Goal: Task Accomplishment & Management: Use online tool/utility

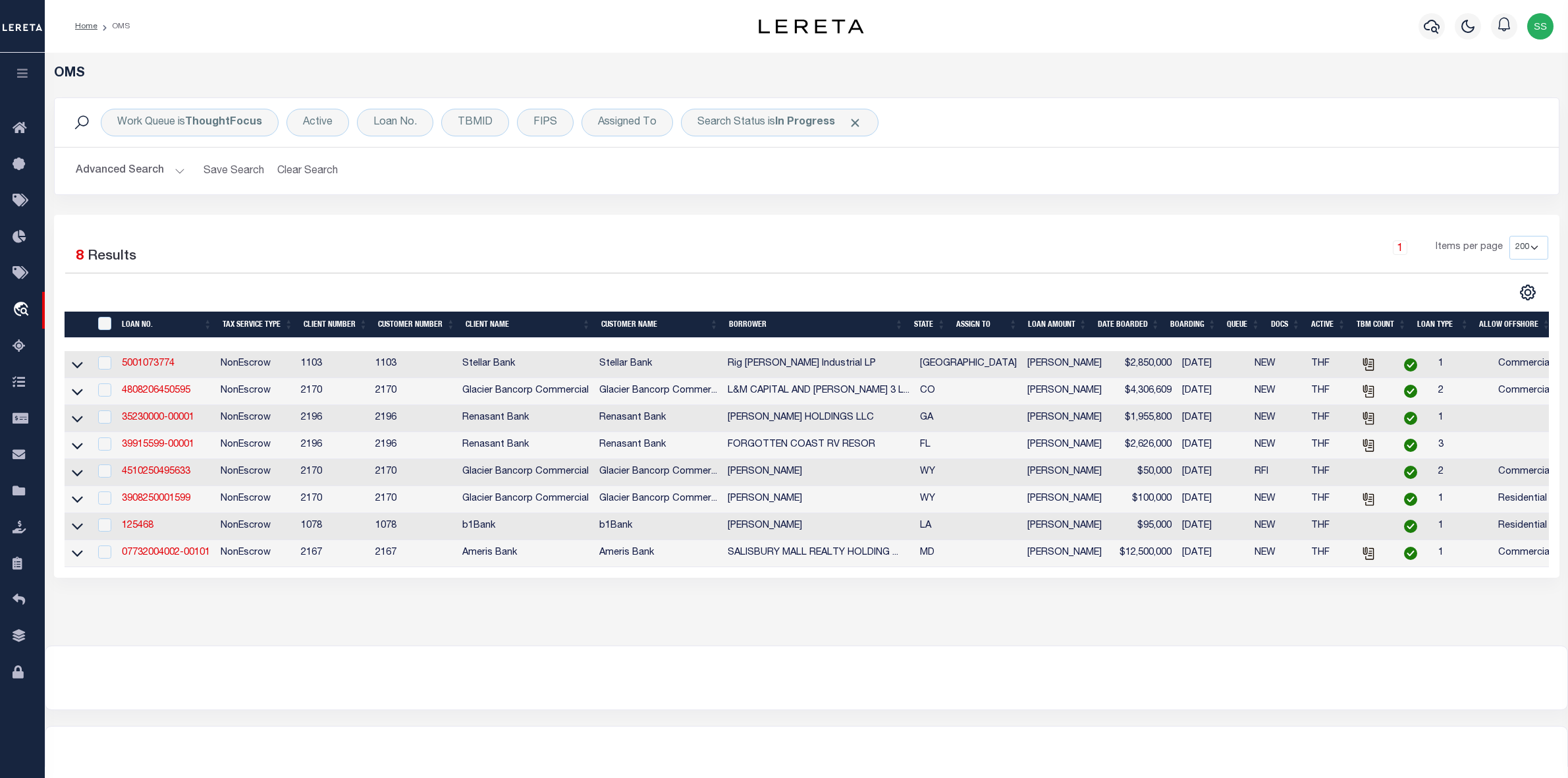
select select "200"
click at [765, 120] on div "Search Status is In Progress" at bounding box center [780, 123] width 197 height 28
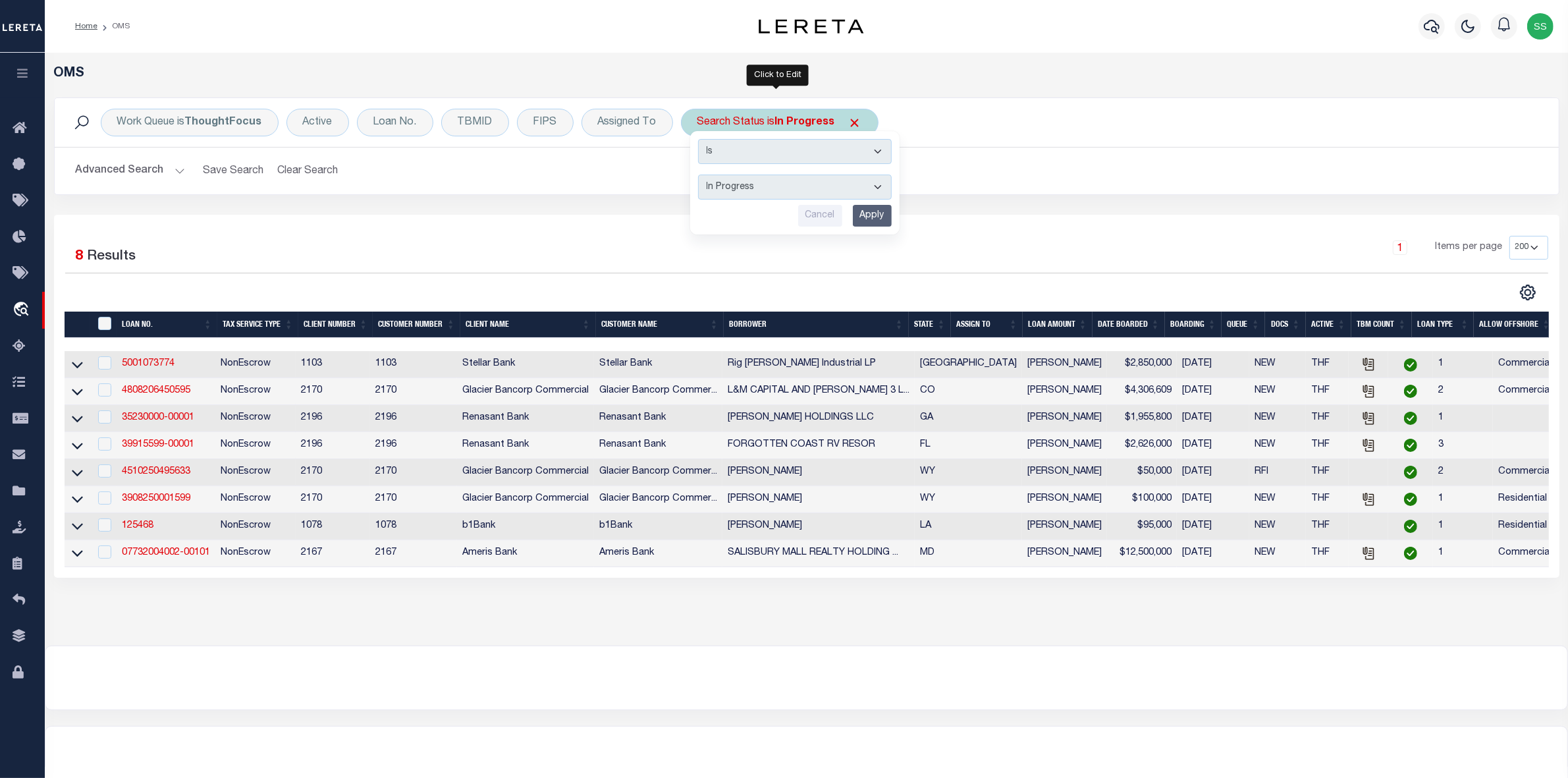
click at [754, 193] on select "Automated Search Bad Parcel Complete Duplicate Parcel High Dollar Reporting In …" at bounding box center [795, 187] width 194 height 25
select select "RD"
click at [698, 176] on select "Automated Search Bad Parcel Complete Duplicate Parcel High Dollar Reporting In …" at bounding box center [795, 187] width 194 height 25
click at [868, 214] on input "Apply" at bounding box center [872, 215] width 39 height 22
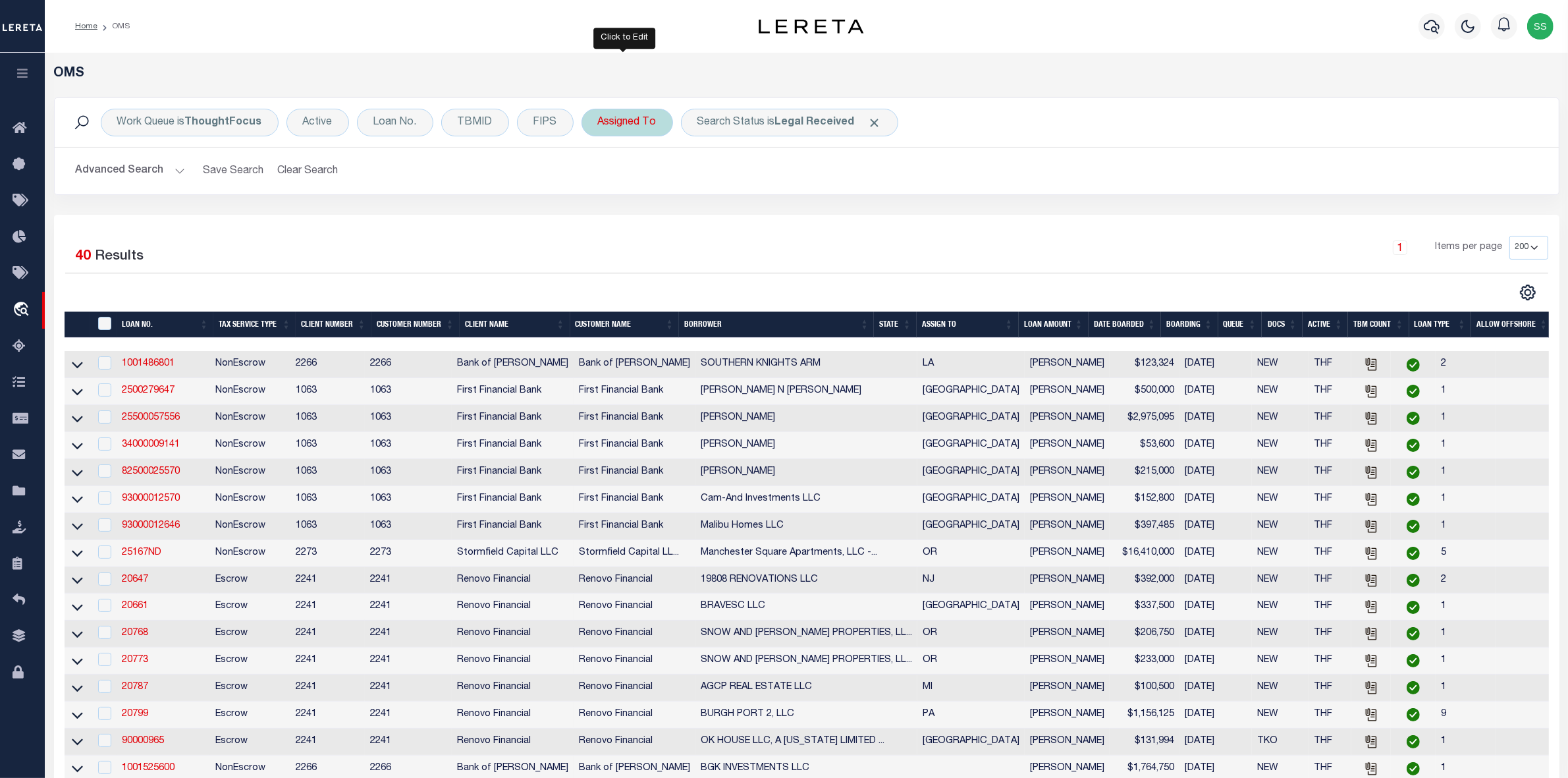
click at [626, 124] on div "Assigned To" at bounding box center [627, 123] width 92 height 28
click at [644, 185] on select "--Unassigned-- Abdul Muzain Adrienne Cayea Agustin Fernandez Ahmad Darwish Albe…" at bounding box center [695, 187] width 194 height 25
select select "[PERSON_NAME]"
click at [598, 176] on select "--Unassigned-- Abdul Muzain Adrienne Cayea Agustin Fernandez Ahmad Darwish Albe…" at bounding box center [695, 187] width 194 height 25
click at [775, 224] on input "Apply" at bounding box center [772, 215] width 39 height 22
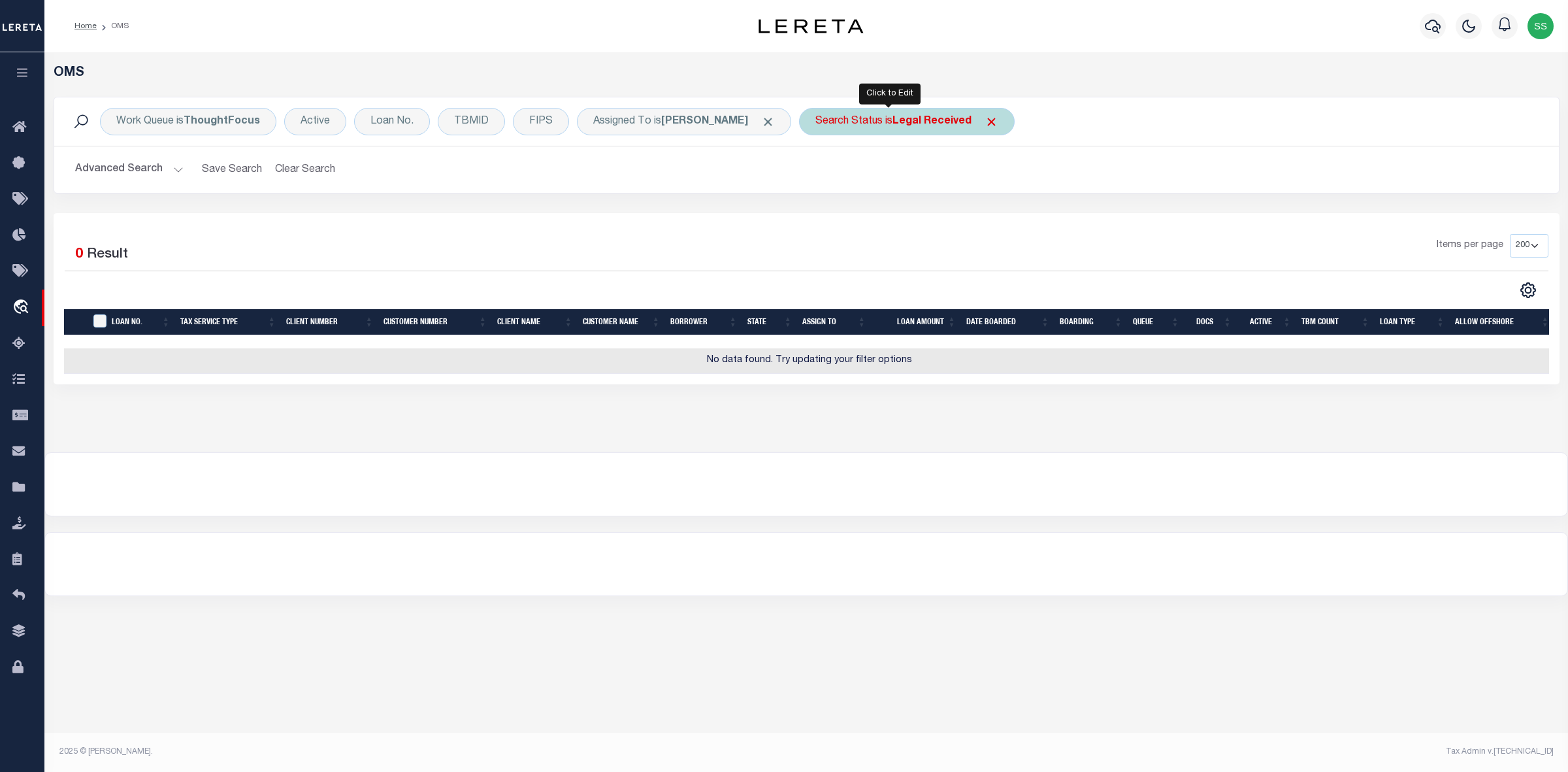
click at [897, 118] on b "Legal Received" at bounding box center [932, 122] width 79 height 11
click at [868, 184] on select "Automated Search Bad Parcel Complete Duplicate Parcel High Dollar Reporting In …" at bounding box center [912, 185] width 192 height 25
select select "IP"
click at [816, 174] on select "Automated Search Bad Parcel Complete Duplicate Parcel High Dollar Reporting In …" at bounding box center [912, 185] width 192 height 25
click at [981, 208] on input "Apply" at bounding box center [988, 214] width 39 height 22
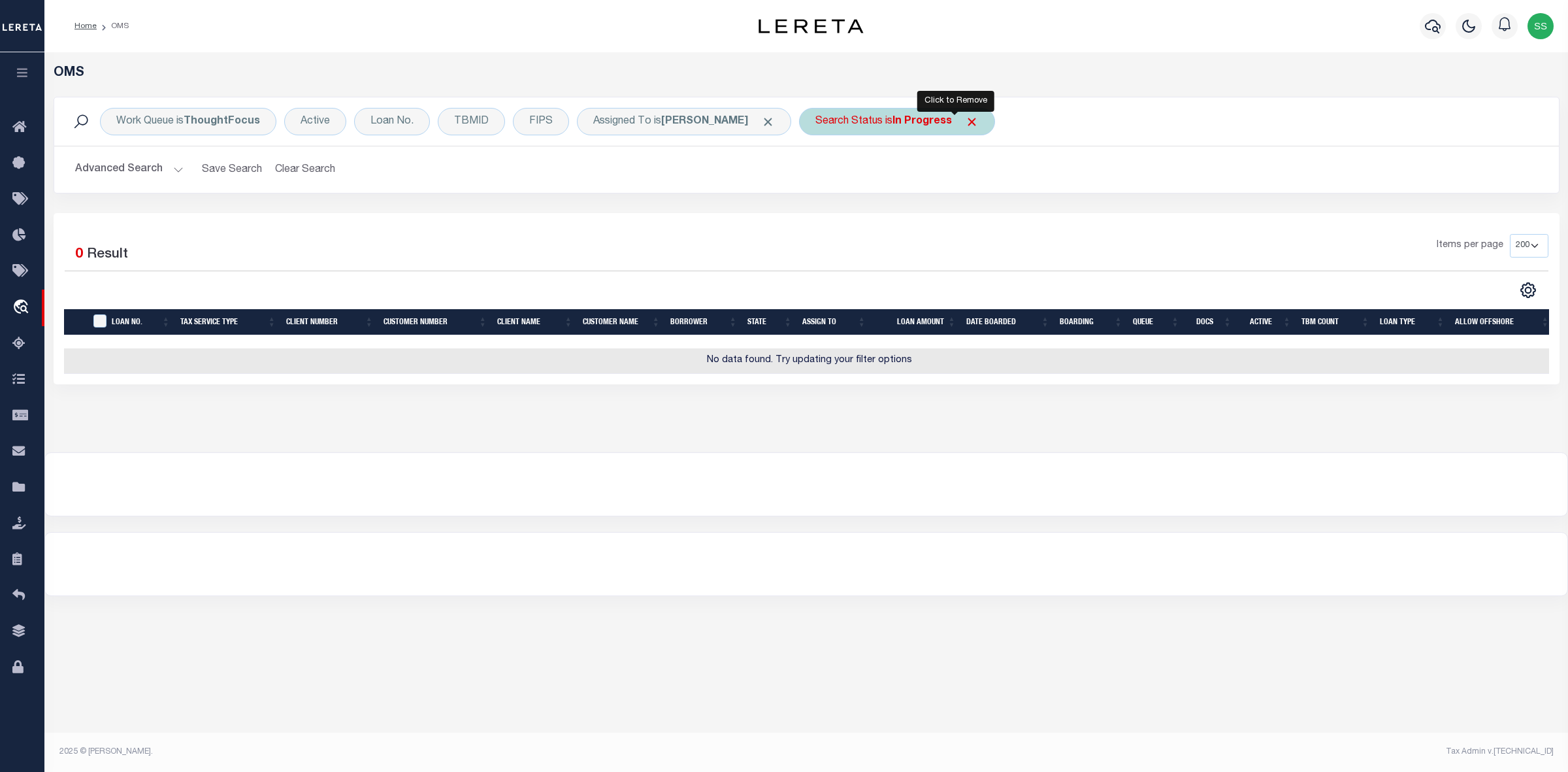
click at [965, 119] on span "Click to Remove" at bounding box center [971, 122] width 14 height 14
click at [761, 119] on span at bounding box center [768, 122] width 14 height 14
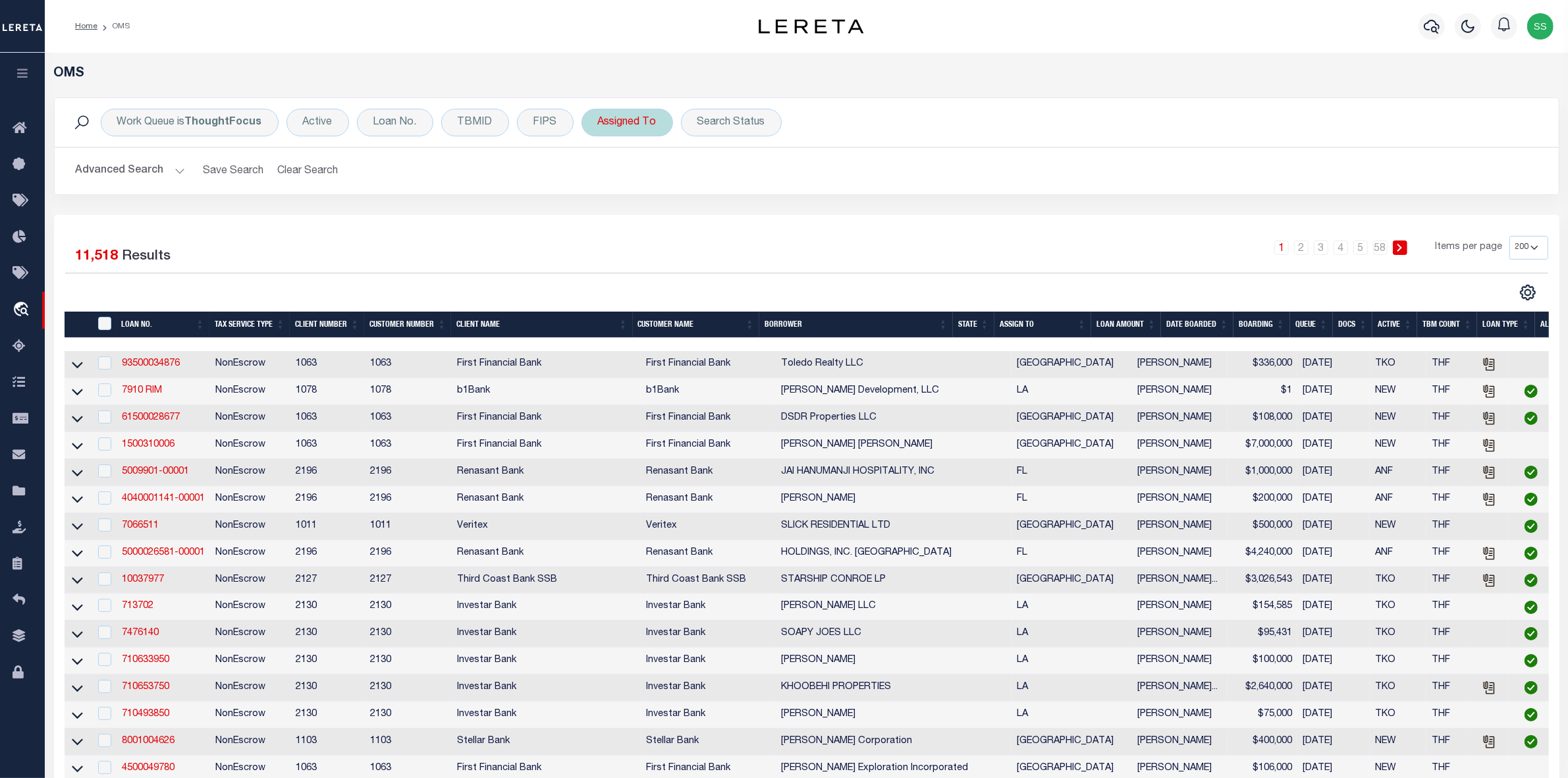
click at [624, 117] on div "Assigned To" at bounding box center [627, 123] width 92 height 28
click at [639, 193] on select "--Unassigned-- Abdul Muzain Adrienne Cayea Agustin Fernandez Ahmad Darwish Albe…" at bounding box center [695, 187] width 194 height 25
select select "[PERSON_NAME]"
click at [649, 186] on select "--Unassigned-- Abdul Muzain Adrienne Cayea Agustin Fernandez Ahmad Darwish Albe…" at bounding box center [695, 187] width 194 height 25
click at [765, 217] on input "Apply" at bounding box center [772, 215] width 39 height 22
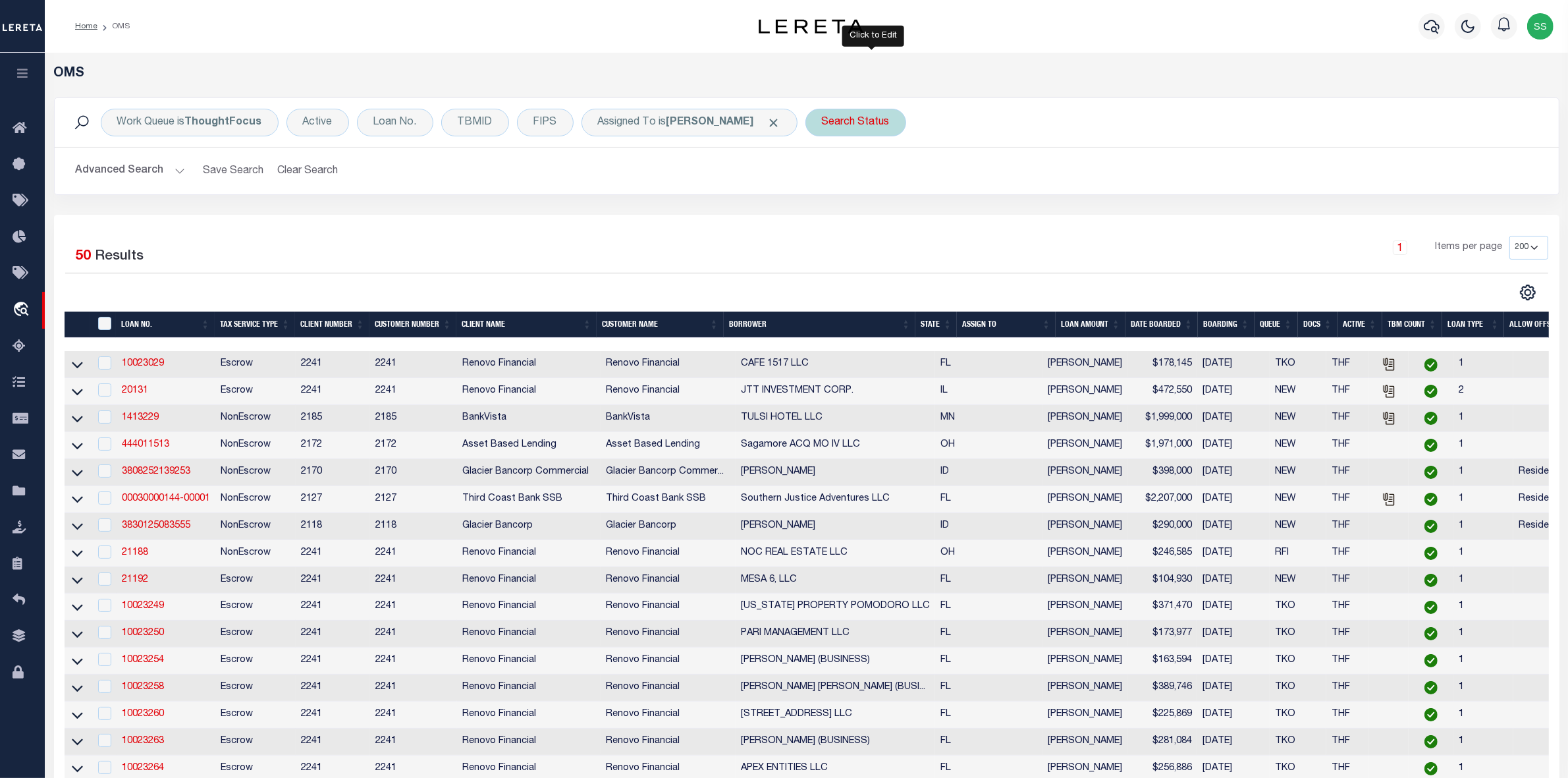
click at [861, 123] on div "Search Status" at bounding box center [856, 123] width 101 height 28
click at [870, 189] on select "Automated Search Bad Parcel Complete Duplicate Parcel High Dollar Reporting In …" at bounding box center [920, 187] width 194 height 25
click at [840, 176] on select "Automated Search Bad Parcel Complete Duplicate Parcel High Dollar Reporting In …" at bounding box center [920, 187] width 194 height 25
click at [889, 192] on select "Automated Search Bad Parcel Complete Duplicate Parcel High Dollar Reporting In …" at bounding box center [920, 187] width 194 height 25
select select "IP"
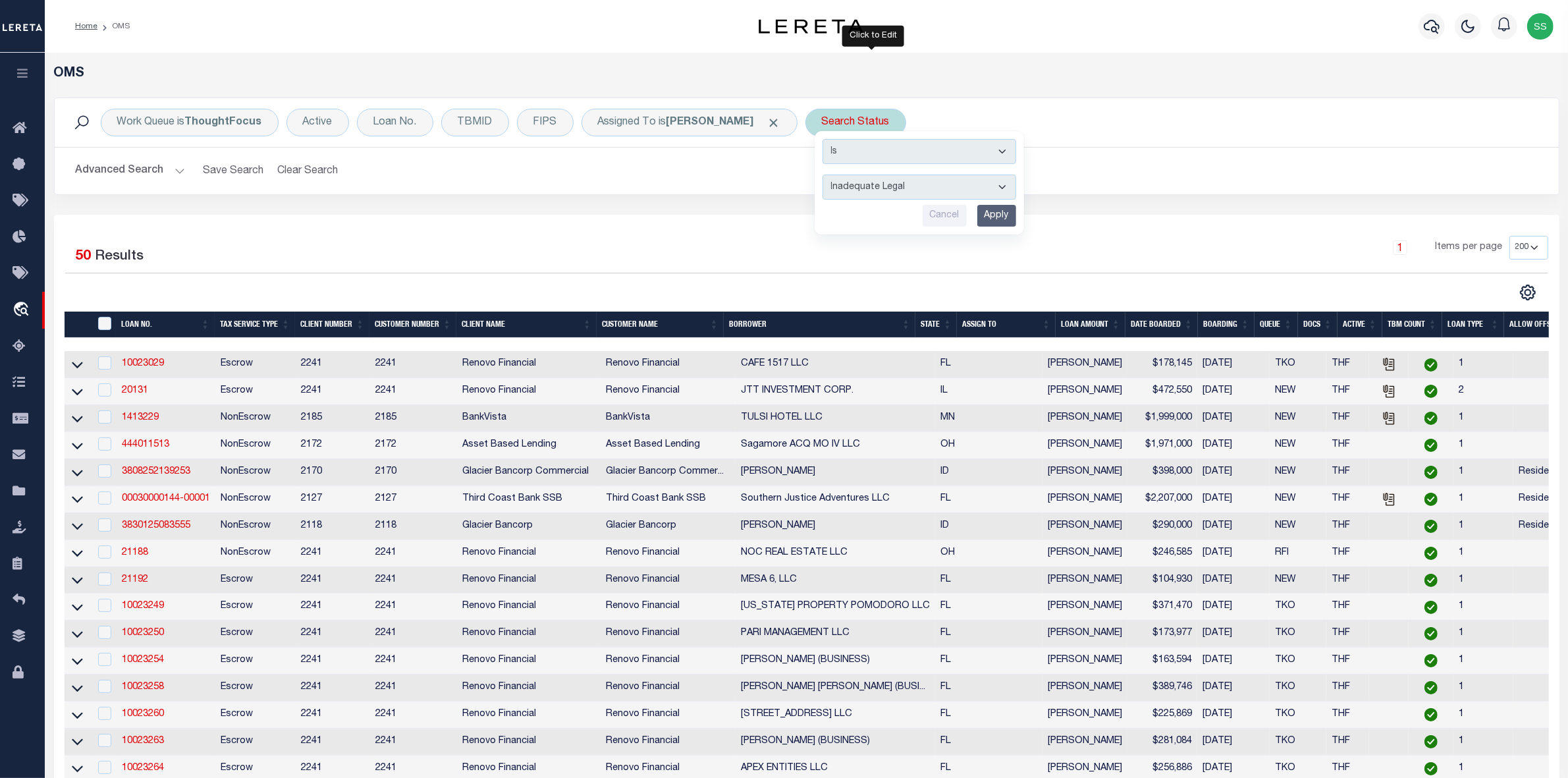
click at [840, 176] on select "Automated Search Bad Parcel Complete Duplicate Parcel High Dollar Reporting In …" at bounding box center [920, 187] width 194 height 25
click at [1016, 219] on input "Apply" at bounding box center [996, 215] width 39 height 22
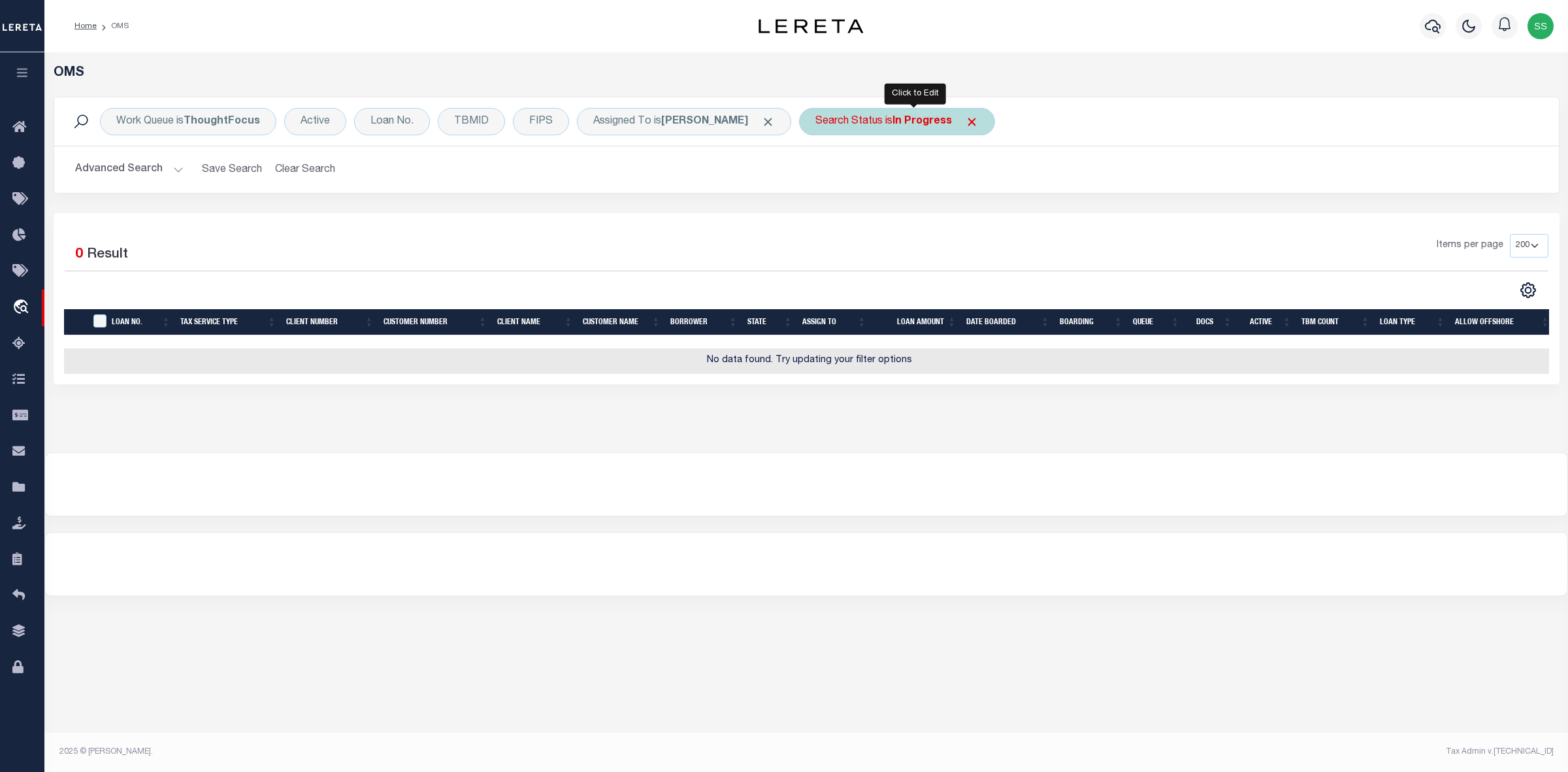
click at [928, 125] on b "In Progress" at bounding box center [922, 122] width 59 height 11
click at [895, 185] on select "Automated Search Bad Parcel Complete Duplicate Parcel High Dollar Reporting In …" at bounding box center [912, 185] width 192 height 25
select select "RD"
click at [833, 174] on select "Automated Search Bad Parcel Complete Duplicate Parcel High Dollar Reporting In …" at bounding box center [912, 185] width 192 height 25
click at [1008, 219] on input "Apply" at bounding box center [988, 214] width 39 height 22
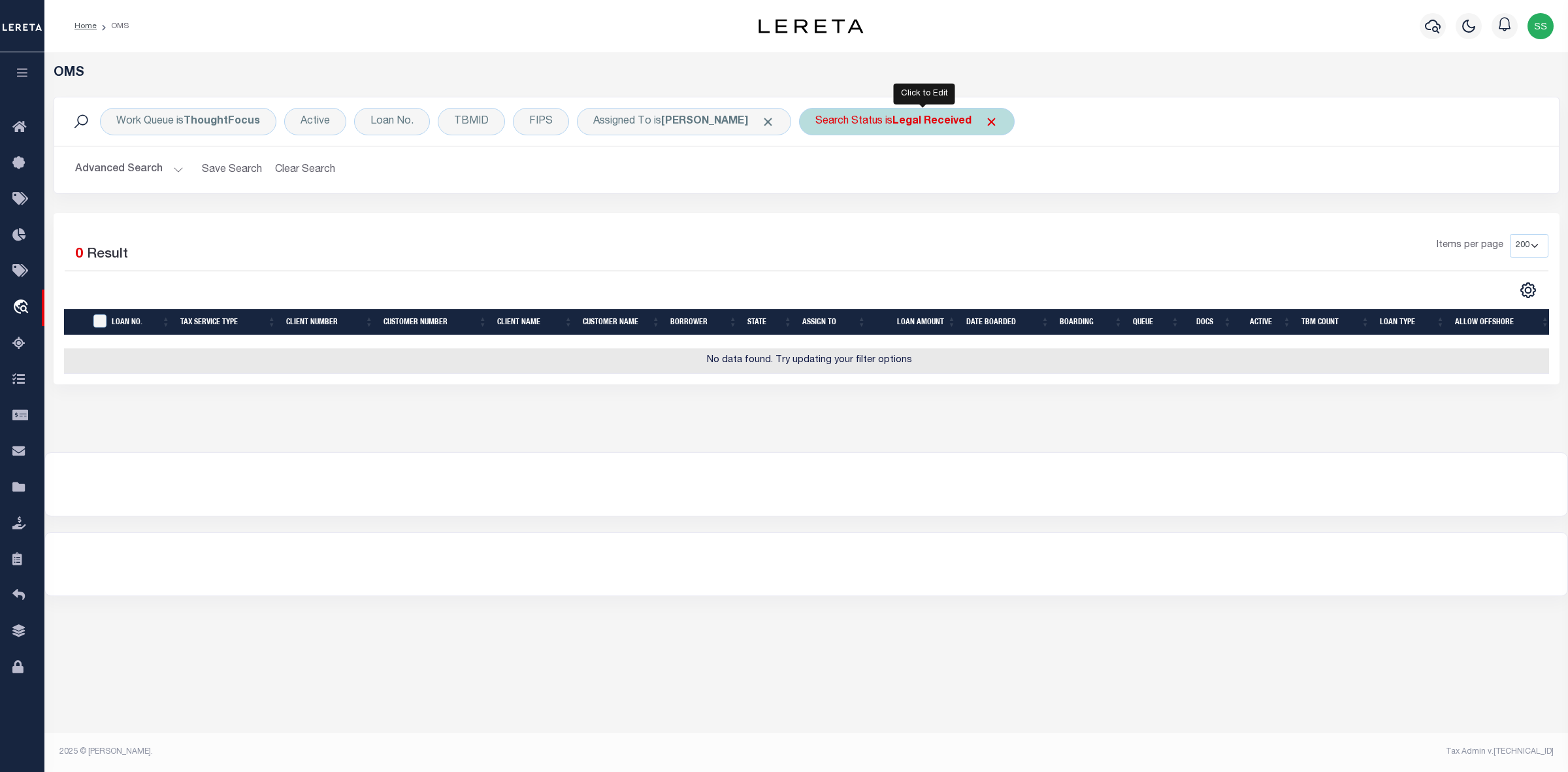
click at [883, 112] on div "Search Status is Legal Received" at bounding box center [907, 122] width 216 height 28
click at [883, 184] on select "Automated Search Bad Parcel Complete Duplicate Parcel High Dollar Reporting In …" at bounding box center [912, 185] width 192 height 25
select select "IP"
click at [833, 174] on select "Automated Search Bad Parcel Complete Duplicate Parcel High Dollar Reporting In …" at bounding box center [912, 185] width 192 height 25
click at [1008, 216] on input "Apply" at bounding box center [988, 214] width 39 height 22
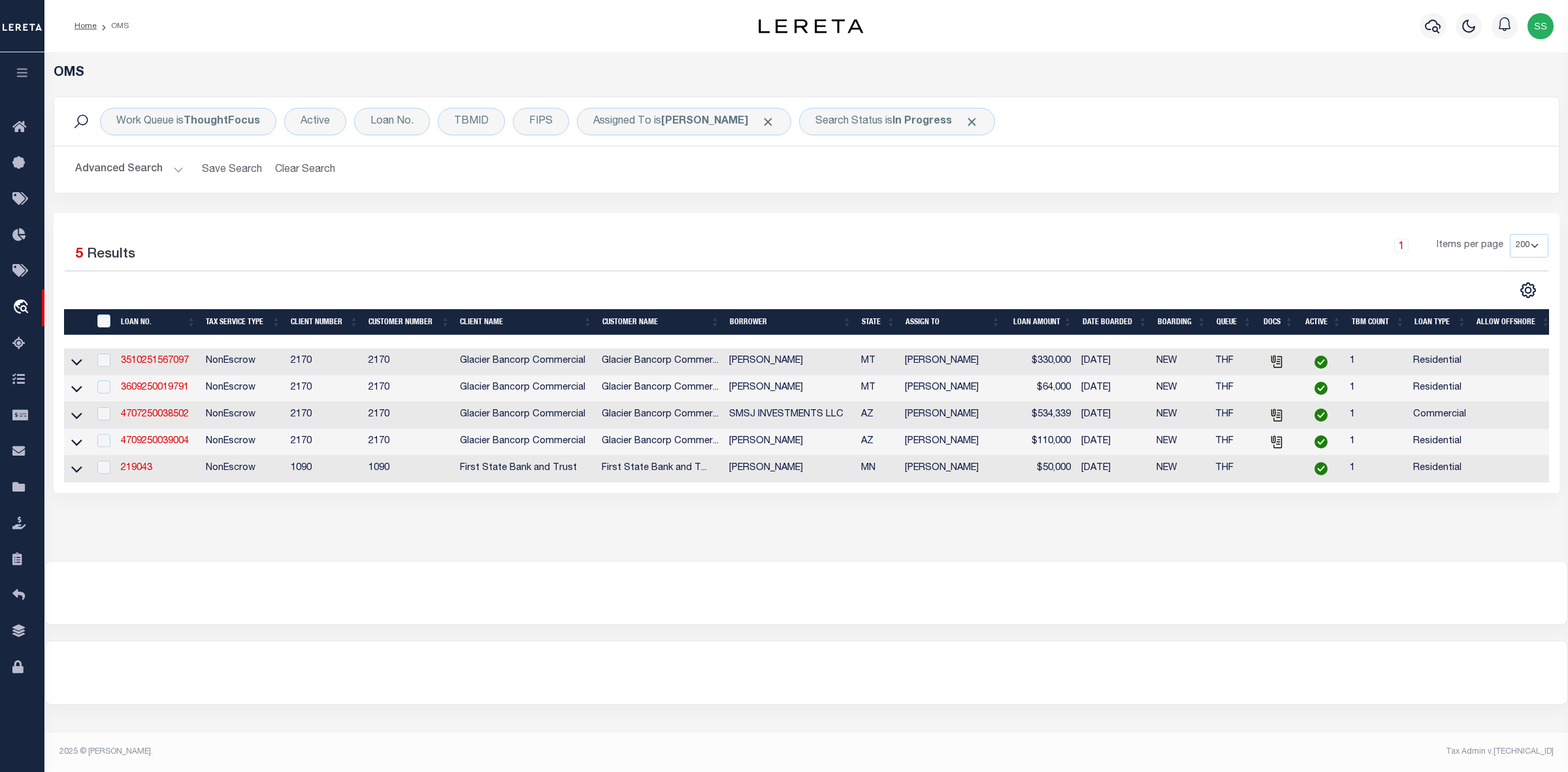
click at [861, 517] on div "OMS Work Queue is ThoughtFocus Active Loan No. TBMID FIPS Assigned To is Suresh…" at bounding box center [806, 293] width 1516 height 456
click at [163, 360] on link "3510251567097" at bounding box center [154, 360] width 68 height 9
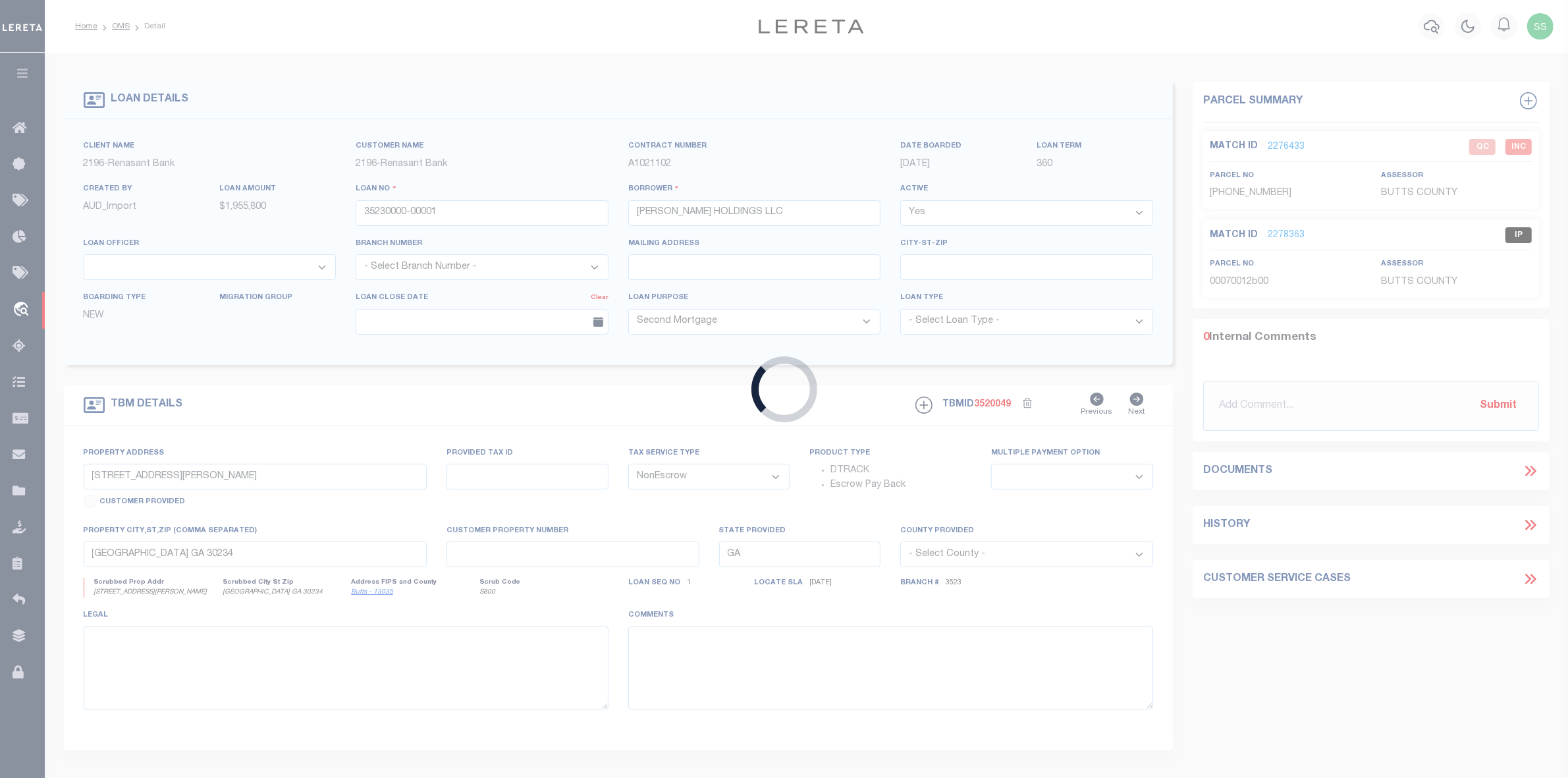
type input "3510251567097"
type input "[PERSON_NAME]"
select select
type input "[STREET_ADDRESS]"
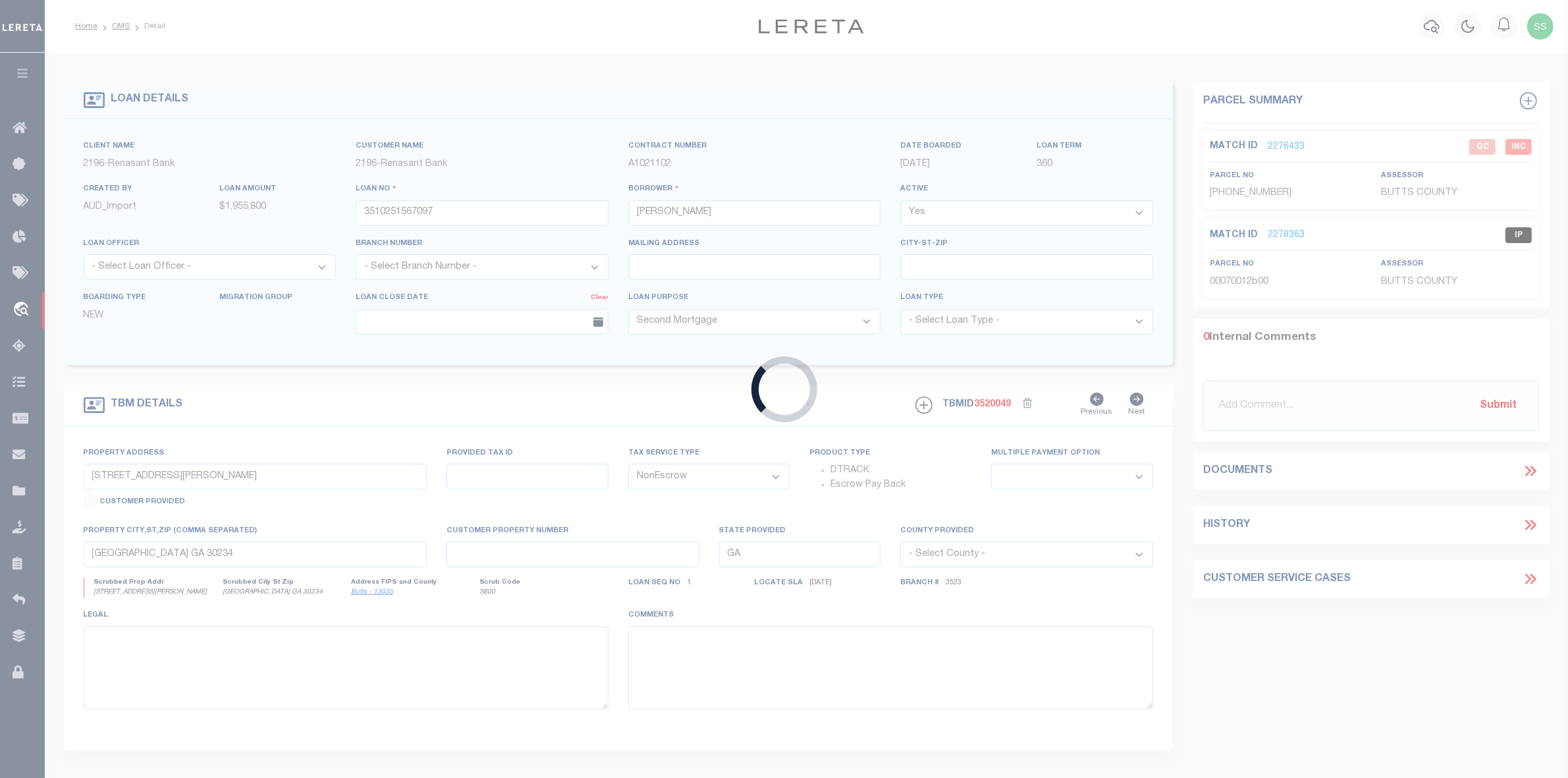
type input "MISSOULA MT 59802-3375"
type input "[DATE]"
select select "200"
select select "10"
type input "[STREET_ADDRESS]"
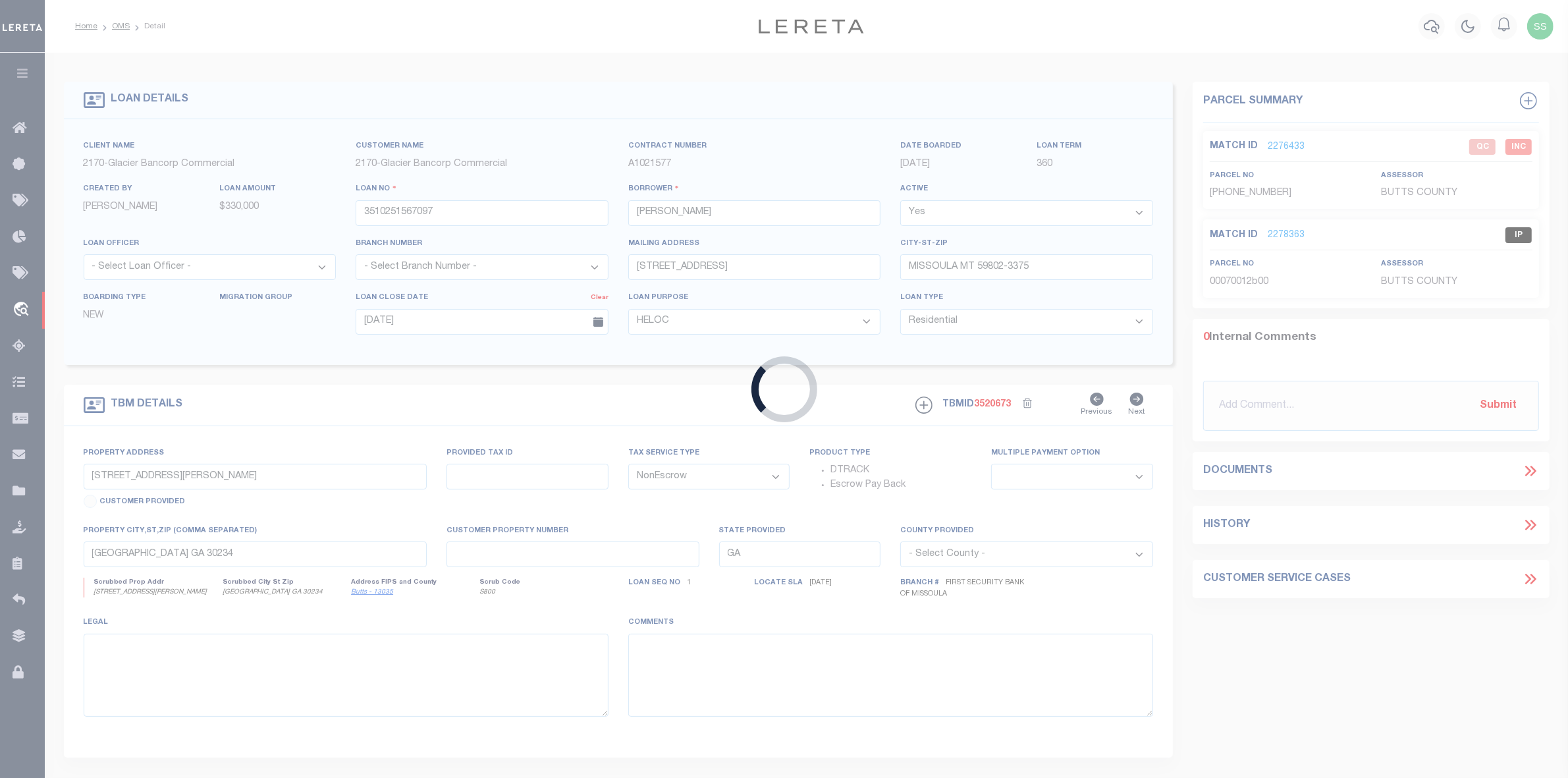
type input "5904616"
select select
type input "MISSOULA MT 59802-3375"
type input "MT"
select select
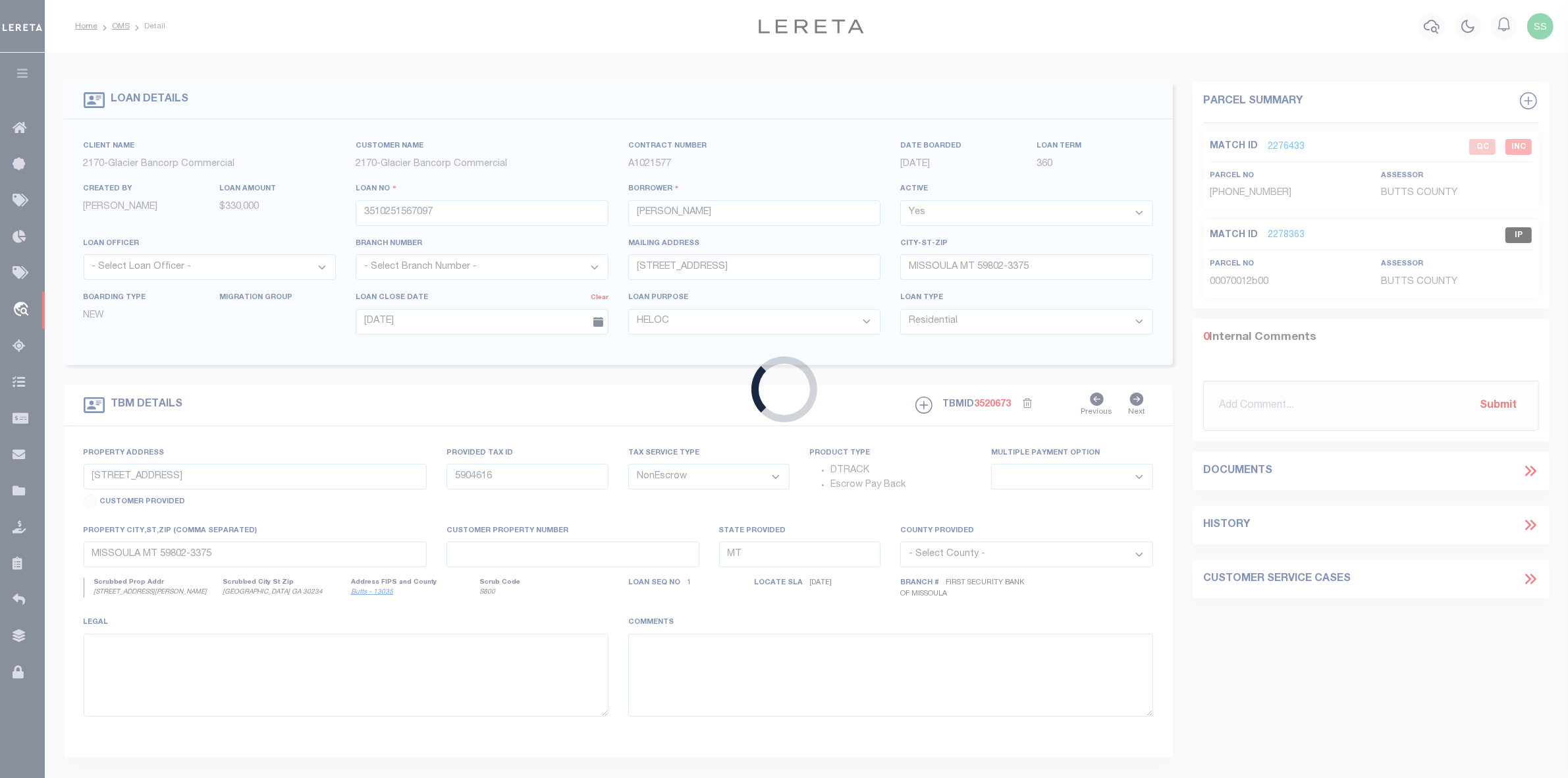
select select "4570"
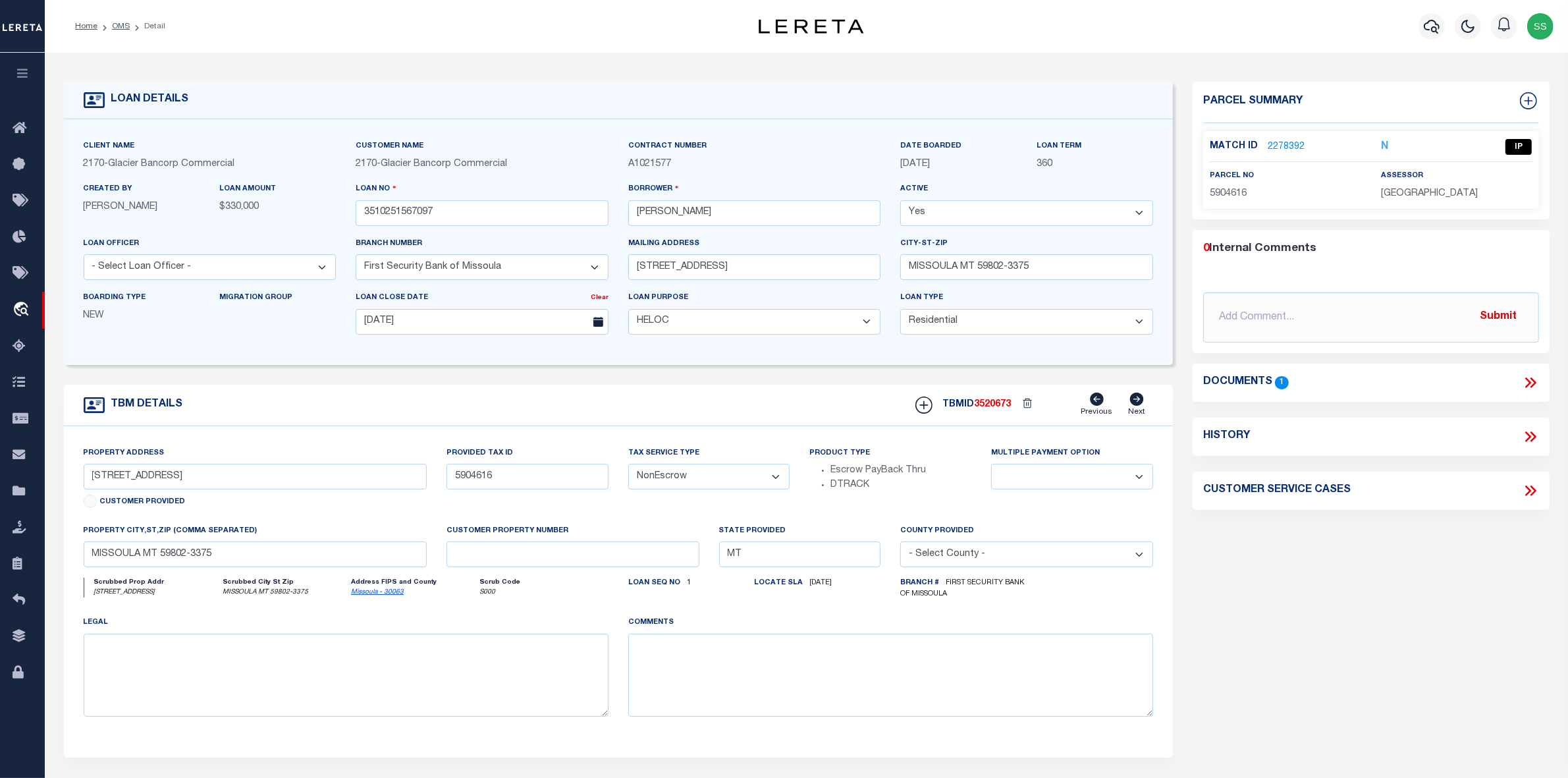
click at [1285, 143] on link "2278392" at bounding box center [1286, 148] width 37 height 14
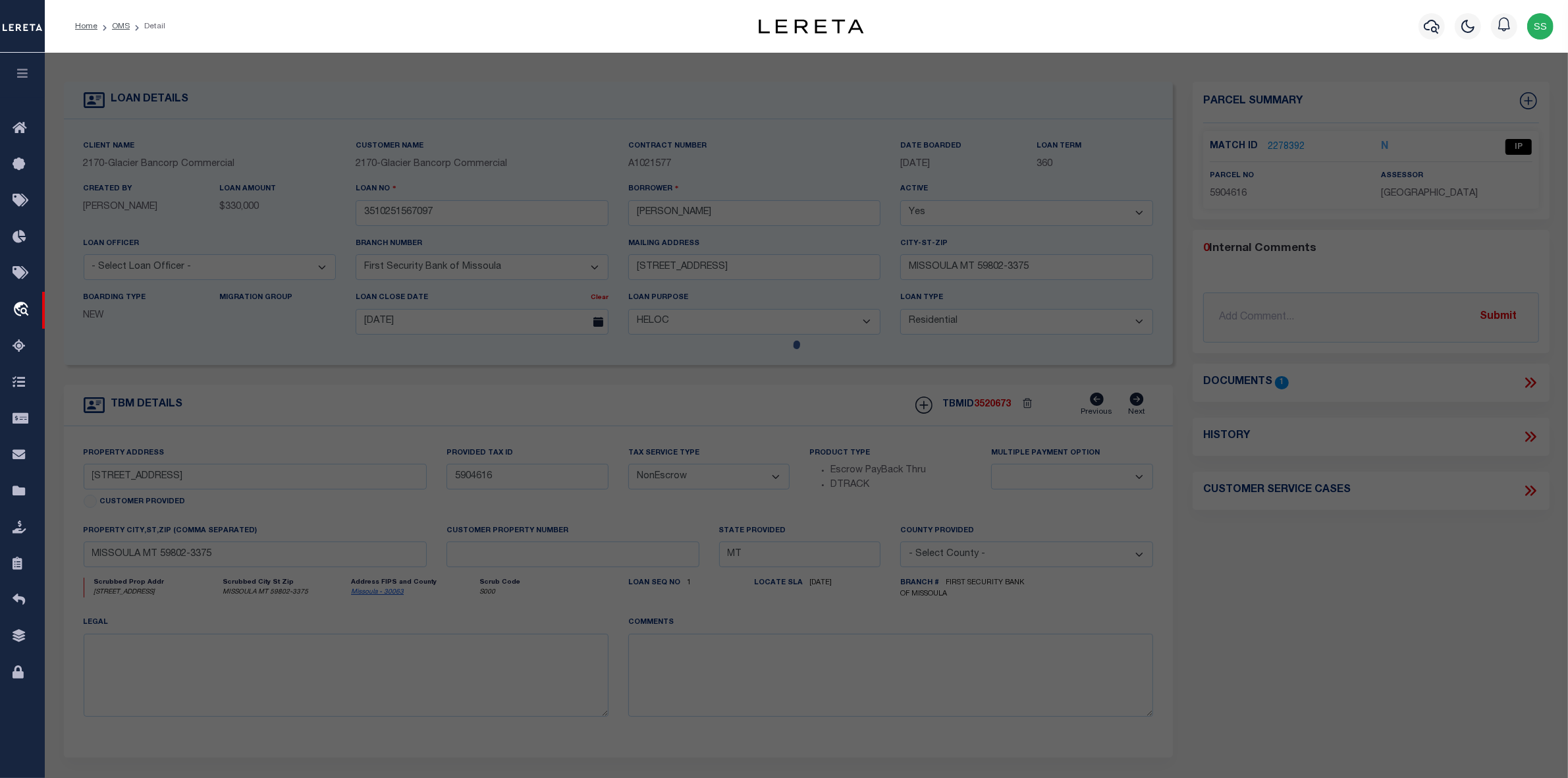
select select "AS"
select select
checkbox input "false"
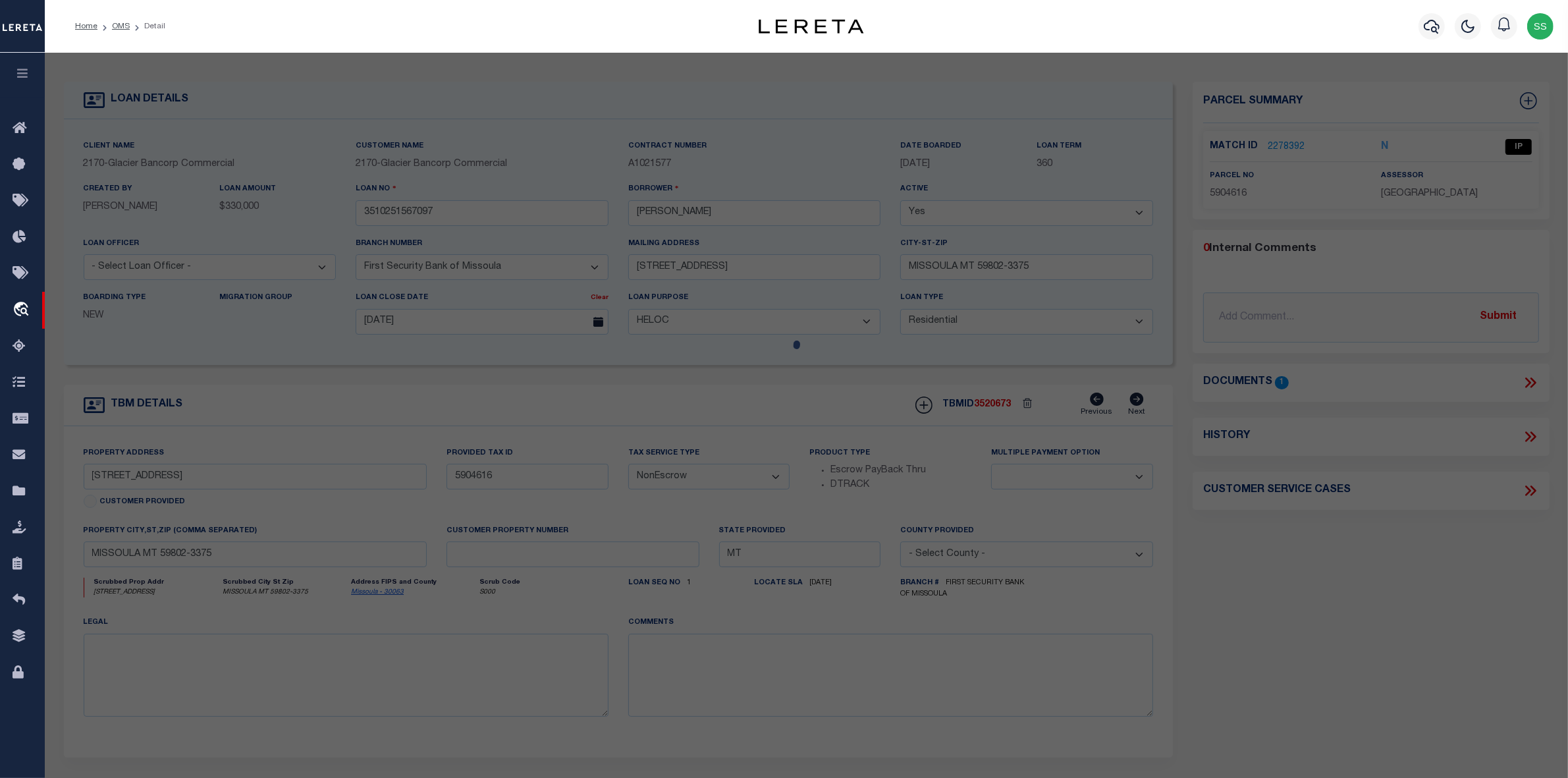
select select "IP"
type input "GRAHAM,MENG"
select select "ATL"
select select "ADD"
type input "2795 WINDING TRAILS DR"
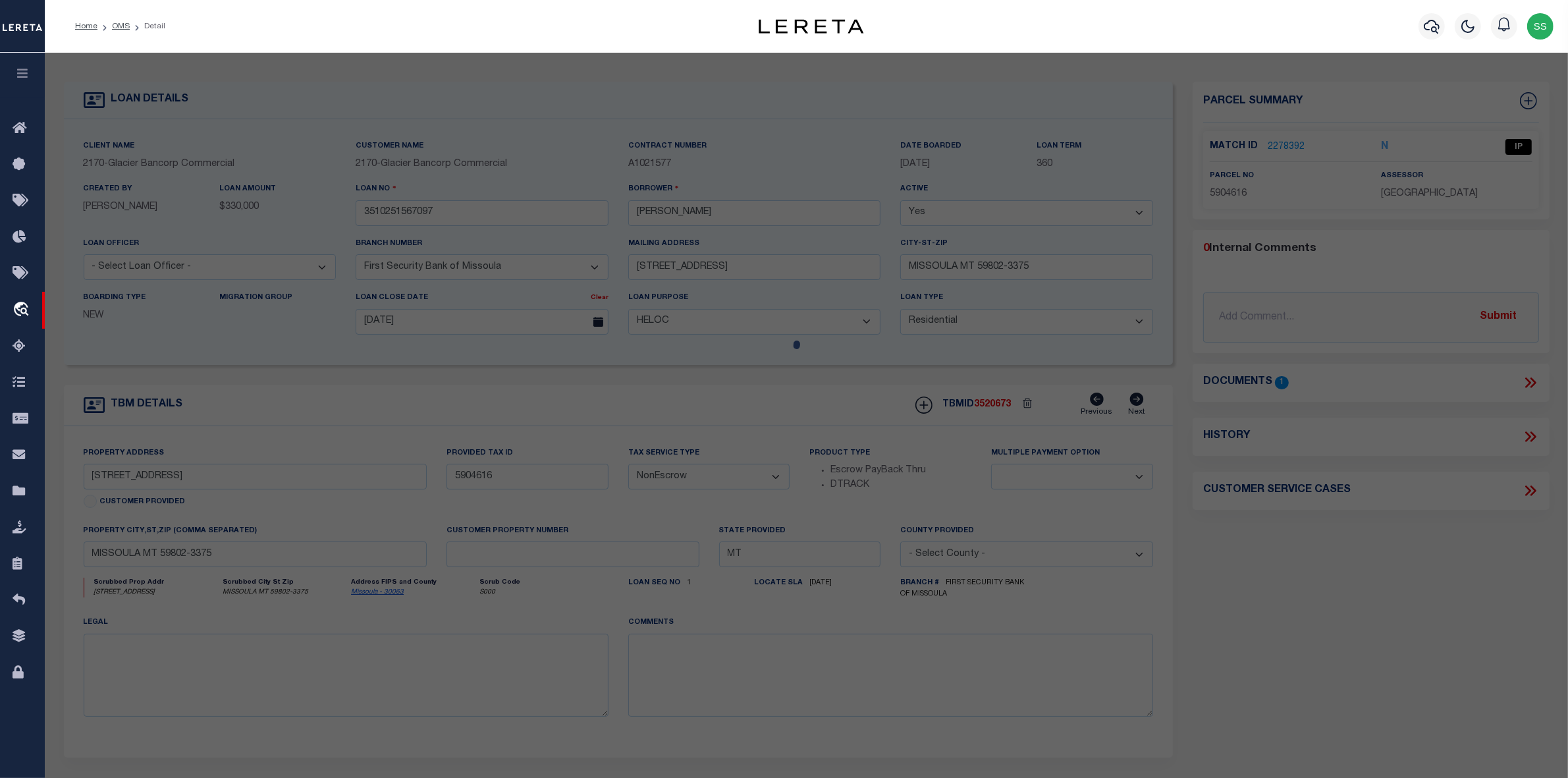
checkbox input "false"
type input "MISSOULA, MT 59802"
type textarea "LINCOLN HEIGHTS, S12, T13 N, R19 W, LOT 4"
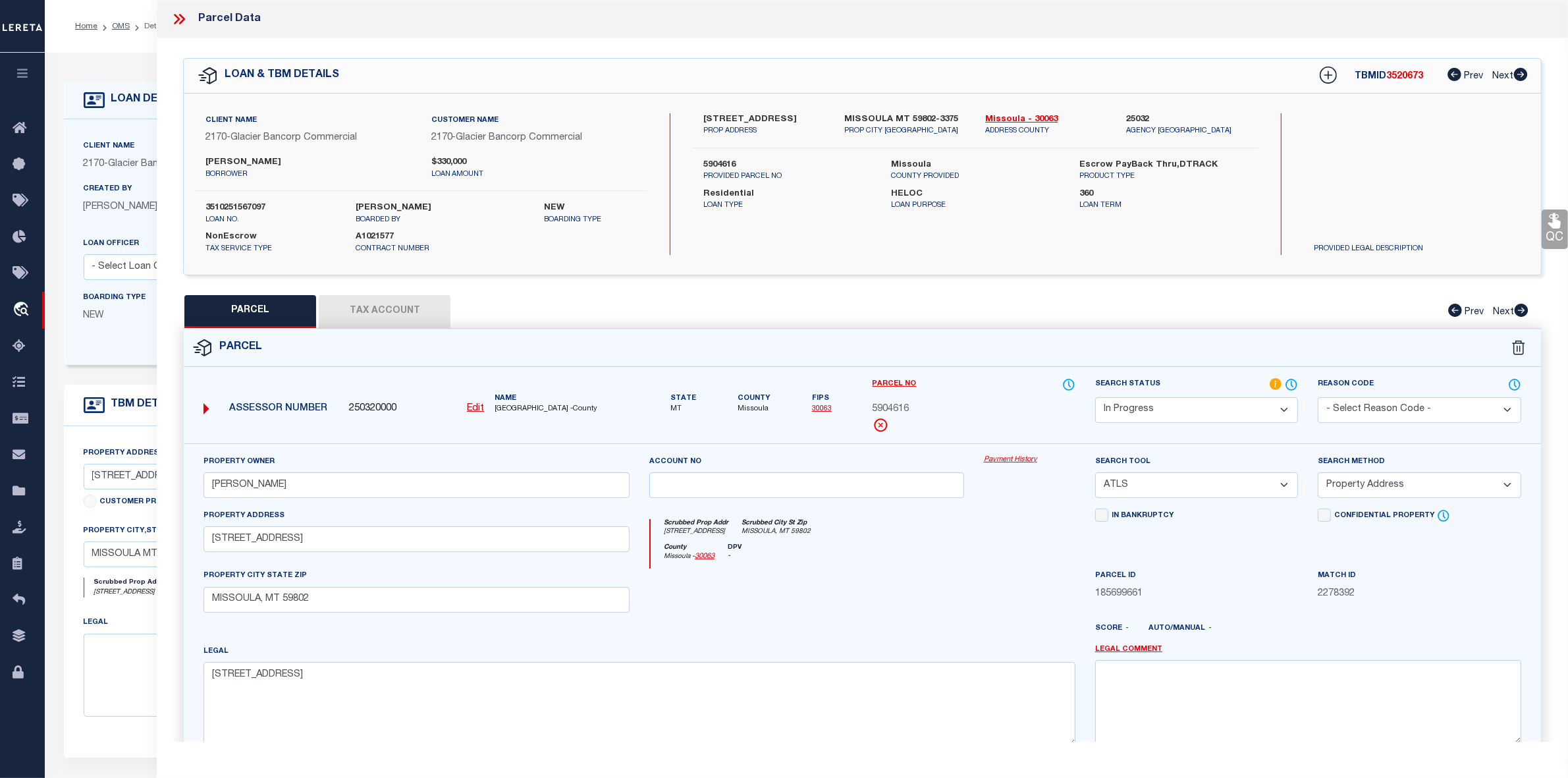
click at [180, 17] on icon at bounding box center [179, 19] width 17 height 17
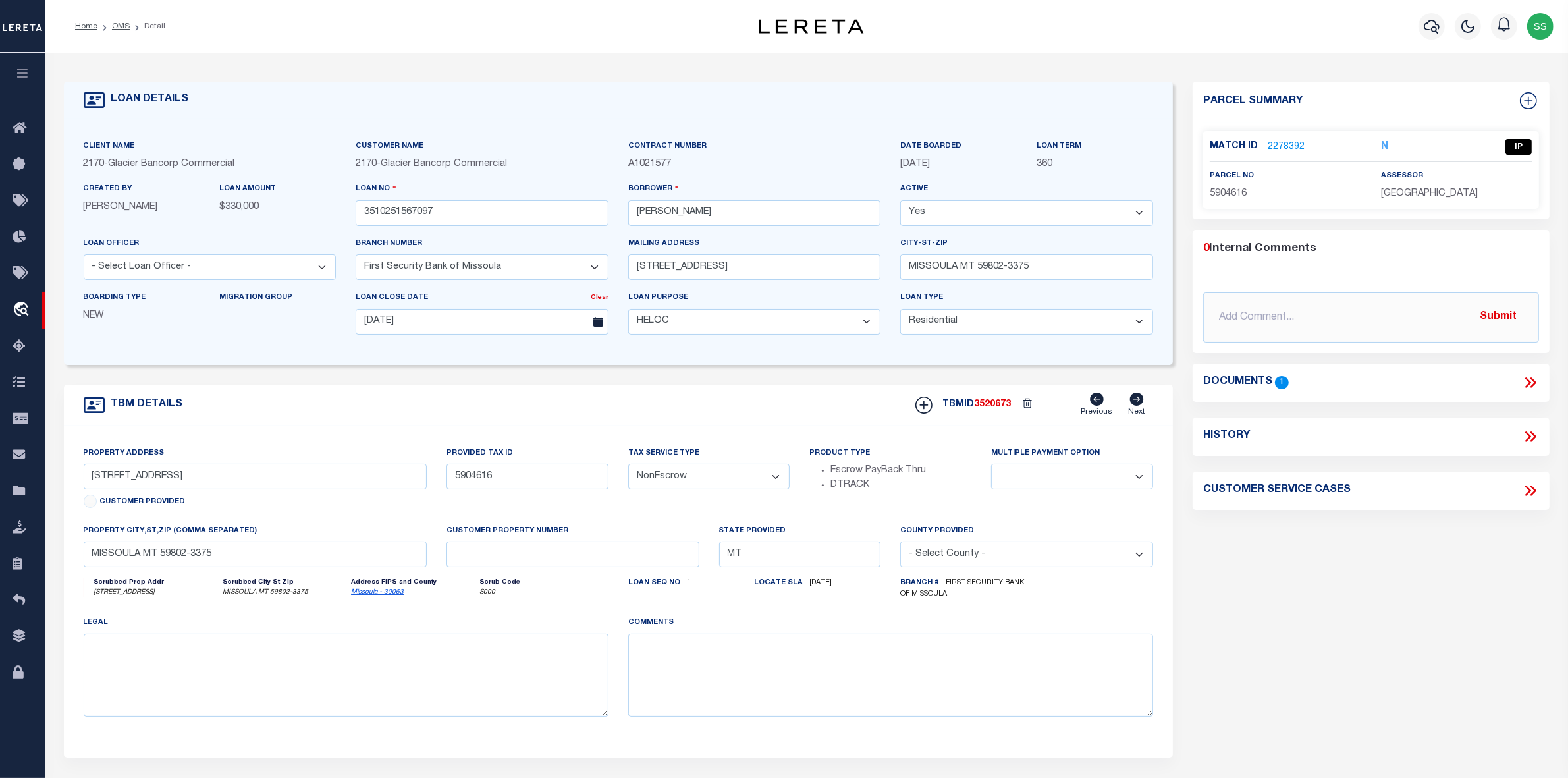
click at [1530, 382] on icon at bounding box center [1528, 382] width 6 height 11
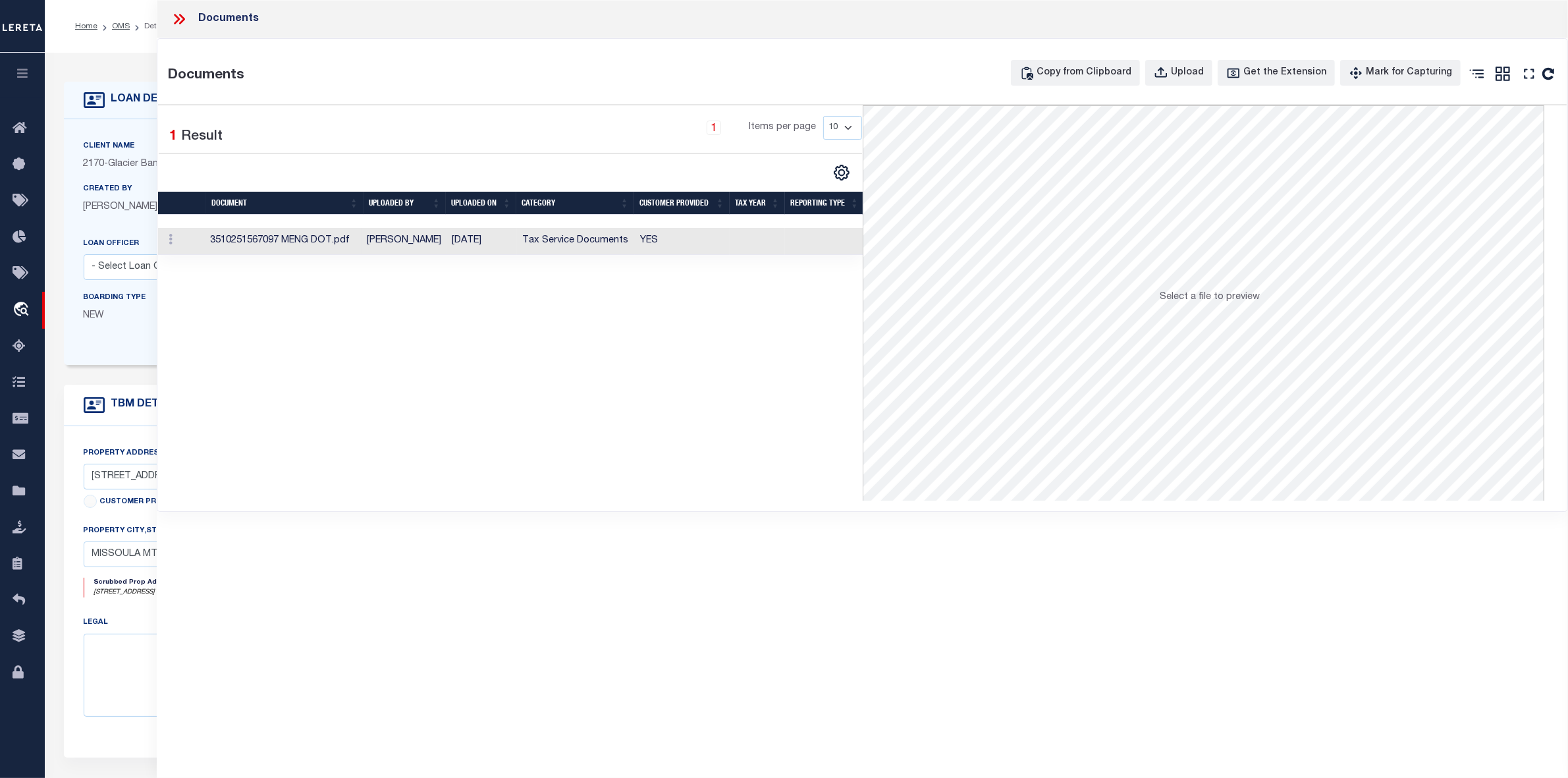
click at [266, 240] on td "3510251567097 MENG DOT.pdf" at bounding box center [282, 240] width 157 height 27
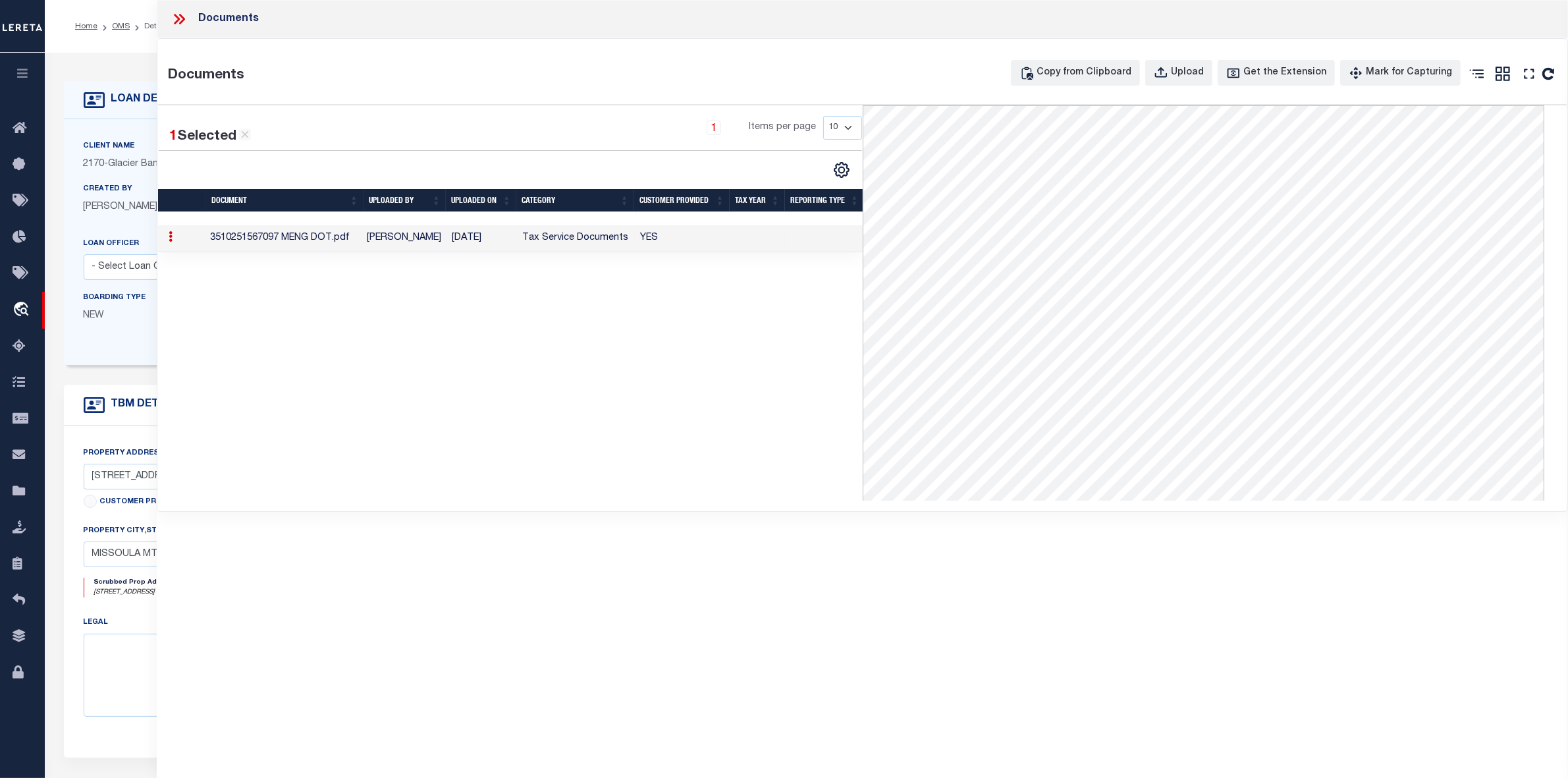
drag, startPoint x: 242, startPoint y: 136, endPoint x: 207, endPoint y: 83, distance: 63.5
click at [242, 136] on icon at bounding box center [245, 135] width 12 height 12
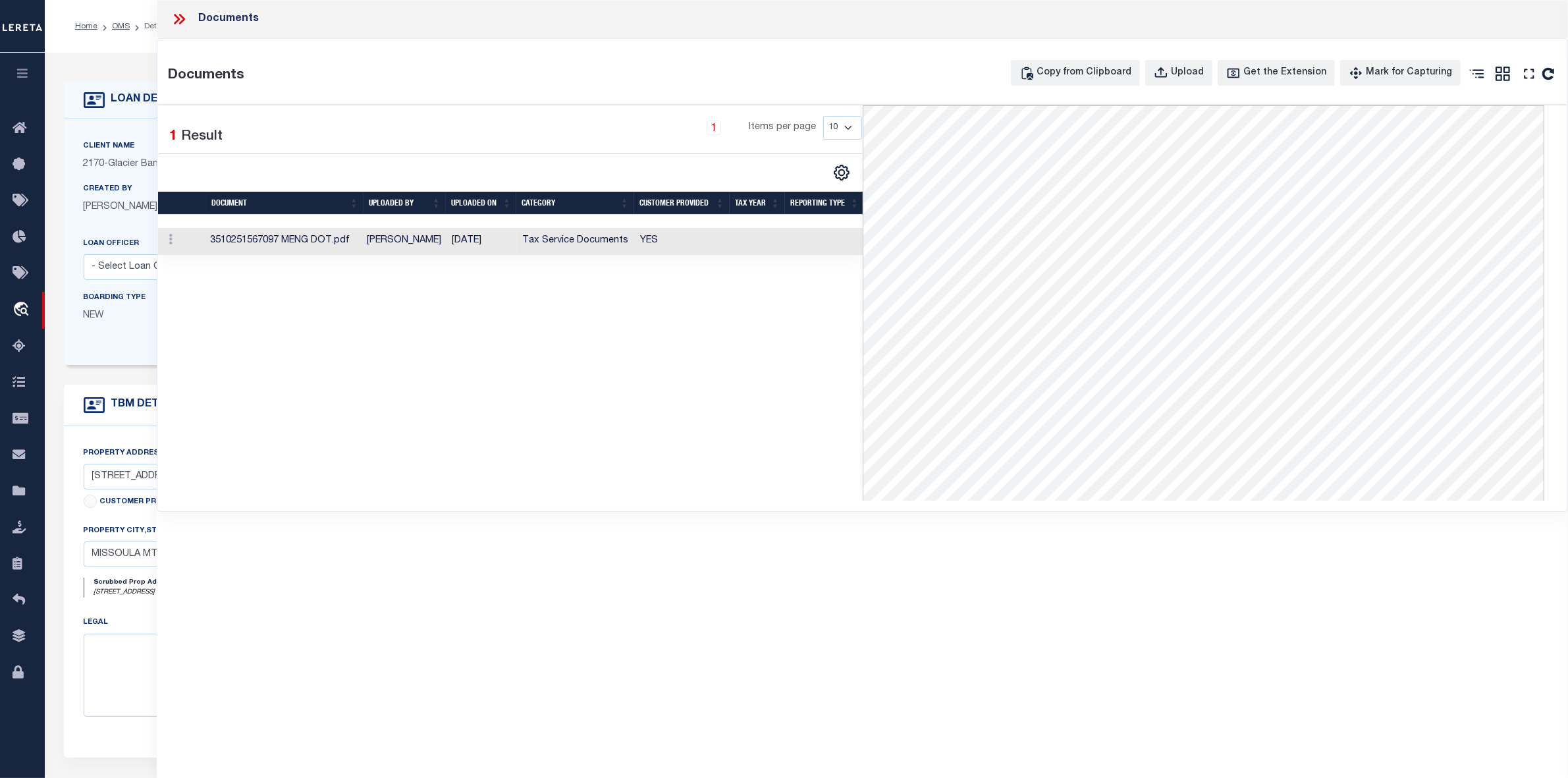
click at [176, 18] on icon at bounding box center [179, 19] width 17 height 17
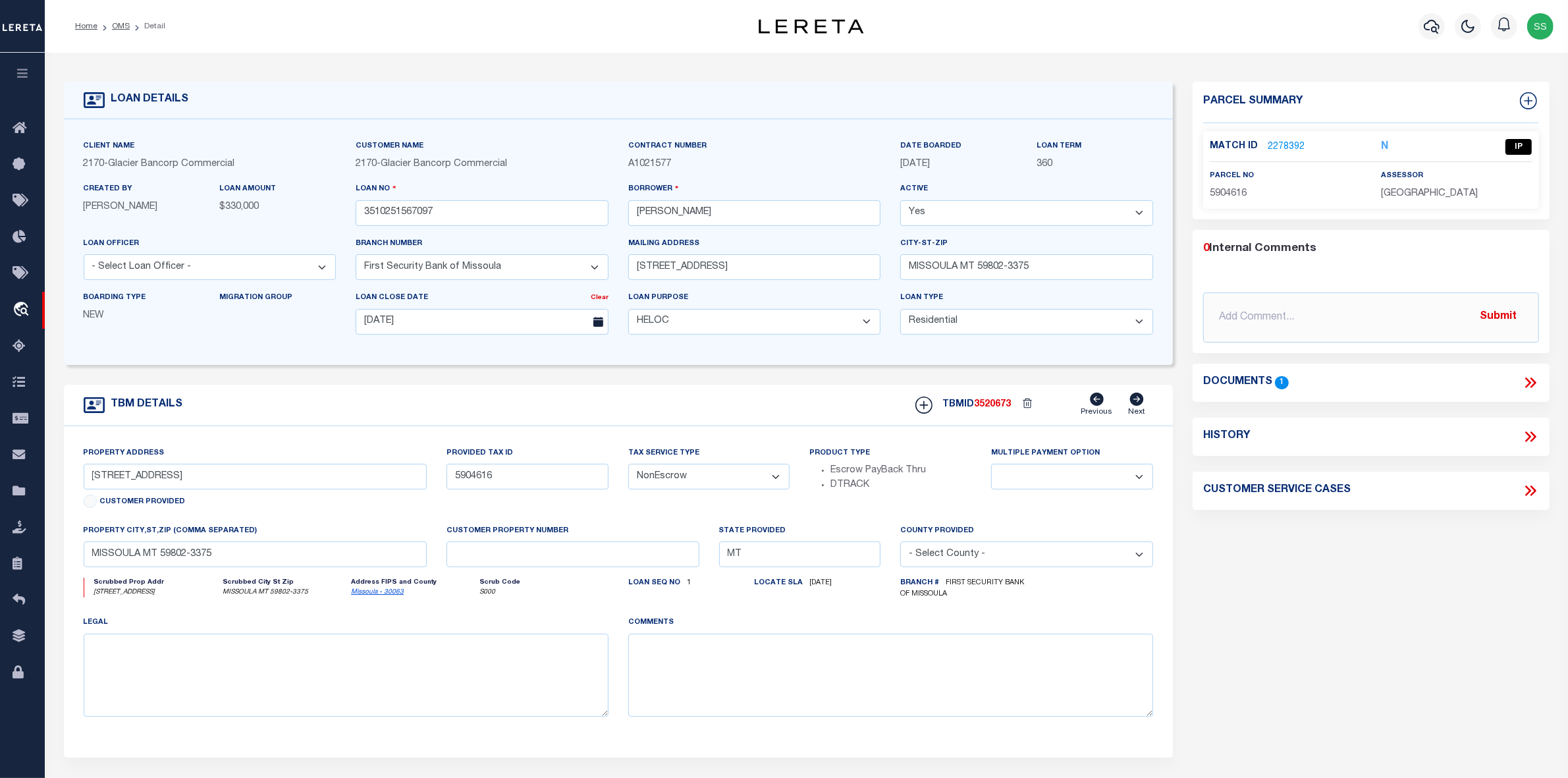
click at [1286, 143] on link "2278392" at bounding box center [1286, 148] width 37 height 14
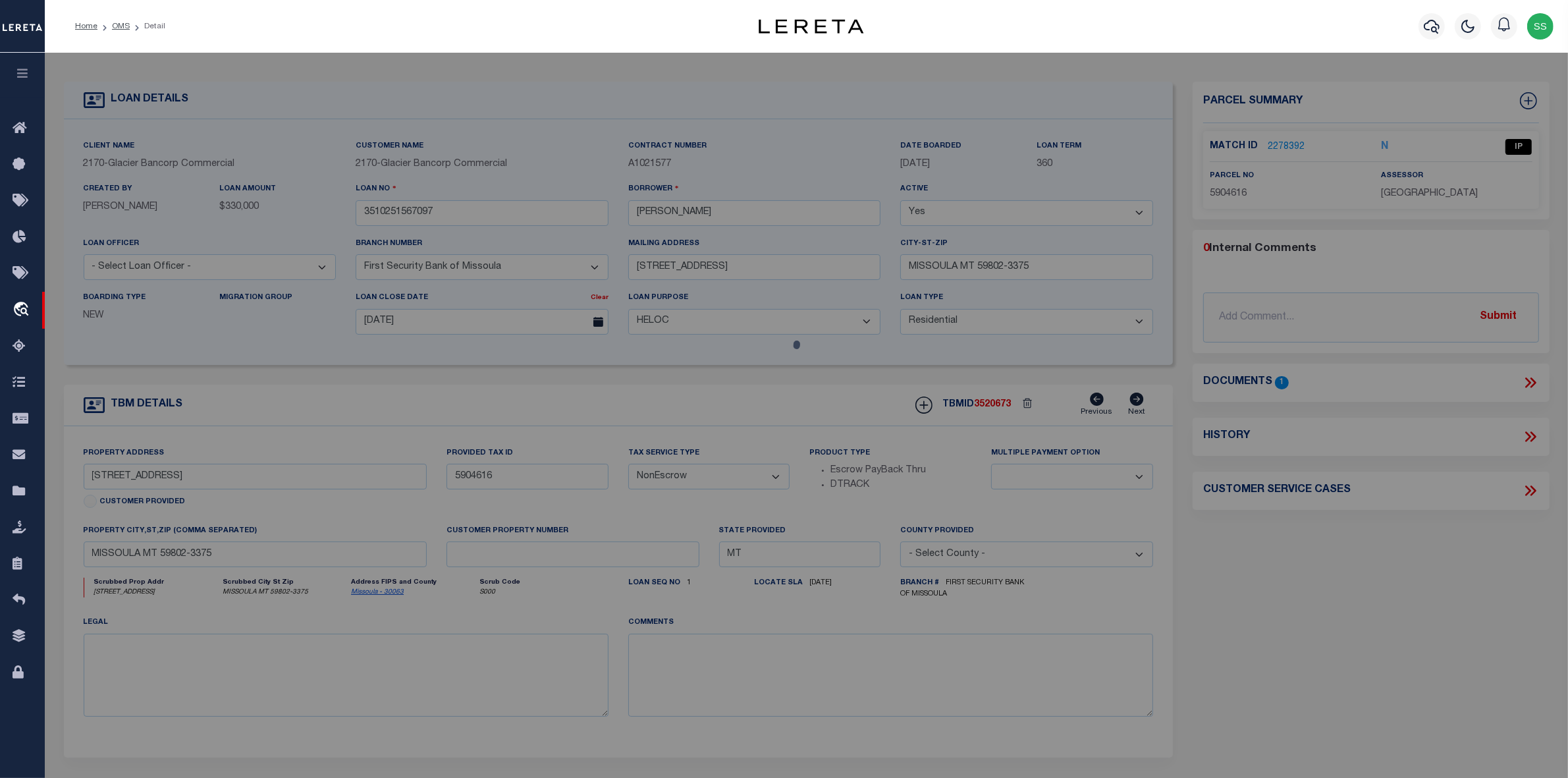
select select "AS"
select select
checkbox input "false"
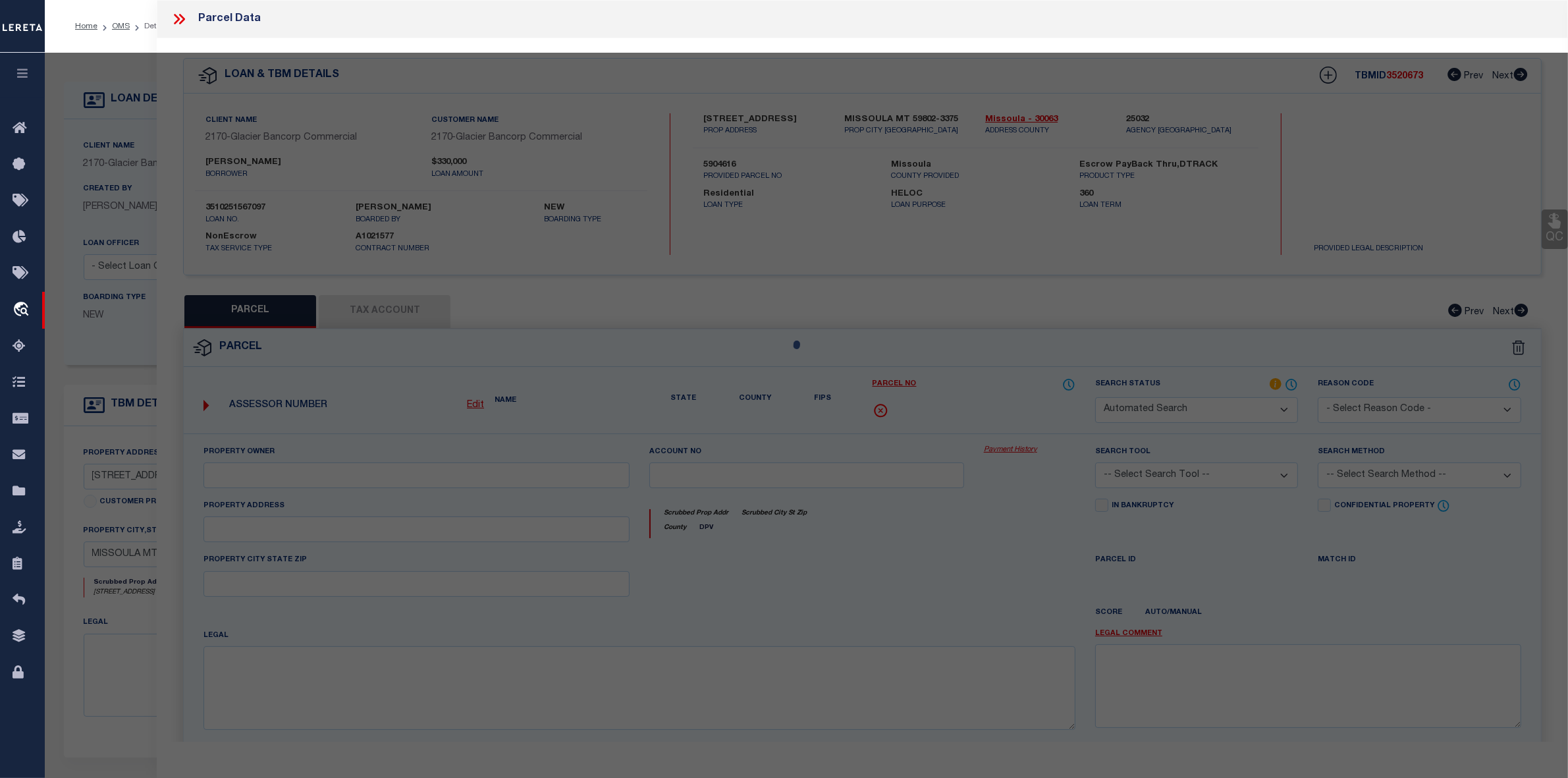
select select "IP"
type input "GRAHAM,MENG"
select select "ATL"
select select "ADD"
type input "2795 WINDING TRAILS DR"
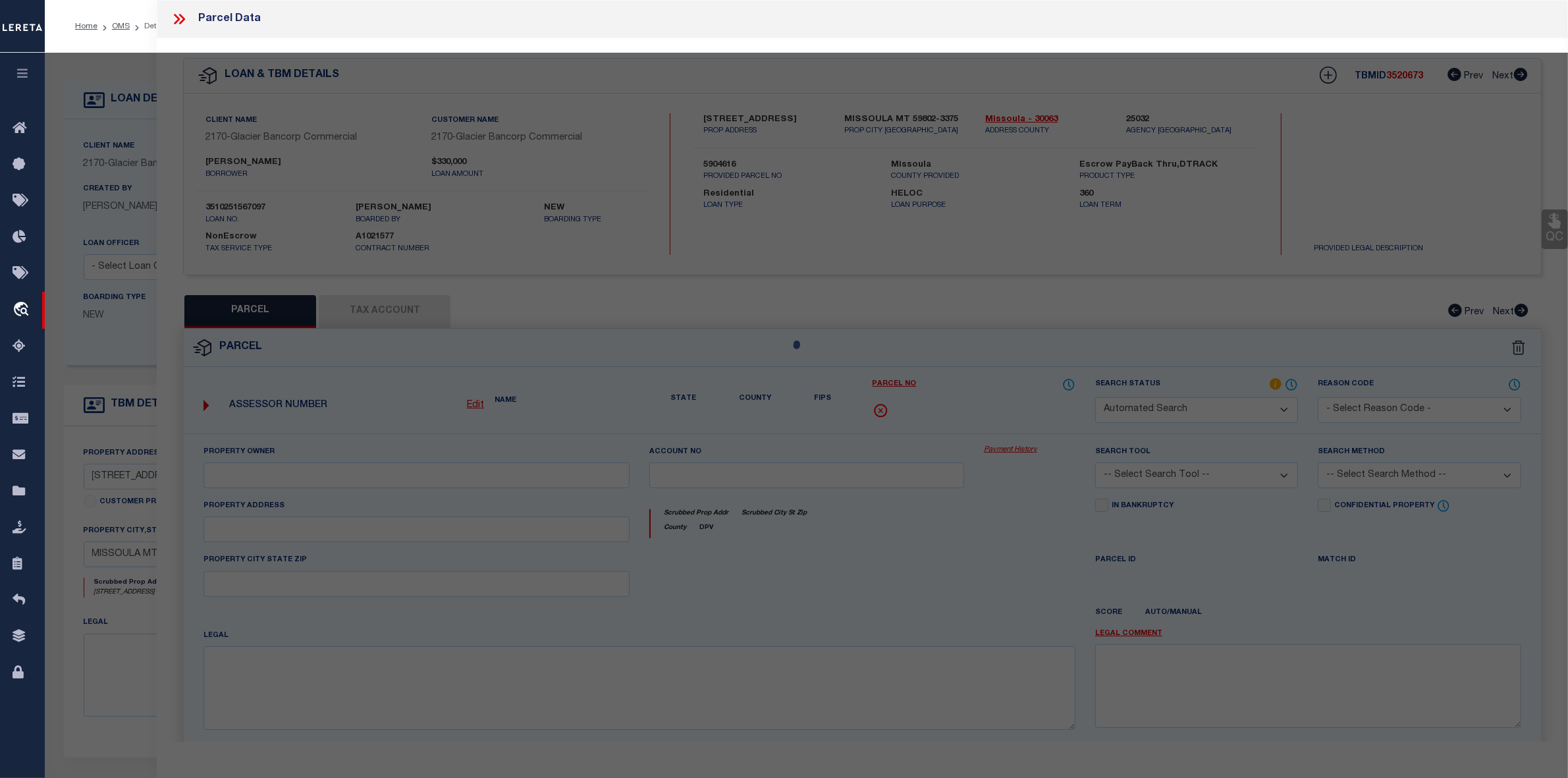
checkbox input "false"
type input "MISSOULA, MT 59802"
type textarea "LINCOLN HEIGHTS, S12, T13 N, R19 W, LOT 4"
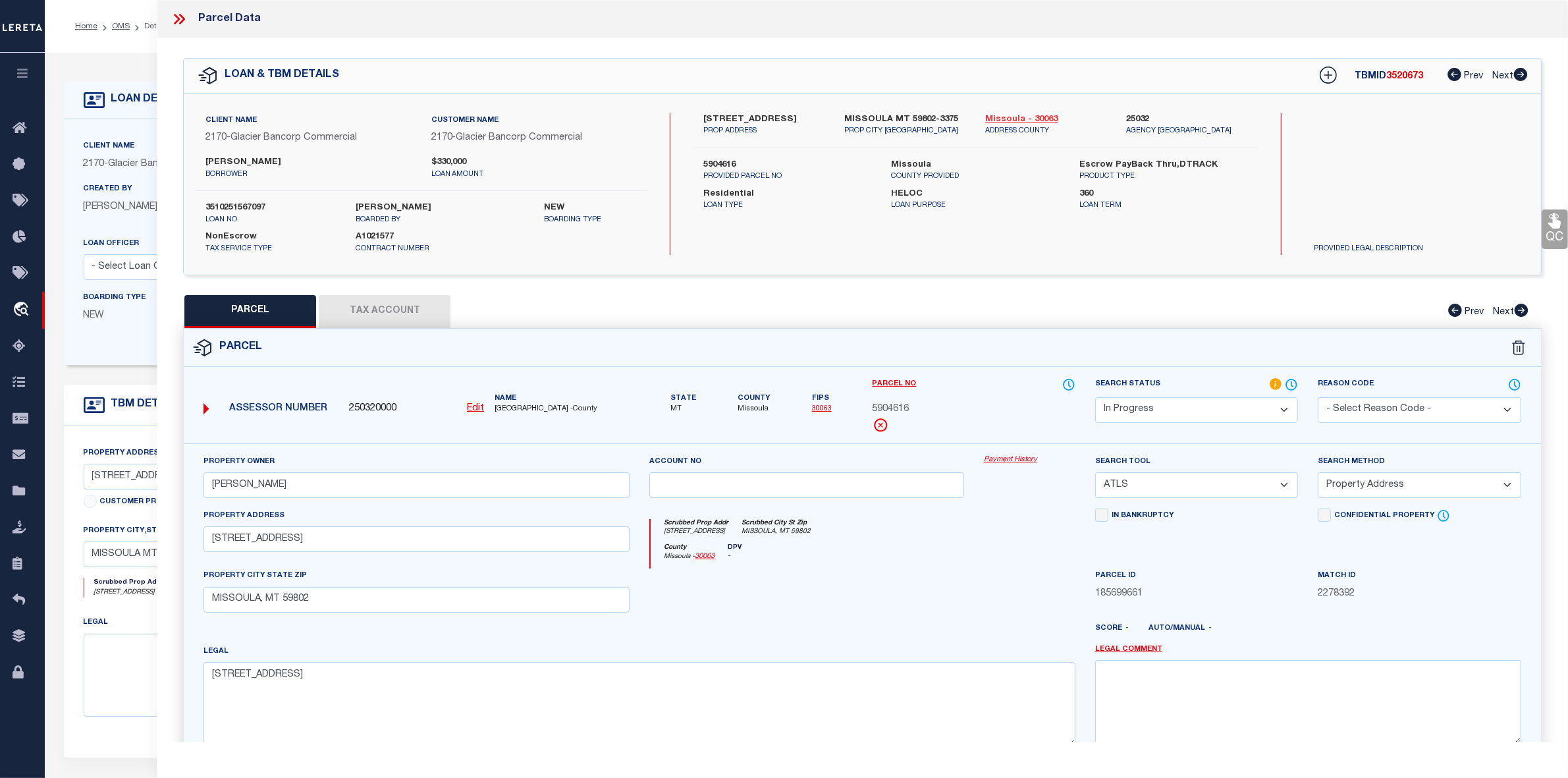
click at [1005, 119] on link "Missoula - 30063" at bounding box center [1046, 120] width 122 height 13
drag, startPoint x: 702, startPoint y: 119, endPoint x: 795, endPoint y: 119, distance: 93.0
click at [795, 119] on div "2795 WINDING TRAILS DR PROP ADDRESS" at bounding box center [763, 126] width 141 height 24
copy label "2795 WINDING TRAILS"
click at [475, 412] on u "Edit" at bounding box center [475, 408] width 17 height 9
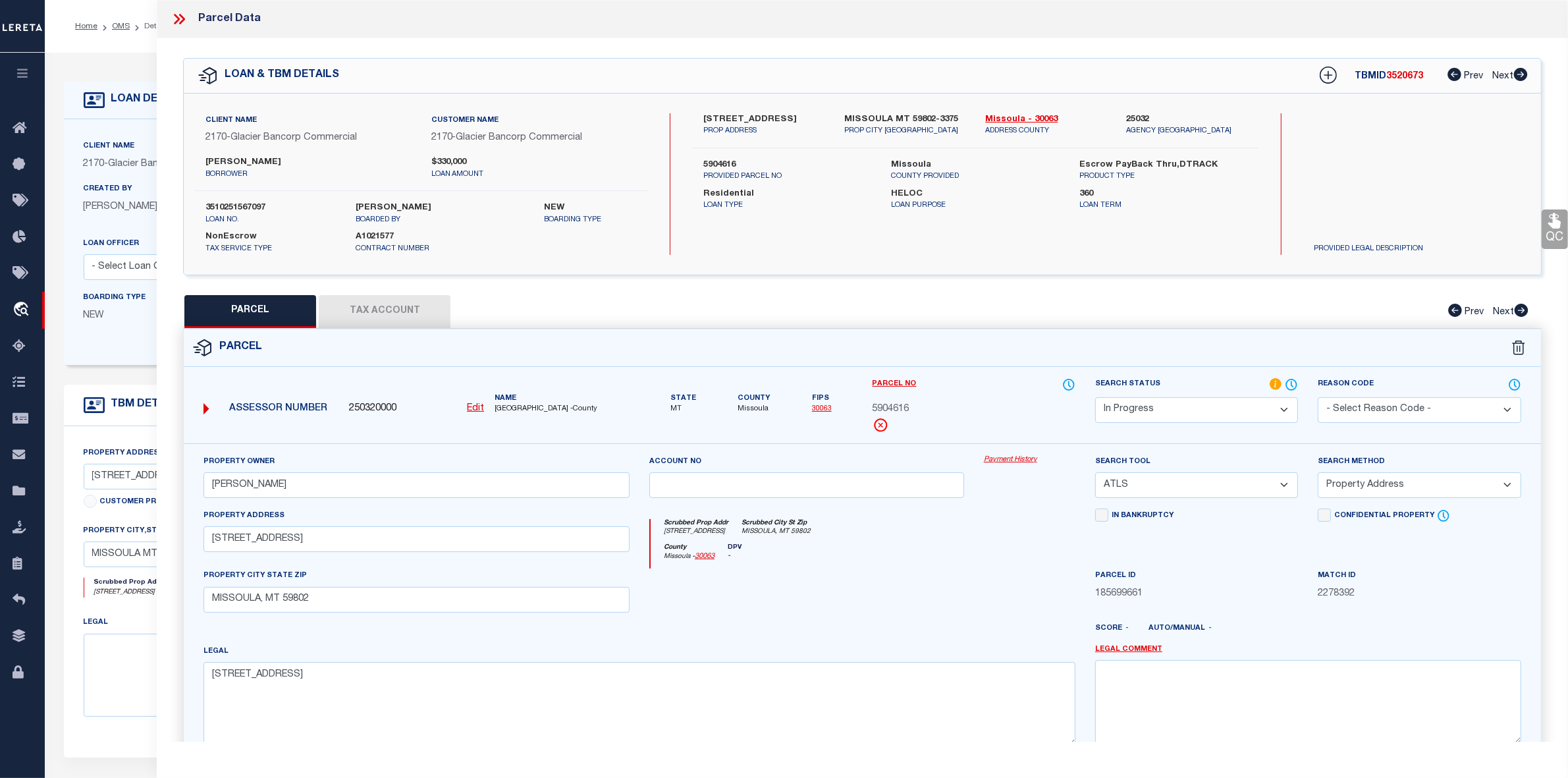
type input "250320000"
type input "5904616"
select select "IP"
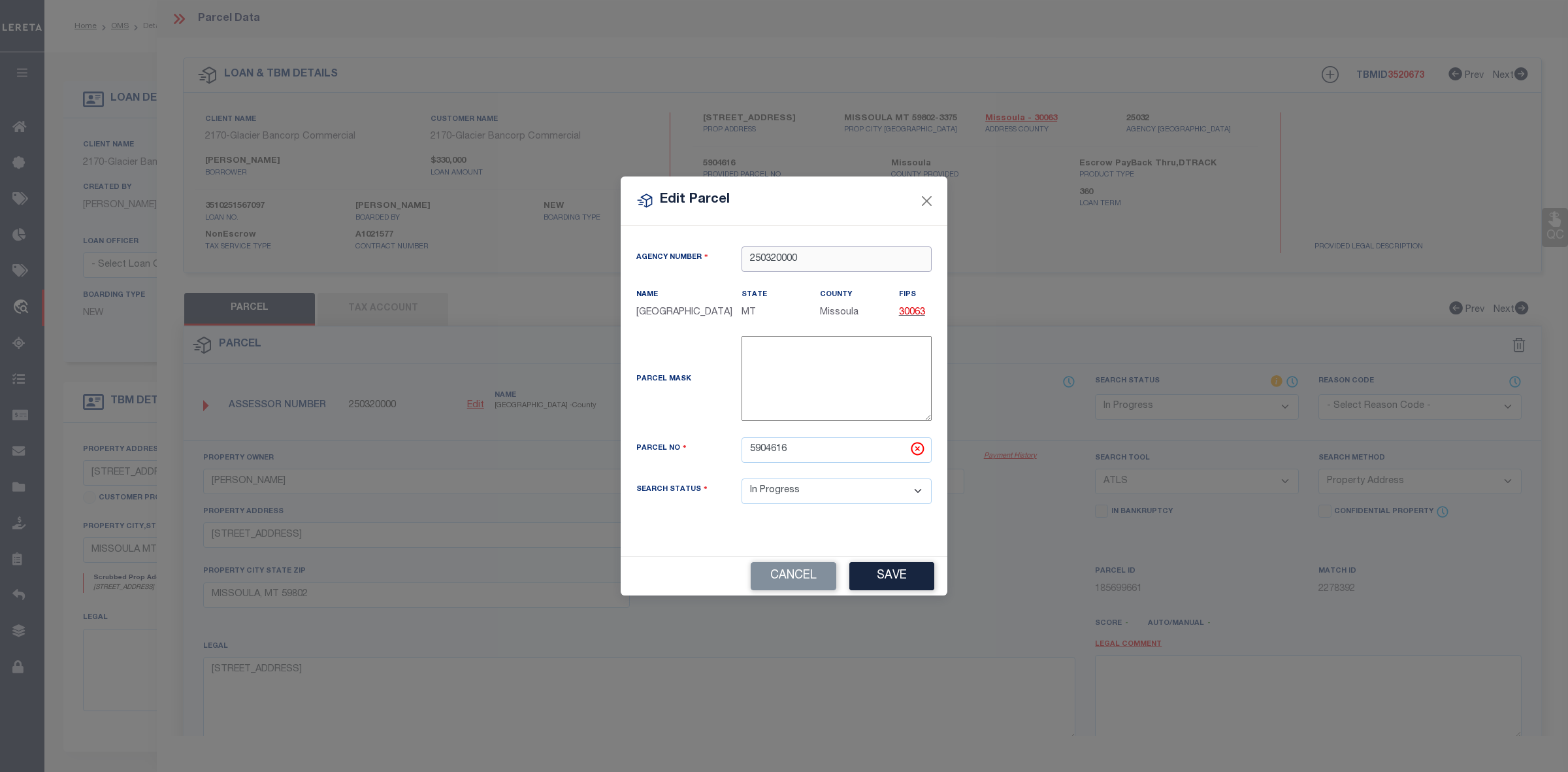
click at [809, 249] on input "250320000" at bounding box center [836, 259] width 190 height 26
drag, startPoint x: 809, startPoint y: 249, endPoint x: 693, endPoint y: 249, distance: 116.0
click at [693, 249] on div "Agency Number 250320000" at bounding box center [784, 259] width 315 height 26
click at [847, 276] on div "250320000 : MISSOULA COUNTY" at bounding box center [836, 283] width 189 height 38
type input "250320000"
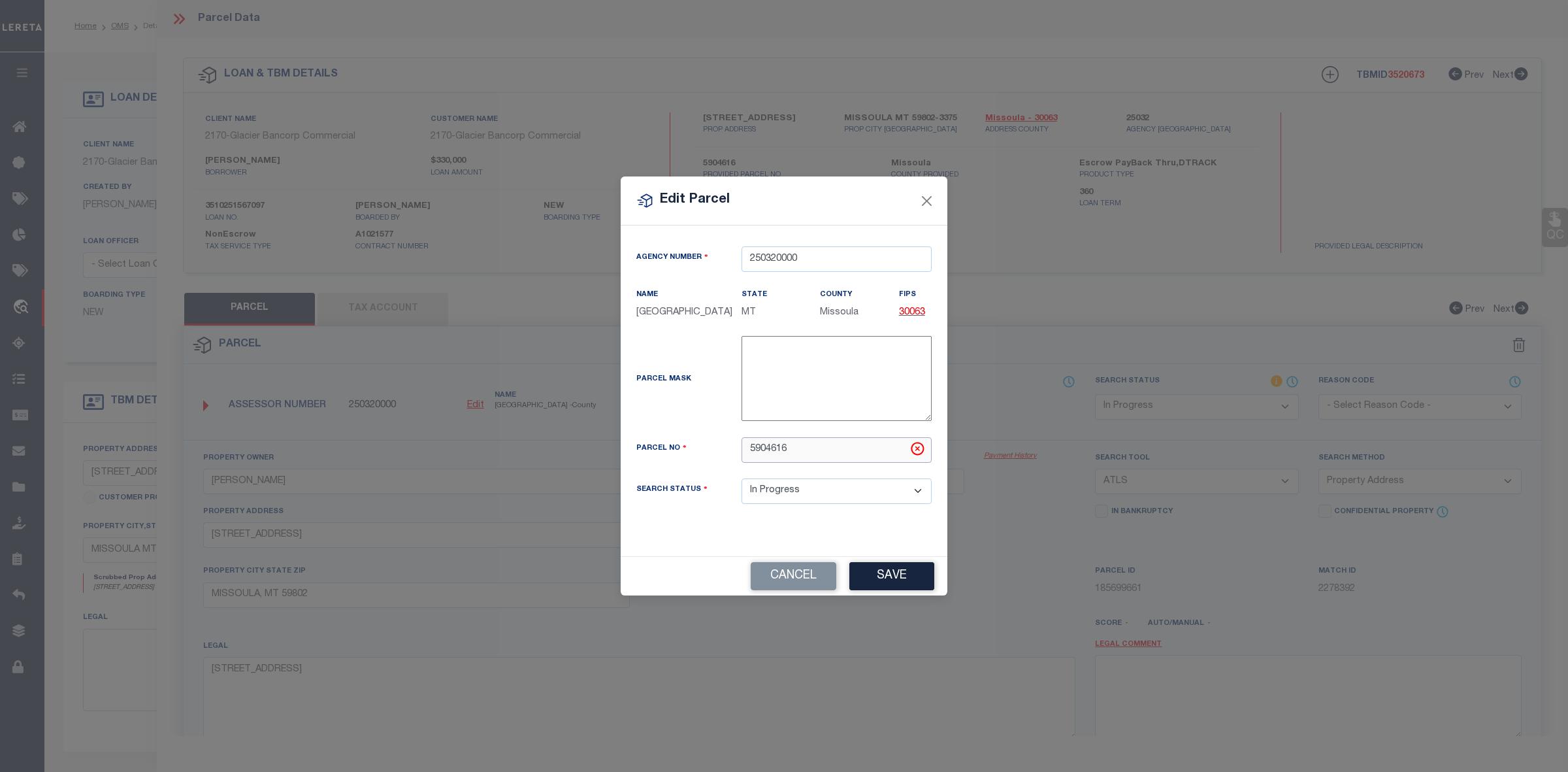
drag, startPoint x: 801, startPoint y: 455, endPoint x: 702, endPoint y: 455, distance: 99.0
click at [702, 455] on div "Parcel No 5904616" at bounding box center [784, 450] width 315 height 26
click at [803, 587] on button "Cancel" at bounding box center [793, 576] width 86 height 28
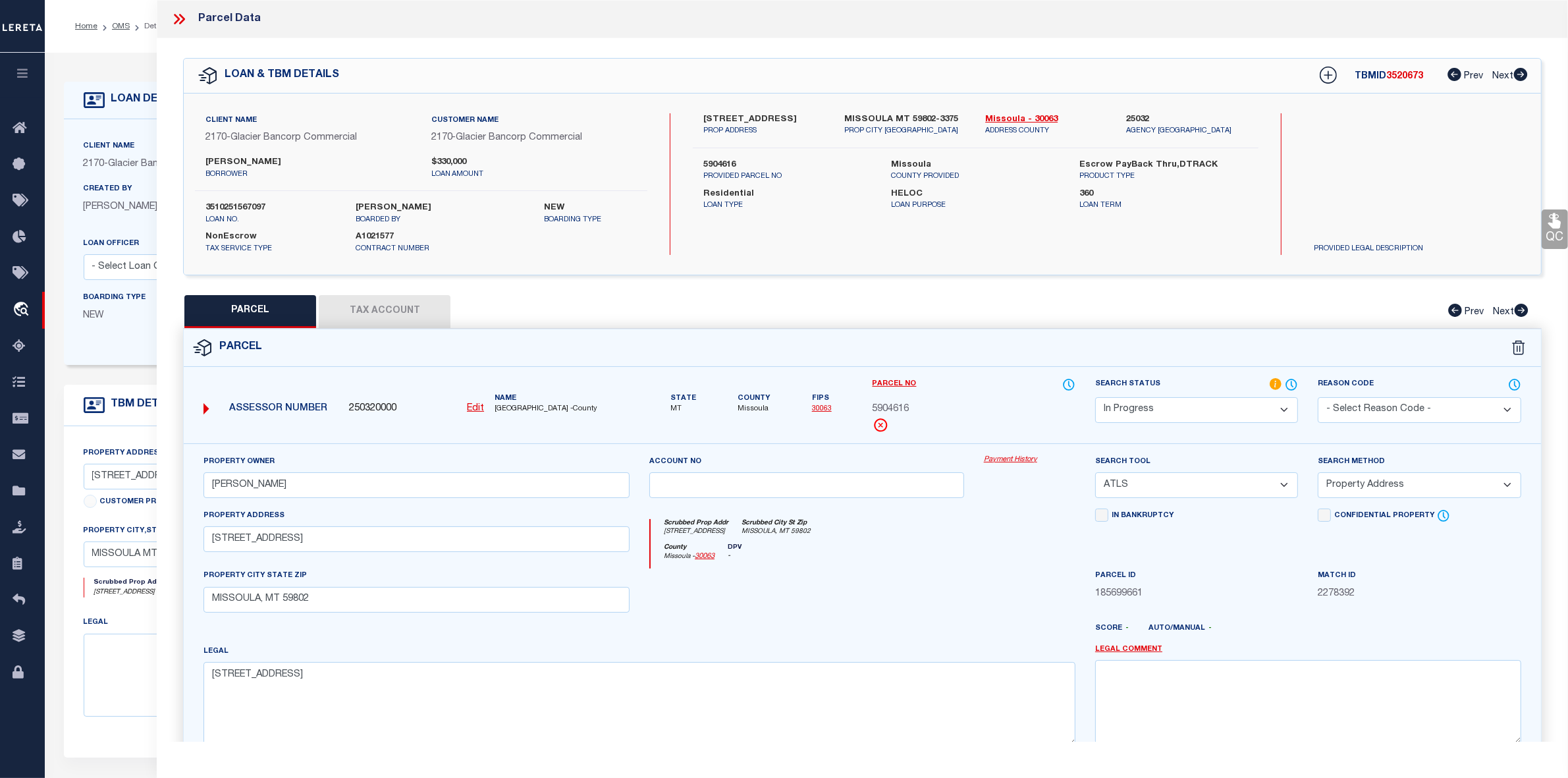
click at [476, 404] on u "Edit" at bounding box center [475, 408] width 17 height 9
select select "IP"
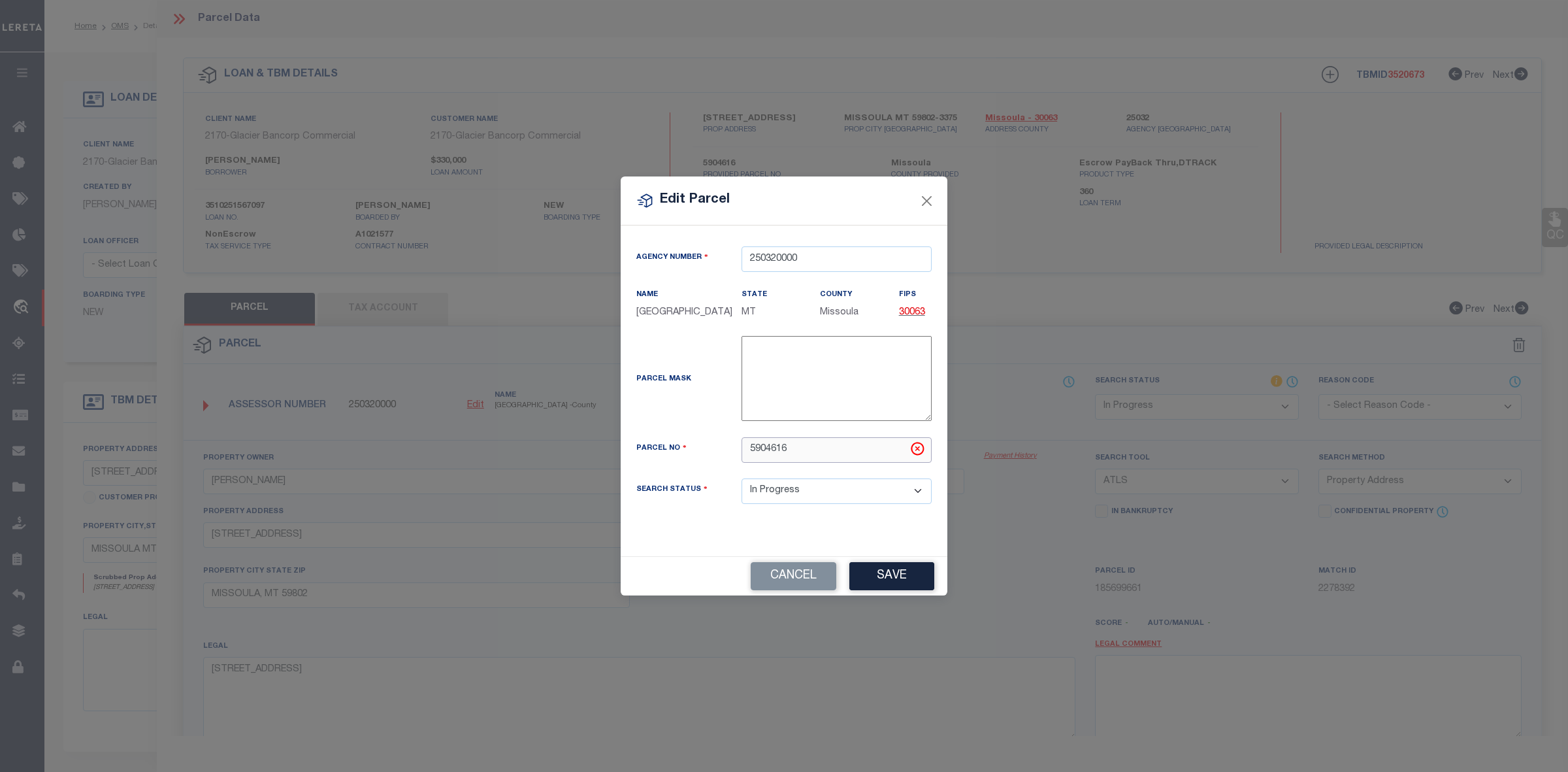
drag, startPoint x: 795, startPoint y: 455, endPoint x: 702, endPoint y: 454, distance: 93.0
click at [702, 454] on div "Parcel No 5904616" at bounding box center [784, 450] width 315 height 26
paste input "000"
click at [906, 582] on button "Save" at bounding box center [891, 576] width 85 height 28
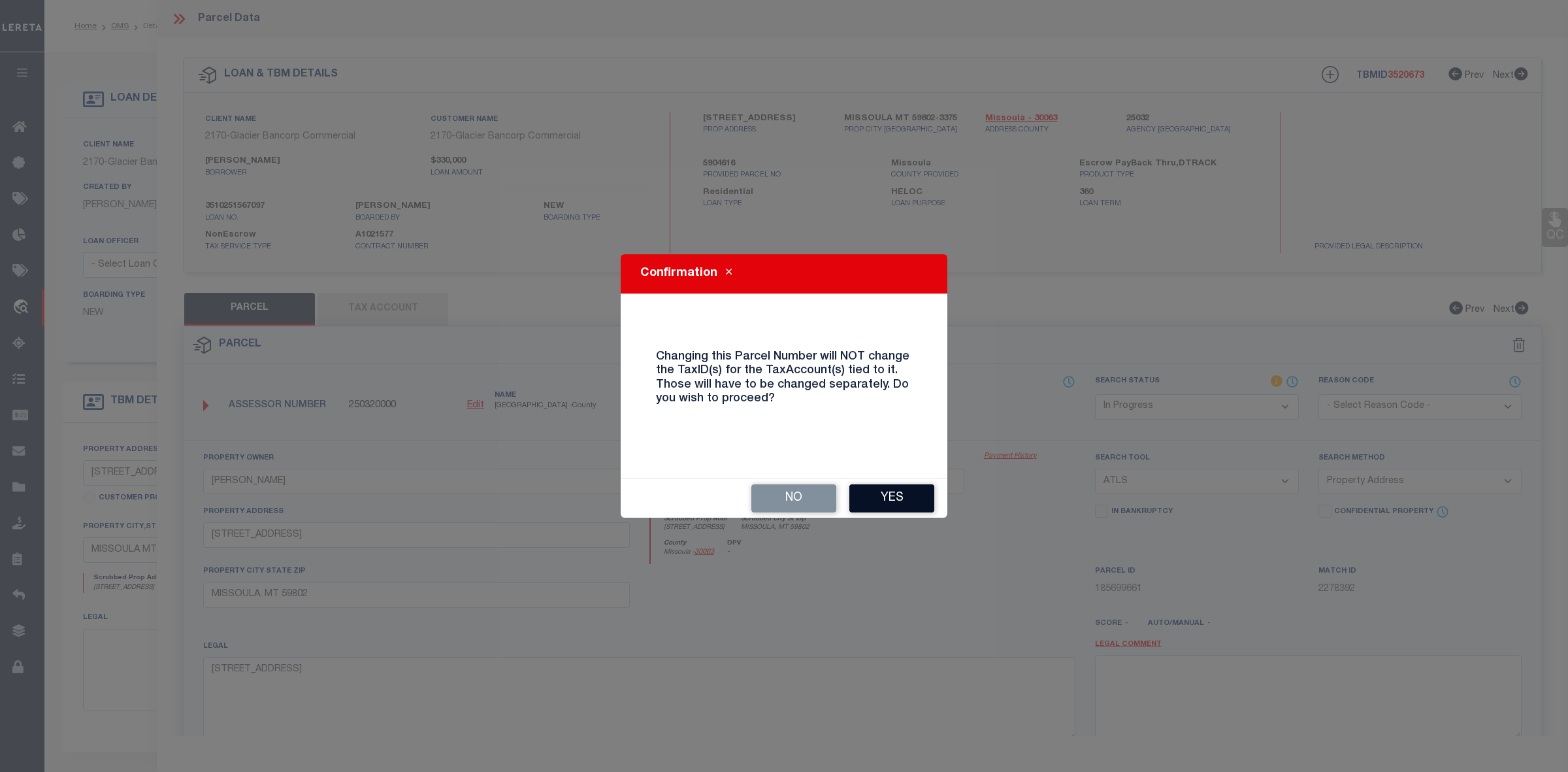
click at [905, 488] on button "Yes" at bounding box center [891, 498] width 85 height 28
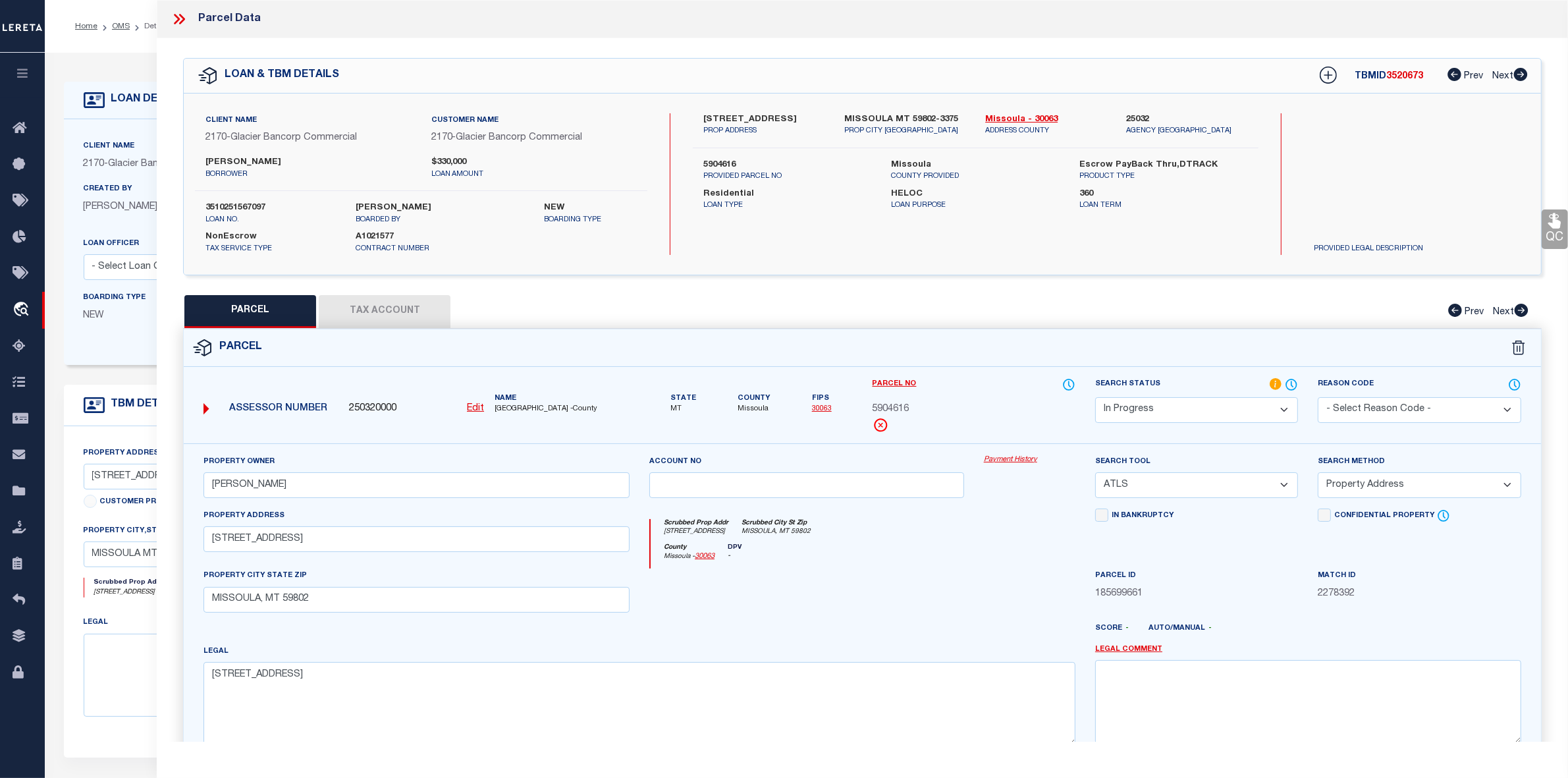
click at [476, 404] on u "Edit" at bounding box center [475, 408] width 17 height 9
type input "5904616"
select select "IP"
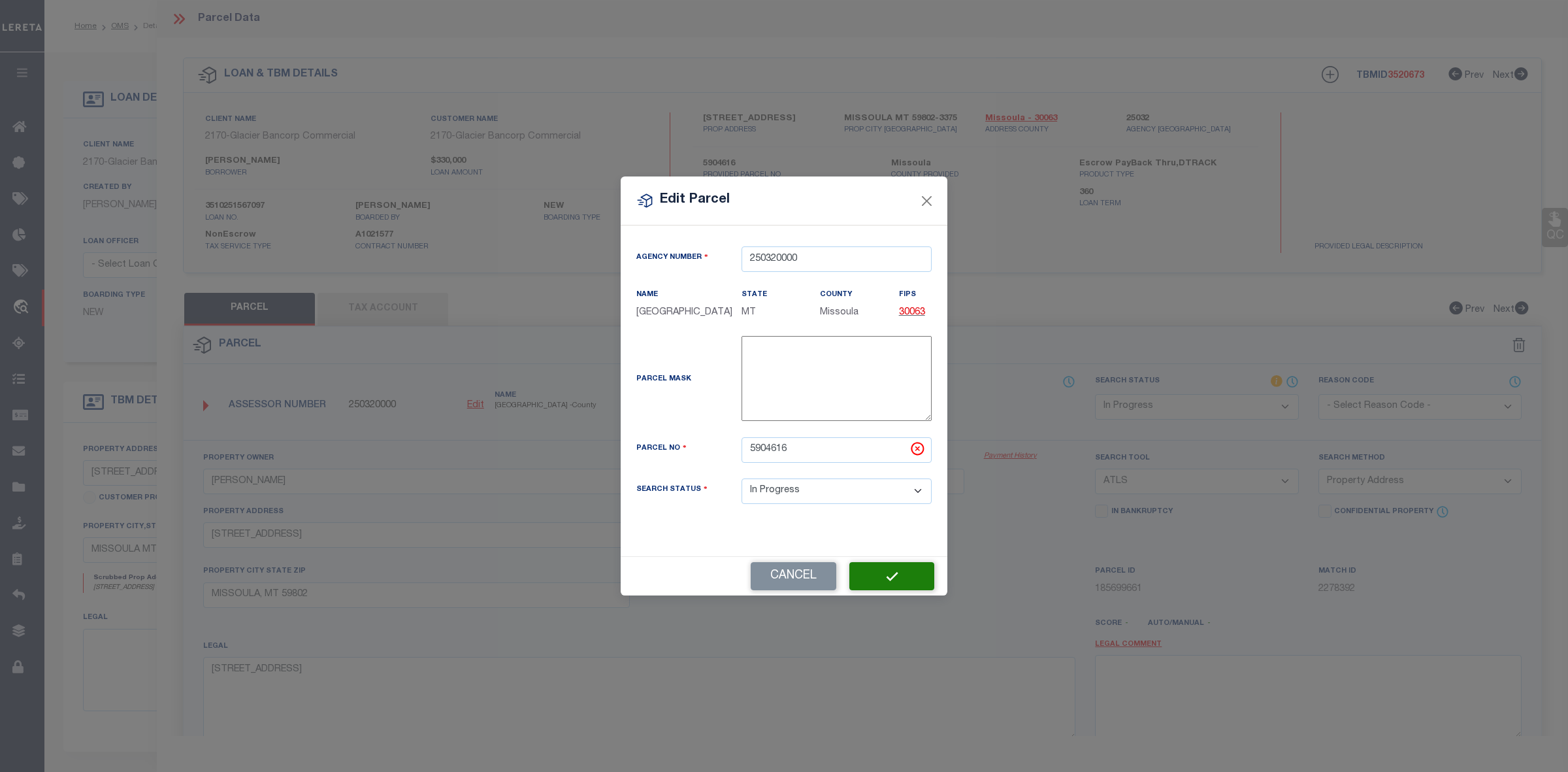
select select "IP"
select select
checkbox input "false"
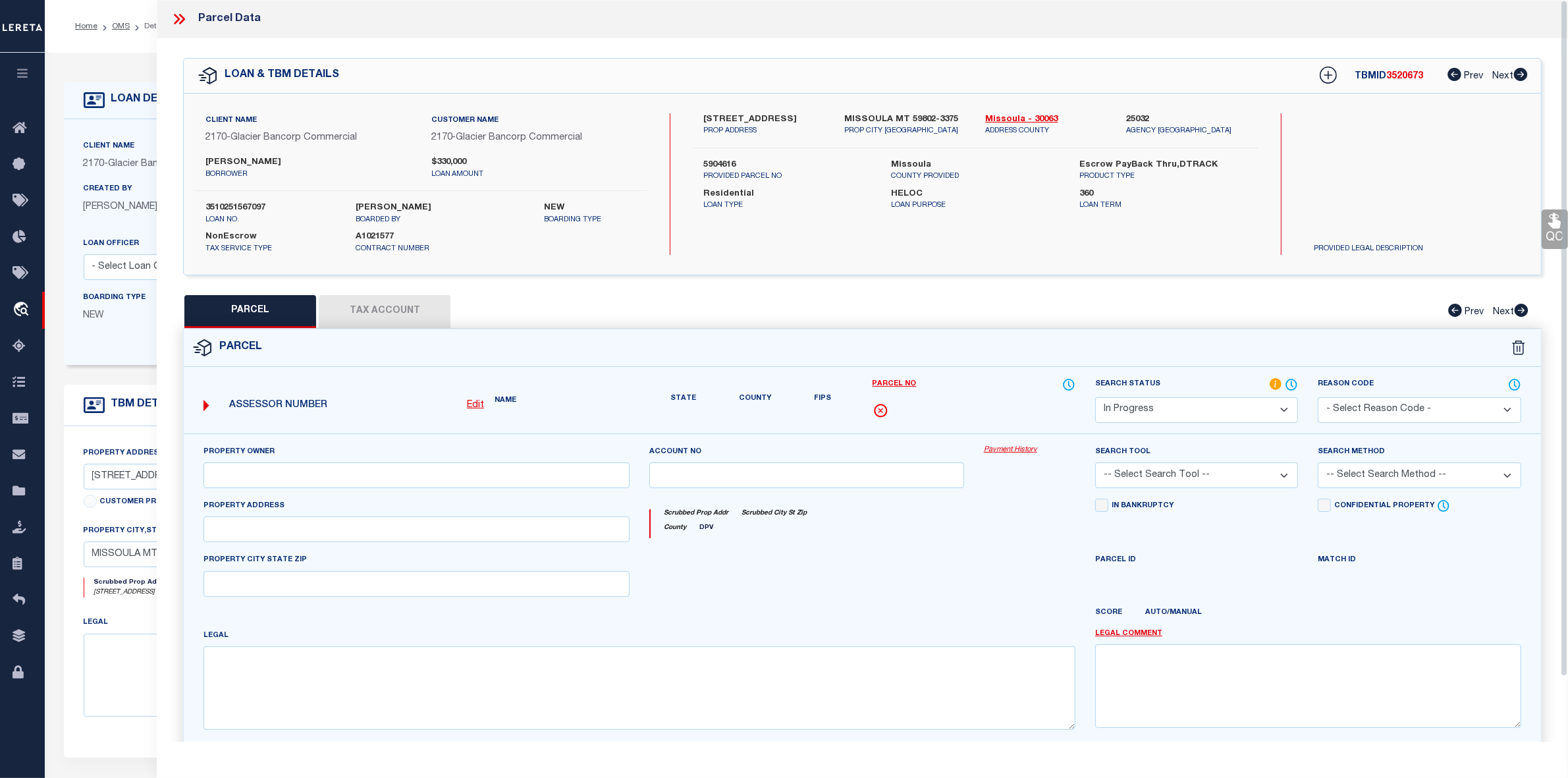
type input "GRAHAM,MENG"
select select "ATL"
select select "ADD"
type input "2795 WINDING TRAILS DR"
checkbox input "false"
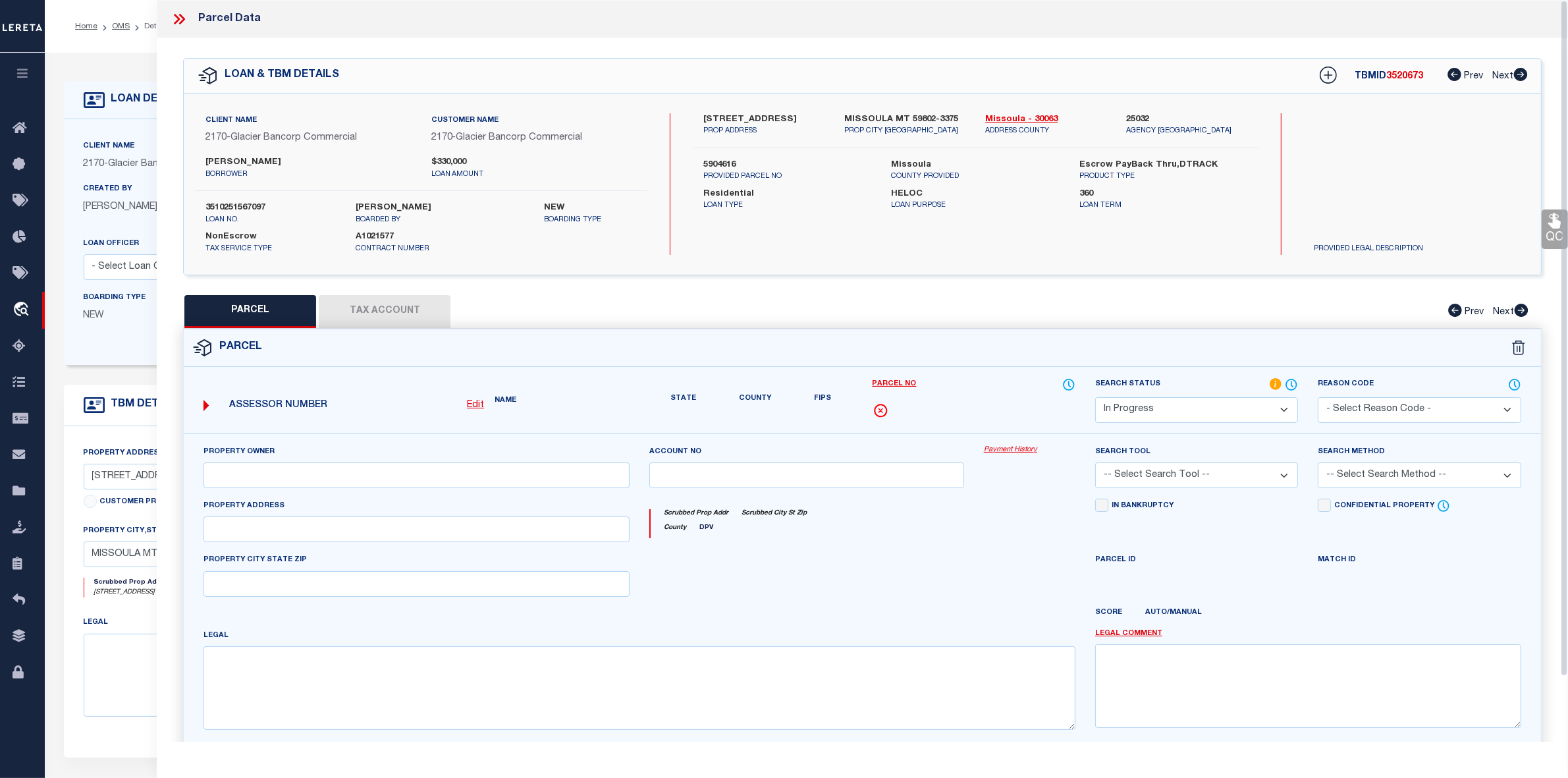
type input "MISSOULA, MT 59802"
type textarea "LINCOLN HEIGHTS, S12, T13 N, R19 W, LOT 4"
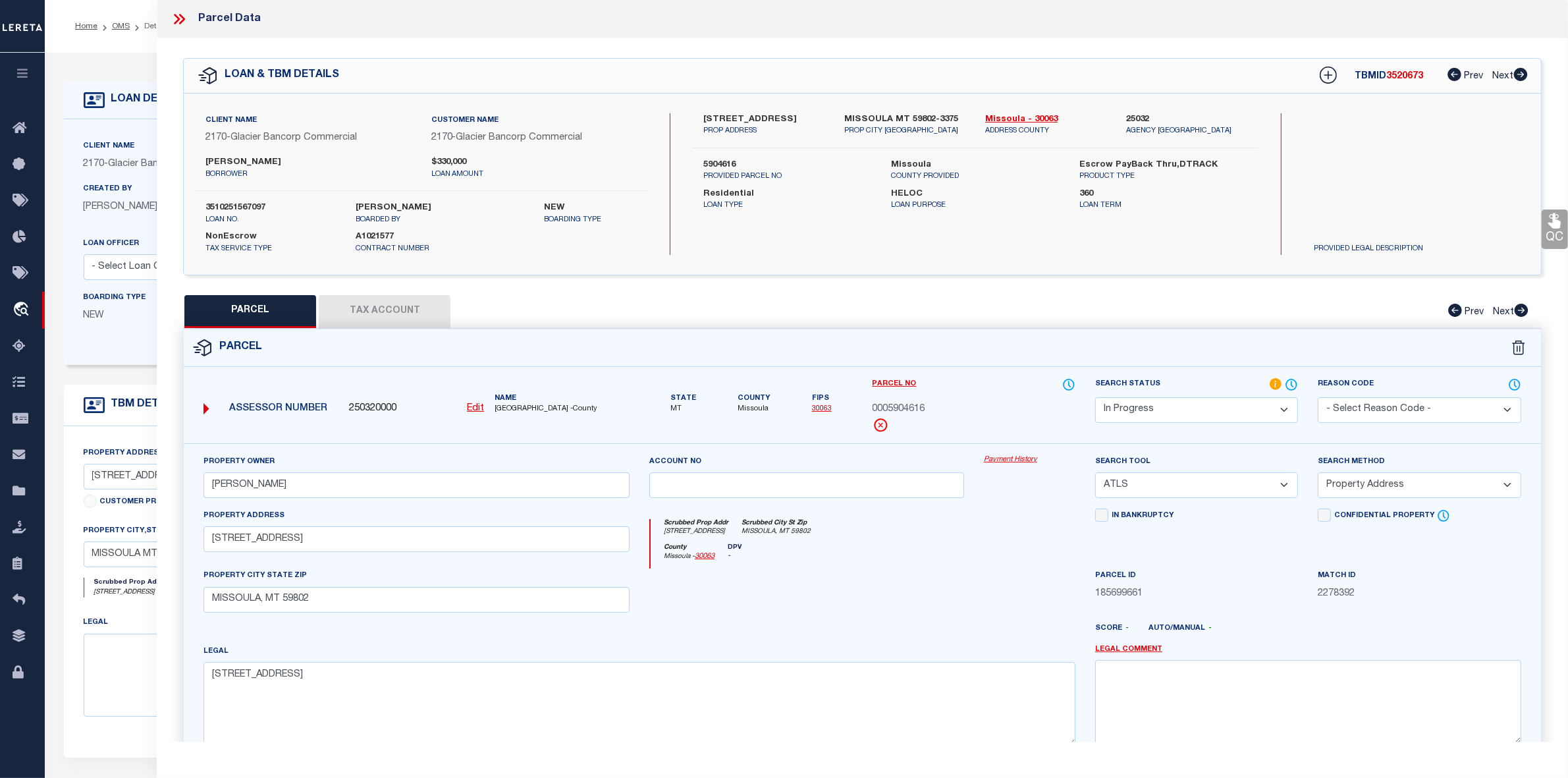
click at [459, 567] on div "Property Address 2795 WINDING TRAILS DR" at bounding box center [416, 539] width 446 height 61
drag, startPoint x: 299, startPoint y: 490, endPoint x: 172, endPoint y: 479, distance: 127.5
click at [159, 483] on div "QC QC QC" at bounding box center [862, 437] width 1411 height 798
paste input "[PERSON_NAME]"
click at [340, 546] on input "2795 WINDING TRAILS DR" at bounding box center [416, 540] width 426 height 26
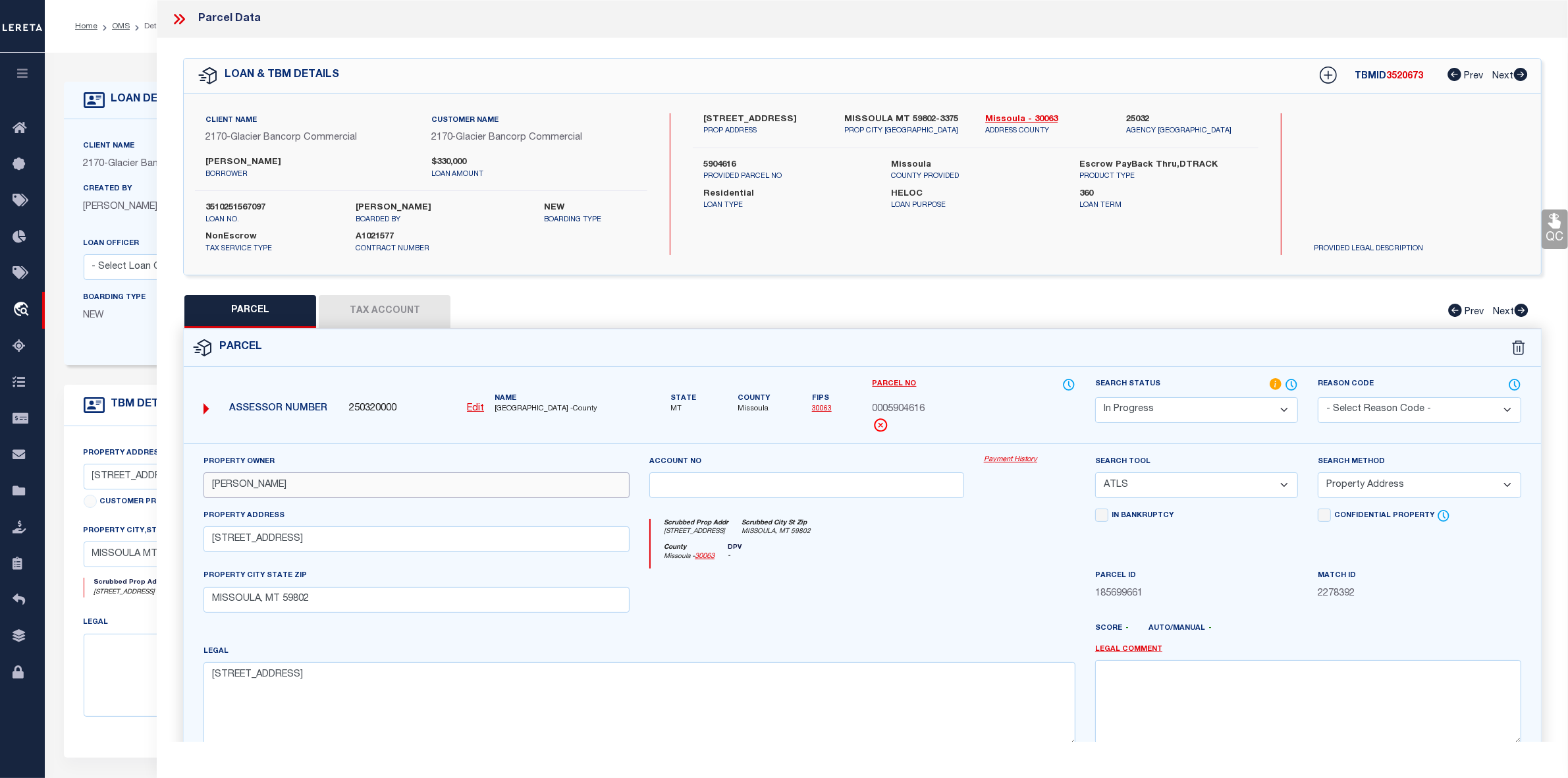
click at [215, 486] on input "[PERSON_NAME]" at bounding box center [416, 485] width 426 height 26
type input "[PERSON_NAME]"
drag, startPoint x: 338, startPoint y: 544, endPoint x: 199, endPoint y: 535, distance: 139.3
click at [199, 535] on div "Property Address 2795 WINDING TRAILS DR" at bounding box center [416, 539] width 446 height 61
paste input "WINDING TRAILS DR"
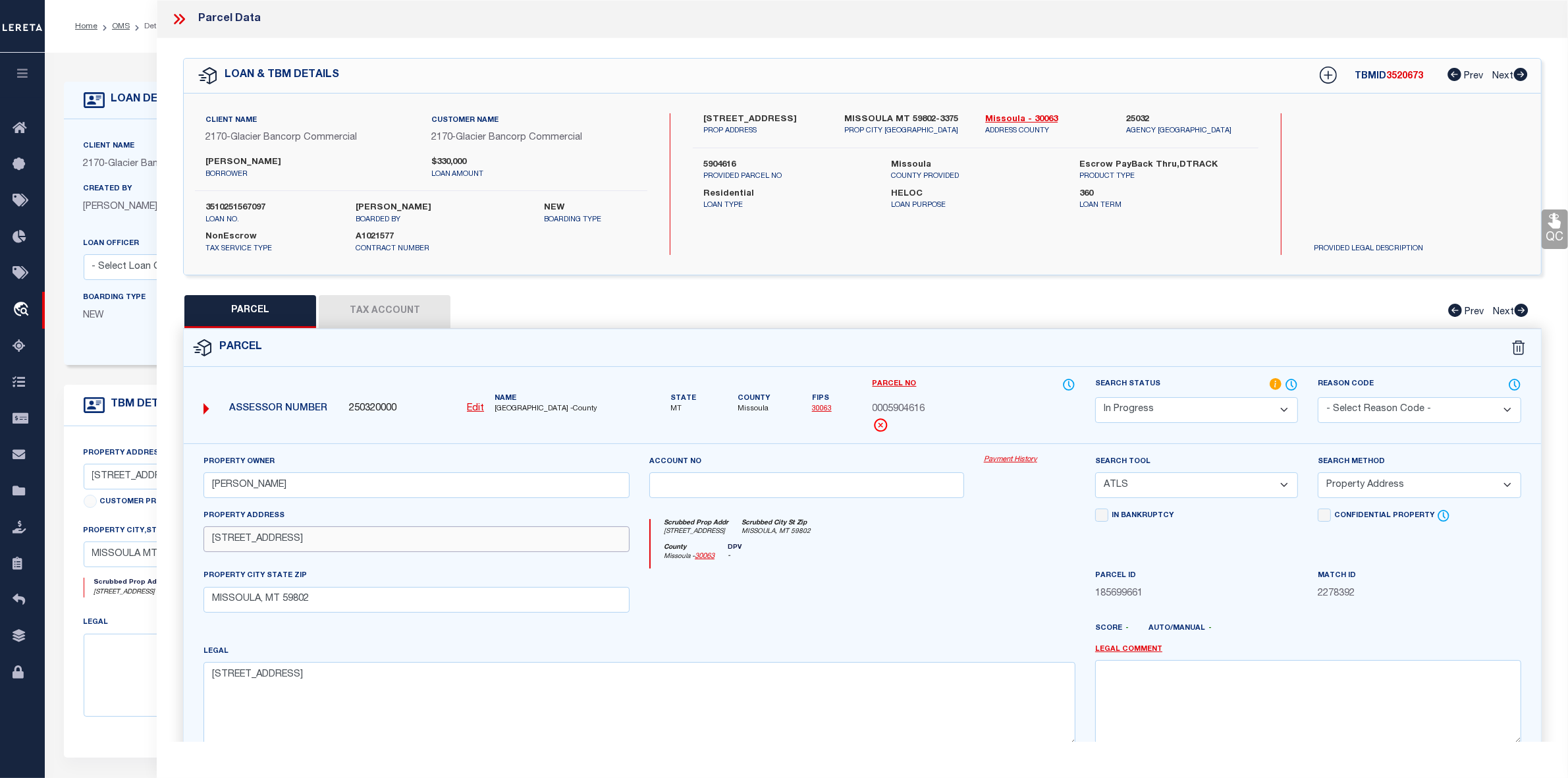
type input "[STREET_ADDRESS]"
drag, startPoint x: 315, startPoint y: 603, endPoint x: 157, endPoint y: 596, distance: 158.2
click at [157, 596] on div "QC QC QC" at bounding box center [862, 456] width 1411 height 837
click at [367, 676] on textarea "LINCOLN HEIGHTS, S12, T13 N, R19 W, LOT 4" at bounding box center [639, 703] width 872 height 83
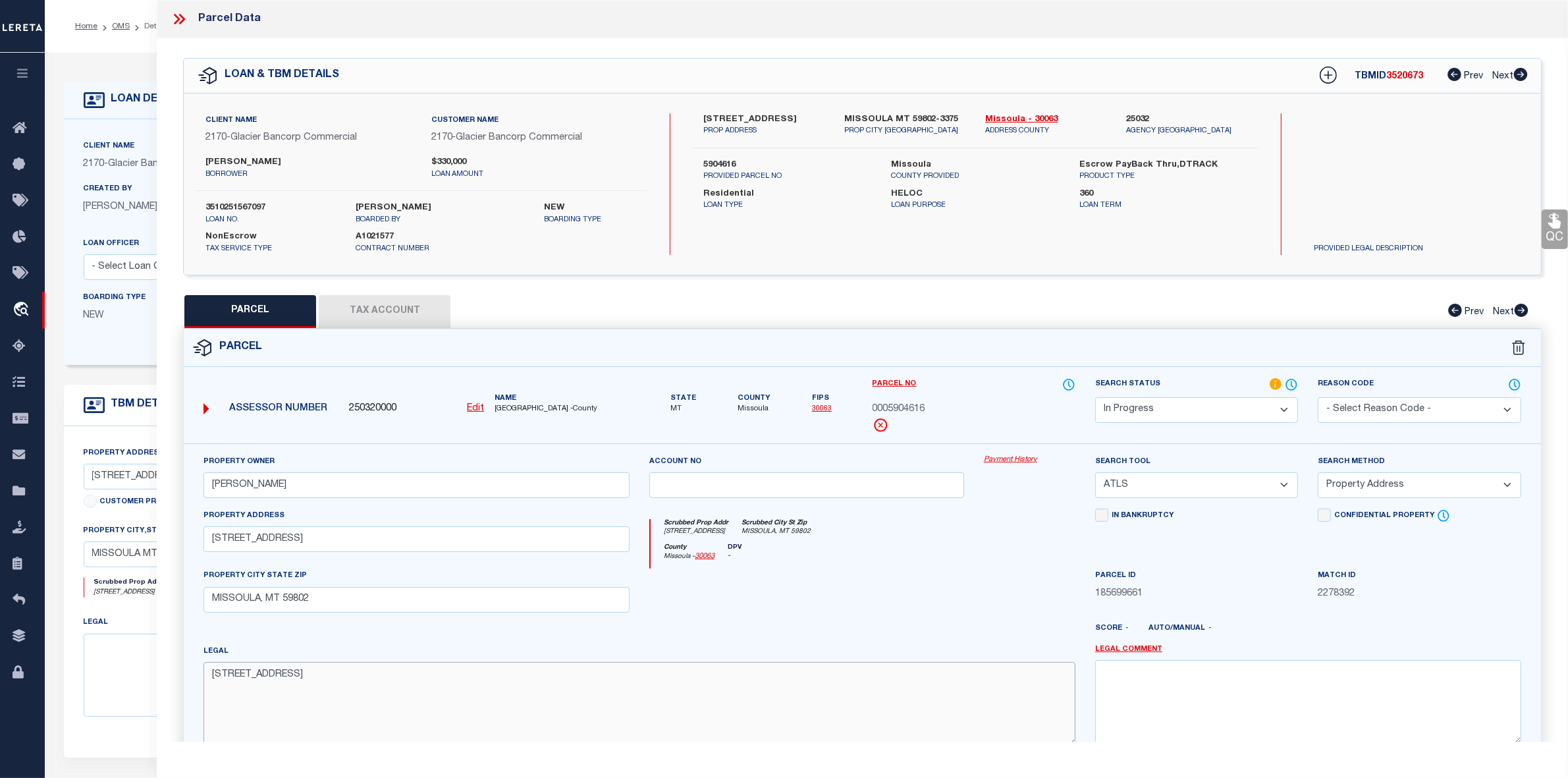
click at [367, 676] on textarea "LINCOLN HEIGHTS, S12, T13 N, R19 W, LOT 4" at bounding box center [639, 703] width 872 height 83
paste textarea "ot"
type textarea "[STREET_ADDRESS]"
click at [944, 594] on div at bounding box center [806, 595] width 334 height 54
click at [1138, 486] on select "-- Select Search Tool -- 3rd Party Website Agency File Agency Website ATLS CNV-…" at bounding box center [1196, 485] width 202 height 26
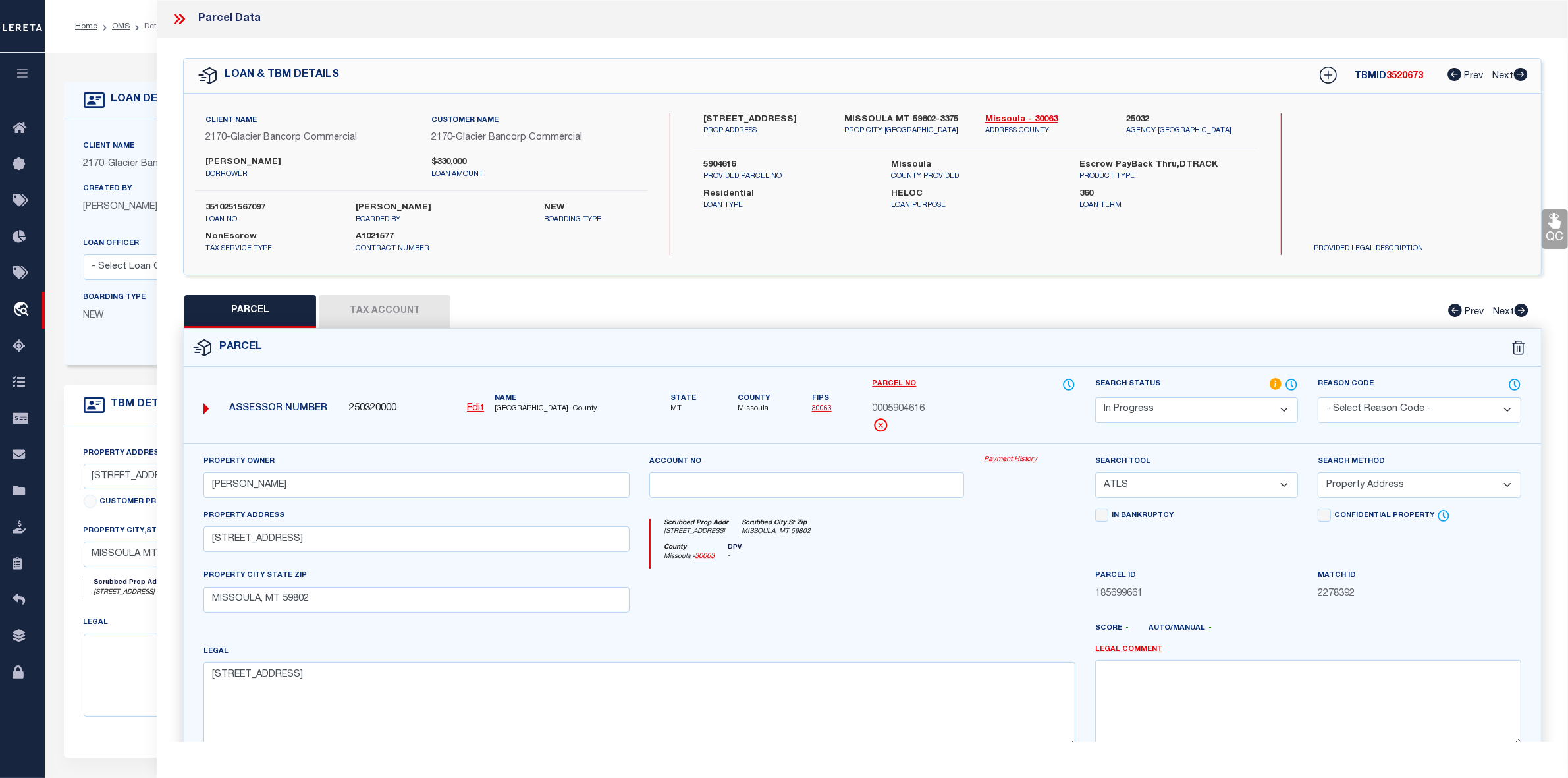
select select "AGW"
click at [1095, 474] on select "-- Select Search Tool -- 3rd Party Website Agency File Agency Website ATLS CNV-…" at bounding box center [1196, 485] width 202 height 26
click at [1352, 480] on select "-- Select Search Method -- Property Address Legal Liability Info Provided" at bounding box center [1418, 485] width 202 height 26
select select "LEG"
click at [1318, 474] on select "-- Select Search Method -- Property Address Legal Liability Info Provided" at bounding box center [1418, 485] width 202 height 26
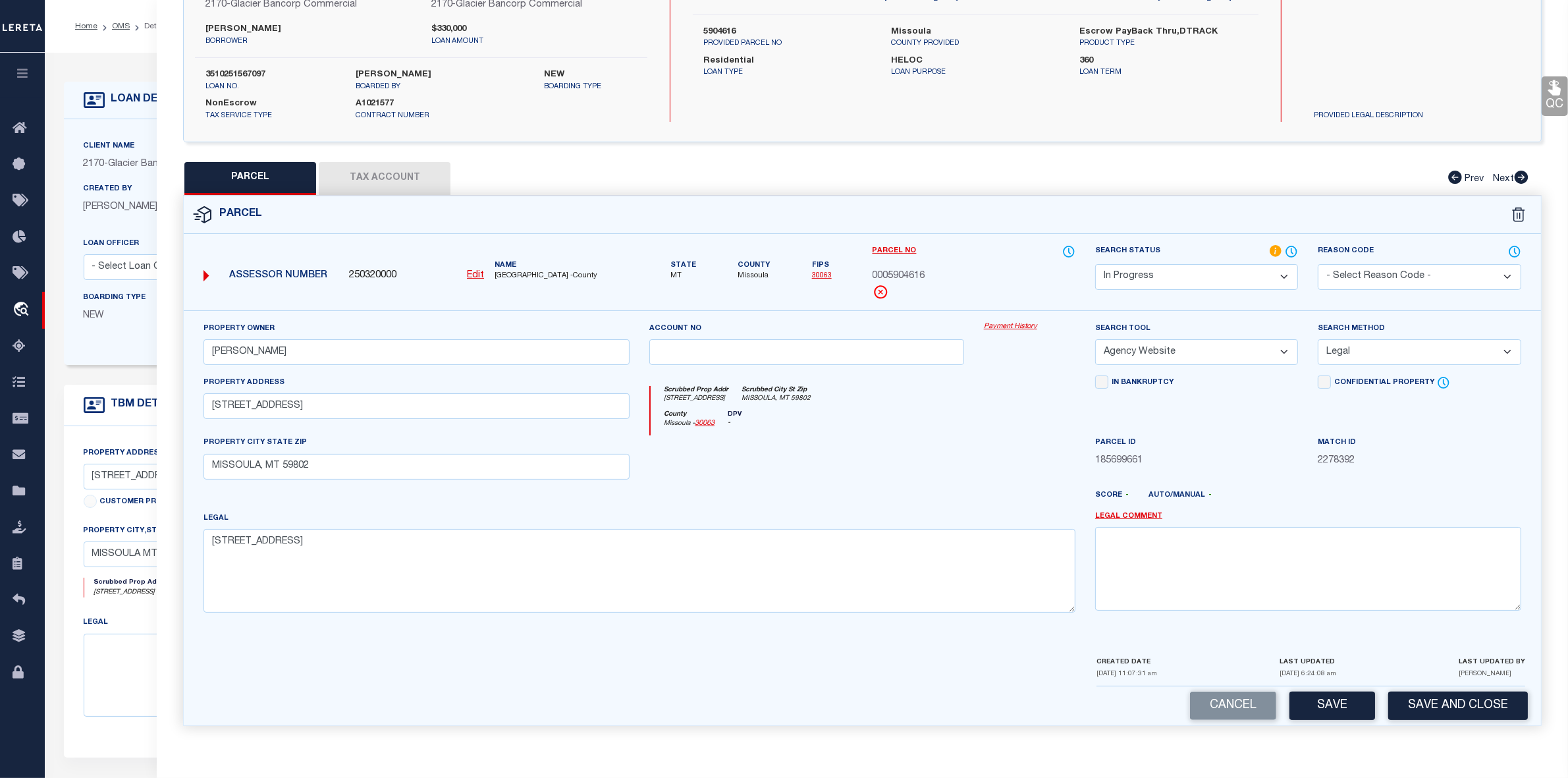
scroll to position [240, 0]
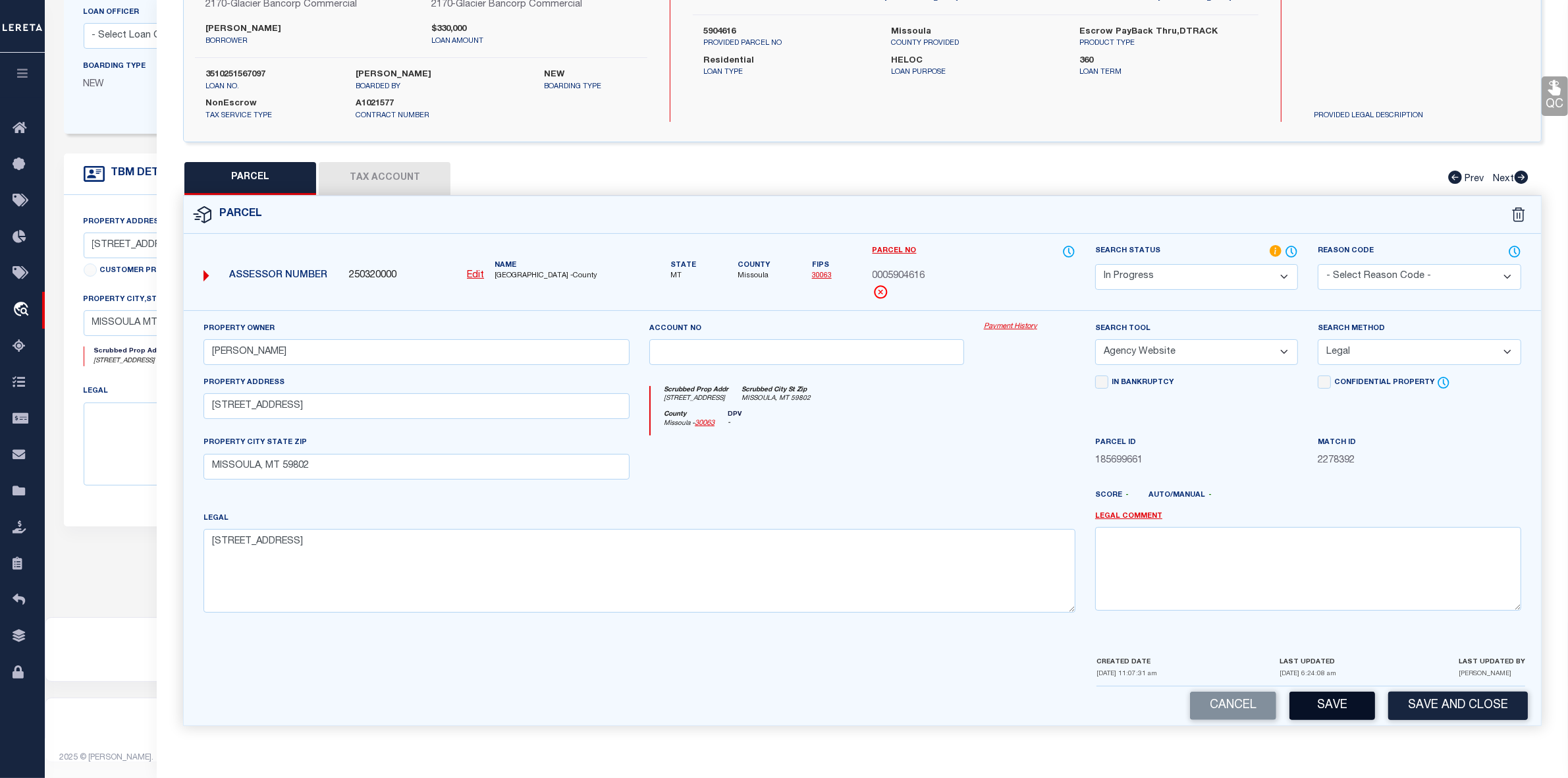
click at [1326, 707] on button "Save" at bounding box center [1333, 705] width 86 height 28
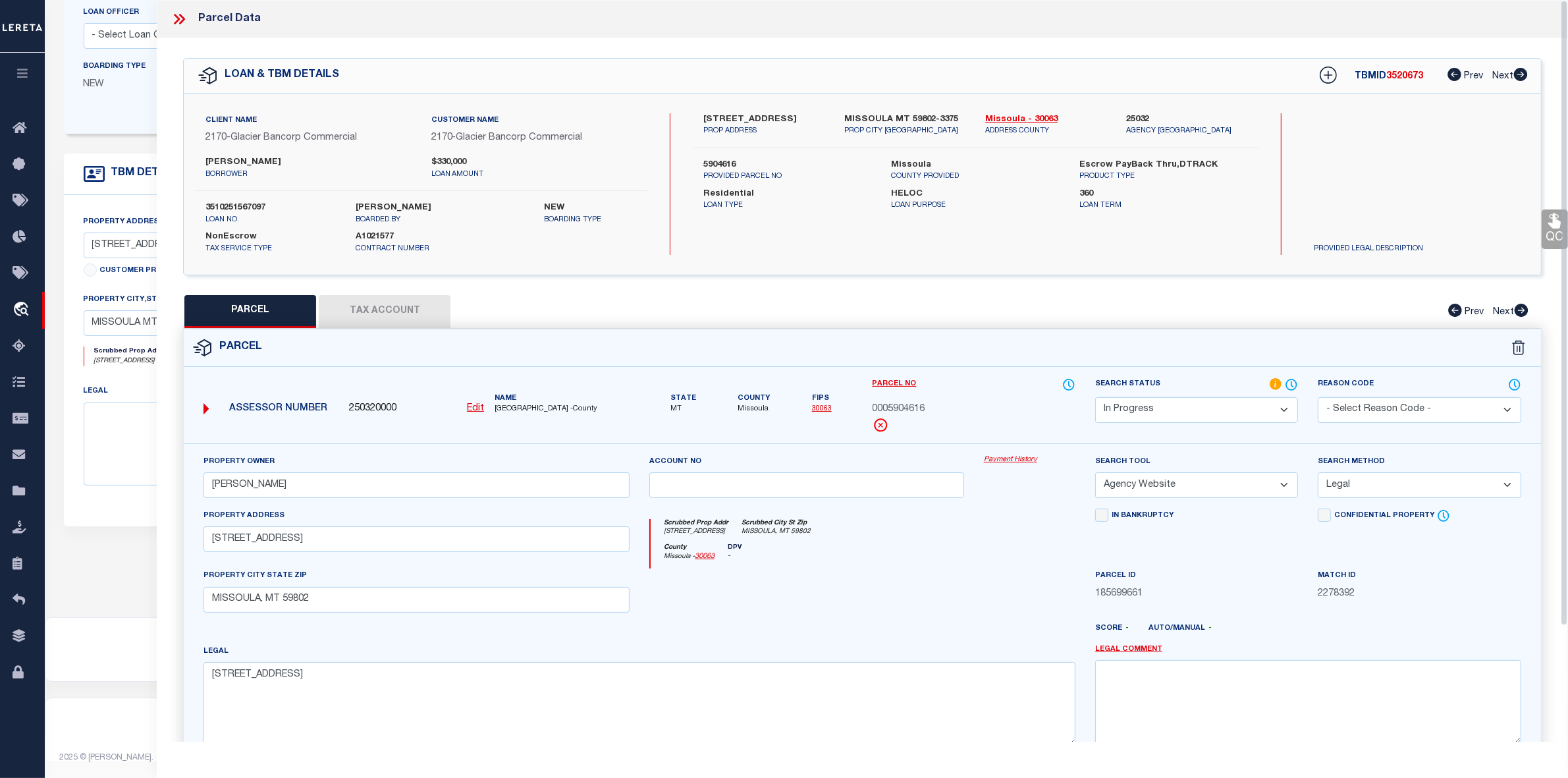
select select "AS"
select select
checkbox input "false"
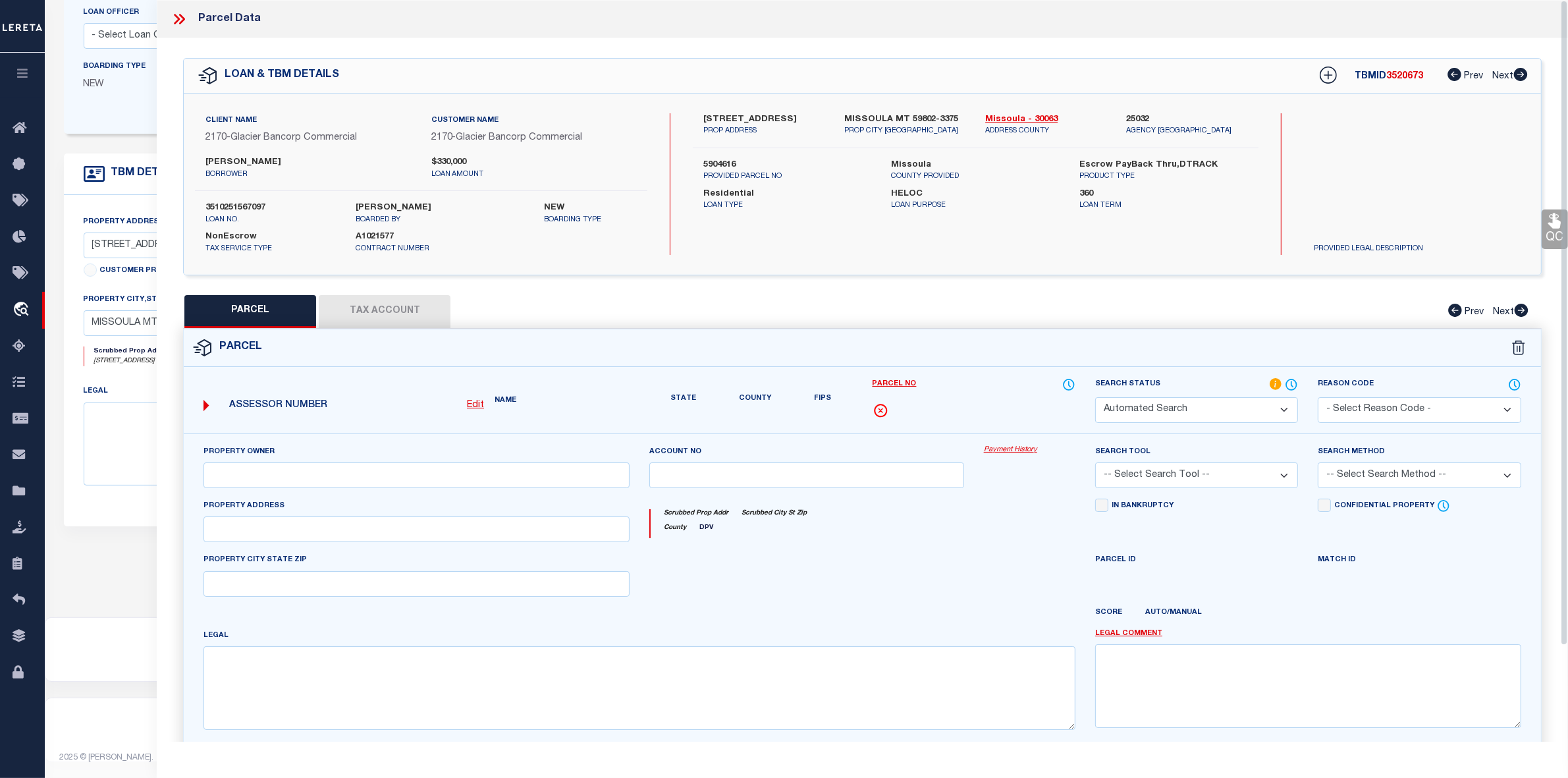
select select "IP"
type input "[PERSON_NAME]"
select select "AGW"
select select "LEG"
type input "[STREET_ADDRESS]"
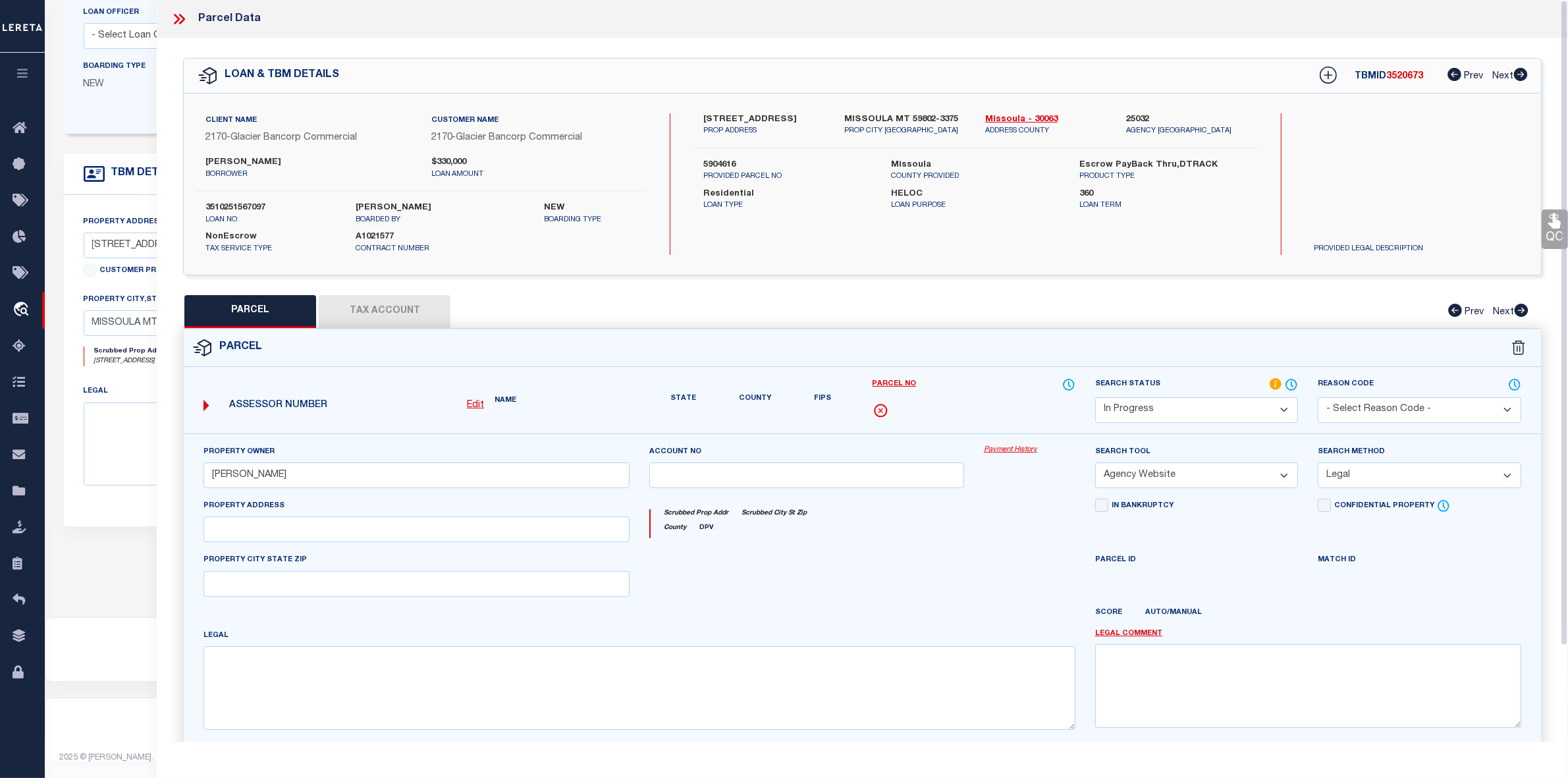
type input "MISSOULA, MT 59802"
type textarea "[STREET_ADDRESS]"
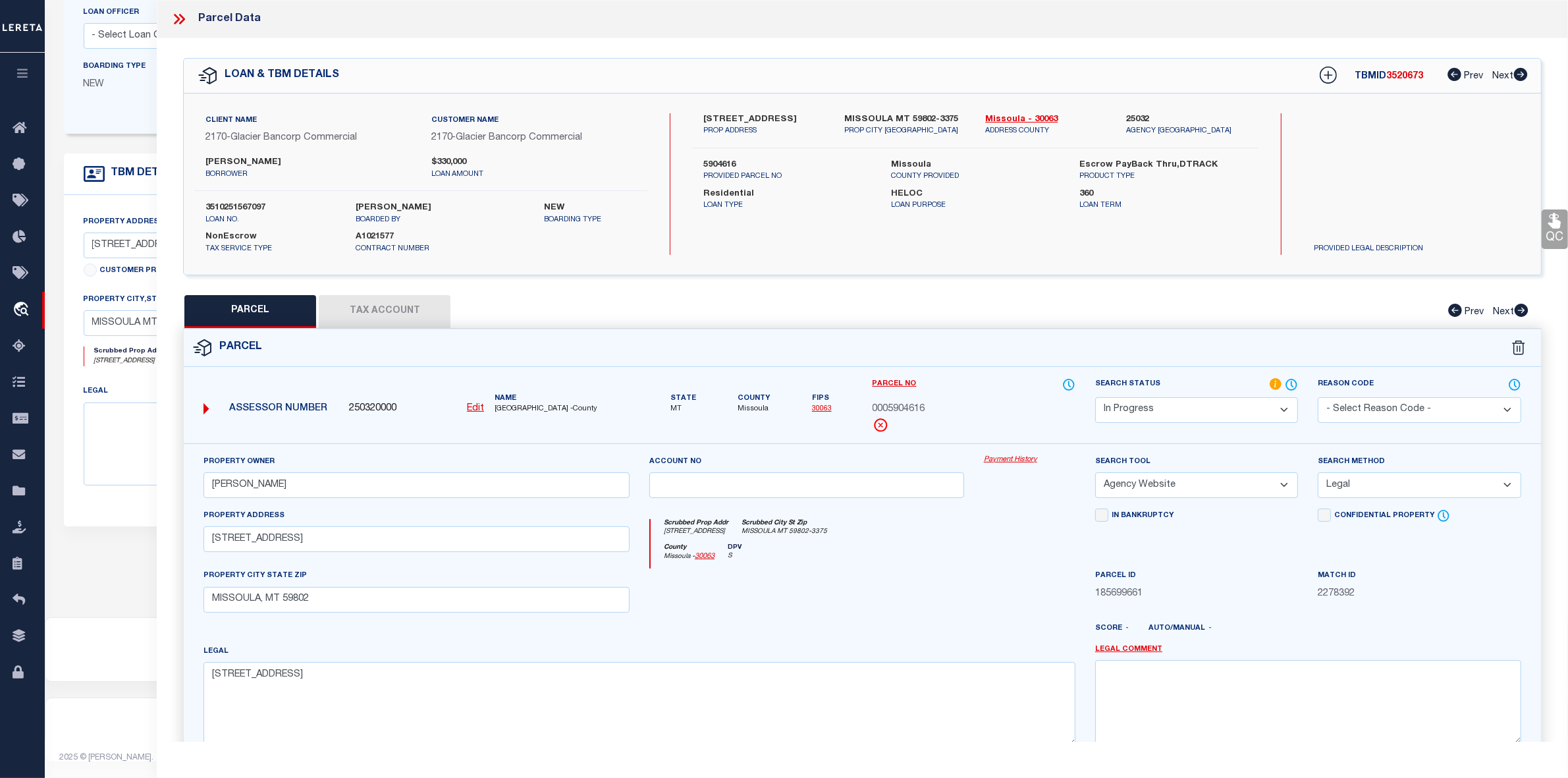
scroll to position [137, 0]
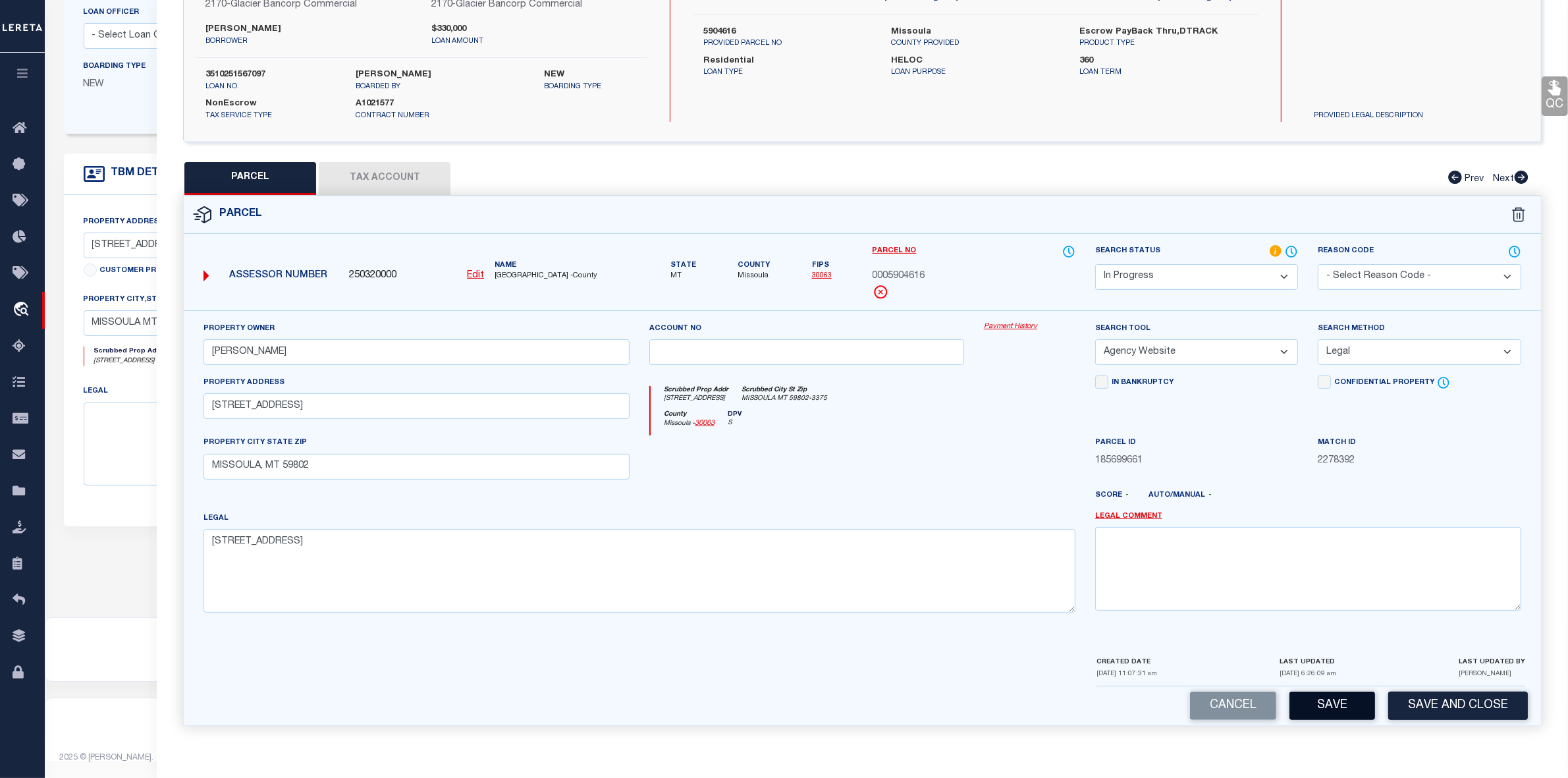
click at [1326, 707] on button "Save" at bounding box center [1333, 705] width 86 height 28
select select "AS"
select select
checkbox input "false"
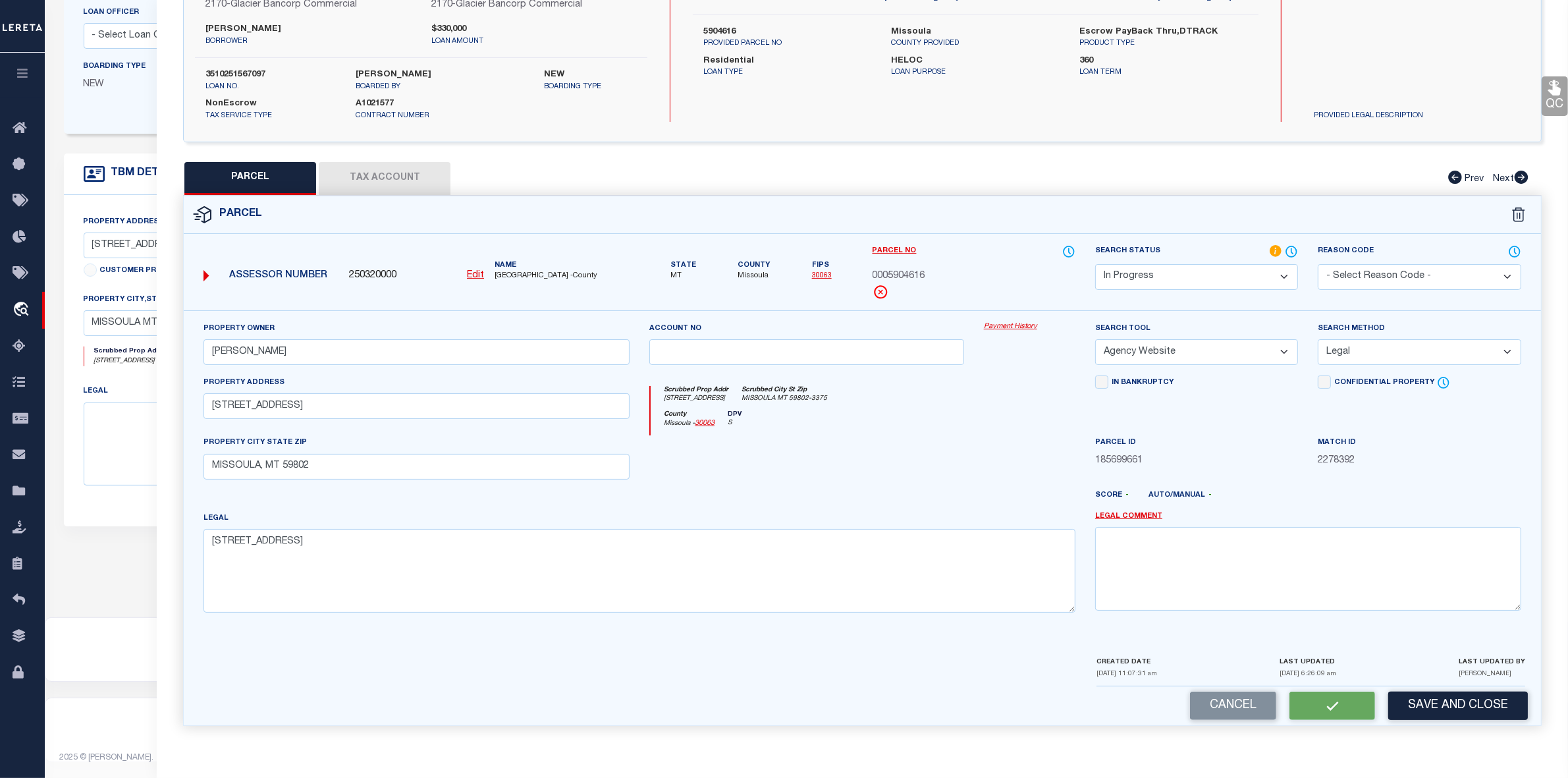
checkbox input "false"
click at [366, 142] on div "Client Name 2170 - Glacier Bancorp Commercial Customer Name 2170 - Glacier Banc…" at bounding box center [862, 51] width 1358 height 182
select select "IP"
type input "[PERSON_NAME]"
select select "AGW"
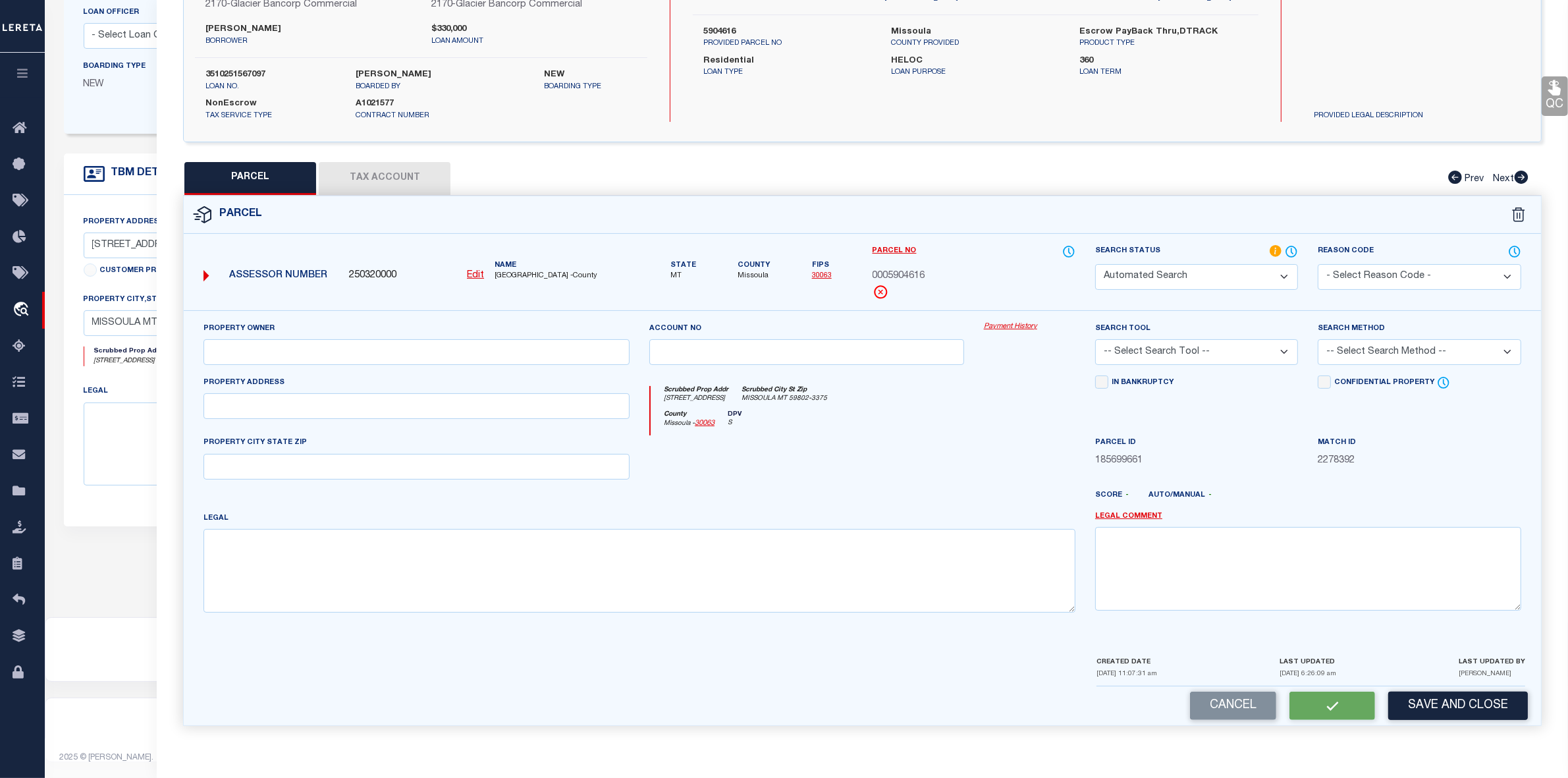
select select "LEG"
type input "[STREET_ADDRESS]"
type input "MISSOULA, MT 59802"
type textarea "[STREET_ADDRESS]"
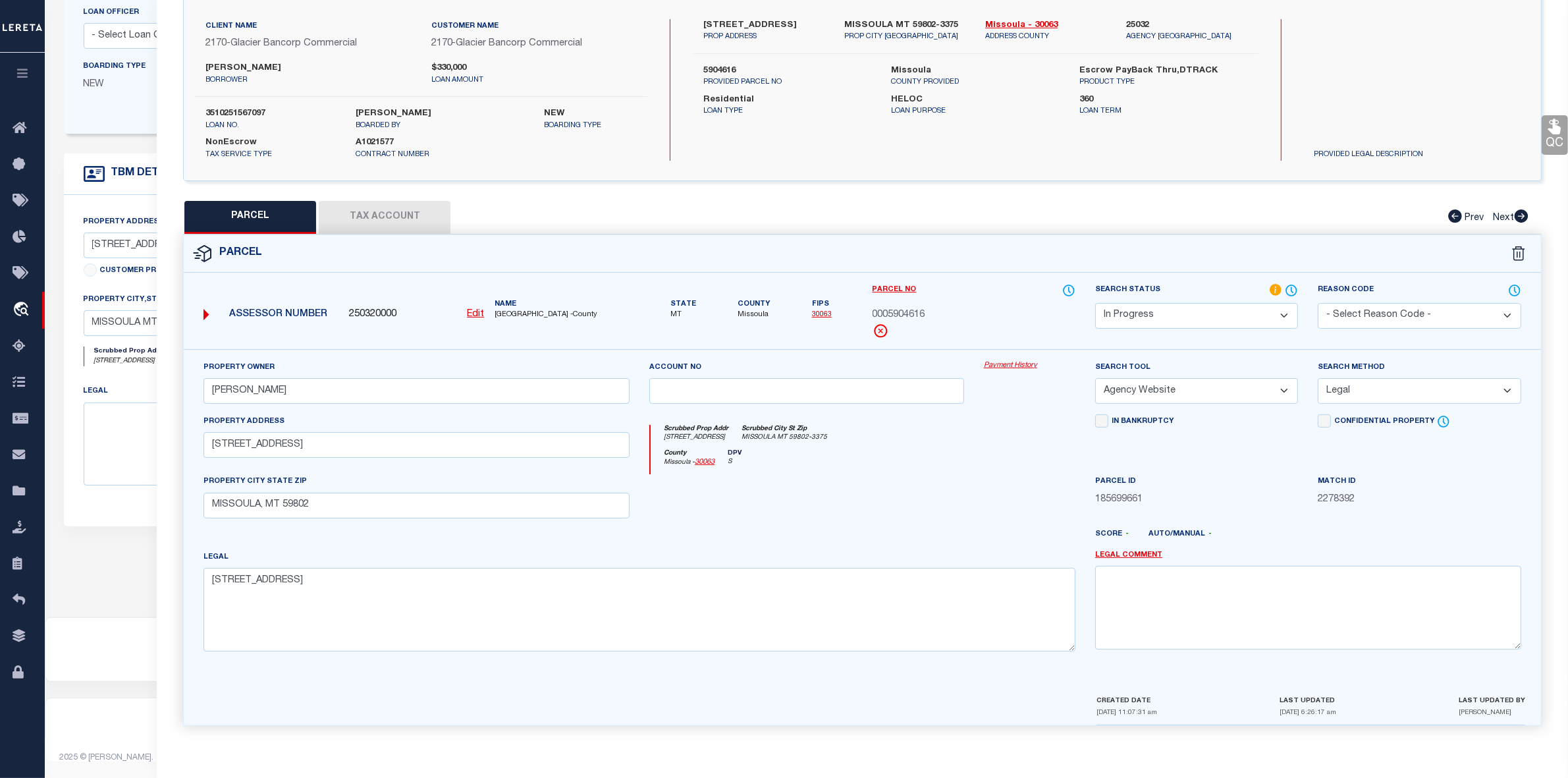
click at [381, 210] on button "Tax Account" at bounding box center [385, 216] width 132 height 33
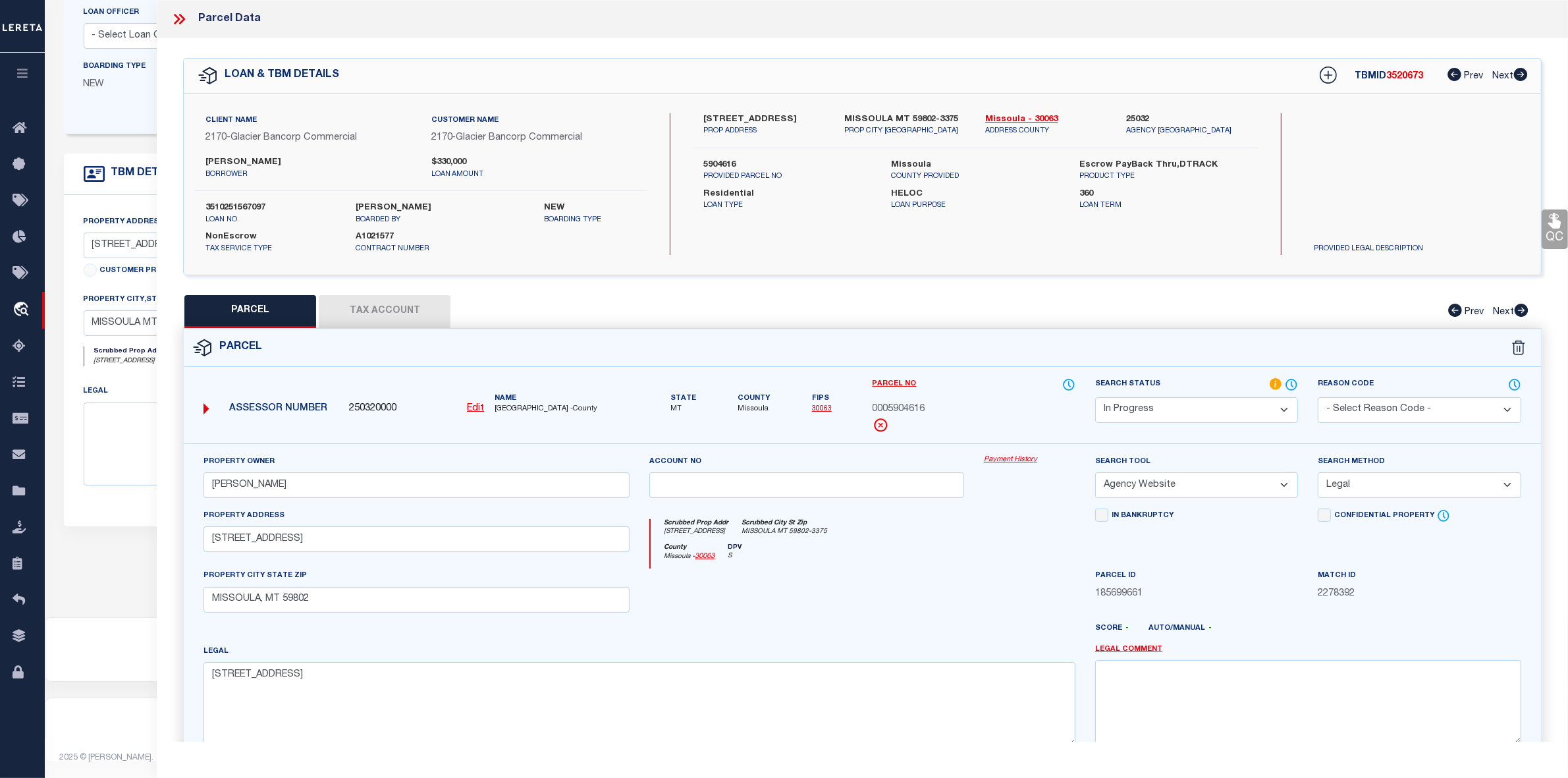
select select "100"
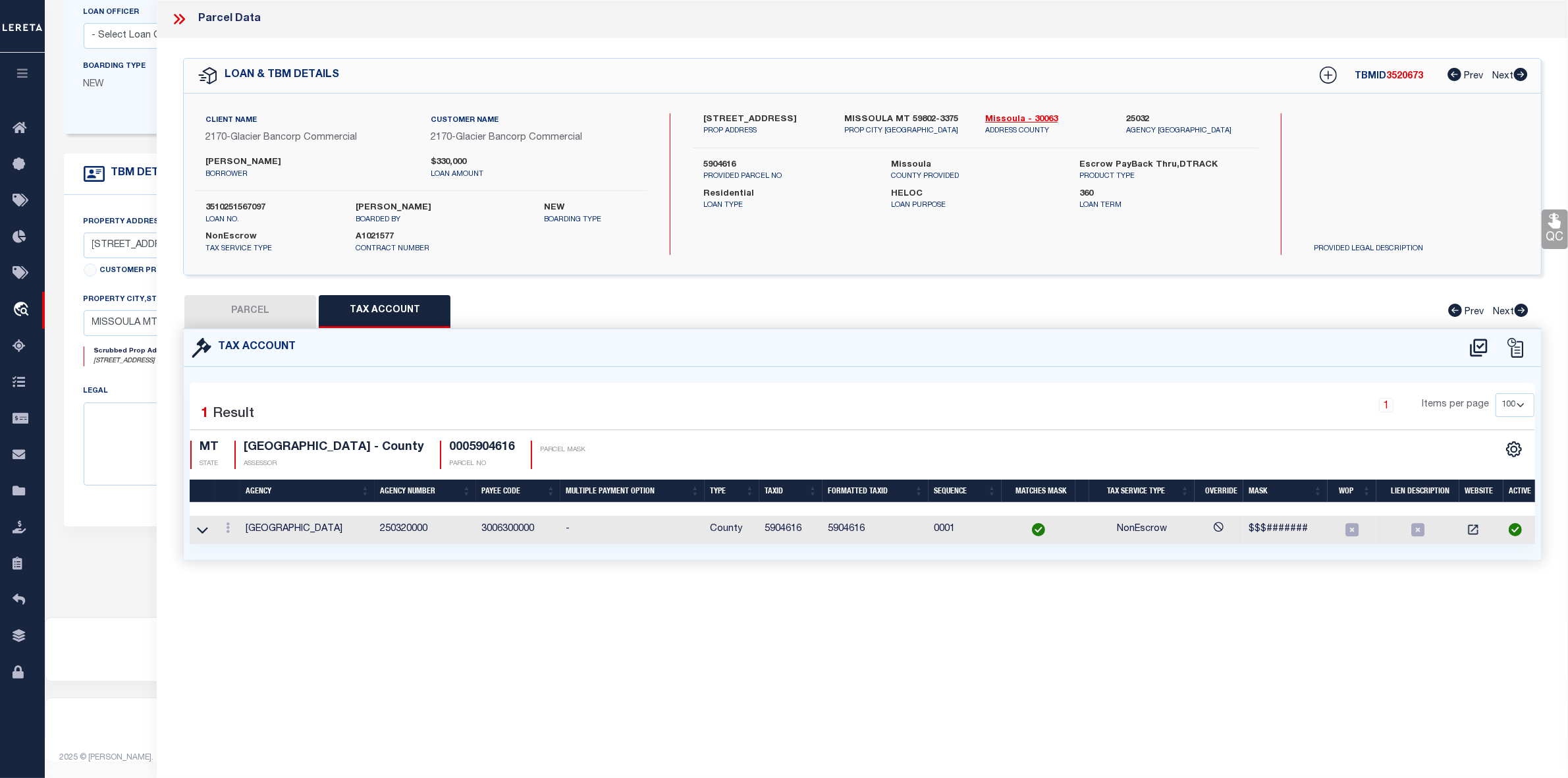
click at [245, 308] on button "PARCEL" at bounding box center [250, 311] width 132 height 33
select select "AS"
select select
checkbox input "false"
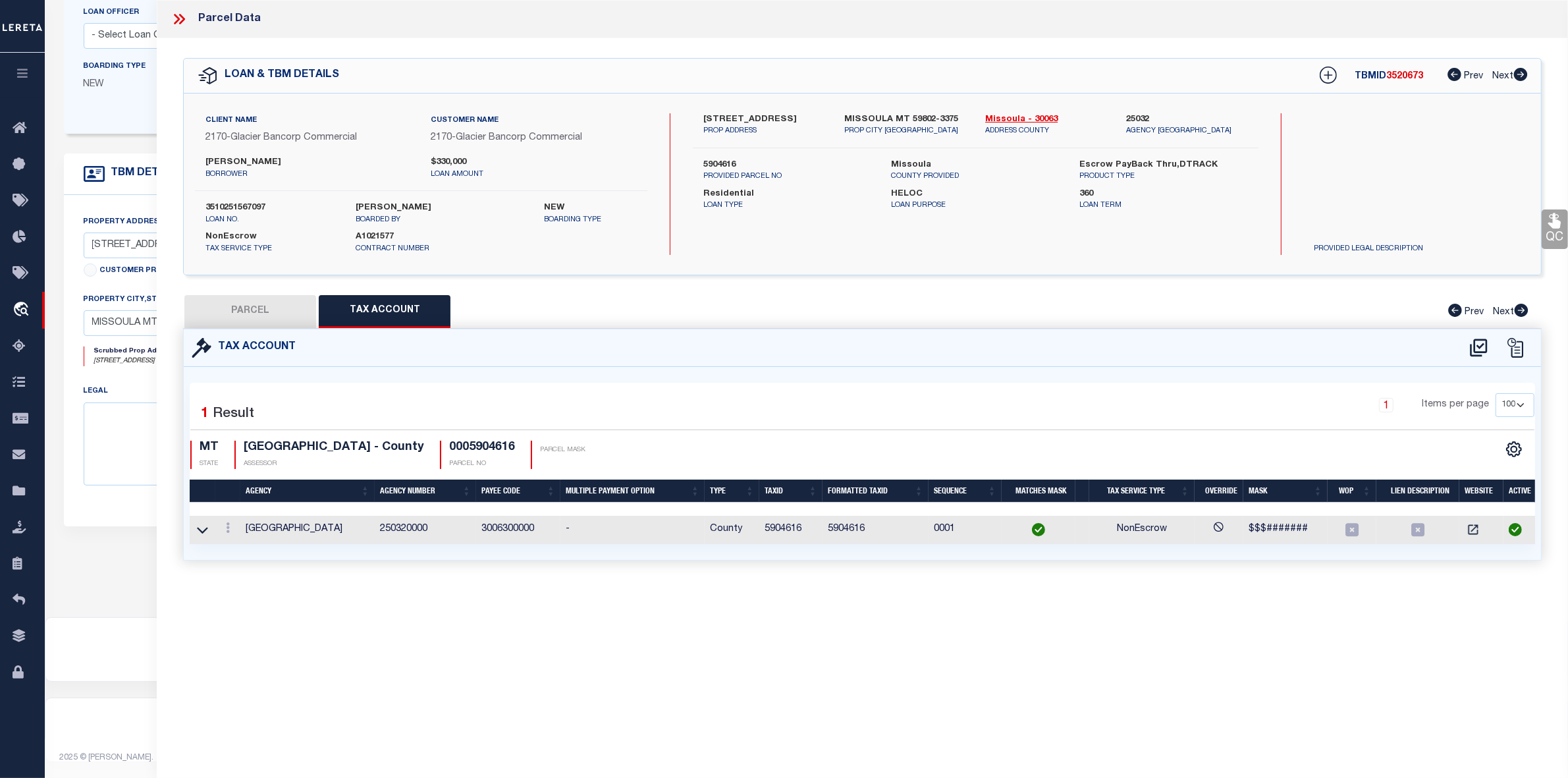
checkbox input "false"
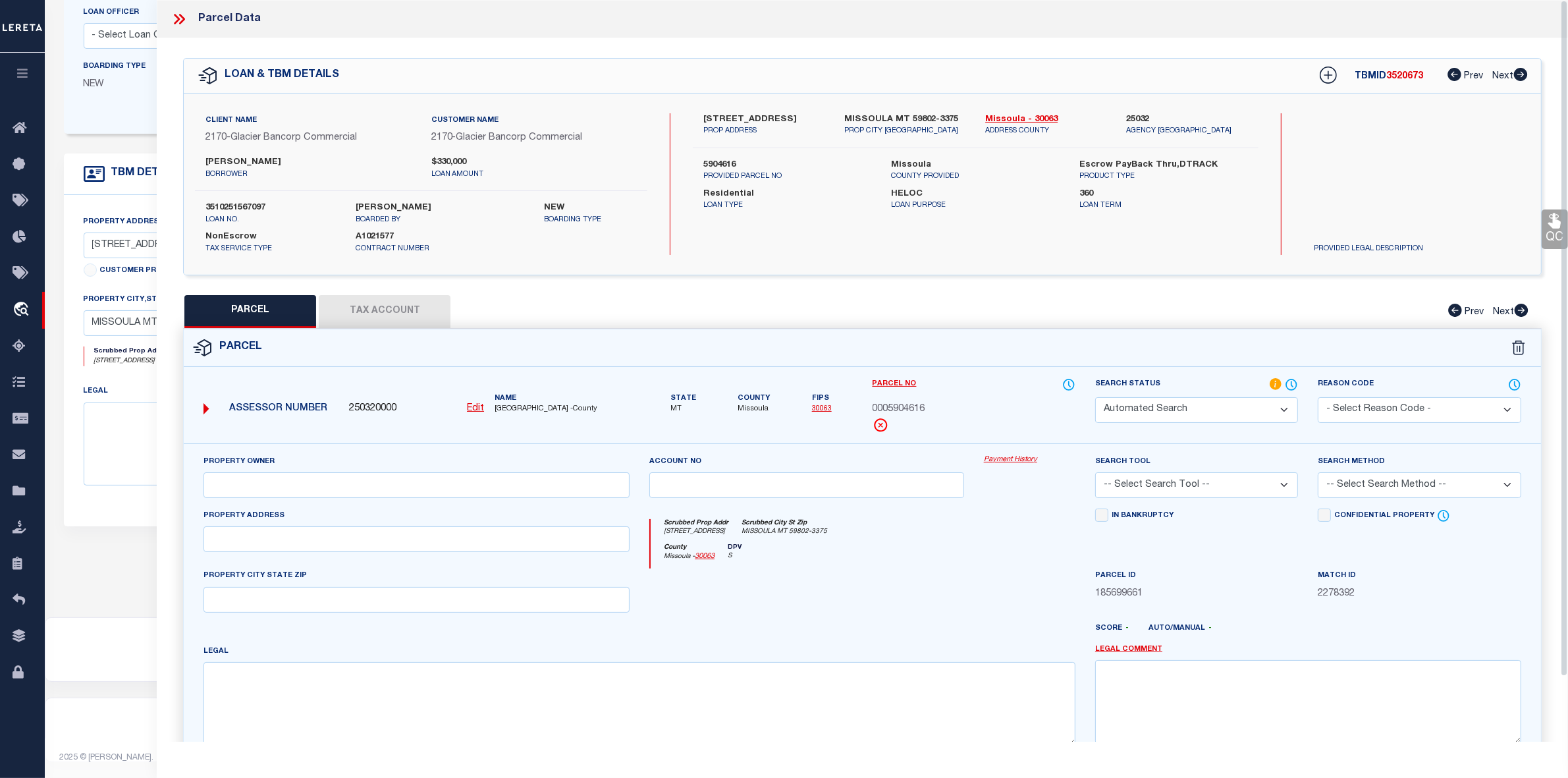
select select "IP"
type input "[PERSON_NAME]"
select select "AGW"
select select "LEG"
type input "[STREET_ADDRESS]"
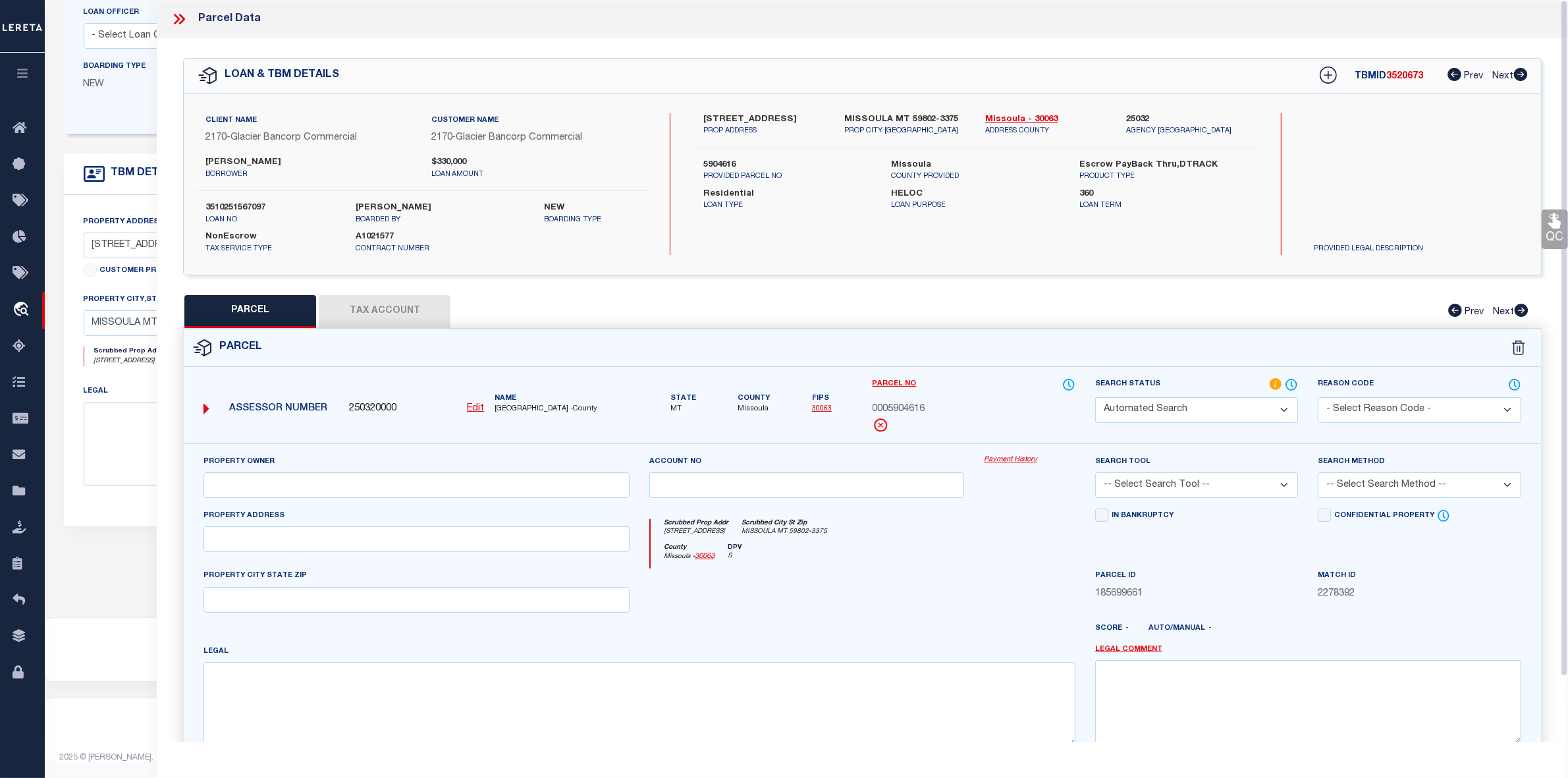
type input "MISSOULA, MT 59802"
type textarea "[STREET_ADDRESS]"
click at [1014, 184] on div "Residential Loan Type HELOC Loan Purpose 360 Loan Term" at bounding box center [976, 196] width 586 height 29
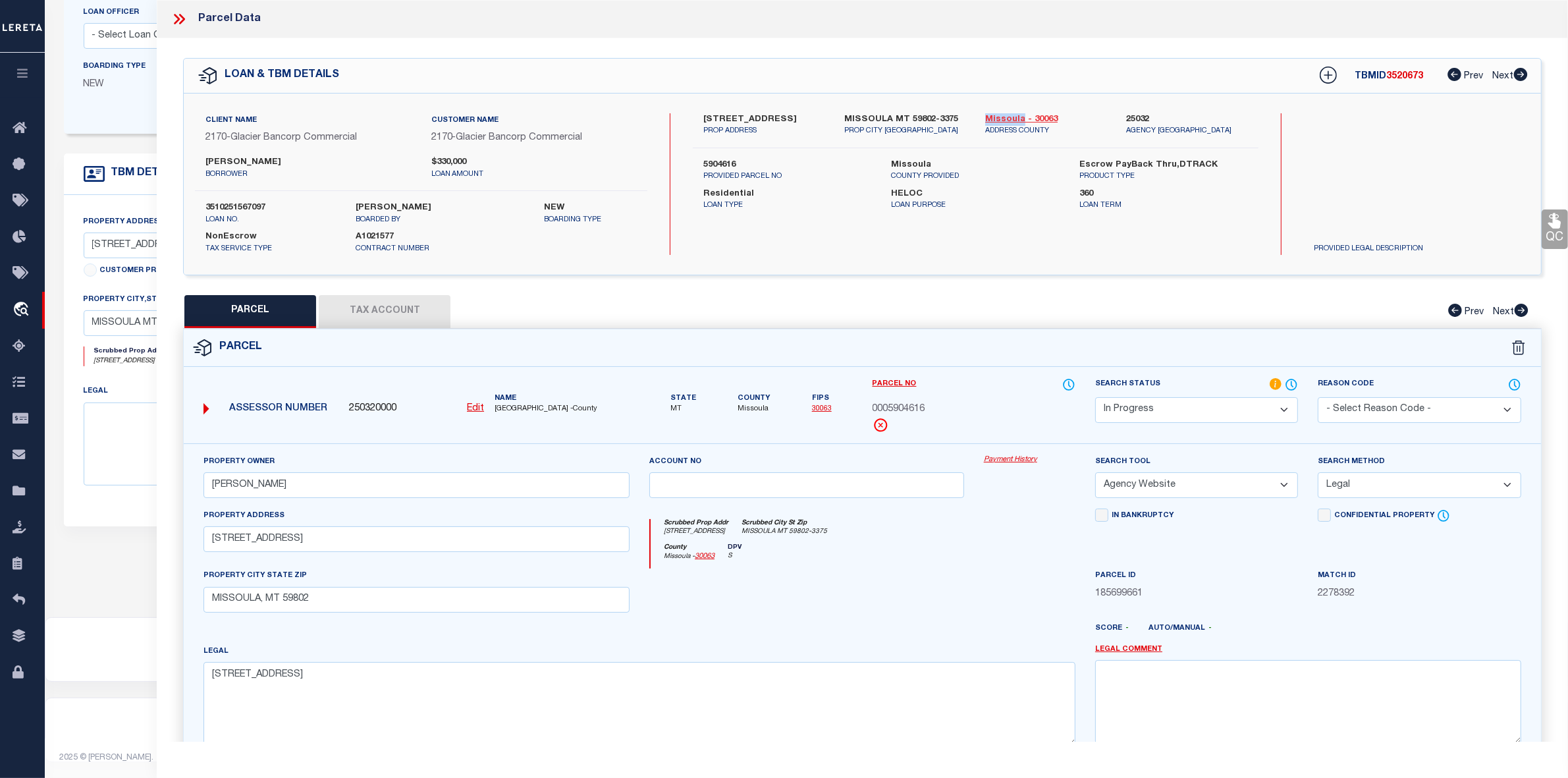
drag, startPoint x: 979, startPoint y: 119, endPoint x: 1021, endPoint y: 114, distance: 42.3
click at [1021, 114] on div "Missoula - 30063 ADDRESS COUNTY" at bounding box center [1045, 126] width 141 height 24
copy link "Missoula"
click at [894, 404] on span "0005904616" at bounding box center [899, 409] width 53 height 15
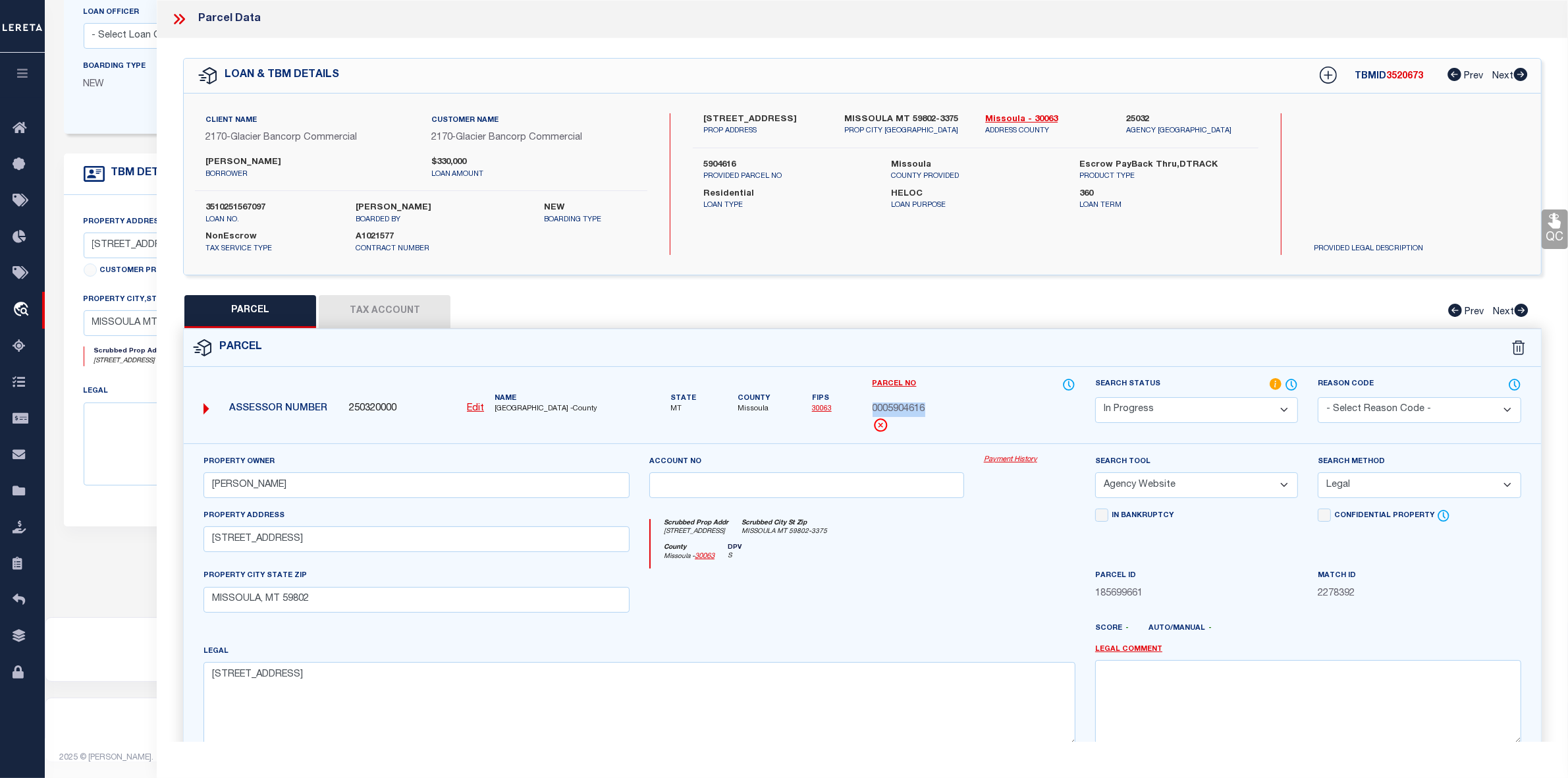
click at [475, 406] on u "Edit" at bounding box center [475, 408] width 17 height 9
type input "0005904616"
select select "IP"
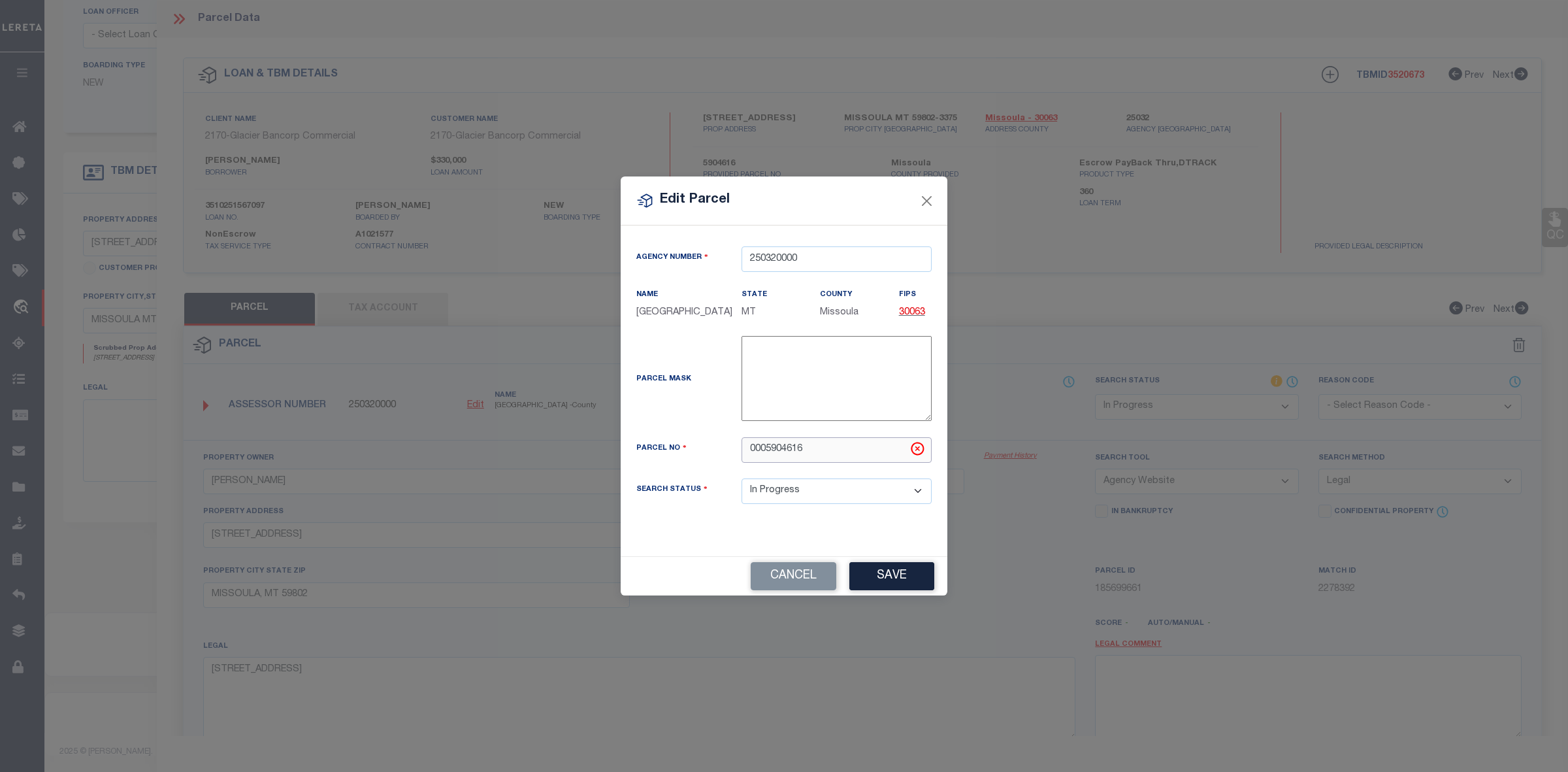
drag, startPoint x: 766, startPoint y: 454, endPoint x: 720, endPoint y: 454, distance: 46.0
click at [720, 454] on div "Parcel No 0005904616" at bounding box center [784, 450] width 315 height 26
type input "5904616"
click at [897, 580] on button "Save" at bounding box center [891, 576] width 85 height 28
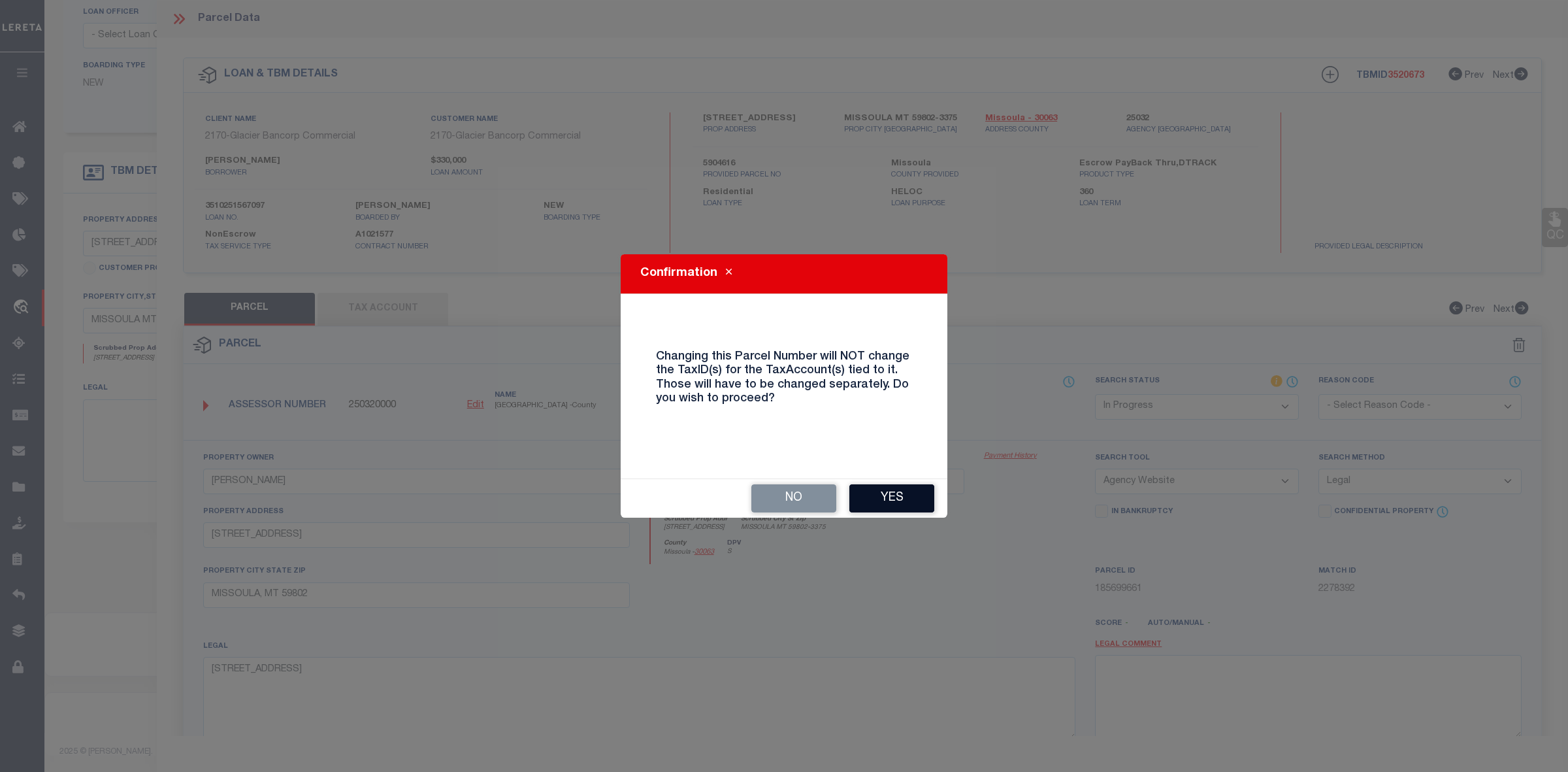
click at [907, 492] on button "Yes" at bounding box center [891, 498] width 85 height 28
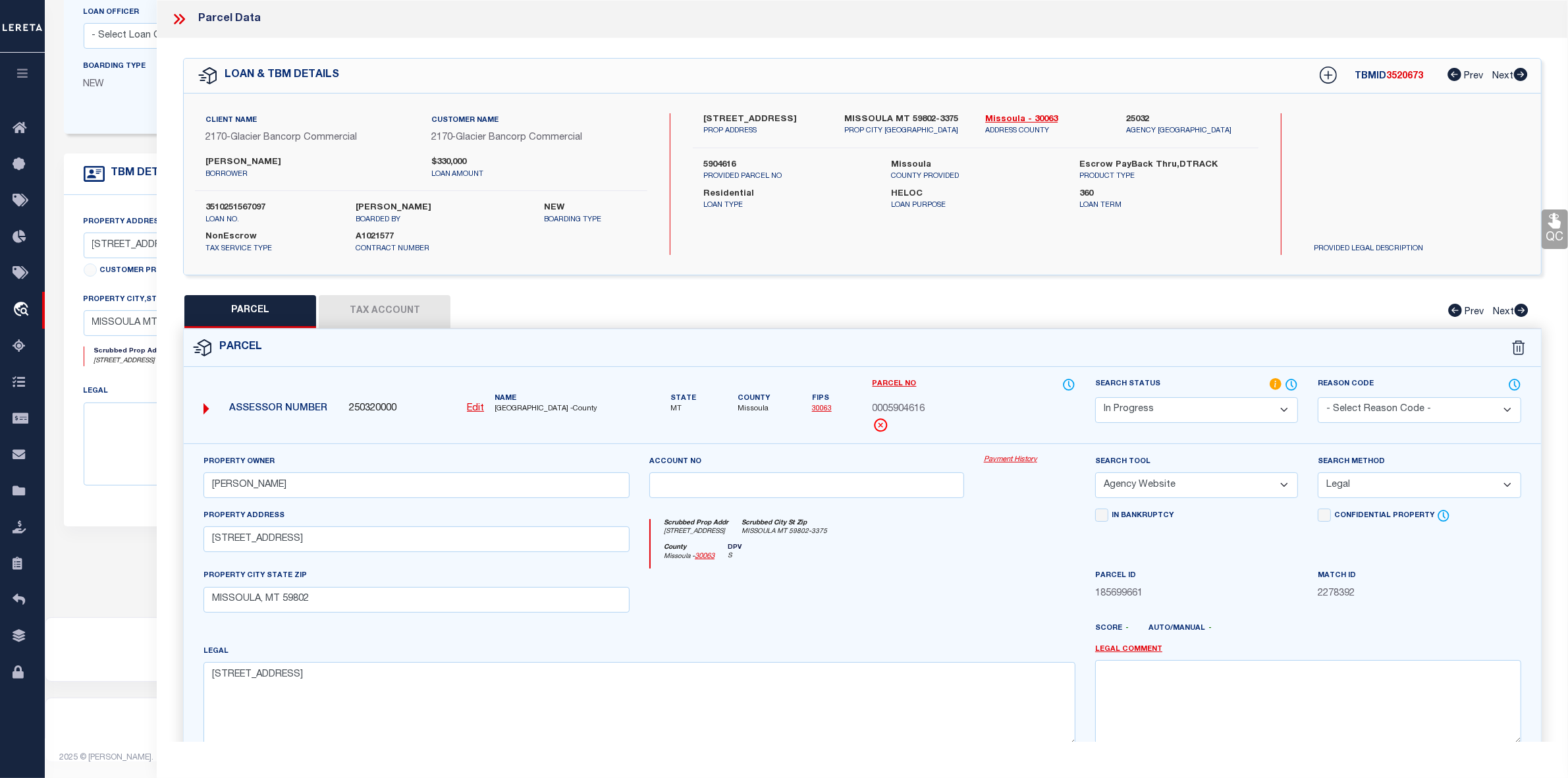
select select "IP"
select select
checkbox input "false"
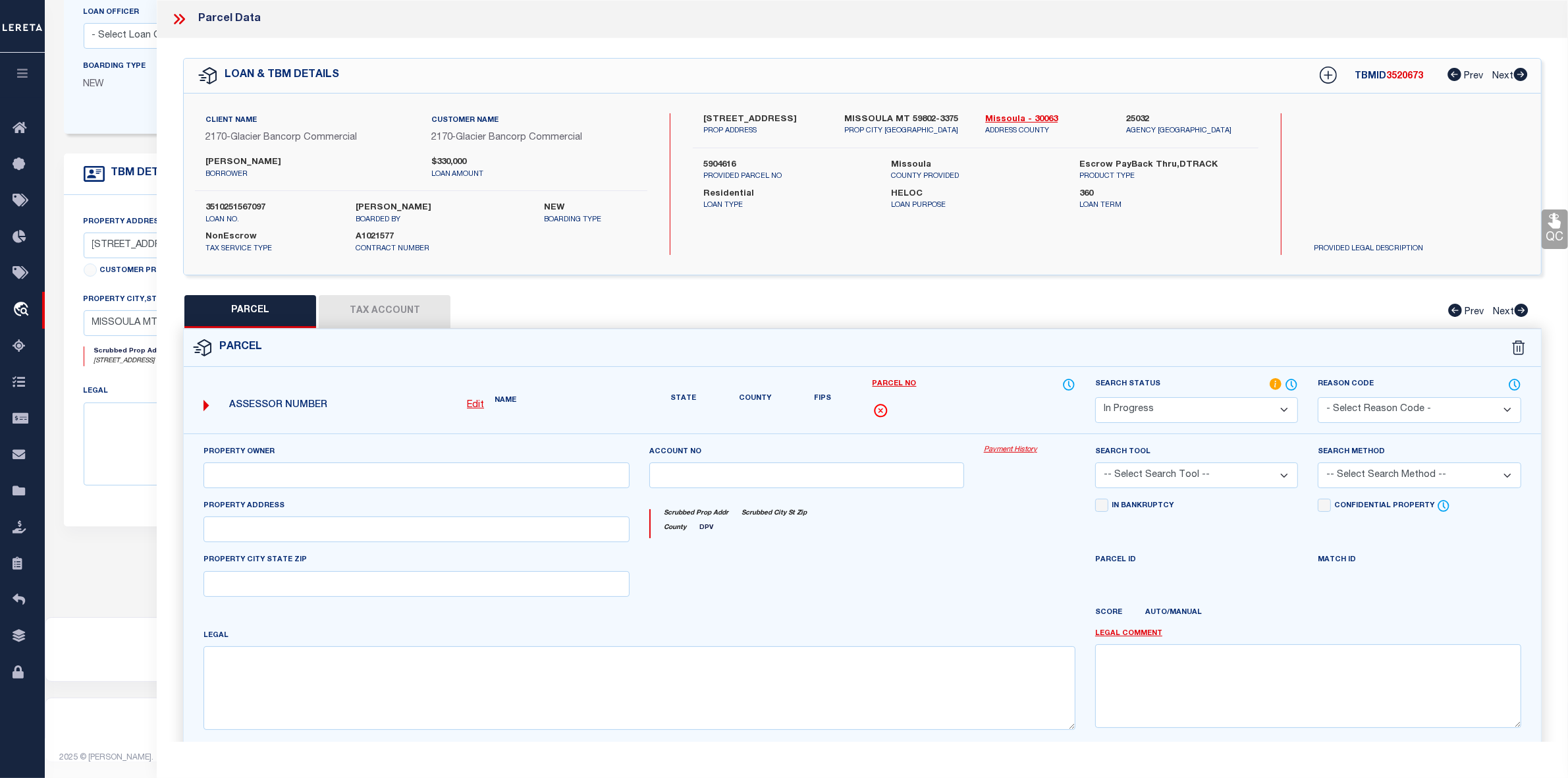
type input "[PERSON_NAME]"
select select "AGW"
select select "LEG"
type input "[STREET_ADDRESS]"
type input "MISSOULA, MT 59802"
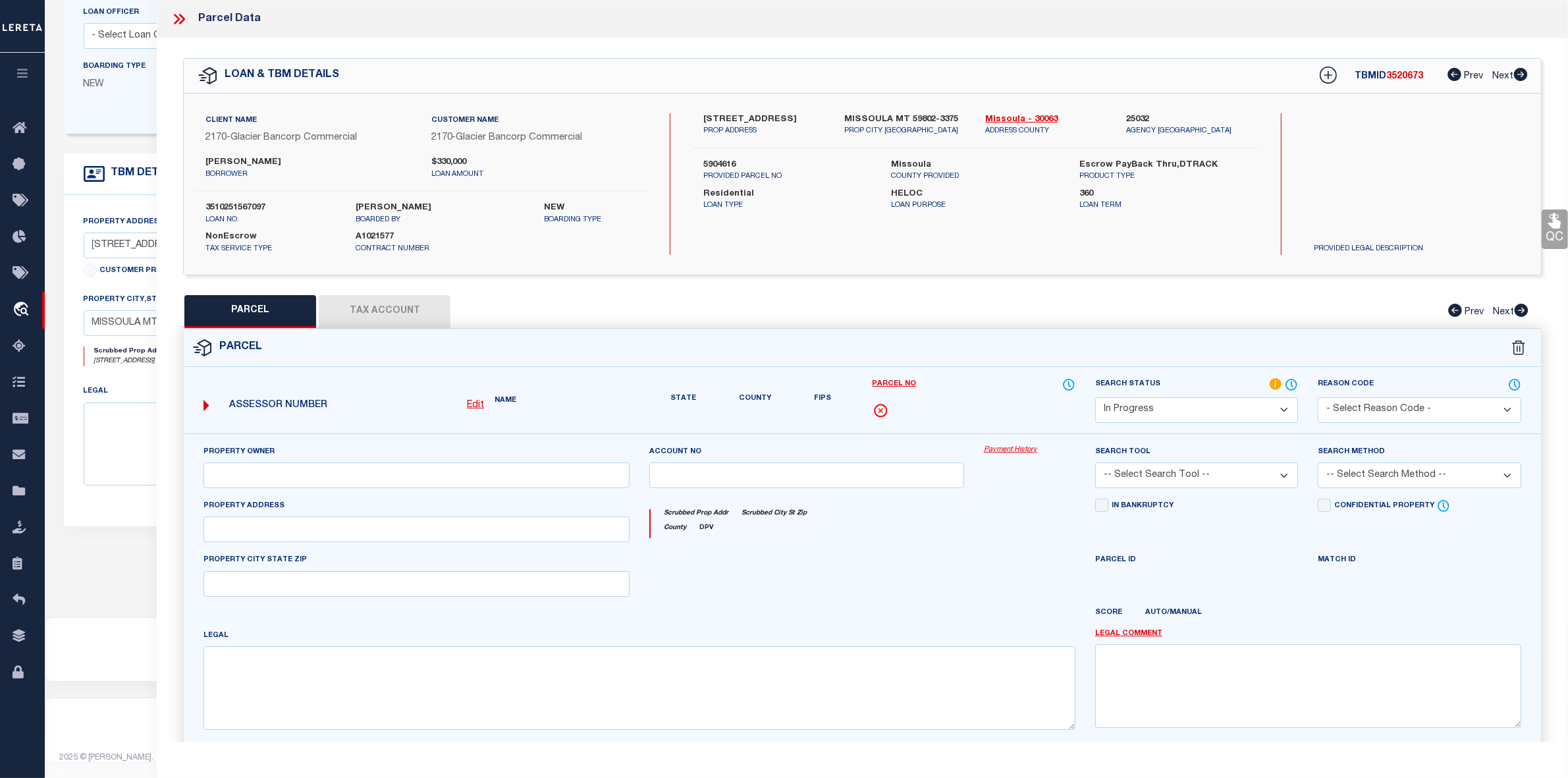
type textarea "[STREET_ADDRESS]"
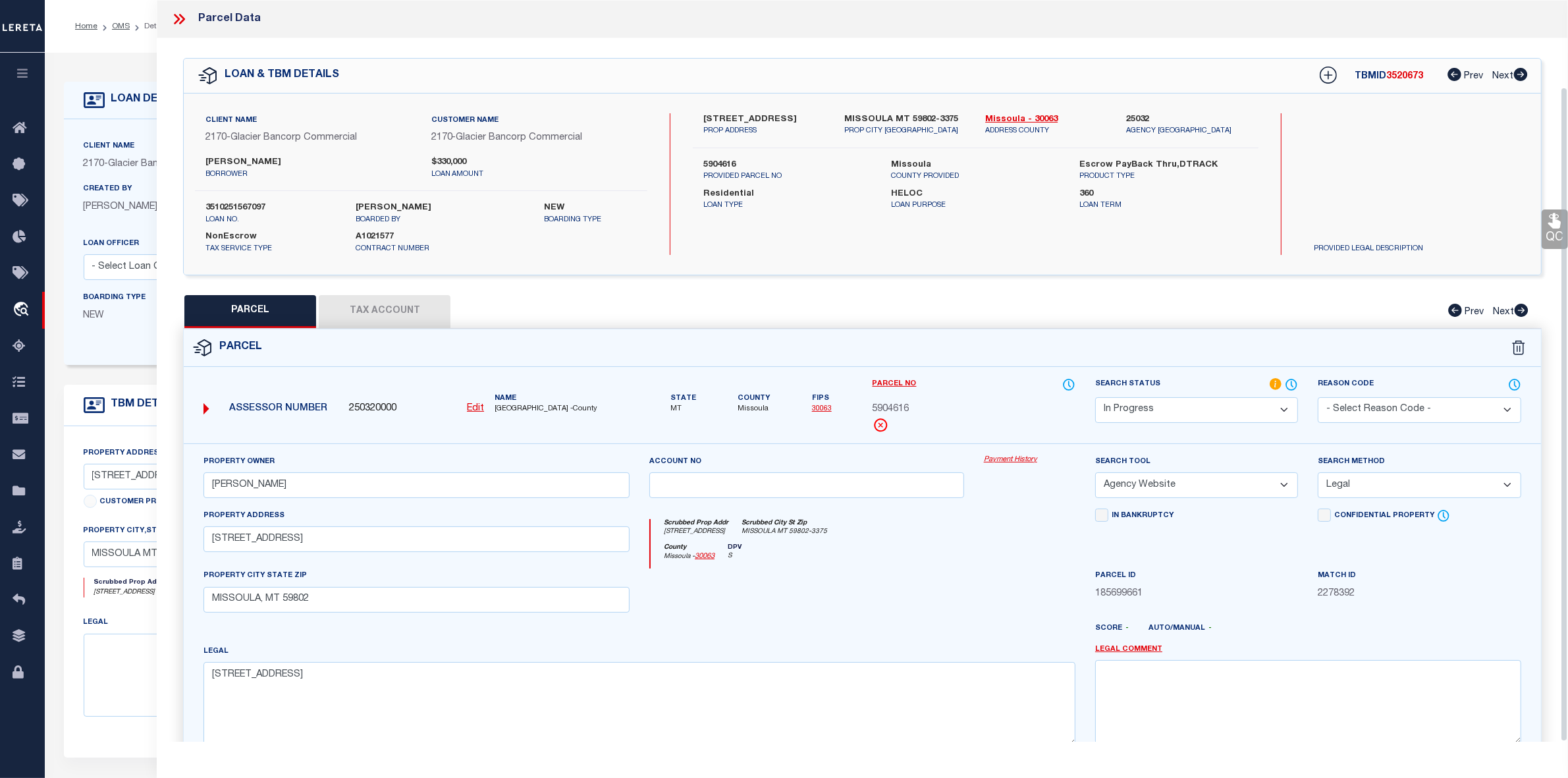
scroll to position [98, 0]
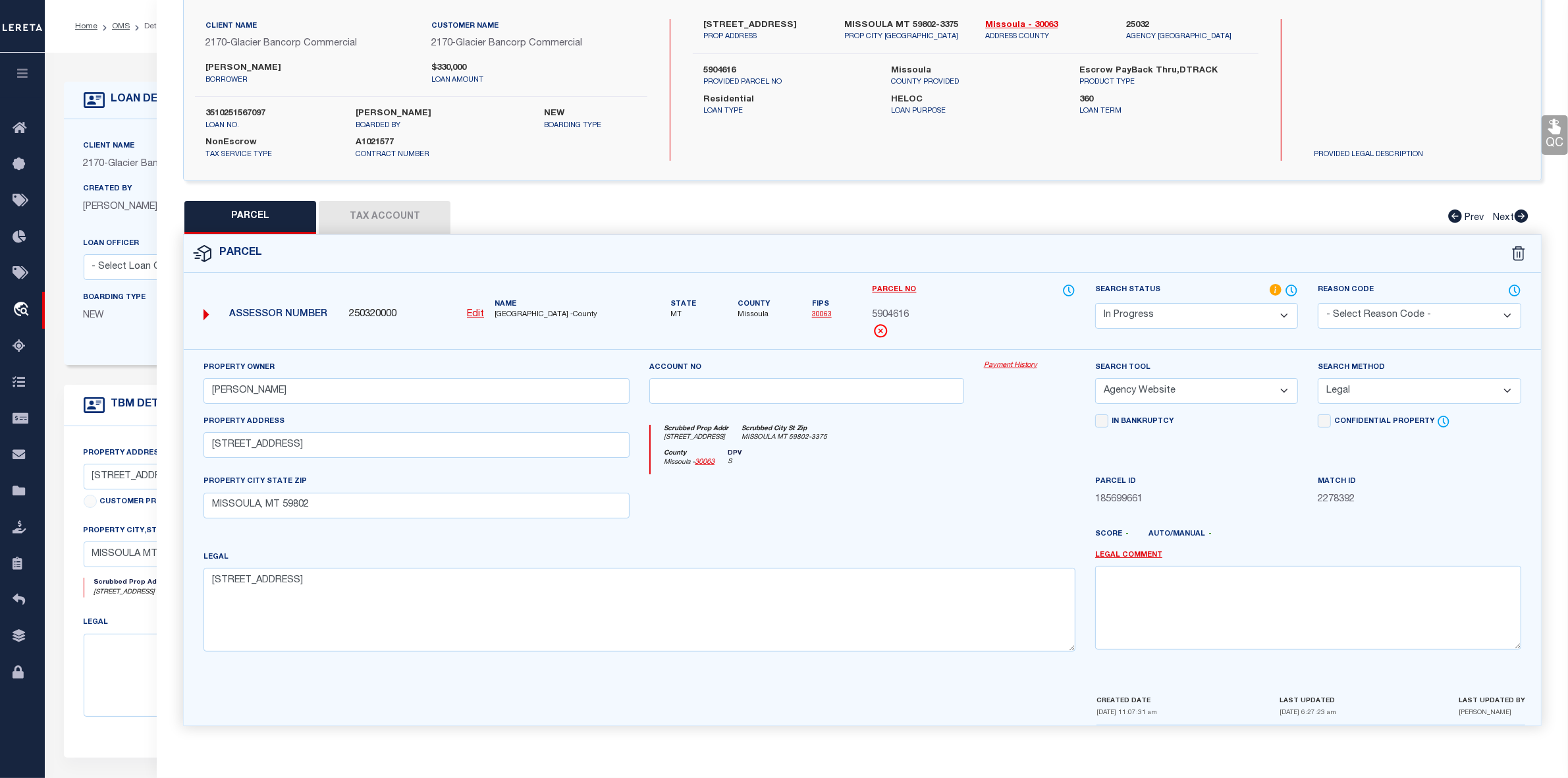
click at [888, 308] on span "5904616" at bounding box center [891, 315] width 37 height 15
copy span "5904616"
click at [913, 439] on div "Scrubbed Prop Addr 2795 WINDING TRAILS DR Scrubbed City St Zip MISSOULA MT 5980…" at bounding box center [863, 437] width 425 height 24
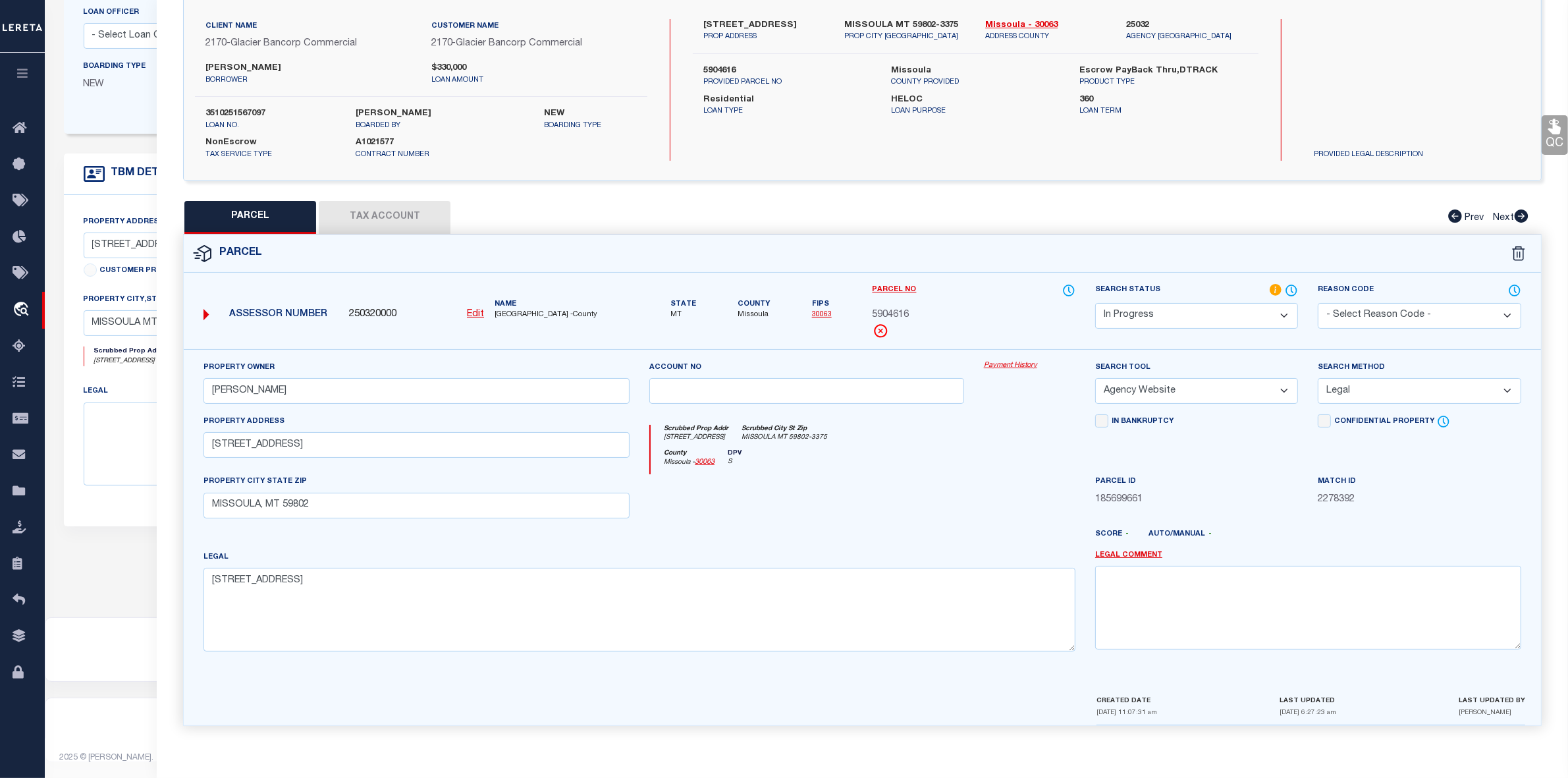
click at [1187, 387] on select "-- Select Search Tool -- 3rd Party Website Agency File Agency Website ATLS CNV-…" at bounding box center [1196, 391] width 202 height 26
click at [370, 200] on button "Tax Account" at bounding box center [385, 216] width 132 height 33
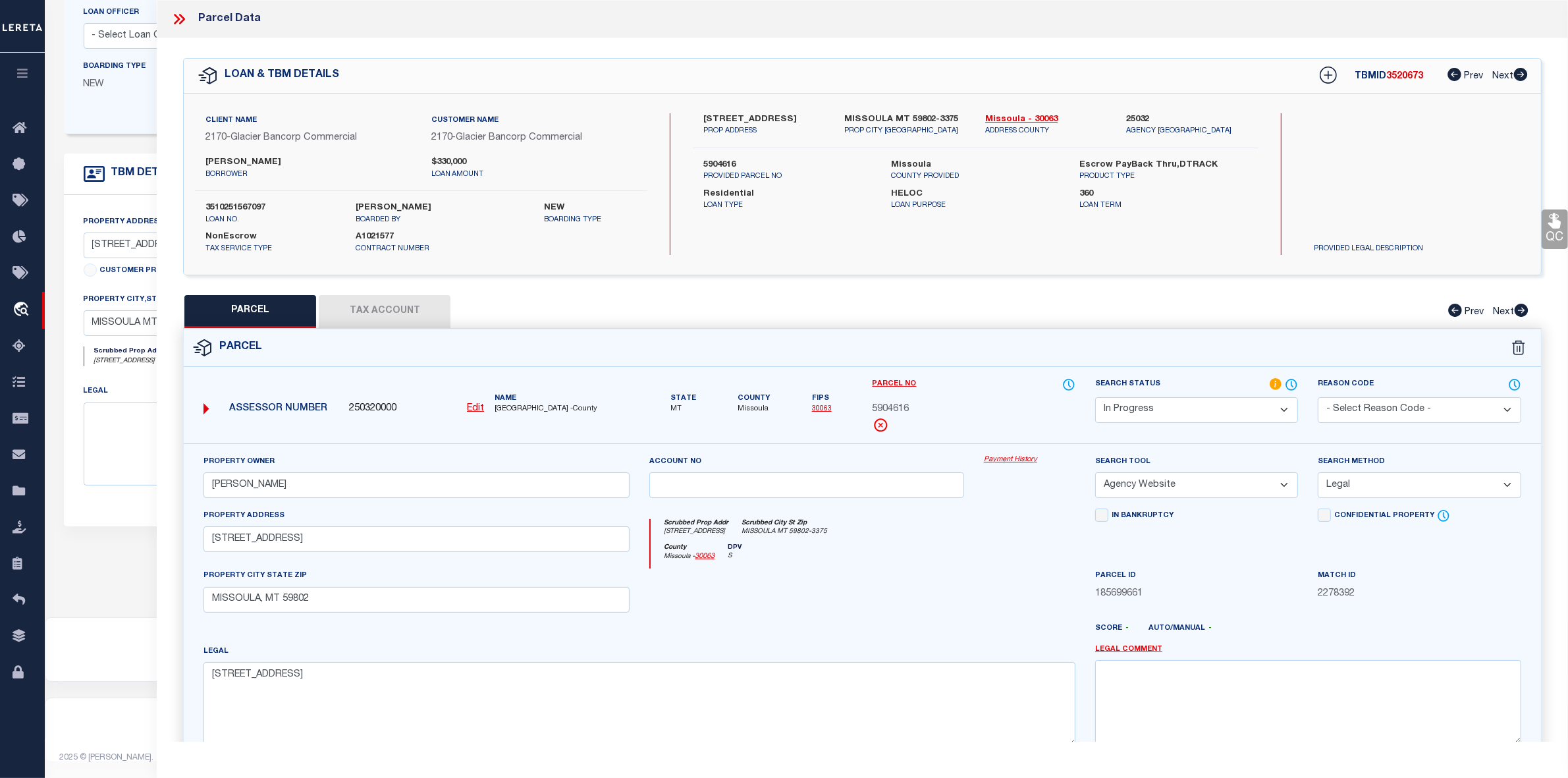
select select "100"
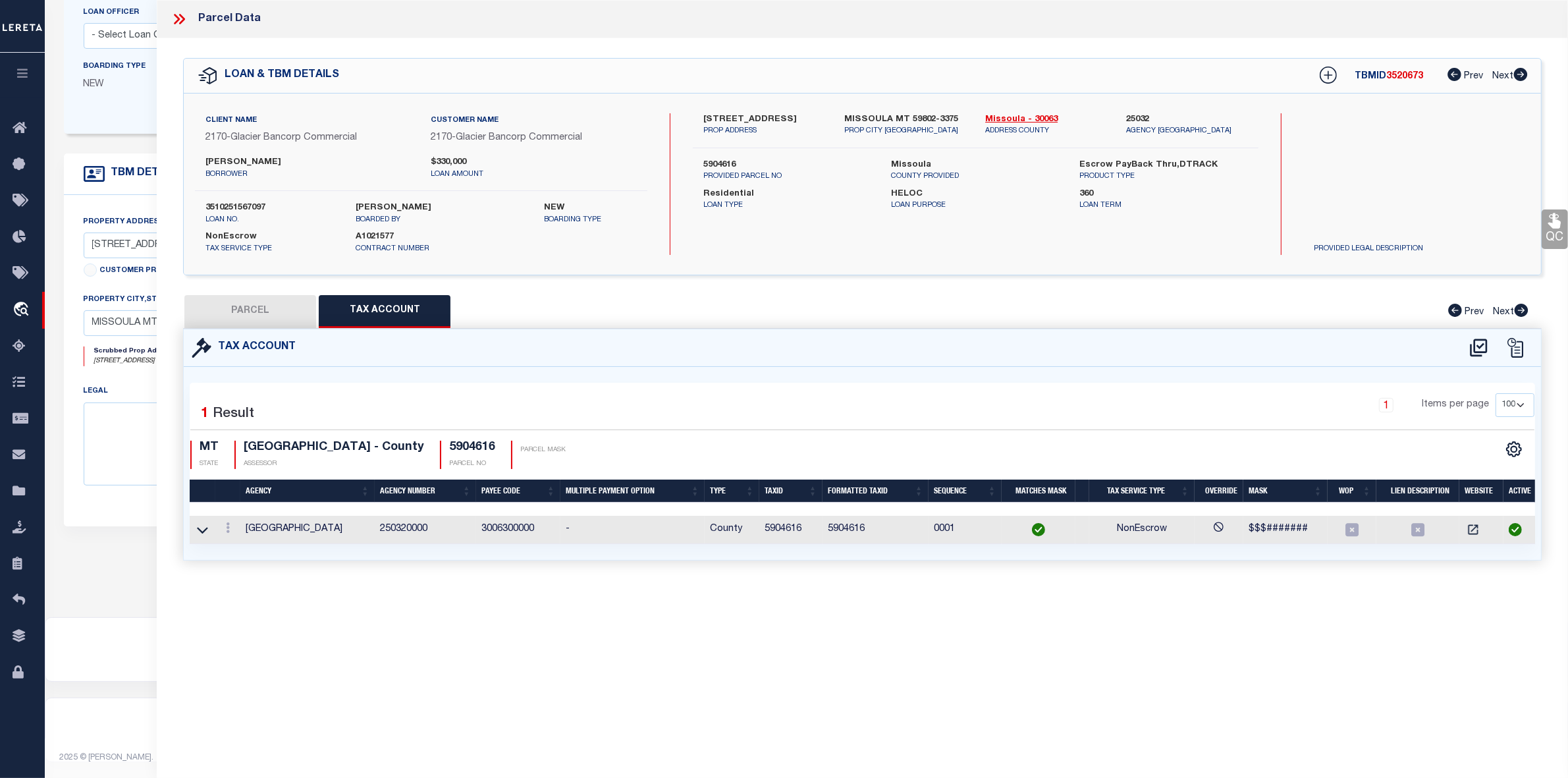
click at [373, 217] on p "boarded by" at bounding box center [440, 219] width 168 height 11
click at [261, 313] on button "PARCEL" at bounding box center [250, 311] width 132 height 33
select select "AS"
select select
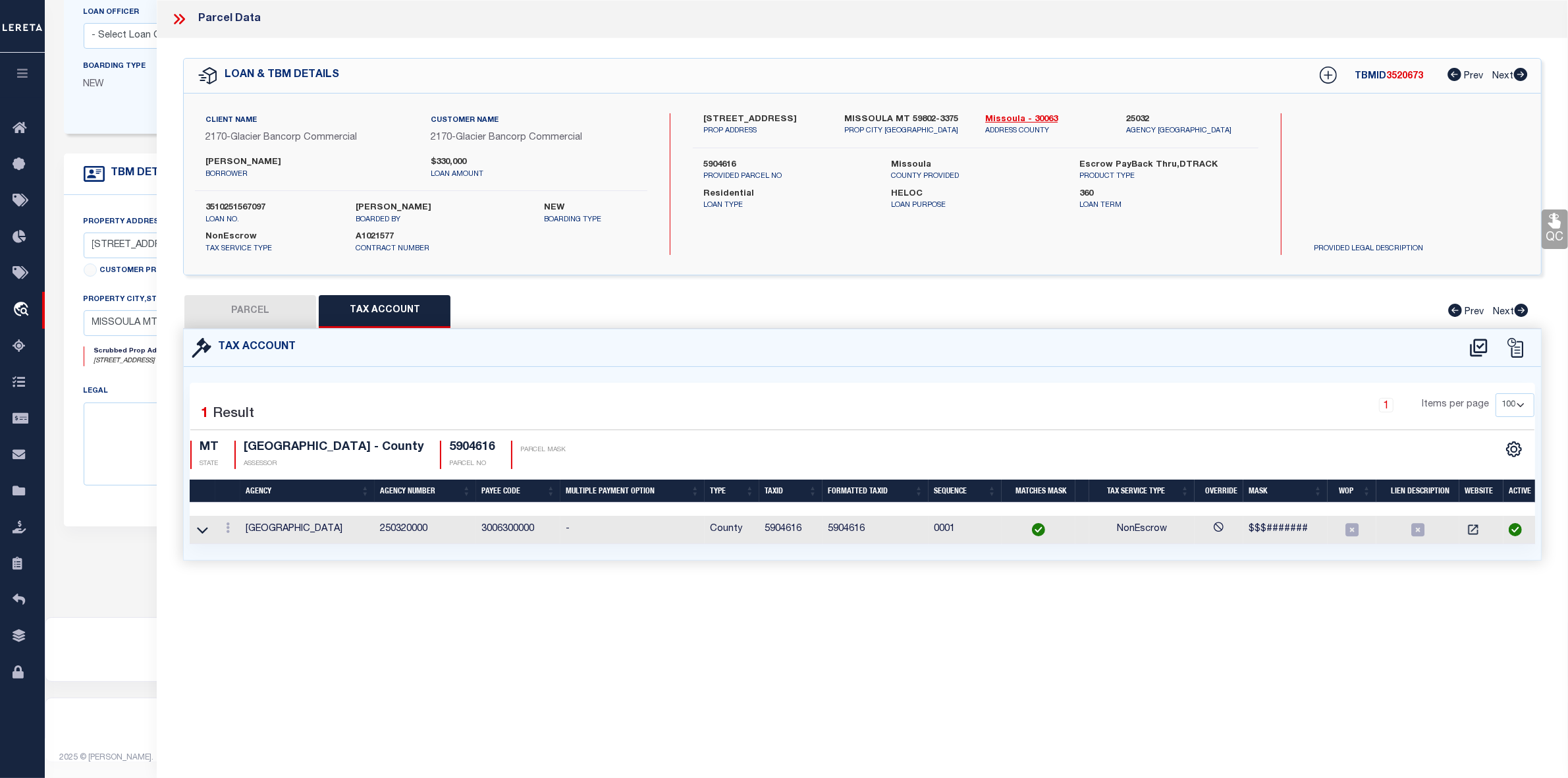
checkbox input "false"
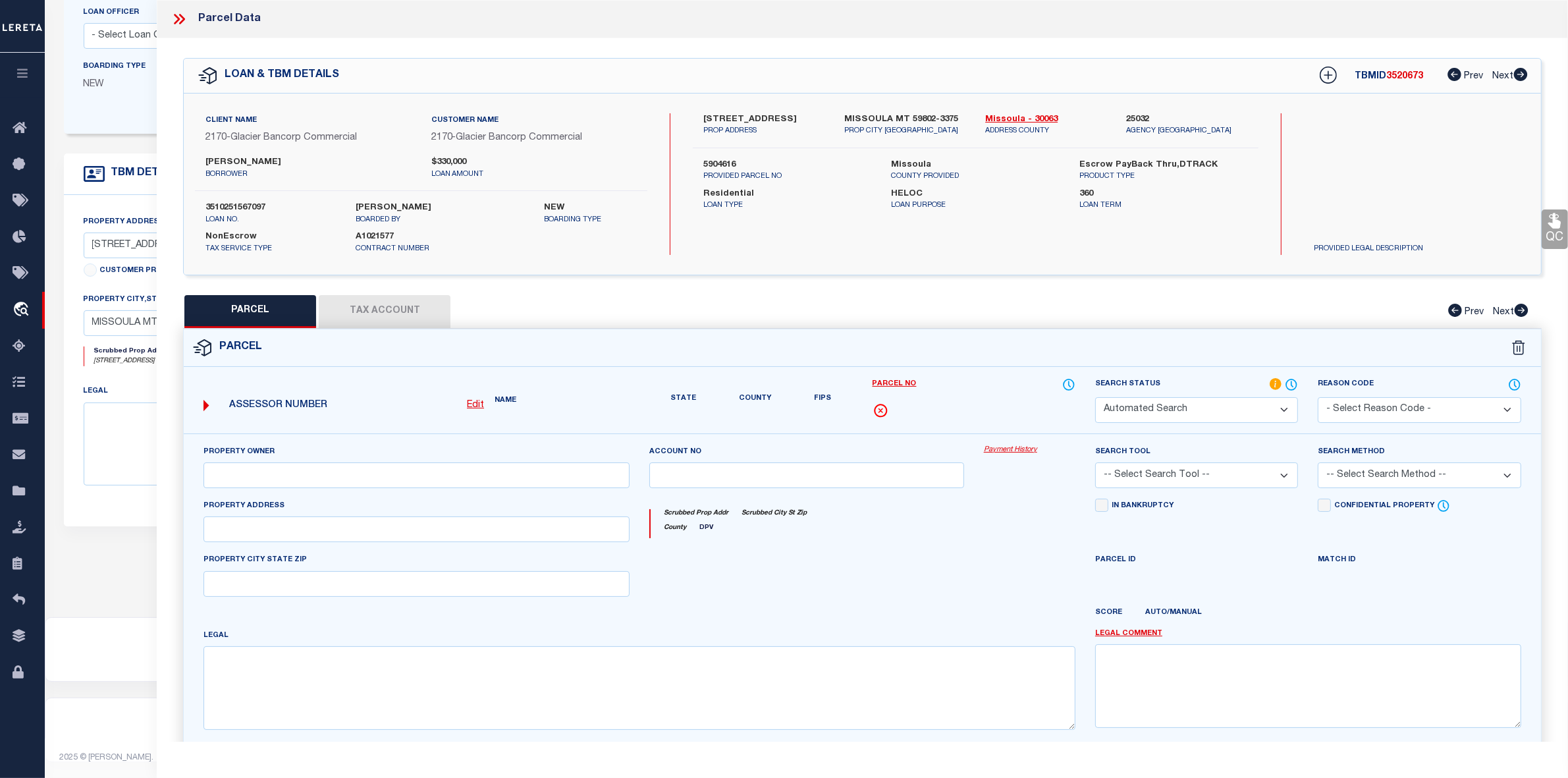
select select "IP"
type input "[PERSON_NAME]"
select select "AGW"
select select "LEG"
type input "[STREET_ADDRESS]"
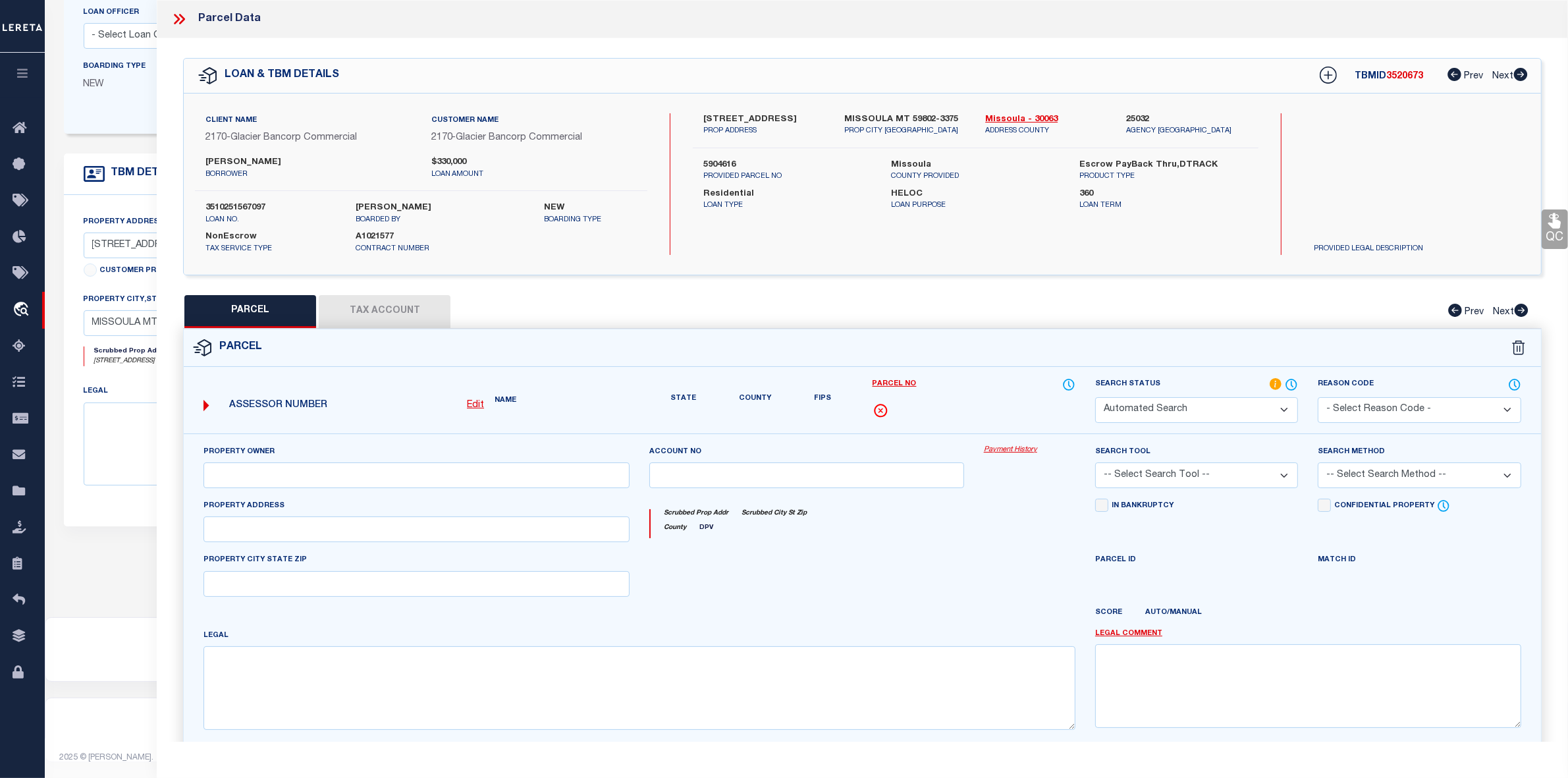
type input "MISSOULA, MT 59802"
type textarea "[STREET_ADDRESS]"
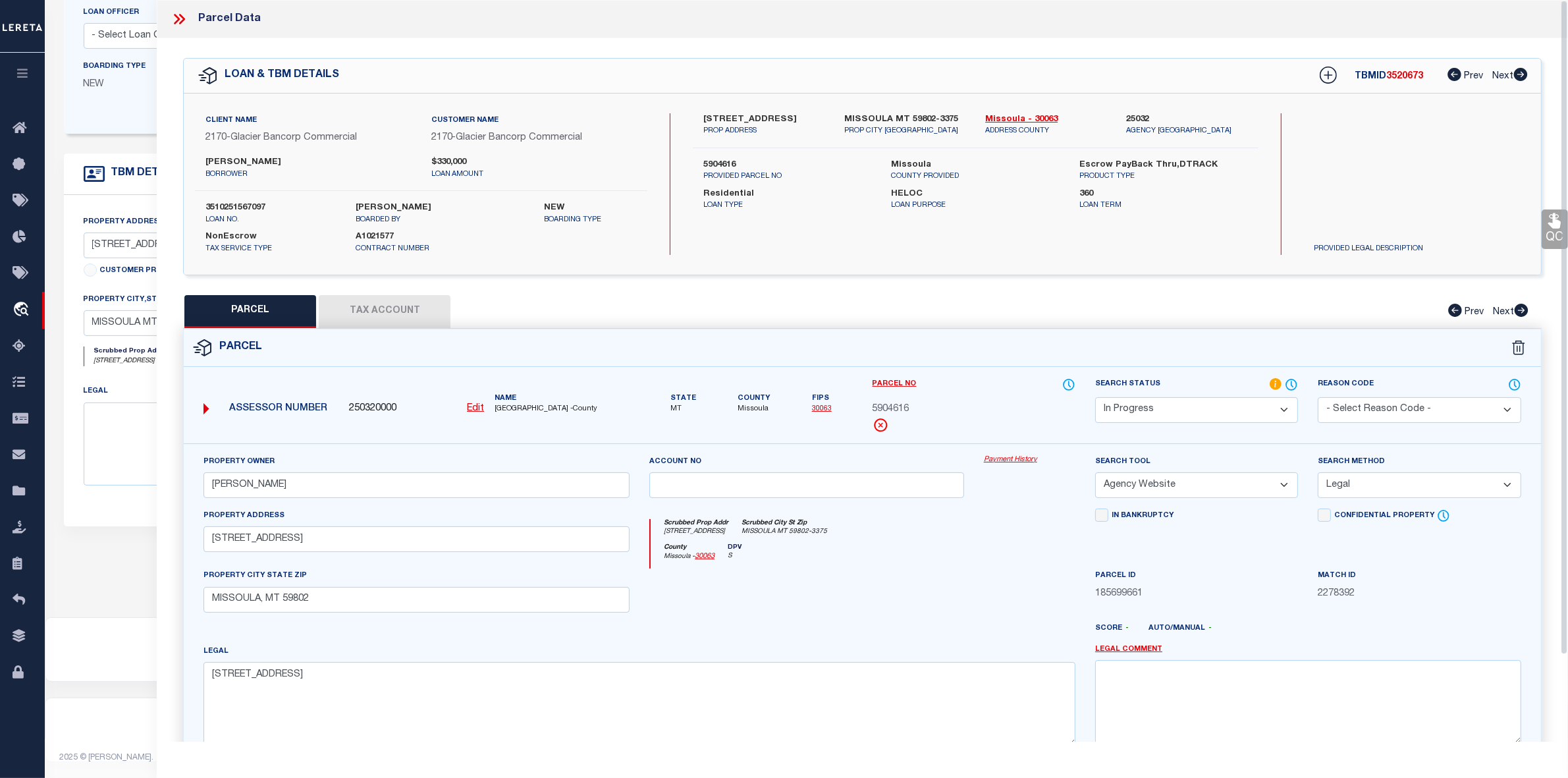
click at [180, 18] on icon at bounding box center [179, 19] width 17 height 17
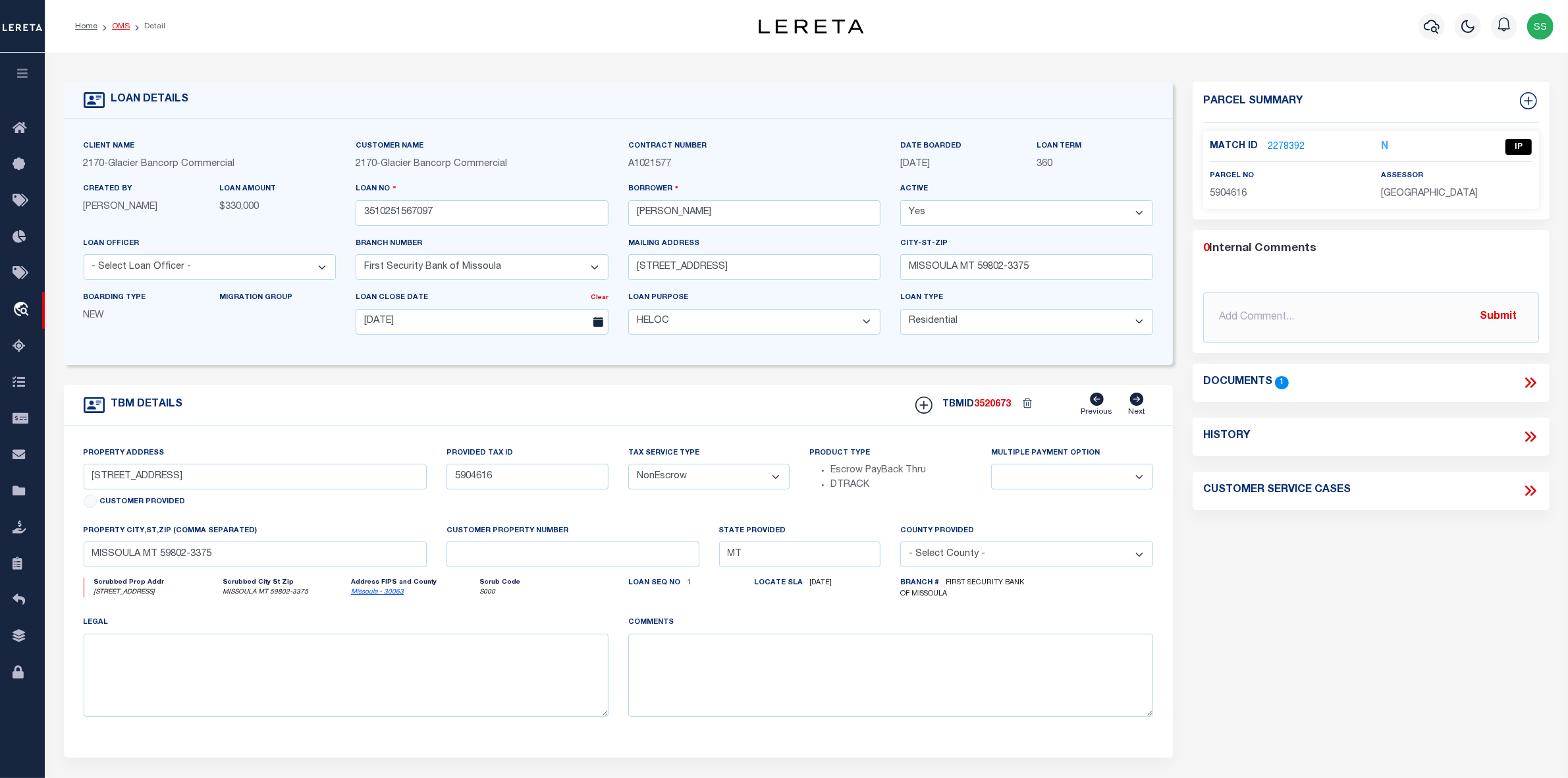
click at [117, 25] on link "OMS" at bounding box center [121, 26] width 18 height 8
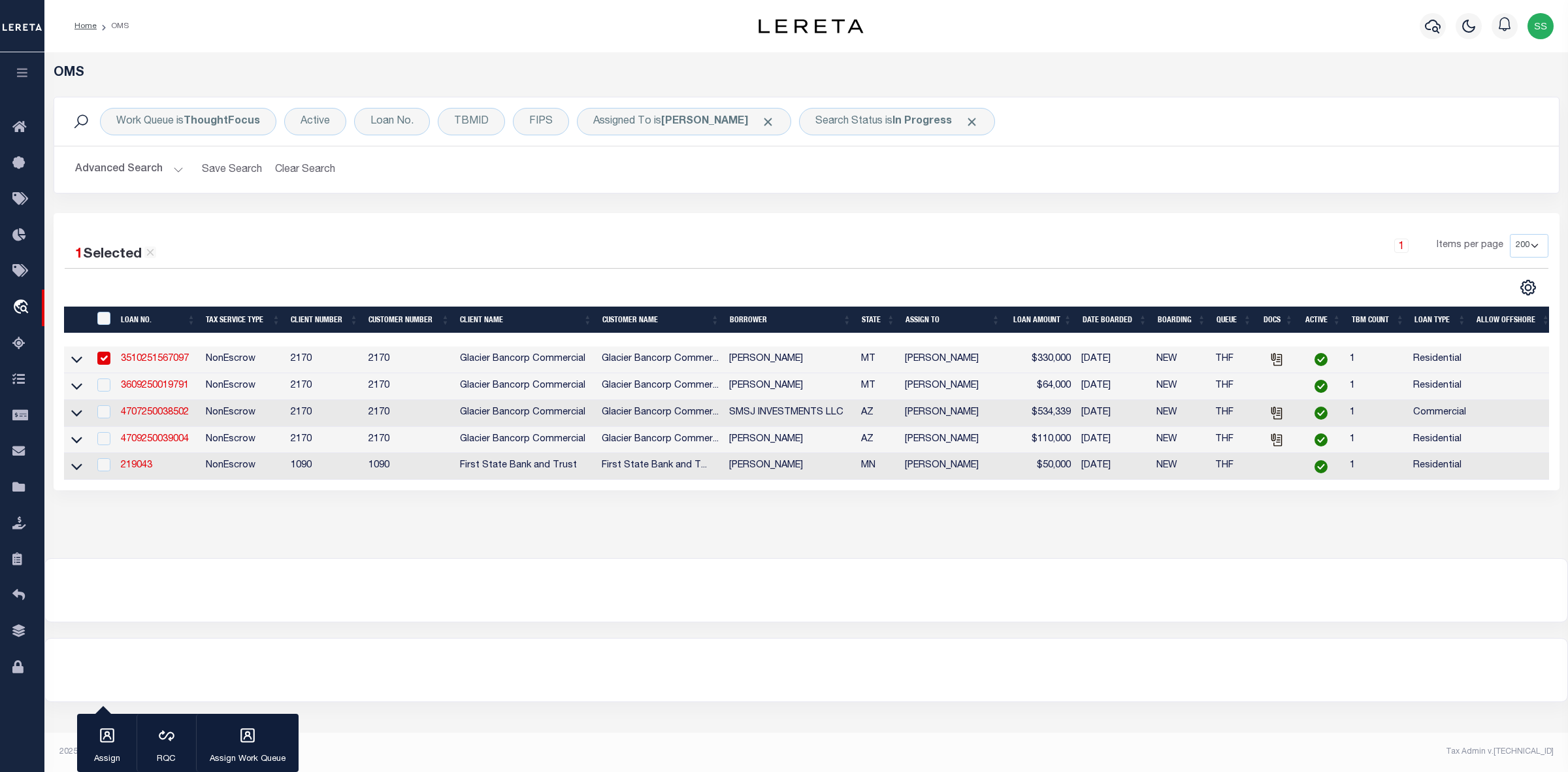
click at [103, 358] on input "checkbox" at bounding box center [103, 357] width 13 height 13
checkbox input "false"
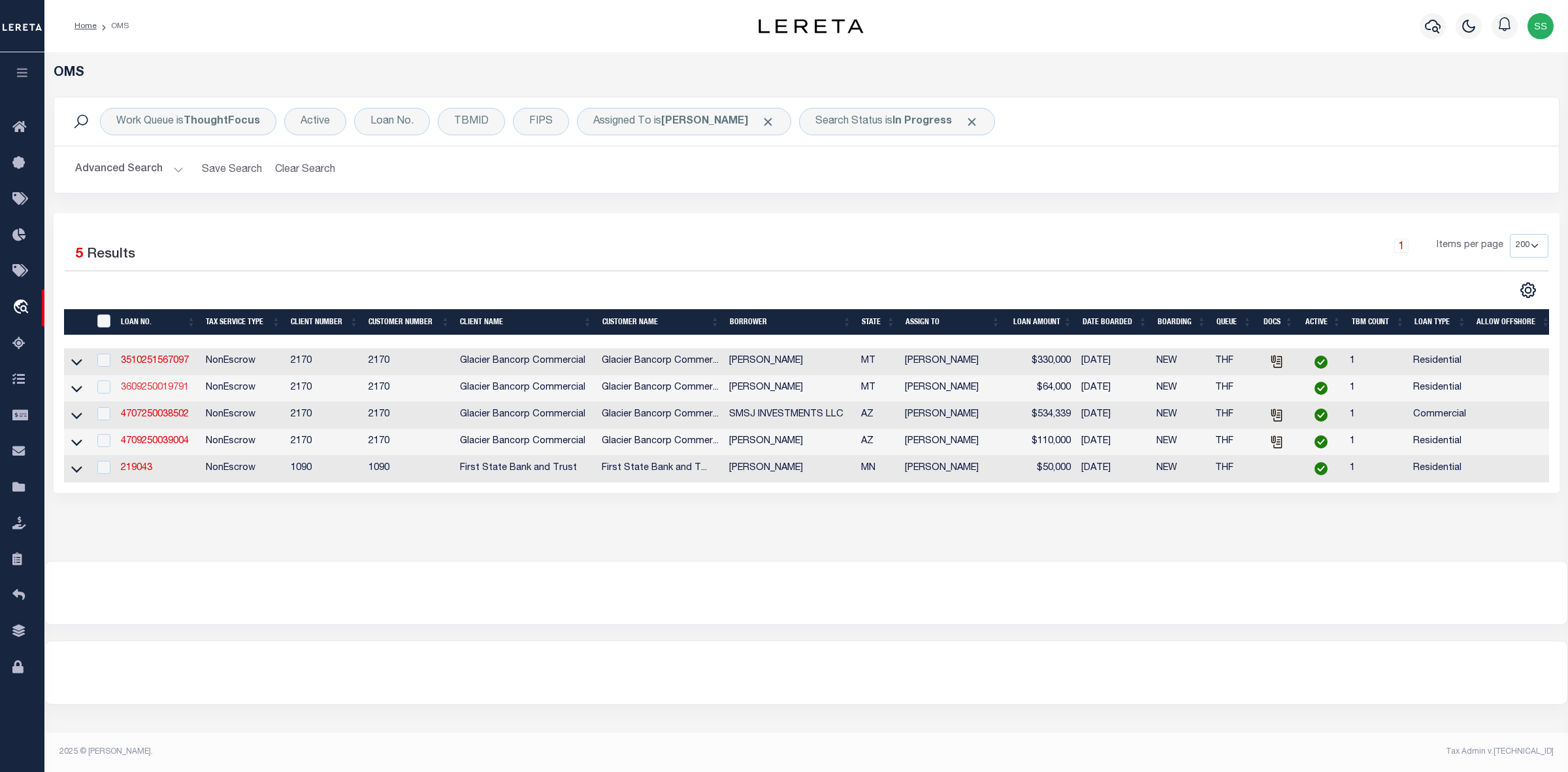
click at [160, 392] on link "3609250019791" at bounding box center [154, 387] width 68 height 9
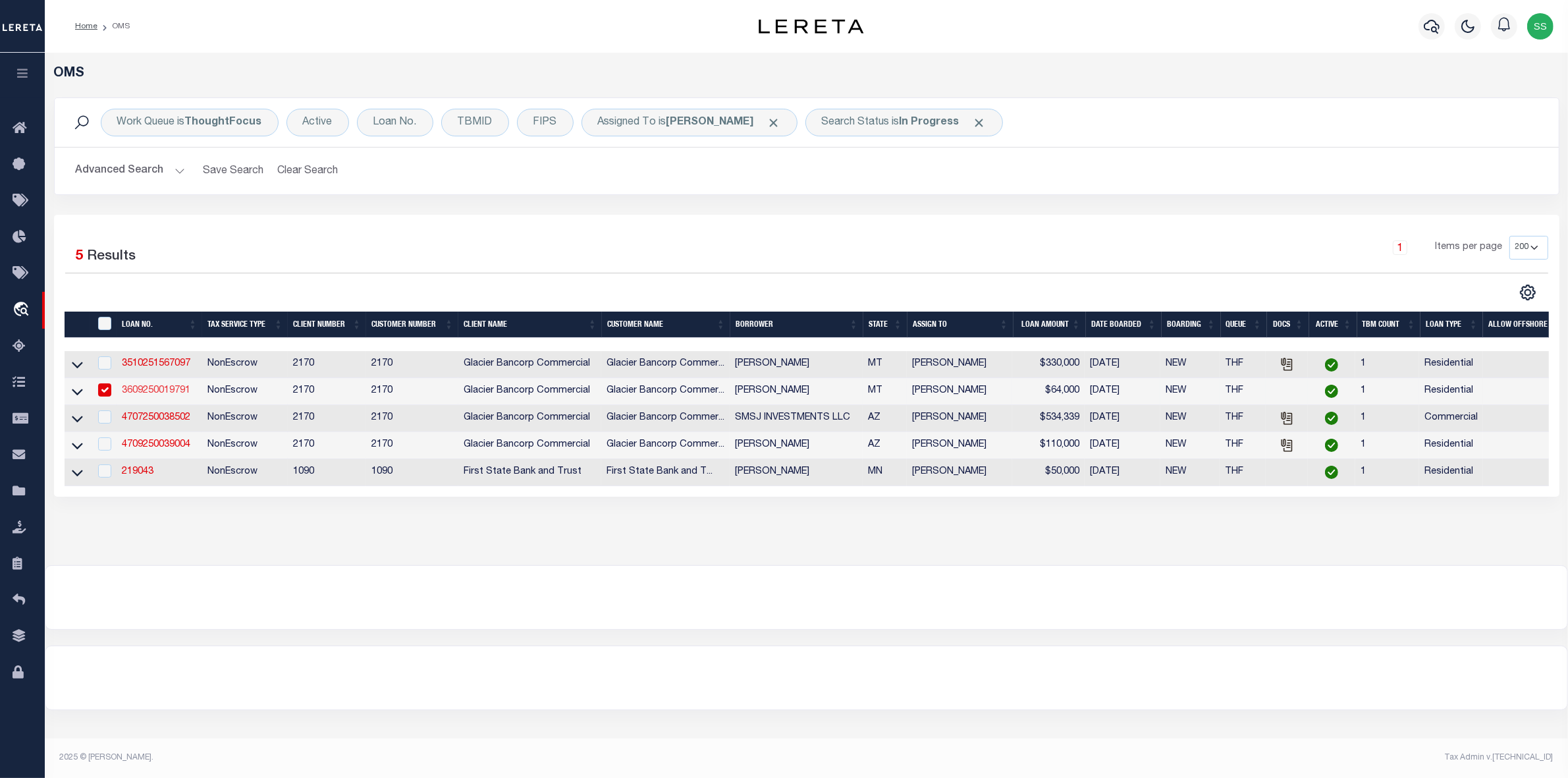
type input "3609250019791"
type input "[PERSON_NAME]"
select select "4574"
type input "239 BEAVER MOUNTAIN TRL"
type input "GALLATIN GATEWAY MT 59730-8614"
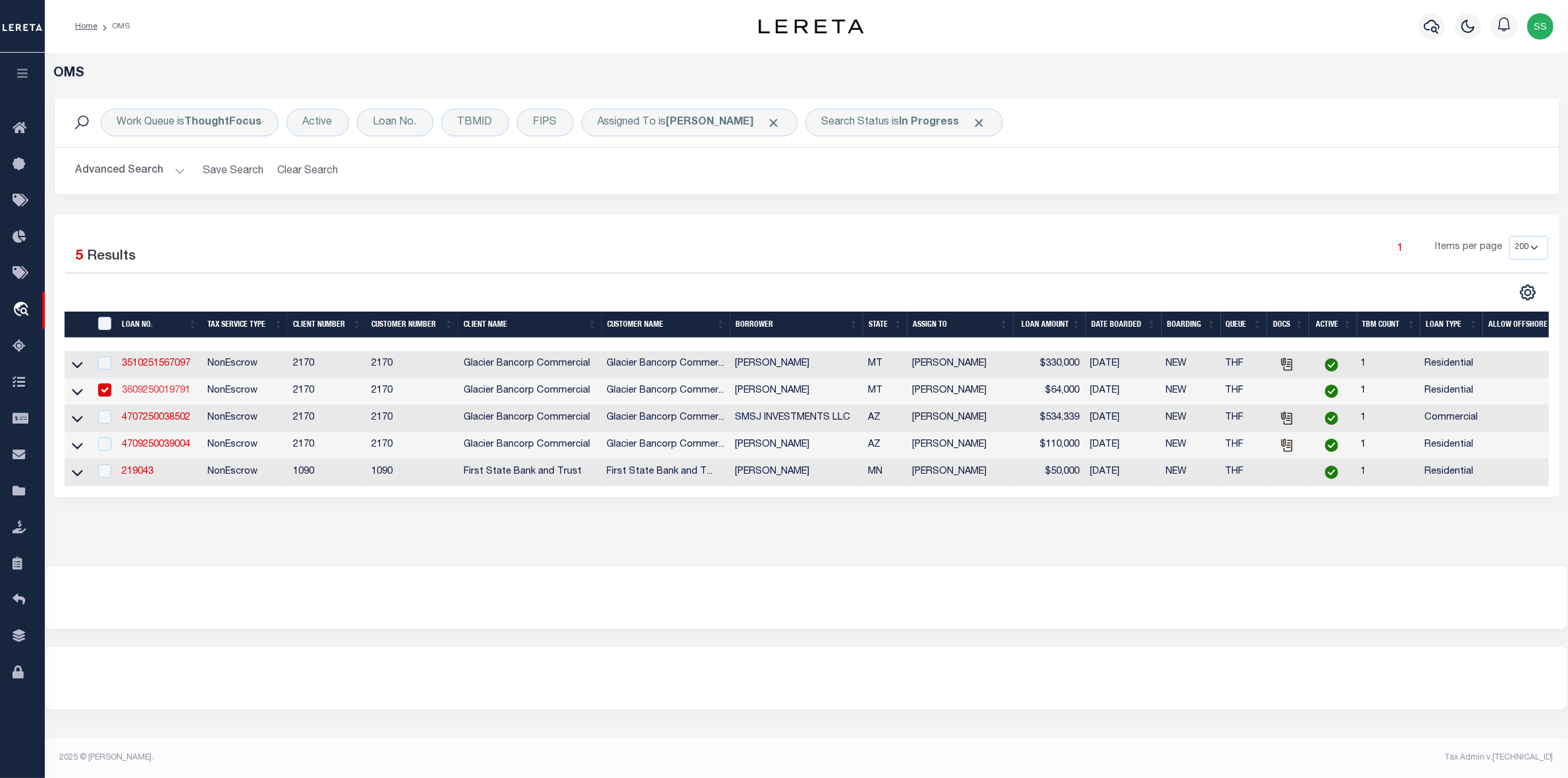
type input "[DATE]"
select select
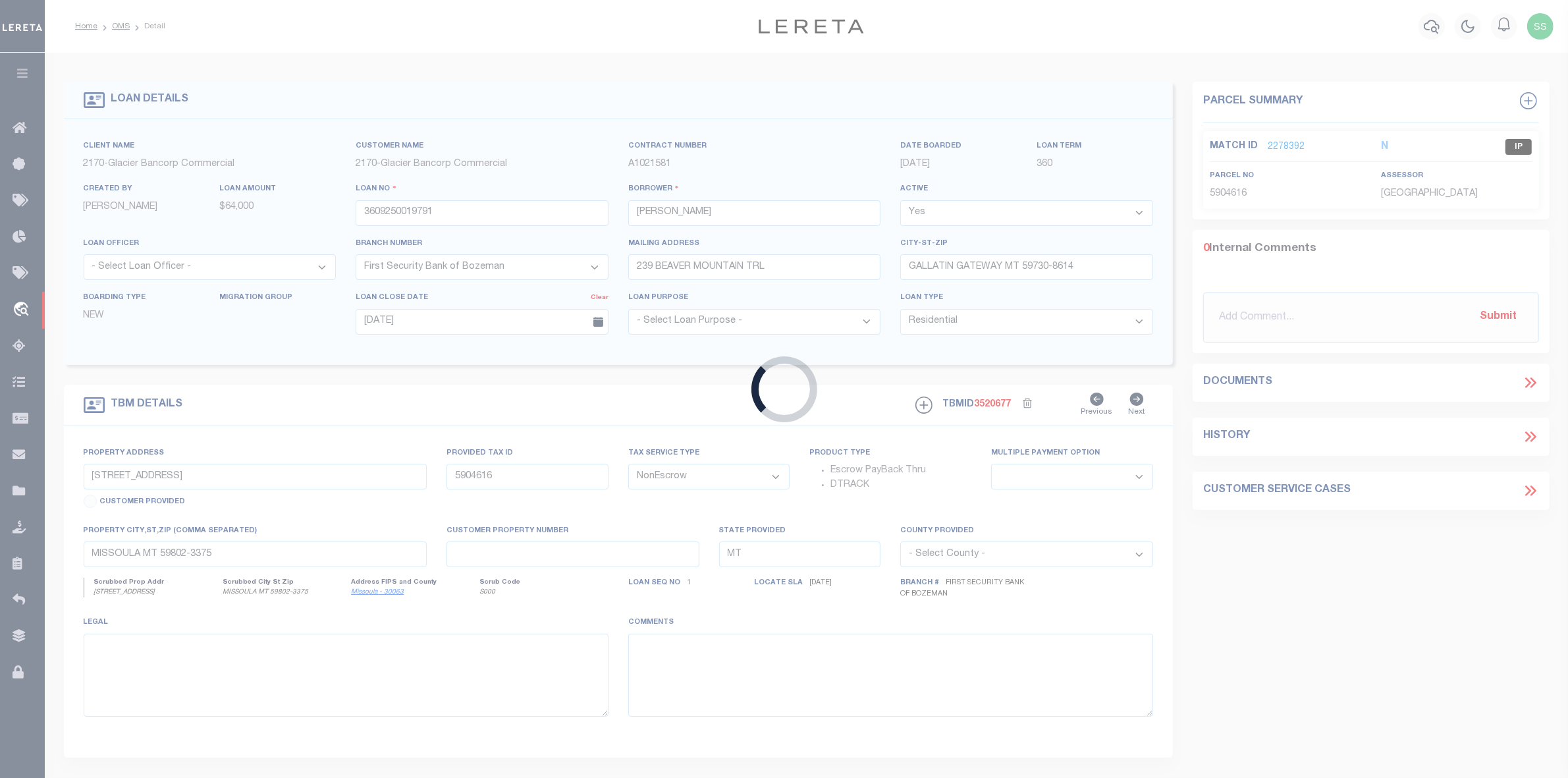
type input "239 BEAVER MOUNTAIN TRL"
type input "00RLF18932"
select select
type input "GALLATIN GATEWAY MT 59730"
type textarea "LOT 3 OF THE AMENDED SUBDIVISION PLAT OF [GEOGRAPHIC_DATA], A PLANNED UNIT DEVE…"
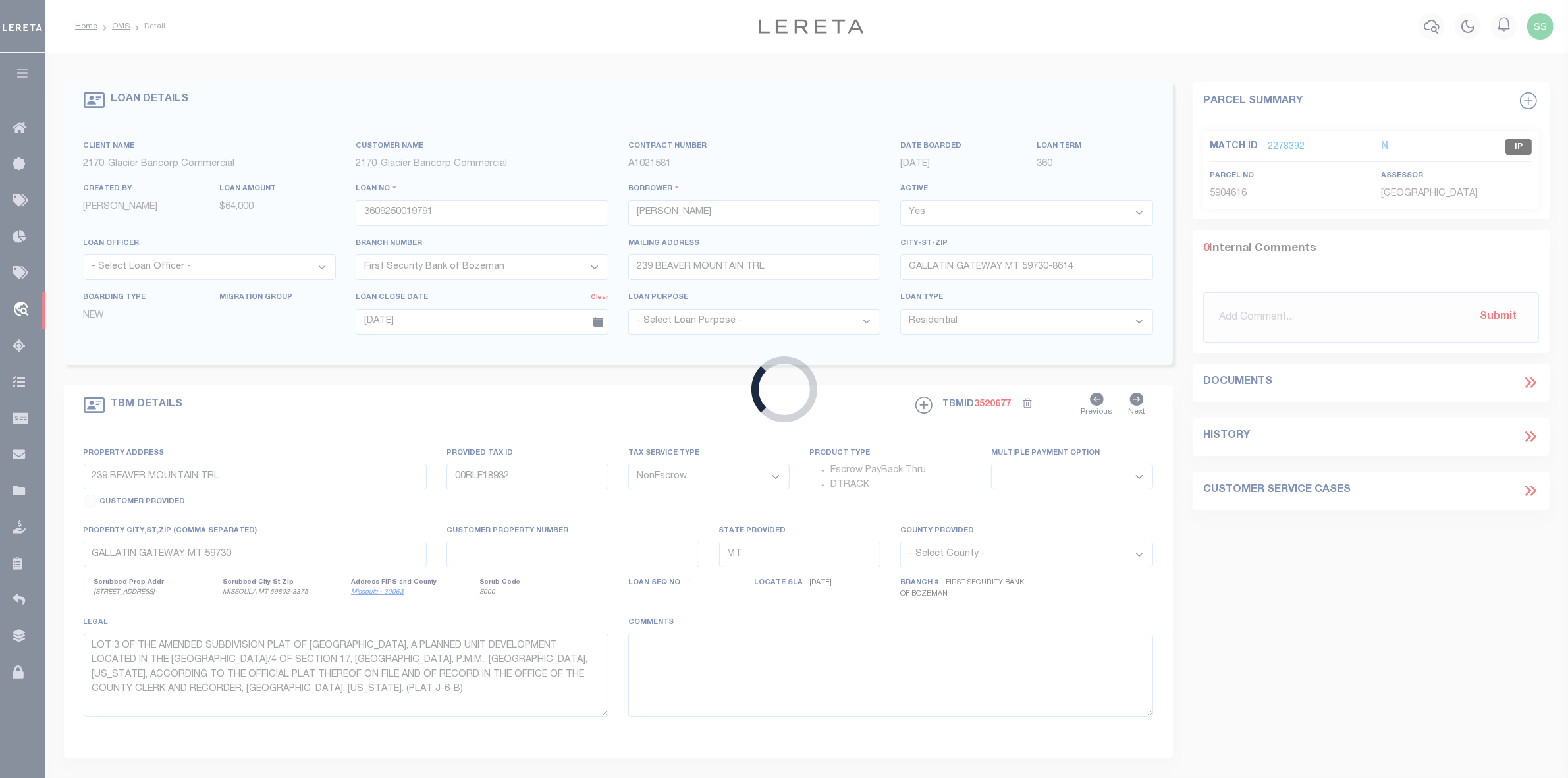
select select "4574"
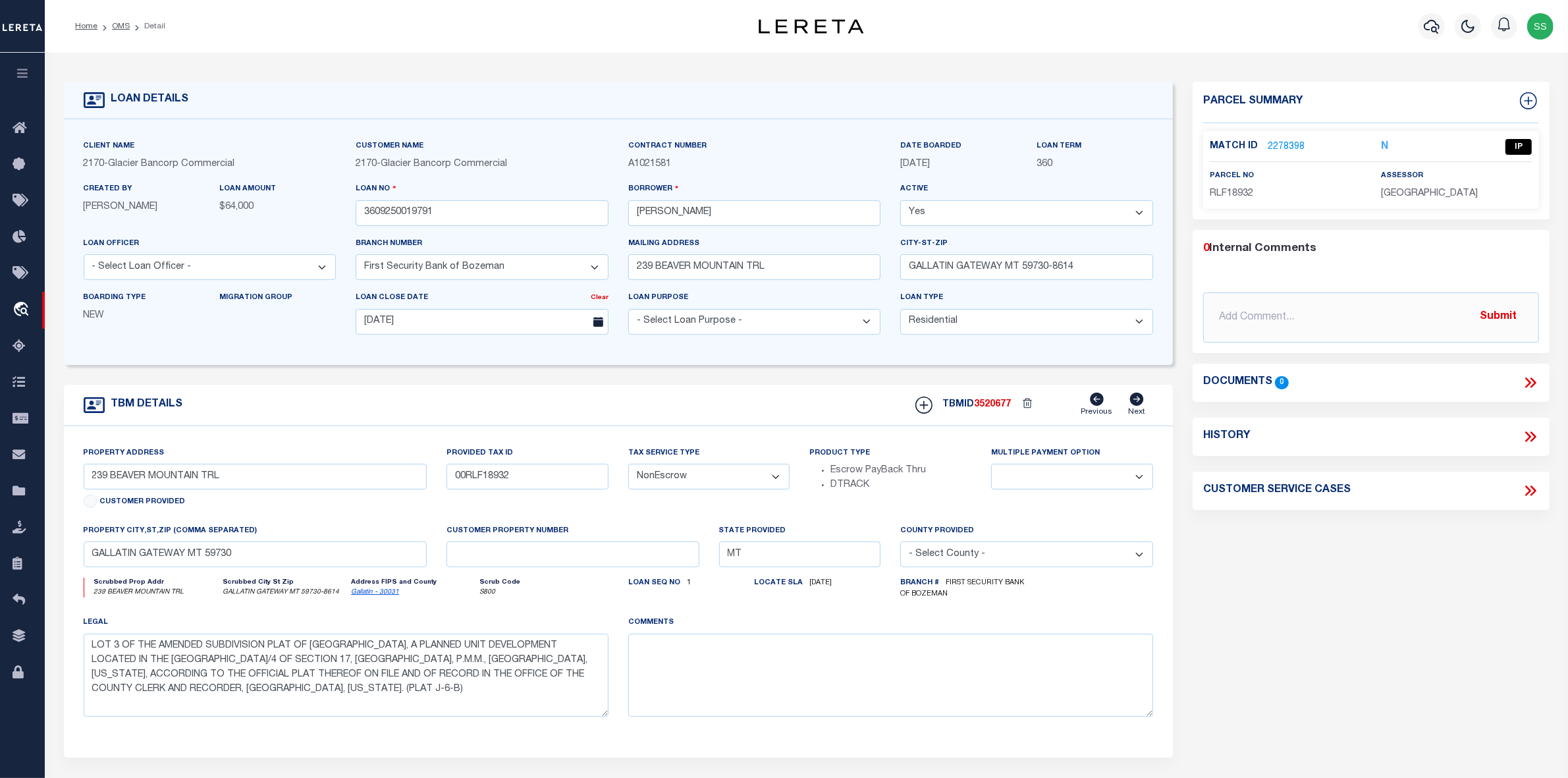
click at [1285, 144] on link "2278398" at bounding box center [1286, 148] width 37 height 14
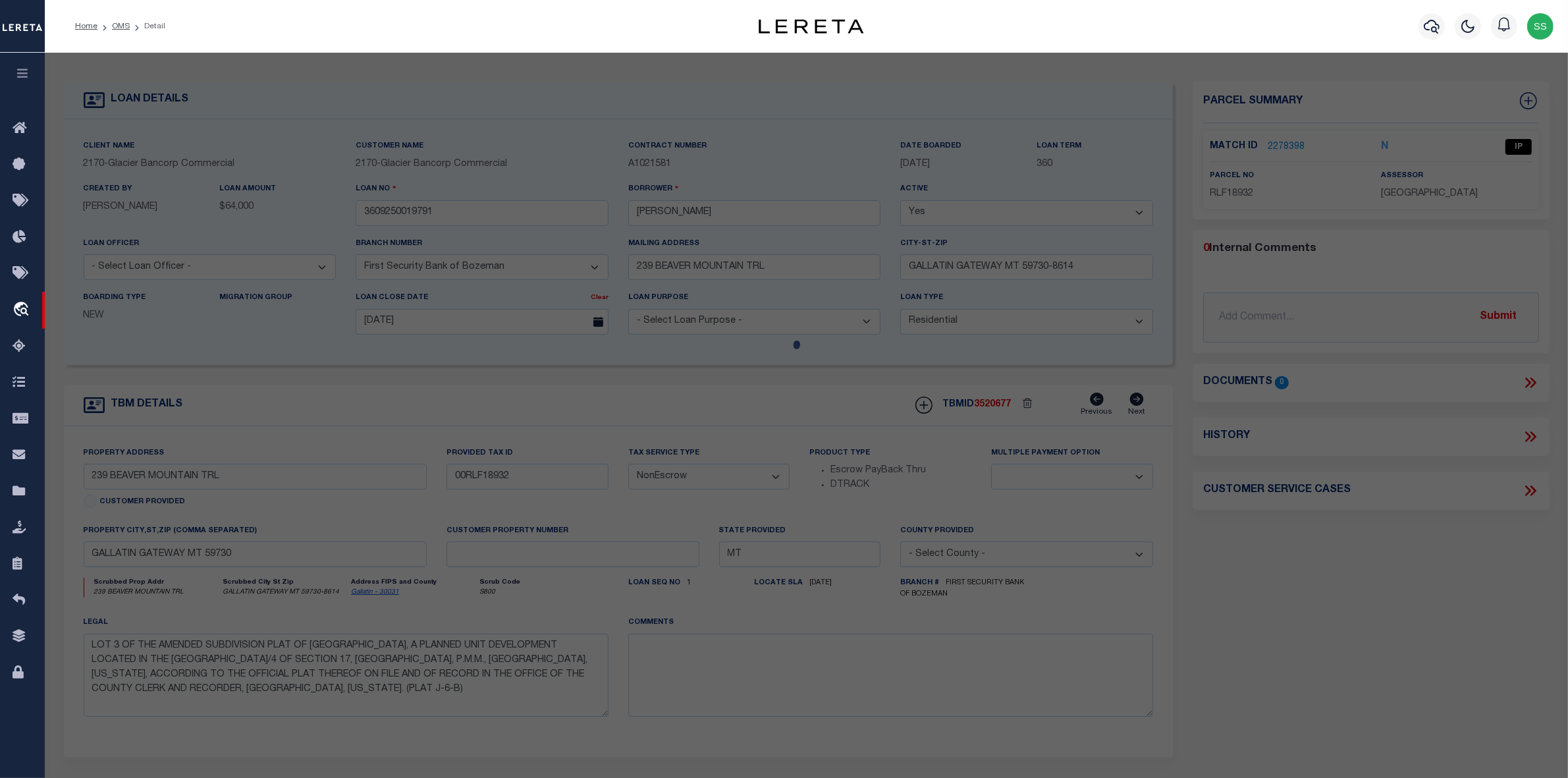
select select "AS"
select select
checkbox input "false"
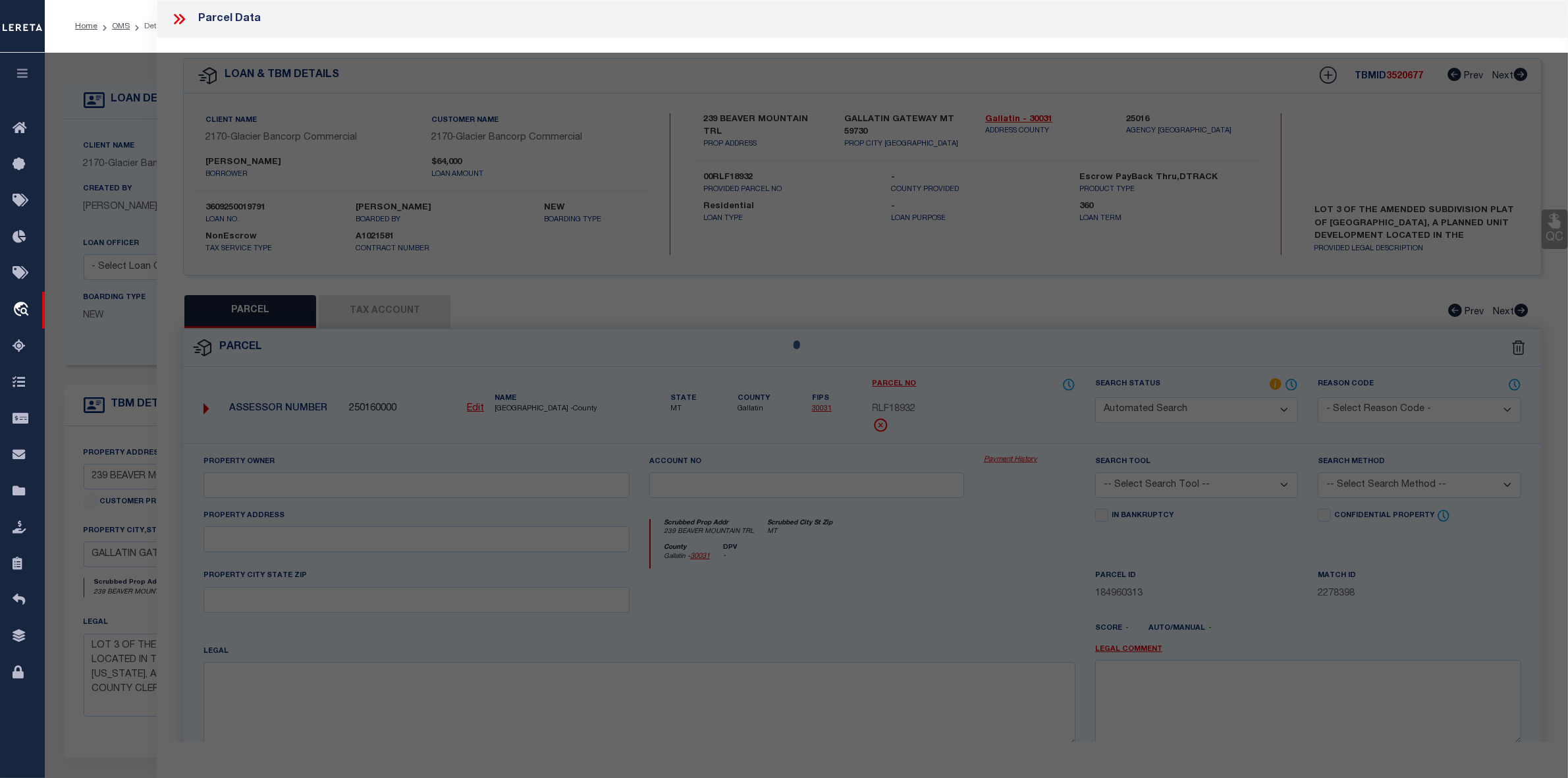
select select "IP"
type input "COLEMAN BRUCE M JR"
type input "06-0339-17-4-15-03-0000"
select select "ATL"
select select "ADD"
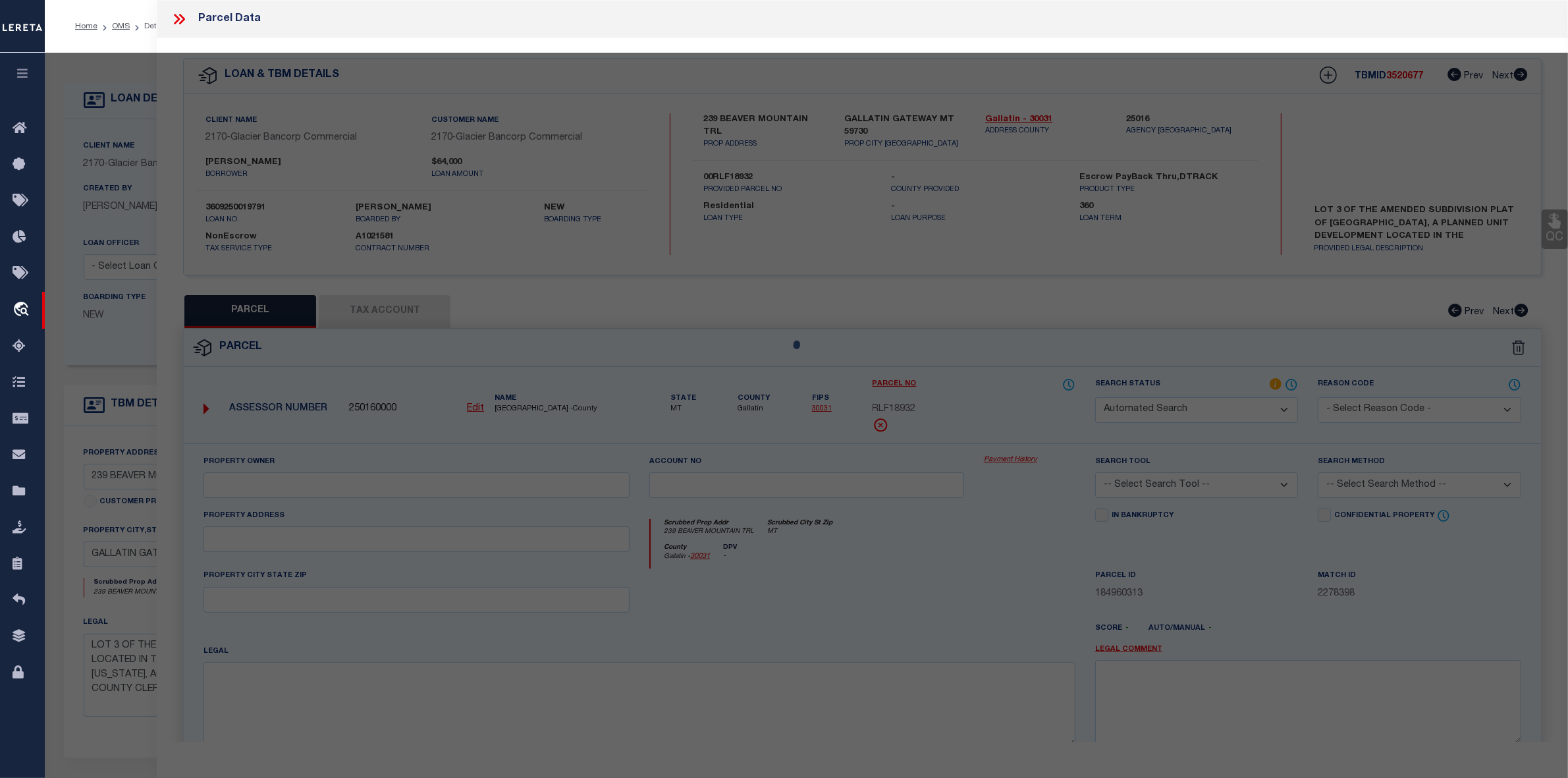
type input "239 BEAVER MOUNTAIN TRL"
checkbox input "false"
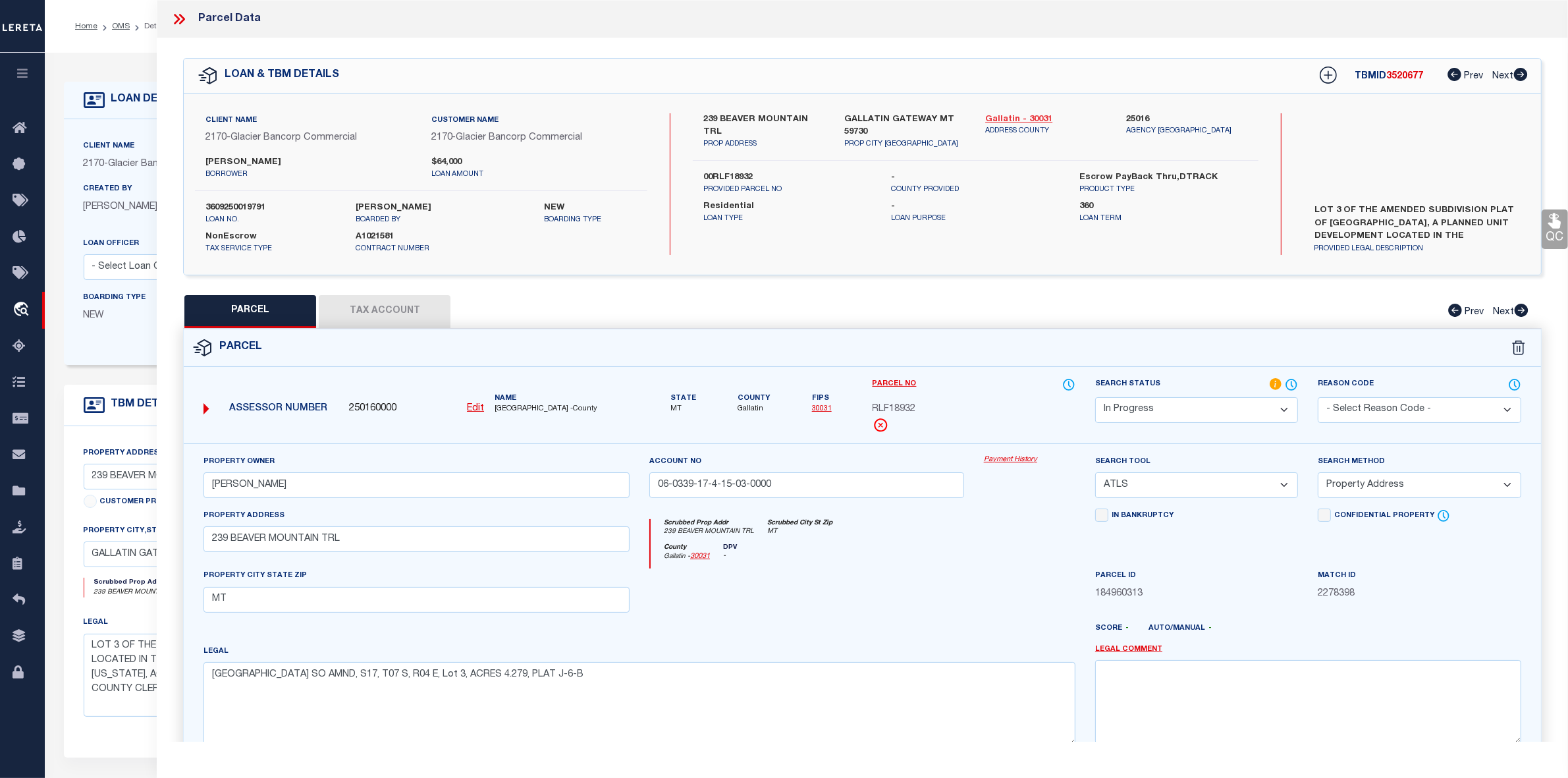
click at [999, 119] on link "Gallatin - 30031" at bounding box center [1046, 120] width 122 height 13
click at [997, 119] on link "Gallatin - 30031" at bounding box center [1046, 120] width 122 height 13
drag, startPoint x: 700, startPoint y: 116, endPoint x: 804, endPoint y: 114, distance: 104.0
click at [804, 114] on div "239 BEAVER MOUNTAIN TRL PROP ADDRESS" at bounding box center [763, 132] width 141 height 37
copy label "239 BEAVER MOUNTAIN"
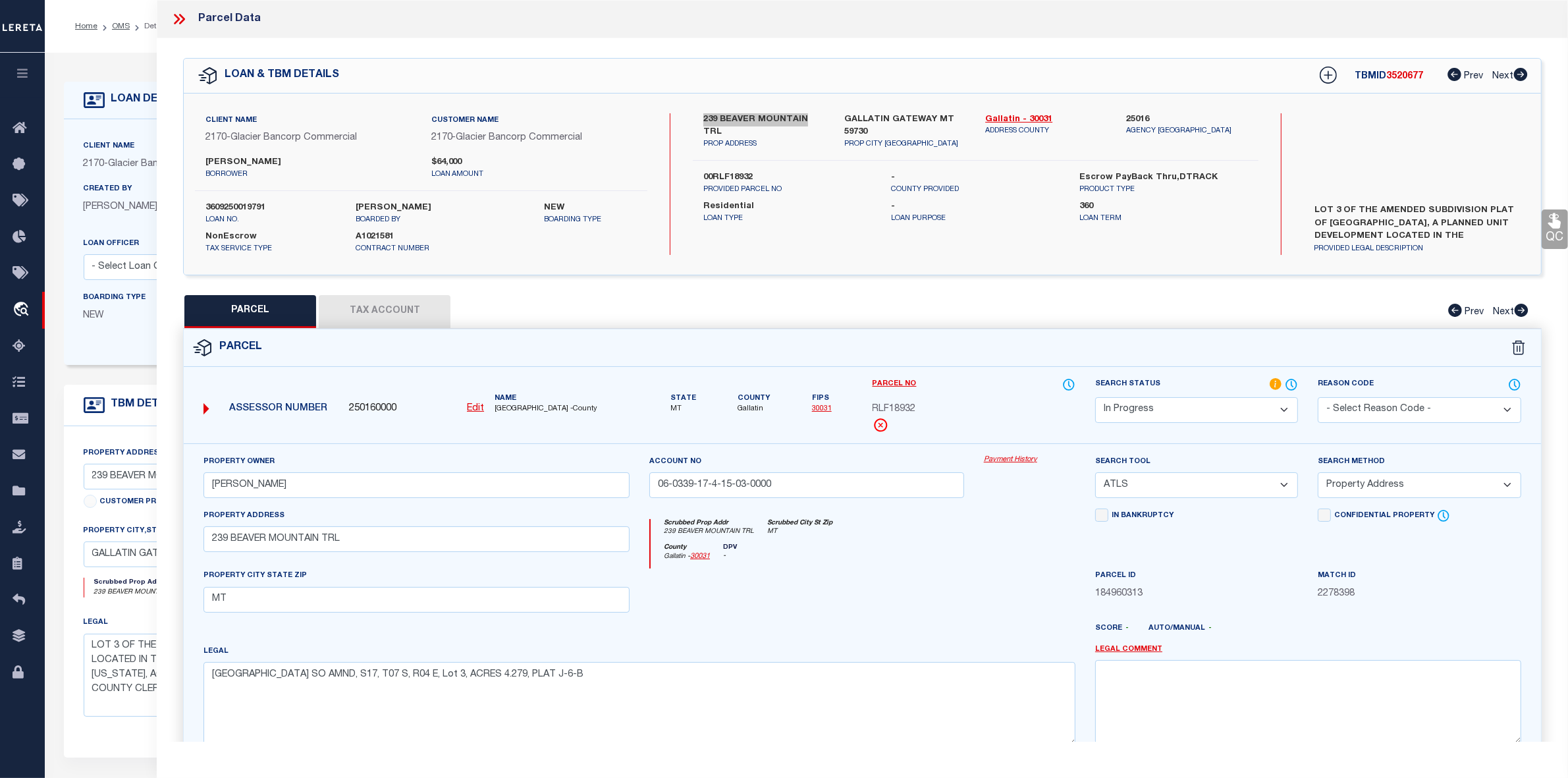
scroll to position [83, 0]
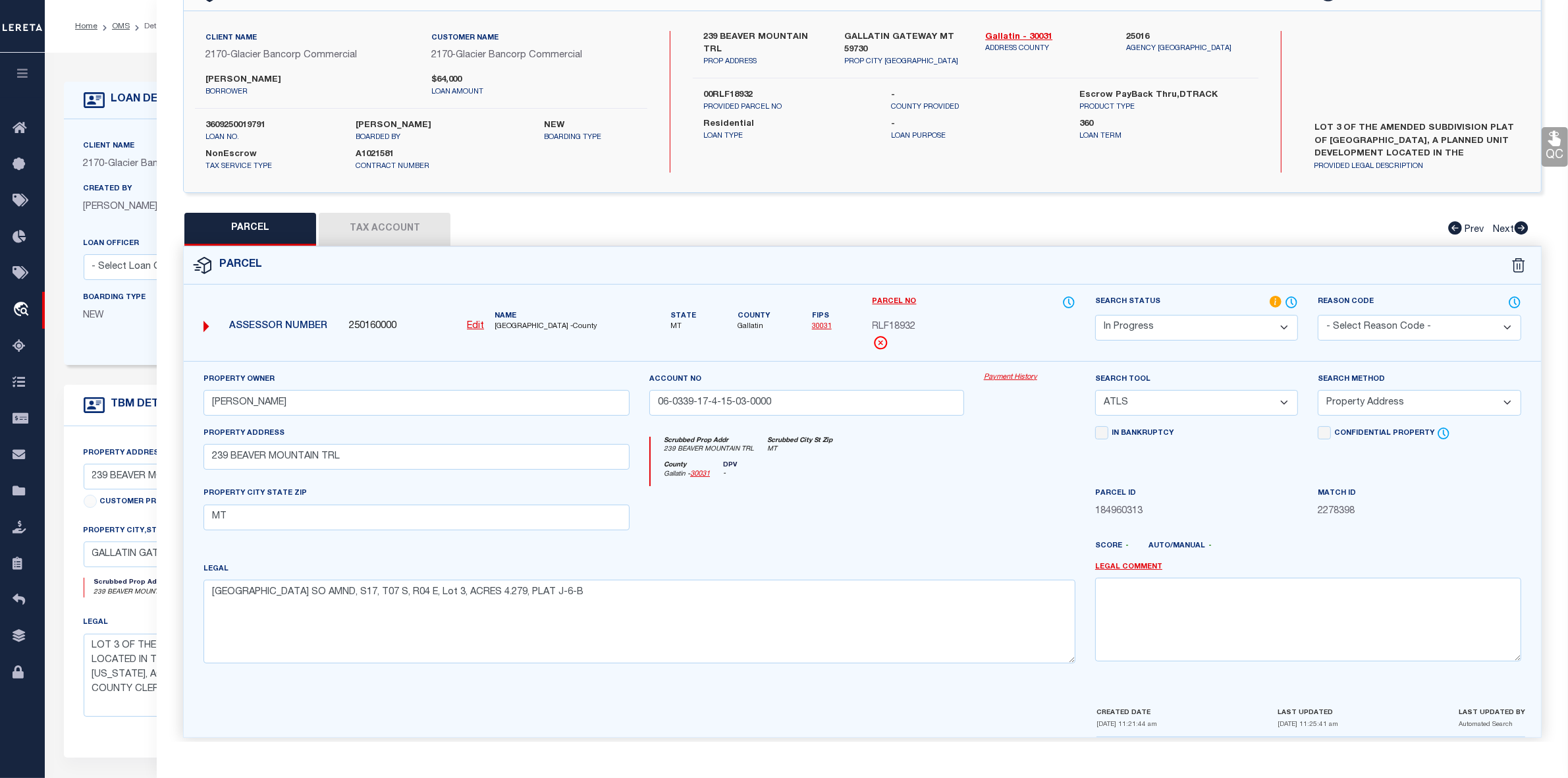
click at [1403, 163] on p "PROVIDED LEGAL DESCRIPTION" at bounding box center [1416, 167] width 224 height 11
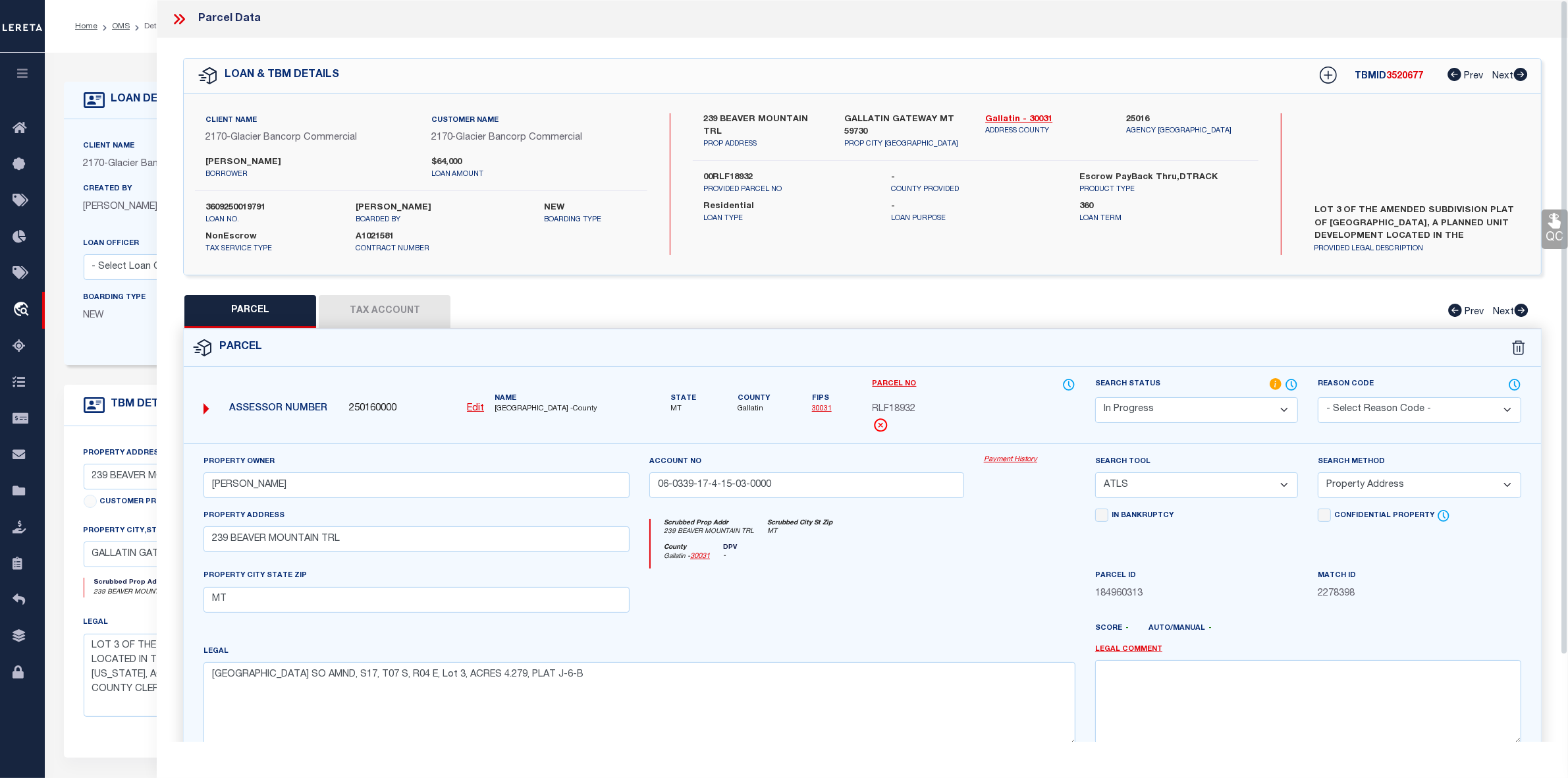
scroll to position [89, 0]
click at [182, 15] on icon at bounding box center [183, 19] width 6 height 11
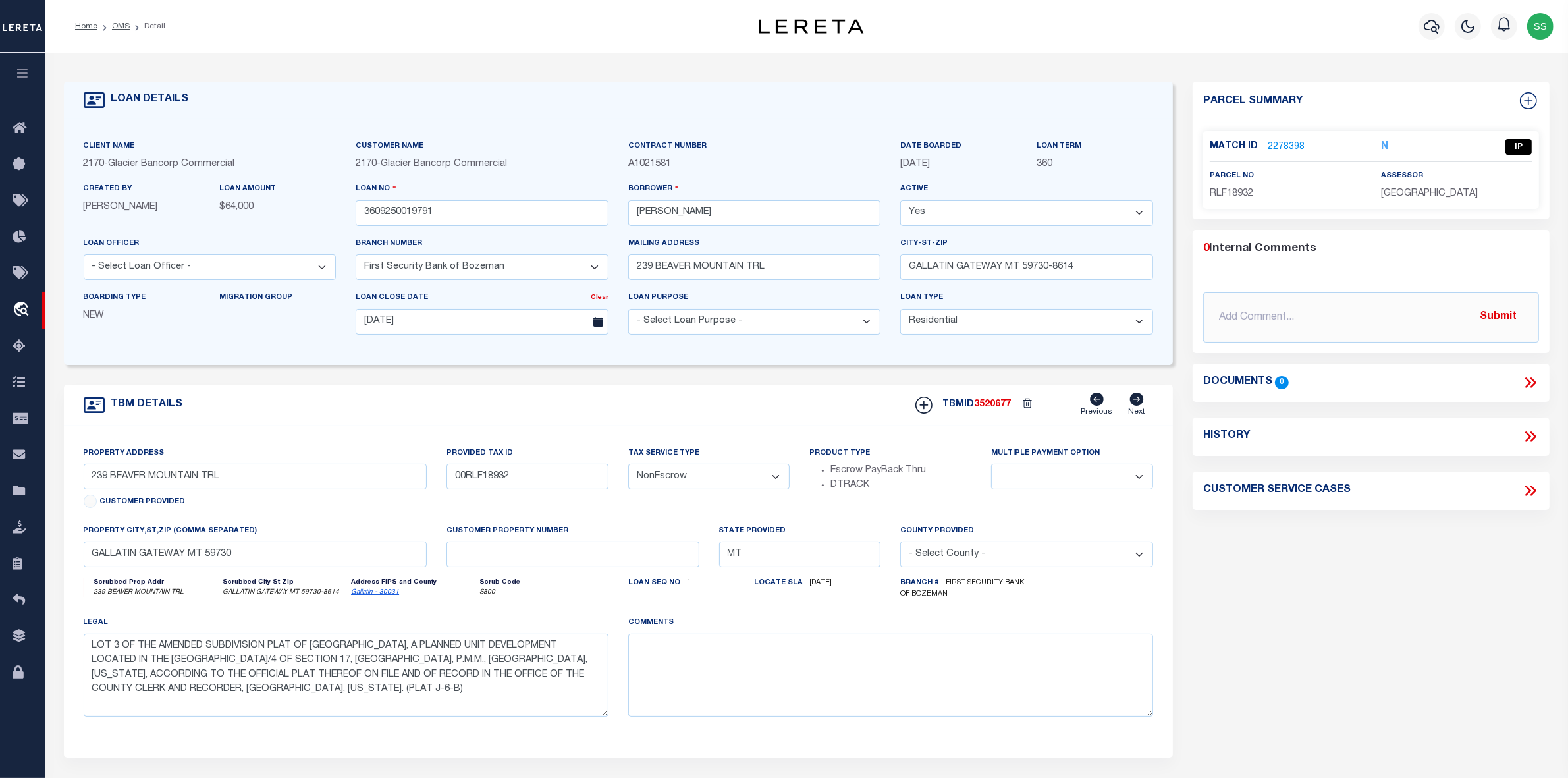
click at [1289, 145] on link "2278398" at bounding box center [1286, 148] width 37 height 14
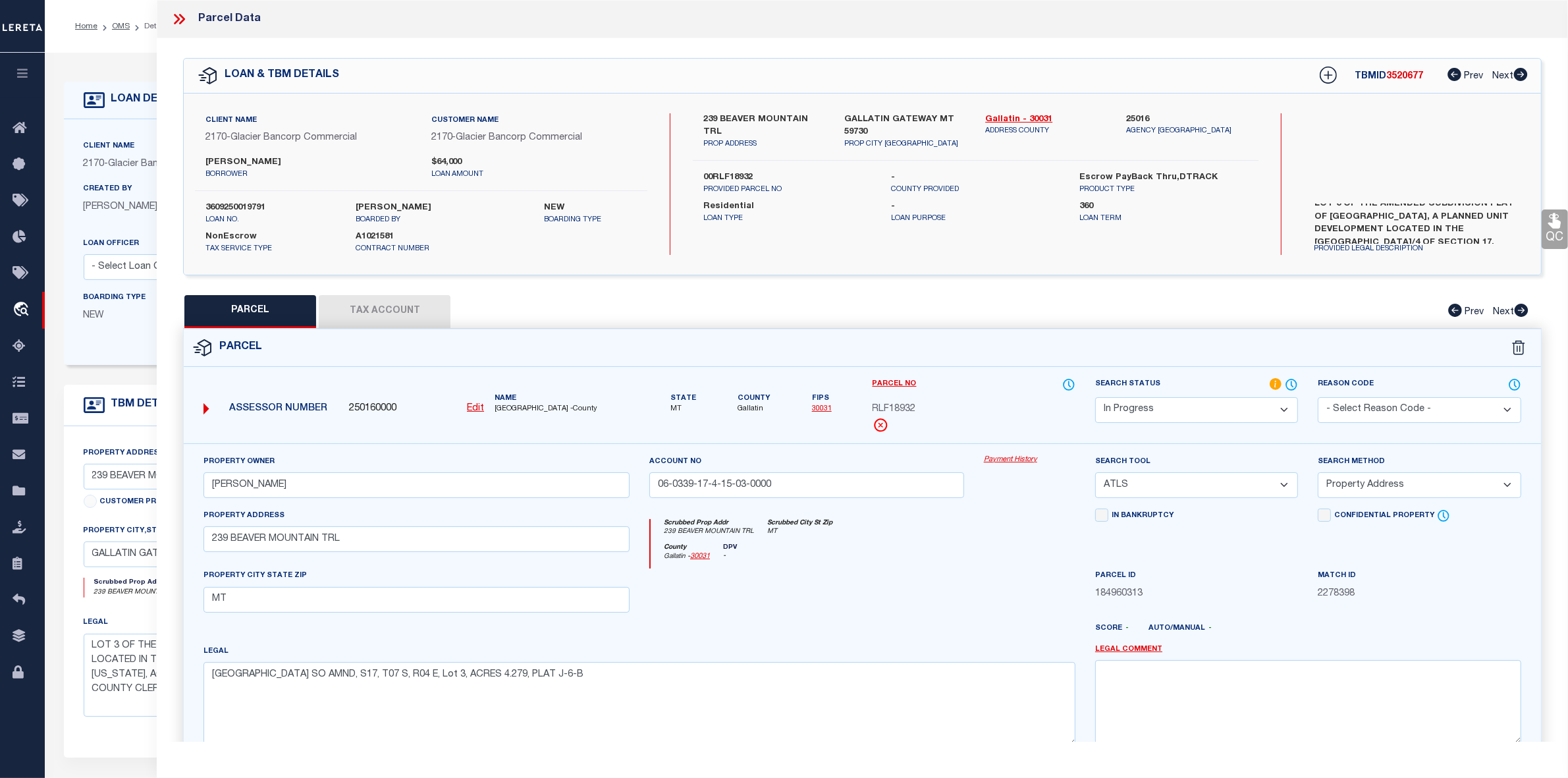
scroll to position [0, 0]
click at [940, 561] on div "County Gallatin - 30031 DPV -" at bounding box center [863, 557] width 425 height 26
click at [179, 14] on icon at bounding box center [179, 19] width 17 height 17
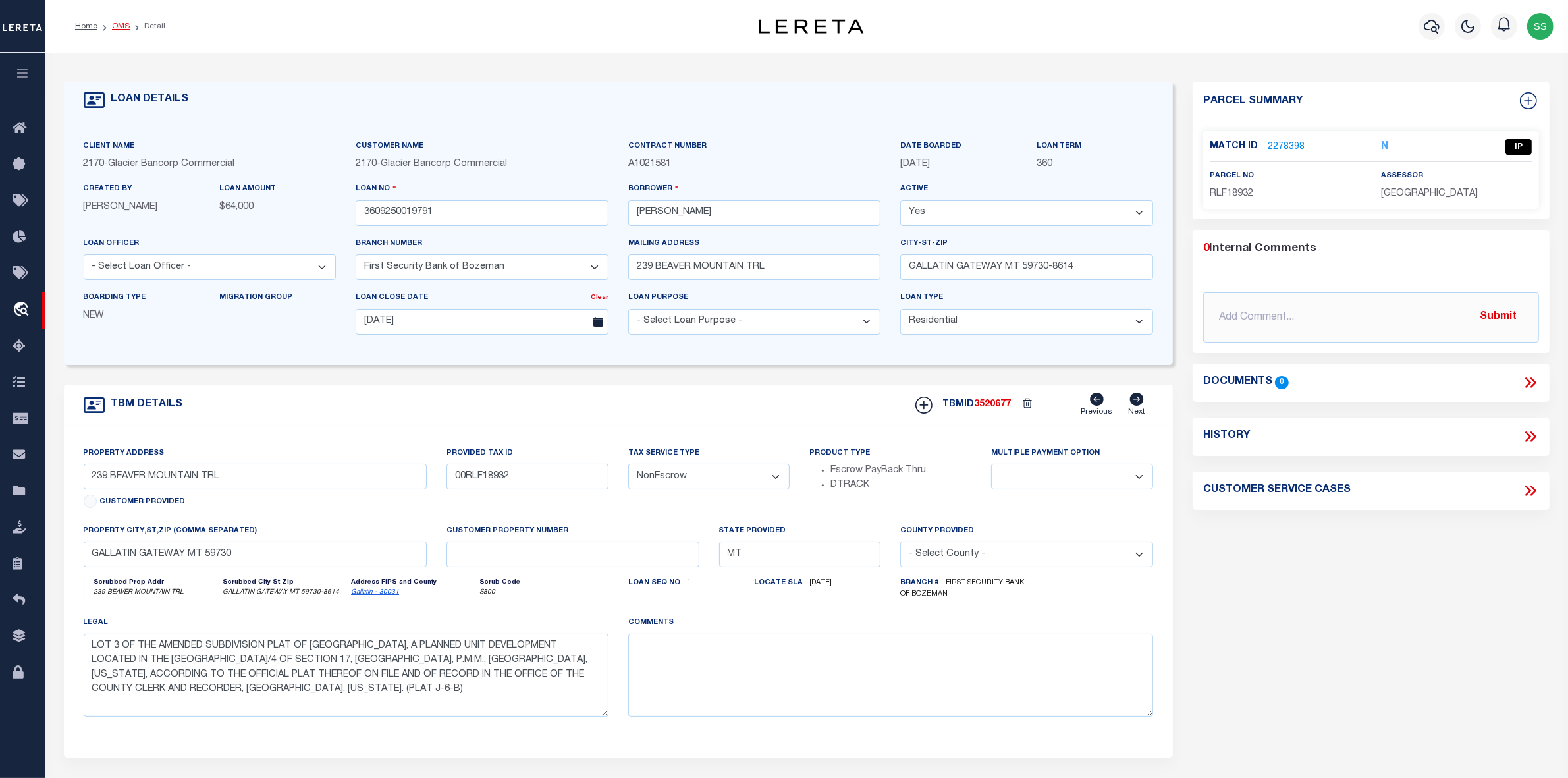
click at [123, 23] on link "OMS" at bounding box center [121, 26] width 18 height 8
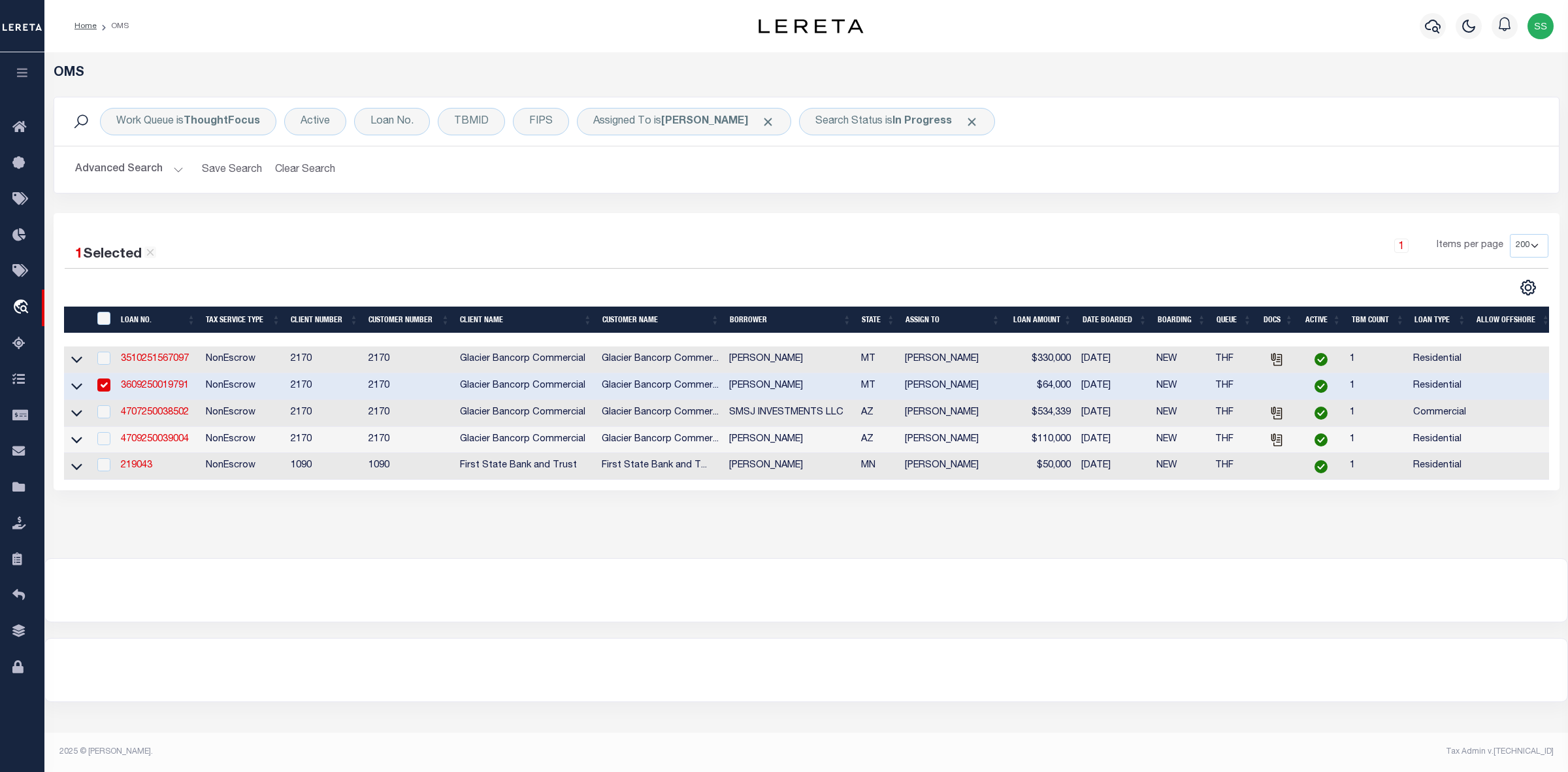
click at [102, 386] on input "checkbox" at bounding box center [103, 384] width 13 height 13
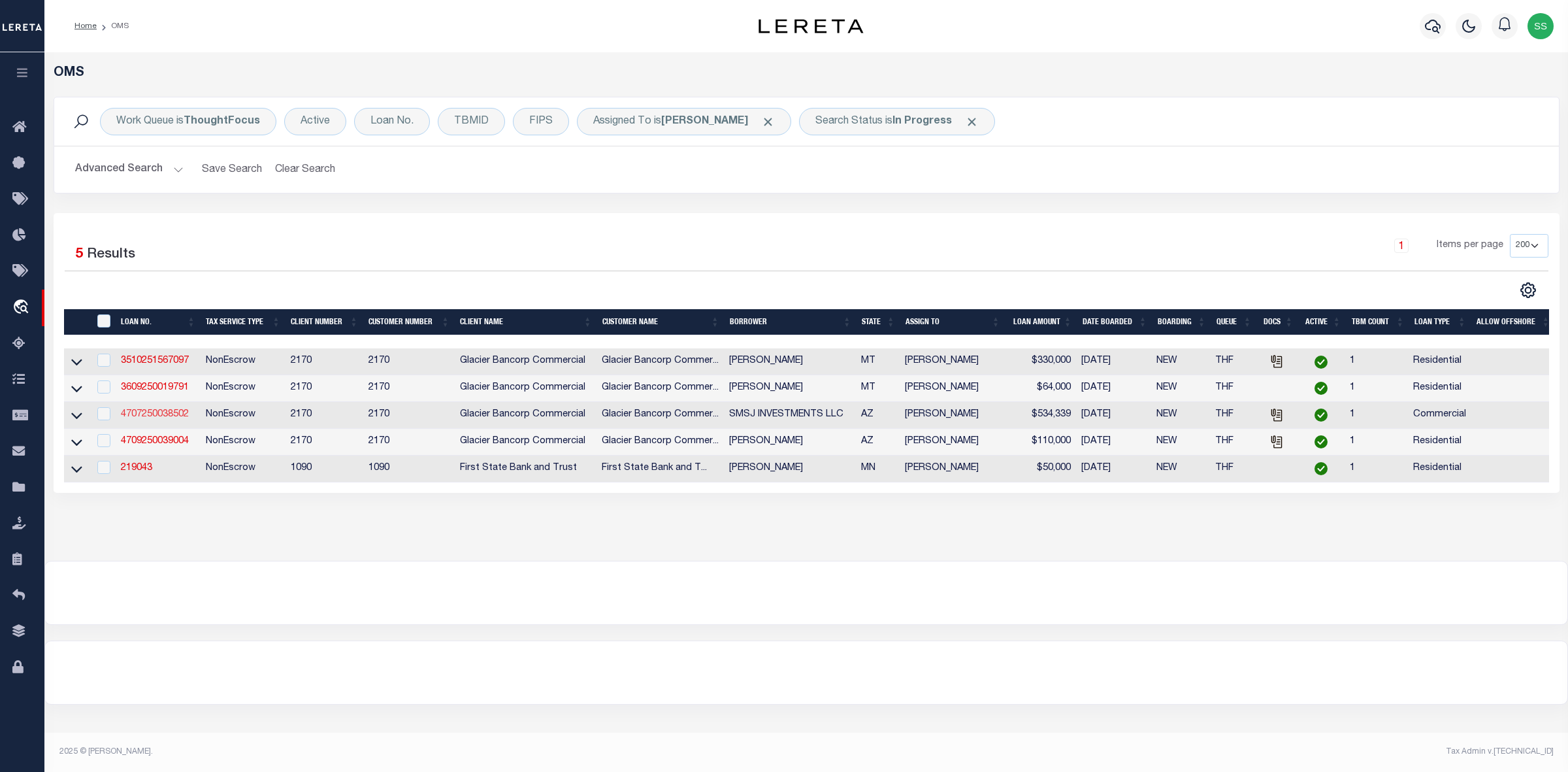
click at [162, 419] on link "4707250038502" at bounding box center [154, 414] width 68 height 9
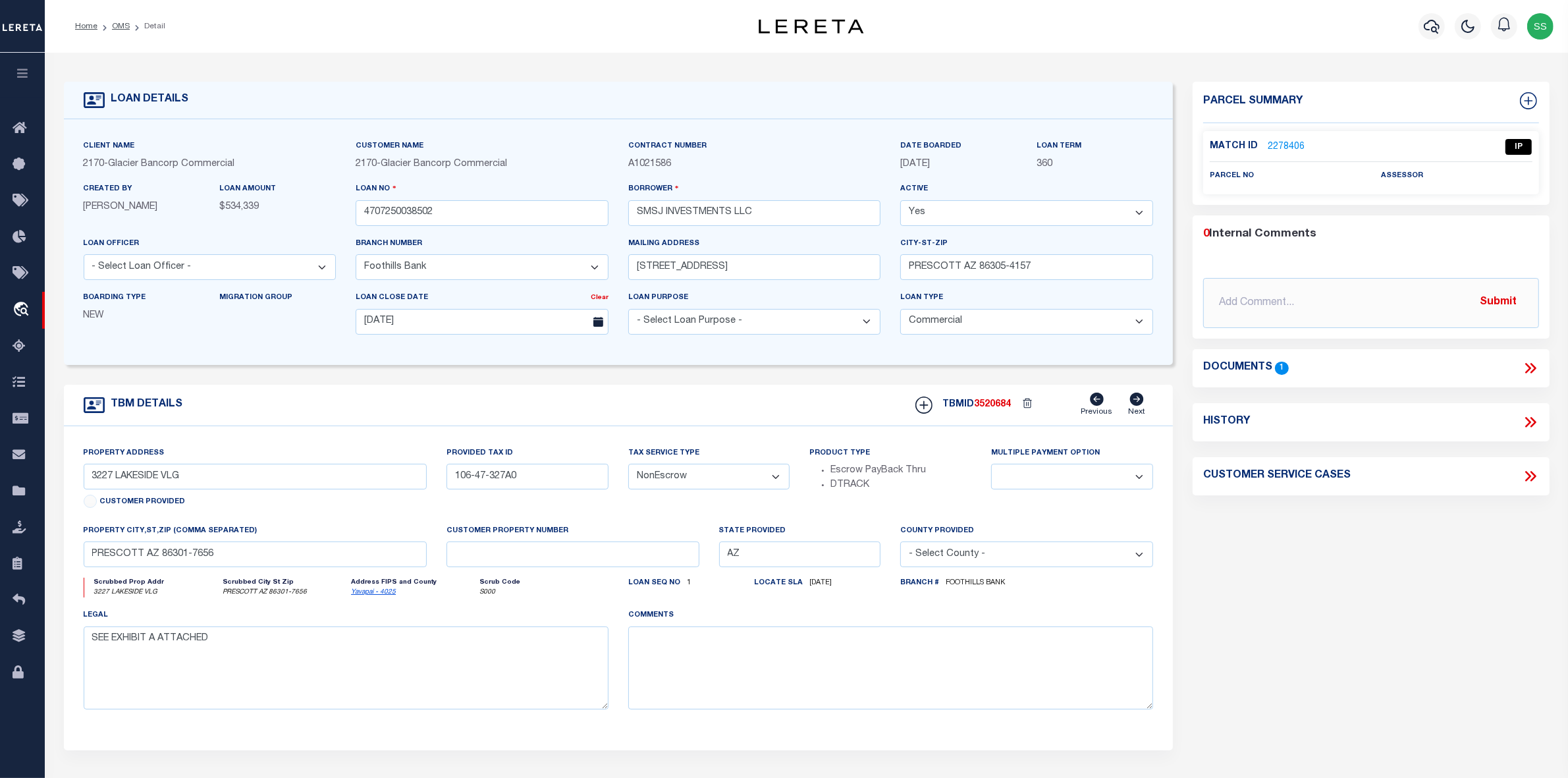
click at [1525, 367] on icon at bounding box center [1530, 368] width 17 height 17
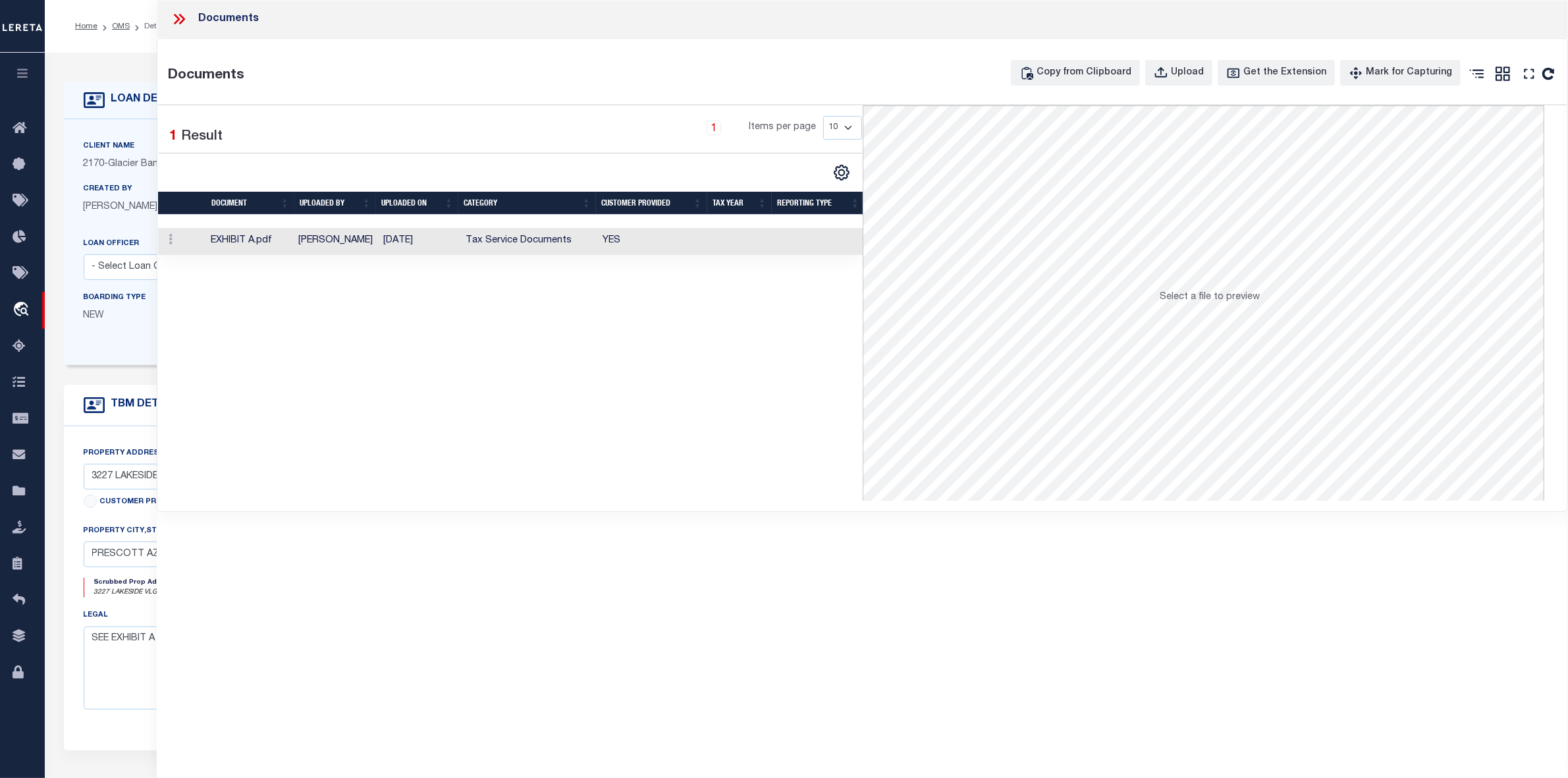
click at [255, 241] on td "EXHIBIT A.pdf" at bounding box center [249, 240] width 88 height 27
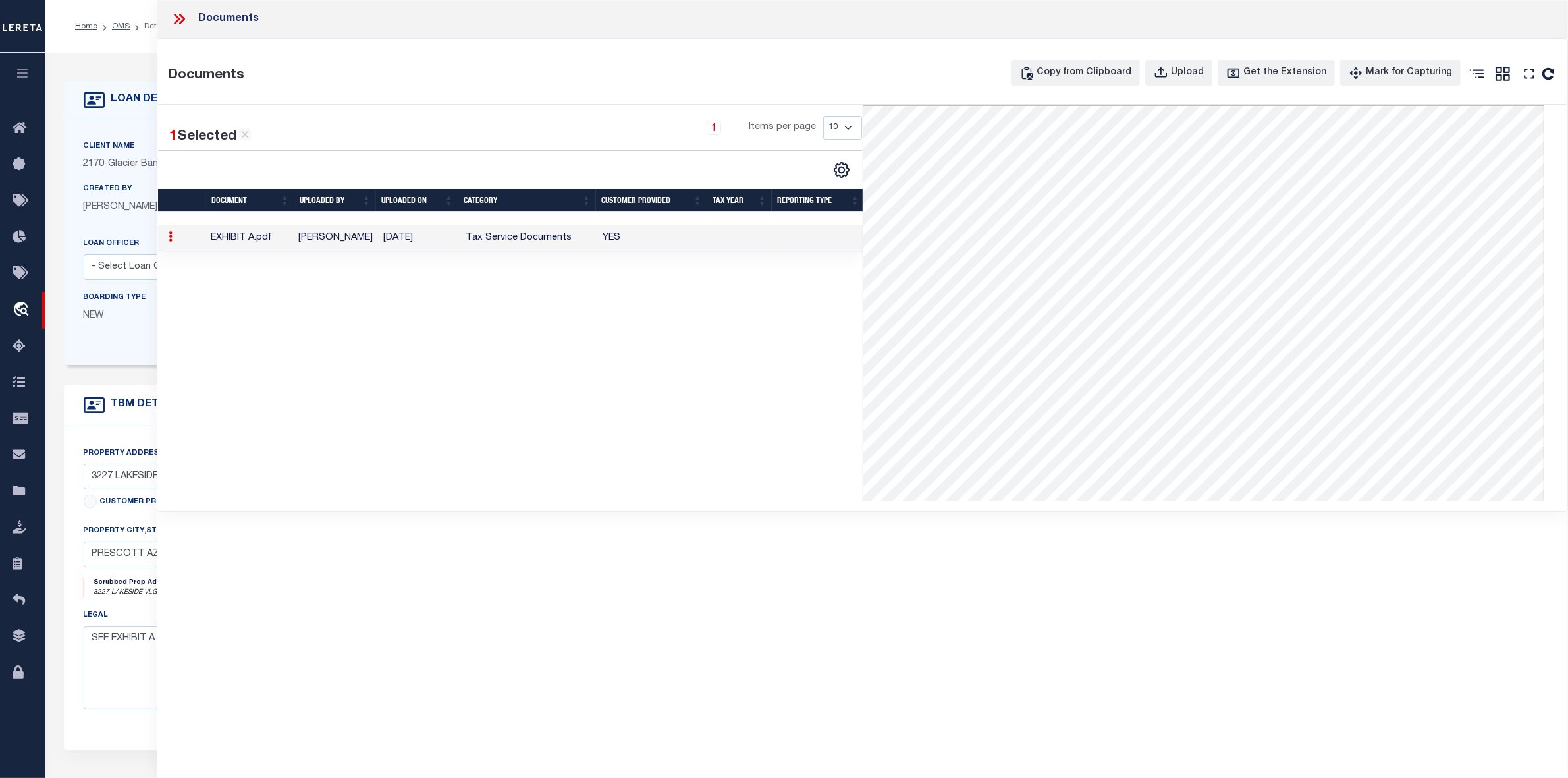
click at [177, 18] on icon at bounding box center [179, 19] width 17 height 17
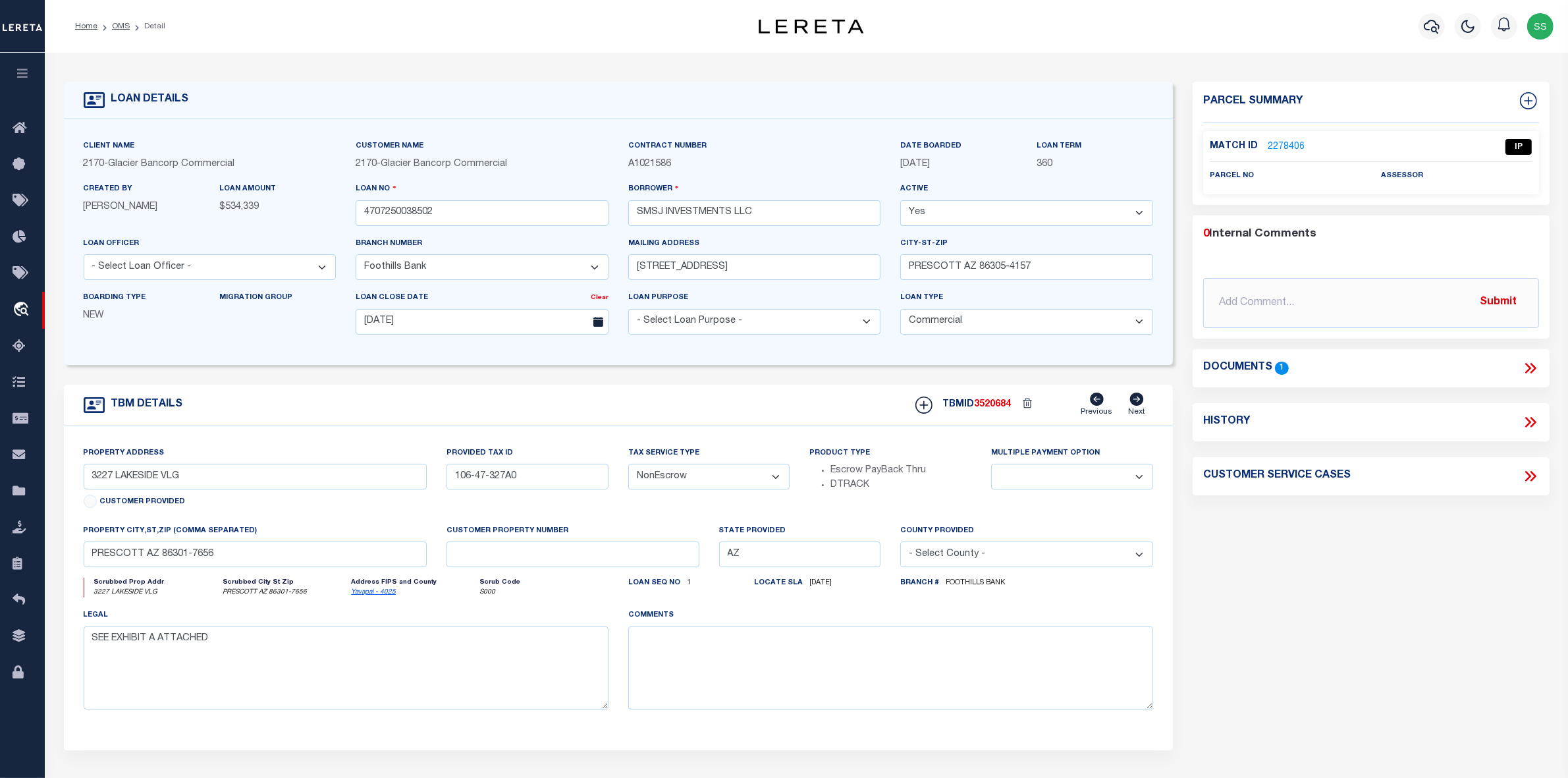
click at [1275, 142] on link "2278406" at bounding box center [1286, 148] width 37 height 14
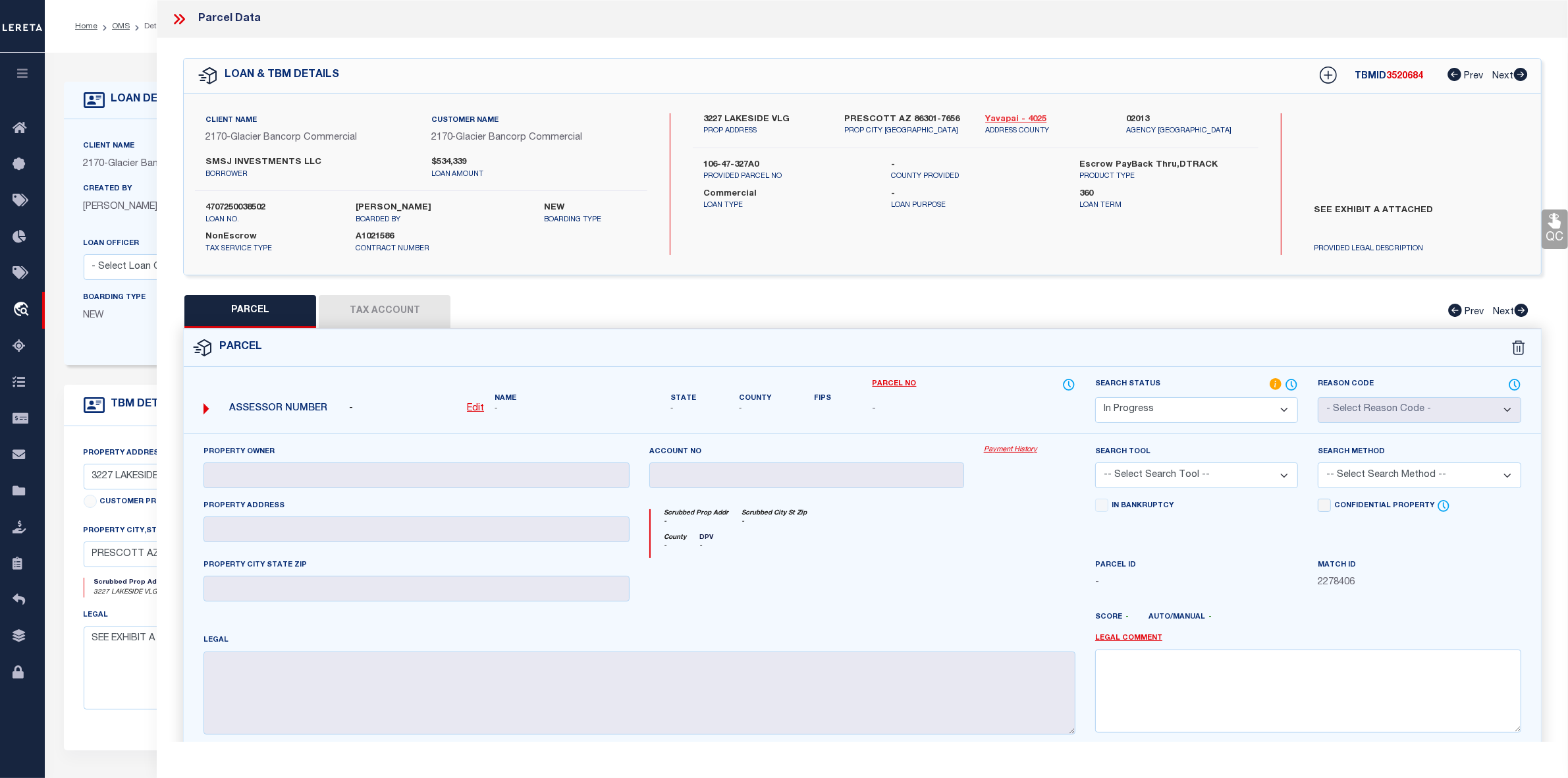
click at [1005, 118] on link "Yavapai - 4025" at bounding box center [1046, 120] width 122 height 13
drag, startPoint x: 703, startPoint y: 117, endPoint x: 792, endPoint y: 116, distance: 89.0
click at [792, 116] on label "3227 LAKESIDE VLG" at bounding box center [764, 120] width 122 height 13
copy label "3227 LAKESIDE VLG"
click at [777, 114] on label "3227 LAKESIDE VLG" at bounding box center [764, 120] width 122 height 13
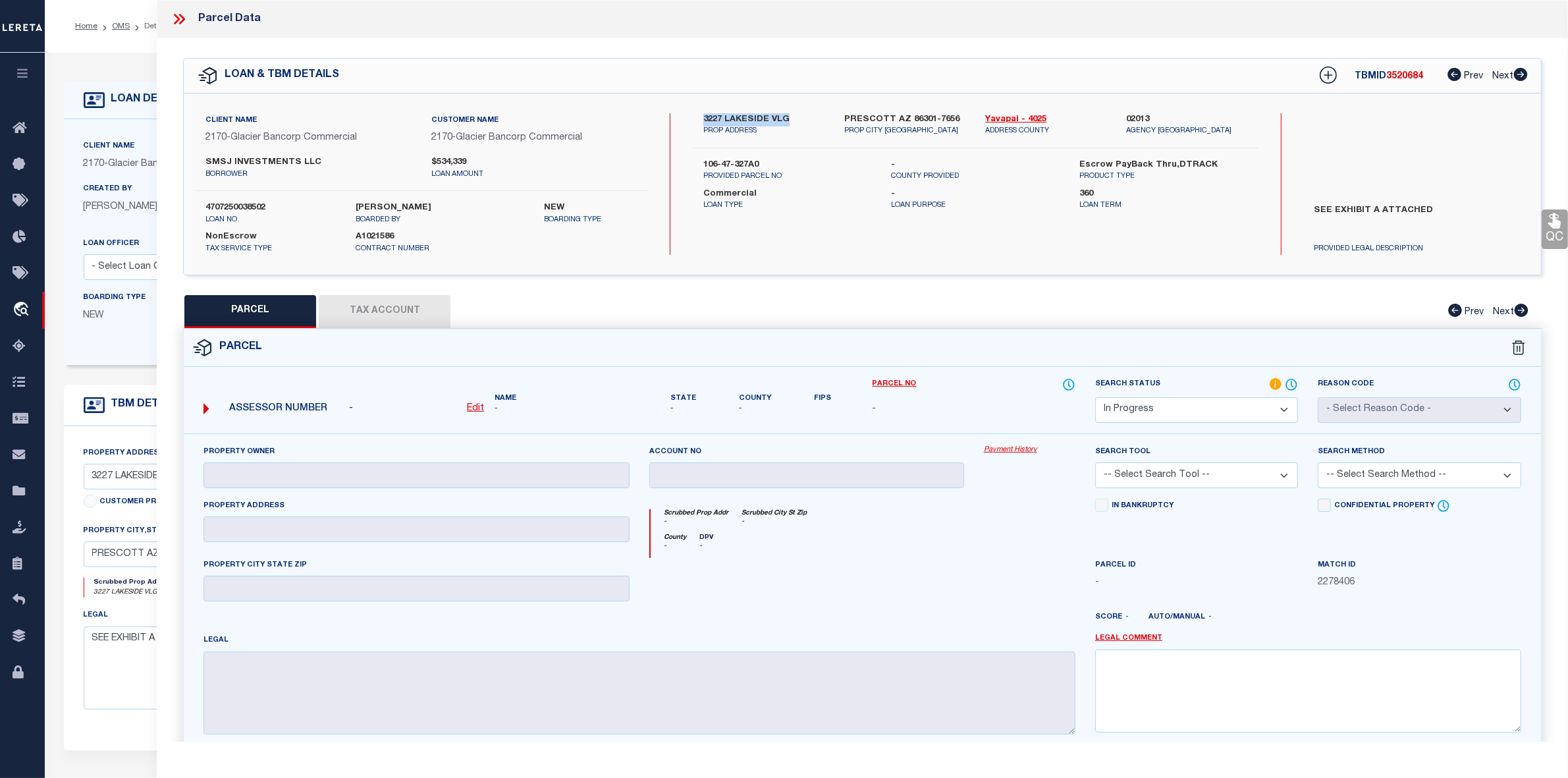
click at [777, 114] on label "3227 LAKESIDE VLG" at bounding box center [764, 120] width 122 height 13
click at [773, 124] on label "3227 LAKESIDE VLG" at bounding box center [764, 120] width 122 height 13
drag, startPoint x: 769, startPoint y: 117, endPoint x: 821, endPoint y: 117, distance: 52.0
click at [821, 117] on label "3227 LAKESIDE VLG" at bounding box center [764, 120] width 122 height 13
copy label "VLG"
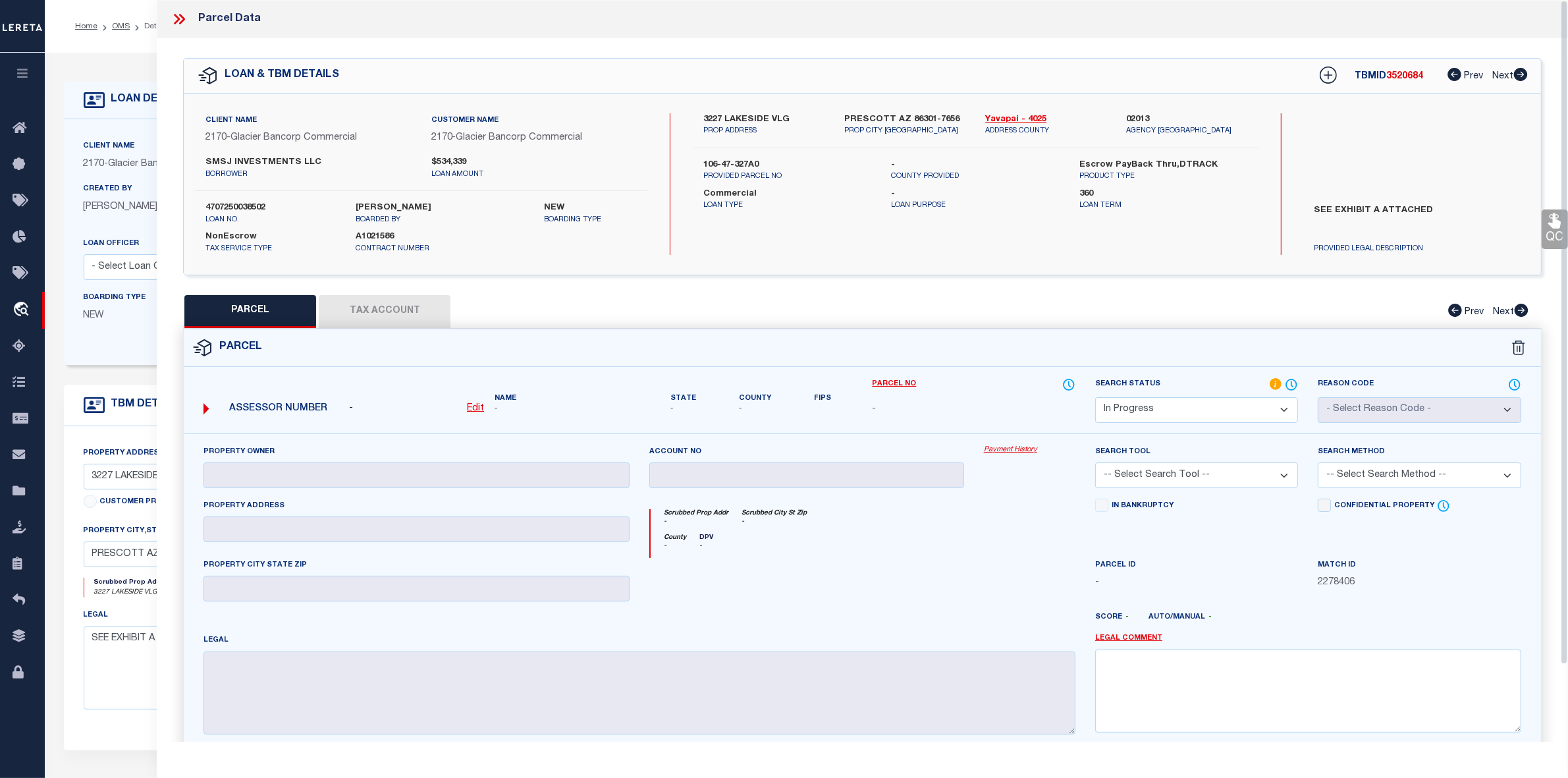
click at [176, 15] on icon at bounding box center [177, 19] width 6 height 11
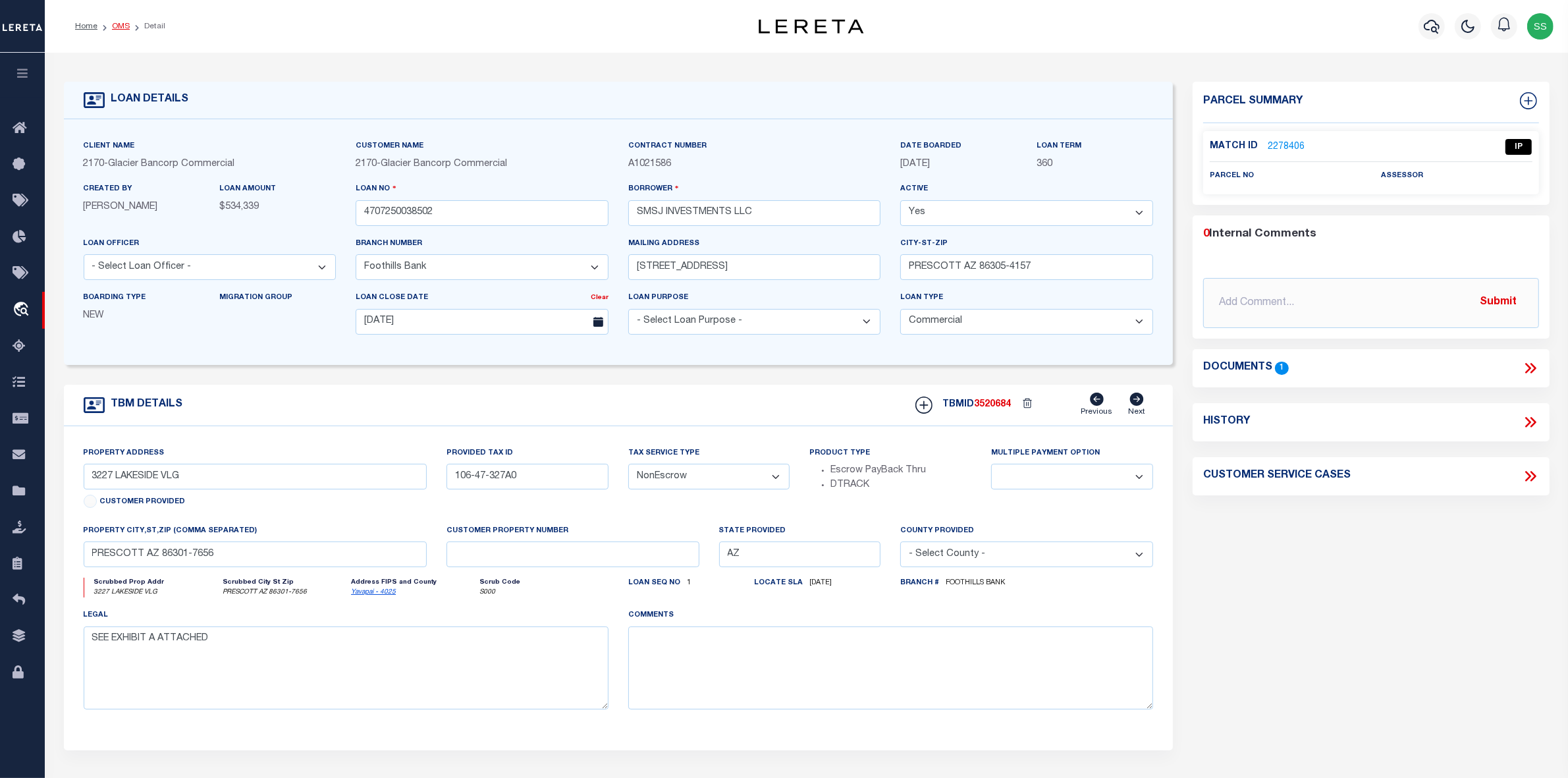
click at [119, 27] on link "OMS" at bounding box center [121, 26] width 18 height 8
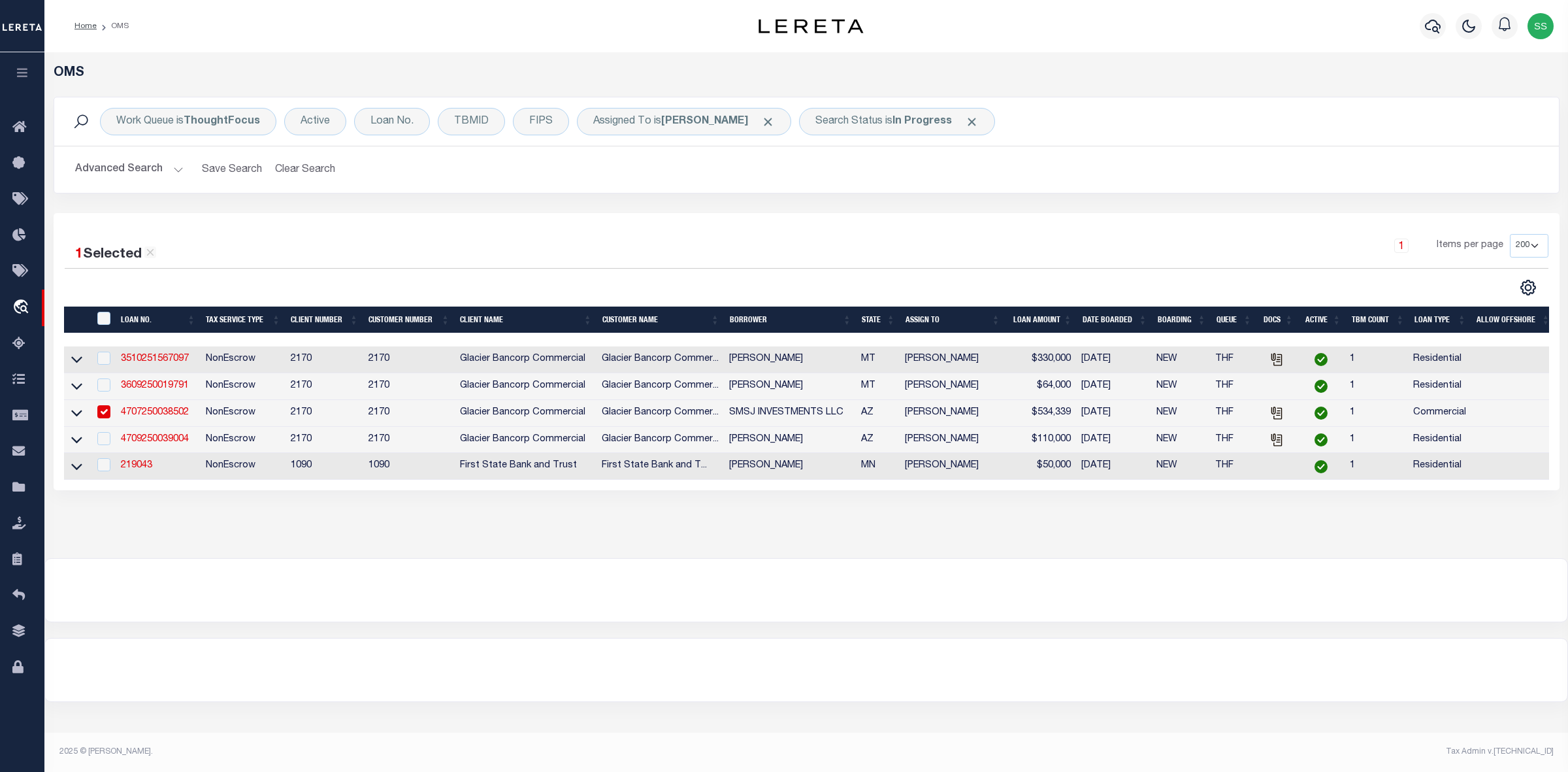
click at [109, 412] on input "checkbox" at bounding box center [103, 411] width 13 height 13
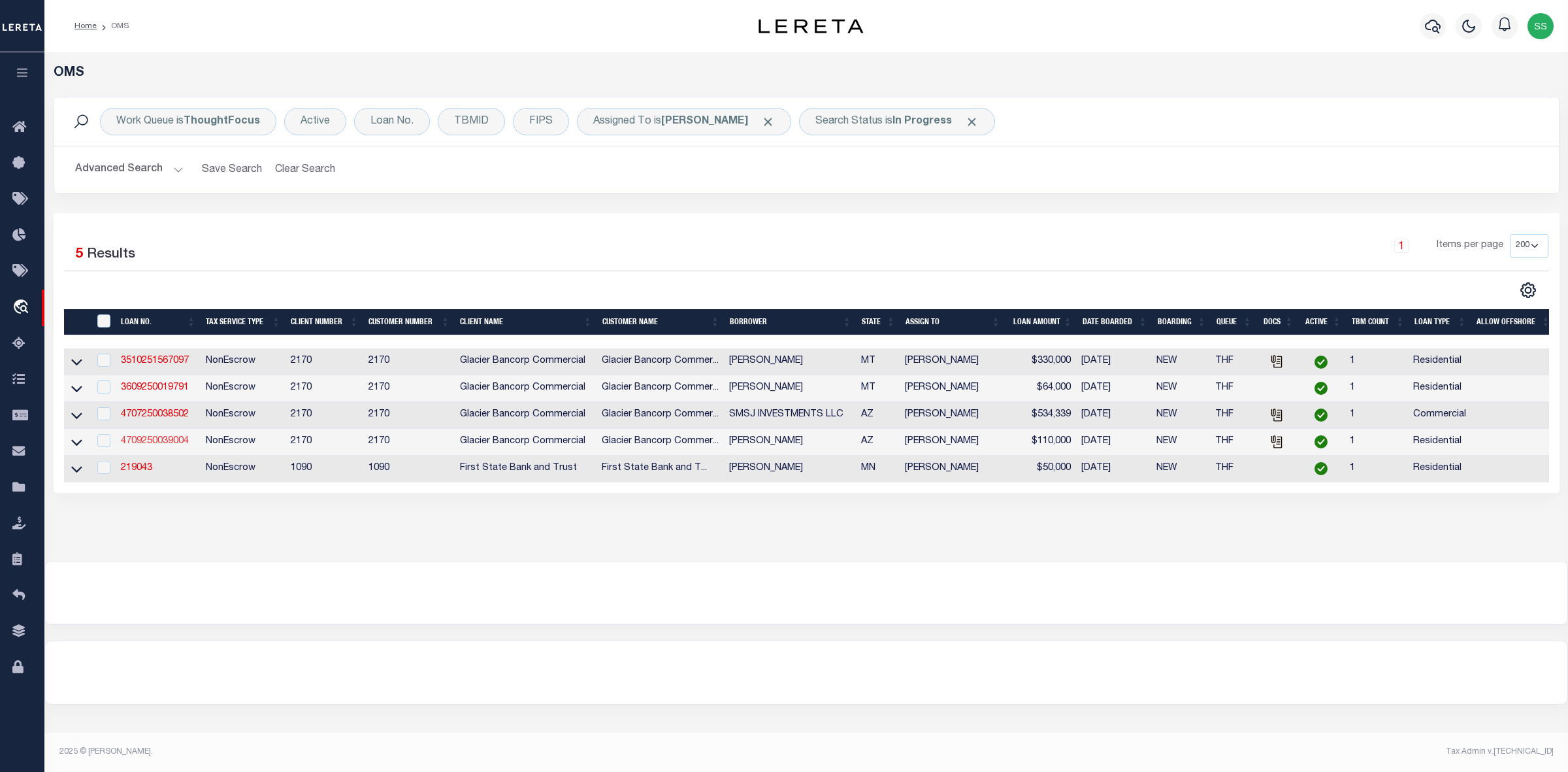
click at [157, 445] on link "4709250039004" at bounding box center [154, 440] width 68 height 9
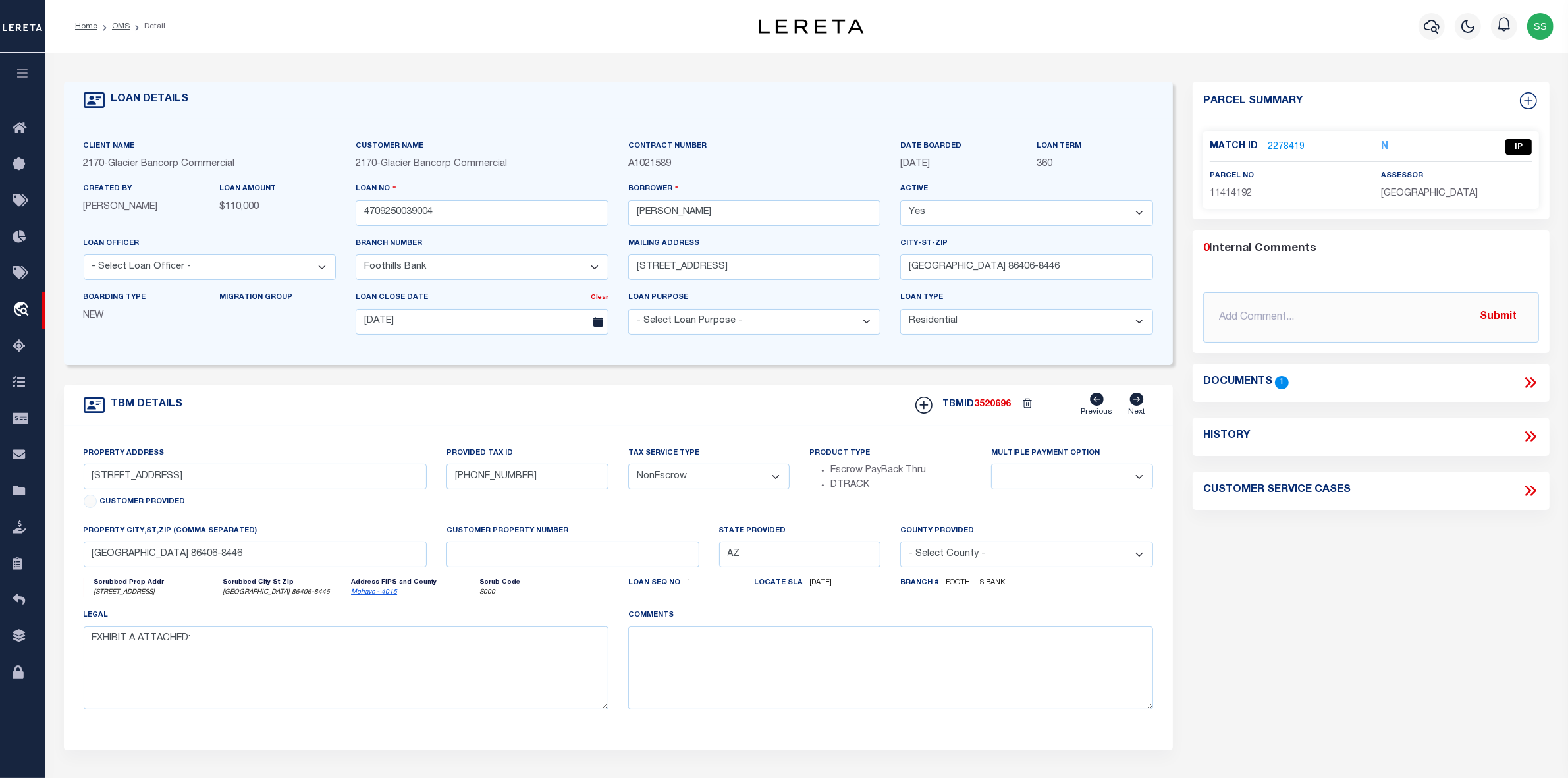
click at [1533, 381] on icon at bounding box center [1533, 382] width 6 height 11
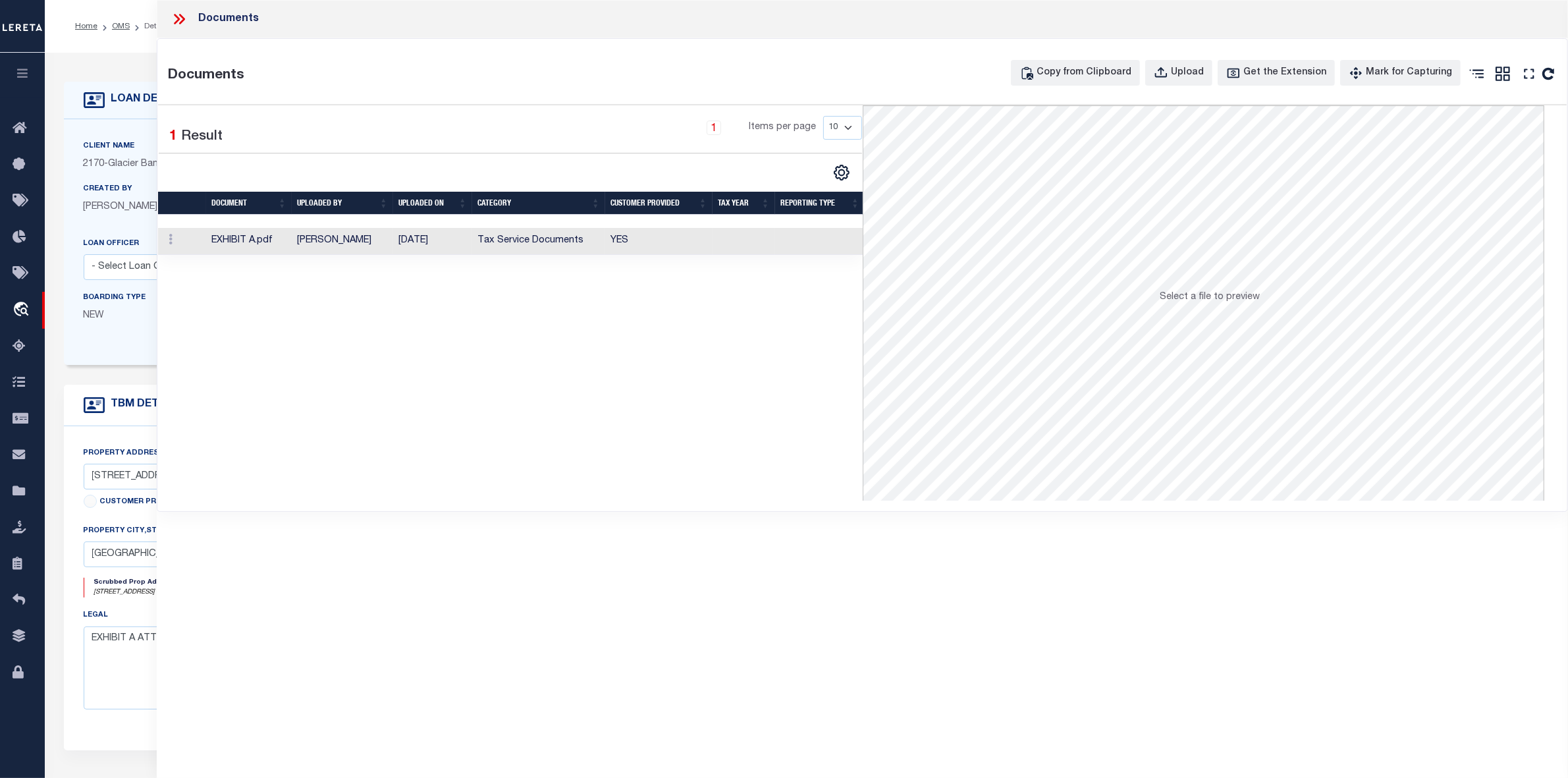
click at [241, 239] on td "EXHIBIT A.pdf" at bounding box center [249, 240] width 86 height 27
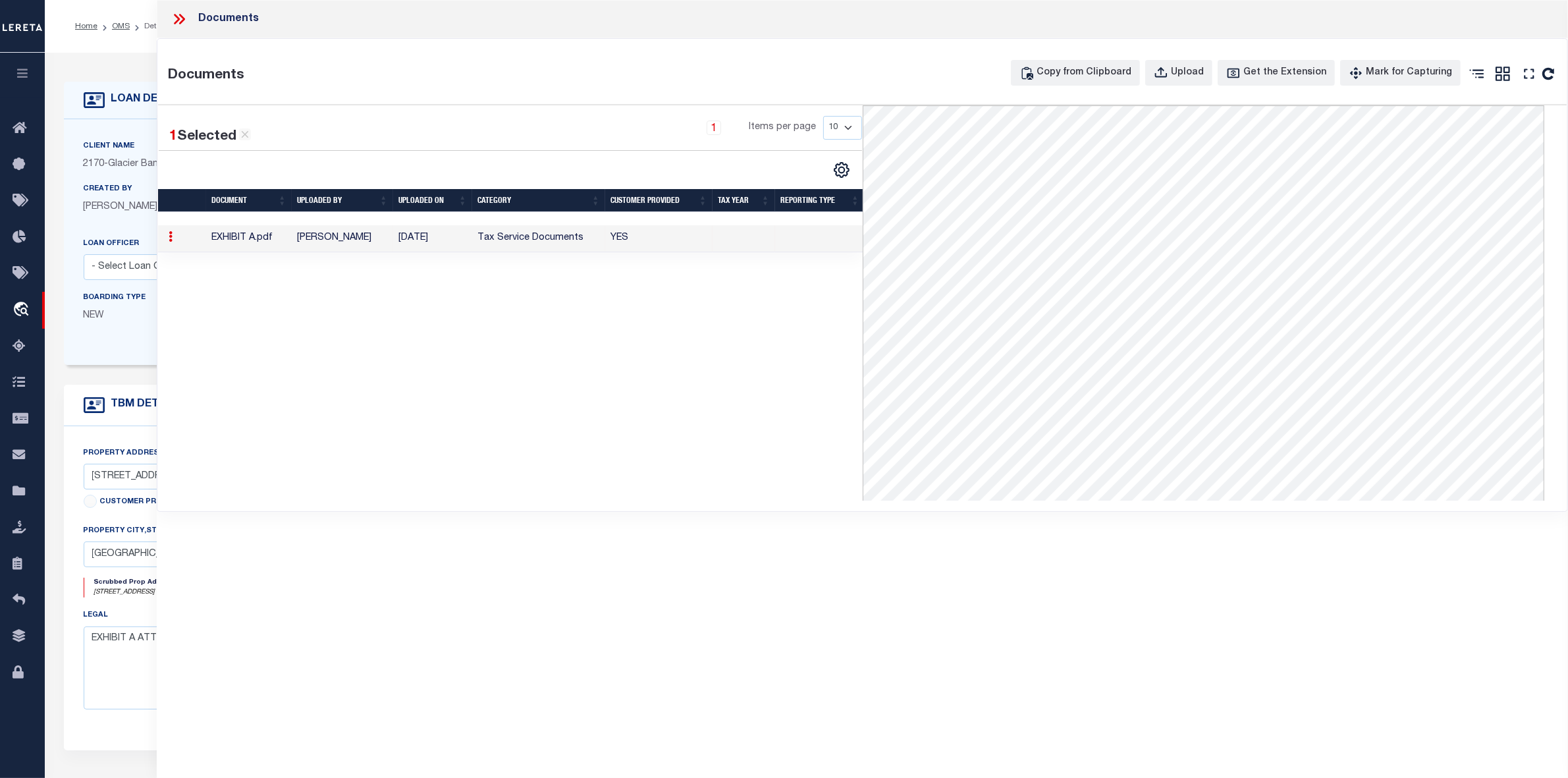
drag, startPoint x: 183, startPoint y: 17, endPoint x: 192, endPoint y: 45, distance: 29.4
click at [183, 17] on icon at bounding box center [183, 19] width 6 height 11
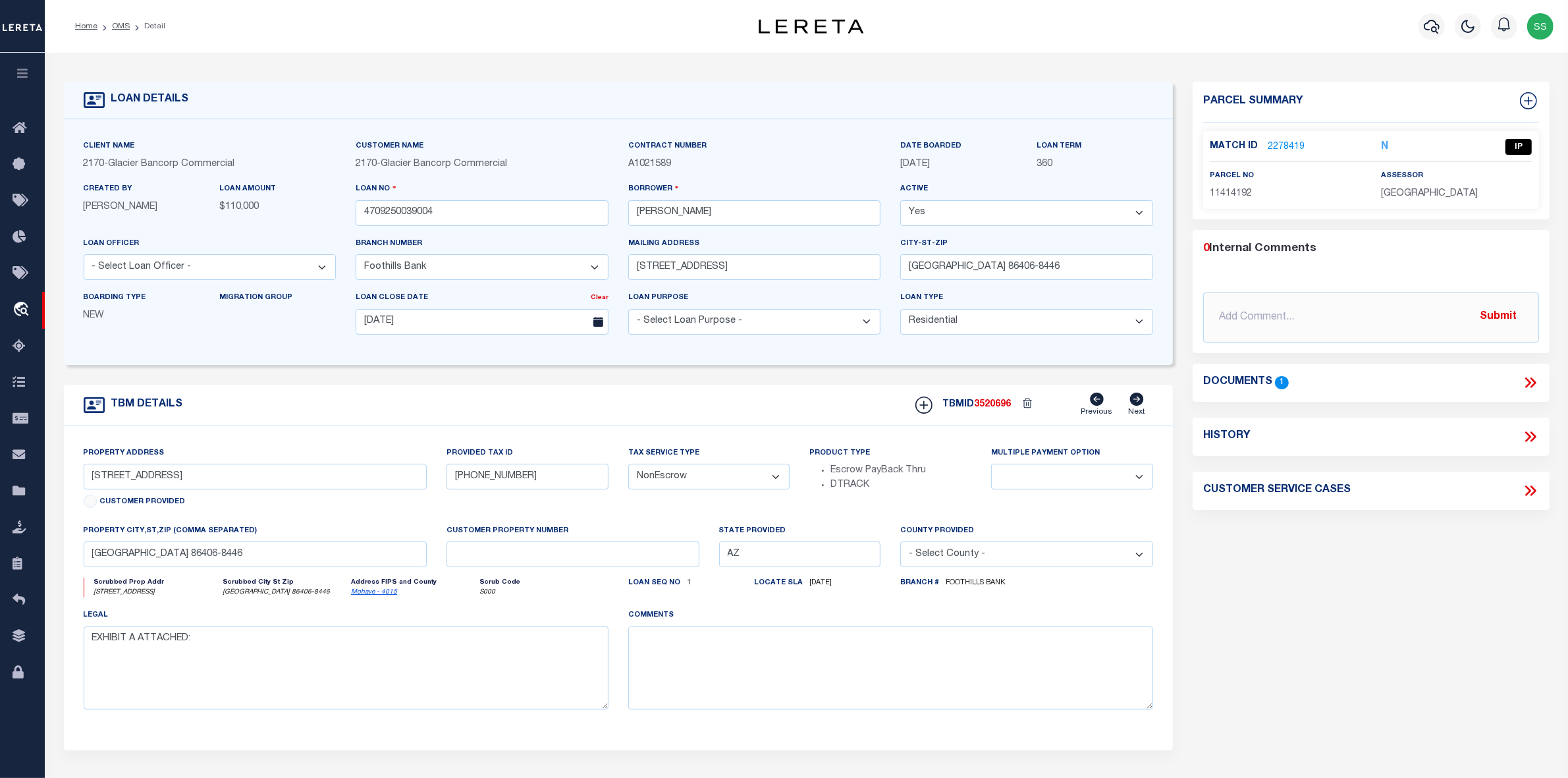
click at [1288, 147] on link "2278419" at bounding box center [1286, 148] width 37 height 14
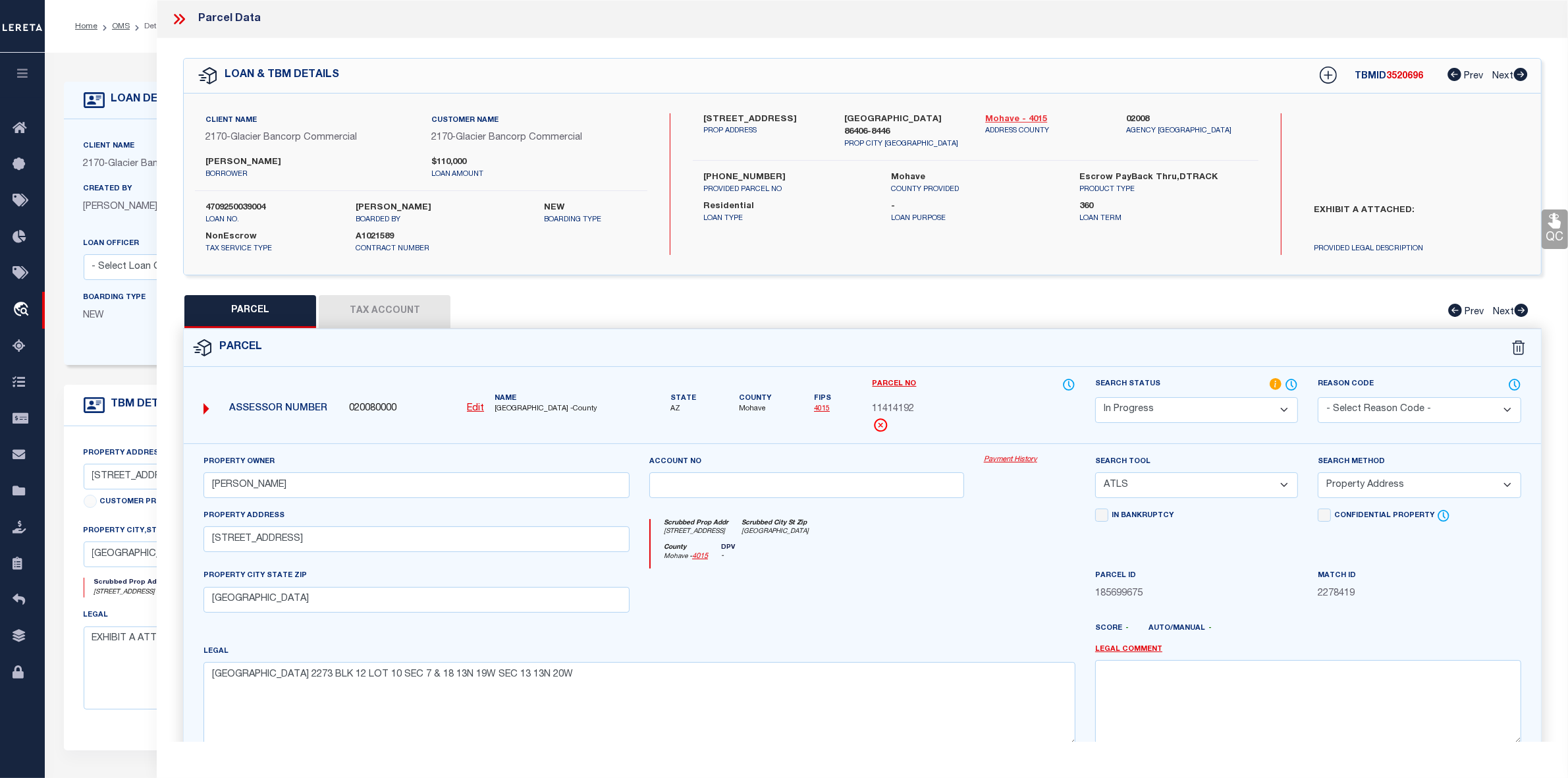
click at [1004, 117] on link "Mohave - 4015" at bounding box center [1046, 120] width 122 height 13
click at [712, 120] on label "[STREET_ADDRESS]" at bounding box center [764, 120] width 122 height 13
copy label "2759"
click at [742, 116] on label "[STREET_ADDRESS]" at bounding box center [764, 120] width 122 height 13
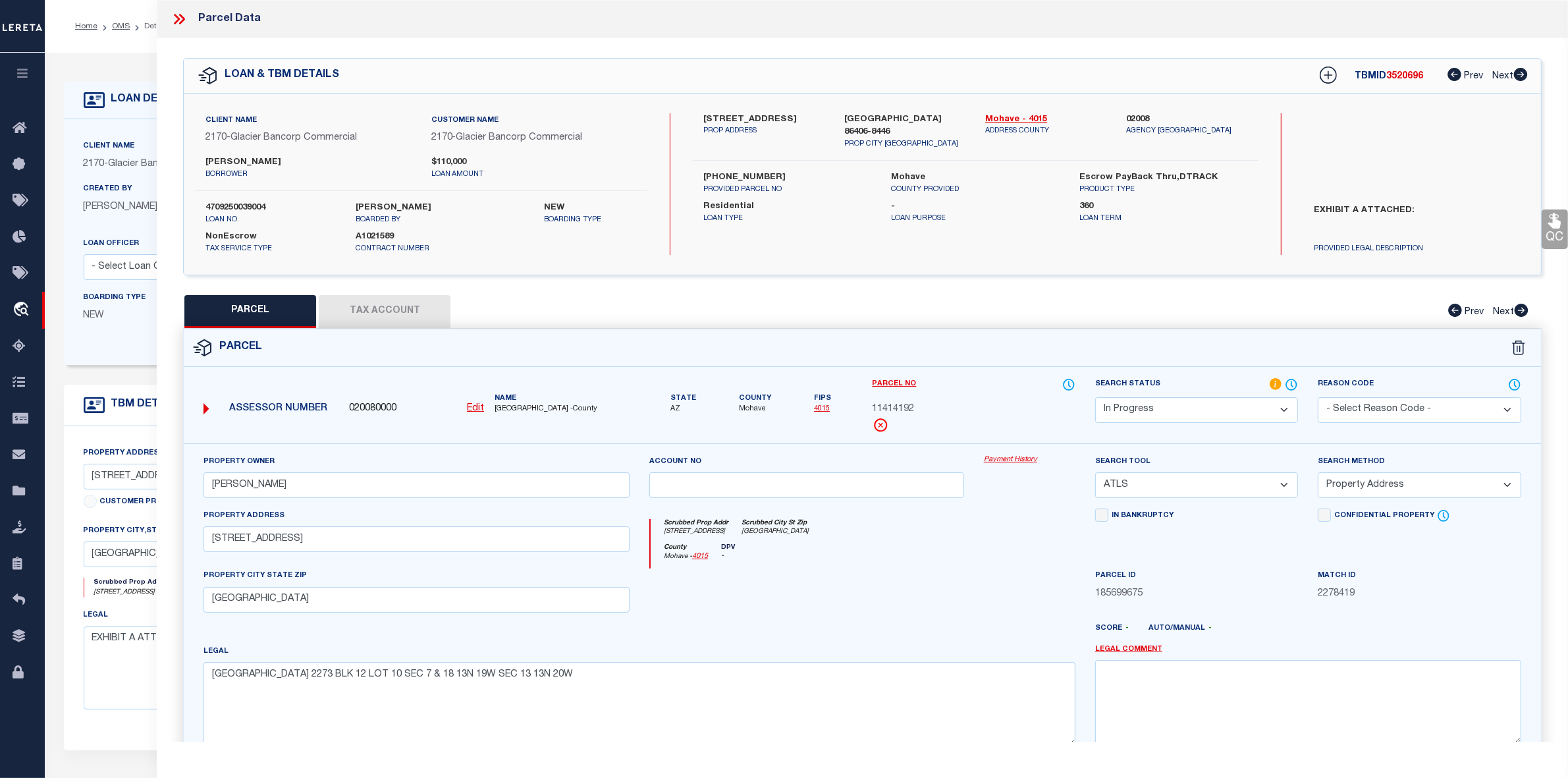
click at [742, 116] on label "[STREET_ADDRESS]" at bounding box center [764, 120] width 122 height 13
copy label "DIABLO"
click at [471, 406] on u "Edit" at bounding box center [475, 408] width 17 height 9
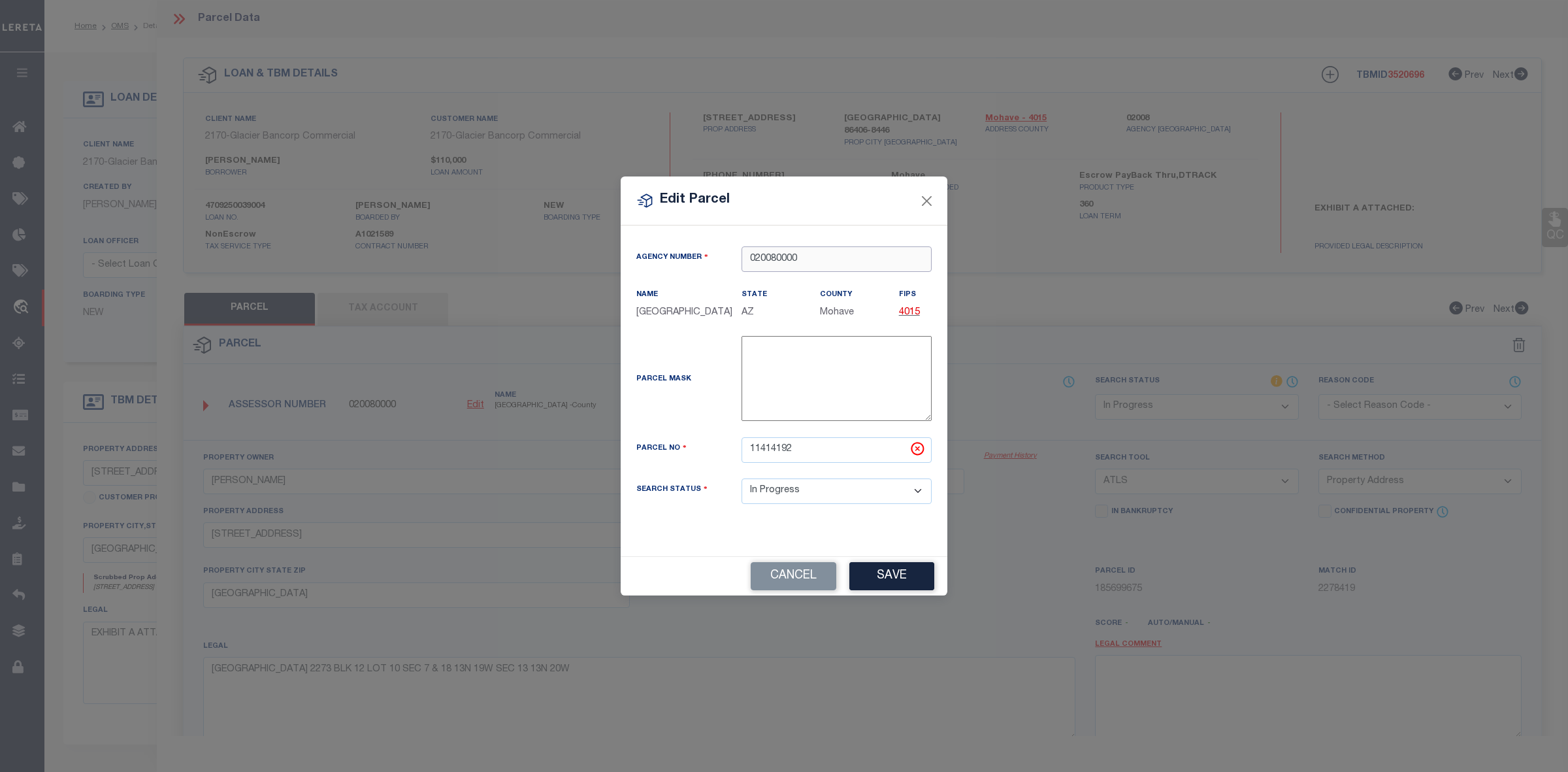
drag, startPoint x: 804, startPoint y: 255, endPoint x: 703, endPoint y: 256, distance: 101.0
click at [703, 256] on div "Agency Number 020080000" at bounding box center [784, 259] width 315 height 26
click at [814, 280] on div "020080000 : MOHAVE COUNTY" at bounding box center [836, 291] width 189 height 38
drag, startPoint x: 798, startPoint y: 451, endPoint x: 688, endPoint y: 449, distance: 110.0
click at [688, 449] on div "Parcel No 11414192" at bounding box center [784, 450] width 315 height 26
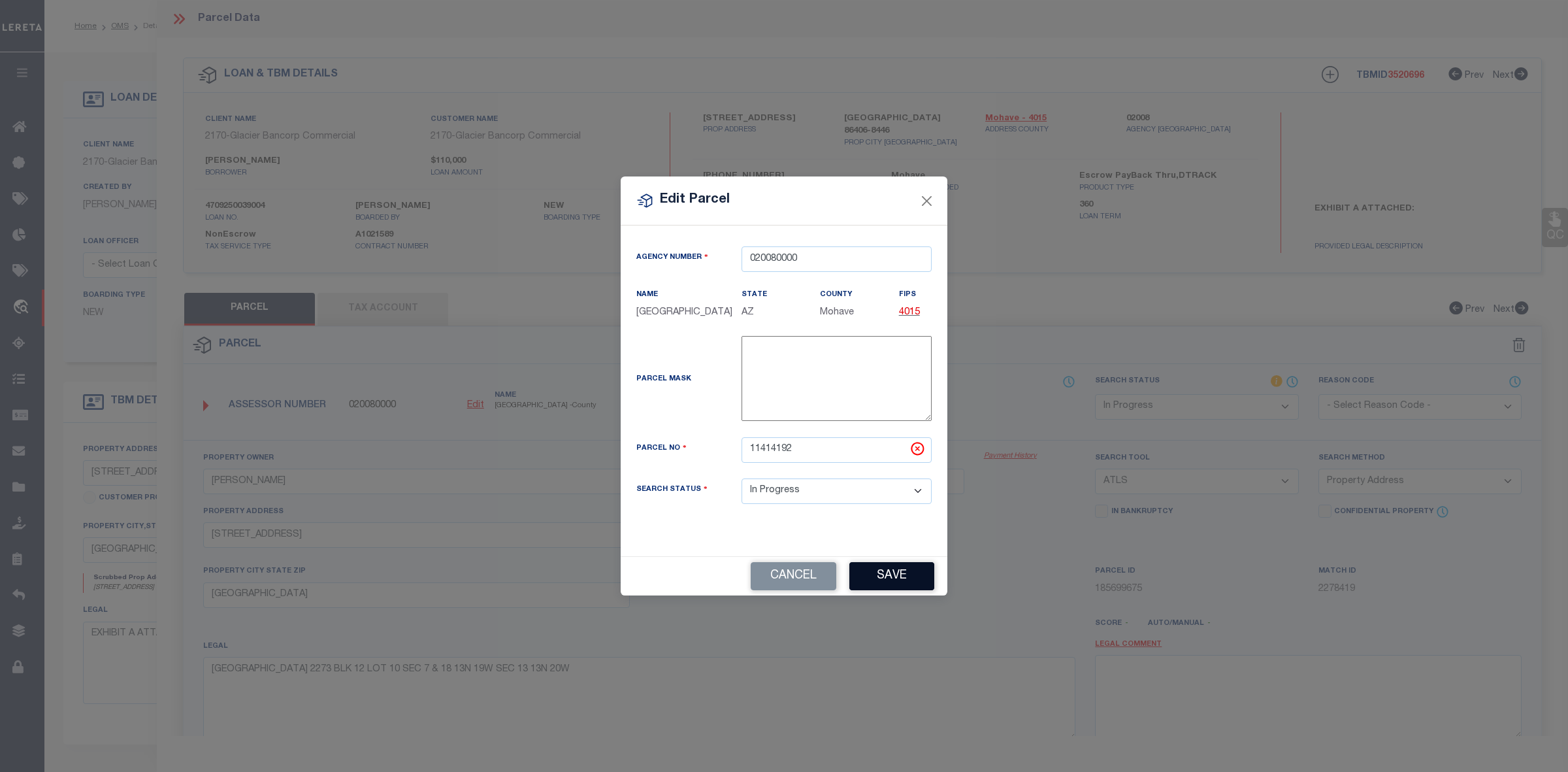
click at [887, 573] on button "Save" at bounding box center [891, 576] width 85 height 28
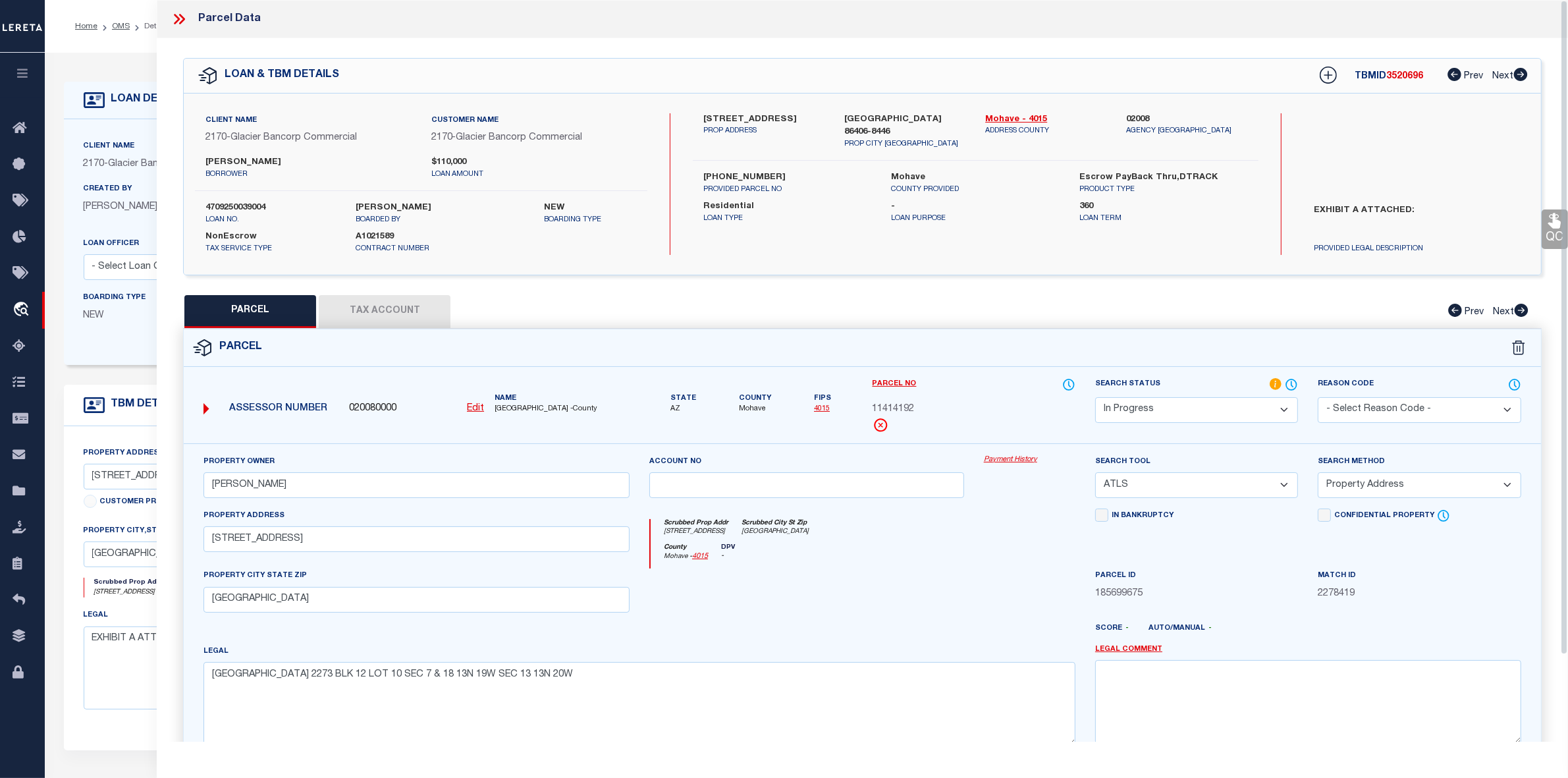
click at [936, 200] on label "-" at bounding box center [976, 206] width 169 height 13
drag, startPoint x: 307, startPoint y: 484, endPoint x: 155, endPoint y: 482, distance: 152.0
click at [155, 482] on div "OMS Work Queue is ThoughtFocus Active Loan No. TBMID FIPS Assigned To is Suresh…" at bounding box center [806, 520] width 1523 height 934
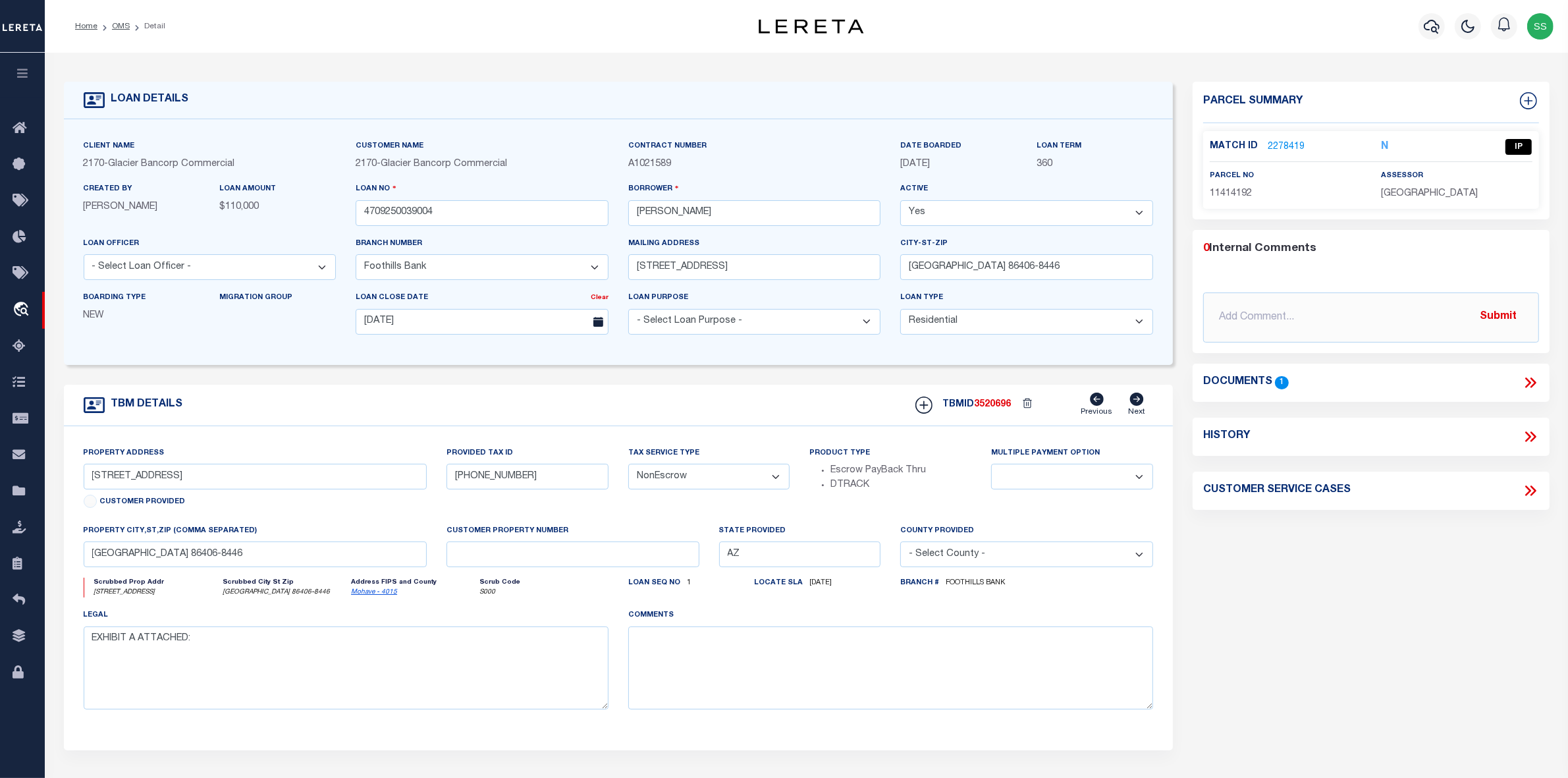
click at [1289, 143] on link "2278419" at bounding box center [1286, 148] width 37 height 14
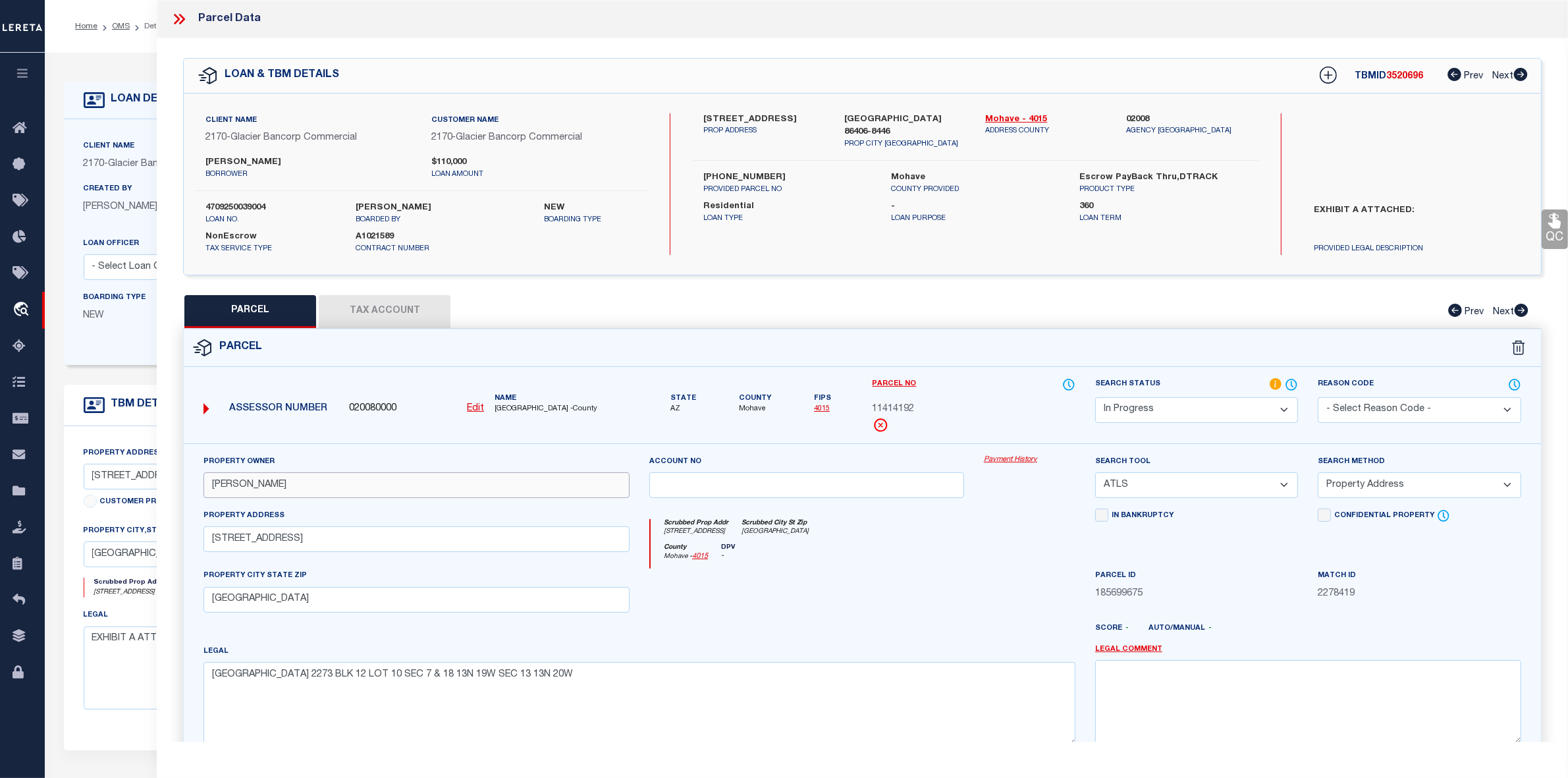
drag, startPoint x: 318, startPoint y: 486, endPoint x: 152, endPoint y: 486, distance: 166.0
click at [152, 486] on div "OMS Work Queue is ThoughtFocus Active Loan No. TBMID FIPS Assigned To is Suresh…" at bounding box center [806, 520] width 1523 height 934
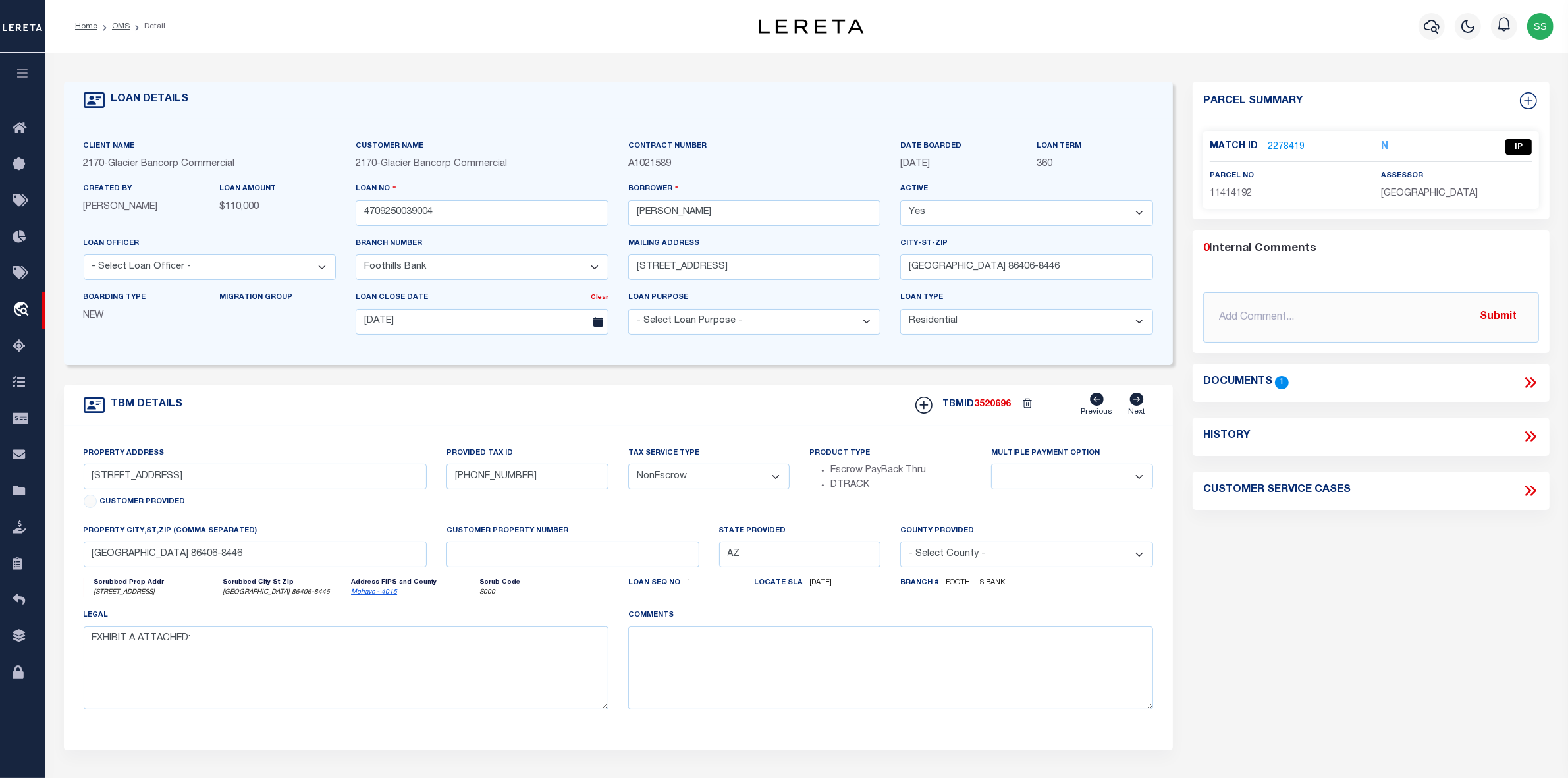
click at [1282, 143] on link "2278419" at bounding box center [1286, 148] width 37 height 14
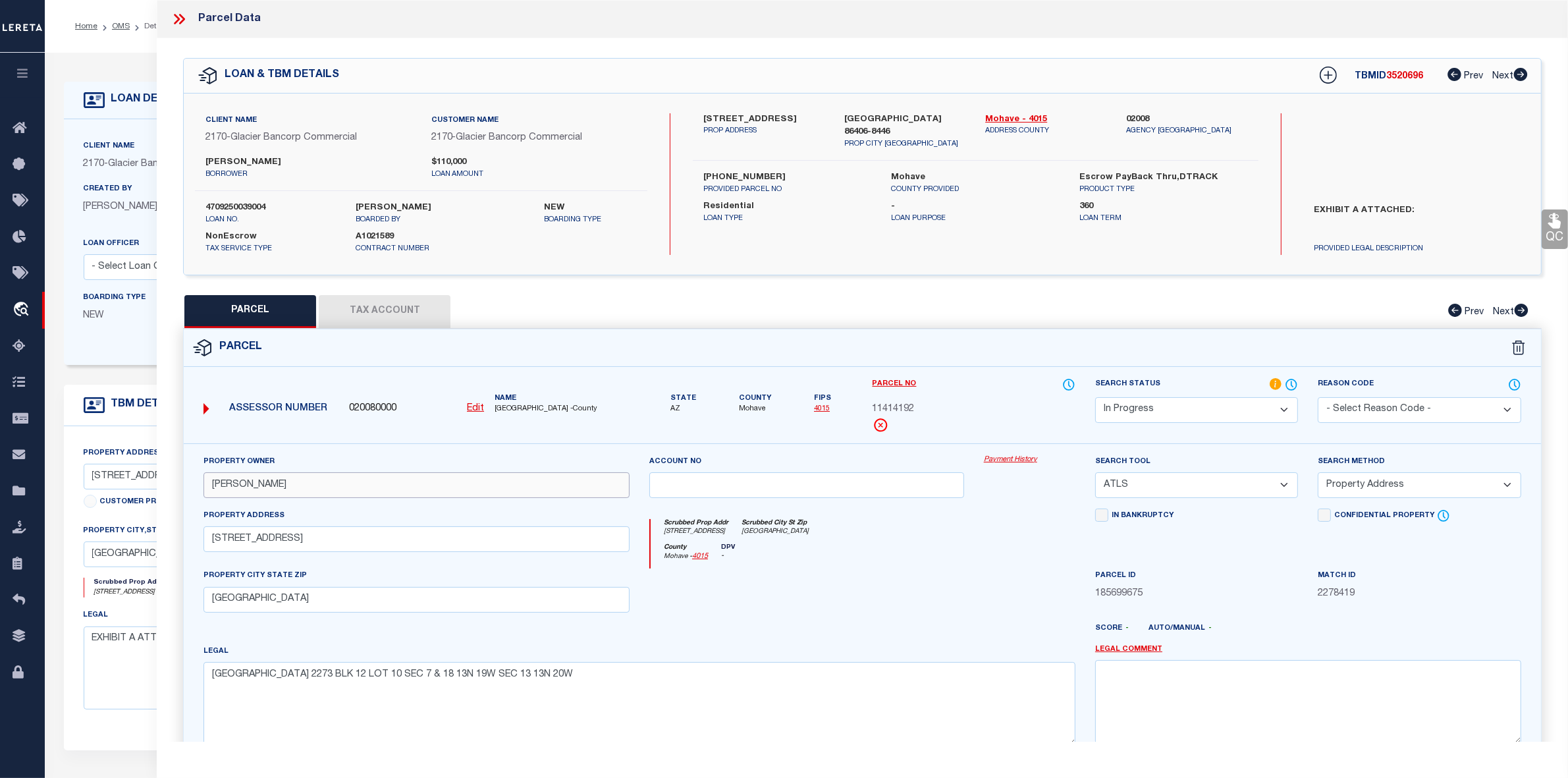
click at [350, 482] on input "[PERSON_NAME]" at bounding box center [416, 485] width 426 height 26
drag, startPoint x: 323, startPoint y: 486, endPoint x: 159, endPoint y: 489, distance: 164.0
click at [159, 489] on div "QC QC QC" at bounding box center [862, 437] width 1411 height 798
paste input "FINCHER DANIEL & CHERYL"
drag, startPoint x: 321, startPoint y: 542, endPoint x: 162, endPoint y: 541, distance: 159.0
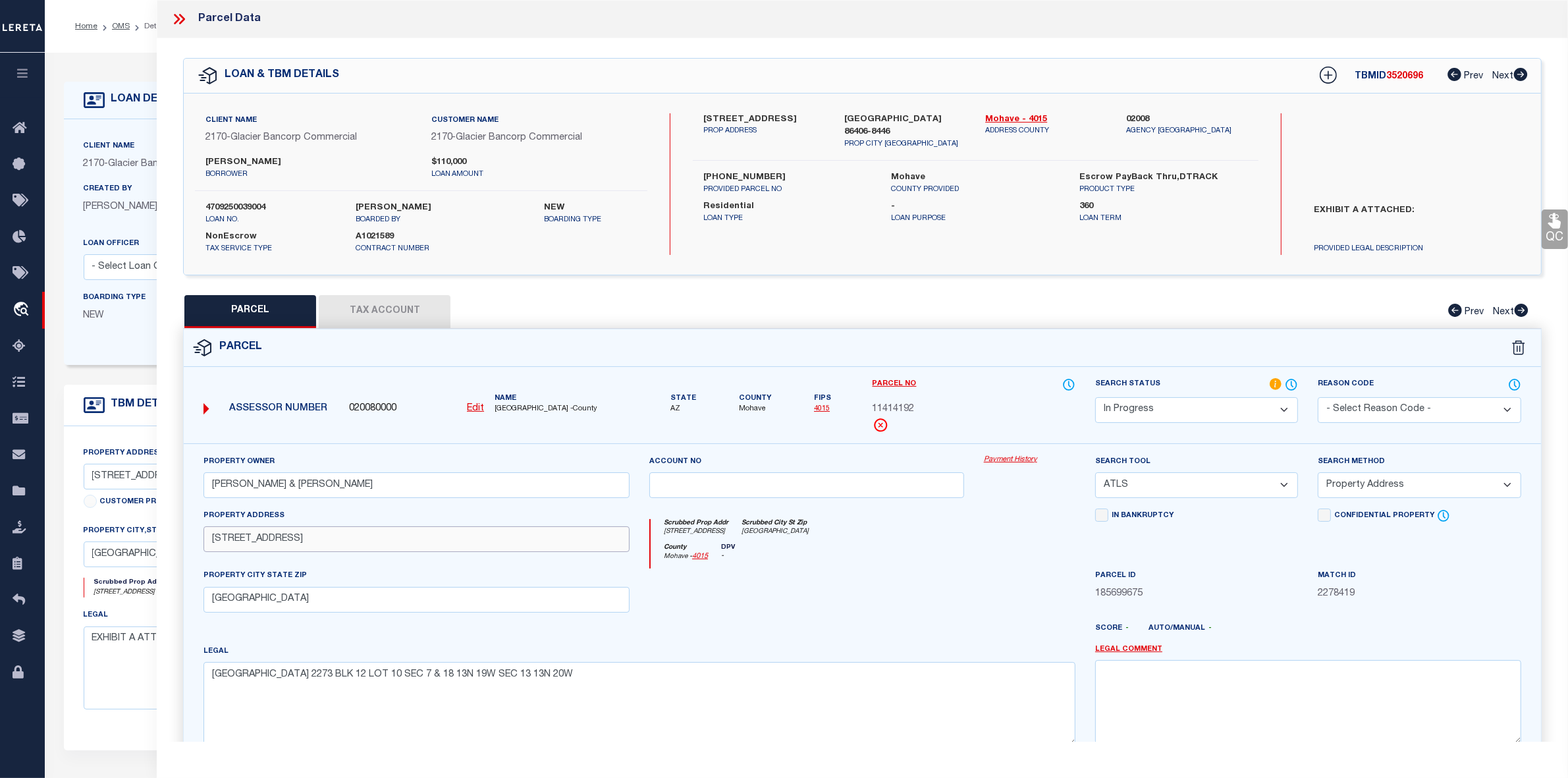
click at [157, 541] on div "QC QC QC" at bounding box center [862, 456] width 1411 height 837
paste input "DIABLO DR"
drag, startPoint x: 358, startPoint y: 602, endPoint x: 140, endPoint y: 599, distance: 218.0
click at [140, 599] on div "OMS Work Queue is ThoughtFocus Active Loan No. TBMID FIPS Assigned To is Suresh…" at bounding box center [806, 520] width 1523 height 934
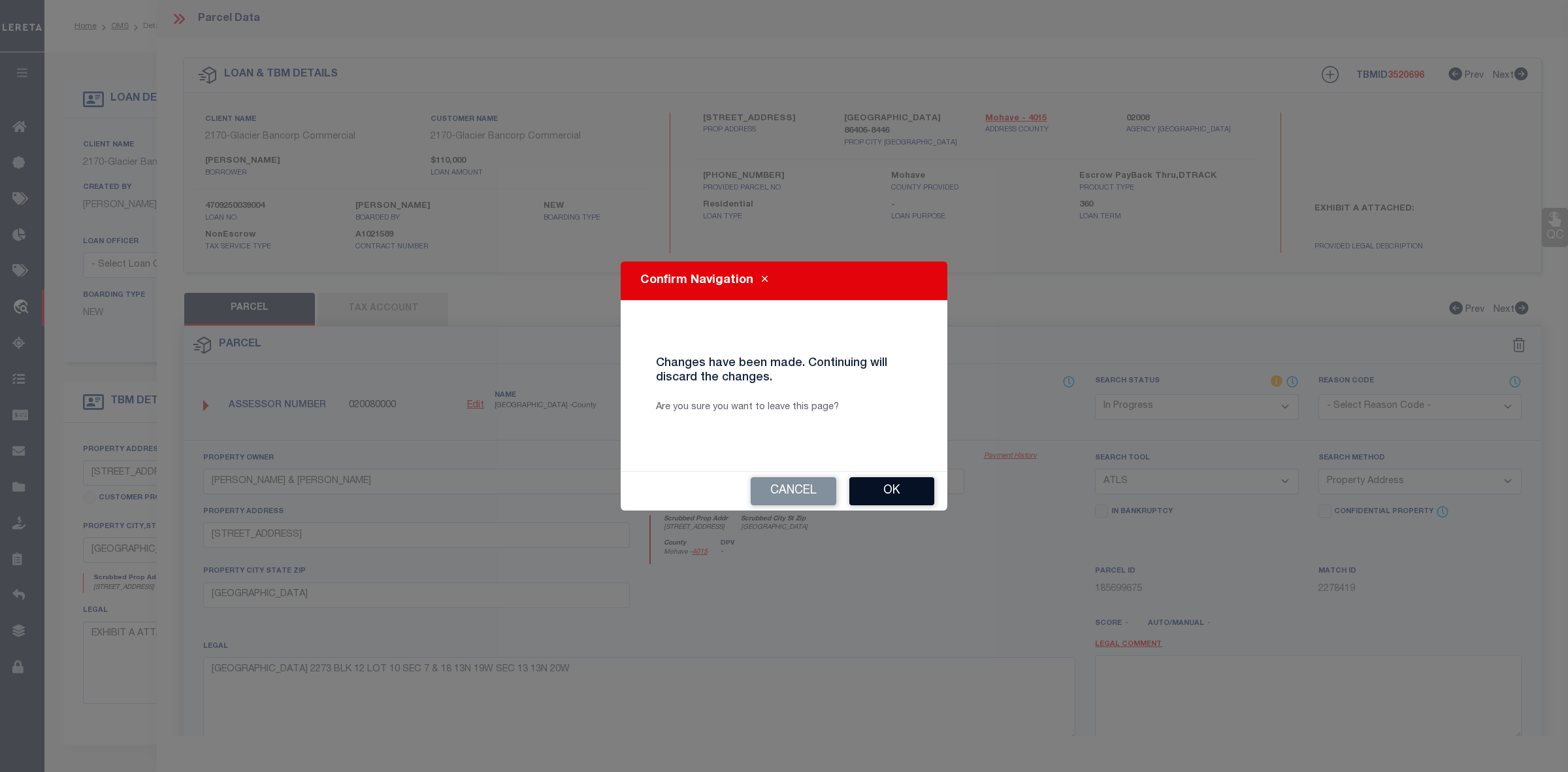
click at [888, 488] on button "Ok" at bounding box center [891, 491] width 85 height 28
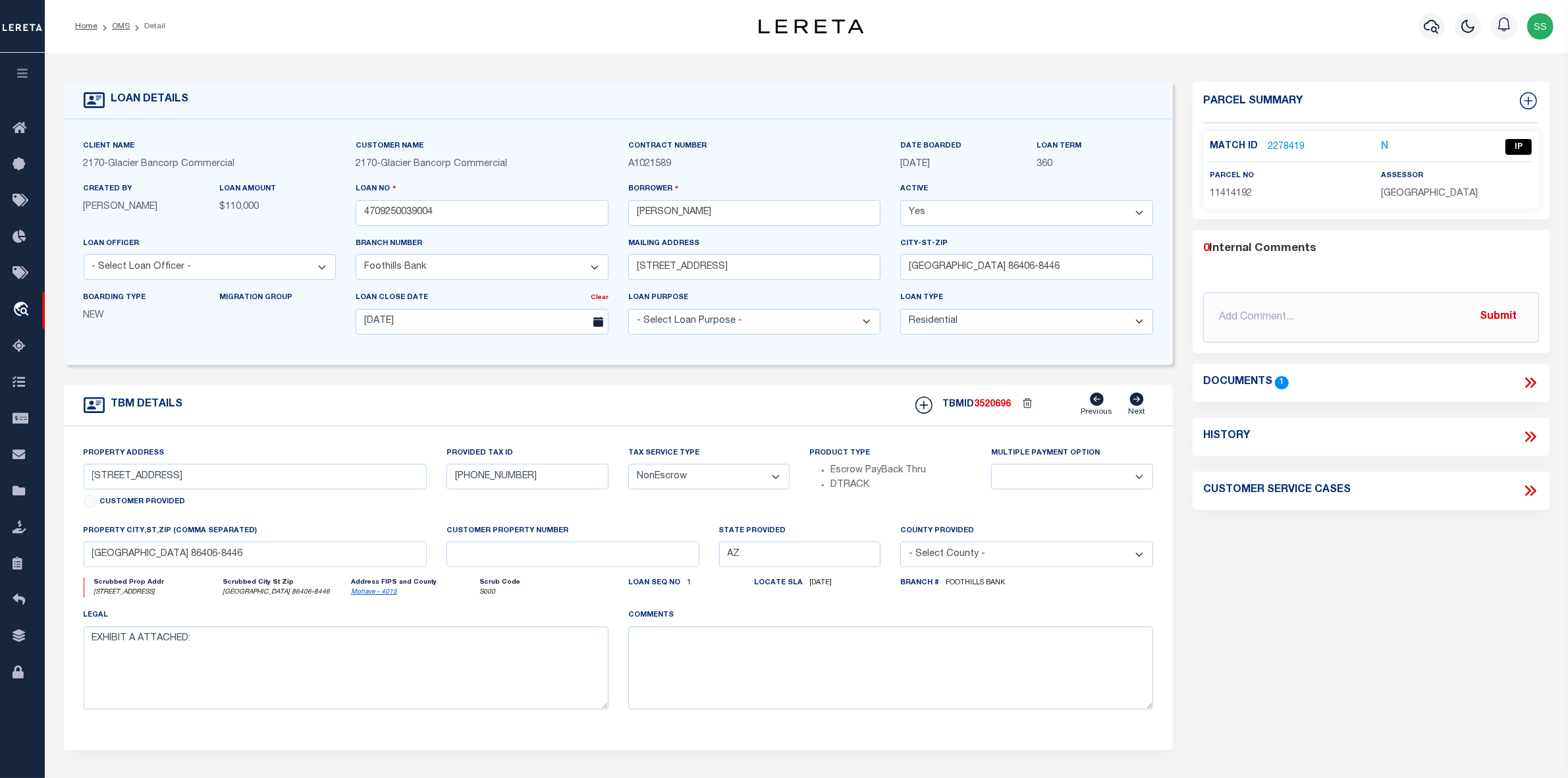
click at [1299, 144] on link "2278419" at bounding box center [1286, 148] width 37 height 14
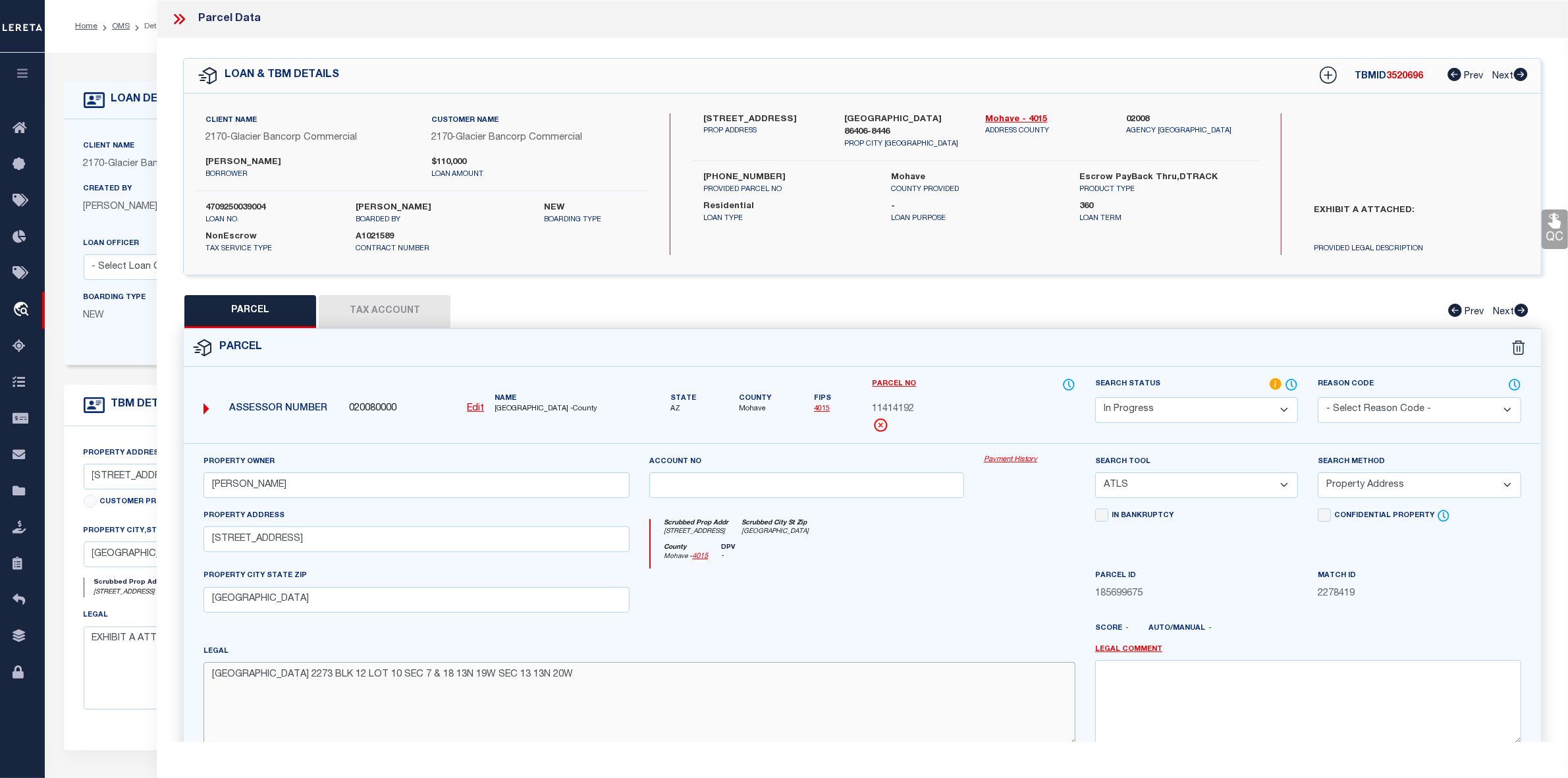
click at [675, 689] on textarea "[GEOGRAPHIC_DATA] 2273 BLK 12 LOT 10 SEC 7 & 18 13N 19W SEC 13 13N 20W" at bounding box center [639, 703] width 872 height 83
click at [1163, 486] on select "-- Select Search Tool -- 3rd Party Website Agency File Agency Website ATLS CNV-…" at bounding box center [1196, 485] width 202 height 26
click at [1095, 474] on select "-- Select Search Tool -- 3rd Party Website Agency File Agency Website ATLS CNV-…" at bounding box center [1196, 485] width 202 height 26
click at [1428, 492] on select "-- Select Search Method -- Property Address Legal Liability Info Provided" at bounding box center [1418, 485] width 202 height 26
click at [1318, 474] on select "-- Select Search Method -- Property Address Legal Liability Info Provided" at bounding box center [1418, 485] width 202 height 26
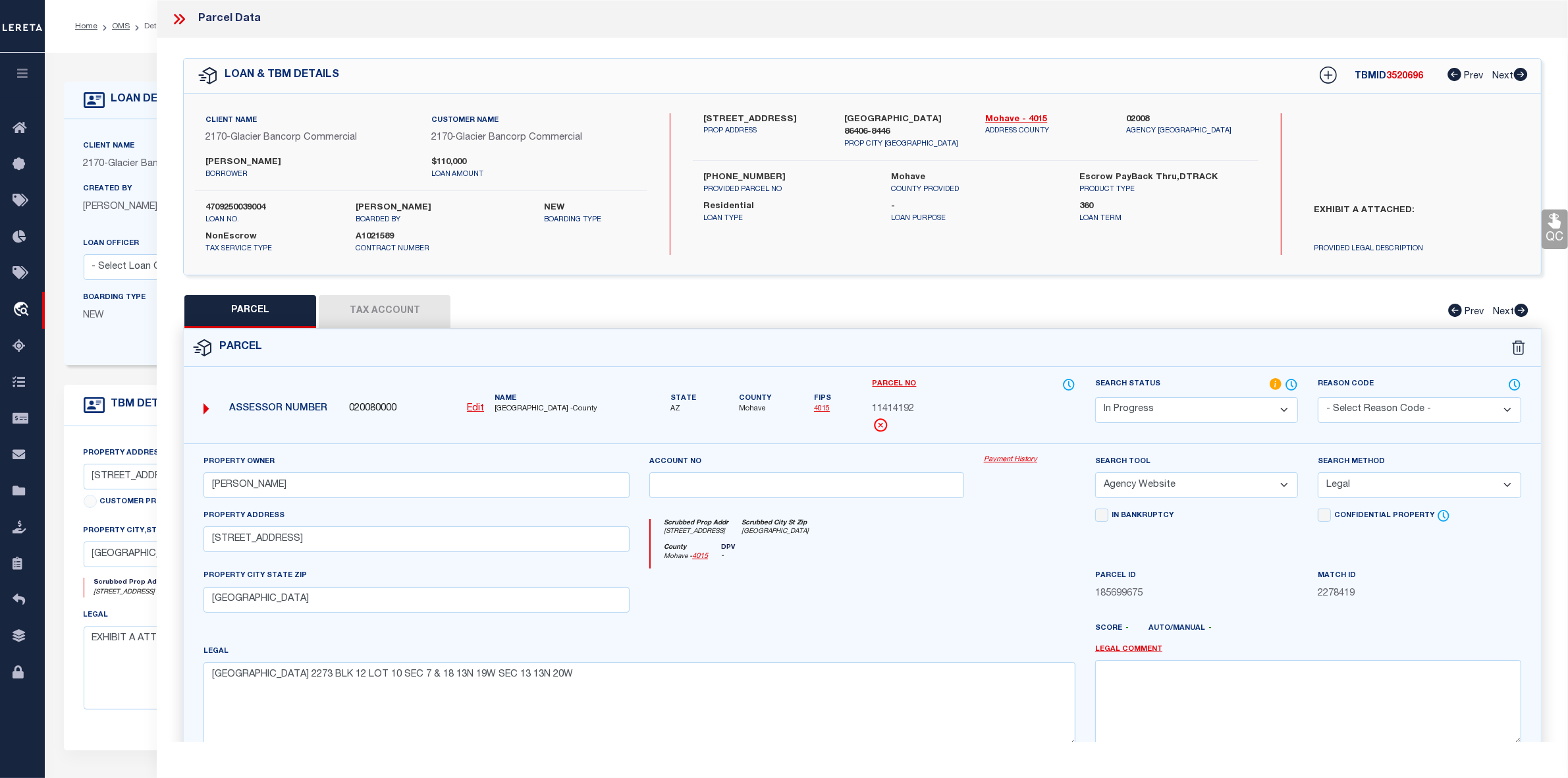
scroll to position [137, 0]
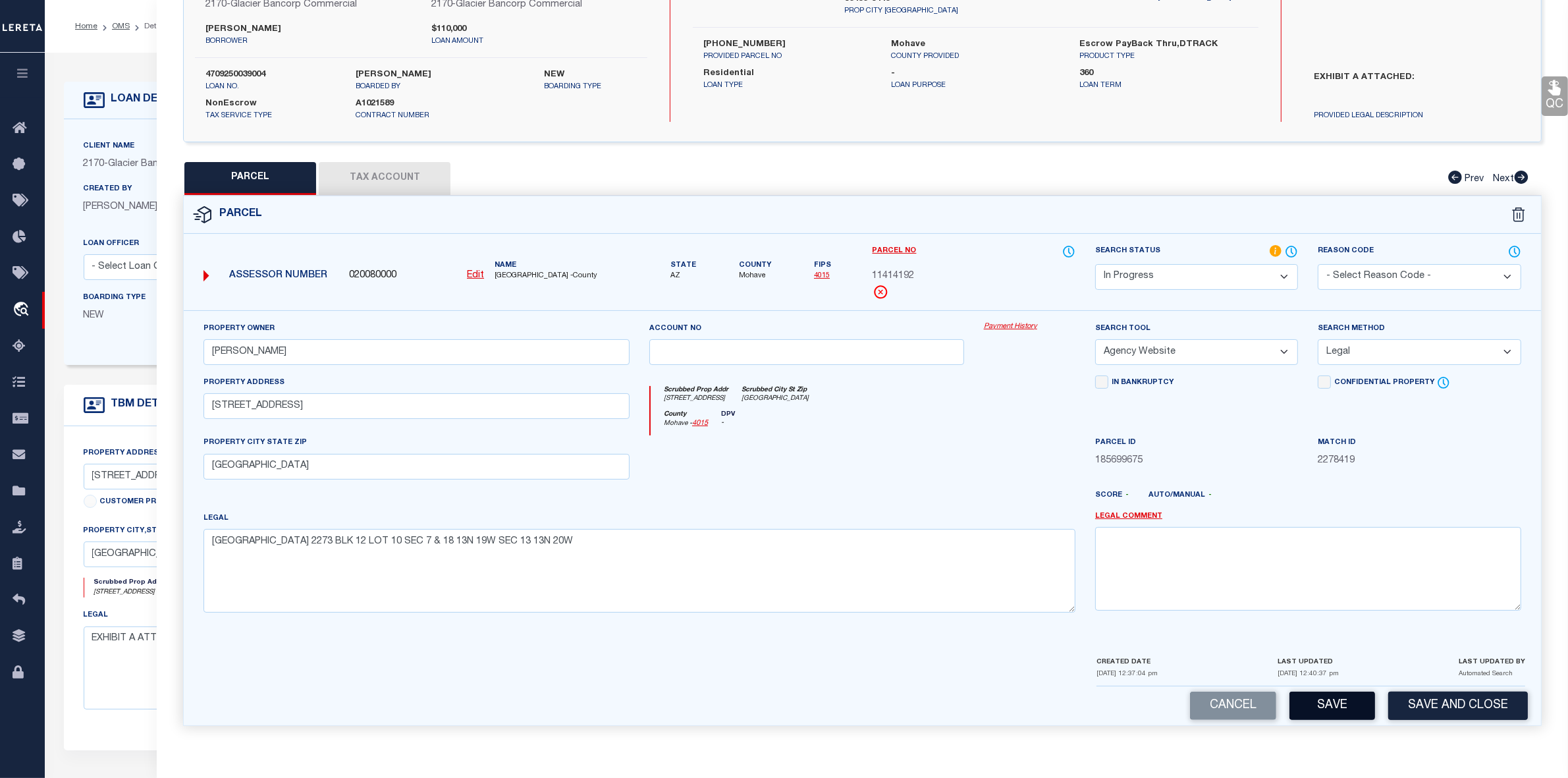
click at [1322, 706] on button "Save" at bounding box center [1333, 705] width 86 height 28
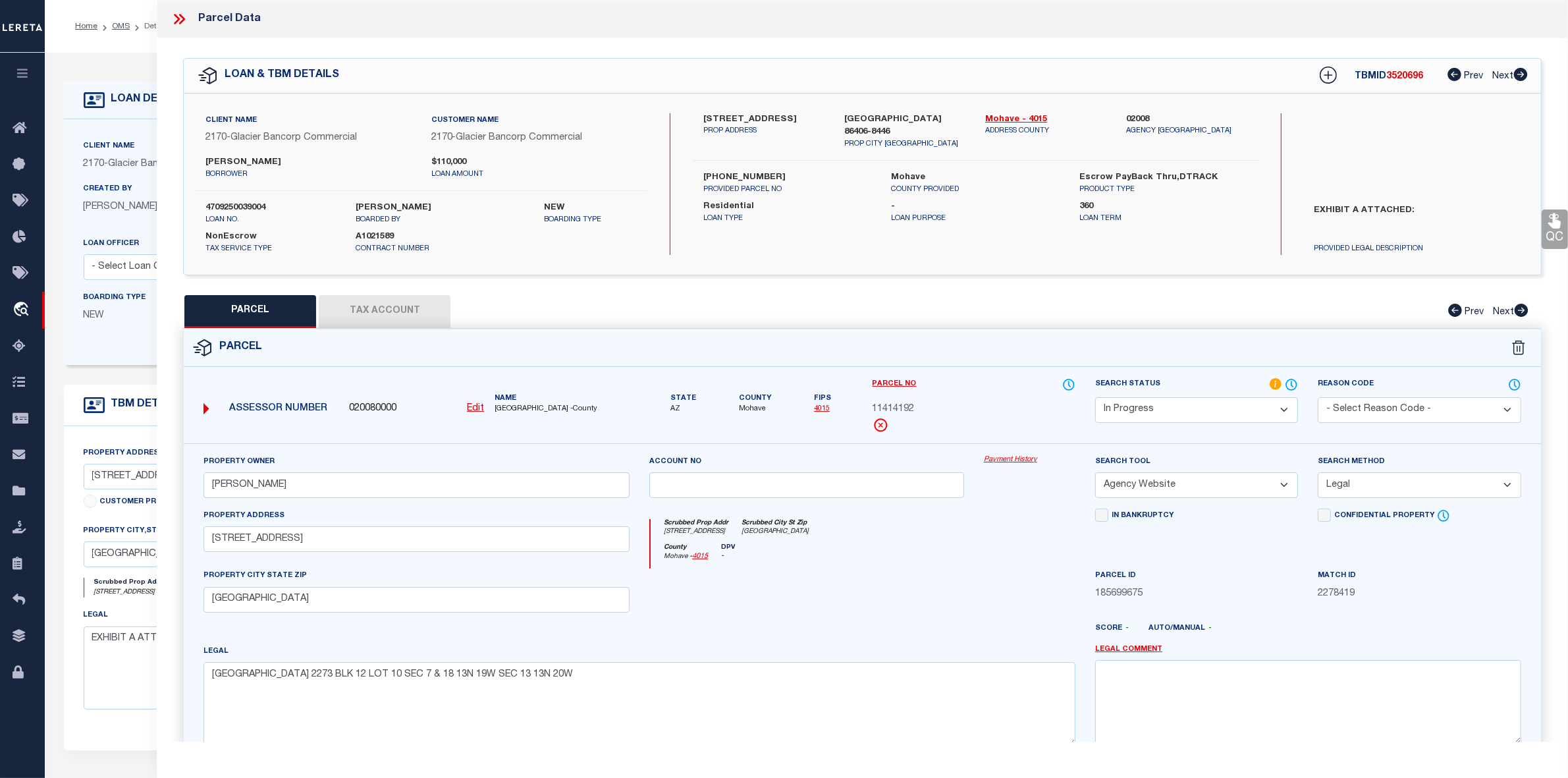
click at [377, 309] on button "Tax Account" at bounding box center [385, 311] width 132 height 33
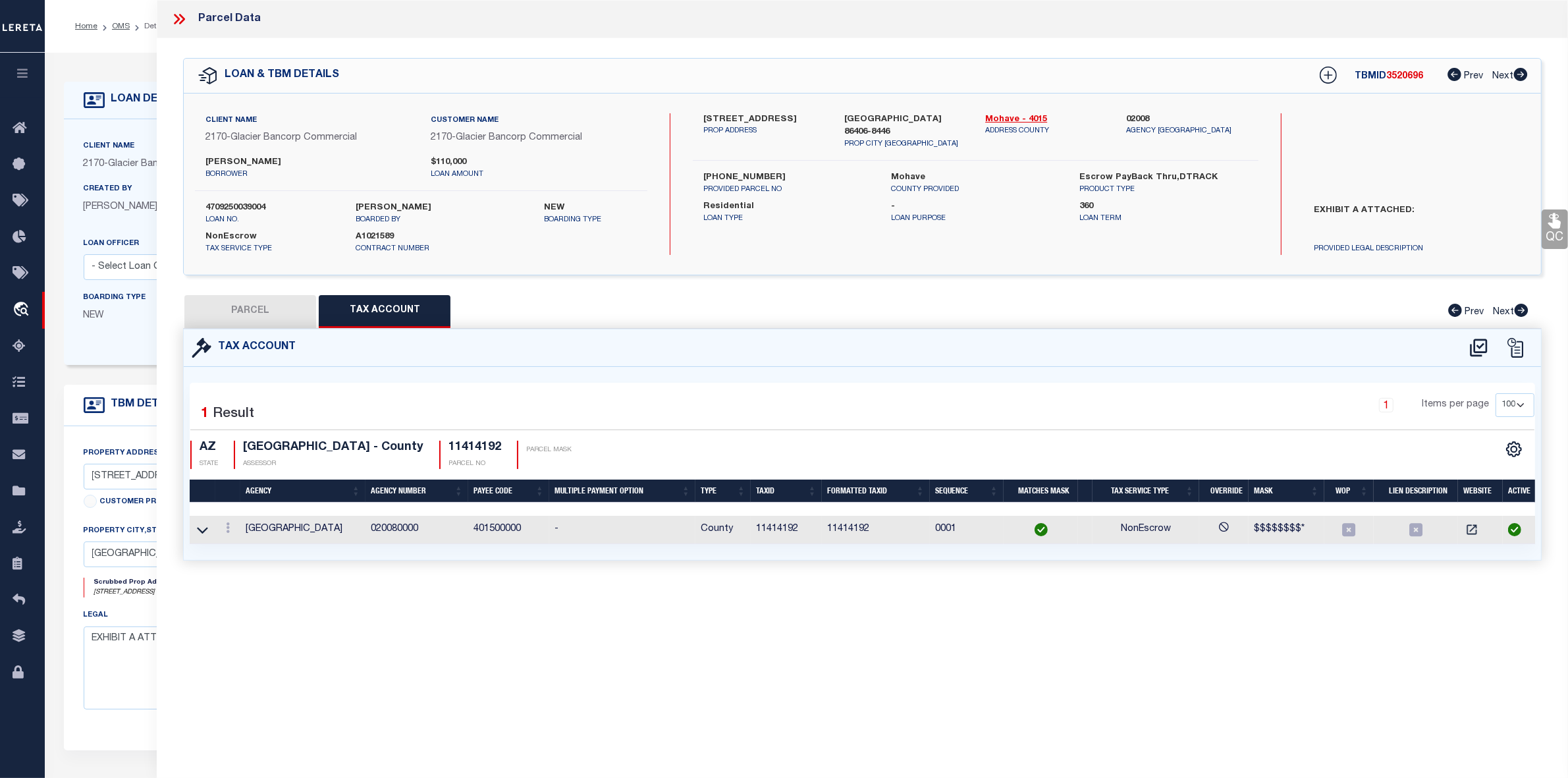
drag, startPoint x: 240, startPoint y: 305, endPoint x: 1552, endPoint y: 307, distance: 1312.0
click at [240, 304] on button "PARCEL" at bounding box center [250, 311] width 132 height 33
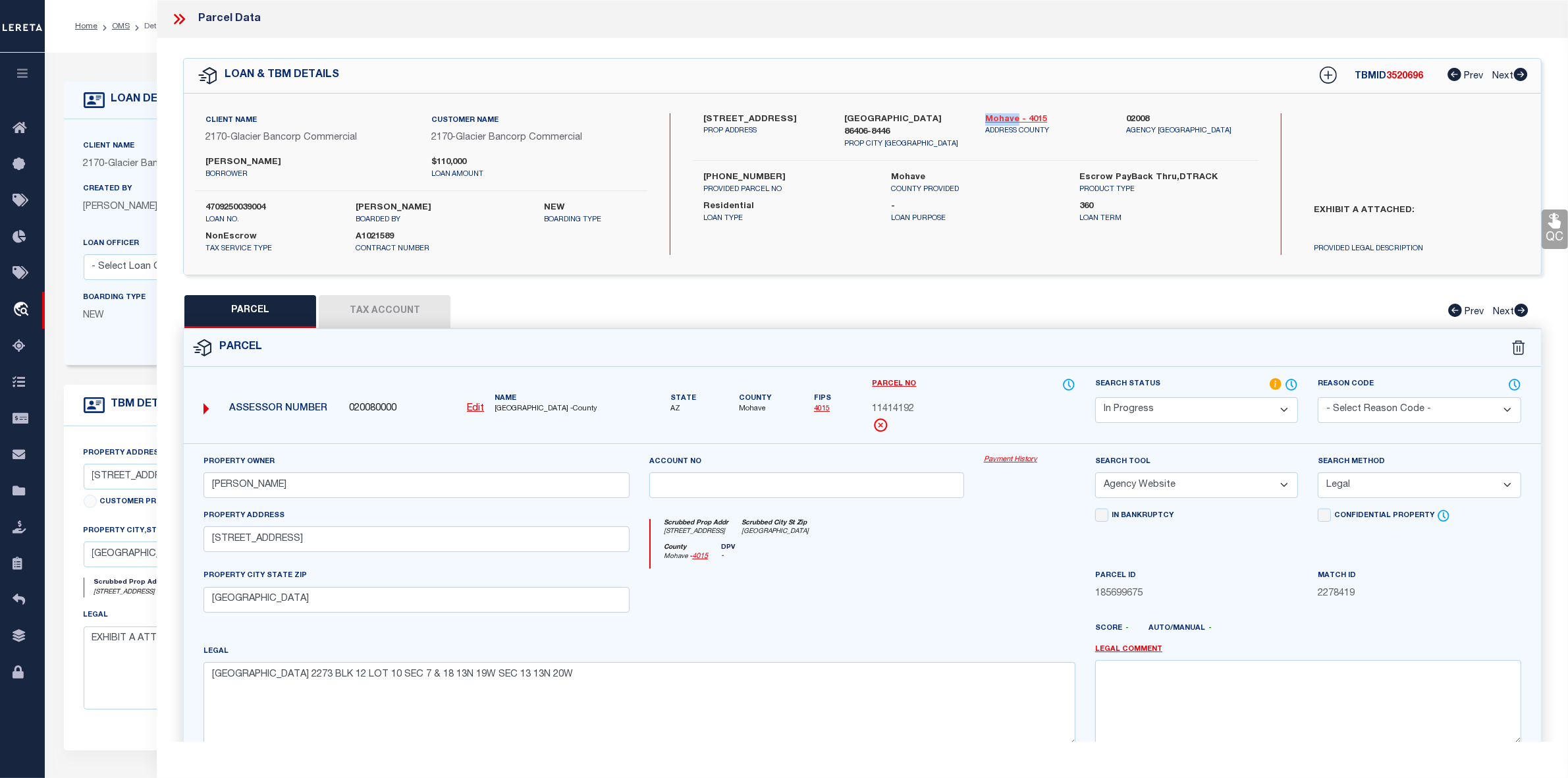
drag, startPoint x: 982, startPoint y: 116, endPoint x: 1016, endPoint y: 117, distance: 34.0
click at [1016, 117] on div "Mohave - 4015 ADDRESS COUNTY" at bounding box center [1045, 132] width 141 height 37
copy link "Mohave"
click at [886, 408] on span "11414192" at bounding box center [894, 409] width 42 height 15
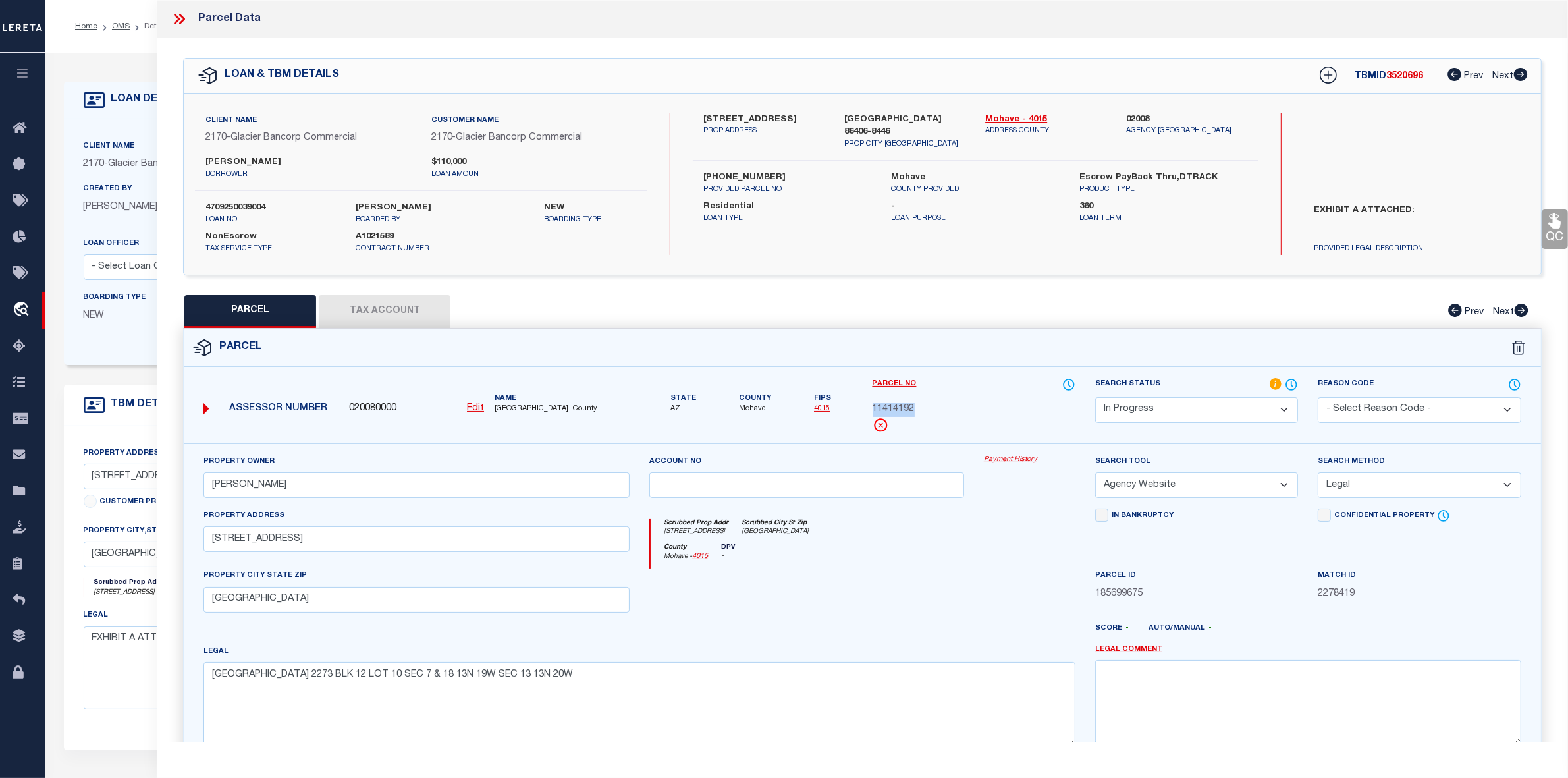
copy span "11414192"
click at [376, 310] on button "Tax Account" at bounding box center [385, 311] width 132 height 33
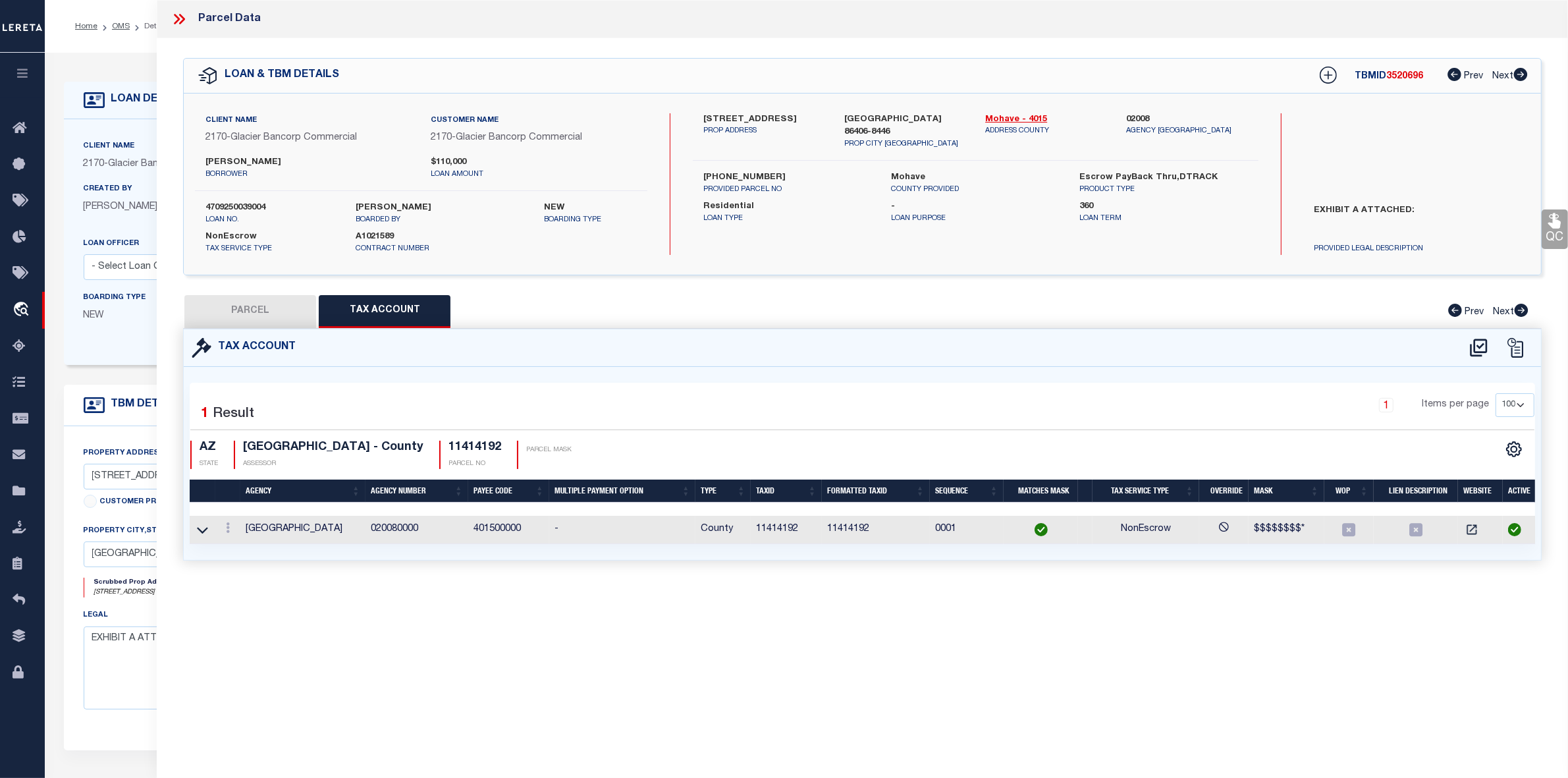
click at [266, 317] on button "PARCEL" at bounding box center [250, 311] width 132 height 33
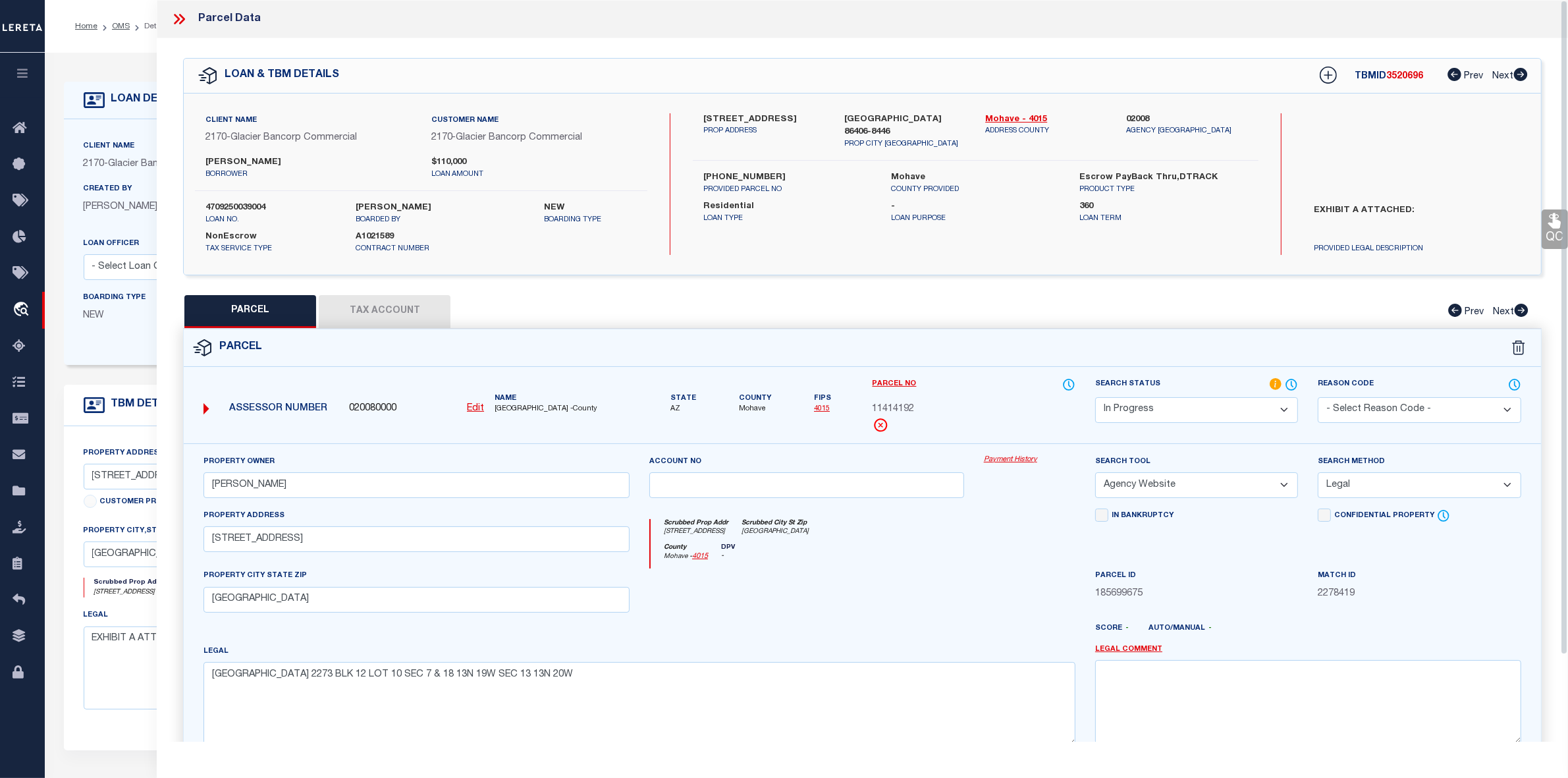
click at [176, 18] on icon at bounding box center [179, 19] width 17 height 17
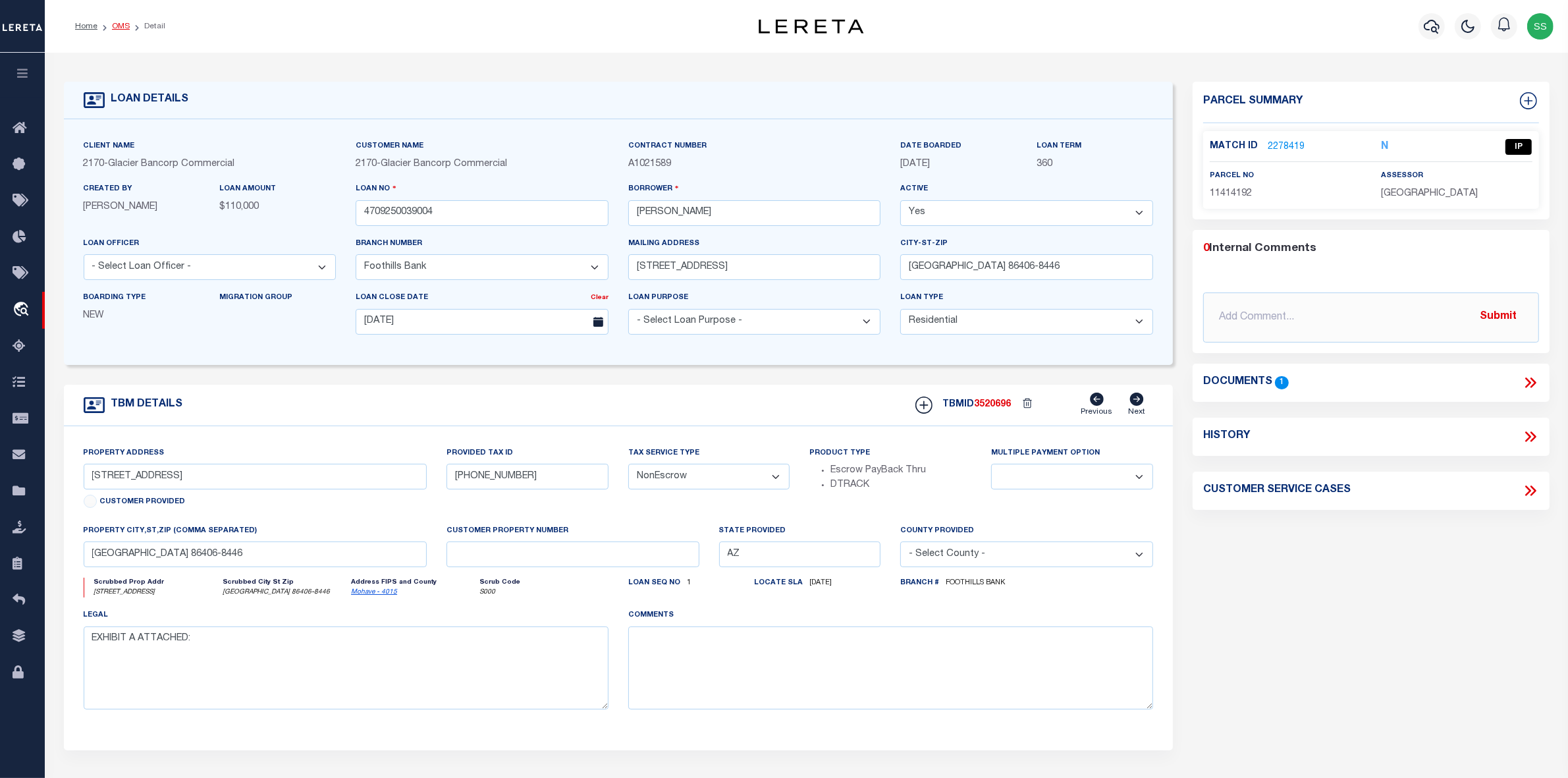
click at [116, 26] on link "OMS" at bounding box center [121, 26] width 18 height 8
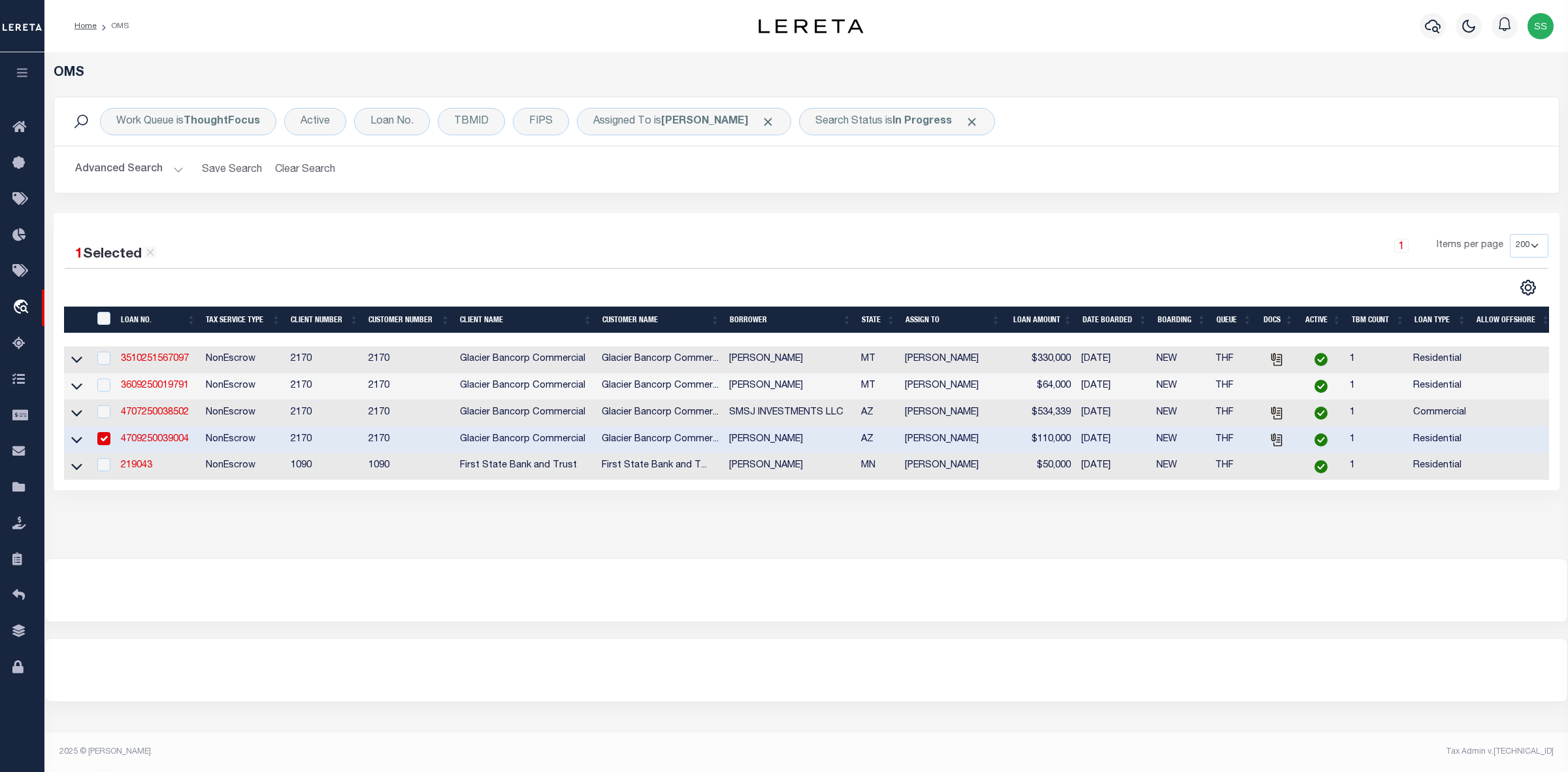
click at [102, 443] on input "checkbox" at bounding box center [103, 437] width 13 height 13
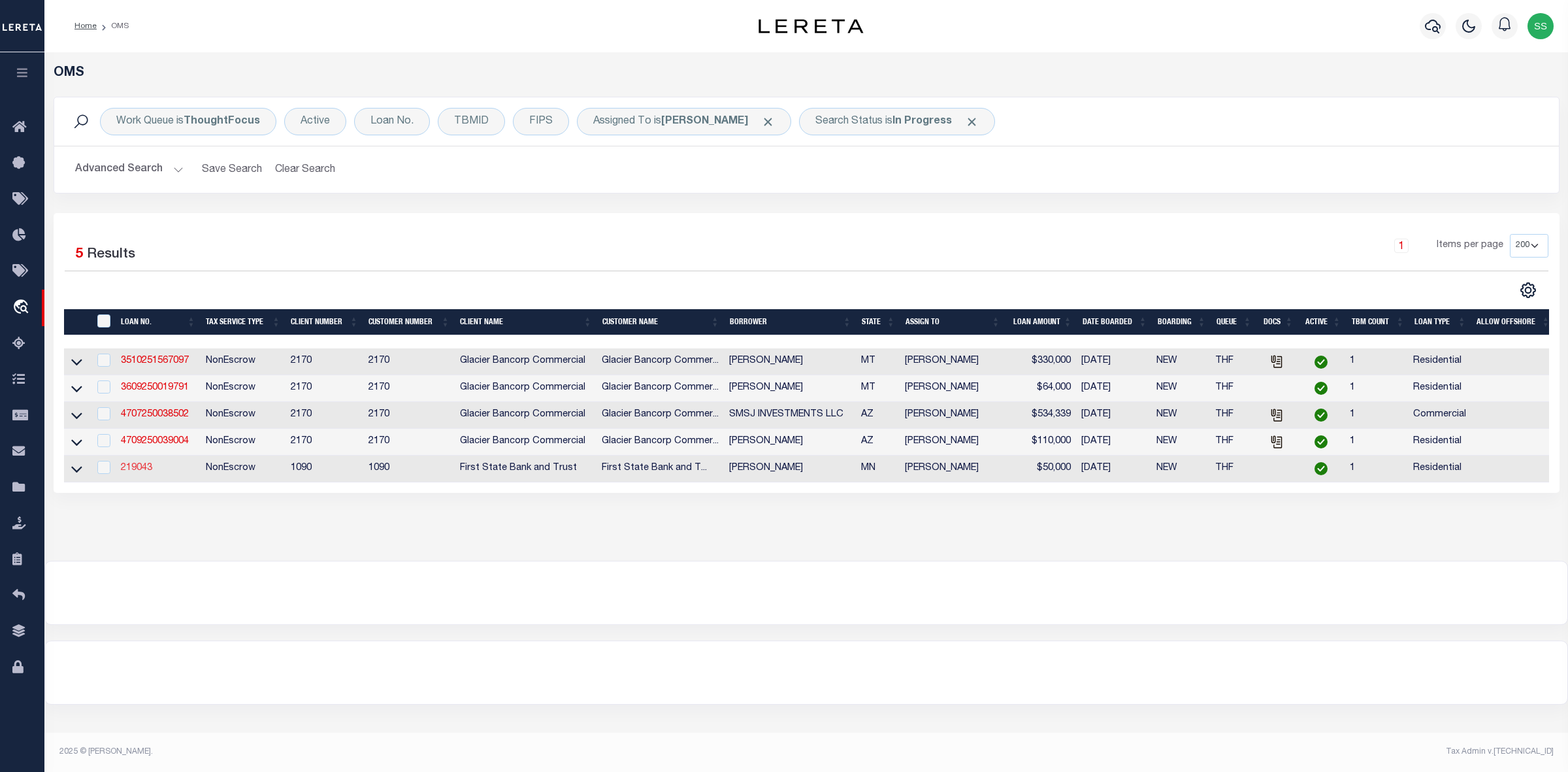
click at [136, 472] on link "219043" at bounding box center [137, 467] width 32 height 9
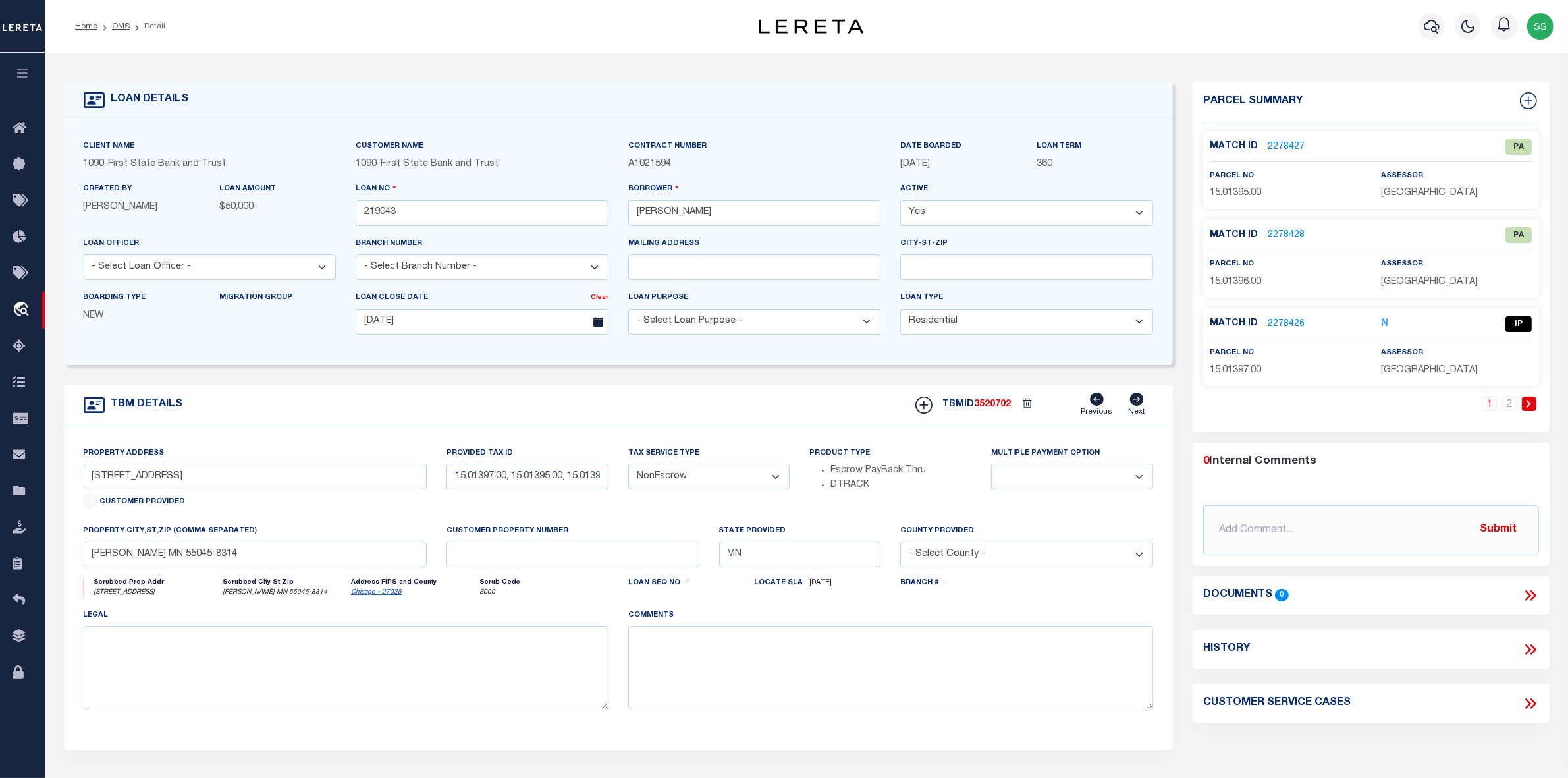
click at [1288, 323] on link "2278426" at bounding box center [1286, 324] width 37 height 14
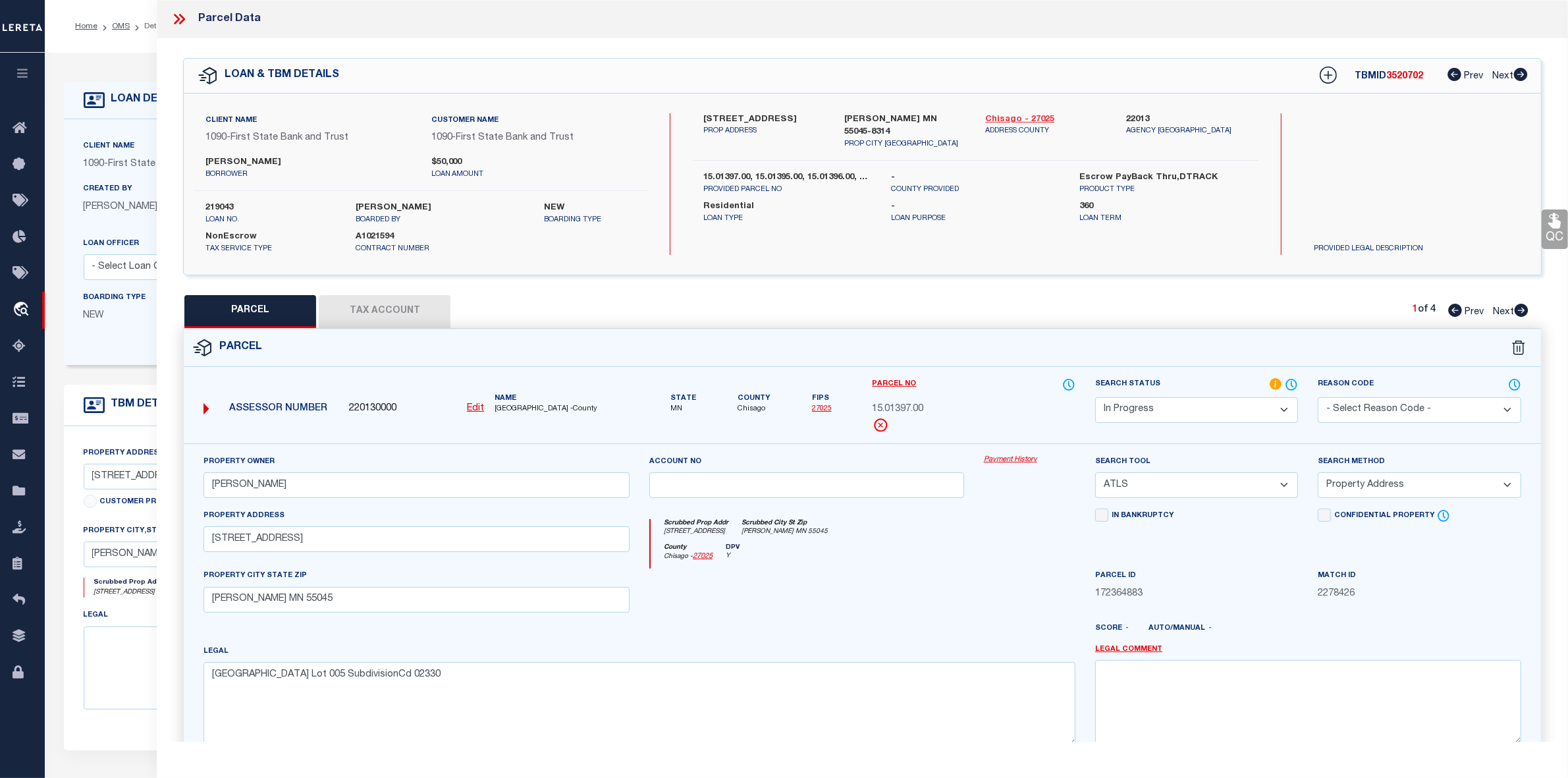
click at [1002, 118] on link "Chisago - 27025" at bounding box center [1046, 120] width 122 height 13
click at [718, 114] on label "28015 LAKELAWN DR" at bounding box center [764, 120] width 122 height 13
click at [755, 116] on label "28015 LAKELAWN DR" at bounding box center [764, 120] width 122 height 13
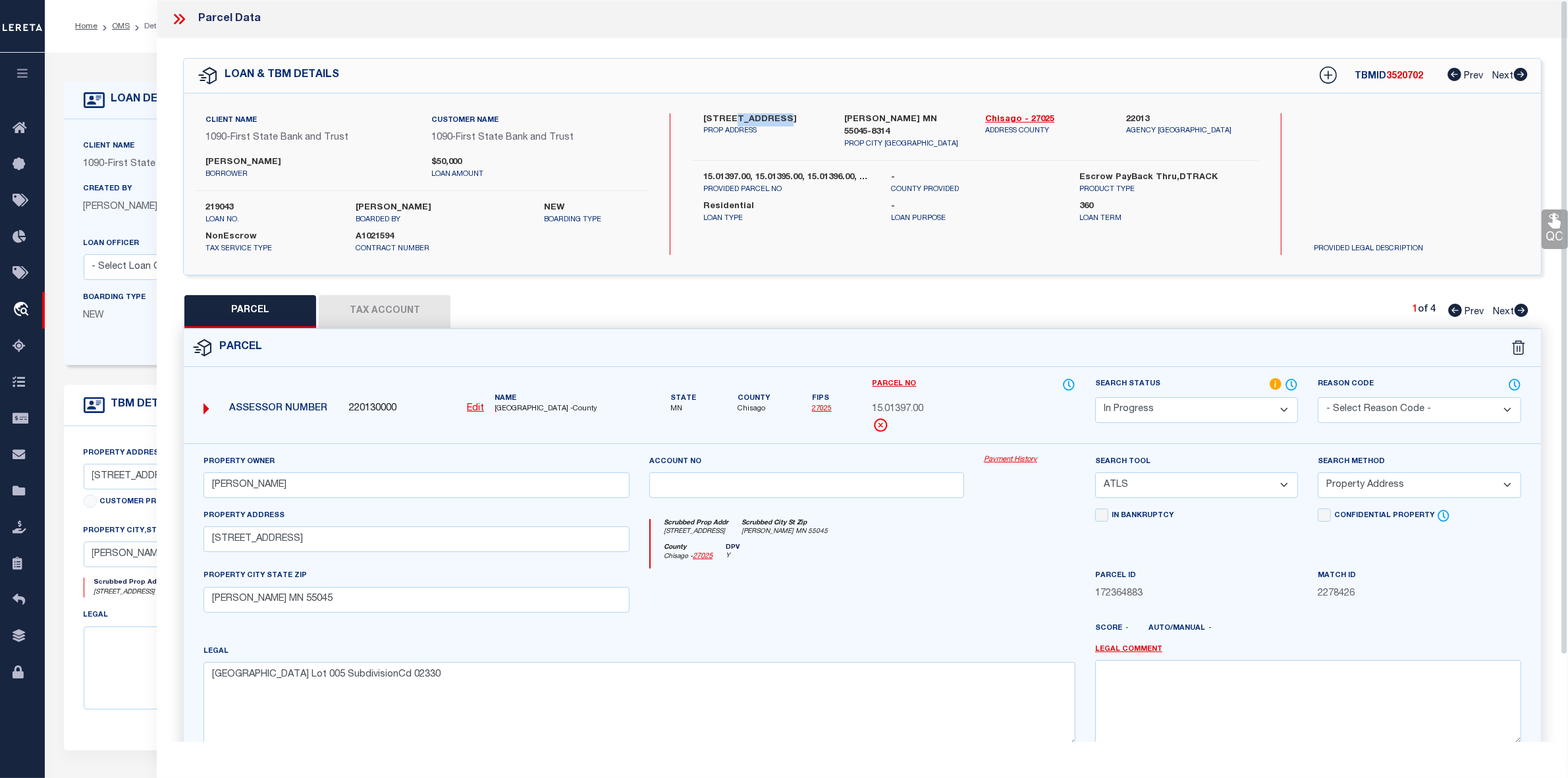
click at [790, 121] on label "28015 LAKELAWN DR" at bounding box center [764, 120] width 122 height 13
drag, startPoint x: 728, startPoint y: 117, endPoint x: 795, endPoint y: 51, distance: 94.0
click at [816, 120] on label "28015 LAKELAWN DR" at bounding box center [764, 120] width 122 height 13
drag, startPoint x: 874, startPoint y: 409, endPoint x: 928, endPoint y: 410, distance: 54.0
click at [928, 410] on div "15.01397.00" at bounding box center [974, 409] width 202 height 15
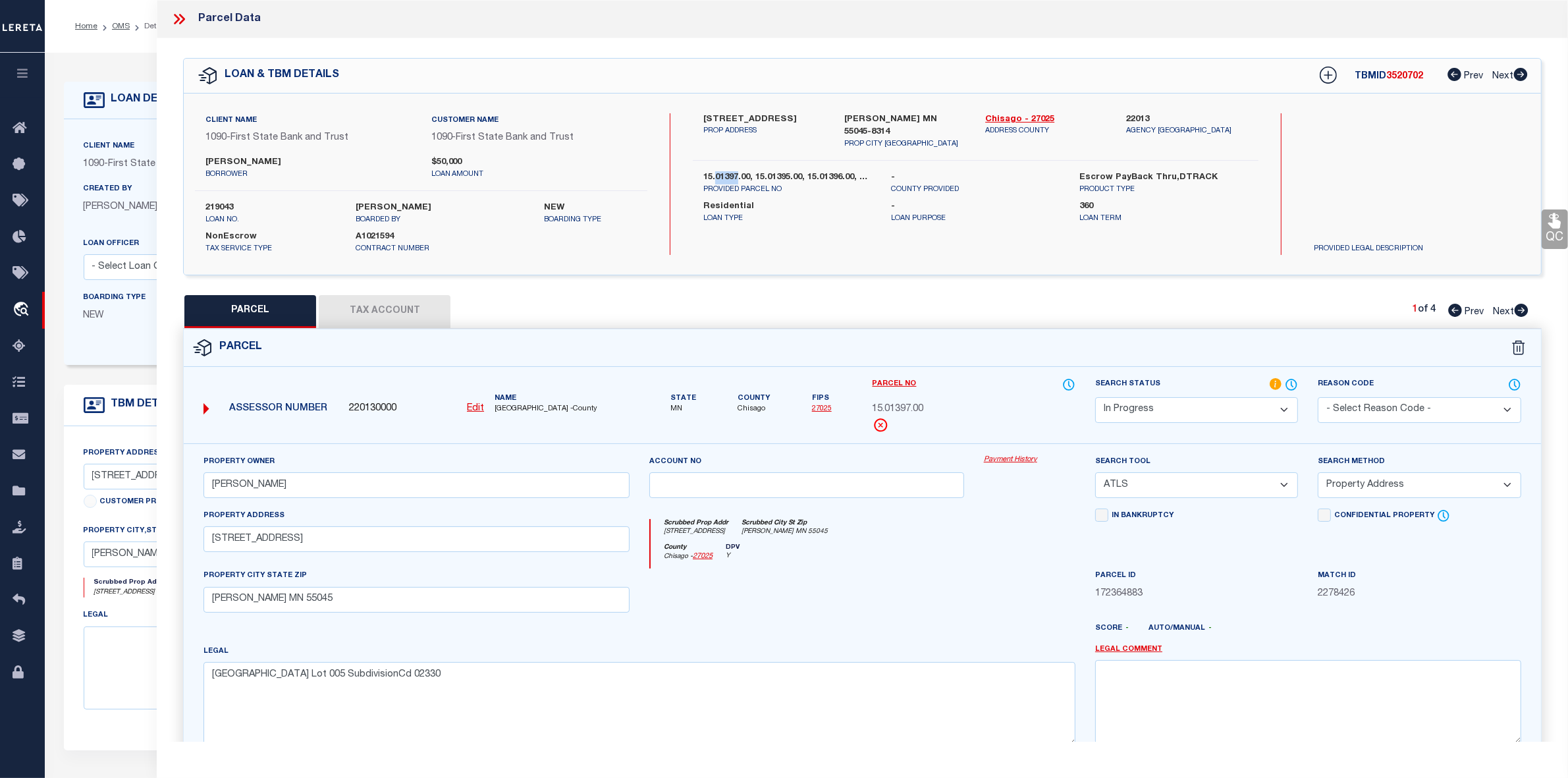
drag, startPoint x: 714, startPoint y: 162, endPoint x: 736, endPoint y: 162, distance: 22.0
click at [736, 172] on label "15.01397.00, 15.01395.00, 15.01396.00, 15.01398.00" at bounding box center [787, 178] width 169 height 13
click at [889, 522] on div "Scrubbed Prop Addr 28015 Lakelawn Drive Scrubbed City St Zip Lindstrom MN 55045" at bounding box center [863, 531] width 425 height 24
click at [473, 408] on u "Edit" at bounding box center [475, 408] width 17 height 9
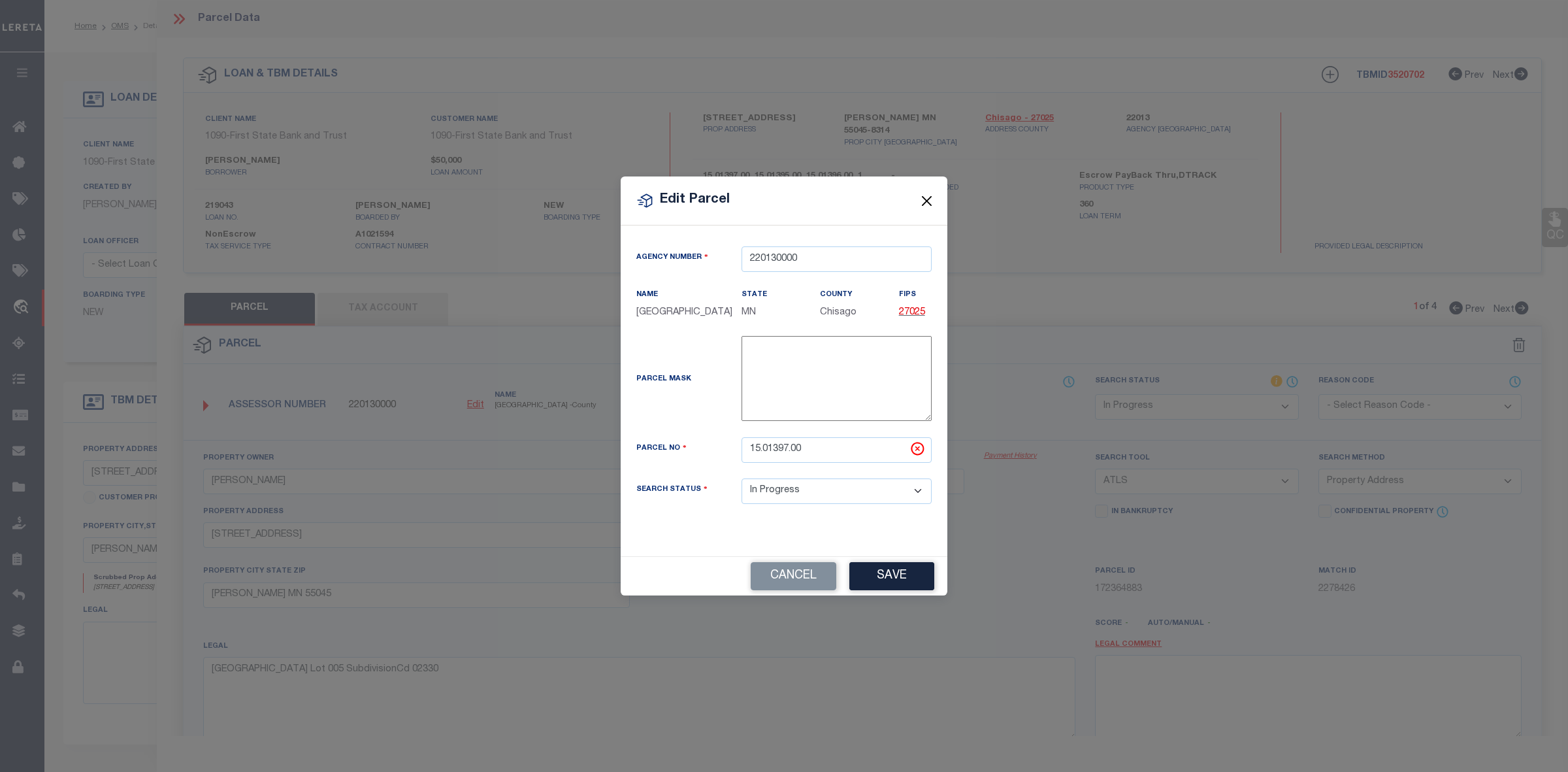
click at [928, 200] on button "Close" at bounding box center [926, 200] width 17 height 17
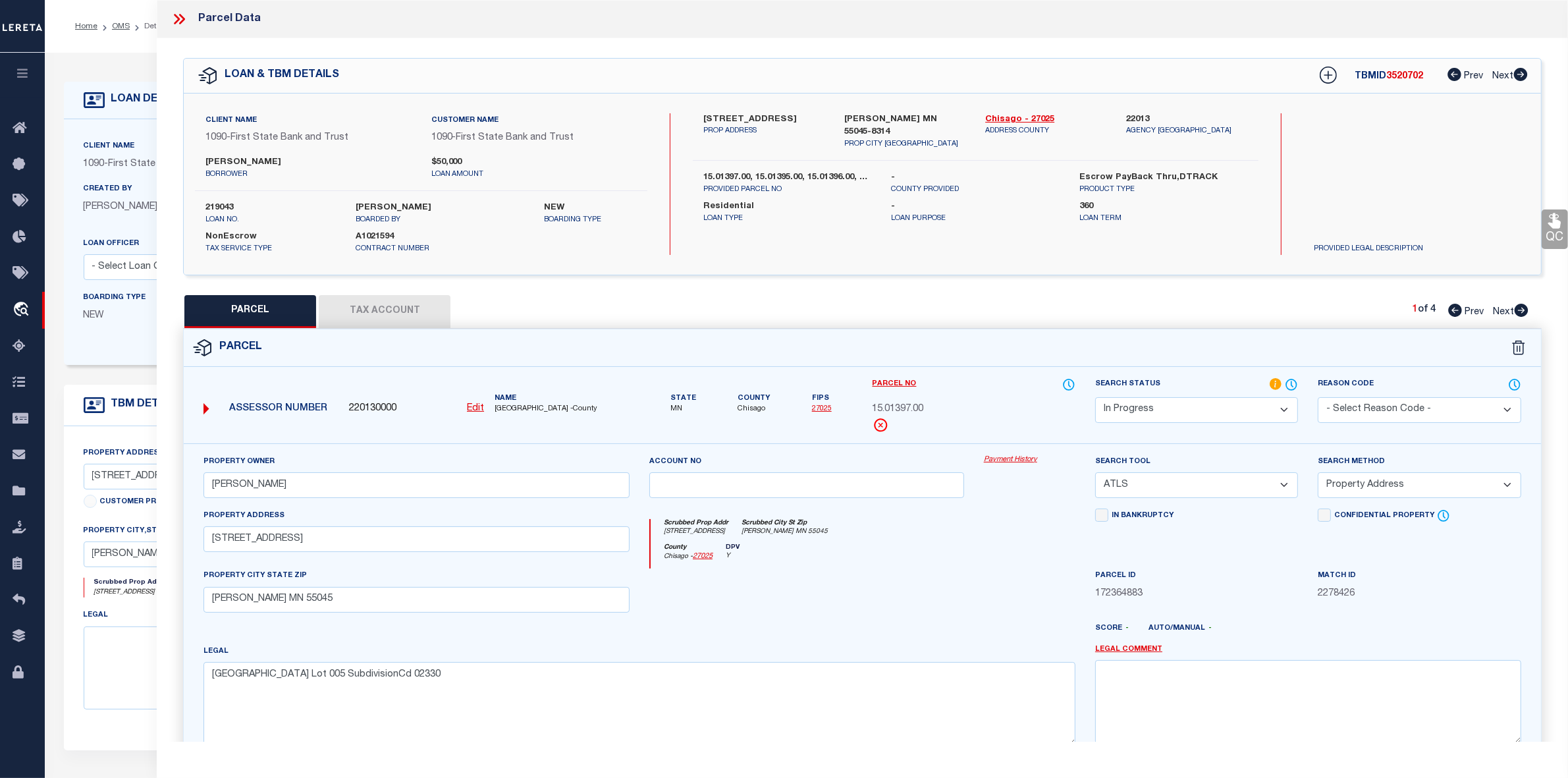
click at [1519, 307] on icon at bounding box center [1522, 309] width 14 height 13
click at [1521, 309] on icon at bounding box center [1522, 309] width 14 height 13
click at [1452, 313] on icon at bounding box center [1455, 309] width 14 height 13
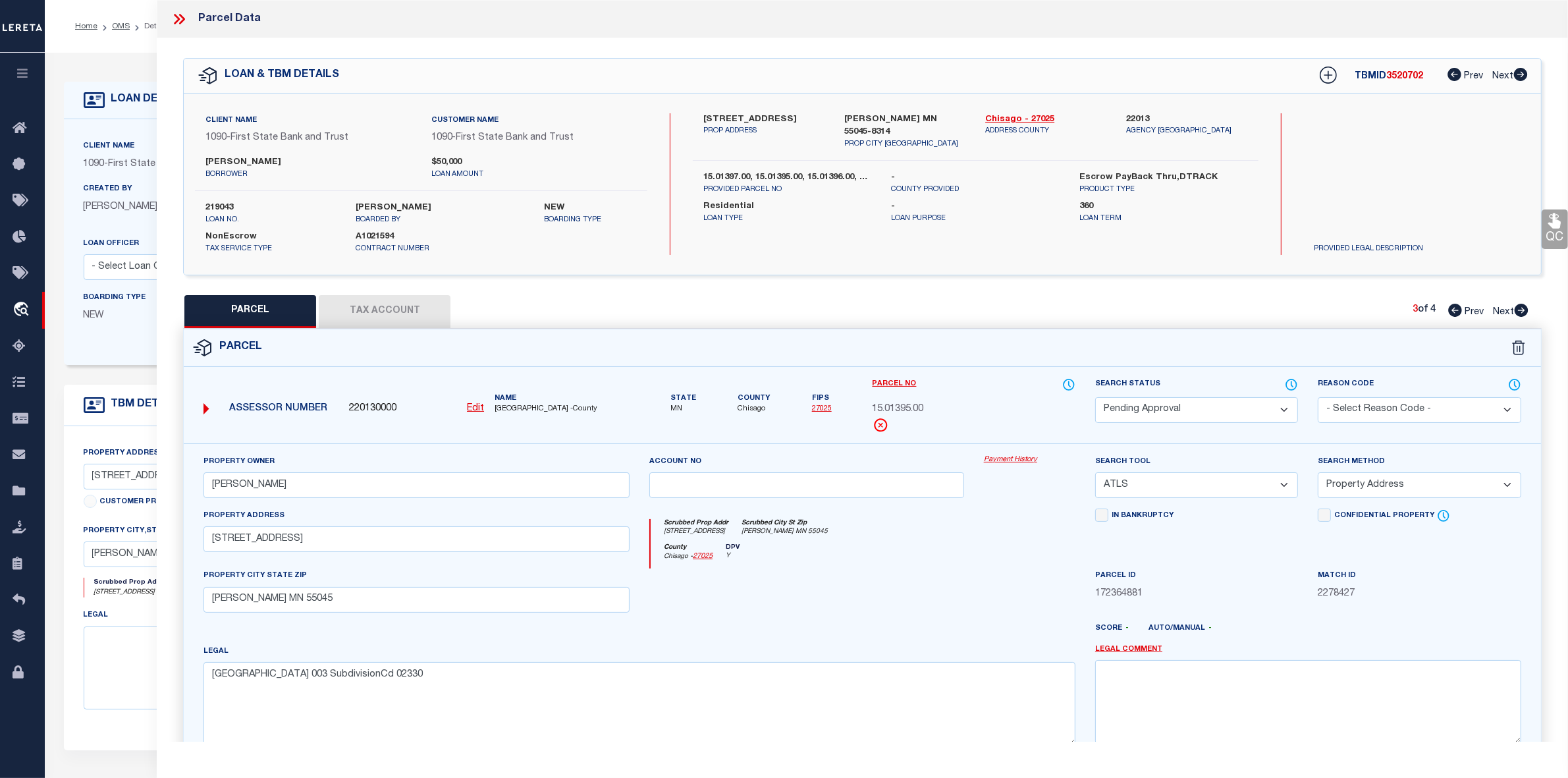
click at [1452, 313] on icon at bounding box center [1455, 309] width 14 height 13
click at [1522, 310] on icon at bounding box center [1522, 309] width 14 height 13
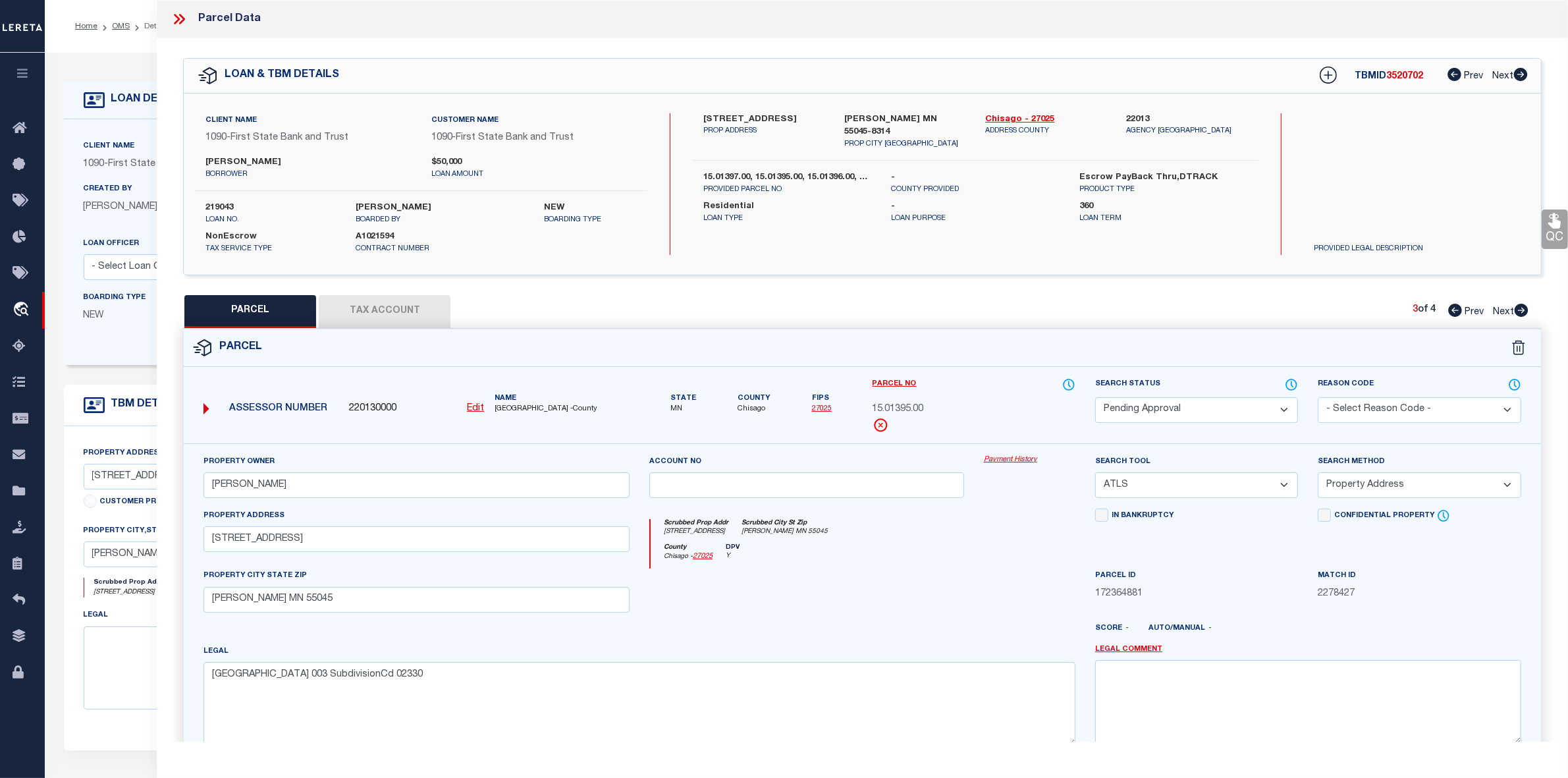
click at [1522, 310] on icon at bounding box center [1522, 309] width 14 height 13
click at [1453, 308] on icon at bounding box center [1455, 309] width 14 height 13
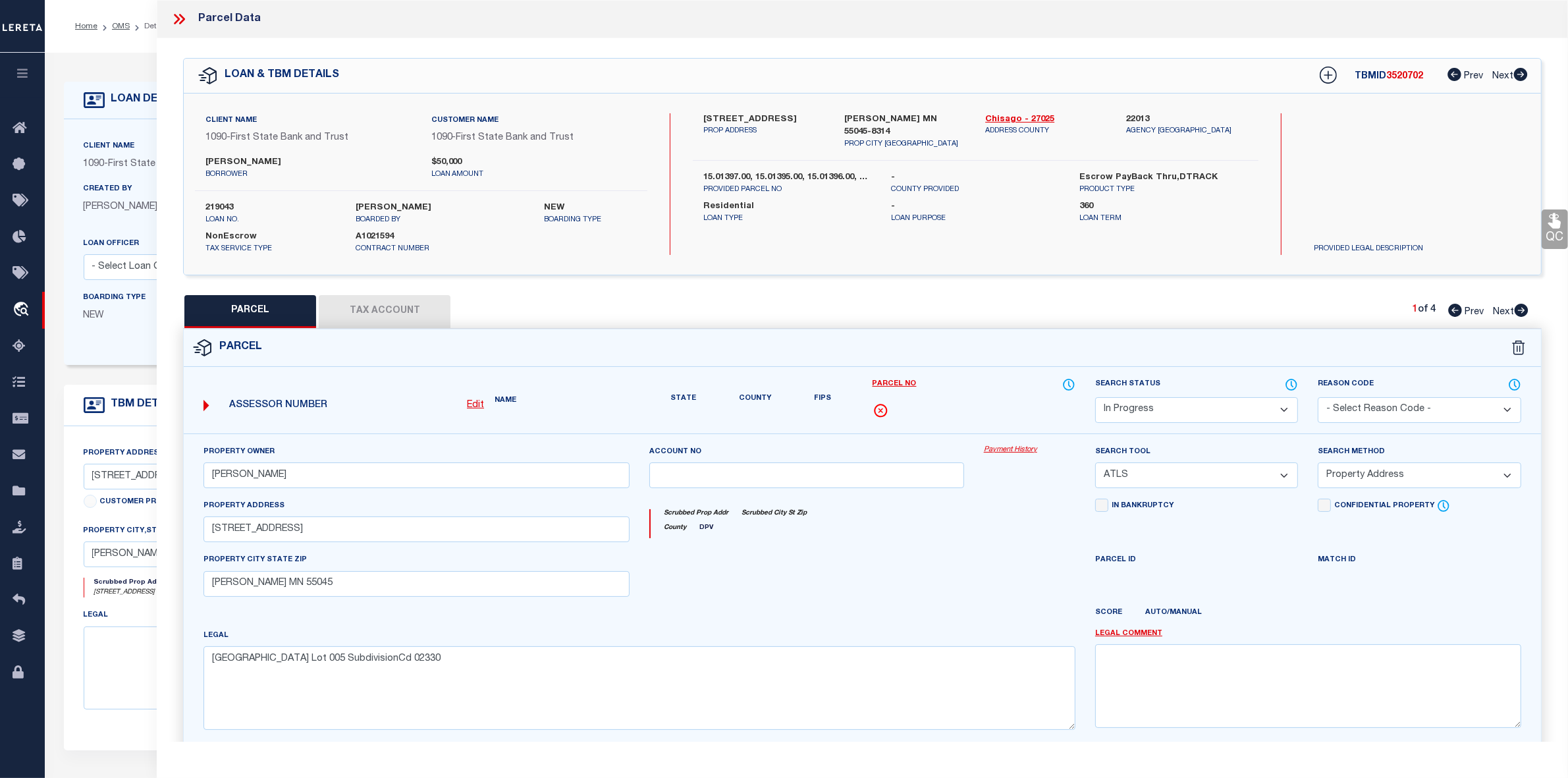
click at [1453, 308] on icon at bounding box center [1455, 309] width 14 height 13
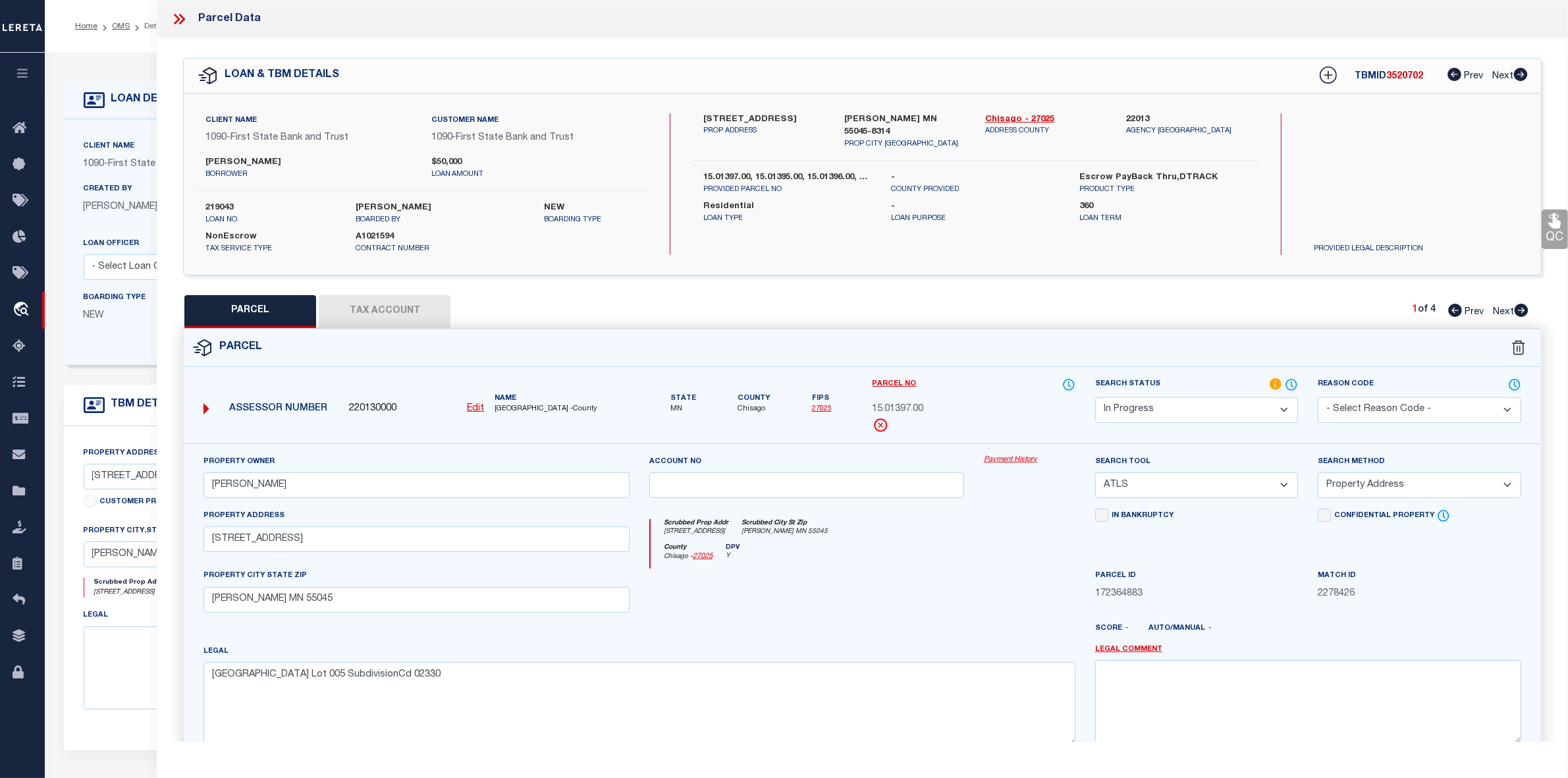
click at [180, 18] on icon at bounding box center [179, 19] width 17 height 17
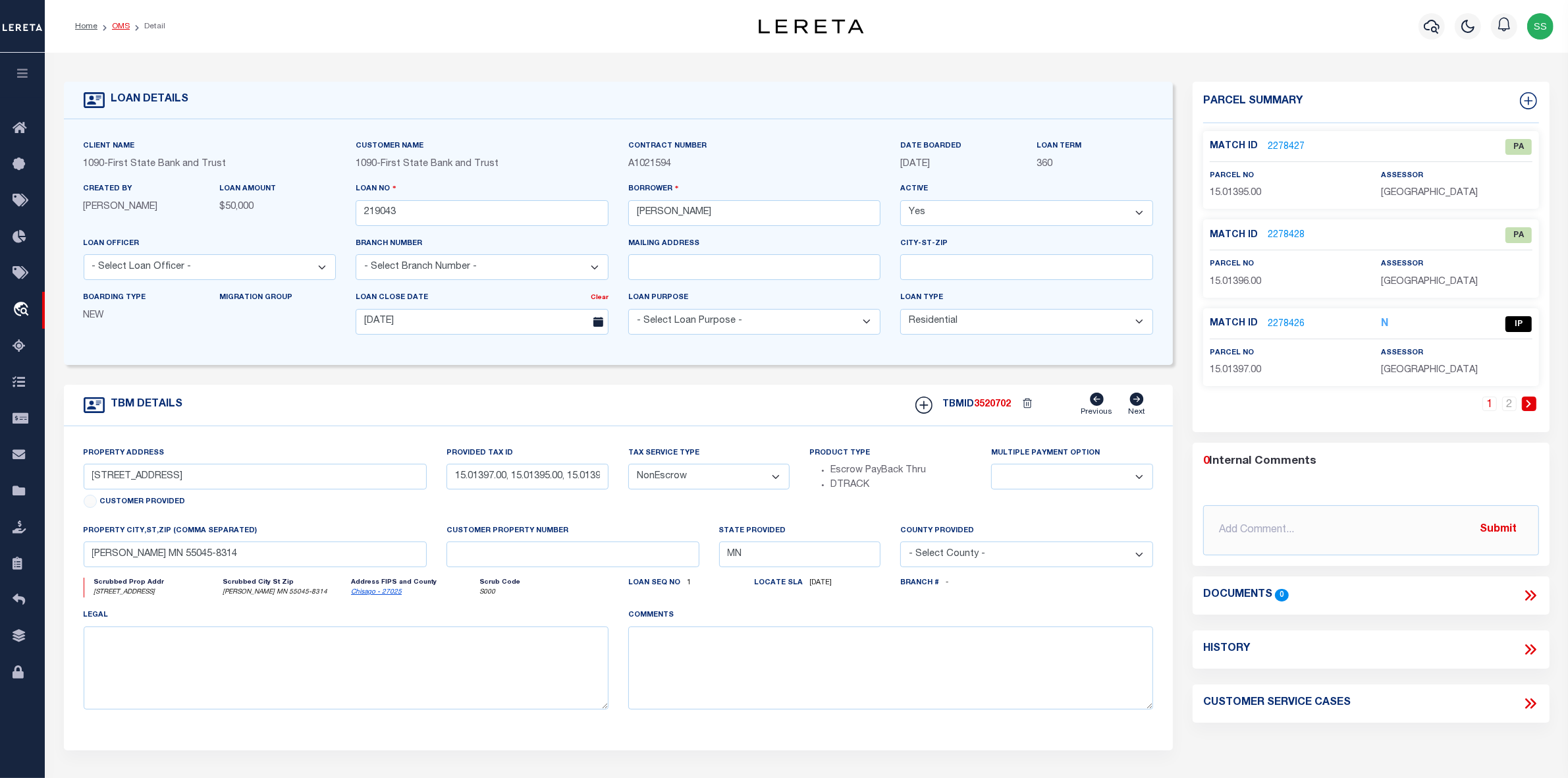
click at [117, 27] on link "OMS" at bounding box center [121, 26] width 18 height 8
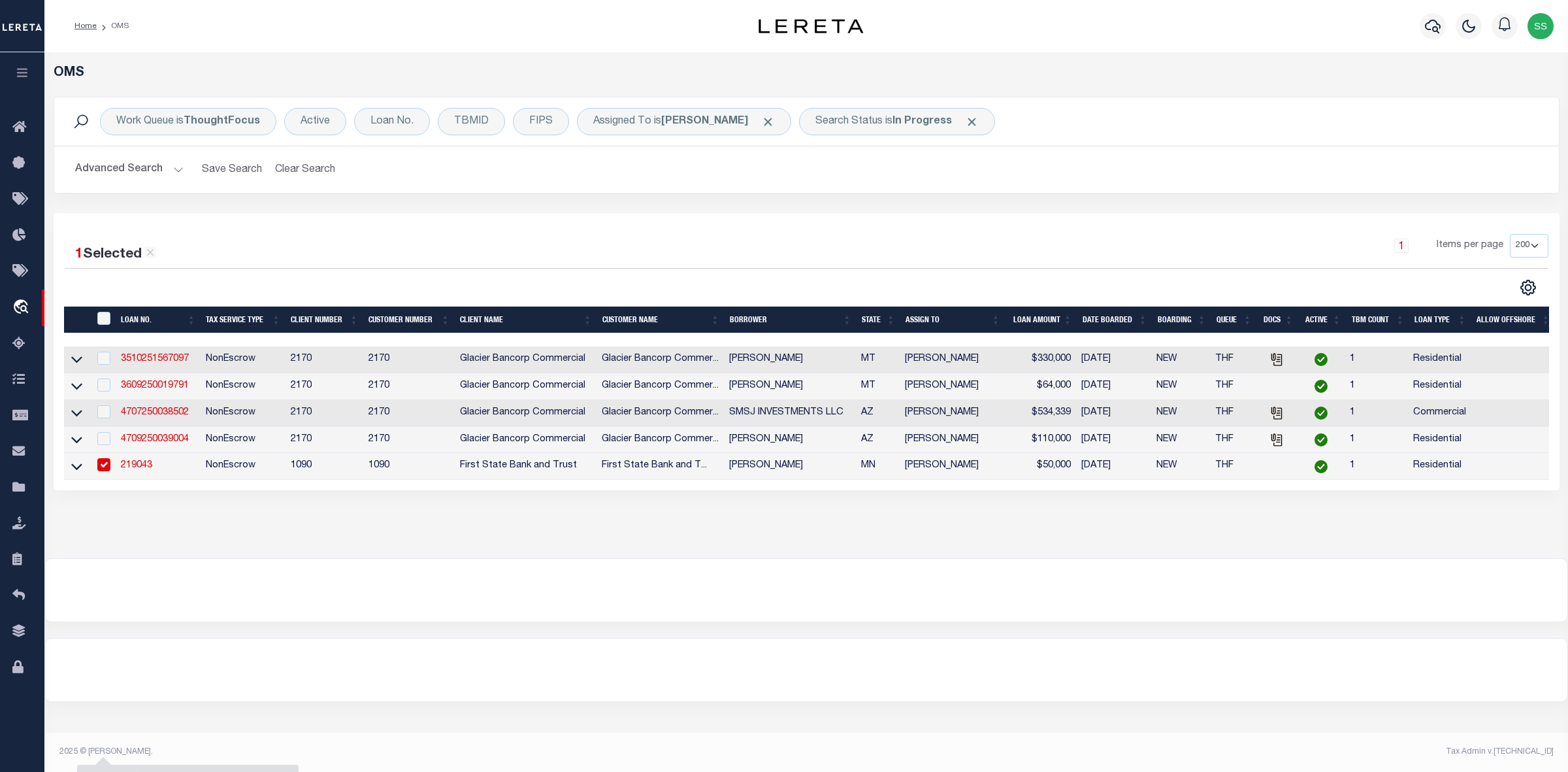
click at [103, 469] on input "checkbox" at bounding box center [103, 464] width 13 height 13
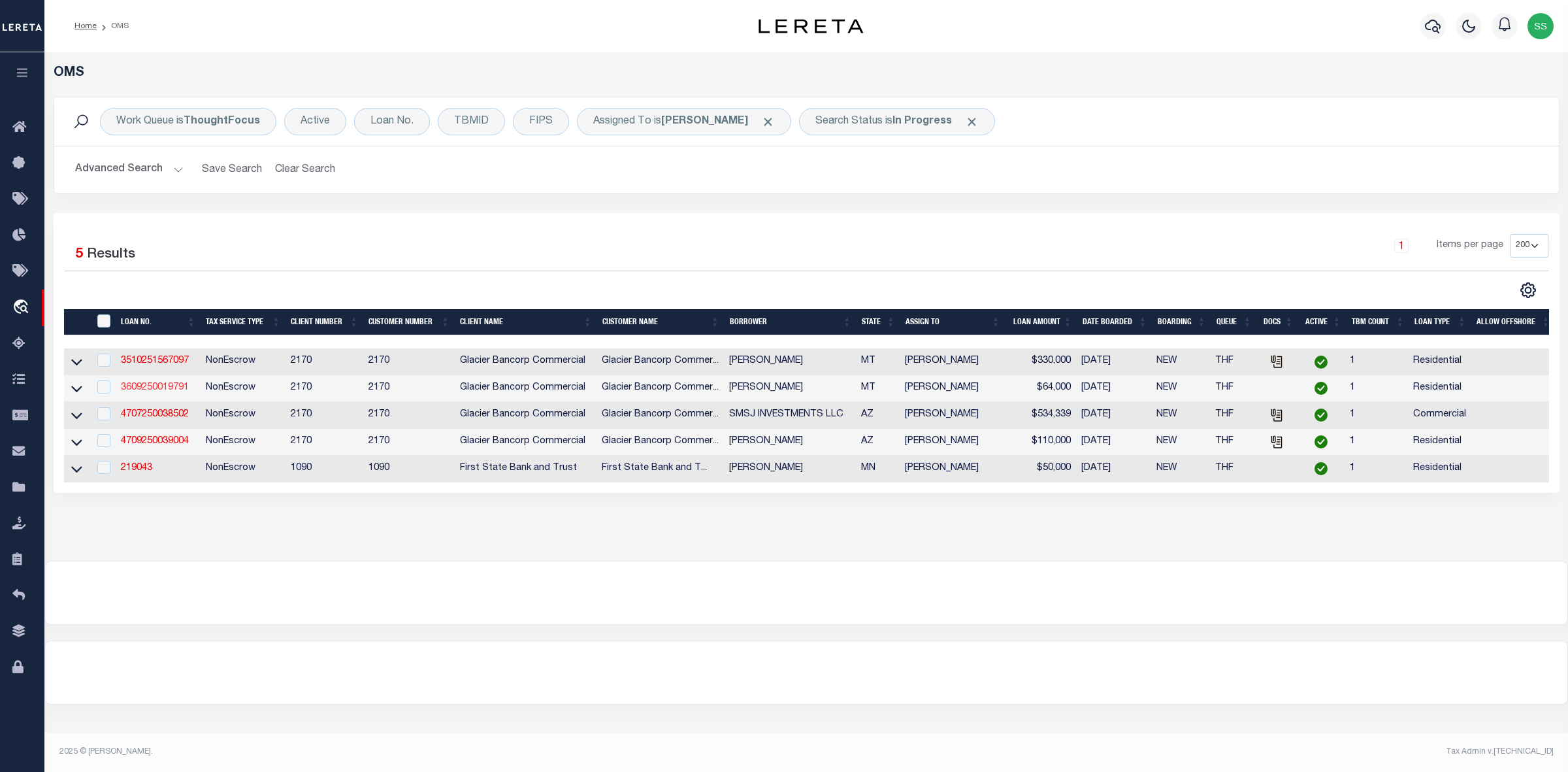
click at [147, 392] on link "3609250019791" at bounding box center [154, 387] width 68 height 9
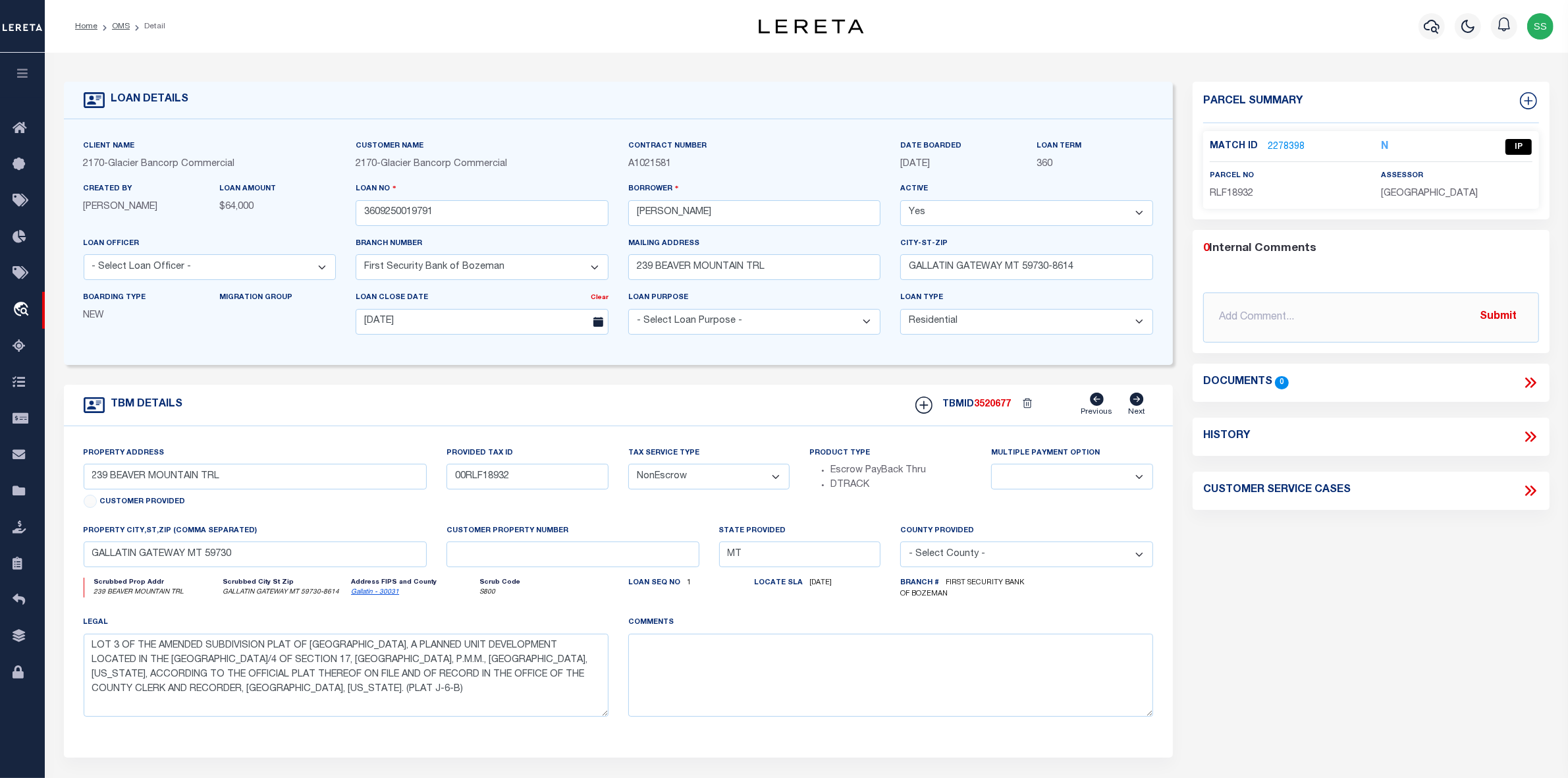
click at [1279, 143] on link "2278398" at bounding box center [1286, 148] width 37 height 14
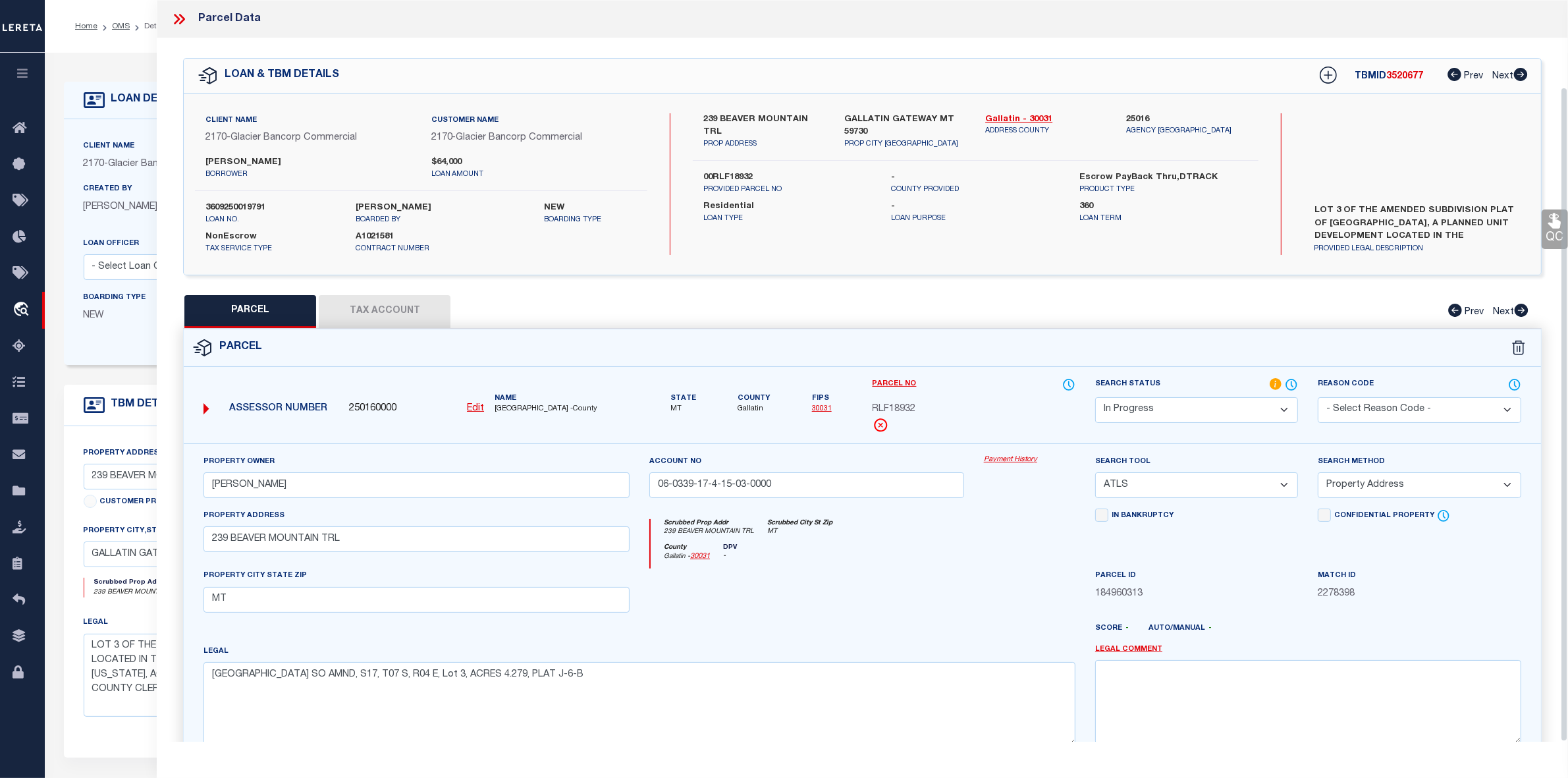
scroll to position [98, 0]
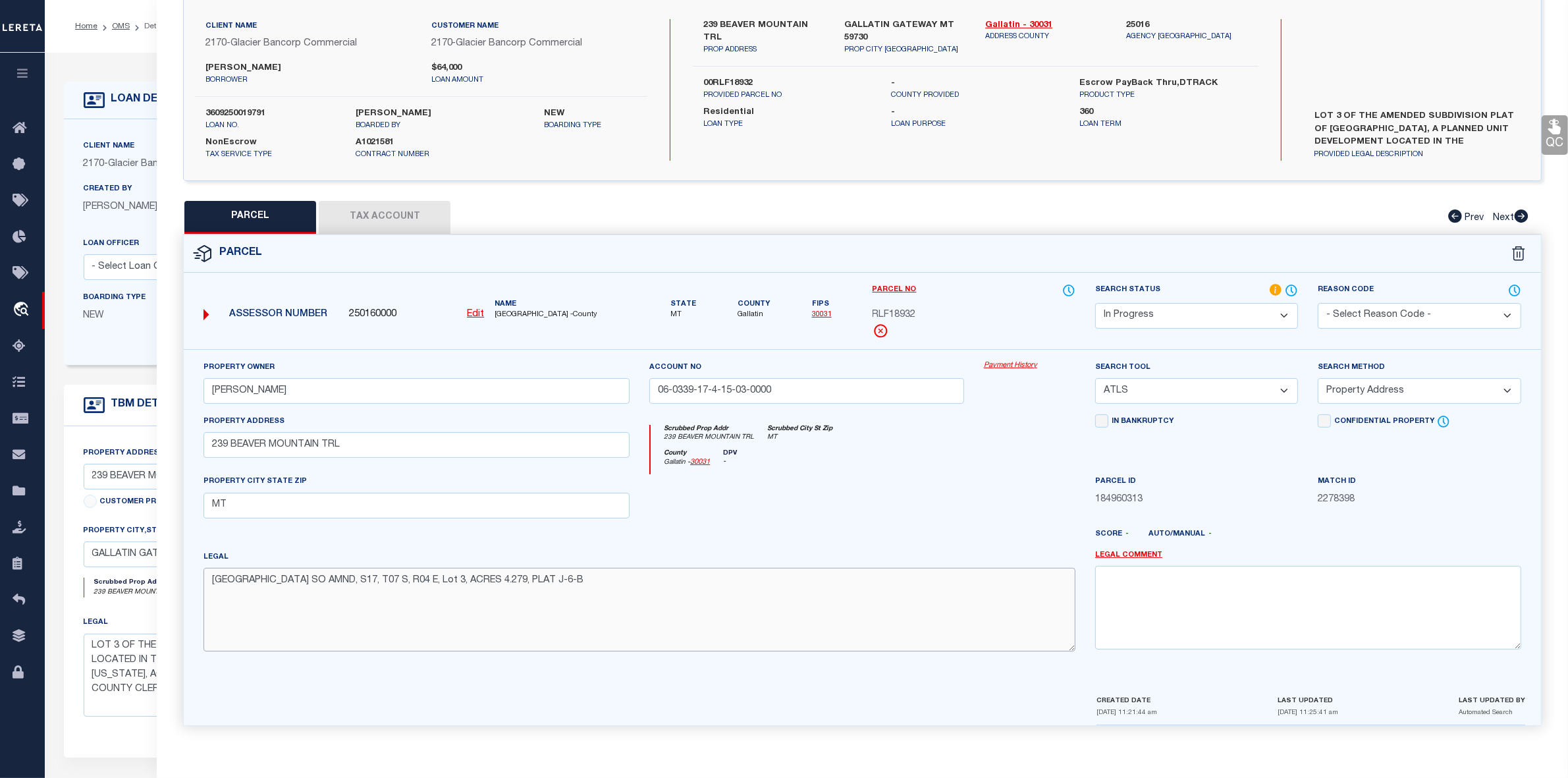
click at [648, 569] on textarea "BEAVER CREEK SO AMND, S17, T07 S, R04 E, Lot 3, ACRES 4.279, PLAT J-6-B" at bounding box center [639, 608] width 872 height 83
drag, startPoint x: 981, startPoint y: 20, endPoint x: 1017, endPoint y: 18, distance: 36.1
click at [1017, 19] on div "Gallatin - 30031 ADDRESS COUNTY" at bounding box center [1045, 37] width 141 height 37
click at [891, 545] on div at bounding box center [918, 539] width 334 height 21
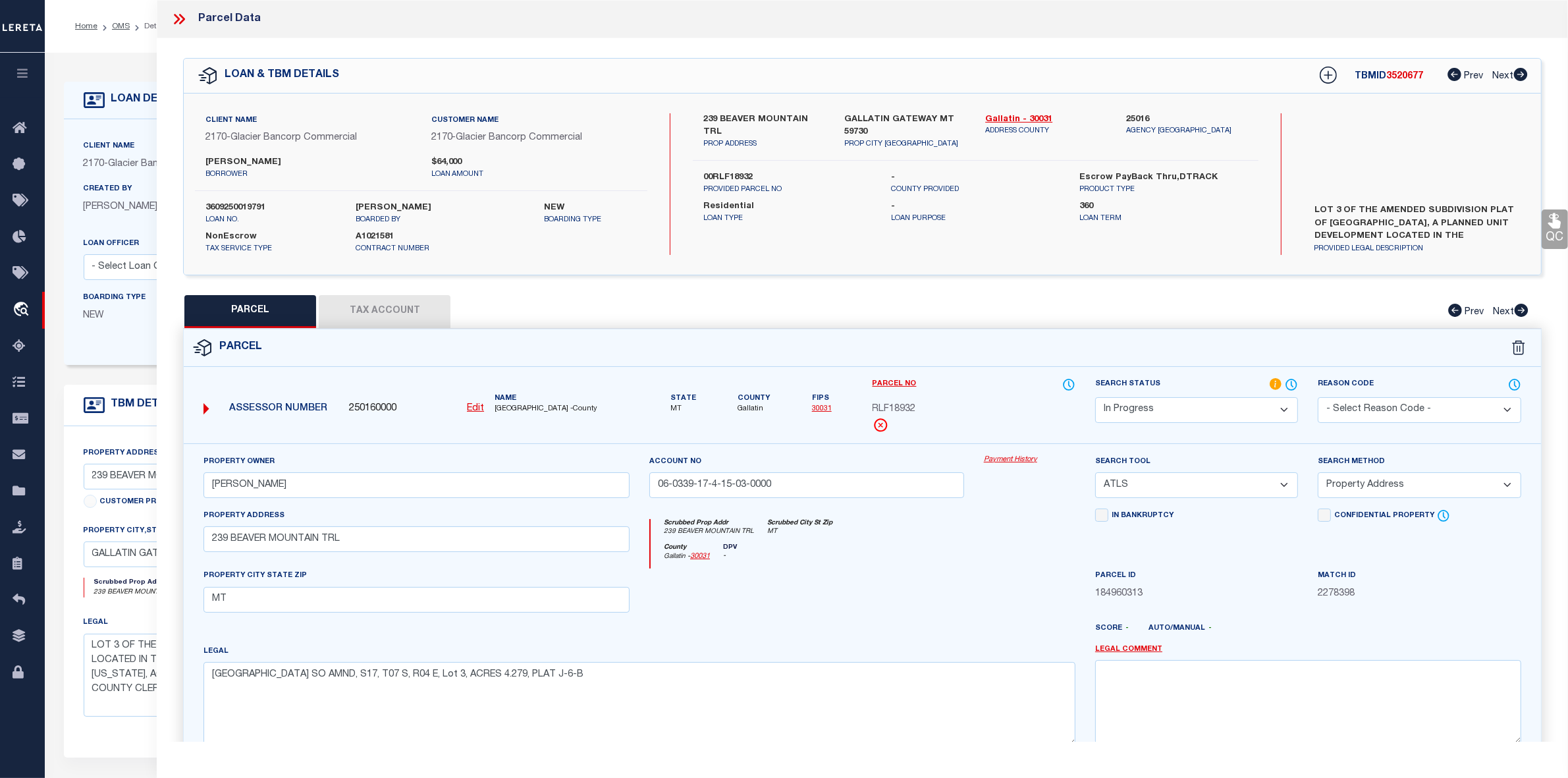
click at [183, 20] on icon at bounding box center [179, 19] width 17 height 17
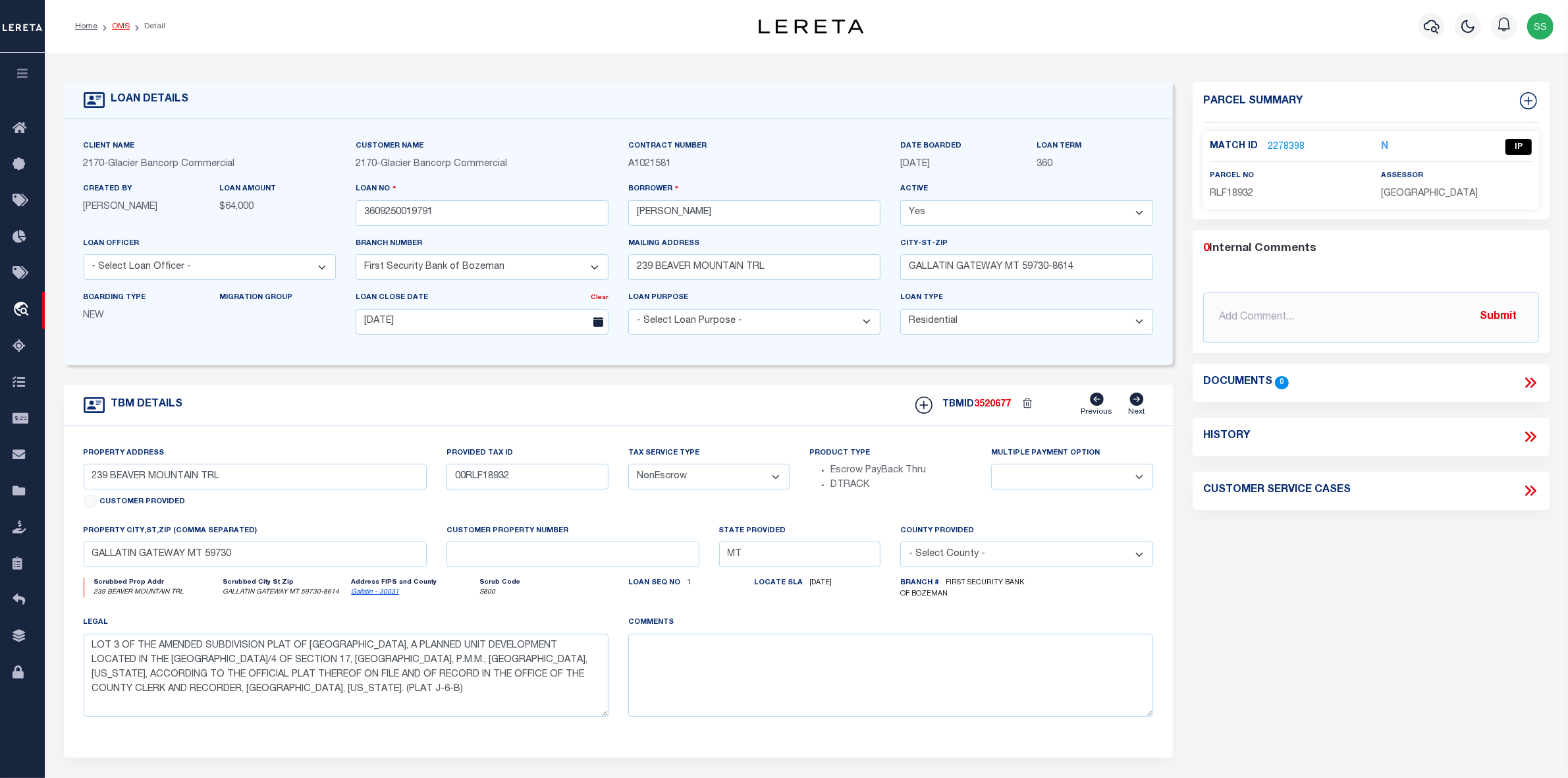
click at [118, 27] on link "OMS" at bounding box center [121, 26] width 18 height 8
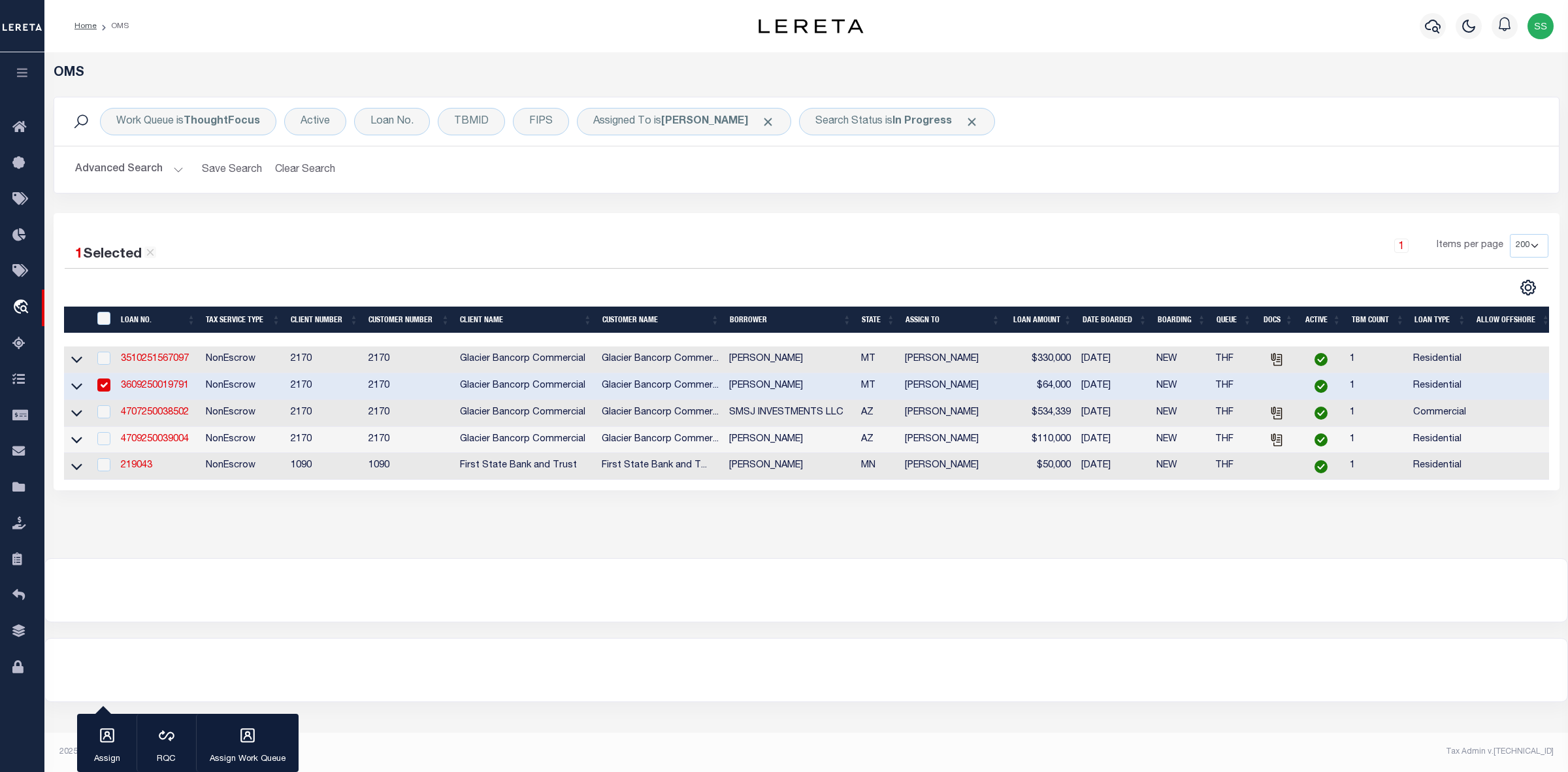
click at [106, 387] on input "checkbox" at bounding box center [103, 384] width 13 height 13
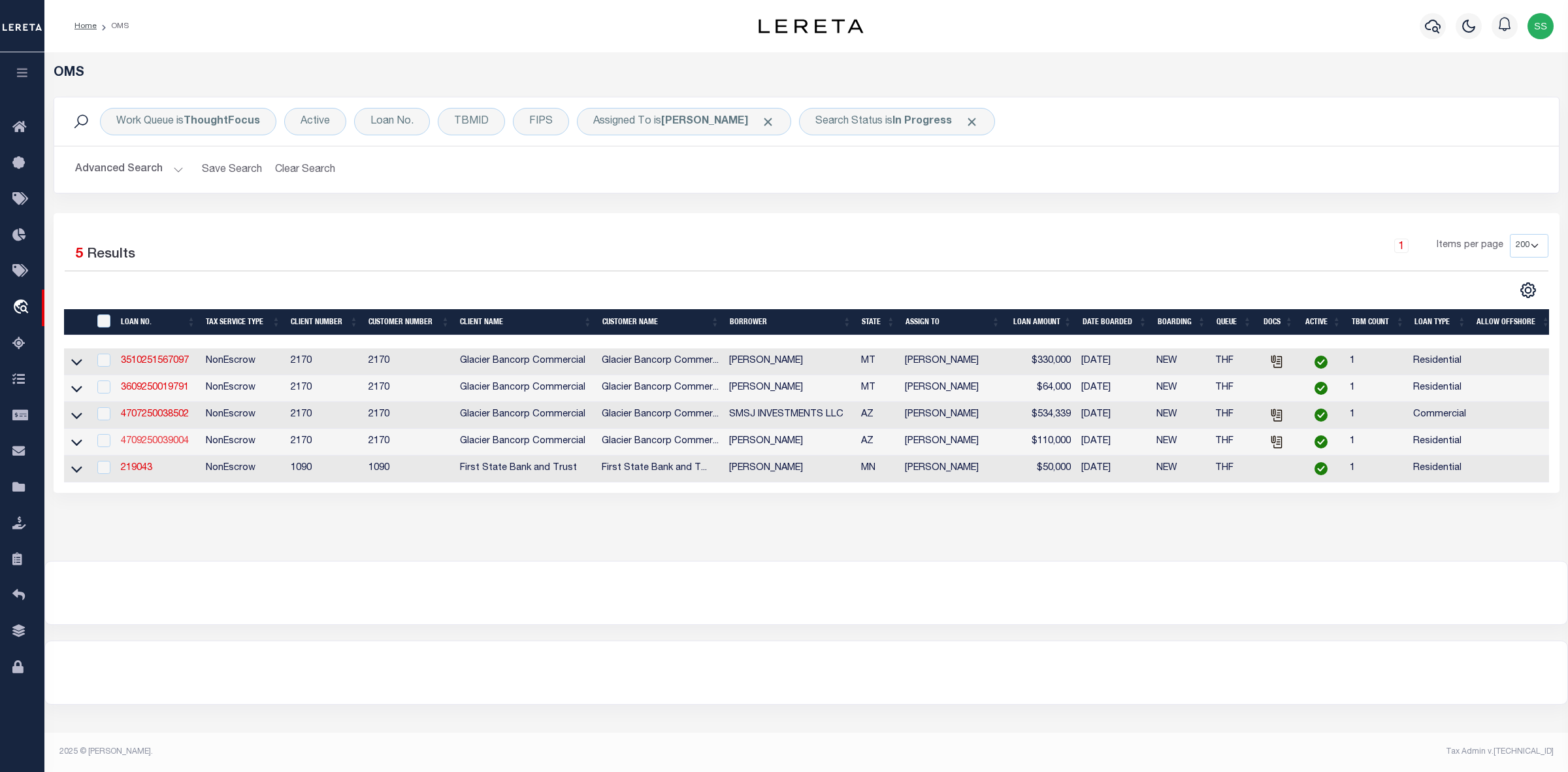
click at [149, 445] on link "4709250039004" at bounding box center [154, 440] width 68 height 9
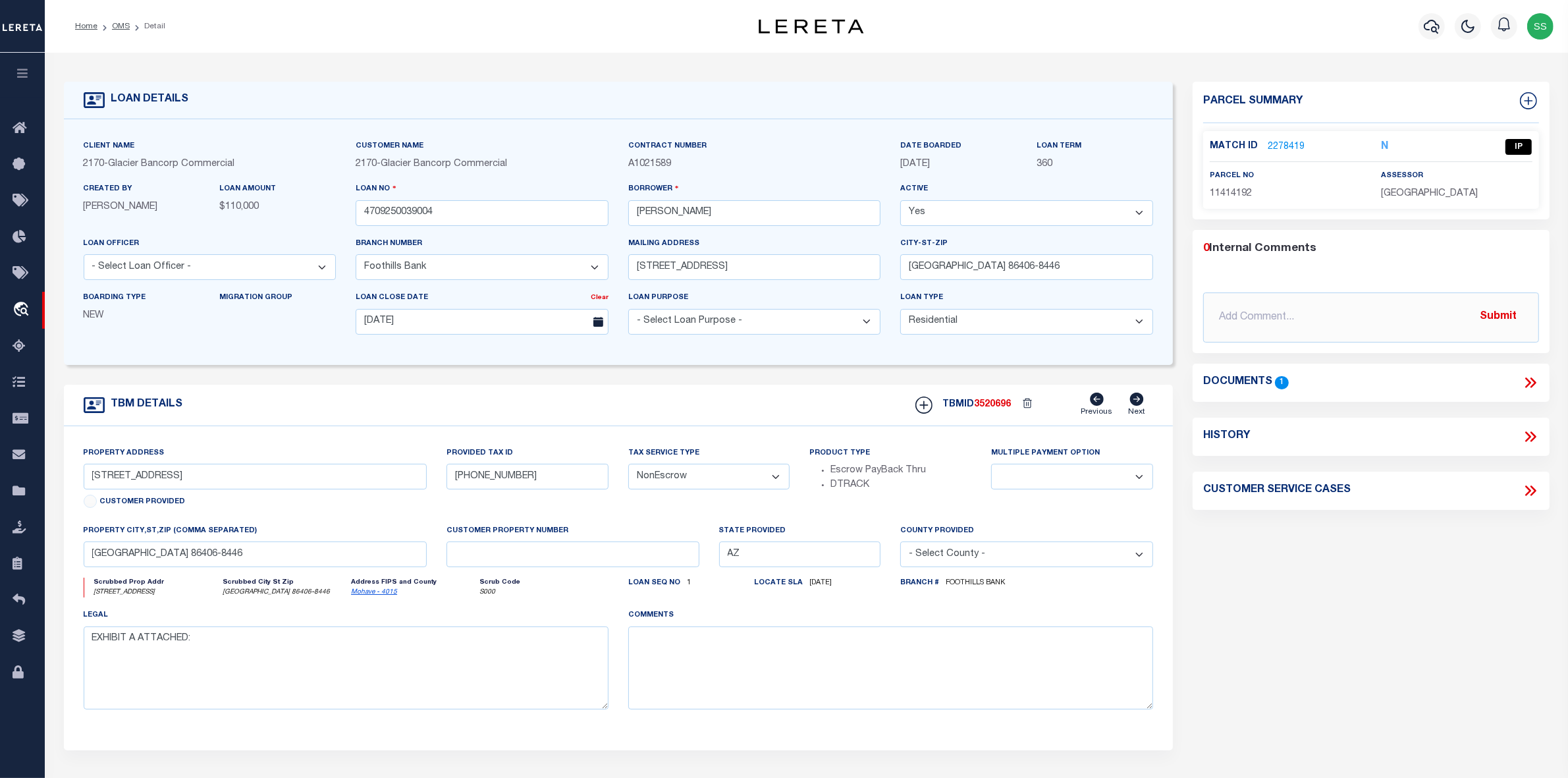
click at [1529, 381] on icon at bounding box center [1528, 382] width 6 height 11
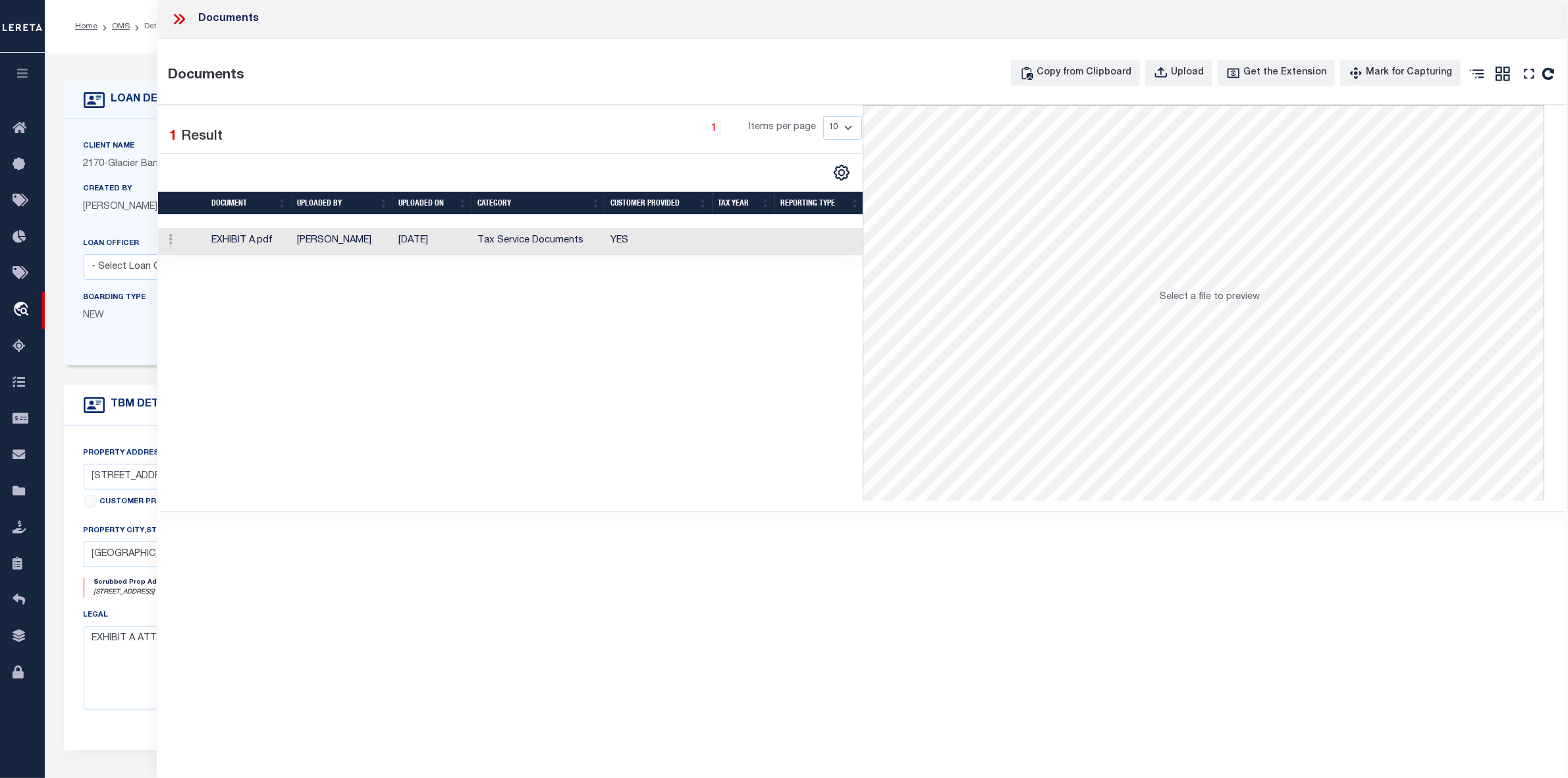
click at [179, 17] on icon at bounding box center [179, 19] width 17 height 17
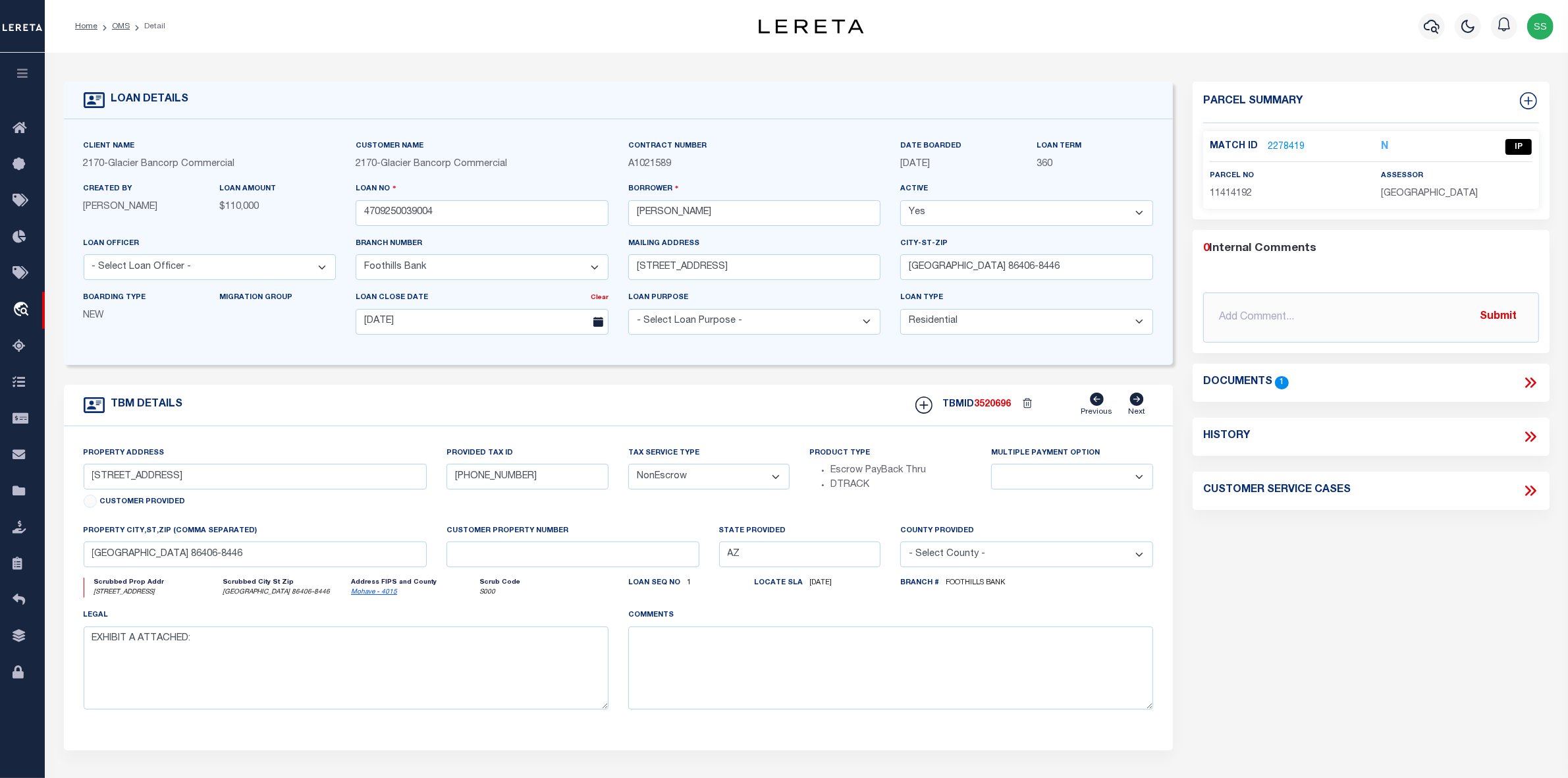
click at [1289, 147] on link "2278419" at bounding box center [1286, 148] width 37 height 14
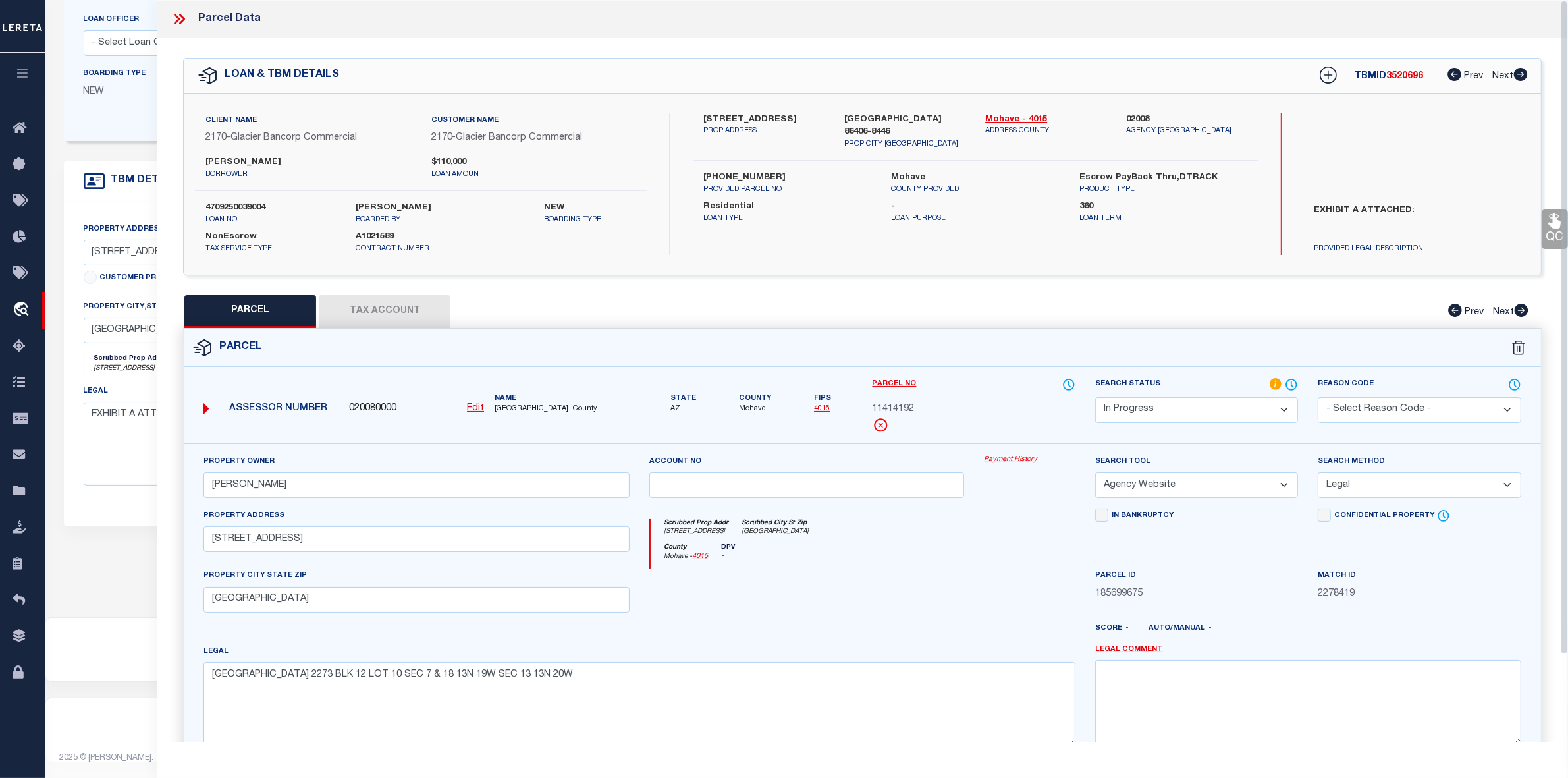
click at [176, 17] on icon at bounding box center [179, 19] width 17 height 17
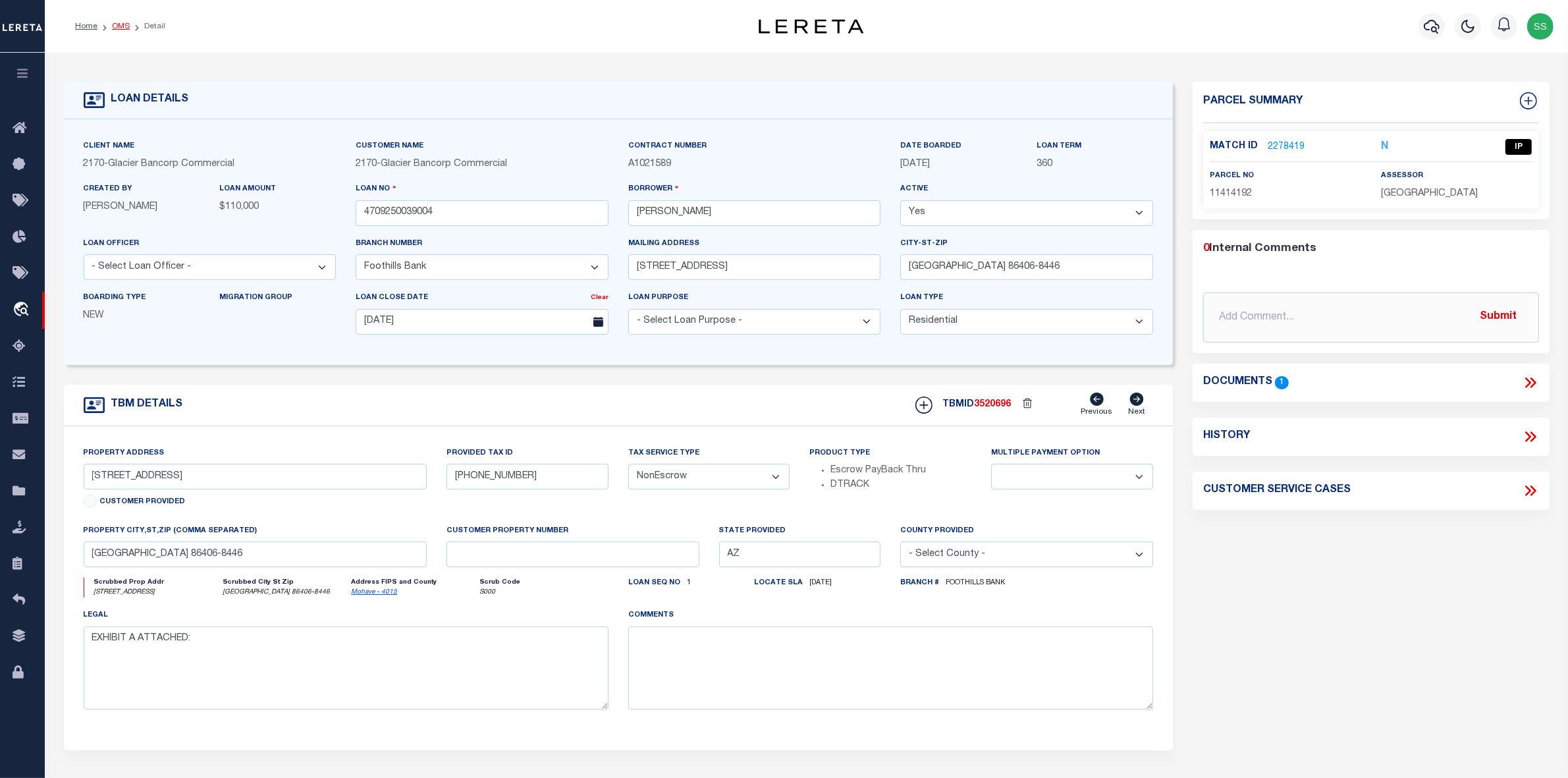
click at [116, 24] on link "OMS" at bounding box center [121, 26] width 18 height 8
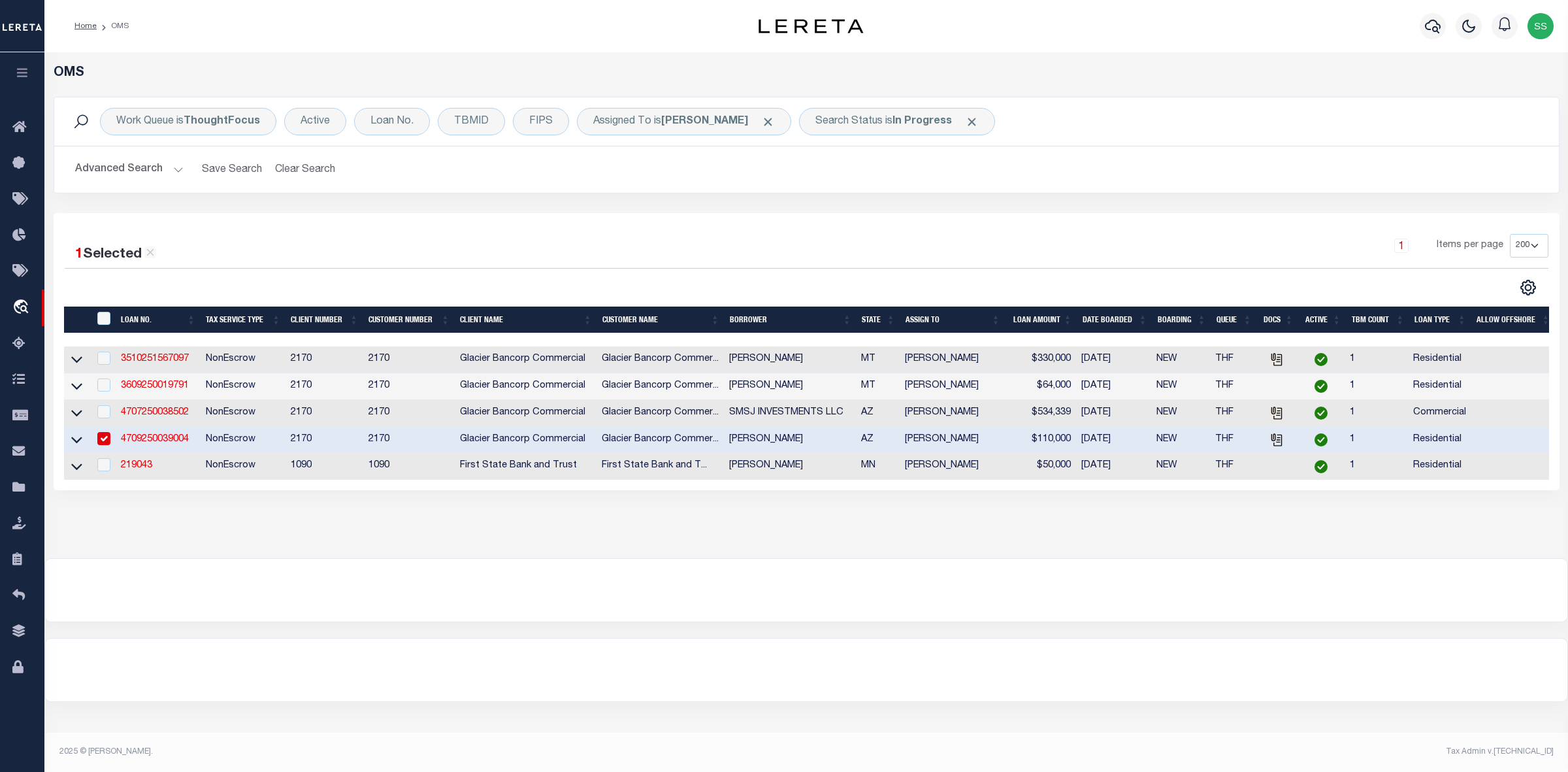
click at [105, 441] on input "checkbox" at bounding box center [103, 437] width 13 height 13
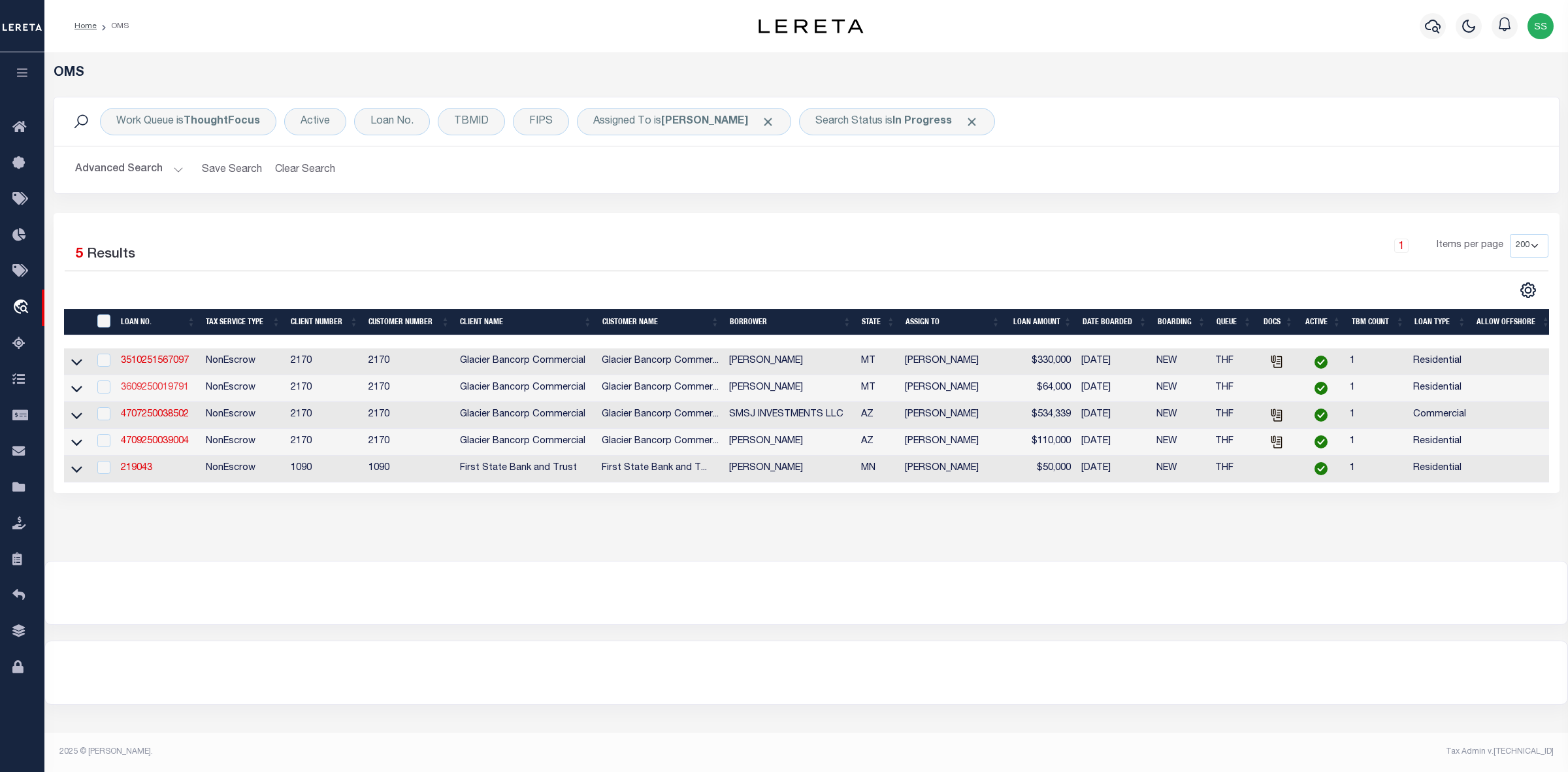
click at [164, 390] on link "3609250019791" at bounding box center [154, 387] width 68 height 9
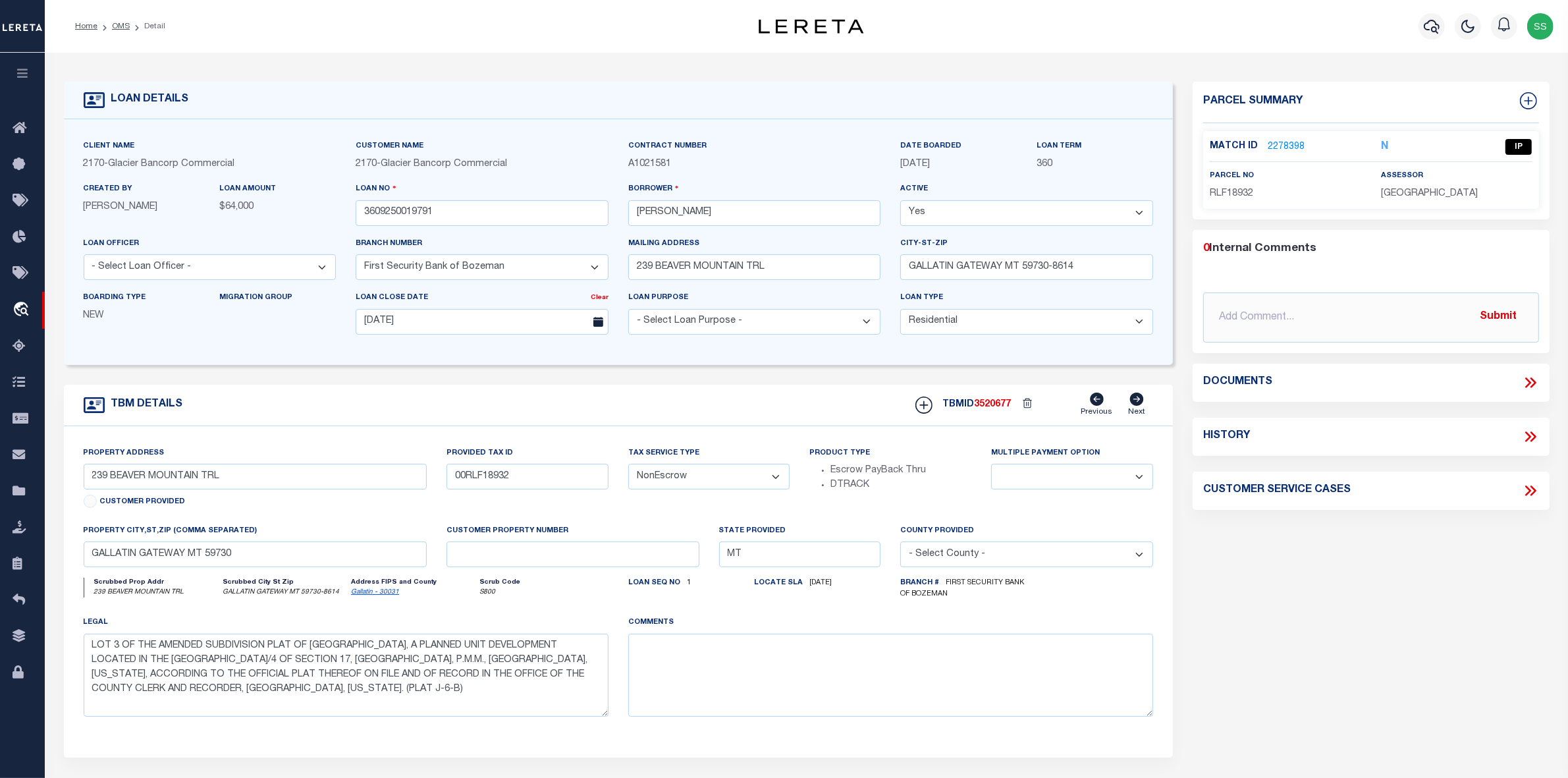
click at [1287, 144] on link "2278398" at bounding box center [1286, 148] width 37 height 14
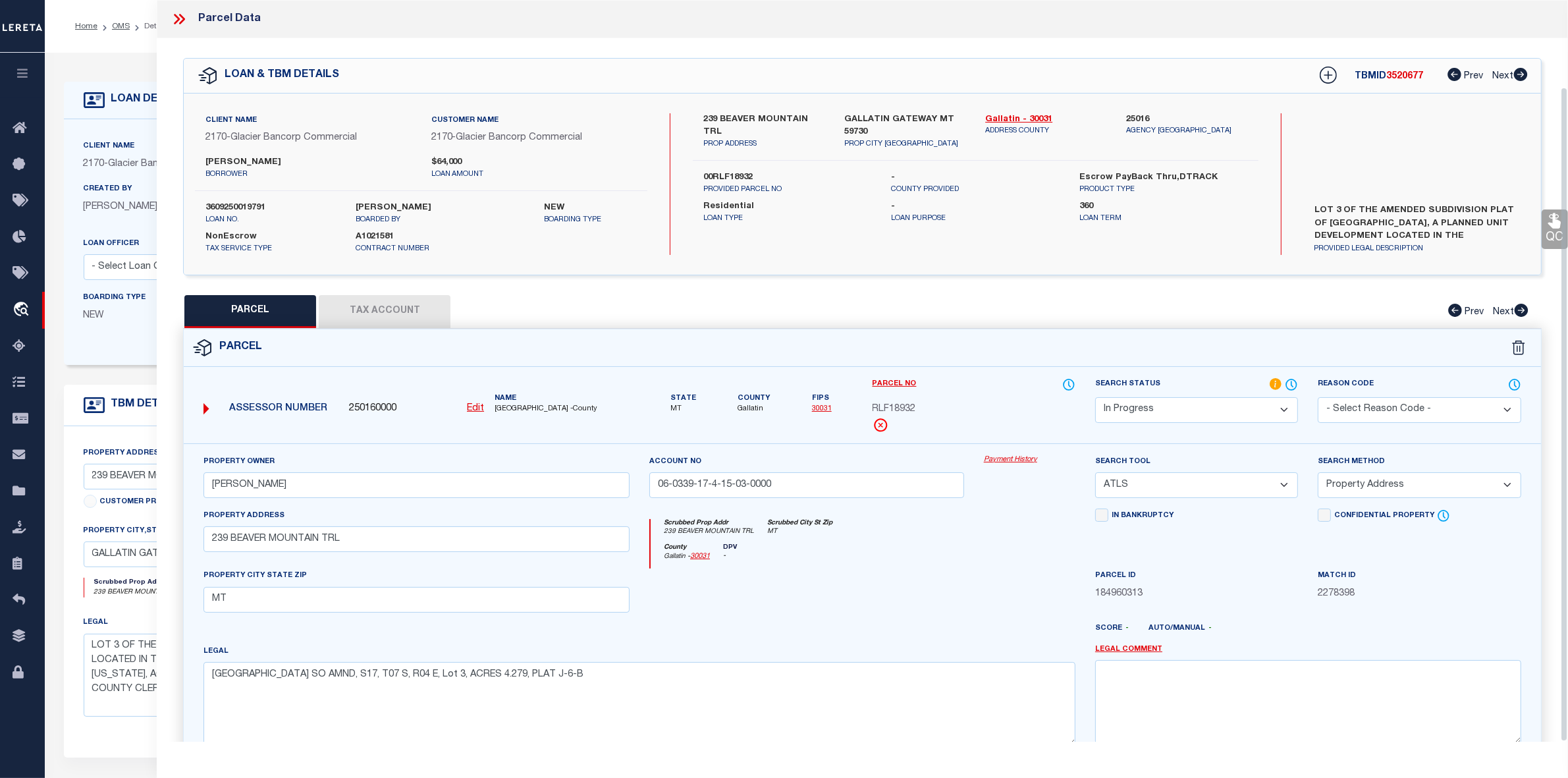
scroll to position [98, 0]
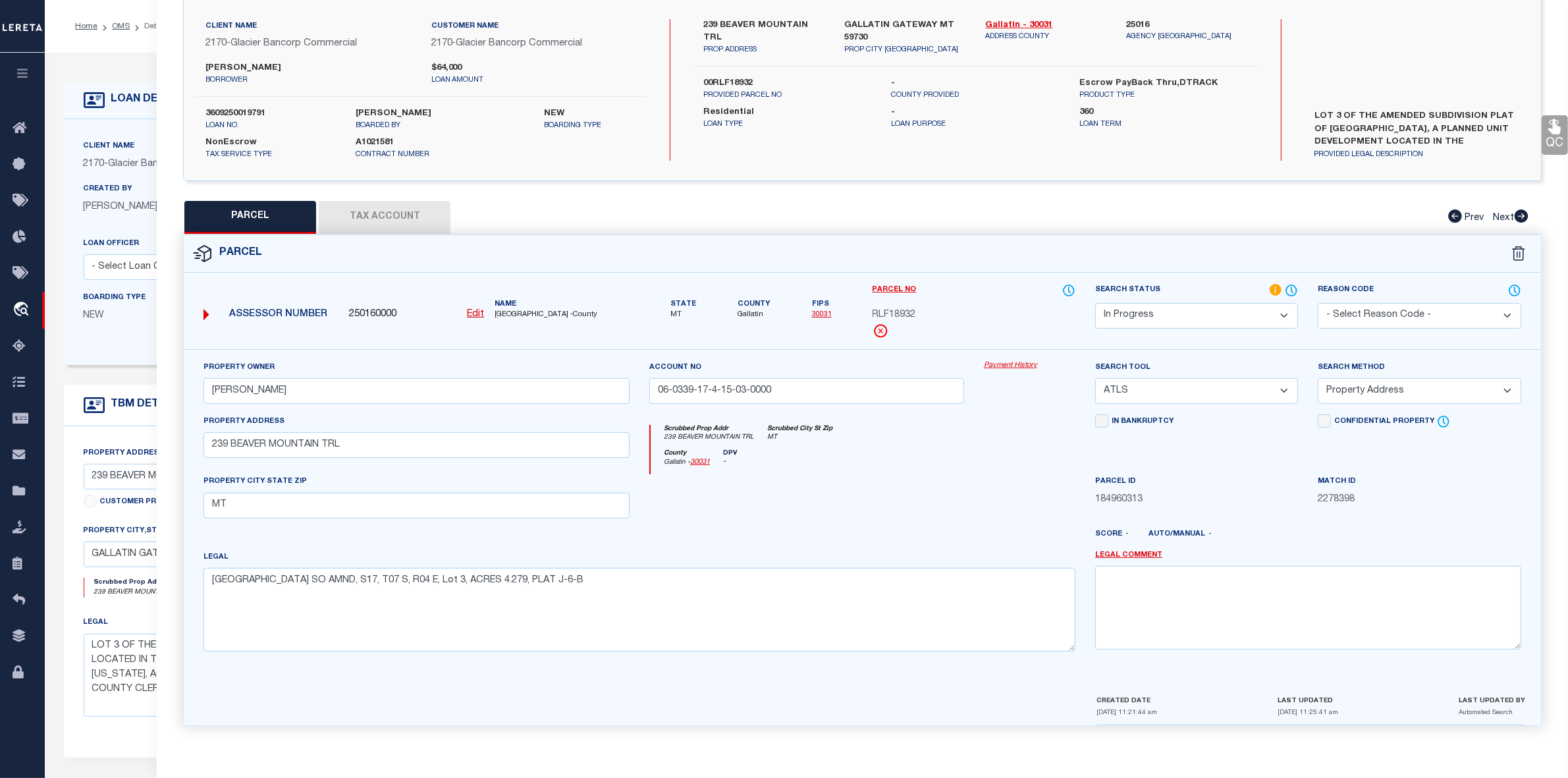
click at [481, 309] on u "Edit" at bounding box center [475, 313] width 17 height 9
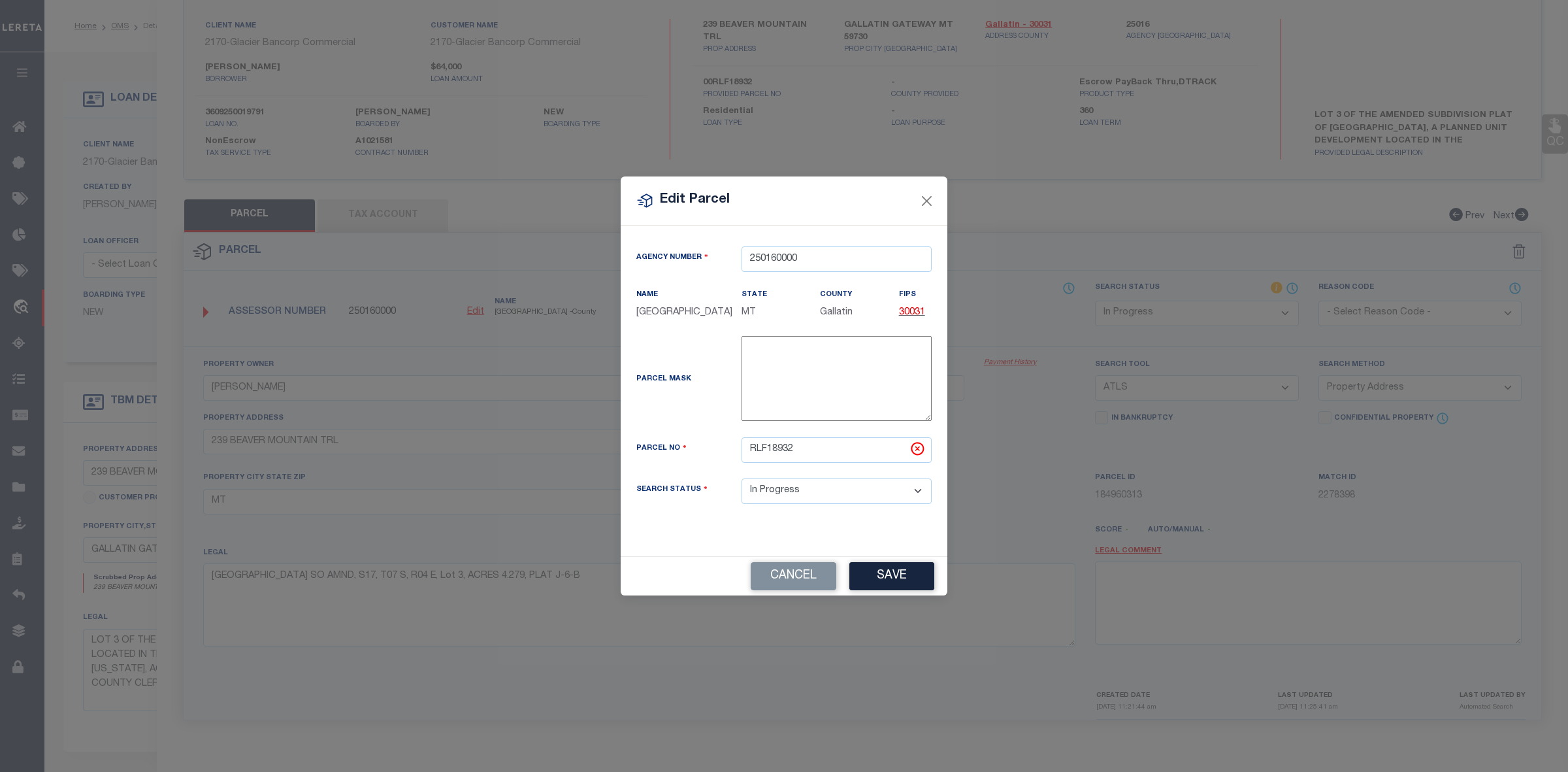
click at [893, 583] on button "Save" at bounding box center [891, 576] width 85 height 28
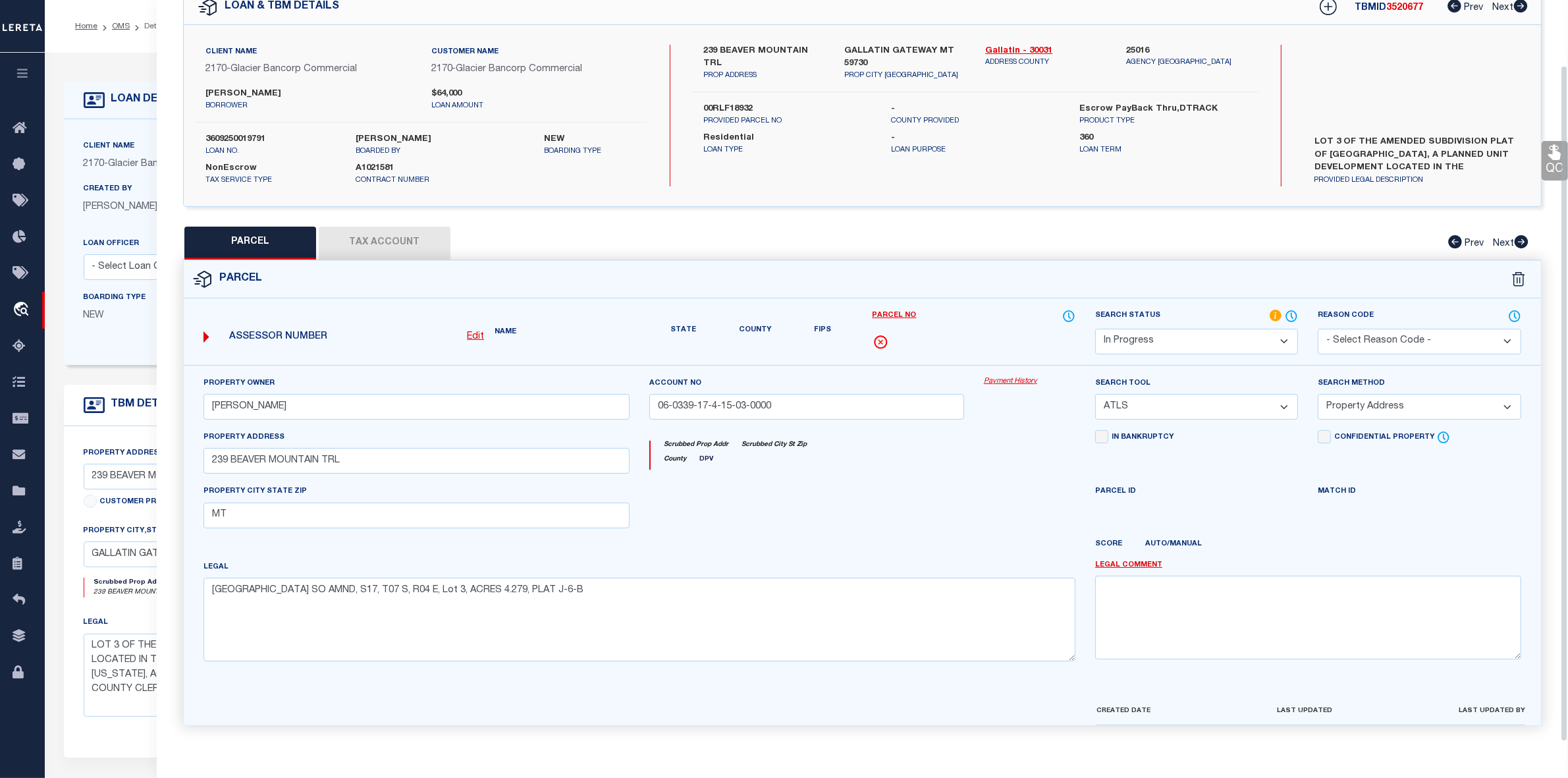
click at [936, 190] on div "QC QC QC" at bounding box center [862, 356] width 1411 height 772
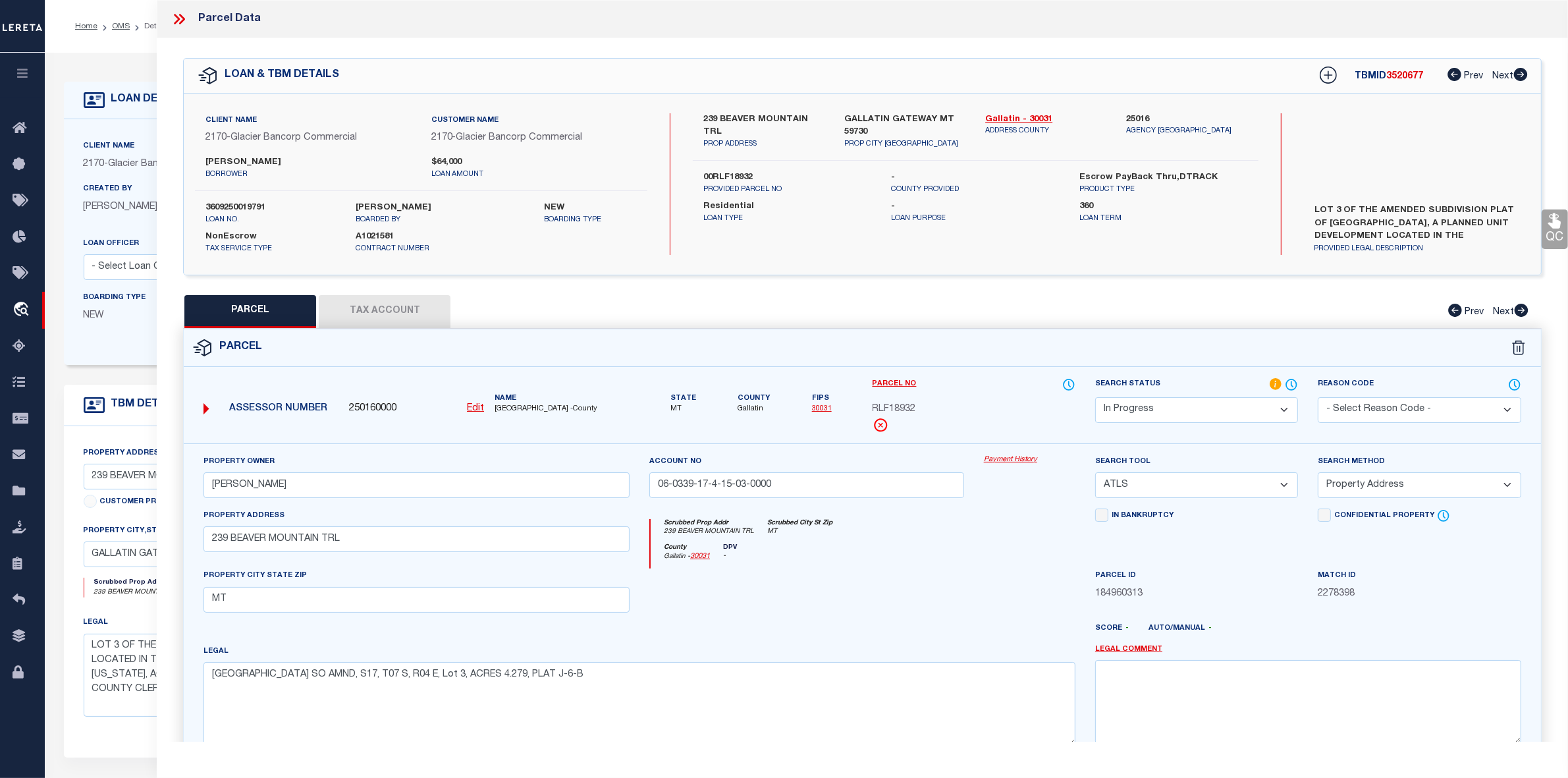
scroll to position [89, 0]
drag, startPoint x: 354, startPoint y: 540, endPoint x: 102, endPoint y: 542, distance: 252.0
click at [102, 542] on div "OMS Work Queue is ThoughtFocus Active Loan No. TBMID FIPS Assigned To is Suresh…" at bounding box center [806, 523] width 1523 height 941
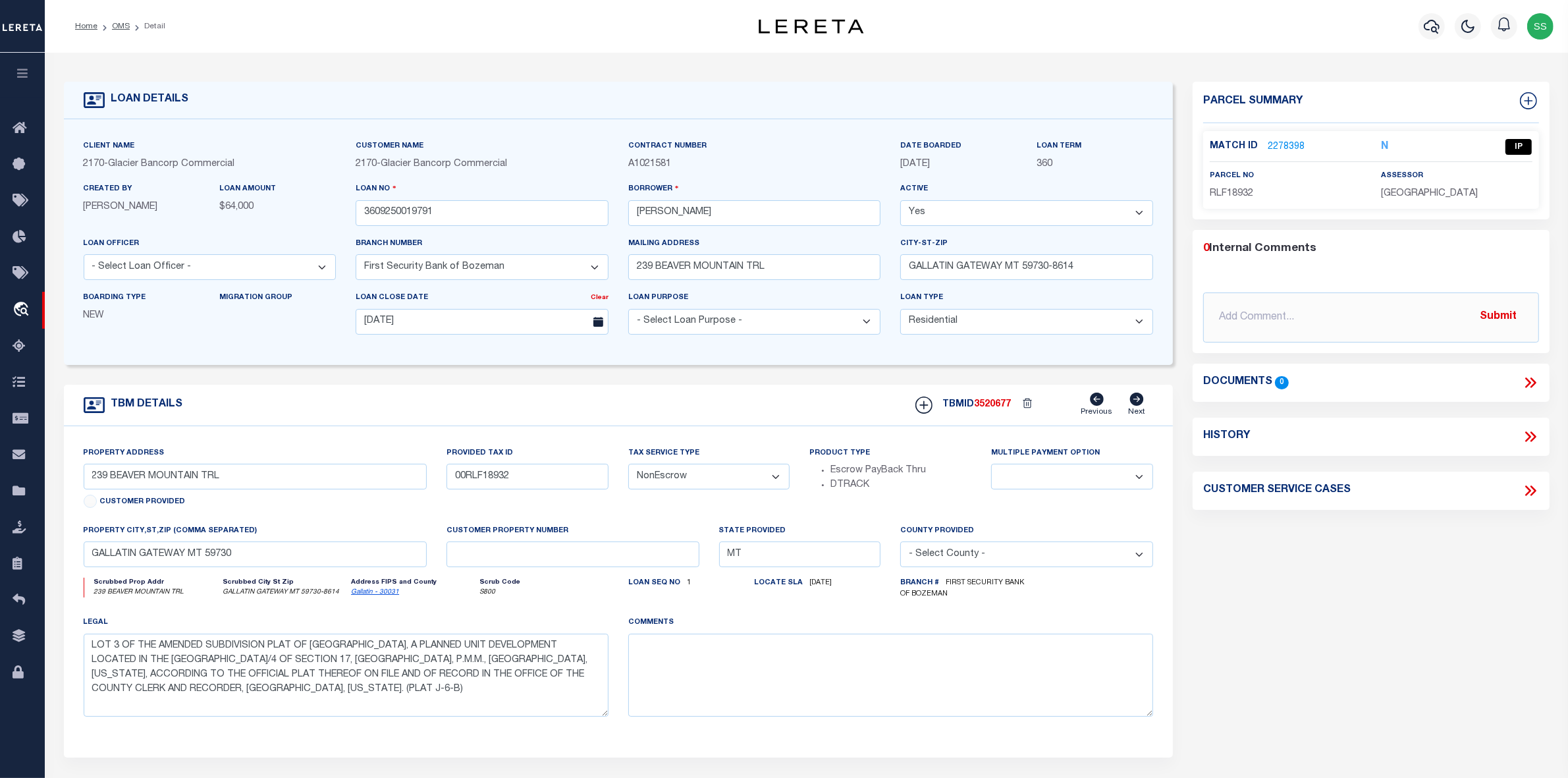
click at [1276, 145] on link "2278398" at bounding box center [1286, 148] width 37 height 14
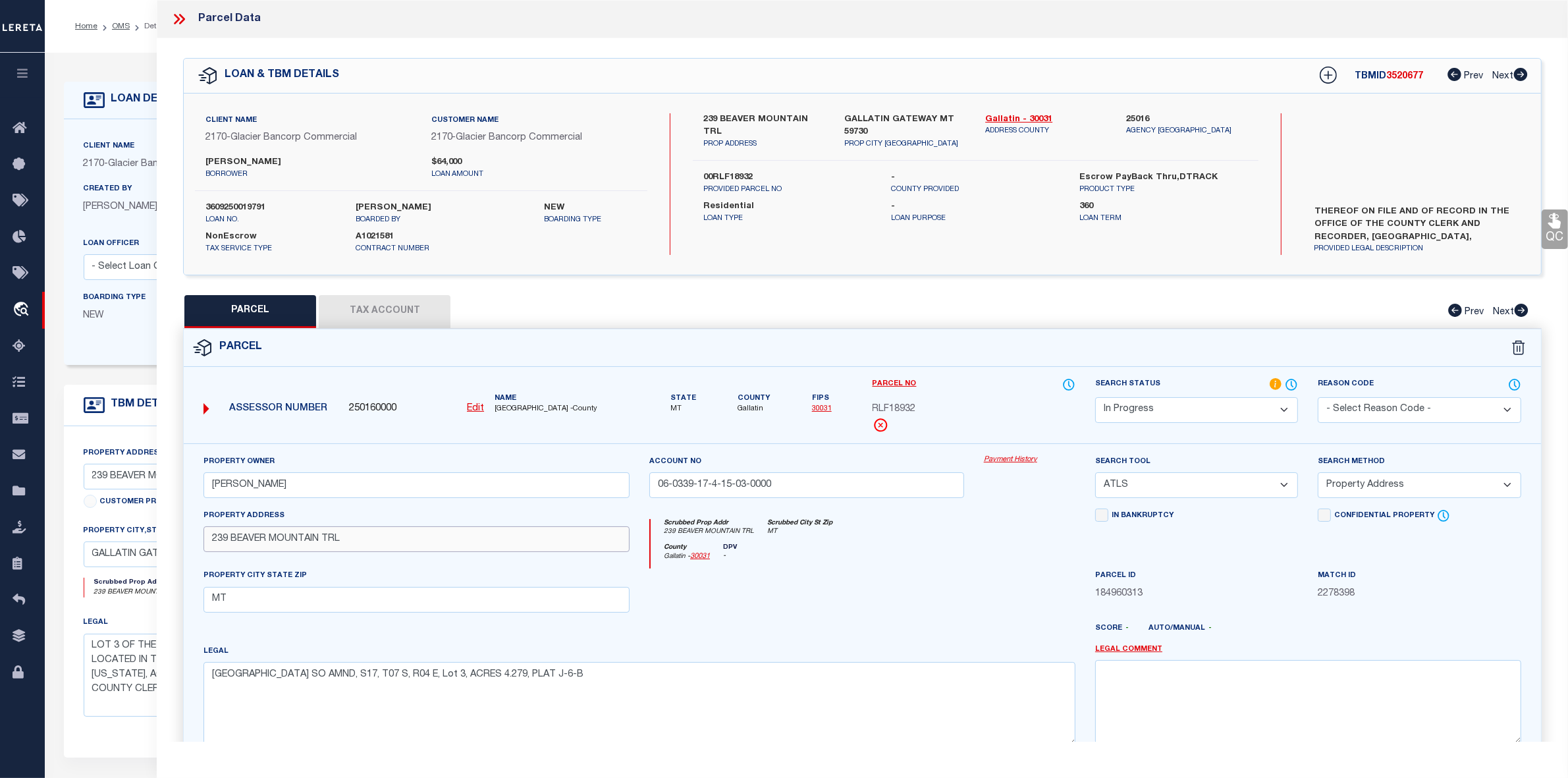
drag, startPoint x: 341, startPoint y: 544, endPoint x: 198, endPoint y: 545, distance: 143.0
click at [198, 545] on div "Property Address 239 BEAVER MOUNTAIN TRL" at bounding box center [416, 539] width 446 height 61
paste input "239 BEAVER MOUNTAIN"
click at [297, 612] on input "MT" at bounding box center [416, 599] width 426 height 26
drag, startPoint x: 843, startPoint y: 117, endPoint x: 950, endPoint y: 127, distance: 107.5
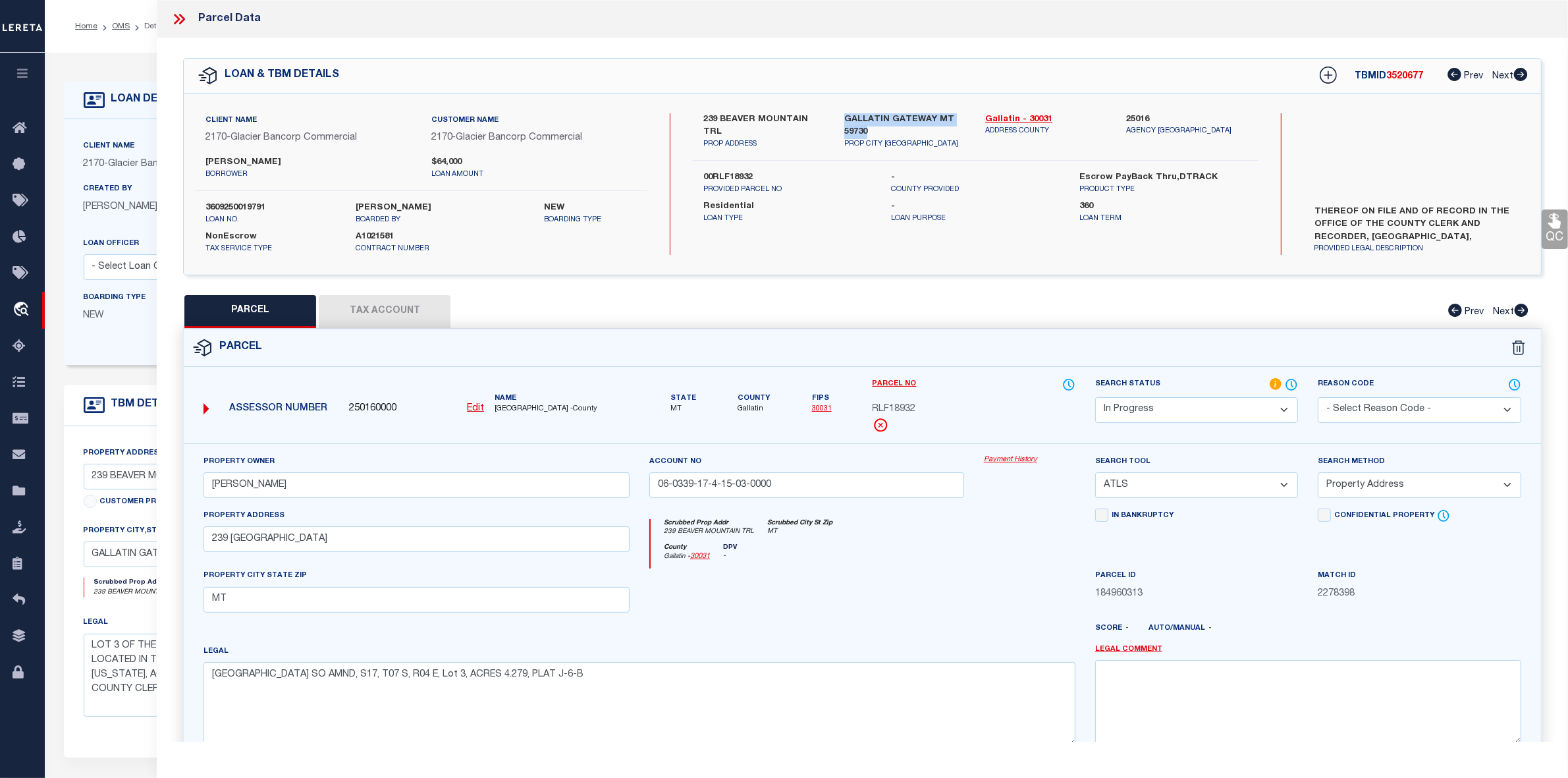
click at [950, 127] on div "GALLATIN GATEWAY MT 59730 PROP CITY ST ZIP" at bounding box center [905, 132] width 141 height 37
click at [260, 600] on input "MT" at bounding box center [416, 599] width 426 height 26
paste input "GALLATIN GATEWAY MT 59730"
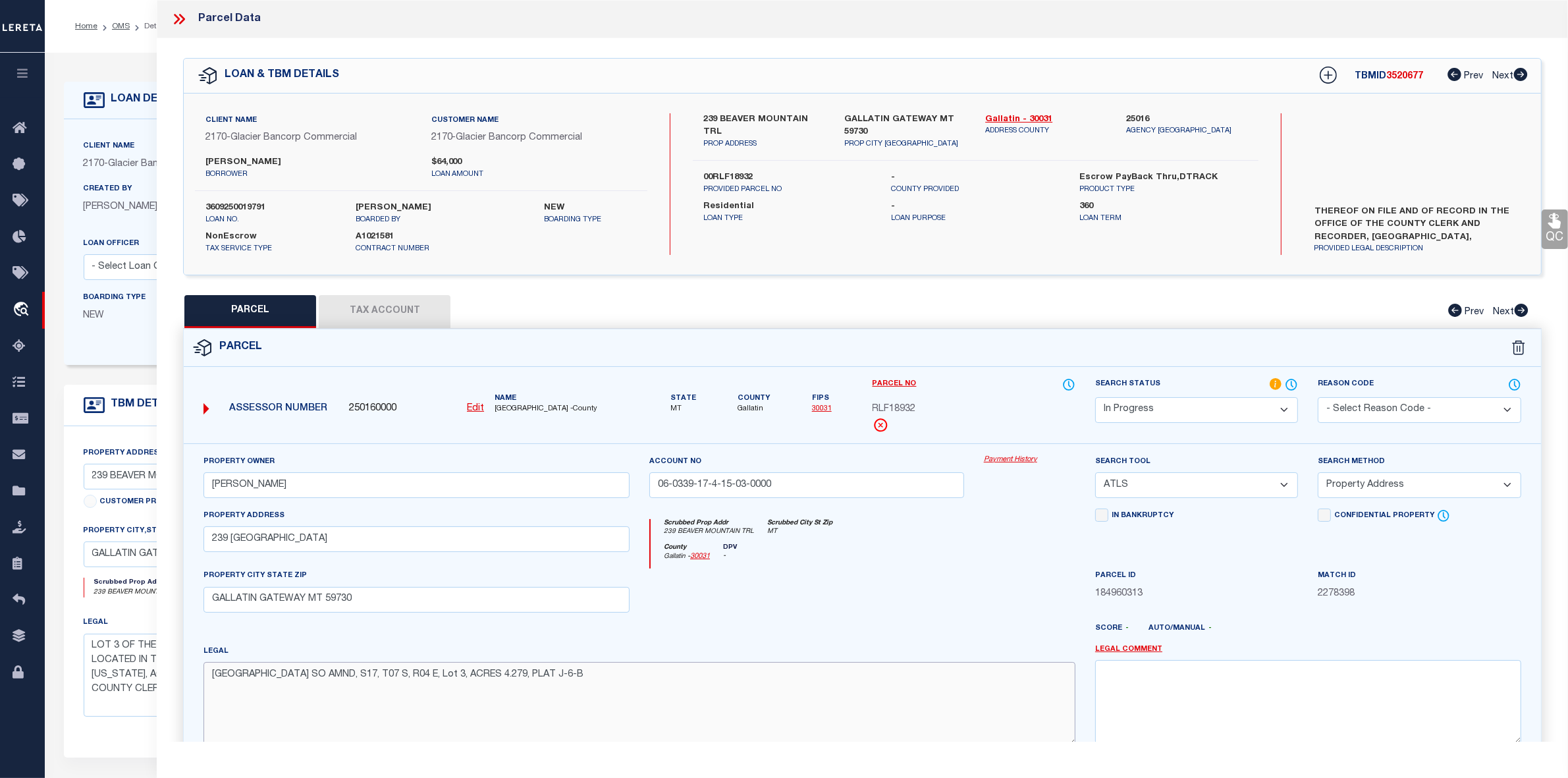
click at [674, 700] on textarea "BEAVER CREEK SO AMND, S17, T07 S, R04 E, Lot 3, ACRES 4.279, PLAT J-6-B" at bounding box center [639, 703] width 872 height 83
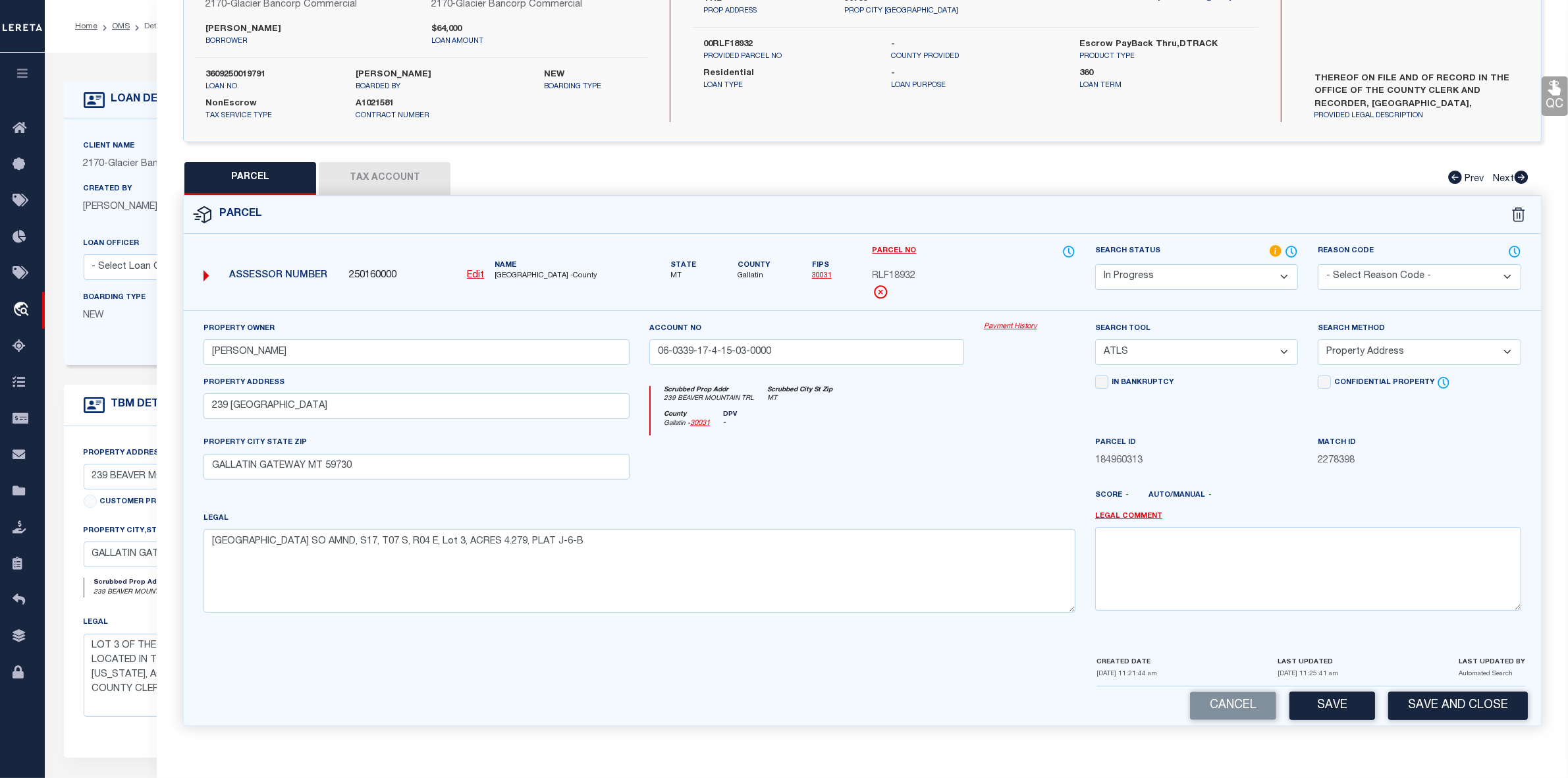
click at [1160, 344] on select "-- Select Search Tool -- 3rd Party Website Agency File Agency Website ATLS CNV-…" at bounding box center [1196, 352] width 202 height 26
click at [1095, 339] on select "-- Select Search Tool -- 3rd Party Website Agency File Agency Website ATLS CNV-…" at bounding box center [1196, 352] width 202 height 26
click at [1388, 346] on select "-- Select Search Method -- Property Address Legal Liability Info Provided" at bounding box center [1418, 352] width 202 height 26
click at [1318, 339] on select "-- Select Search Method -- Property Address Legal Liability Info Provided" at bounding box center [1418, 352] width 202 height 26
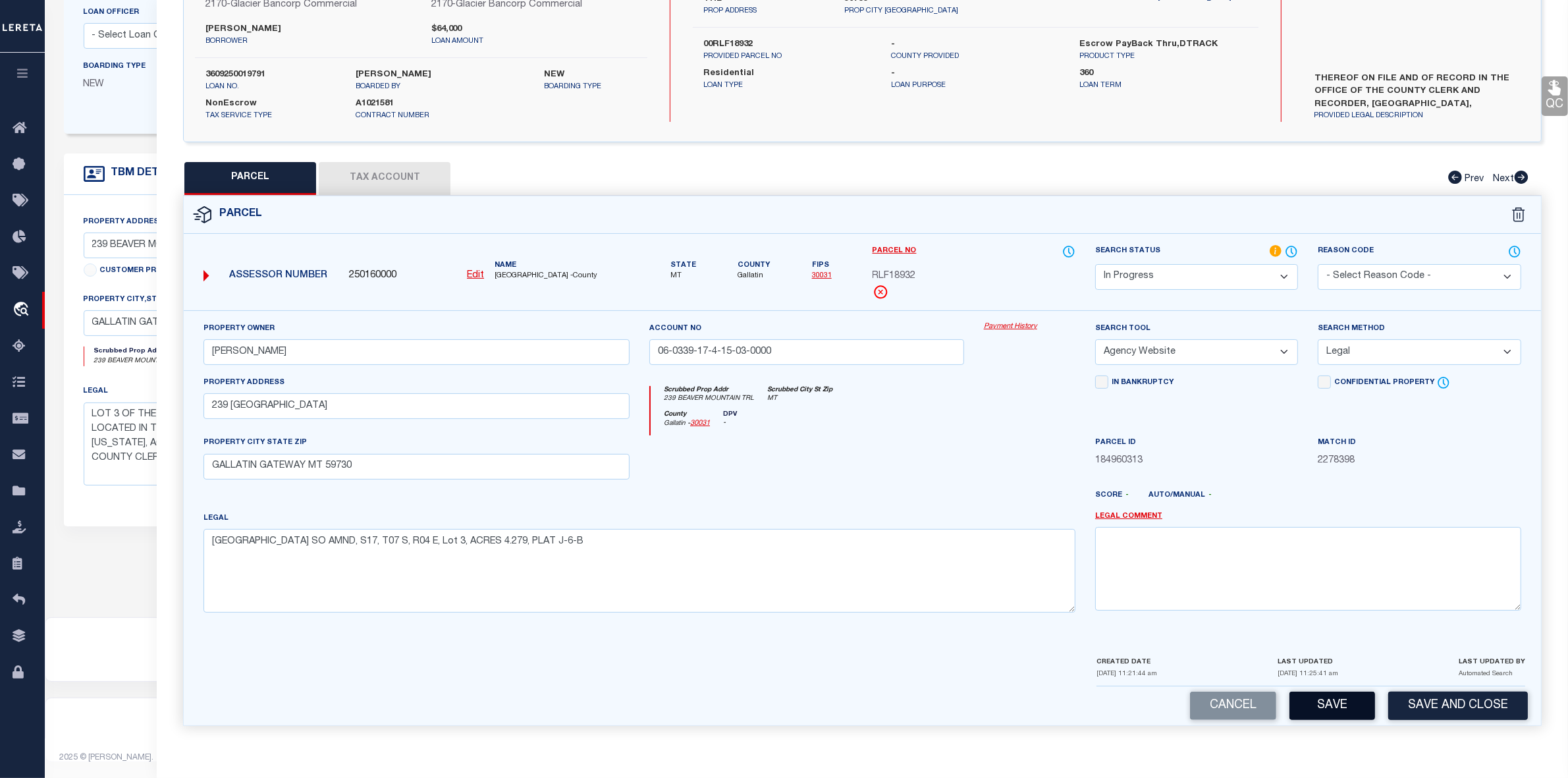
click at [1348, 701] on button "Save" at bounding box center [1333, 705] width 86 height 28
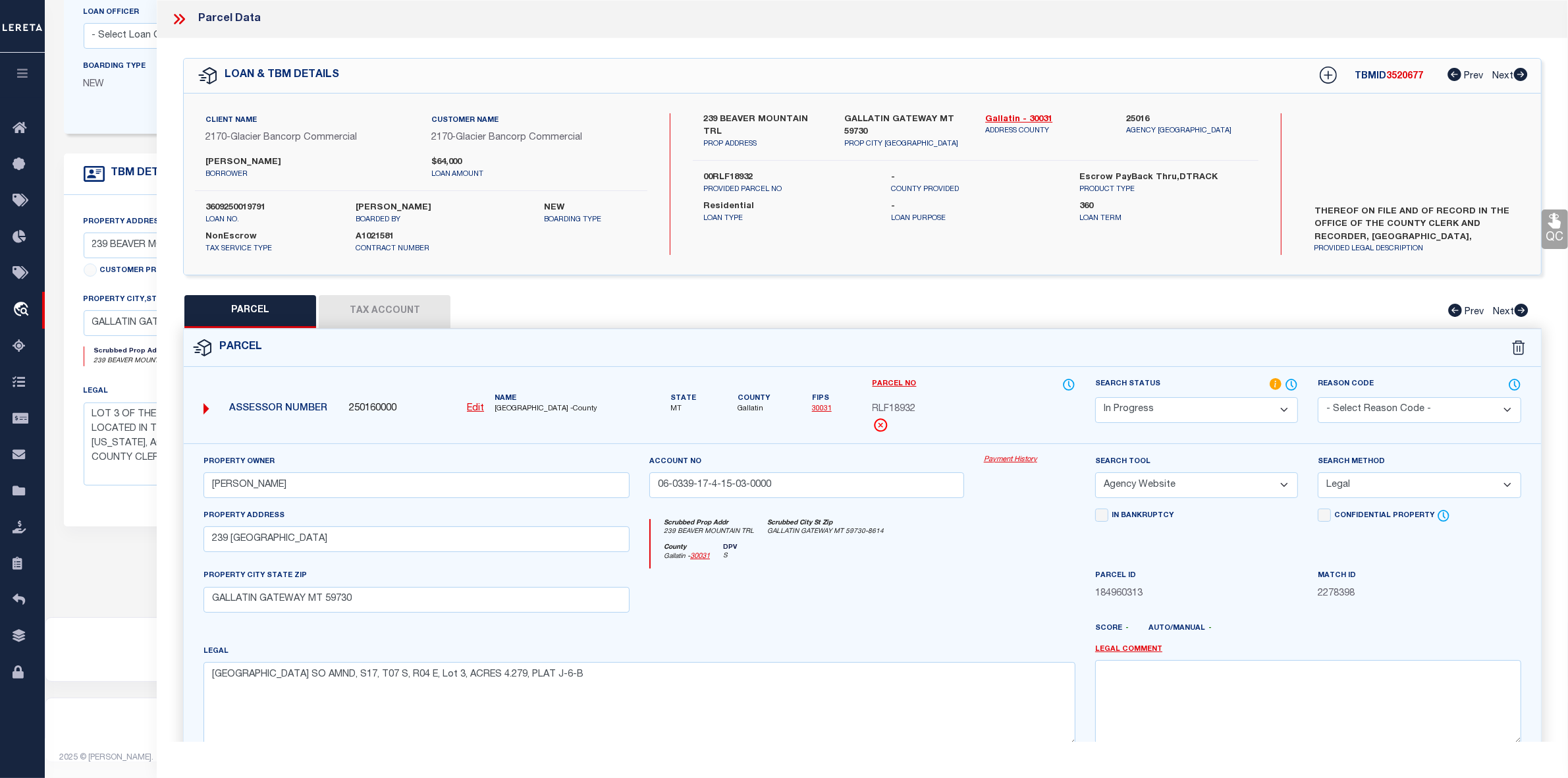
click at [381, 307] on button "Tax Account" at bounding box center [385, 311] width 132 height 33
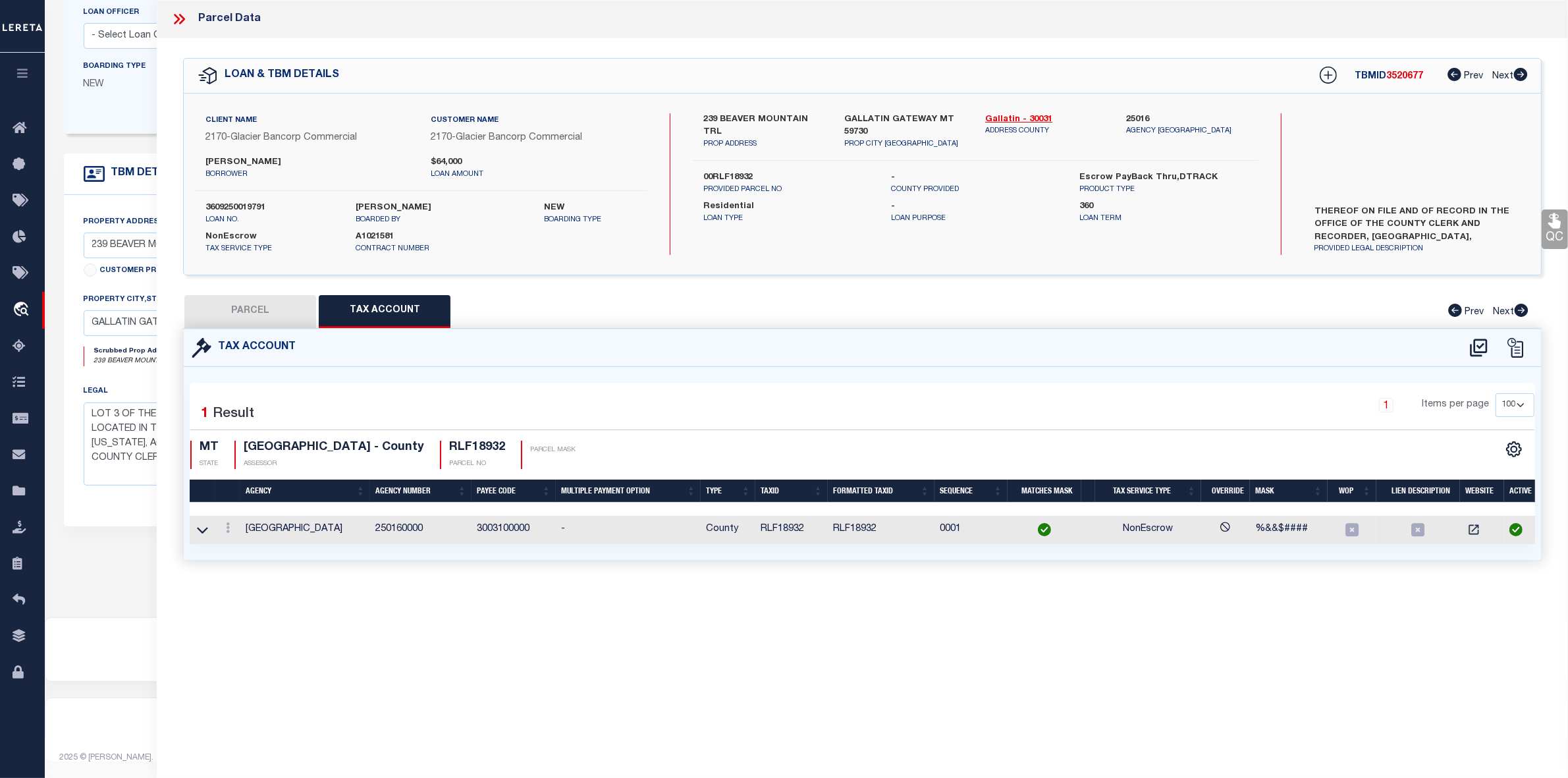
click at [239, 308] on button "PARCEL" at bounding box center [250, 311] width 132 height 33
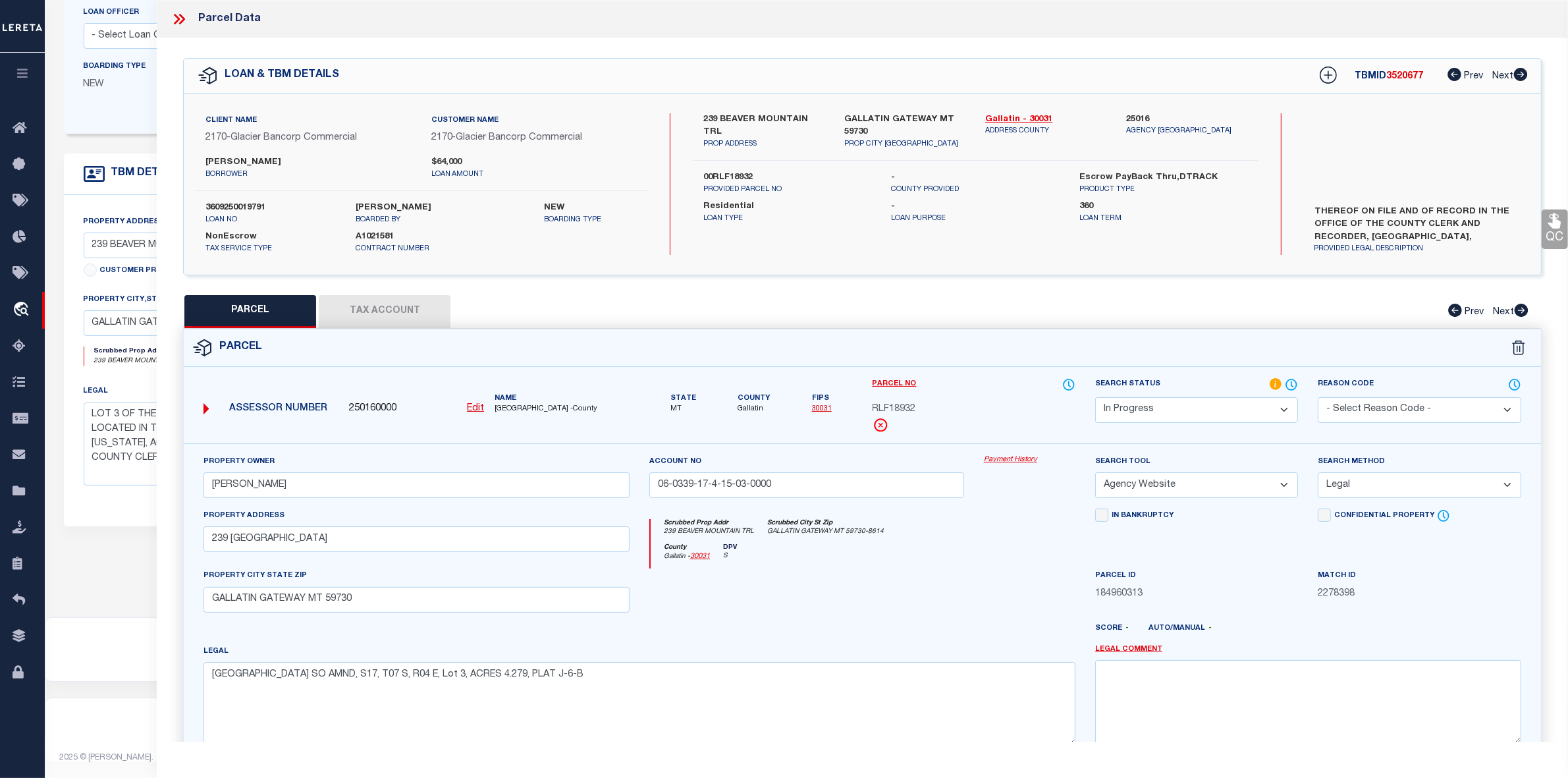
click at [895, 406] on span "RLF18932" at bounding box center [895, 409] width 44 height 15
click at [395, 295] on button "Tax Account" at bounding box center [385, 311] width 132 height 33
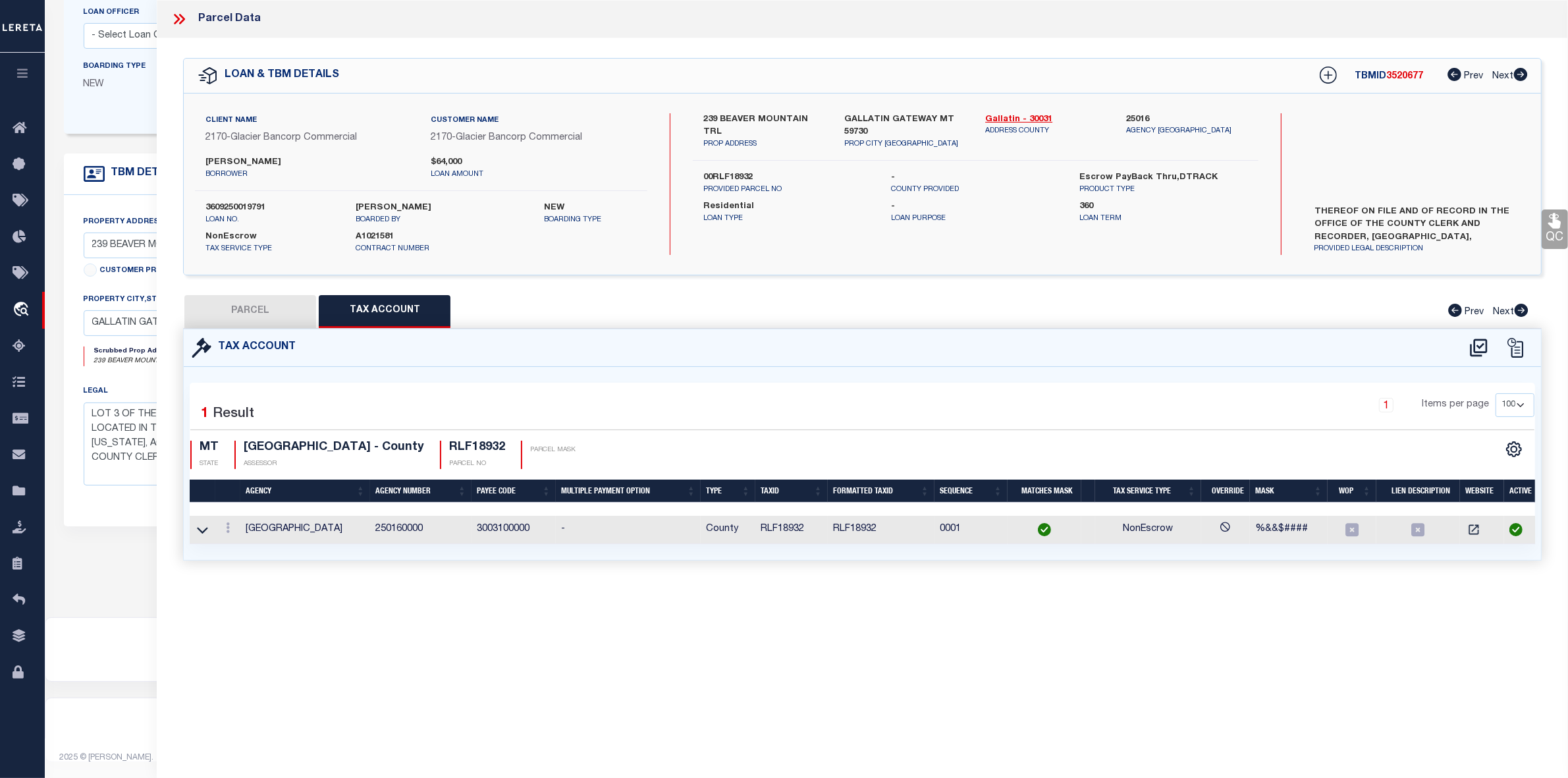
click at [267, 306] on button "PARCEL" at bounding box center [250, 311] width 132 height 33
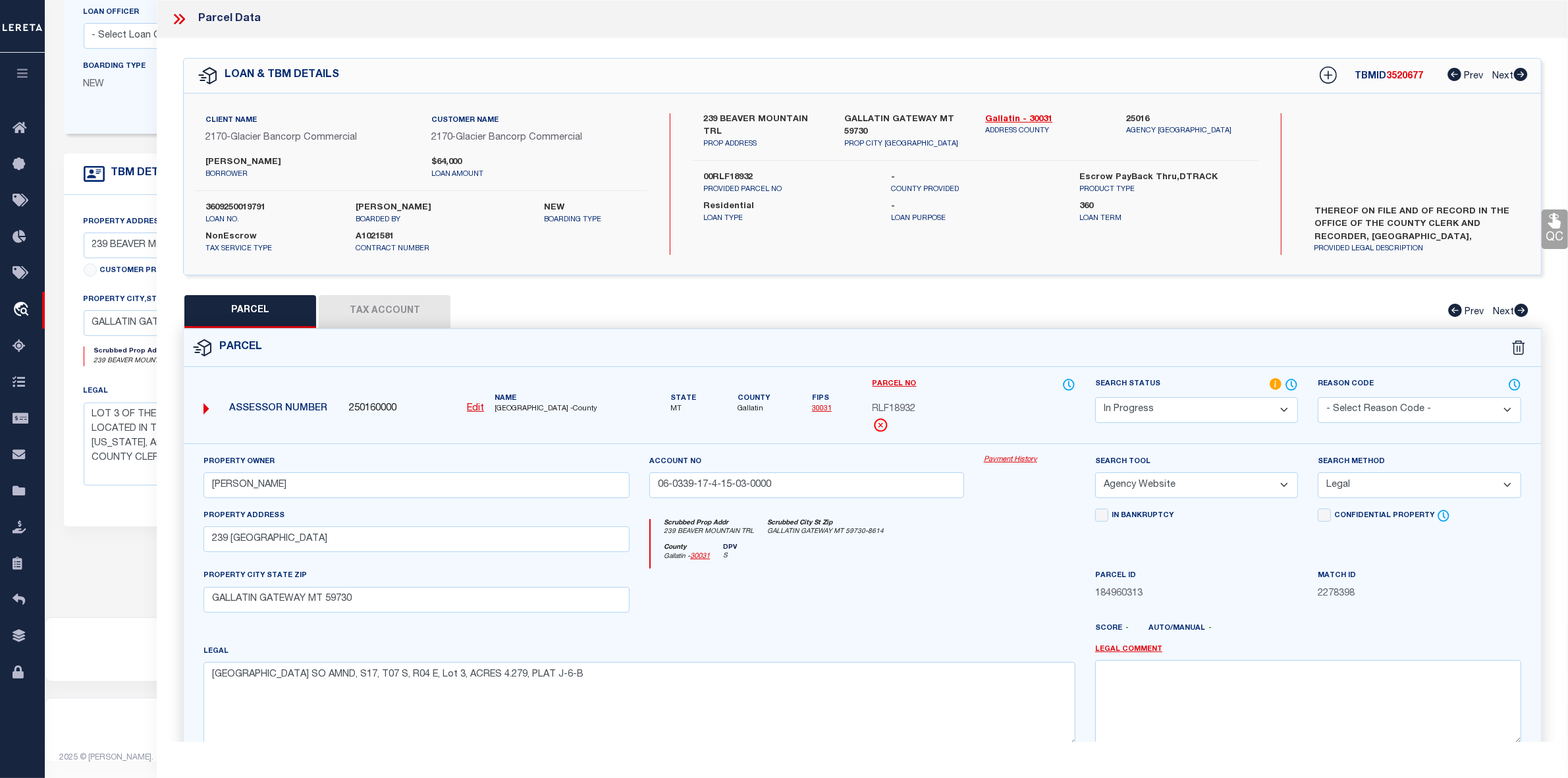
scroll to position [76, 0]
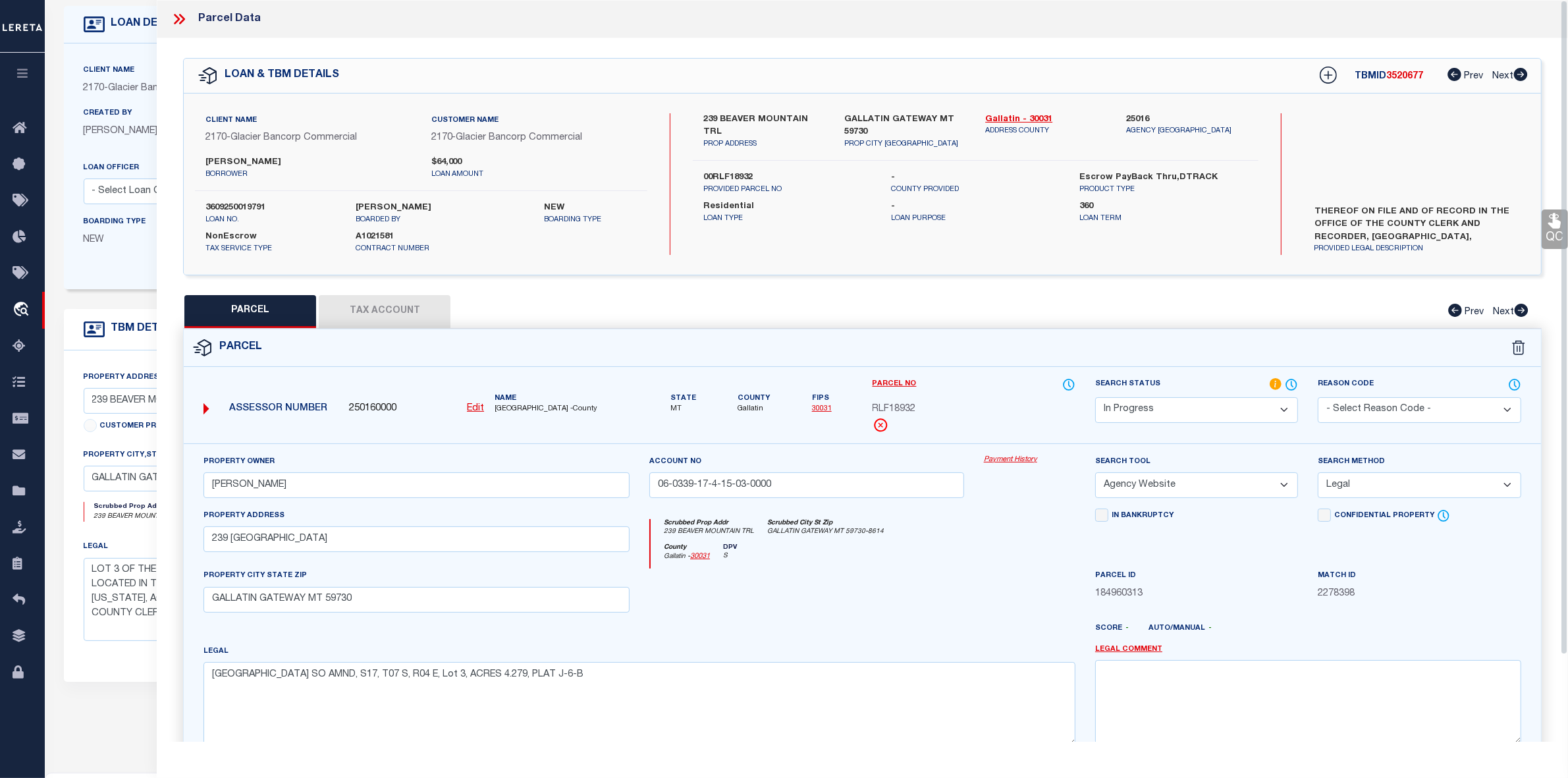
click at [177, 15] on icon at bounding box center [179, 19] width 17 height 17
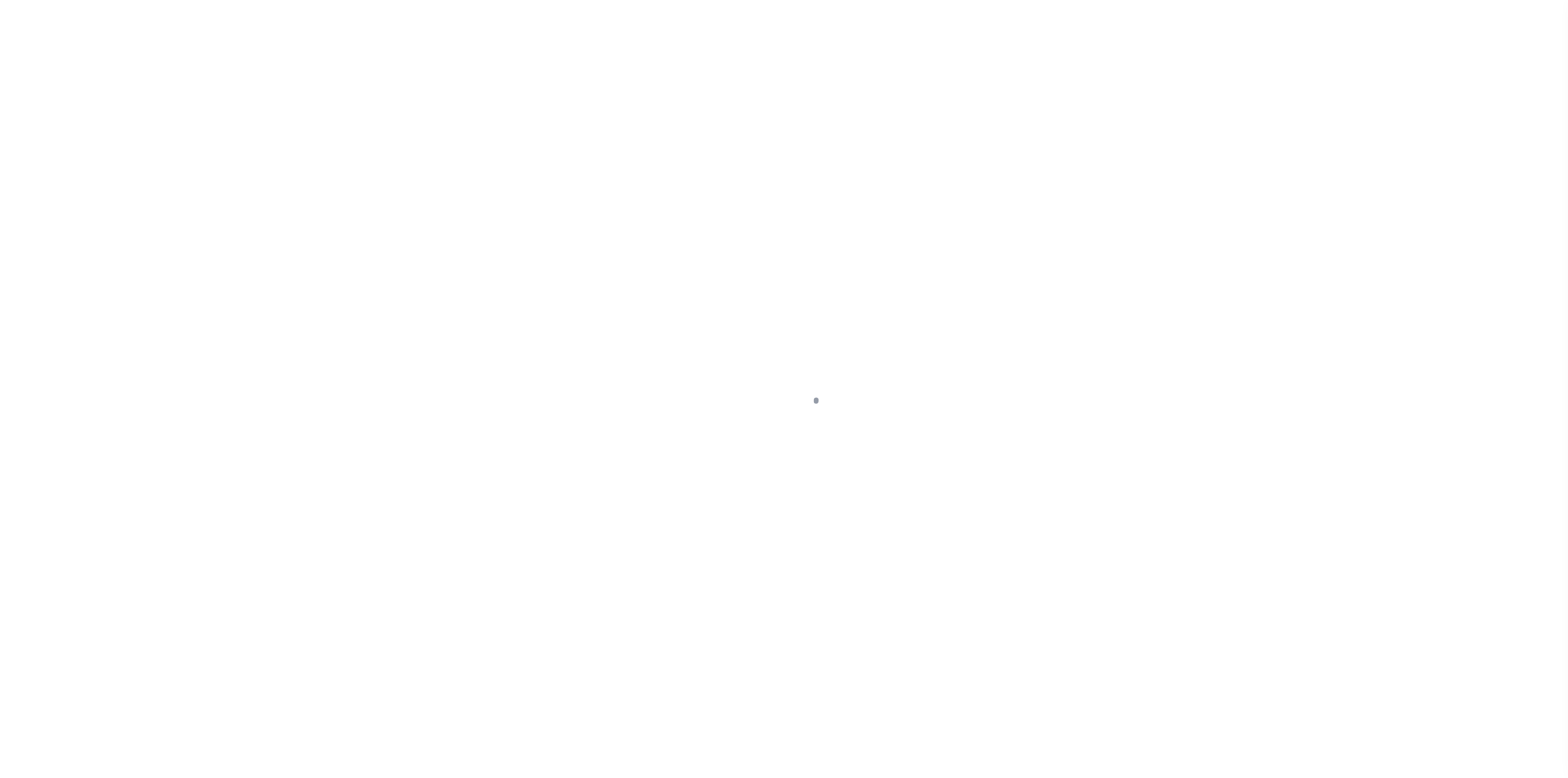
select select "10"
select select "NonEscrow"
type input "239 BEAVER MOUNTAIN TRL"
type input "00RLF18932"
select select
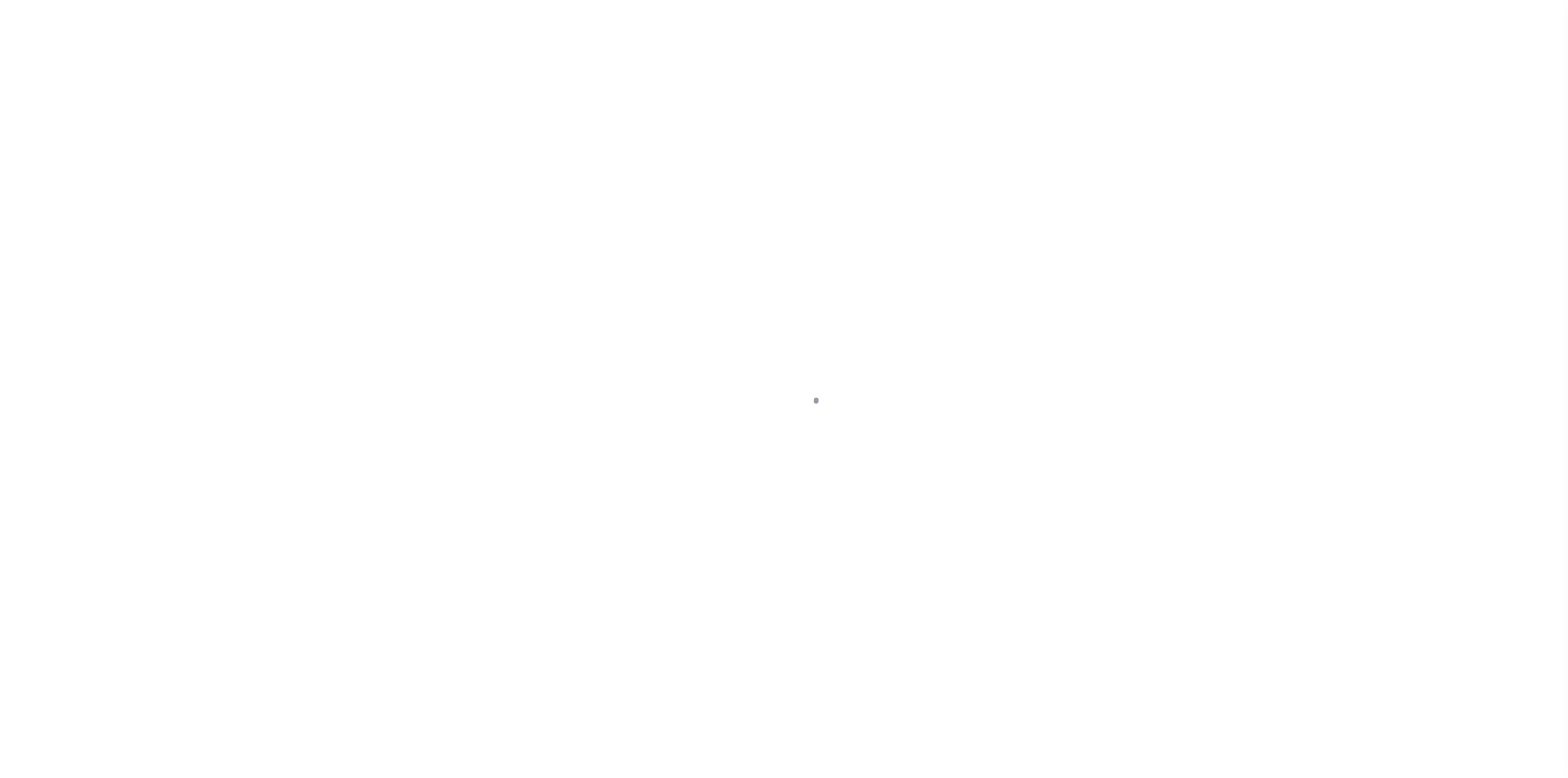
type input "GALLATIN GATEWAY MT 59730"
type input "MT"
type textarea "LOT 3 OF THE AMENDED SUBDIVISION PLAT OF [GEOGRAPHIC_DATA], A PLANNED UNIT DEVE…"
select select "4574"
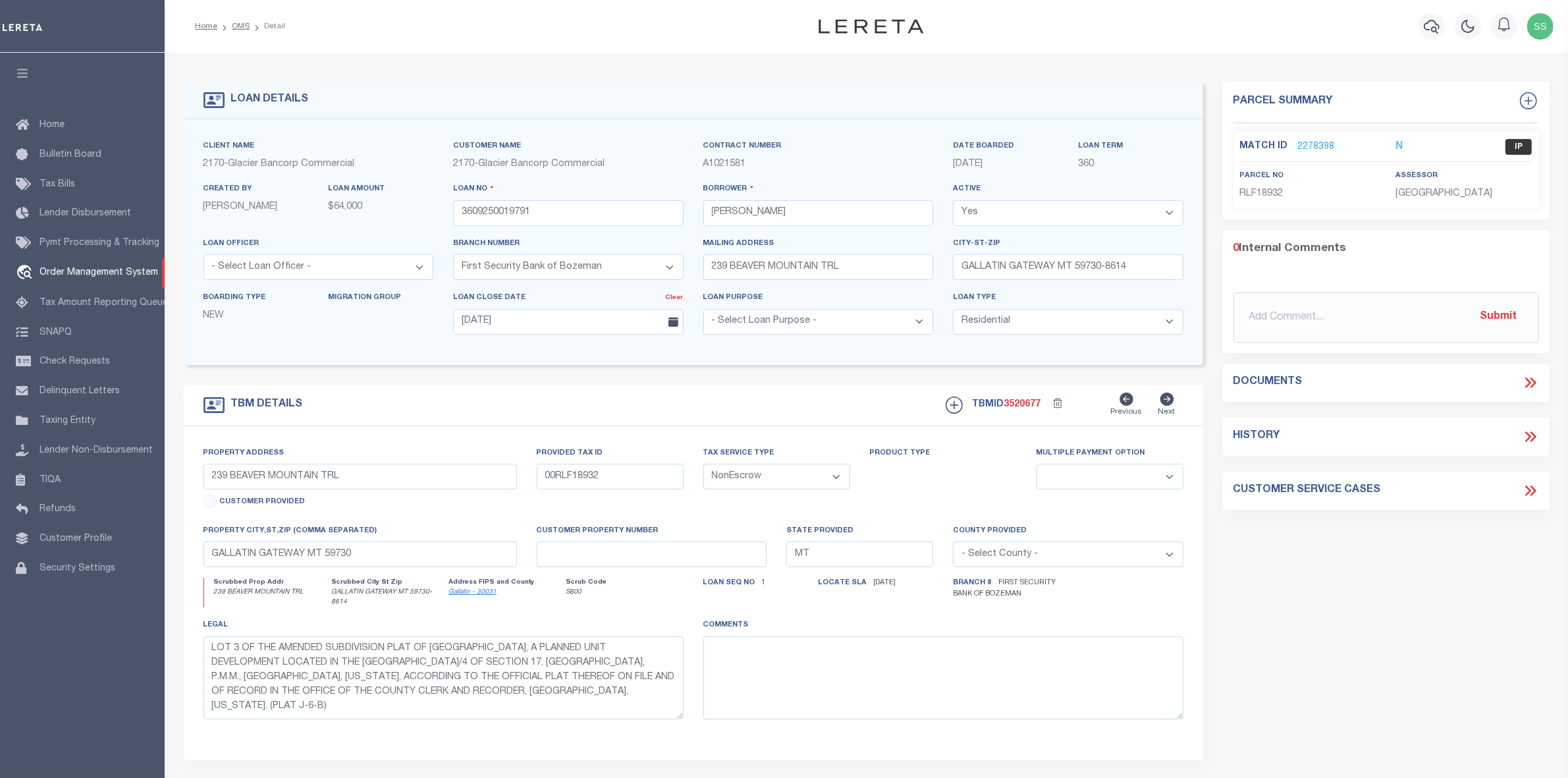
select select "200"
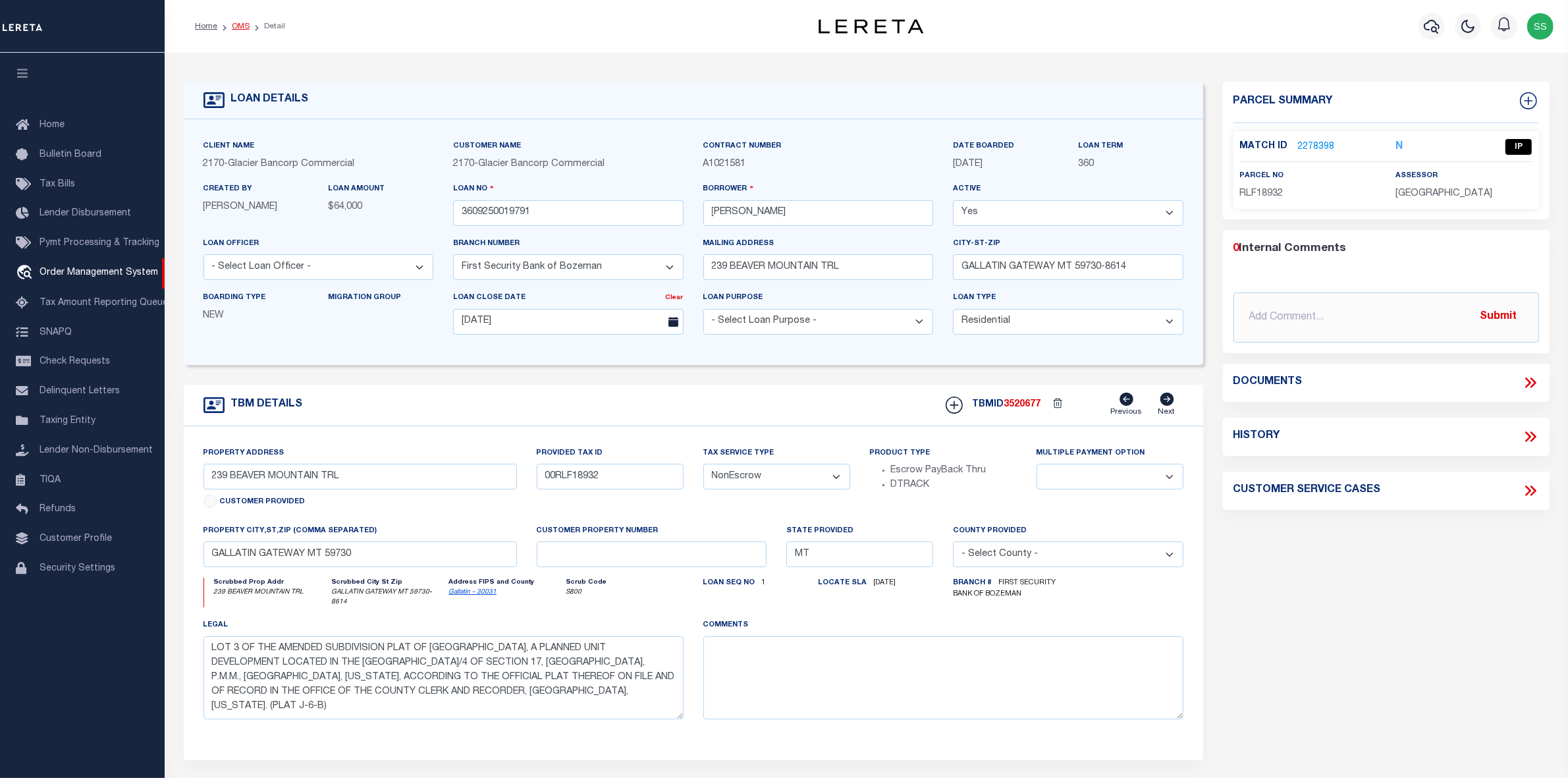
click at [245, 24] on link "OMS" at bounding box center [240, 26] width 18 height 8
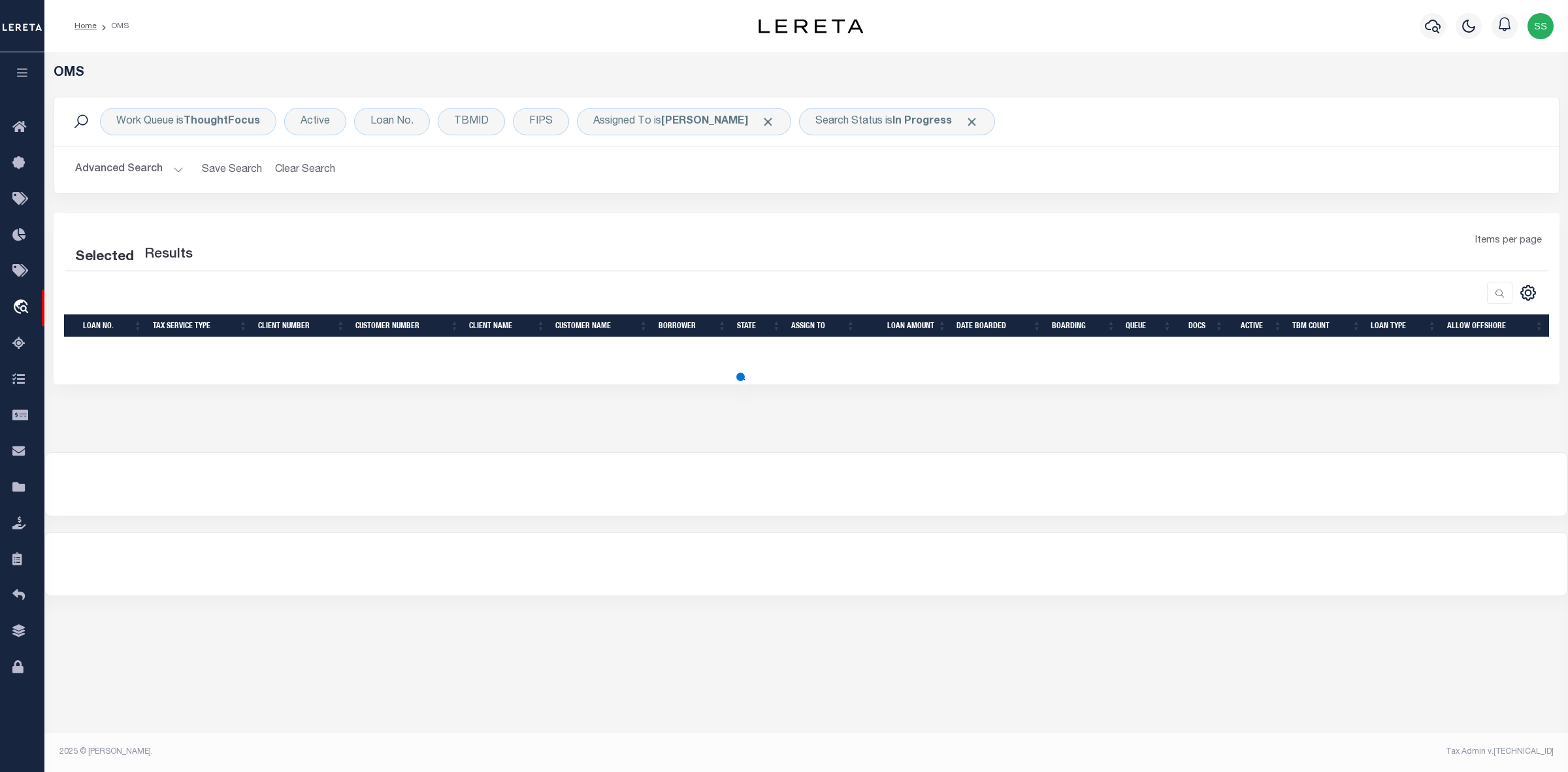
select select "200"
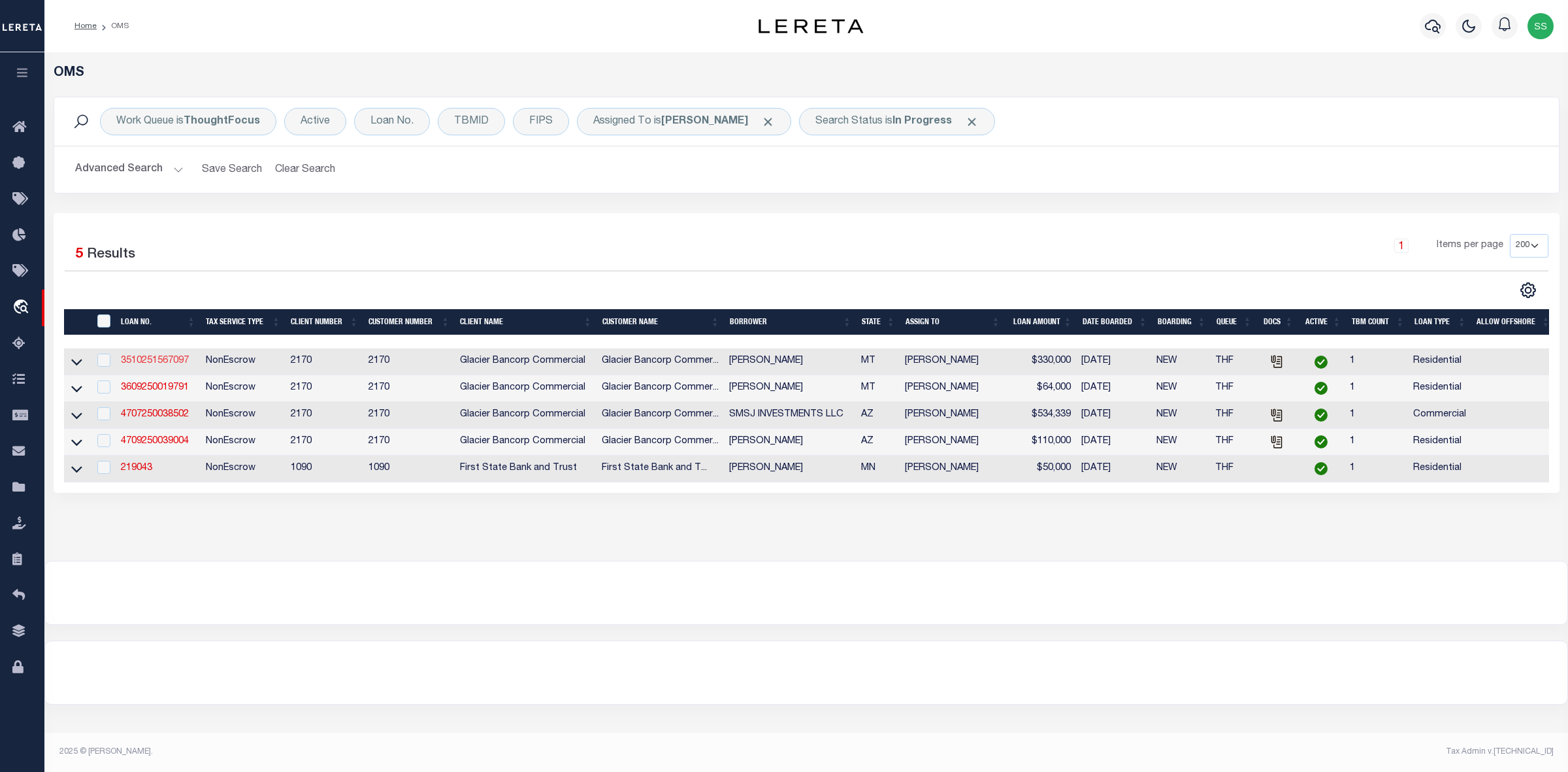
click at [144, 362] on link "3510251567097" at bounding box center [154, 360] width 68 height 9
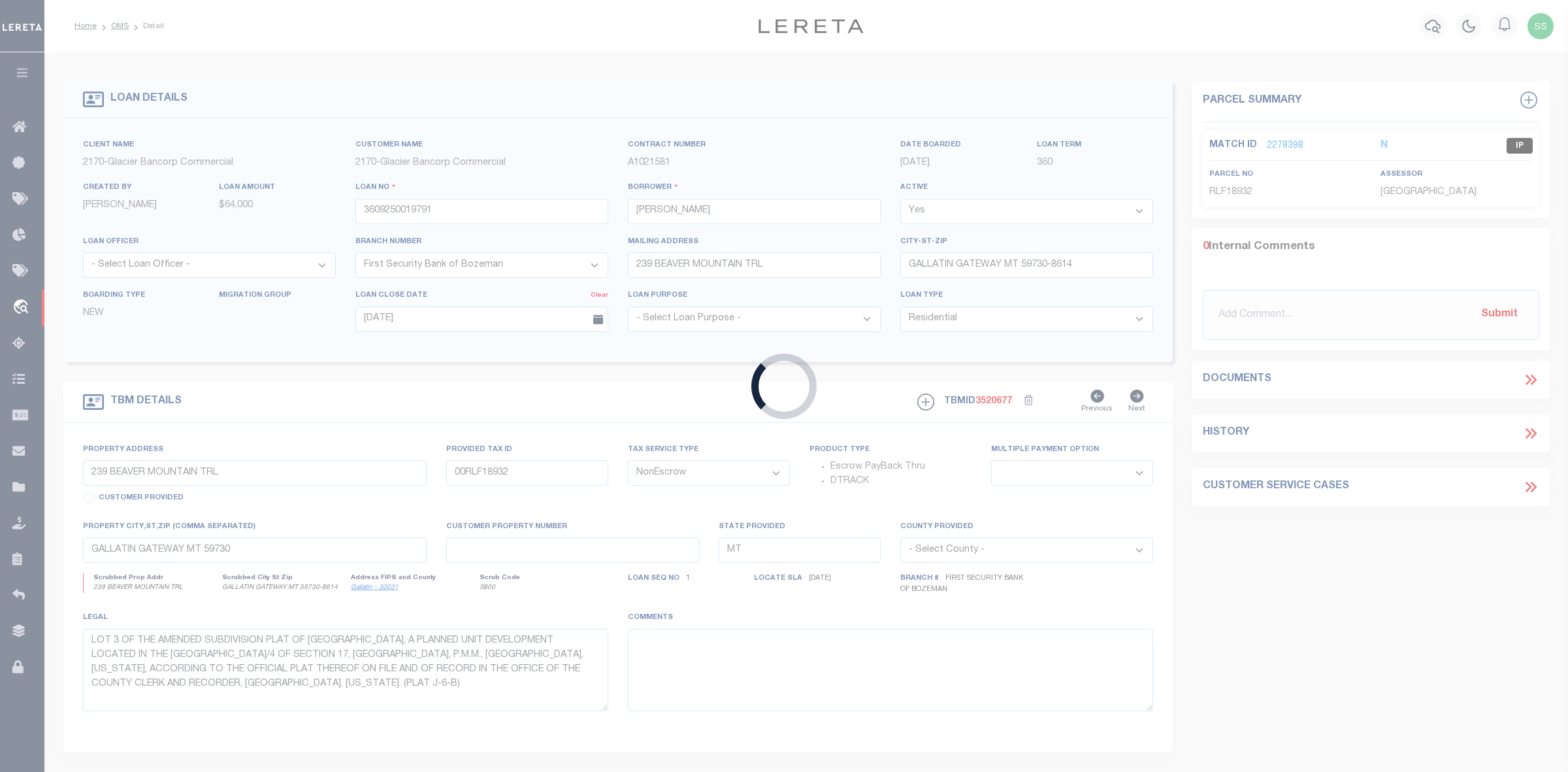
type input "3510251567097"
type input "[PERSON_NAME]"
select select "4570"
type input "[STREET_ADDRESS]"
type input "MISSOULA MT 59802-3375"
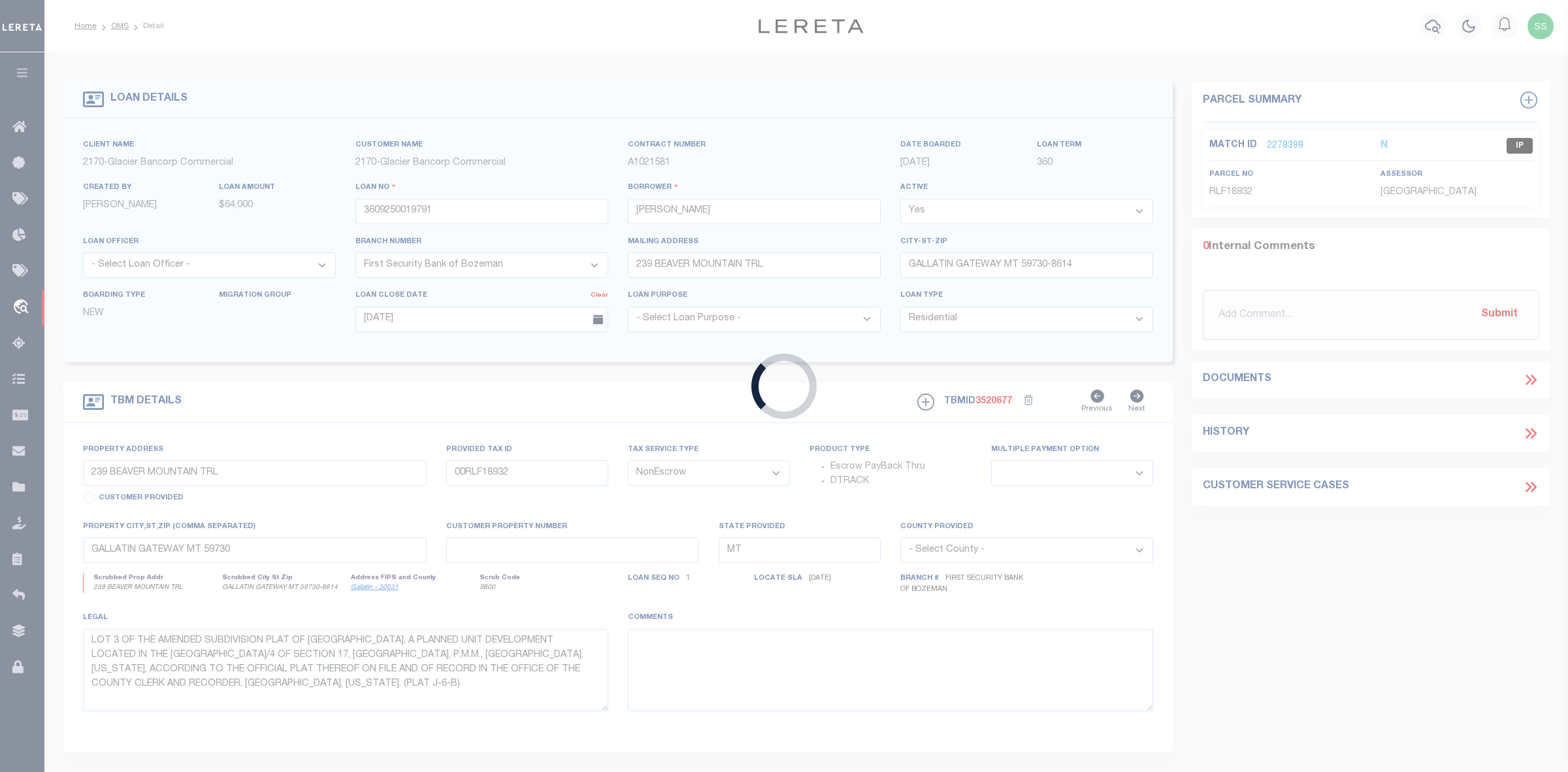
type input "[DATE]"
select select "200"
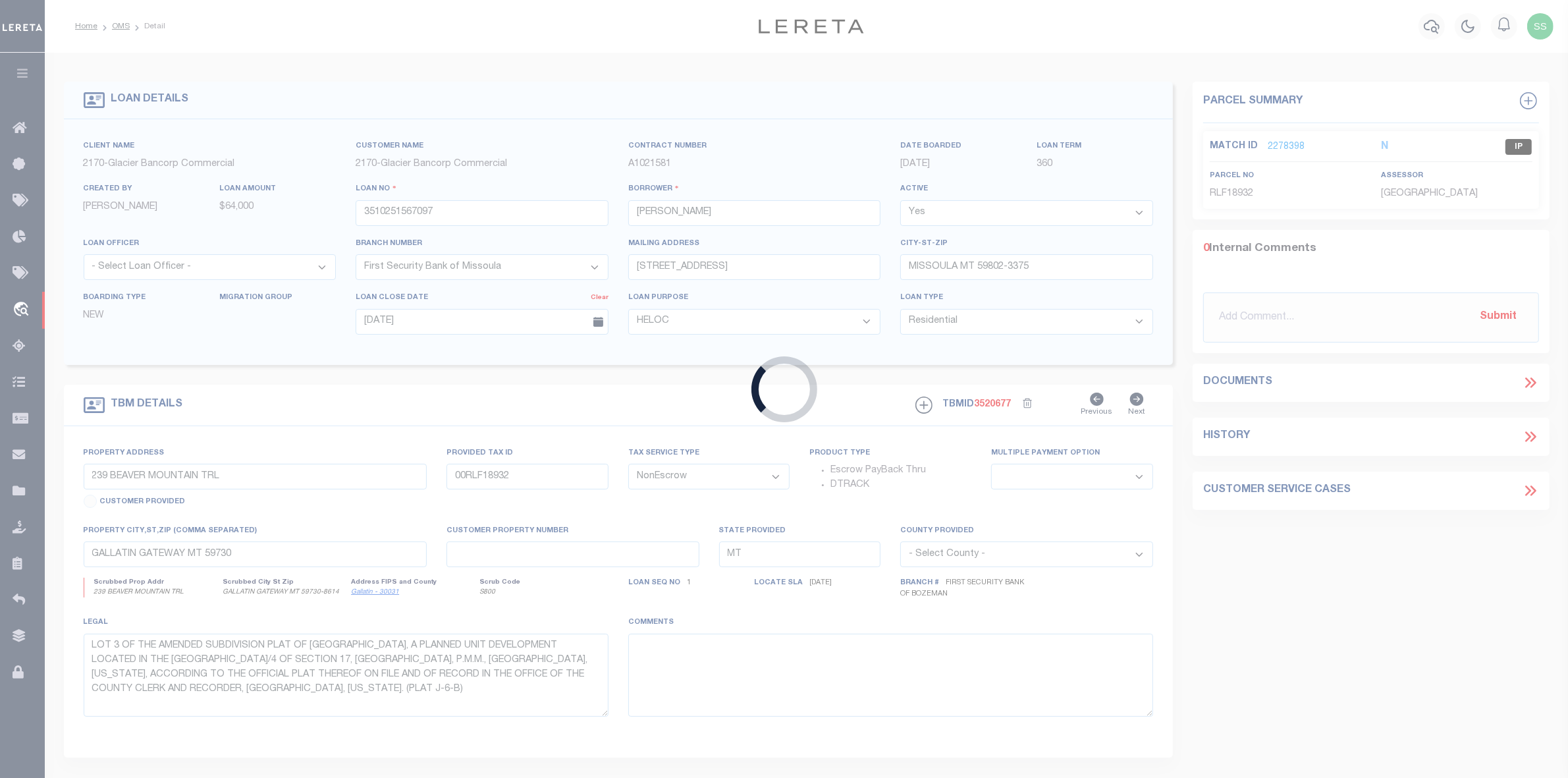
type input "[STREET_ADDRESS]"
type input "5904616"
select select
type input "MISSOULA MT 59802-3375"
select select
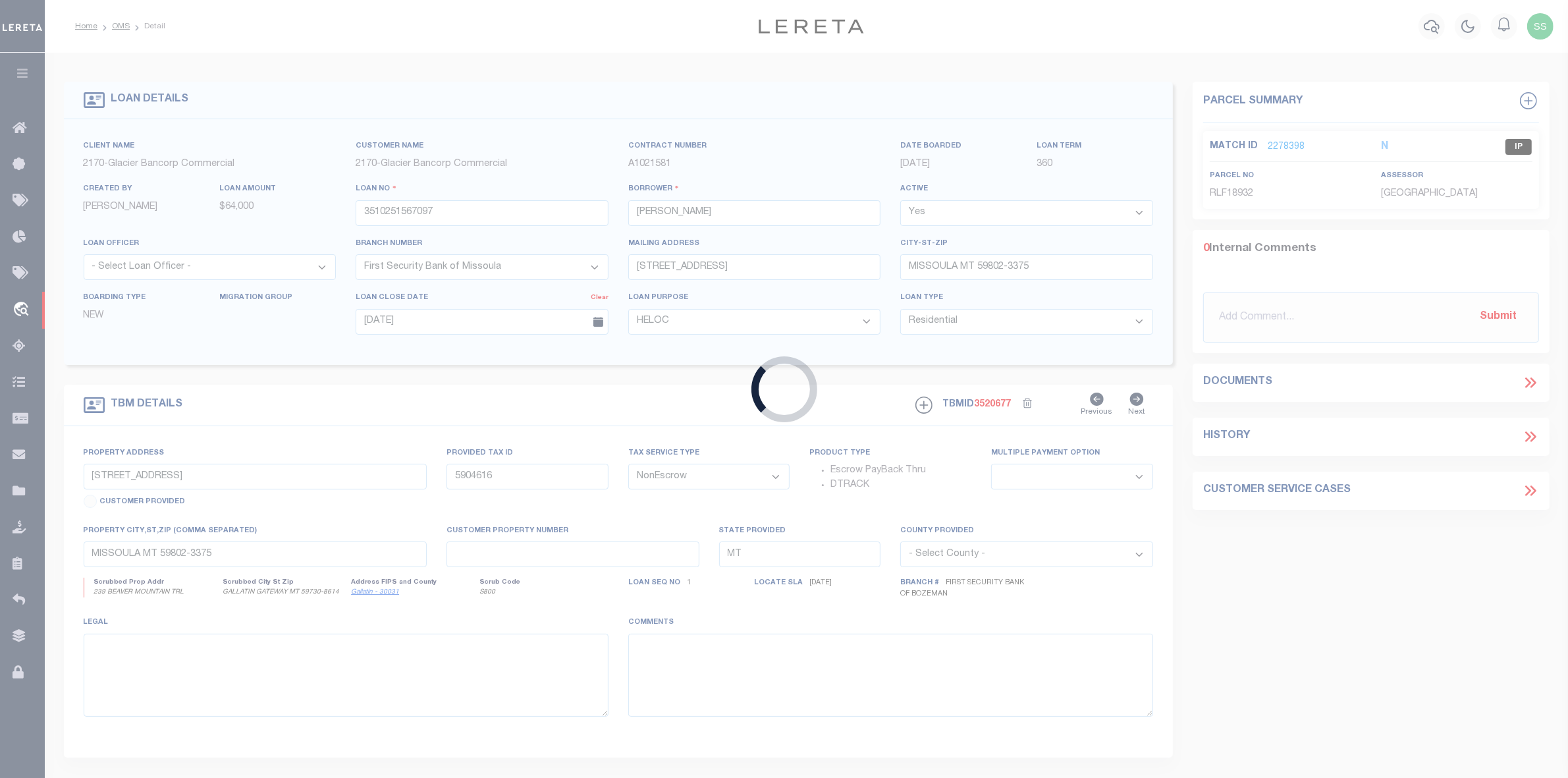
select select "4570"
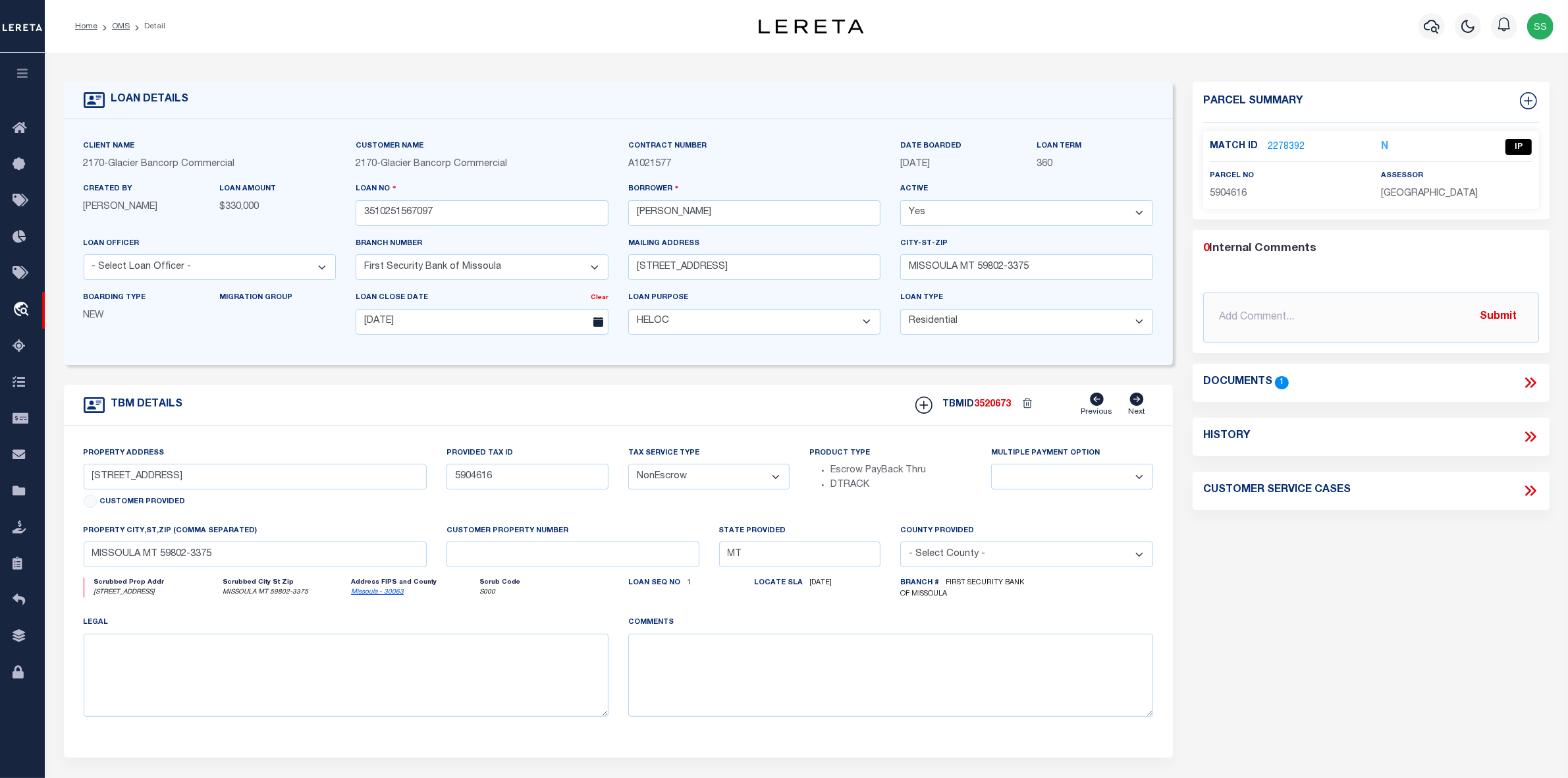
click at [1283, 145] on link "2278392" at bounding box center [1286, 148] width 37 height 14
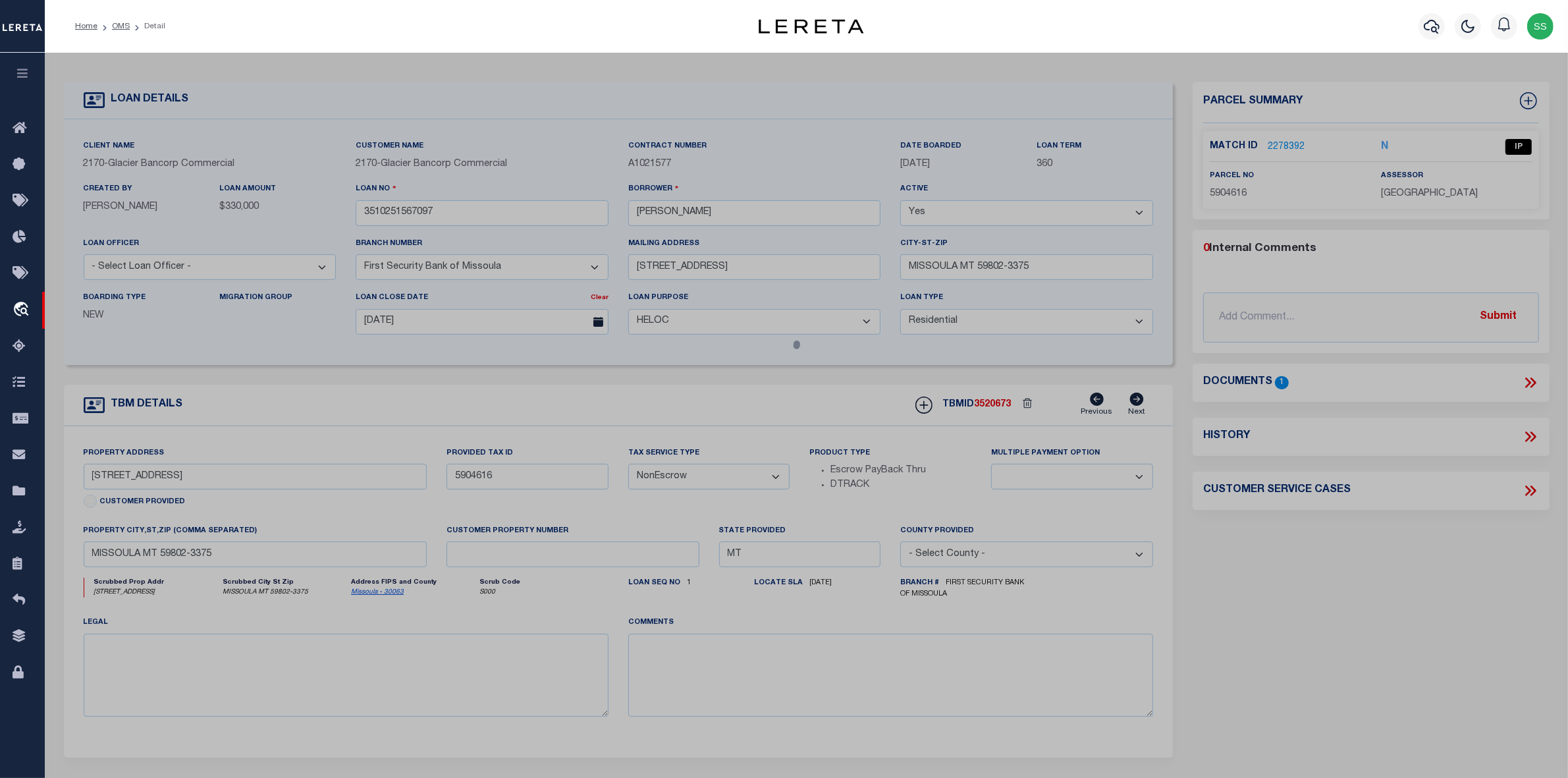
checkbox input "false"
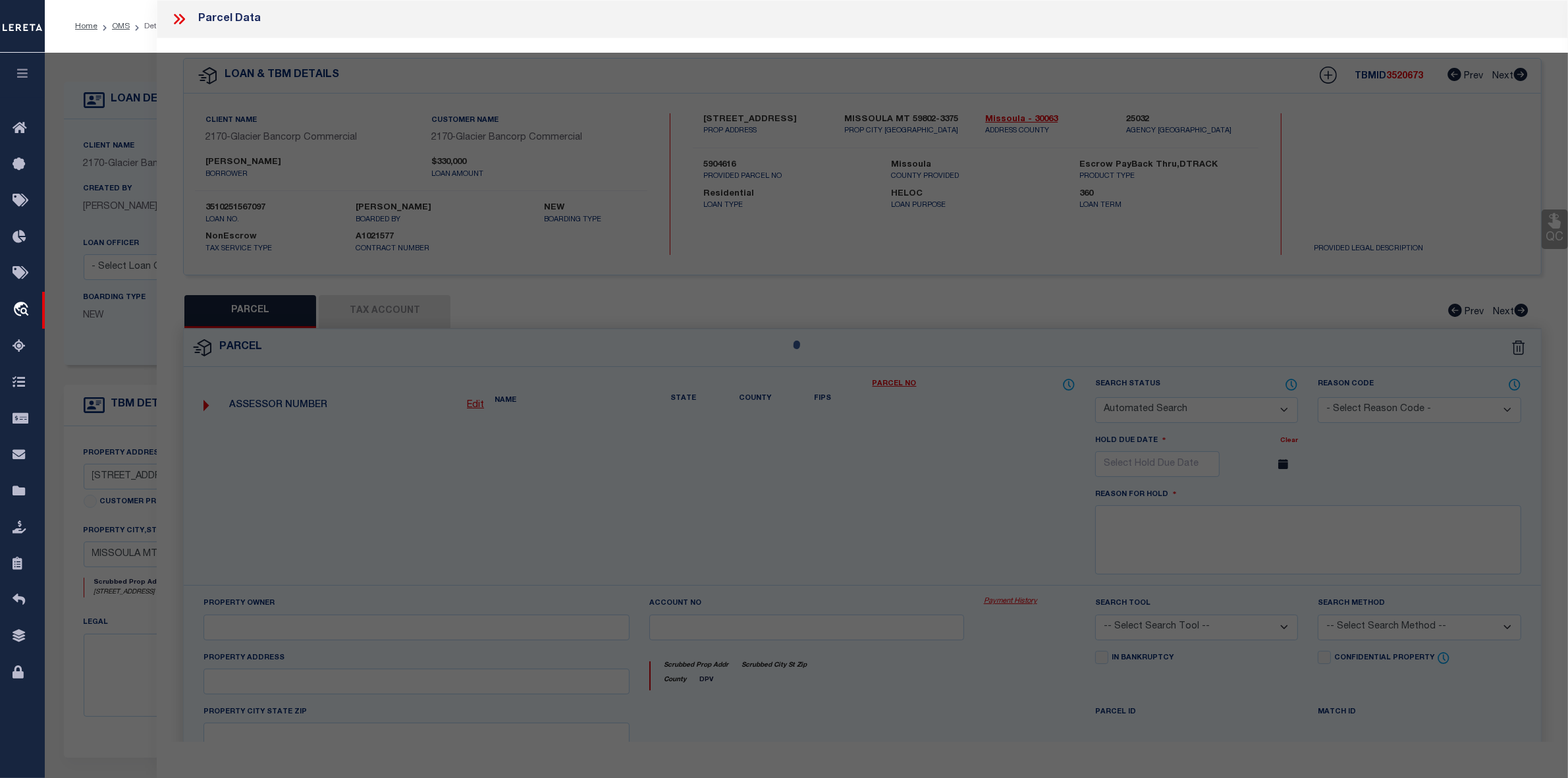
select select "IP"
type input "[PERSON_NAME]"
select select "AGW"
select select "LEG"
type input "[STREET_ADDRESS]"
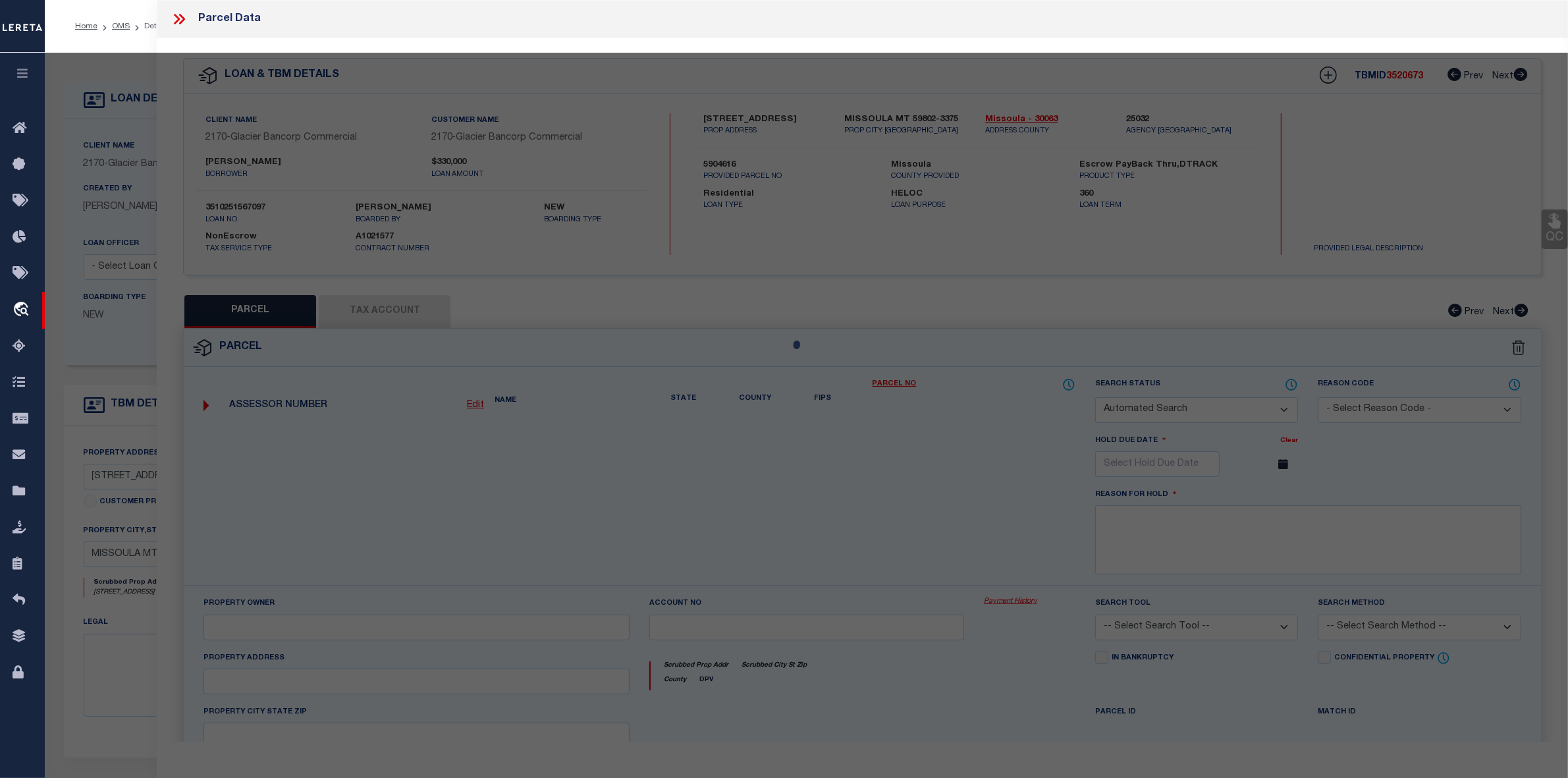
type input "MISSOULA, MT 59802"
type textarea "[STREET_ADDRESS]"
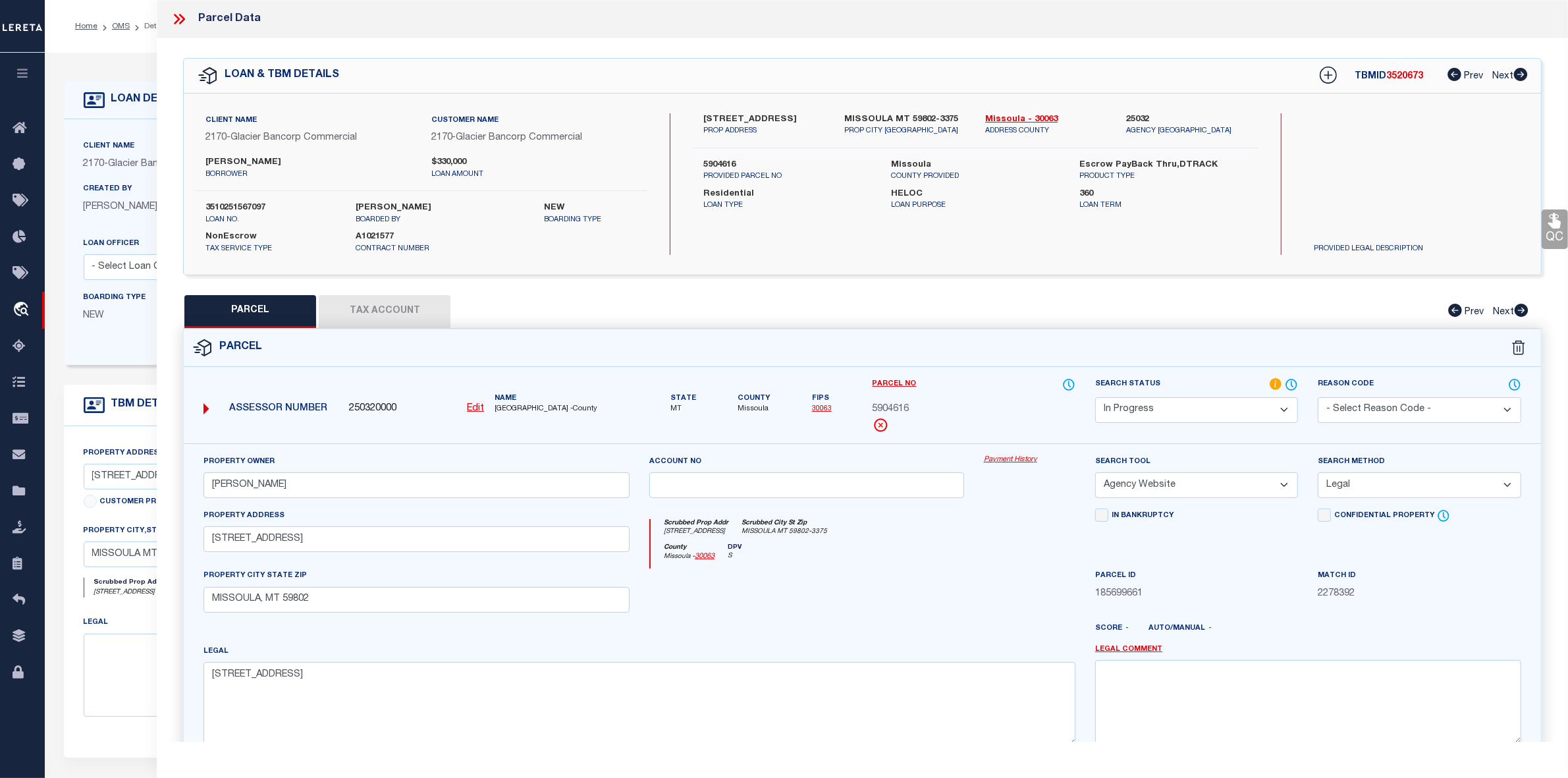
click at [180, 14] on icon at bounding box center [179, 19] width 17 height 17
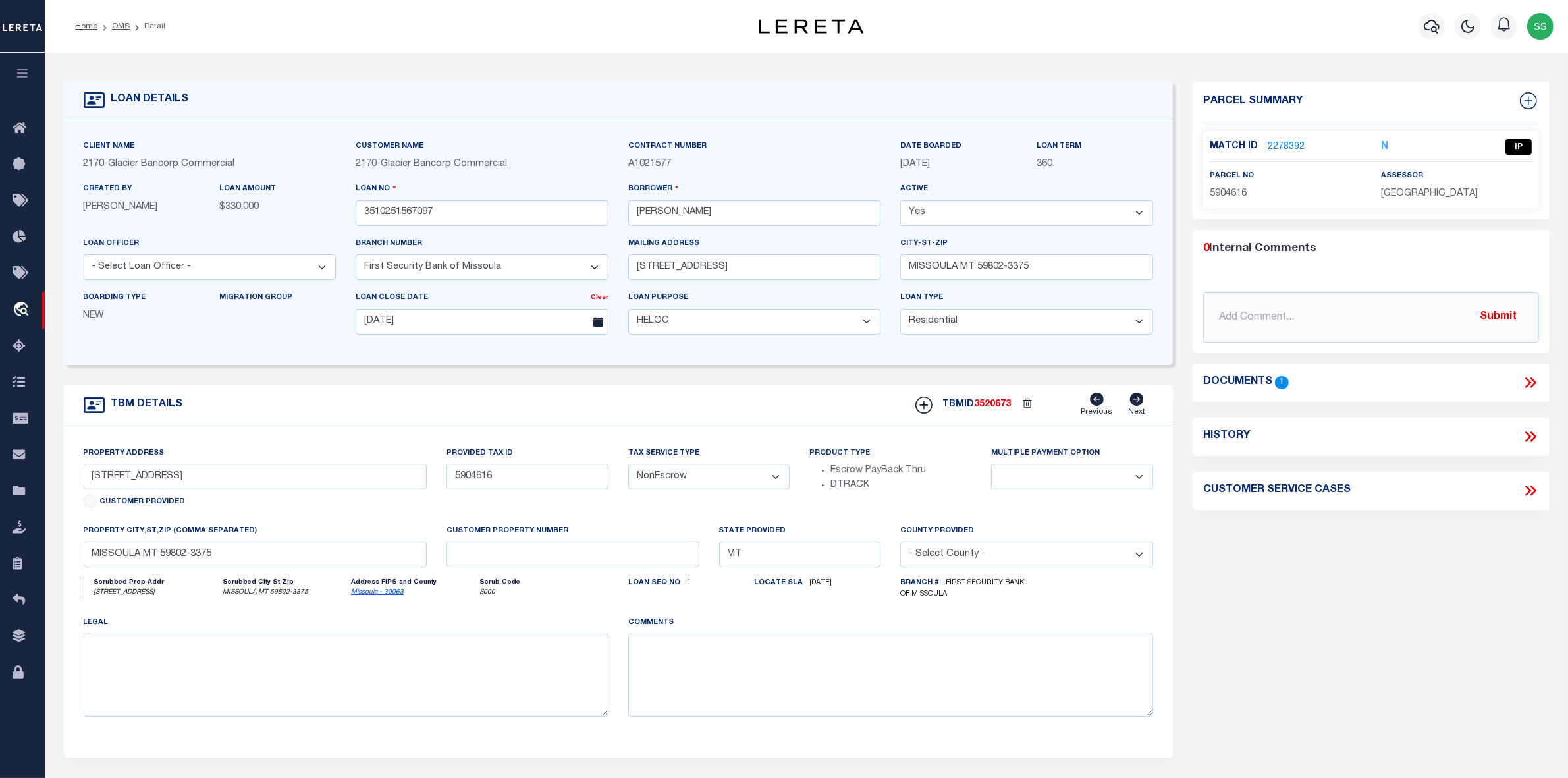
click at [1532, 382] on icon at bounding box center [1530, 382] width 17 height 17
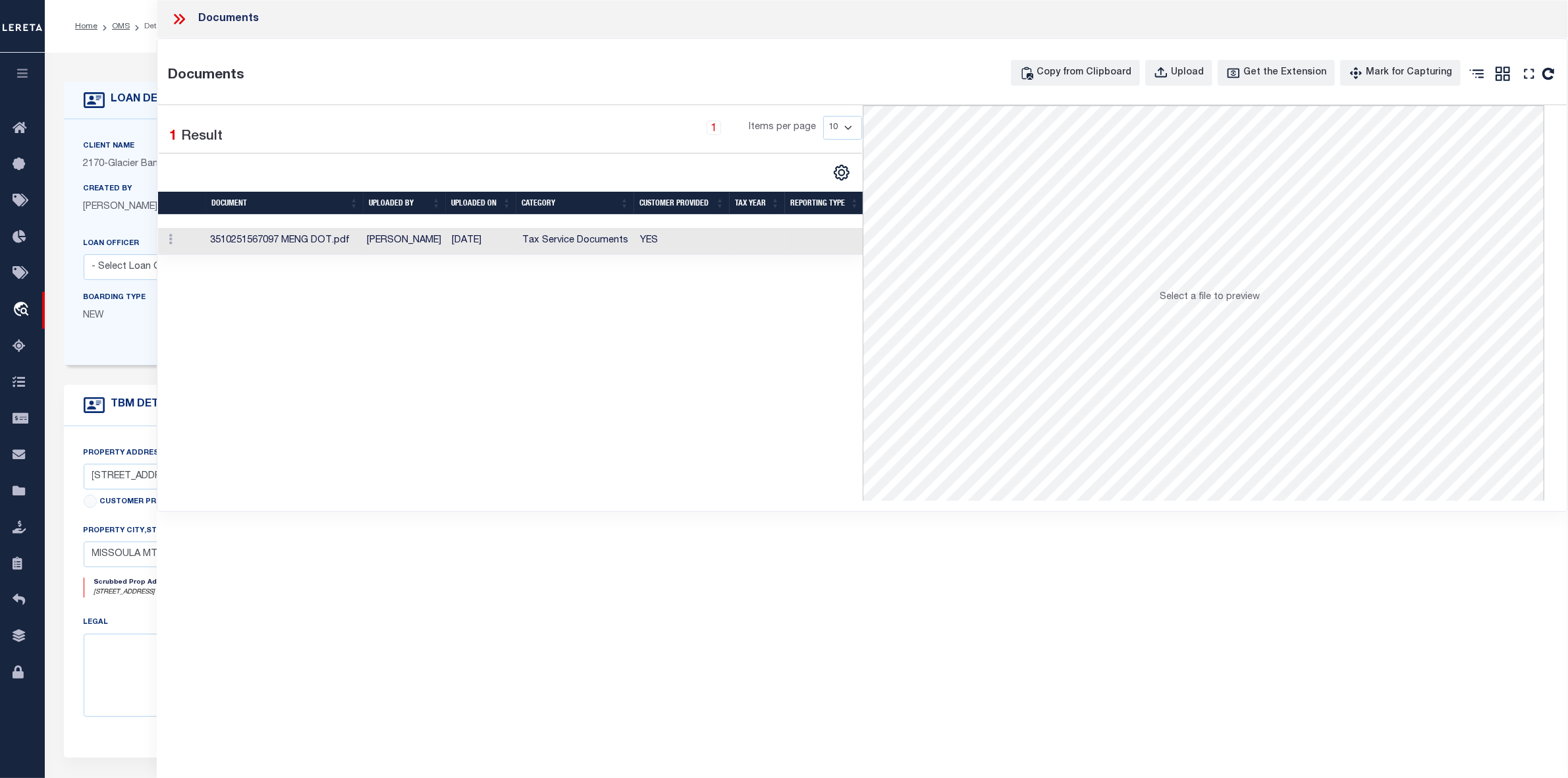
click at [317, 242] on td "3510251567097 MENG DOT.pdf" at bounding box center [282, 240] width 157 height 27
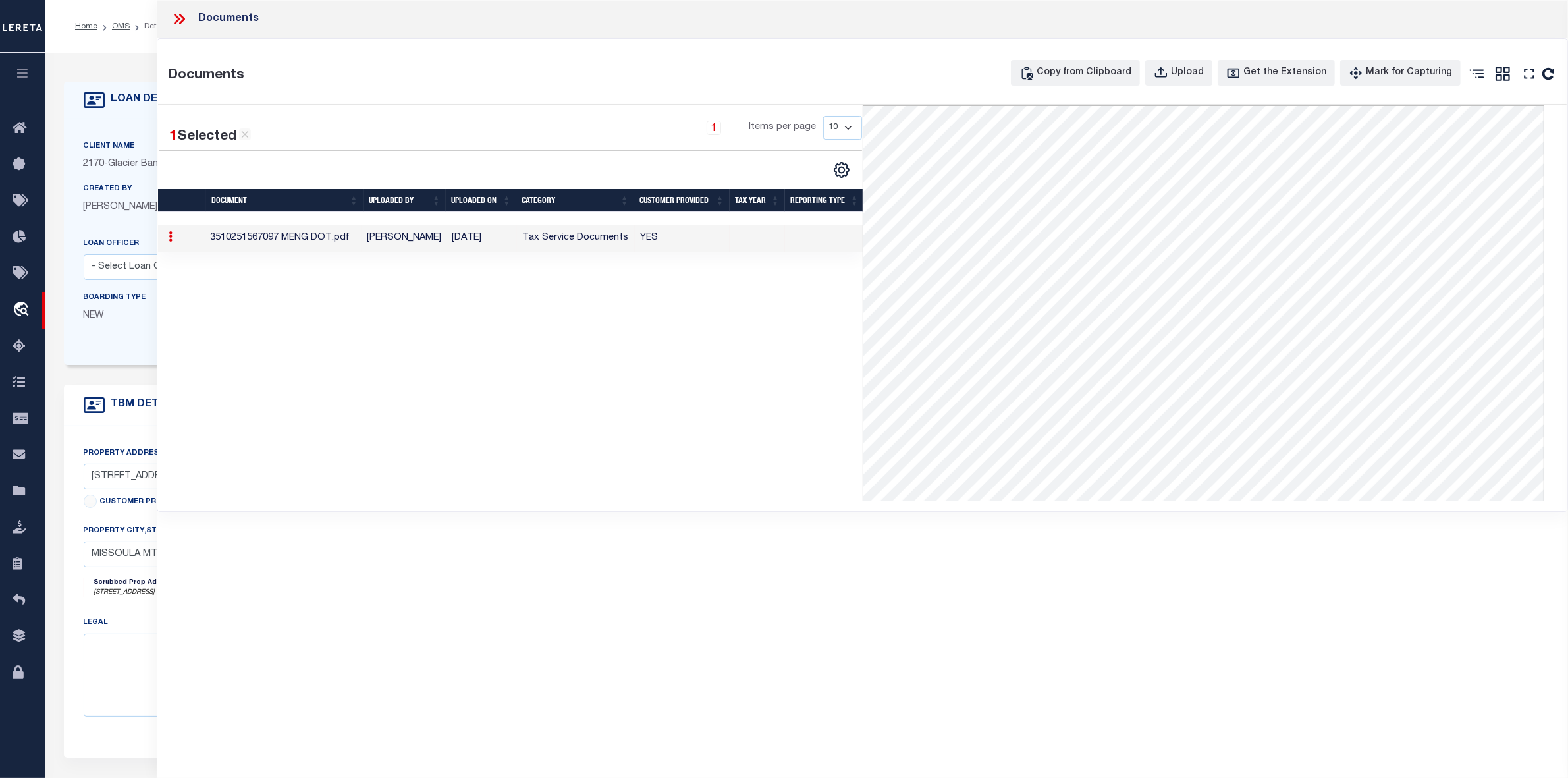
drag, startPoint x: 250, startPoint y: 139, endPoint x: 222, endPoint y: 68, distance: 76.3
click at [250, 139] on icon at bounding box center [245, 135] width 12 height 12
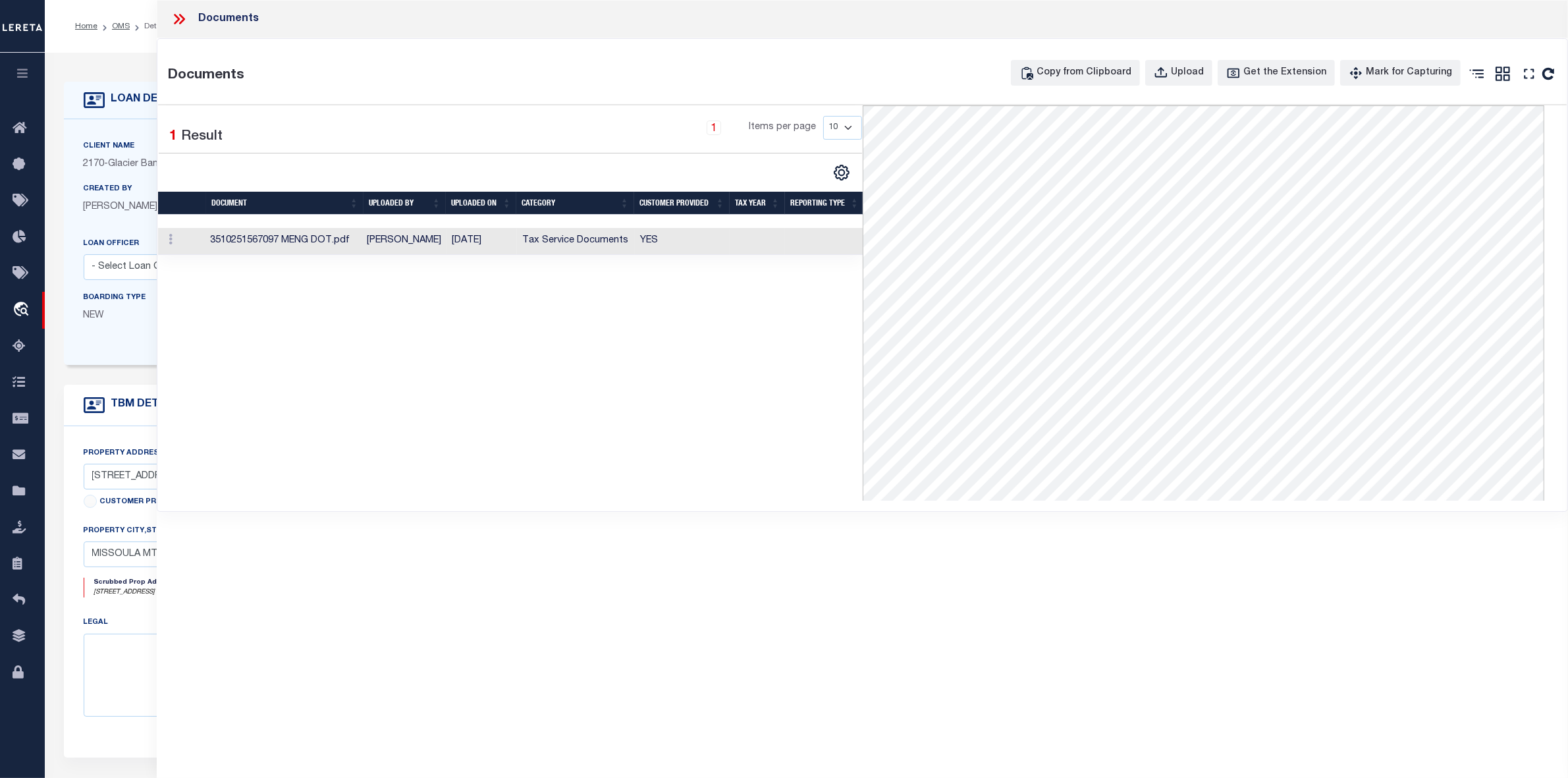
click at [179, 17] on icon at bounding box center [179, 19] width 17 height 17
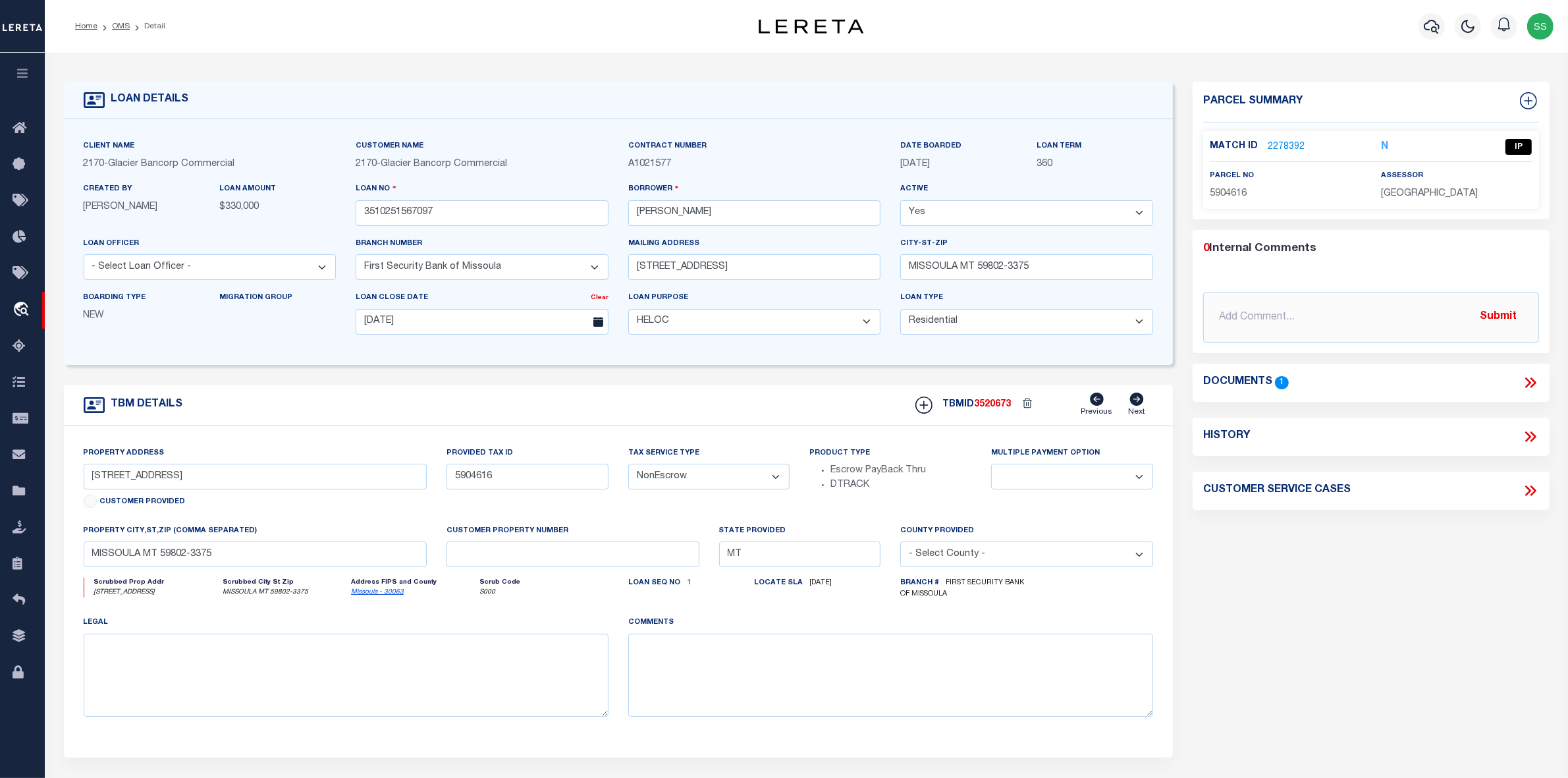
click at [1272, 147] on link "2278392" at bounding box center [1286, 148] width 37 height 14
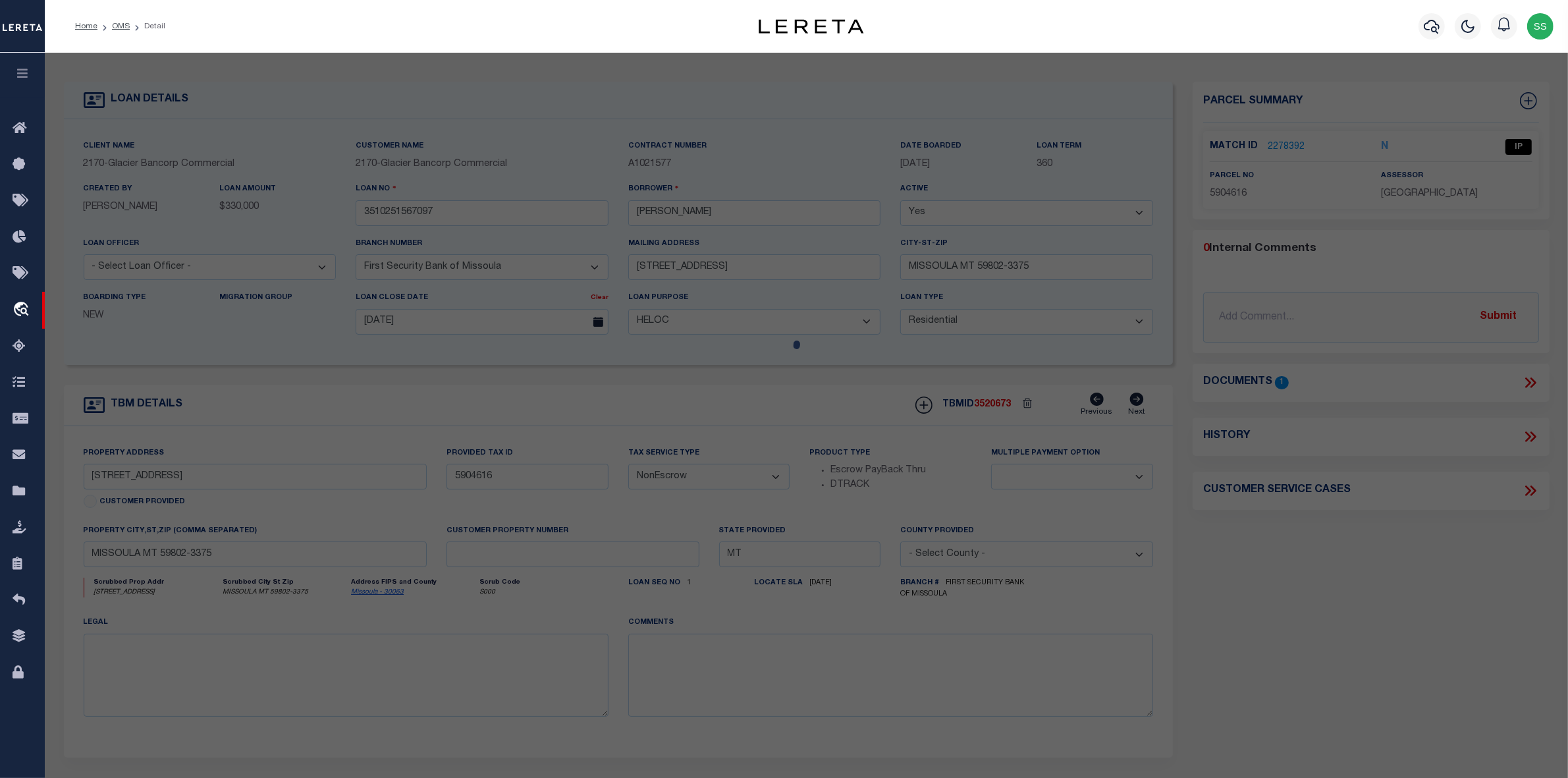
select select "AS"
select select
checkbox input "false"
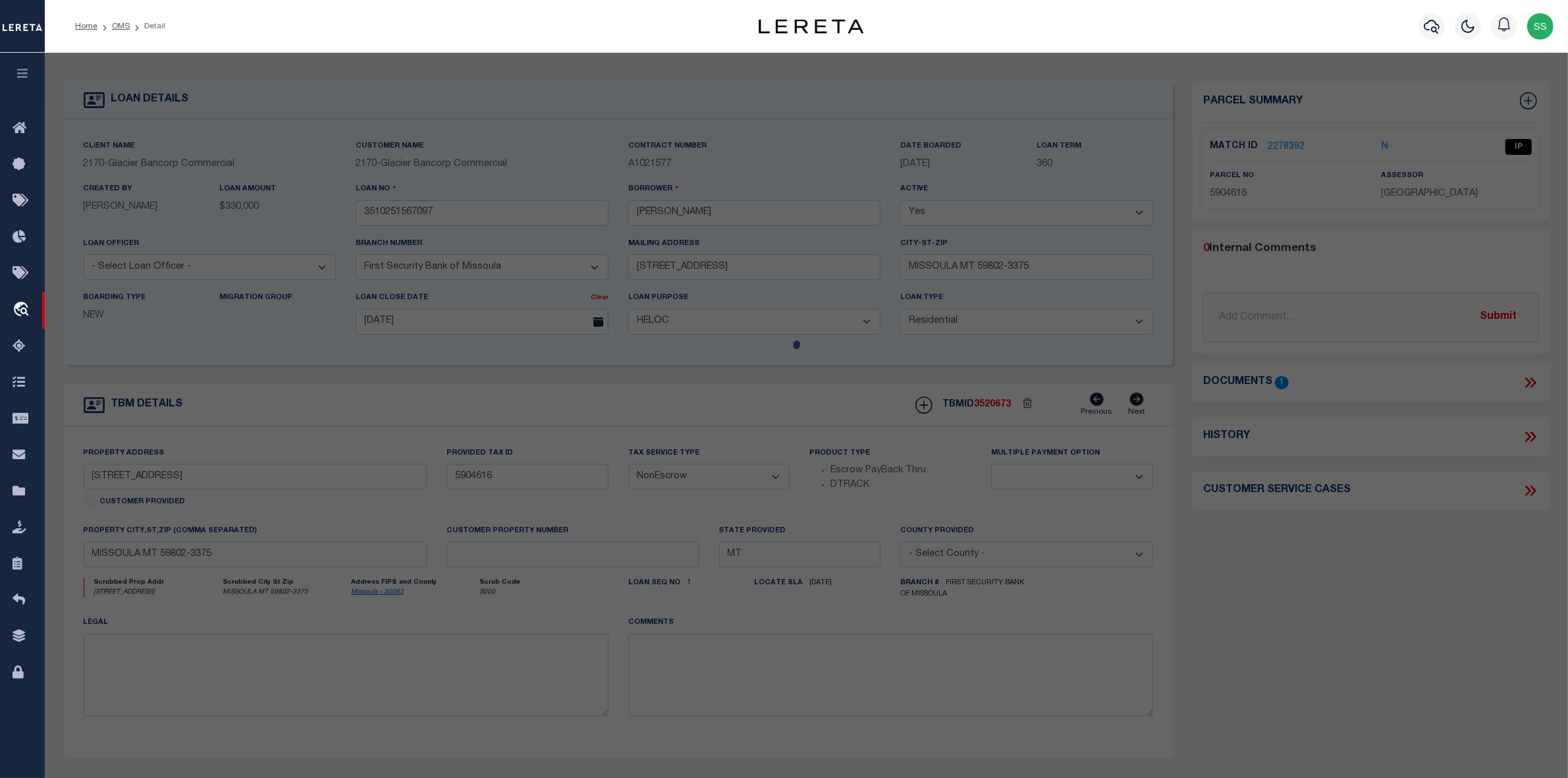
select select "IP"
type input "[PERSON_NAME]"
select select "AGW"
select select "LEG"
type input "[STREET_ADDRESS]"
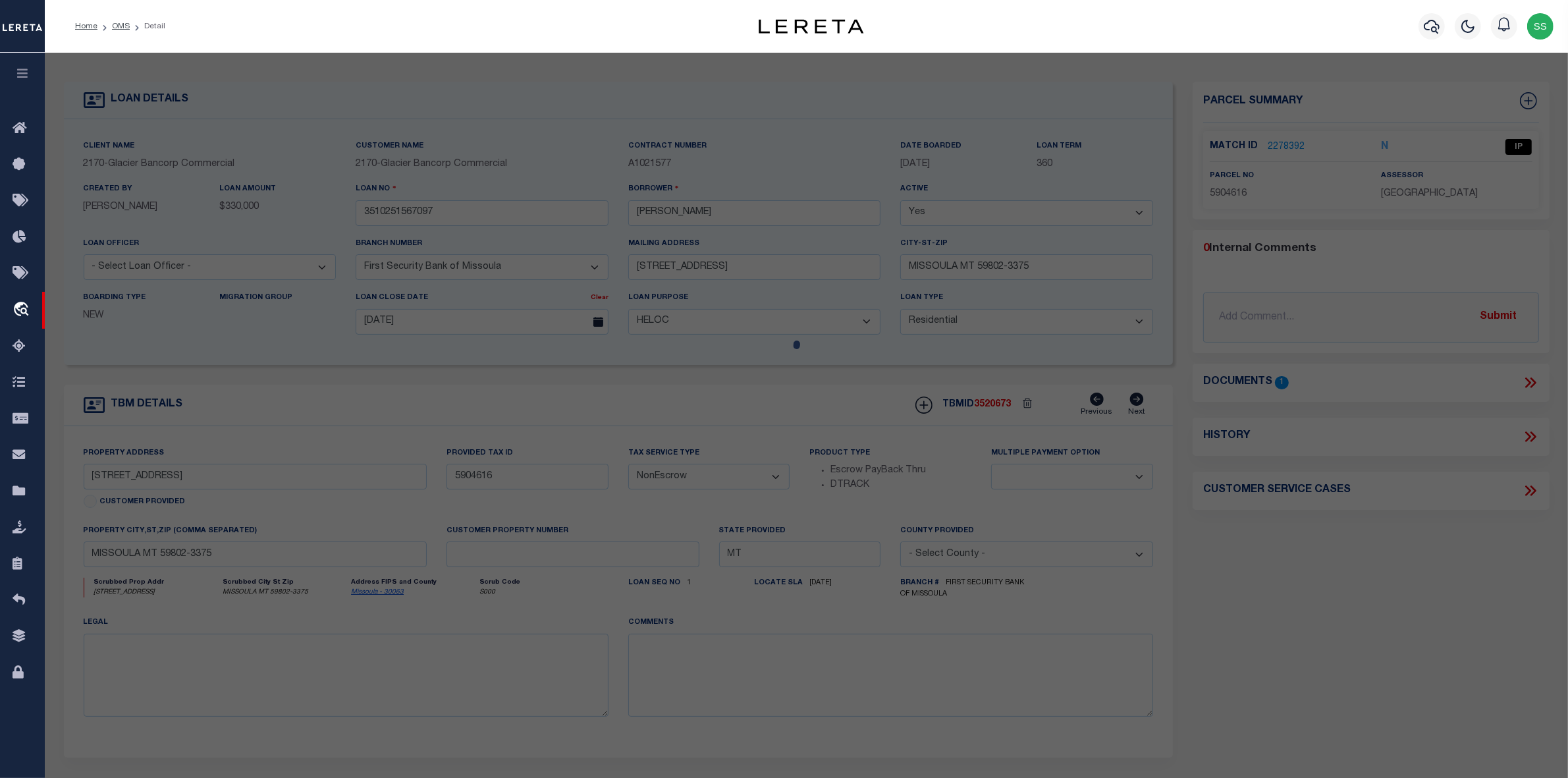
type input "MISSOULA, MT 59802"
type textarea "[STREET_ADDRESS]"
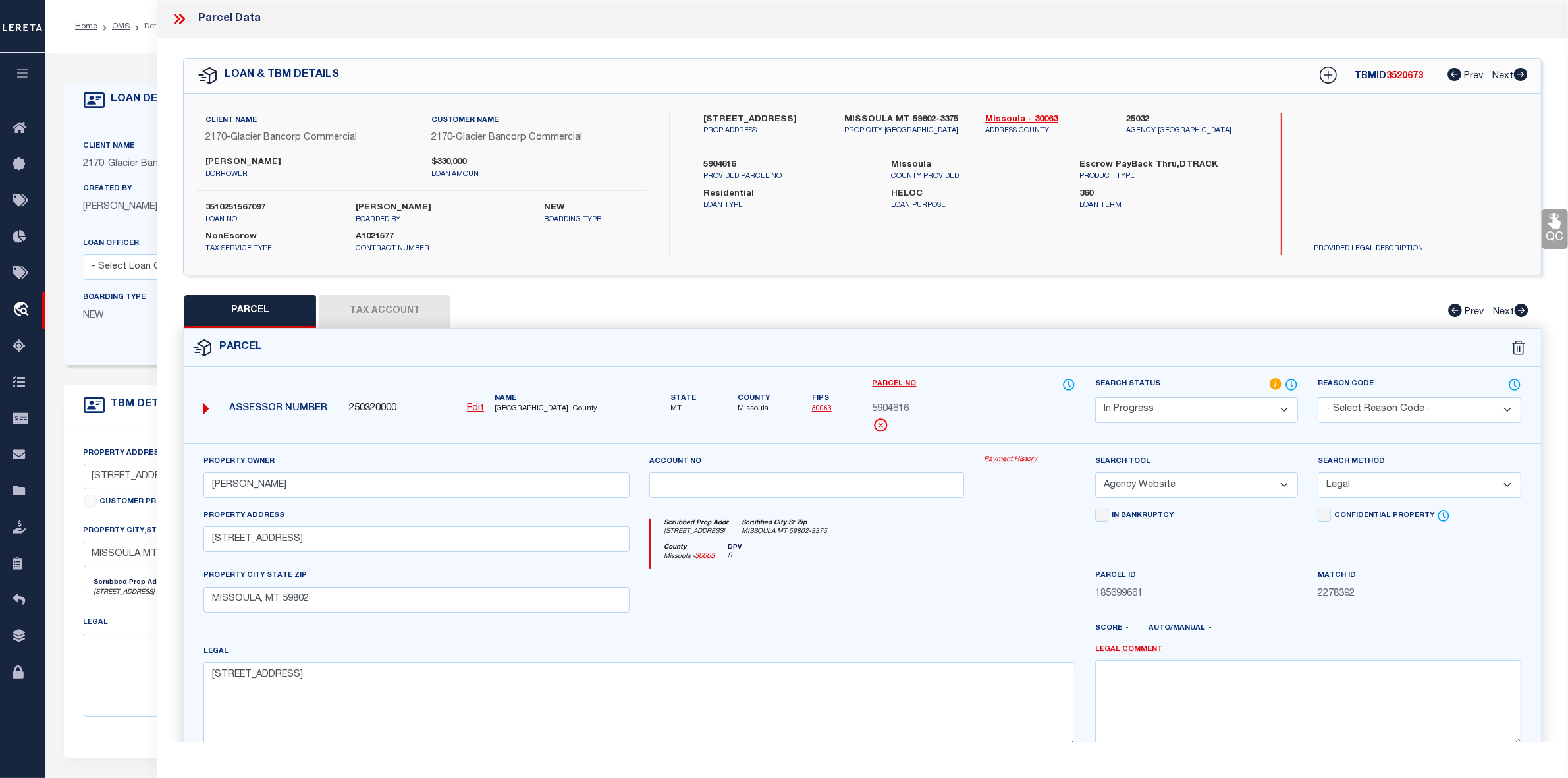
click at [179, 17] on icon at bounding box center [179, 19] width 17 height 17
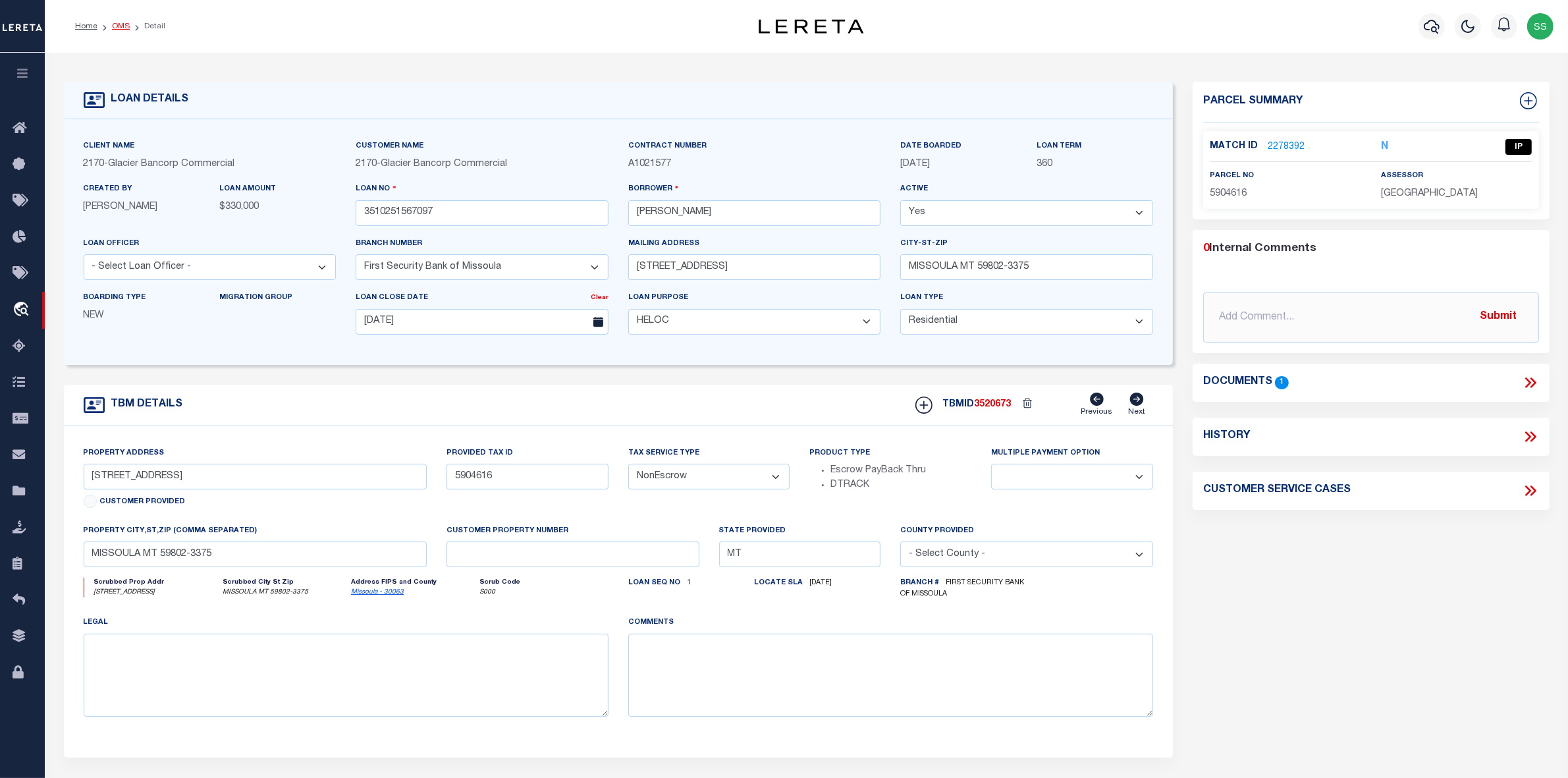
click at [119, 22] on link "OMS" at bounding box center [121, 26] width 18 height 8
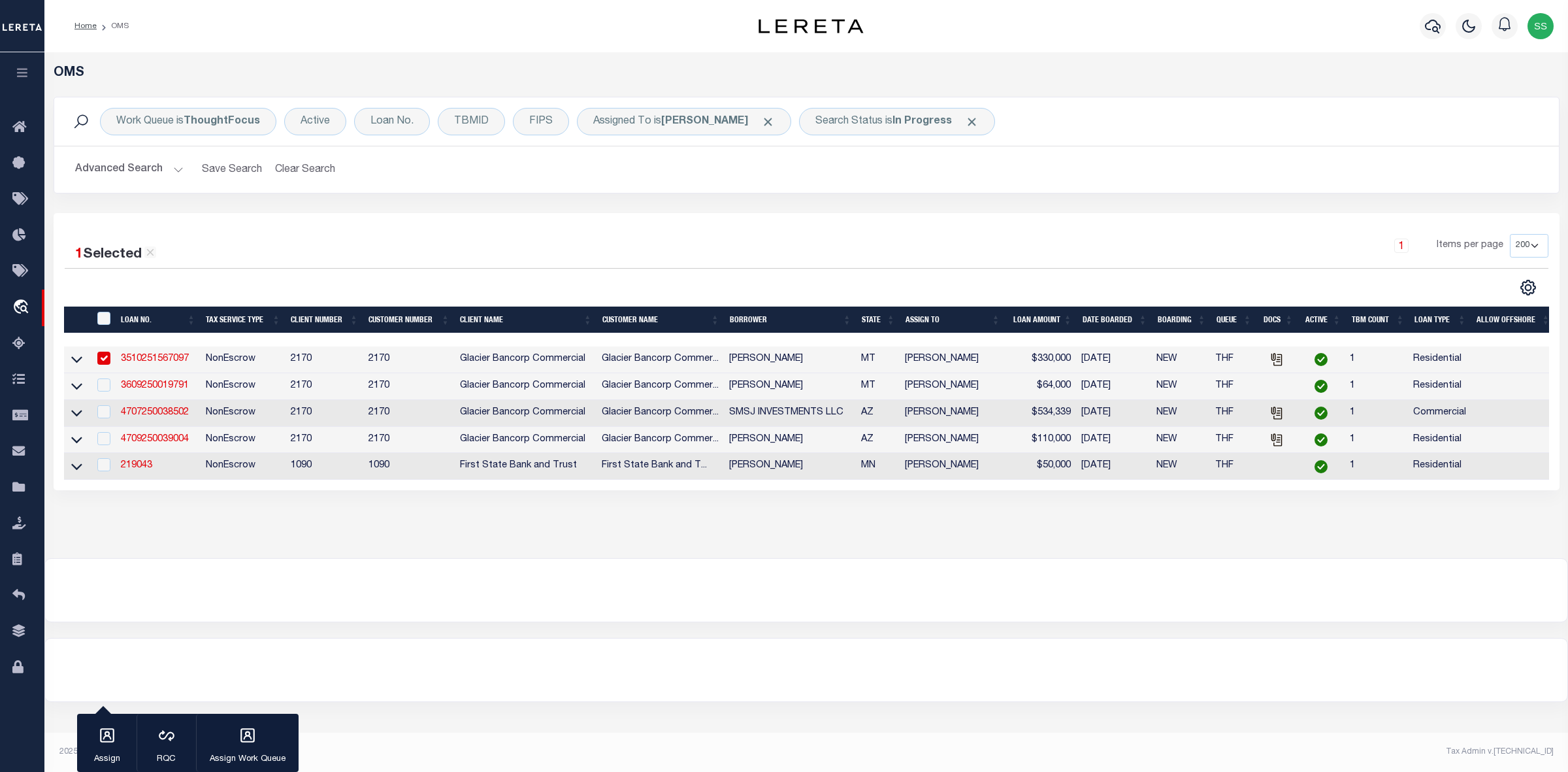
click at [109, 357] on input "checkbox" at bounding box center [103, 357] width 13 height 13
checkbox input "false"
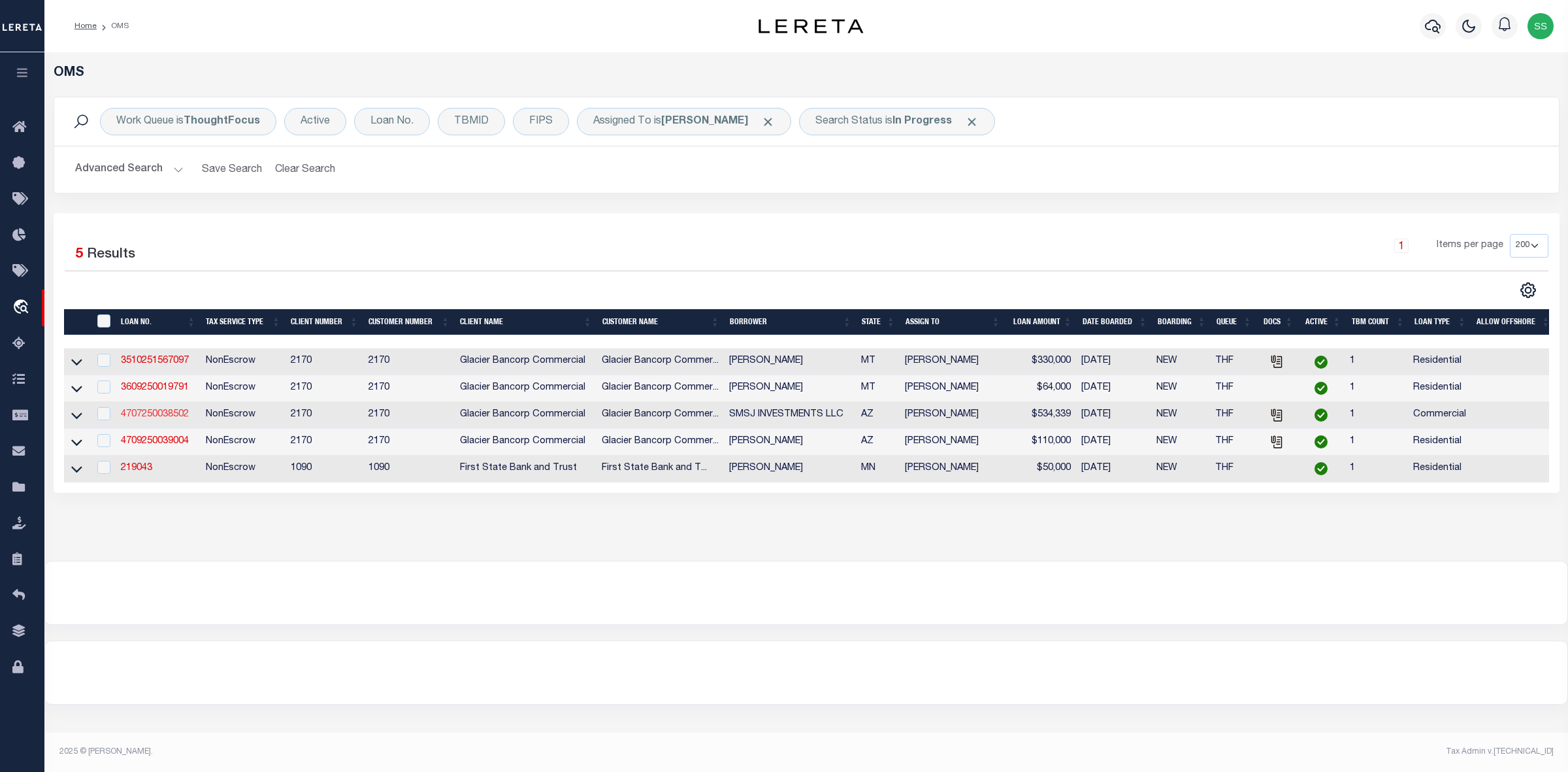
click at [173, 419] on link "4707250038502" at bounding box center [154, 414] width 68 height 9
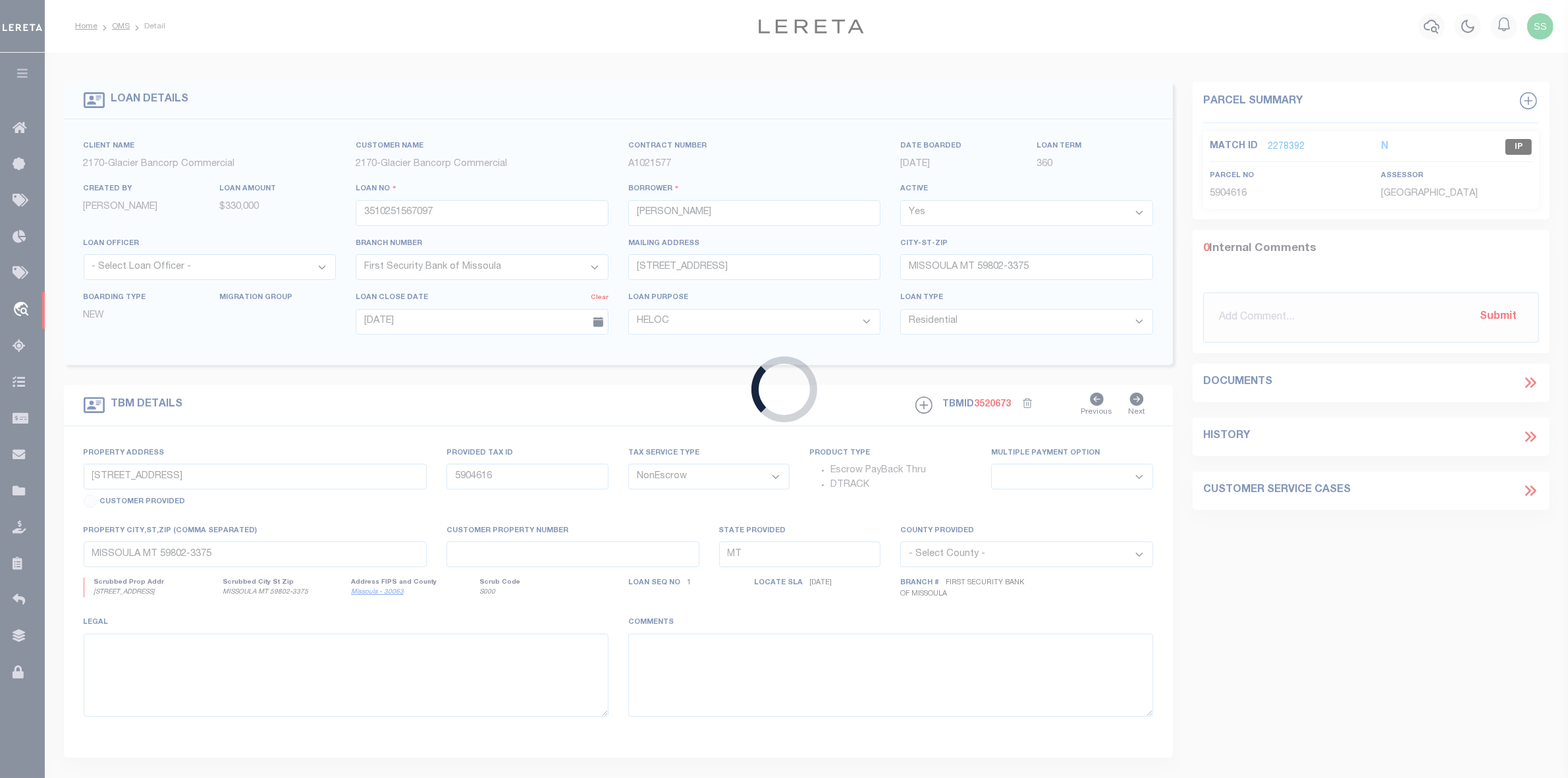
type input "4707250038502"
type input "SMSJ INVESTMENTS LLC"
select select "4582"
type input "[STREET_ADDRESS]"
type input "PRESCOTT AZ 86305-4157"
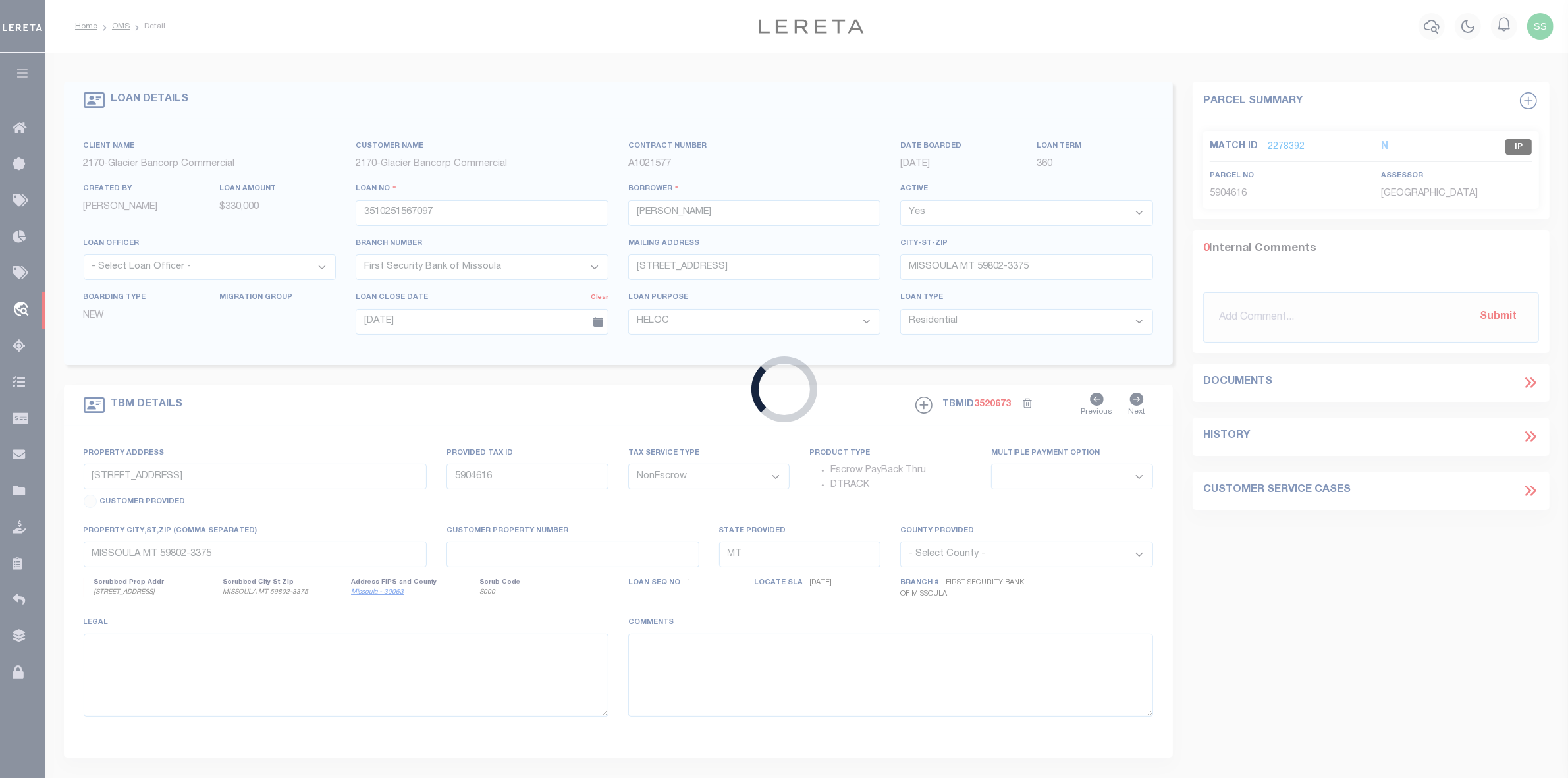
type input "[DATE]"
select select
select select "20"
type input "3227 LAKESIDE VLG"
type input "106-47-327A0"
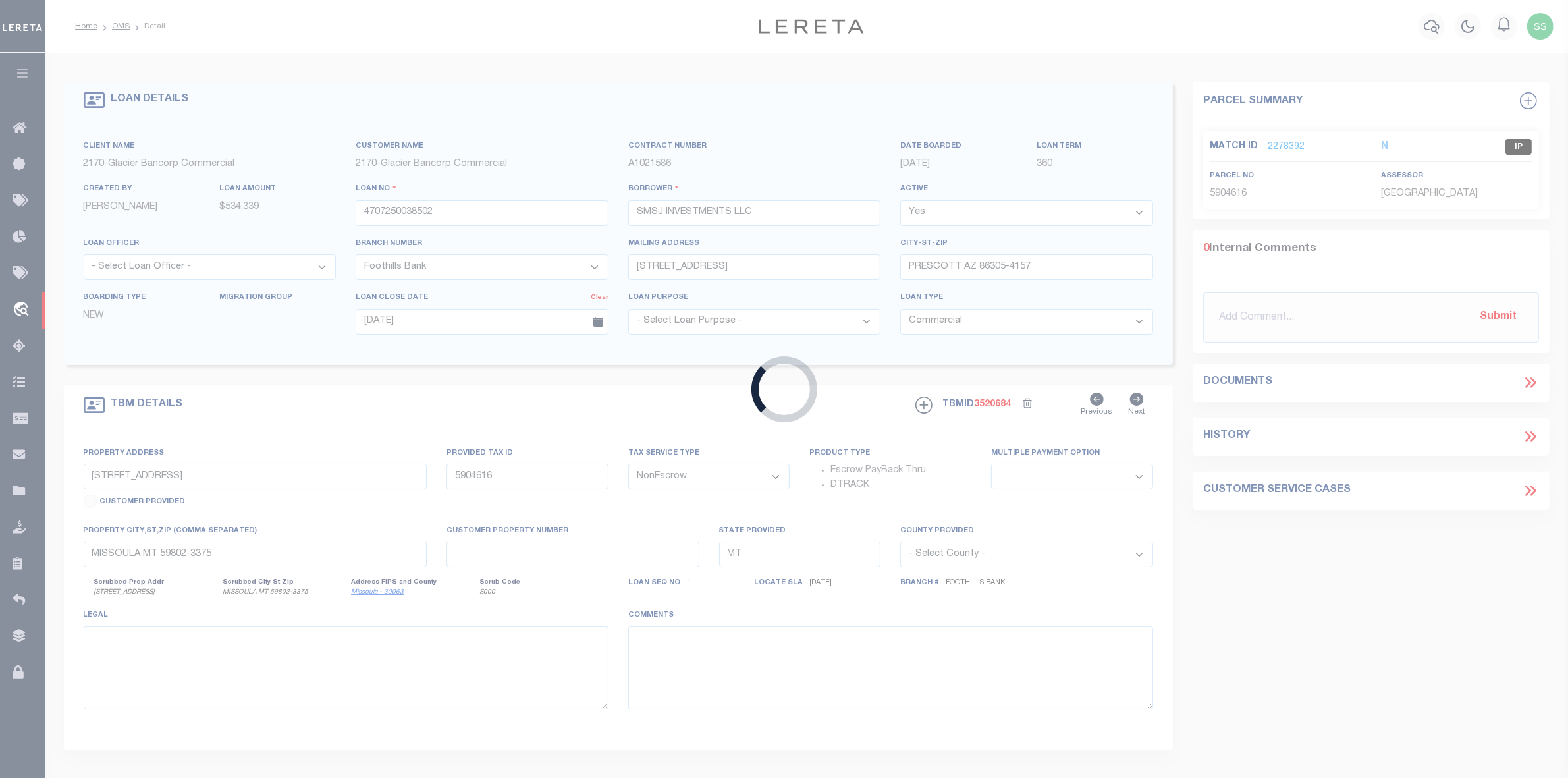
select select
type input "PRESCOTT AZ 86301-7656"
type input "AZ"
type textarea "SEE EXHIBIT A ATTACHED"
select select "4582"
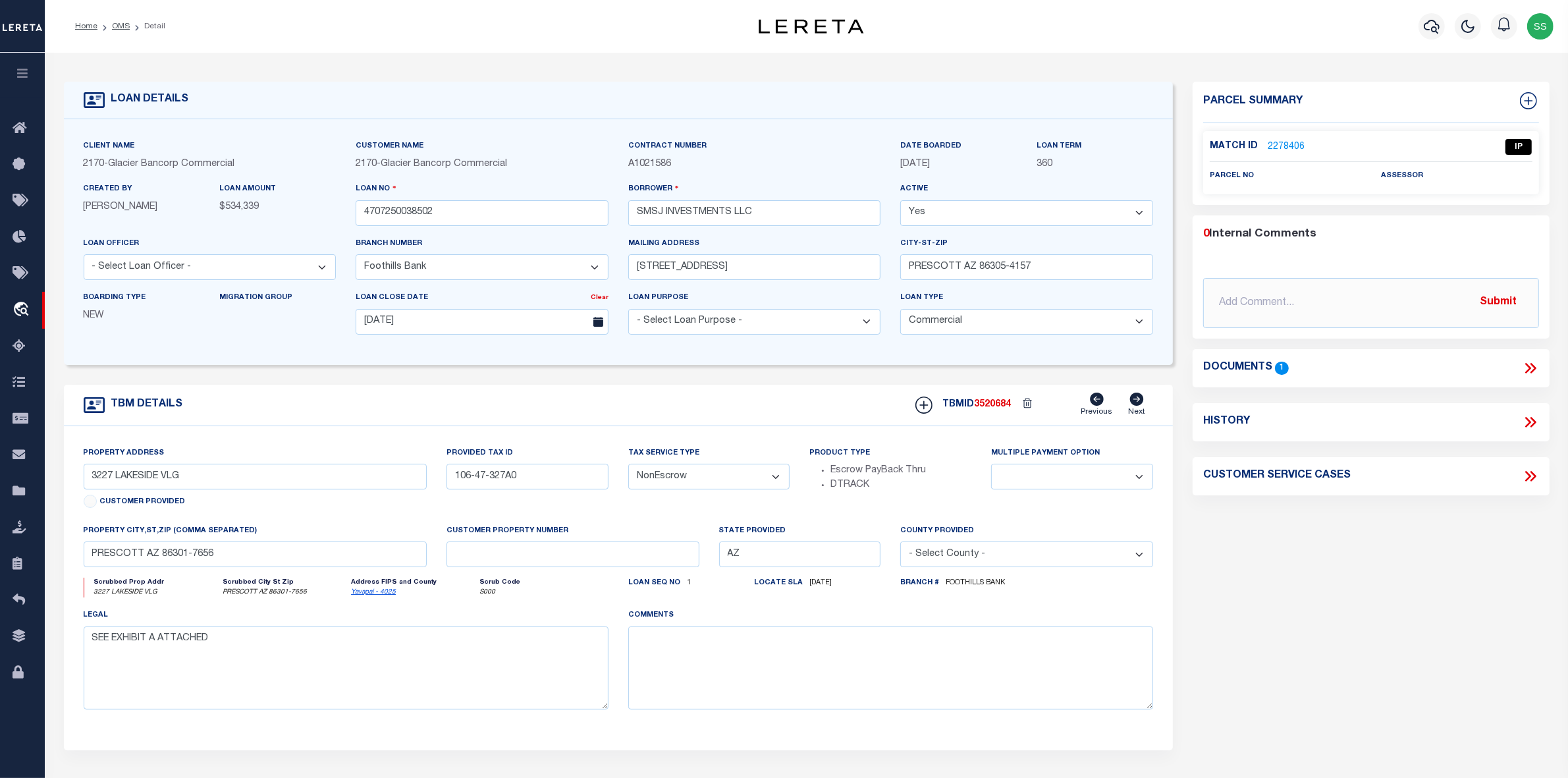
click at [1530, 369] on icon at bounding box center [1530, 368] width 17 height 17
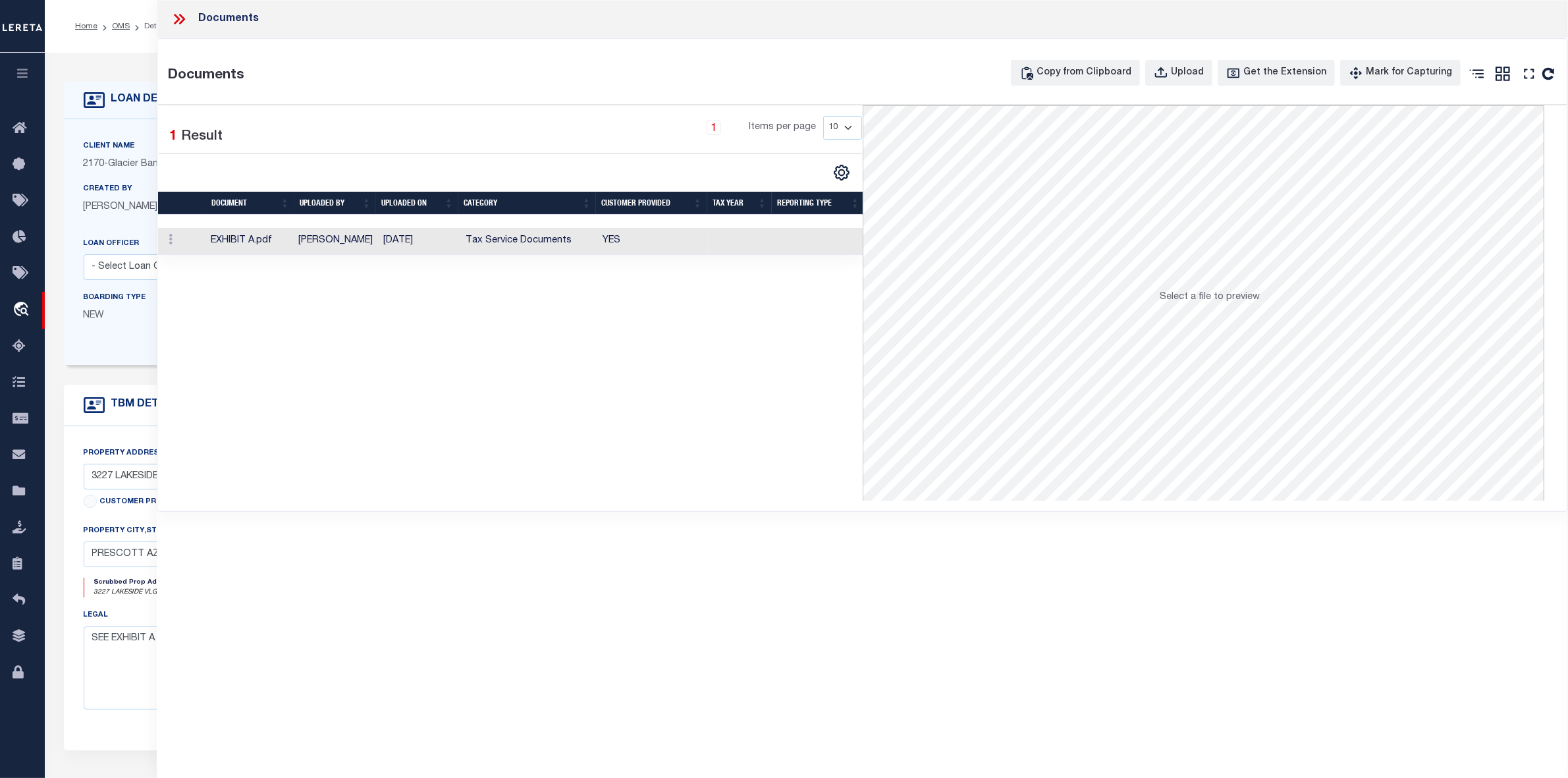
click at [318, 241] on td "[PERSON_NAME]" at bounding box center [335, 240] width 85 height 27
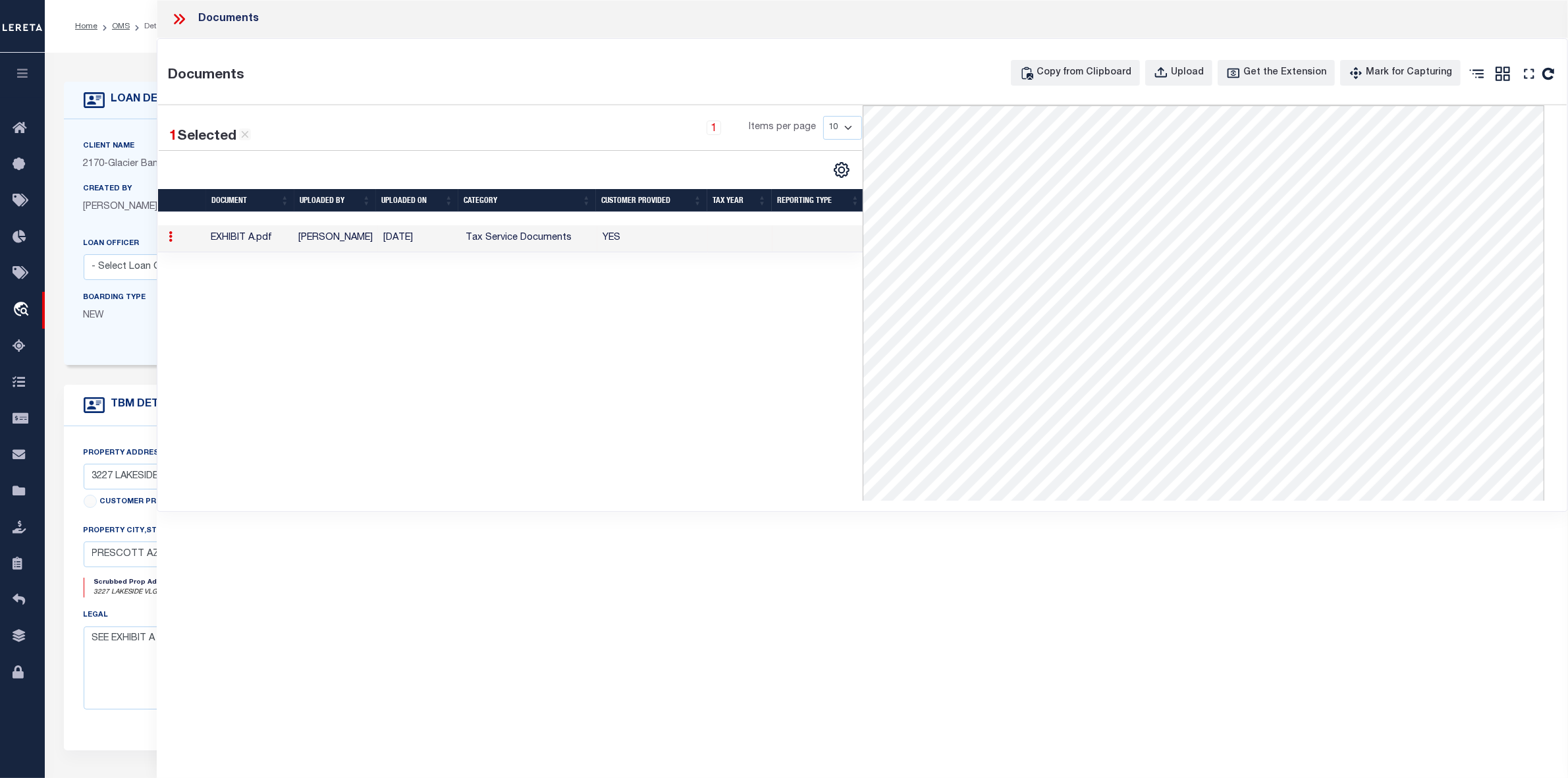
click at [182, 18] on icon at bounding box center [179, 19] width 17 height 17
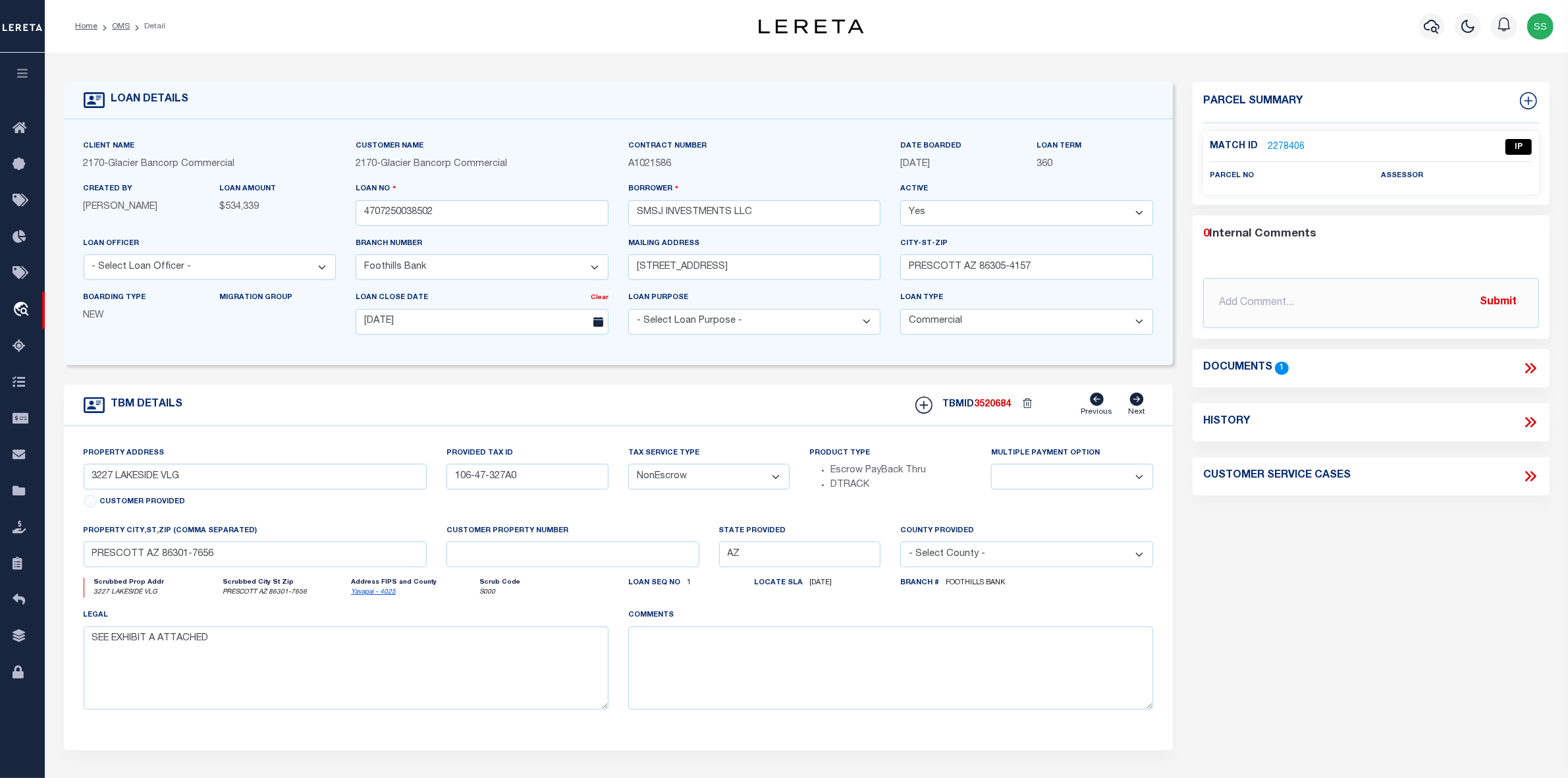
click at [1285, 147] on link "2278406" at bounding box center [1286, 148] width 37 height 14
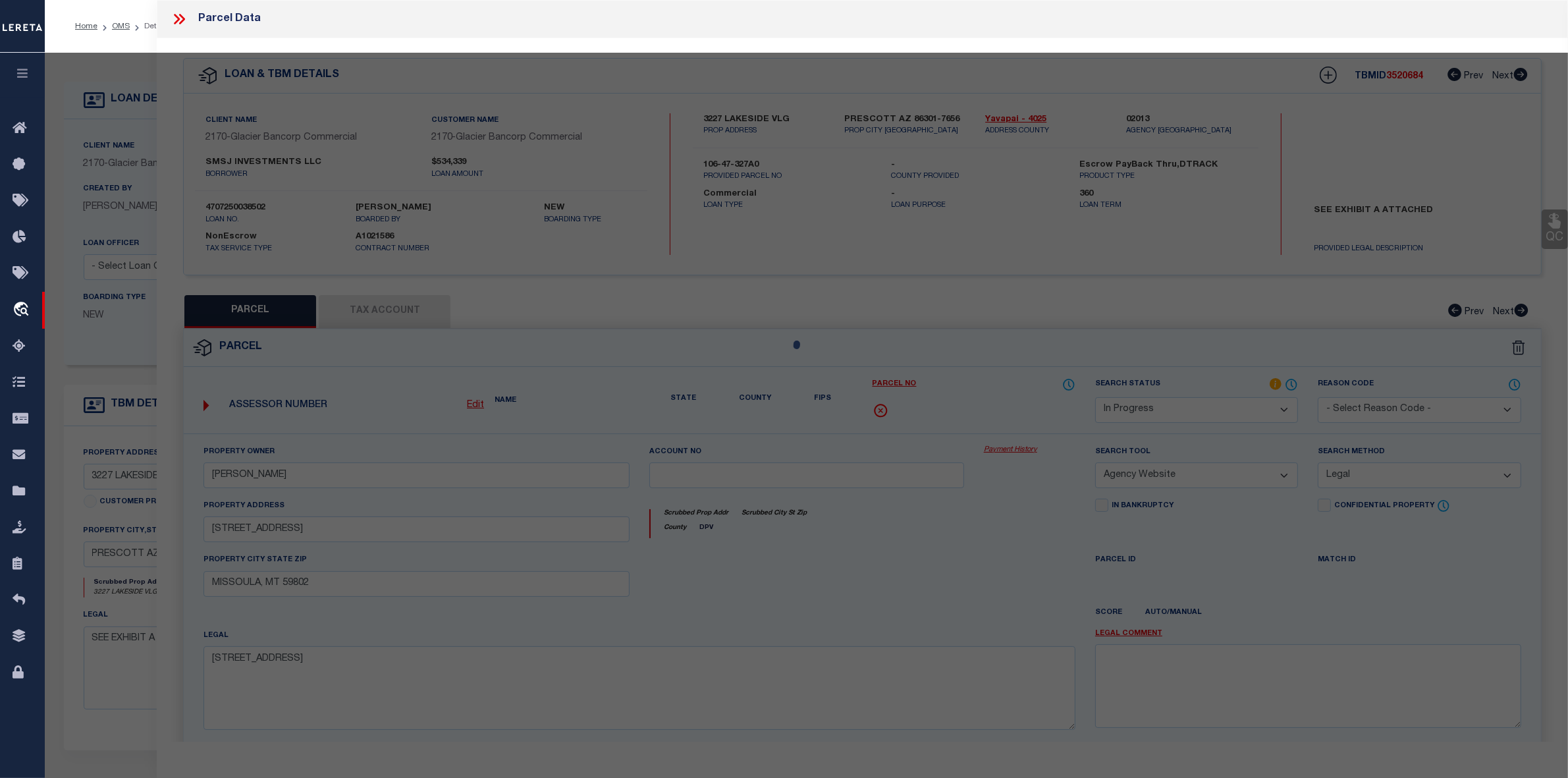
select select "AS"
select select
checkbox input "false"
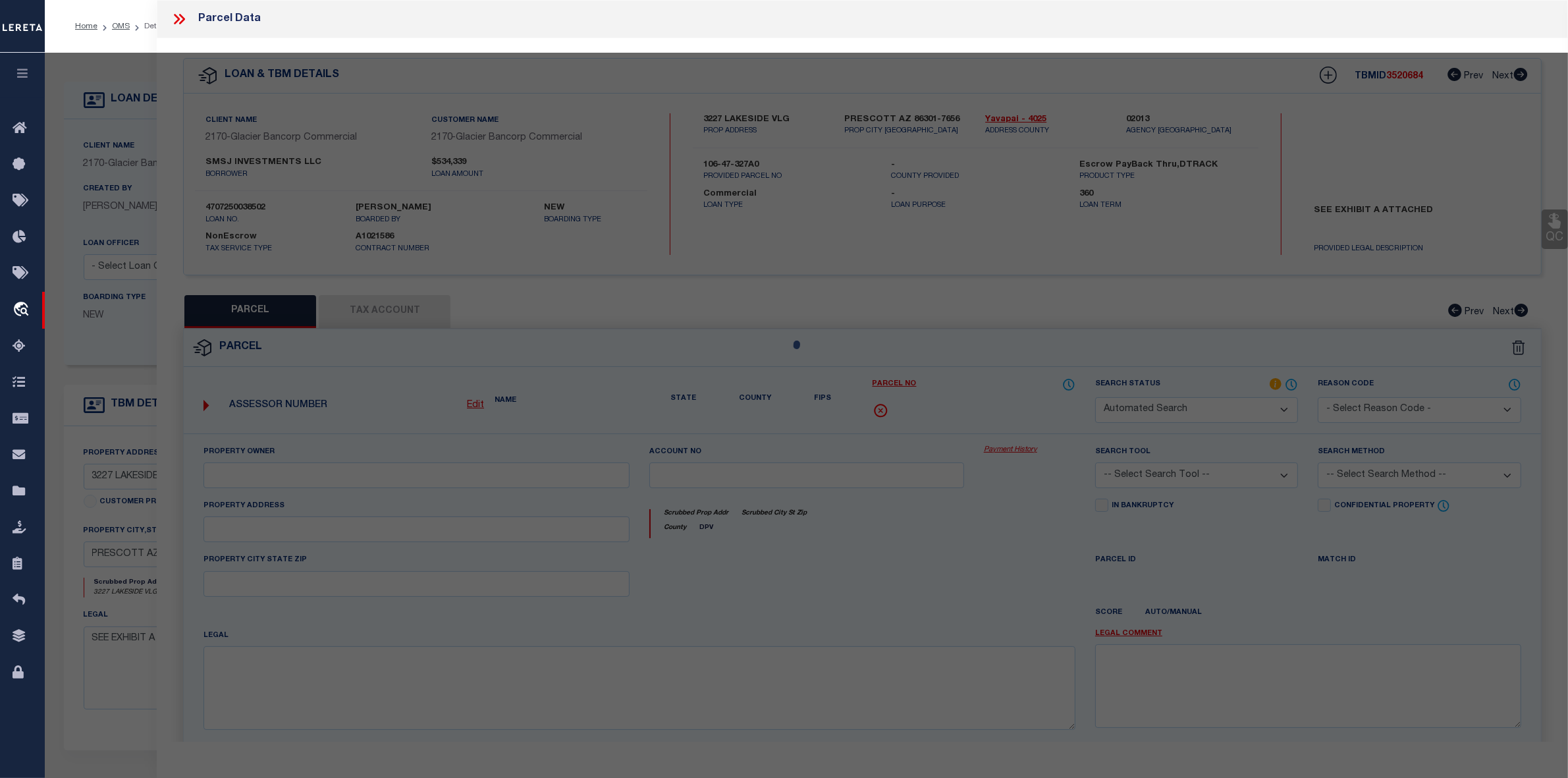
select select "IP"
checkbox input "false"
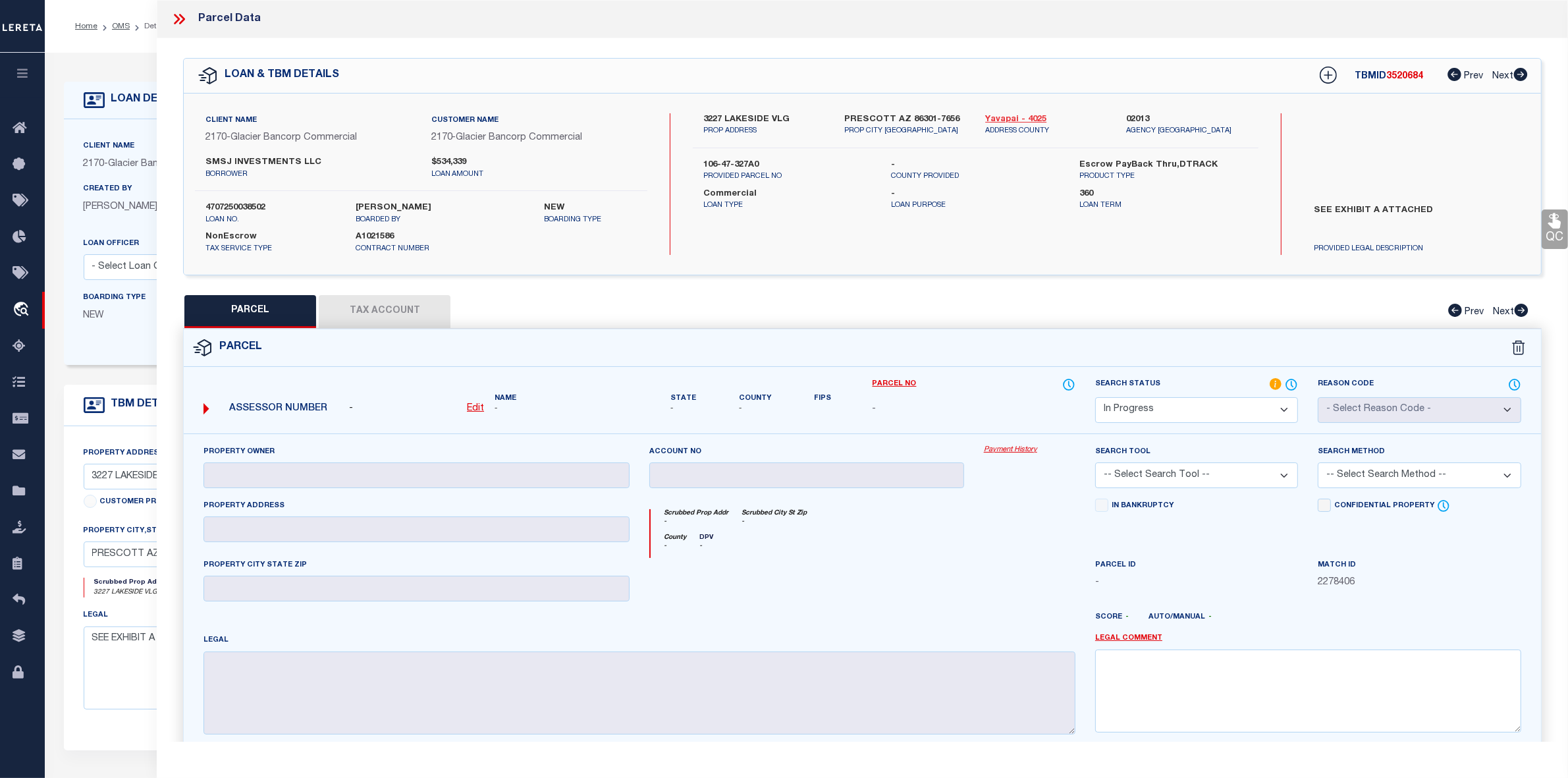
click at [1005, 120] on link "Yavapai - 4025" at bounding box center [1046, 120] width 122 height 13
click at [823, 240] on div "[GEOGRAPHIC_DATA] PROP ADDRESS [GEOGRAPHIC_DATA]-[STREET_ADDRESS] Yavapai - 402…" at bounding box center [976, 185] width 566 height 142
drag, startPoint x: 699, startPoint y: 118, endPoint x: 792, endPoint y: 113, distance: 93.1
click at [792, 114] on div "[GEOGRAPHIC_DATA] PROP ADDRESS" at bounding box center [763, 126] width 141 height 24
copy label "3227 LAKESIDE VLG"
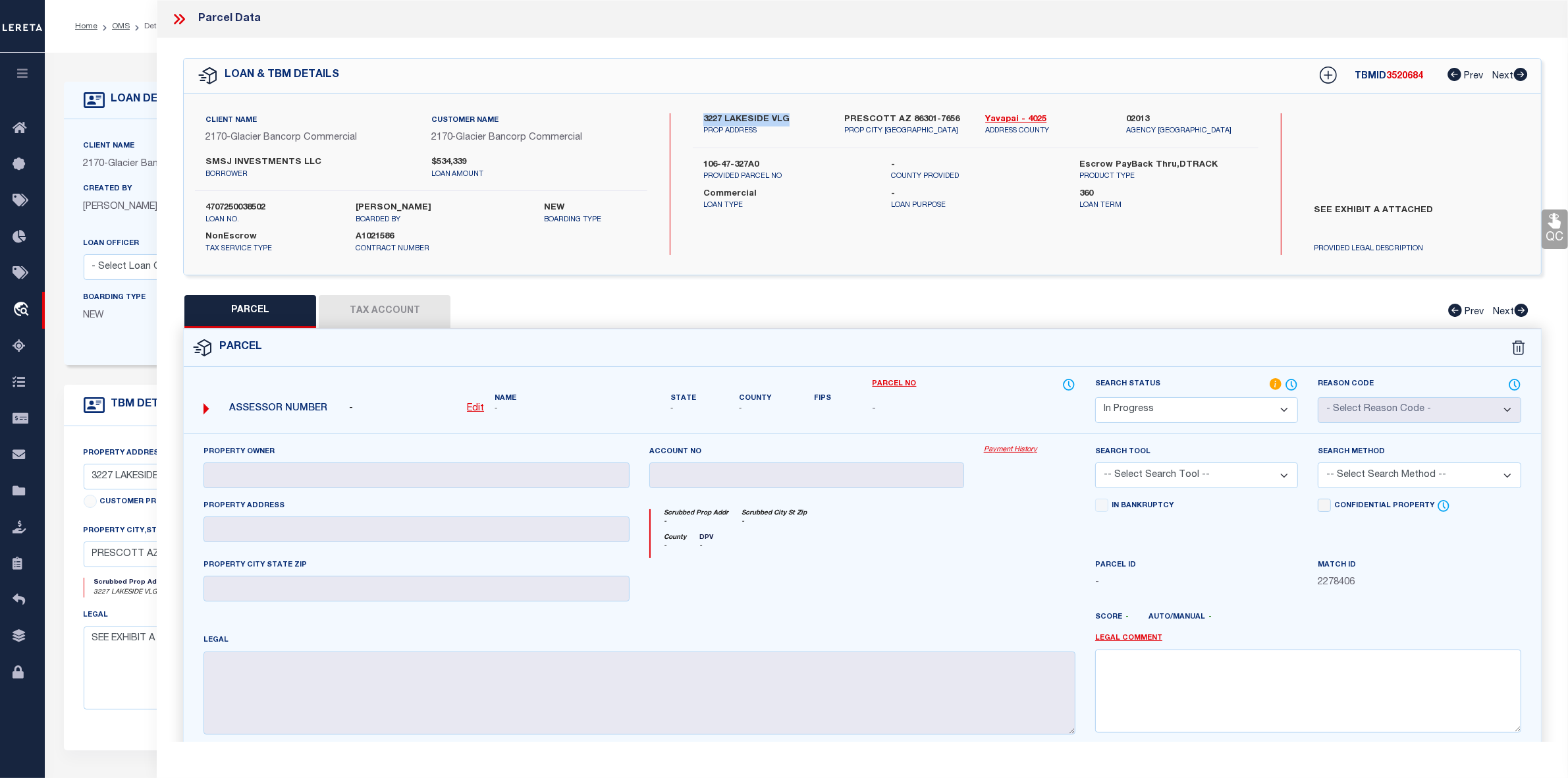
click at [832, 137] on div "[GEOGRAPHIC_DATA] PROP ADDRESS [GEOGRAPHIC_DATA]-[STREET_ADDRESS] Yavapai - 402…" at bounding box center [976, 131] width 566 height 35
drag, startPoint x: 703, startPoint y: 120, endPoint x: 796, endPoint y: 120, distance: 93.0
click at [796, 120] on label "3227 LAKESIDE VLG" at bounding box center [764, 120] width 122 height 13
copy label "3227 LAKESIDE VLG"
click at [182, 15] on icon at bounding box center [183, 19] width 6 height 11
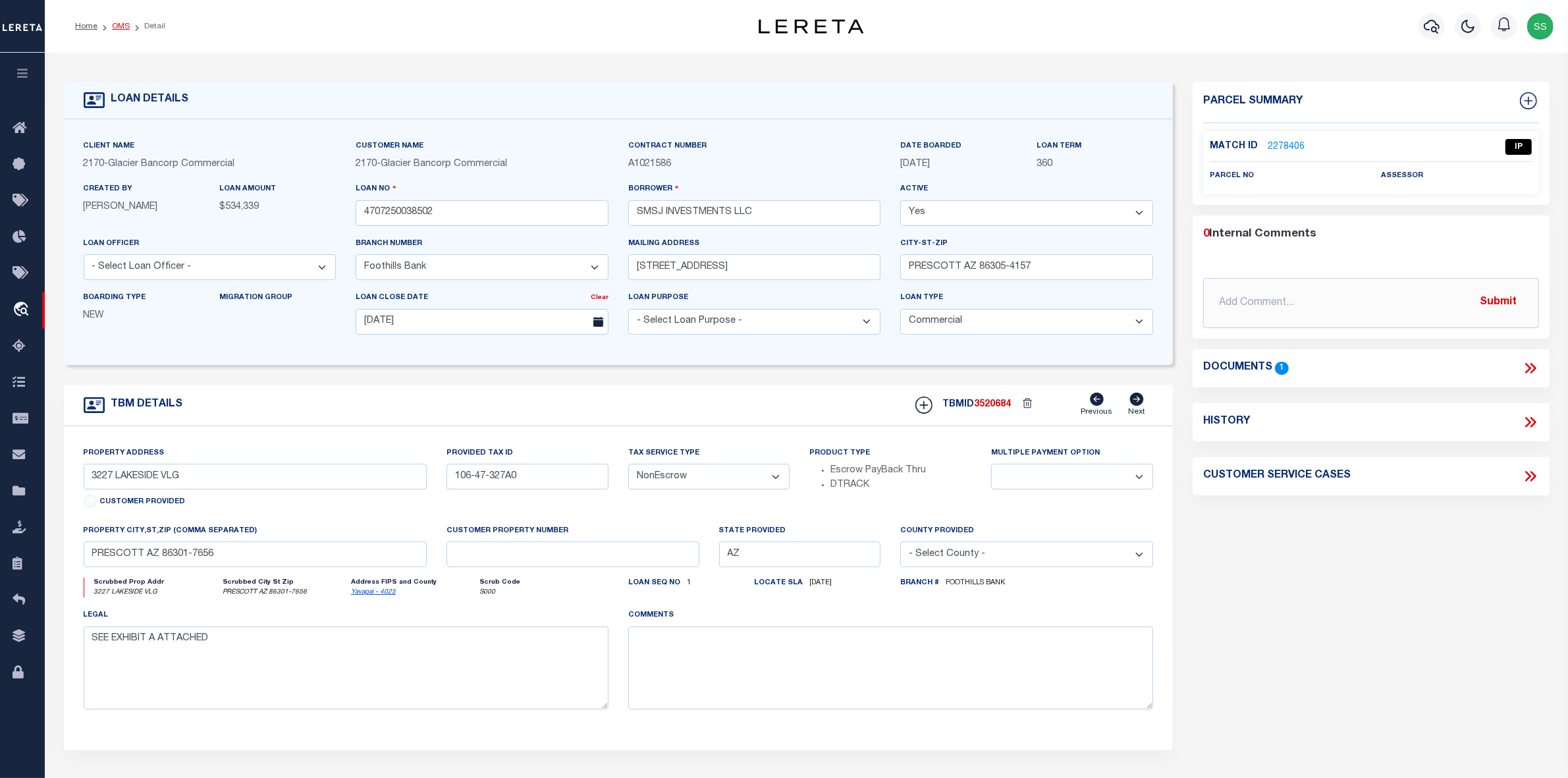
click at [122, 24] on link "OMS" at bounding box center [121, 26] width 18 height 8
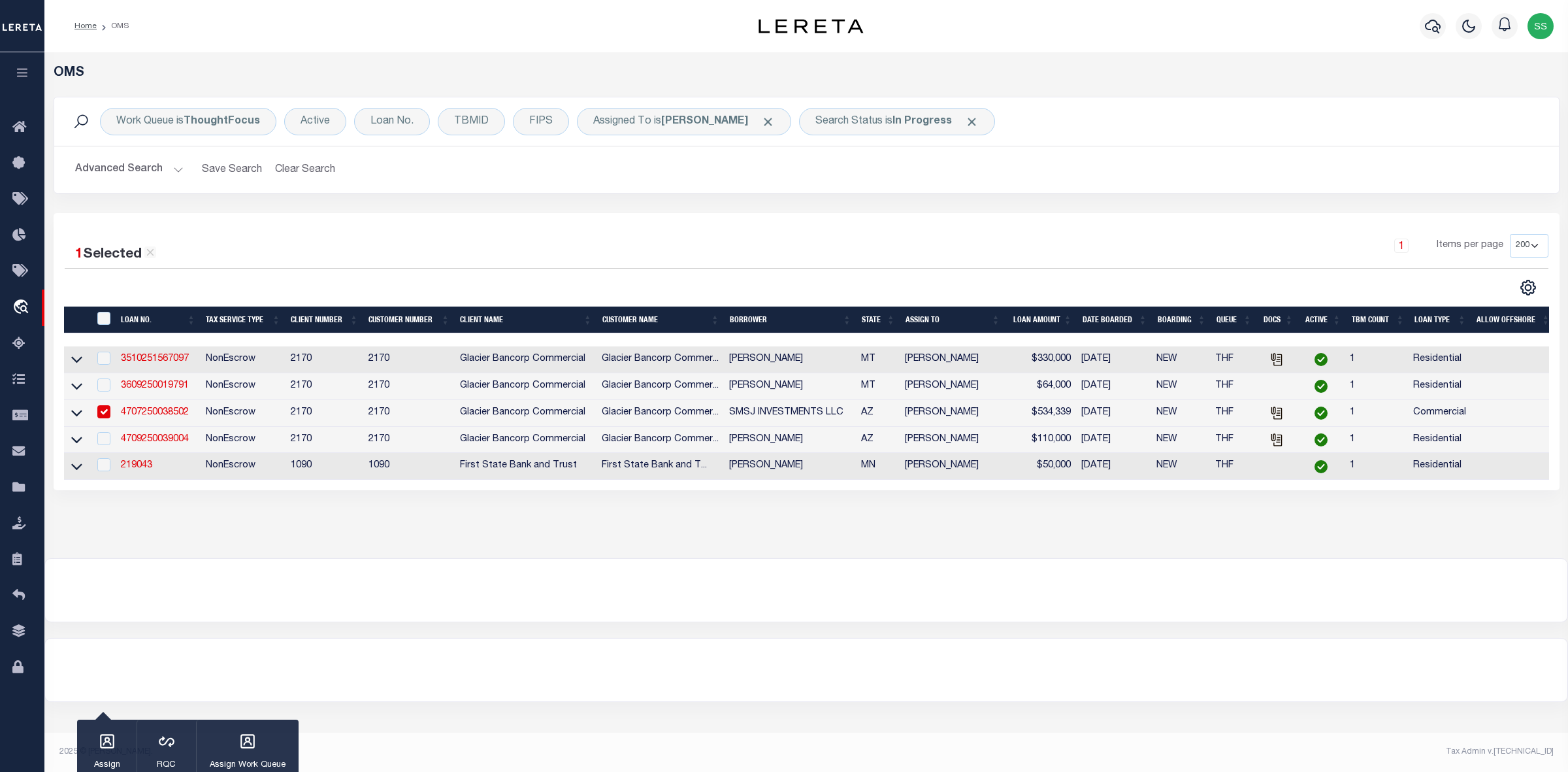
click at [105, 414] on input "checkbox" at bounding box center [103, 411] width 13 height 13
checkbox input "false"
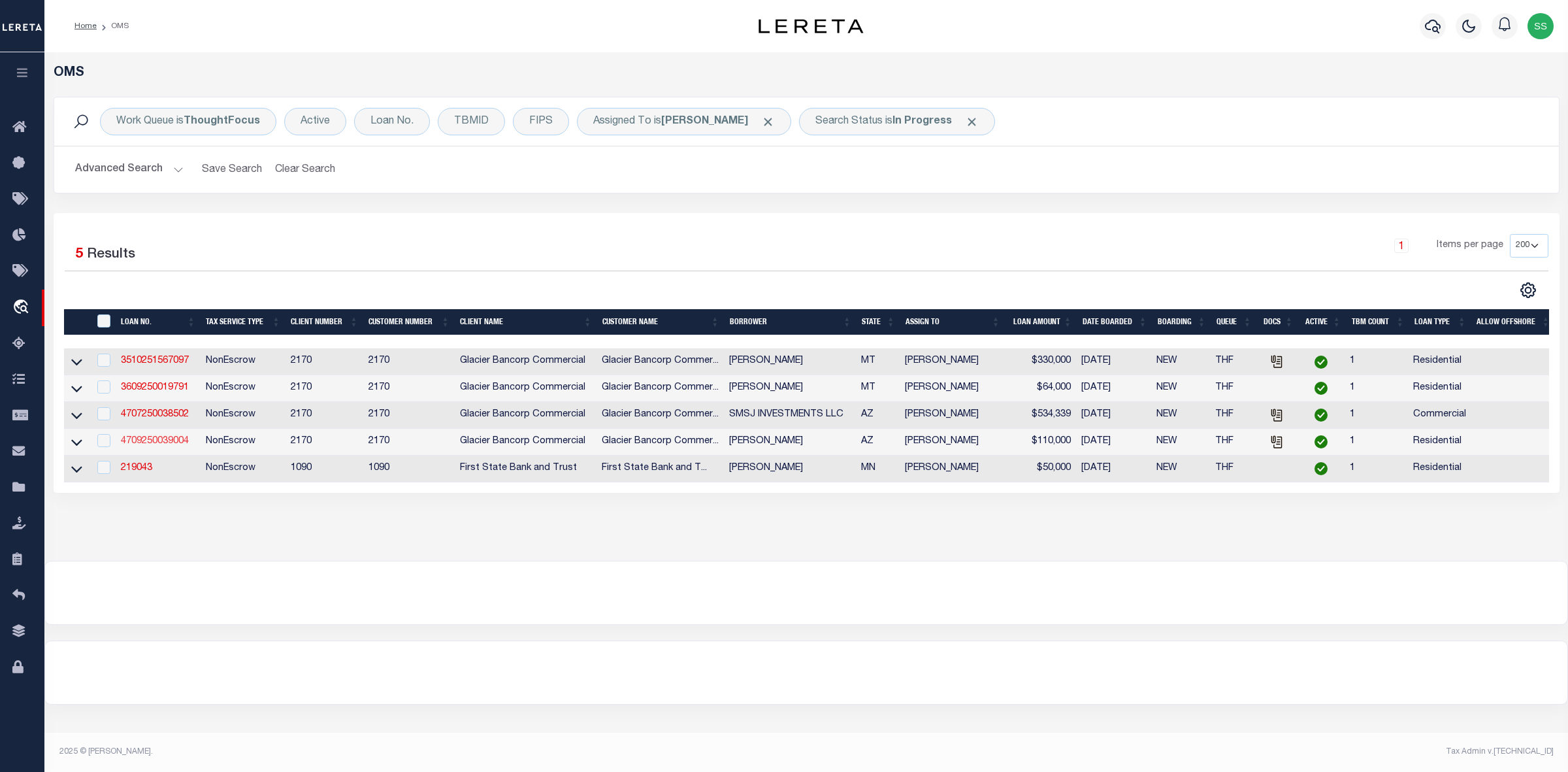
click at [142, 445] on link "4709250039004" at bounding box center [154, 440] width 68 height 9
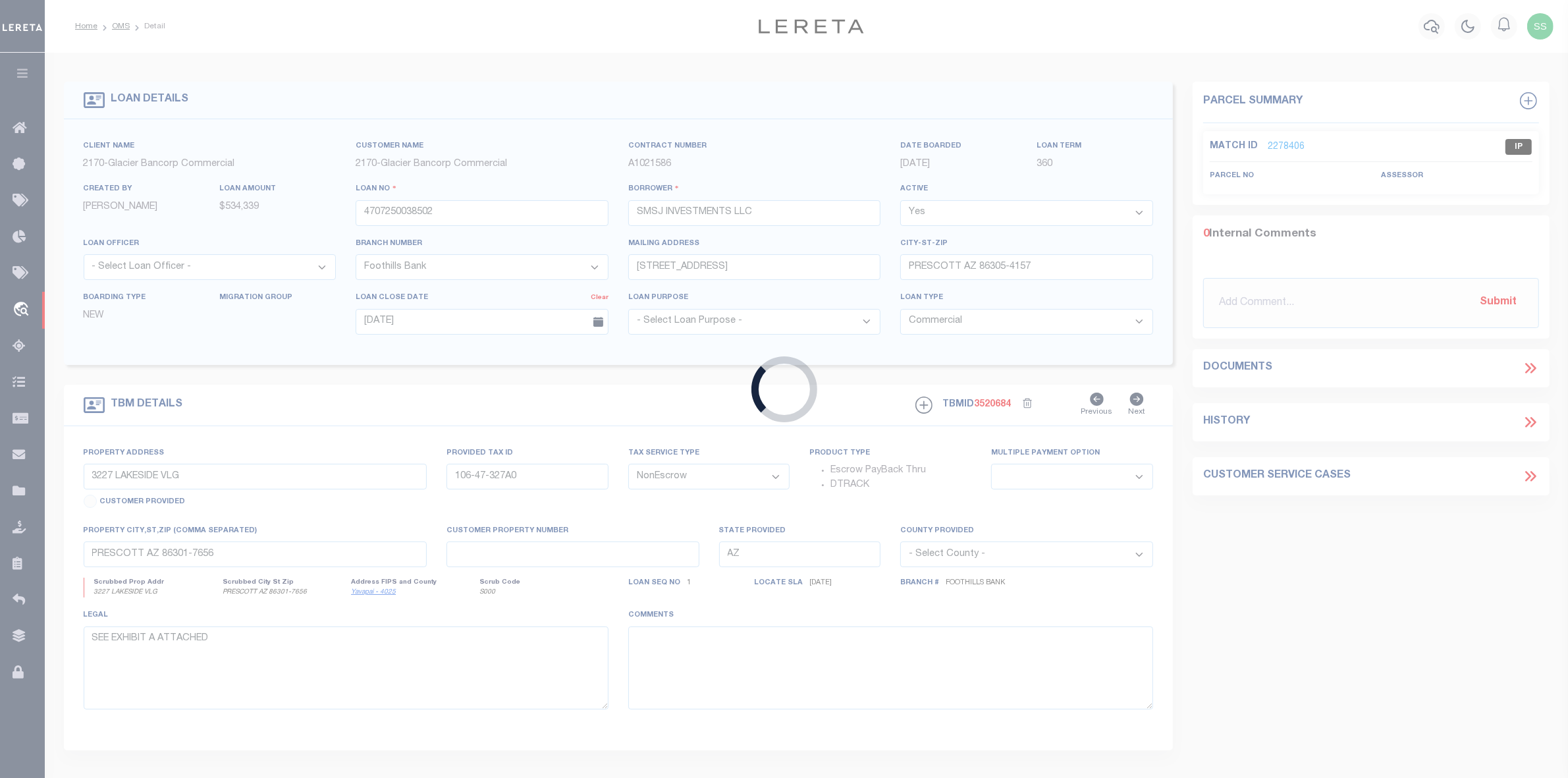
type input "4709250039004"
type input "[PERSON_NAME]"
type input "[STREET_ADDRESS]"
type input "[GEOGRAPHIC_DATA] 86406-8446"
select select "10"
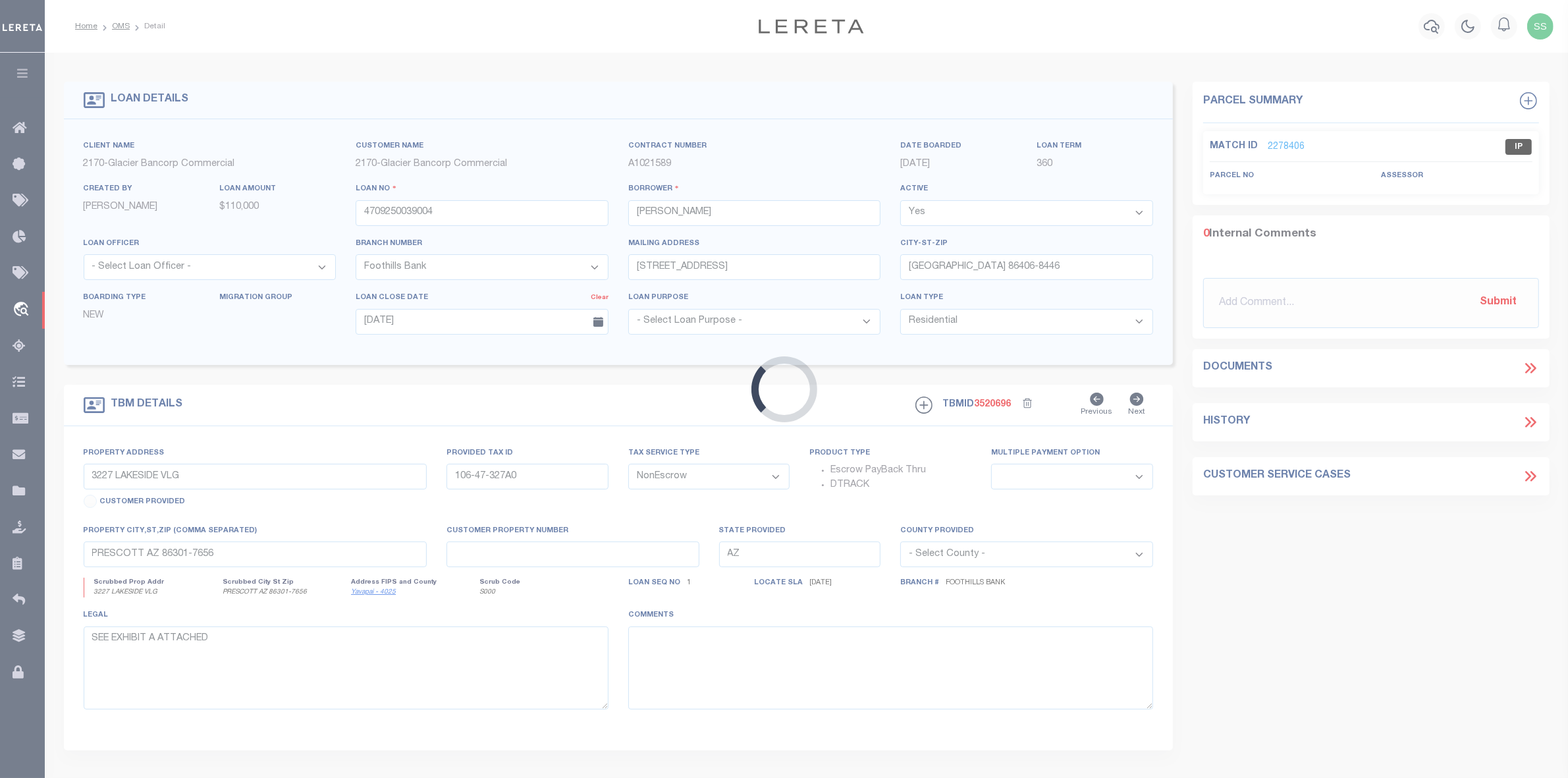
type input "[STREET_ADDRESS]"
type input "[PHONE_NUMBER]"
select select
type input "[GEOGRAPHIC_DATA] 86406-8446"
select select
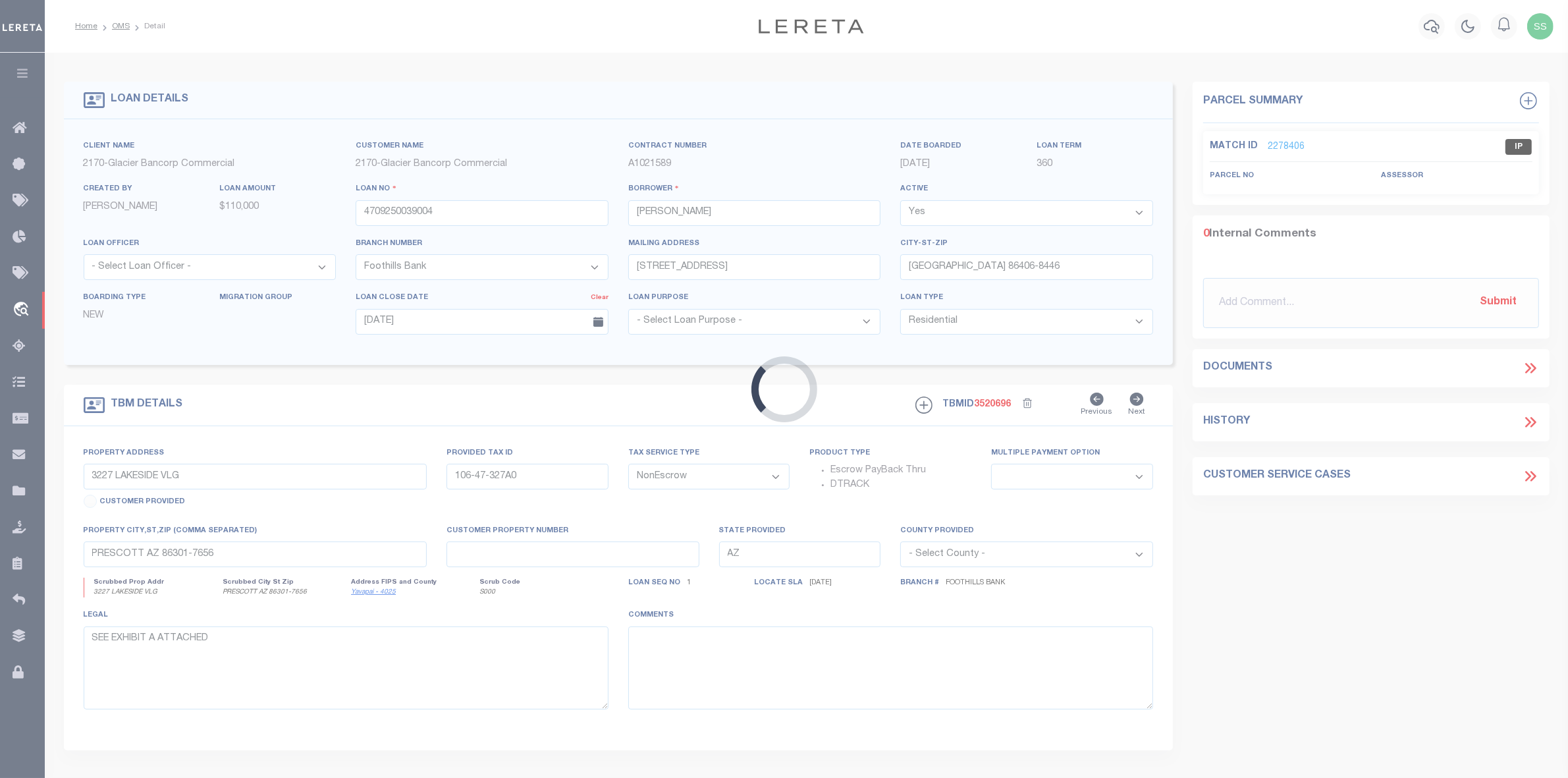
type textarea "EXHIBIT A ATTACHED:"
select select "4582"
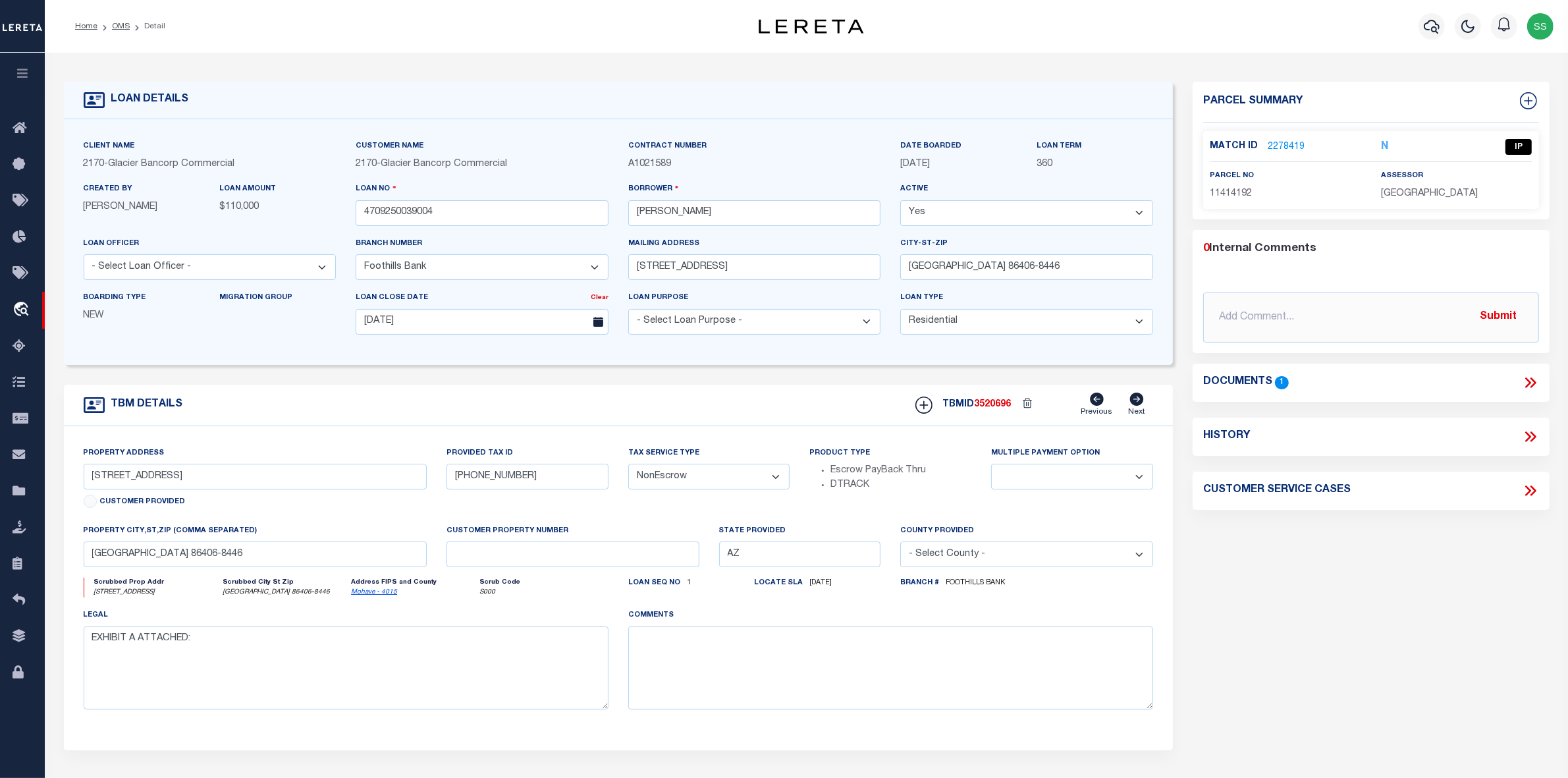
click at [1529, 382] on icon at bounding box center [1528, 382] width 6 height 11
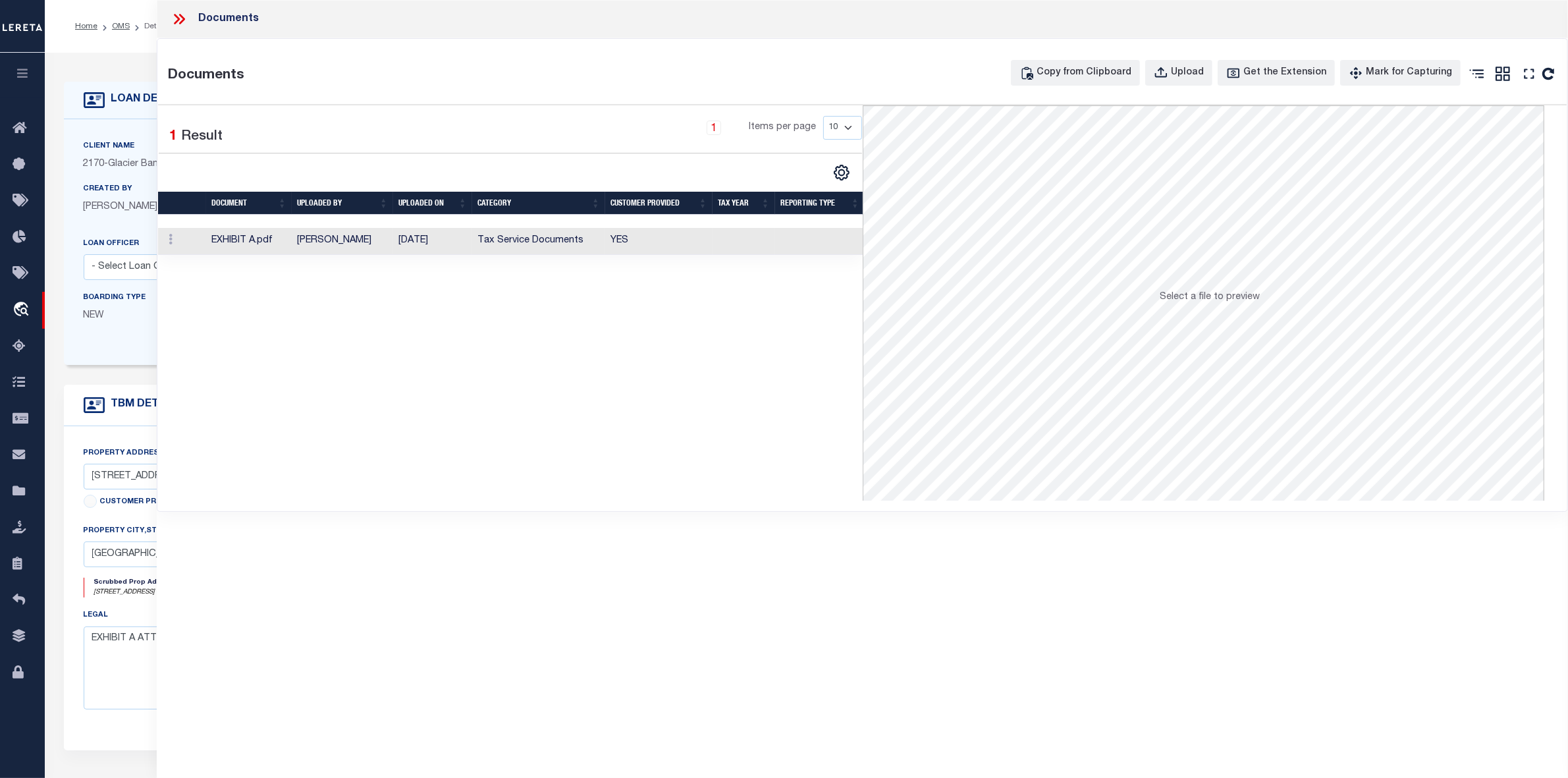
click at [317, 243] on td "[PERSON_NAME]" at bounding box center [343, 240] width 102 height 27
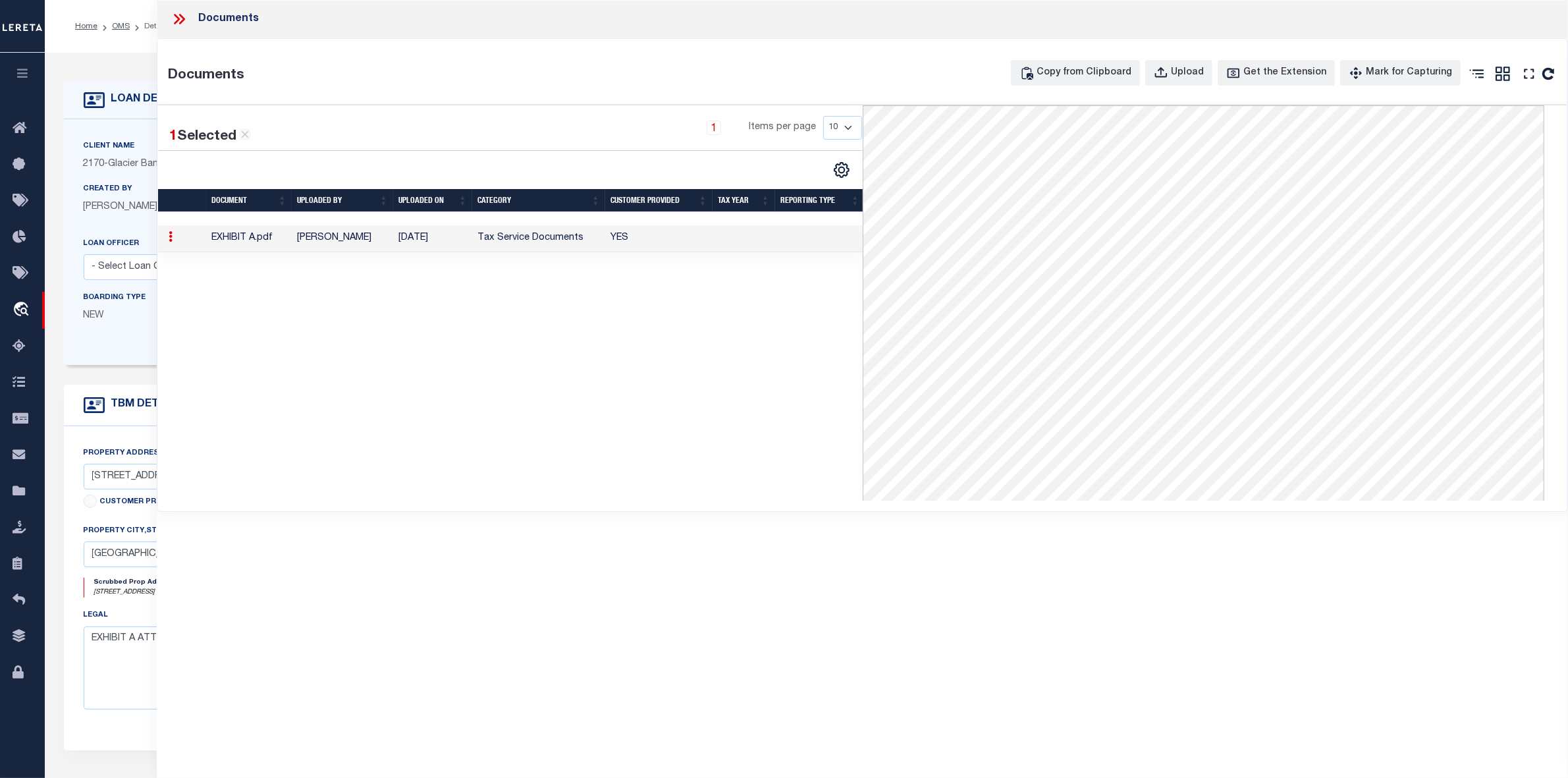
click at [180, 14] on icon at bounding box center [179, 19] width 17 height 17
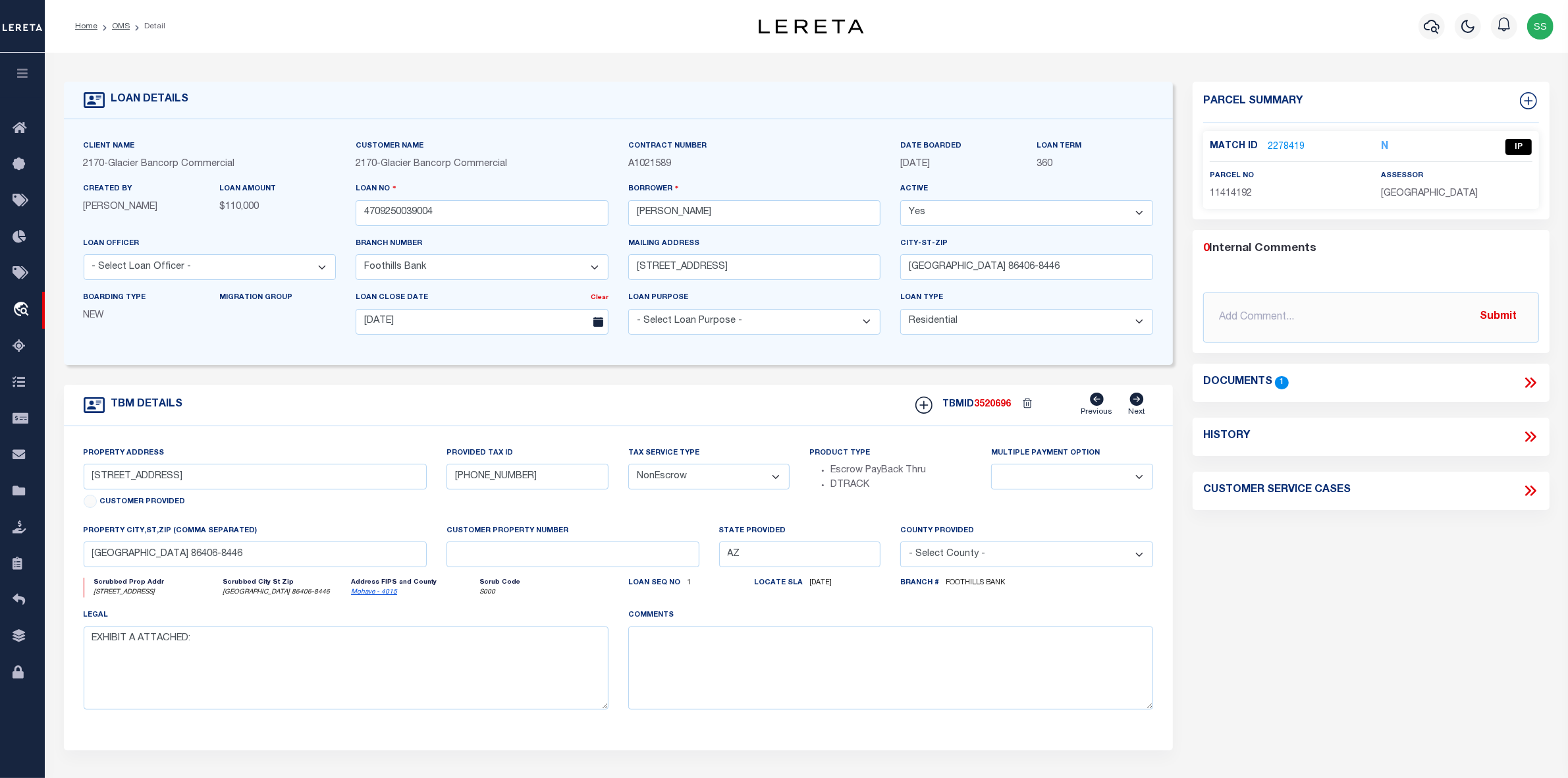
click at [1286, 143] on link "2278419" at bounding box center [1286, 148] width 37 height 14
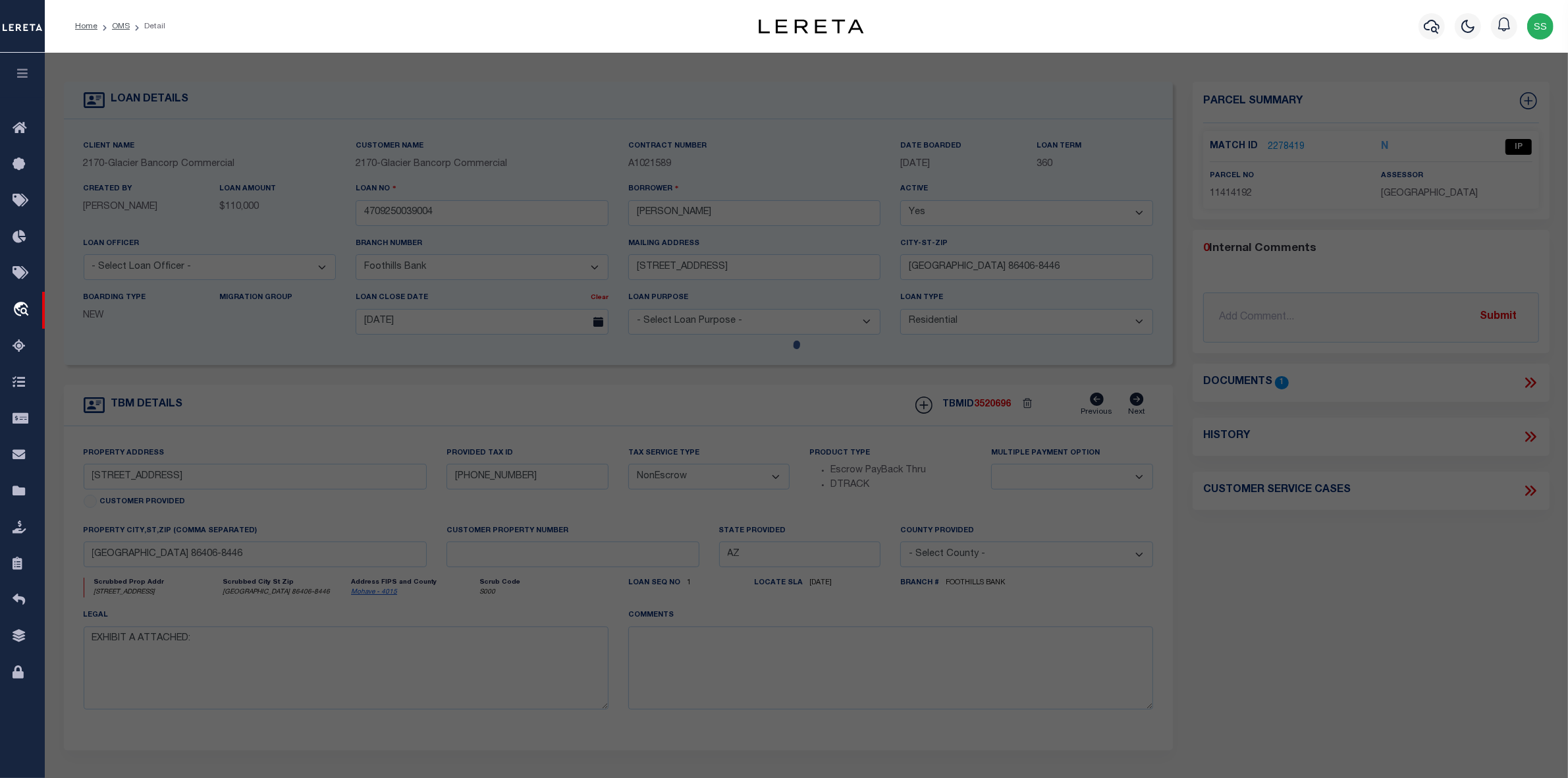
select select "AS"
checkbox input "false"
select select "IP"
type input "[PERSON_NAME]"
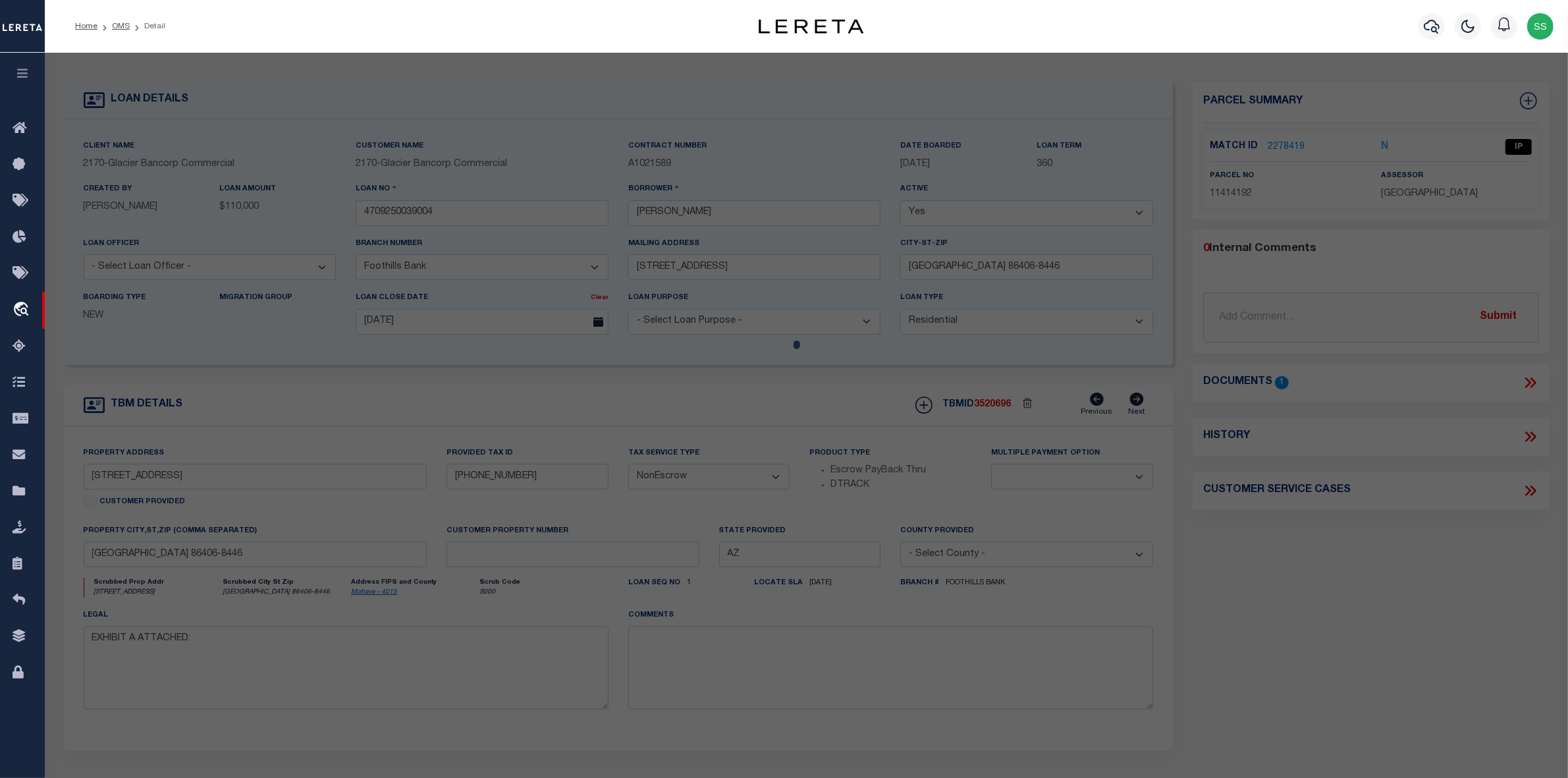
select select "AGW"
select select "LEG"
type input "[STREET_ADDRESS]"
type input "[GEOGRAPHIC_DATA]"
type textarea "[GEOGRAPHIC_DATA] 2273 BLK 12 LOT 10 SEC 7 & 18 13N 19W SEC 13 13N 20W"
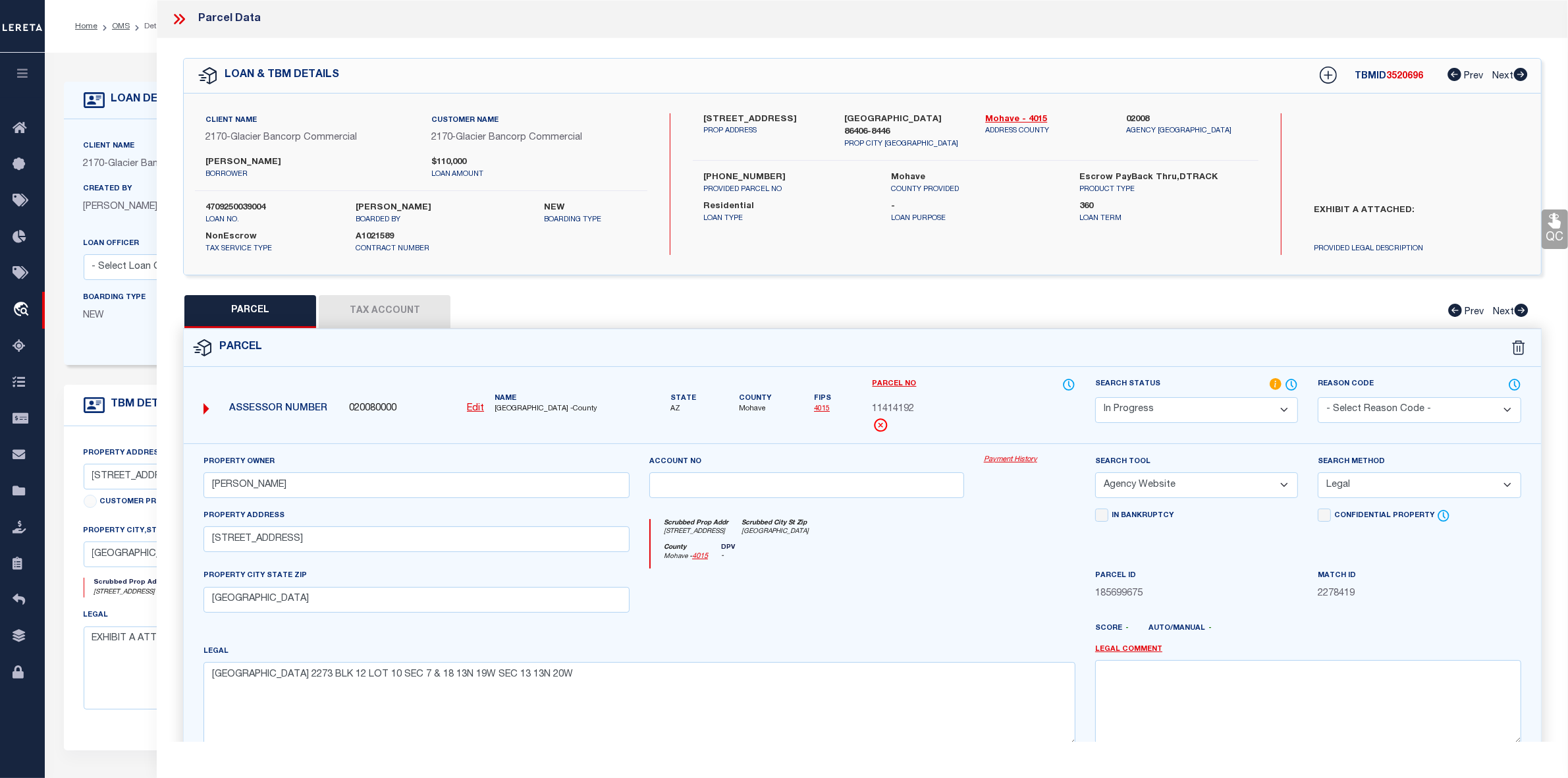
click at [405, 305] on button "Tax Account" at bounding box center [385, 311] width 132 height 33
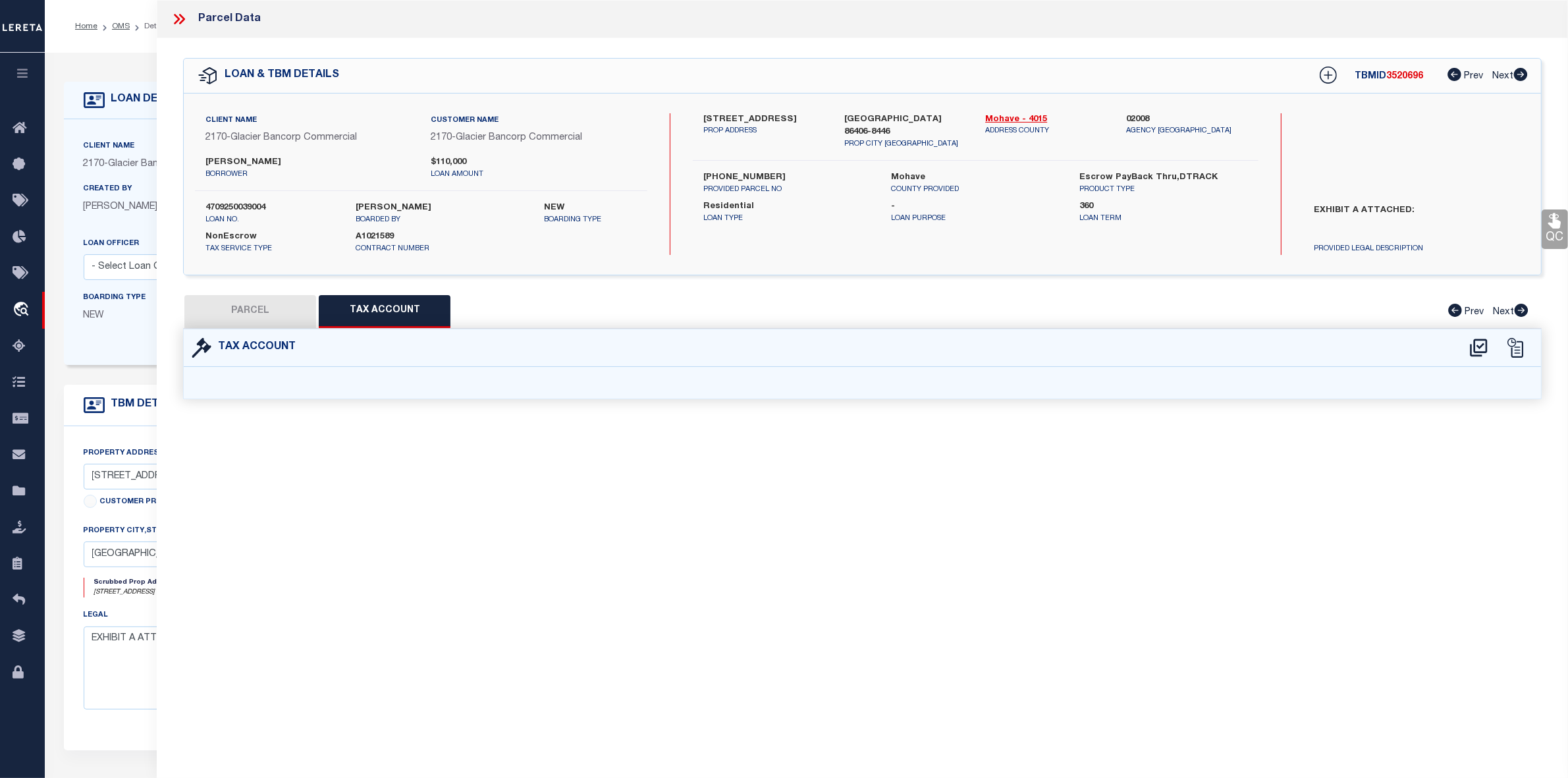
select select "100"
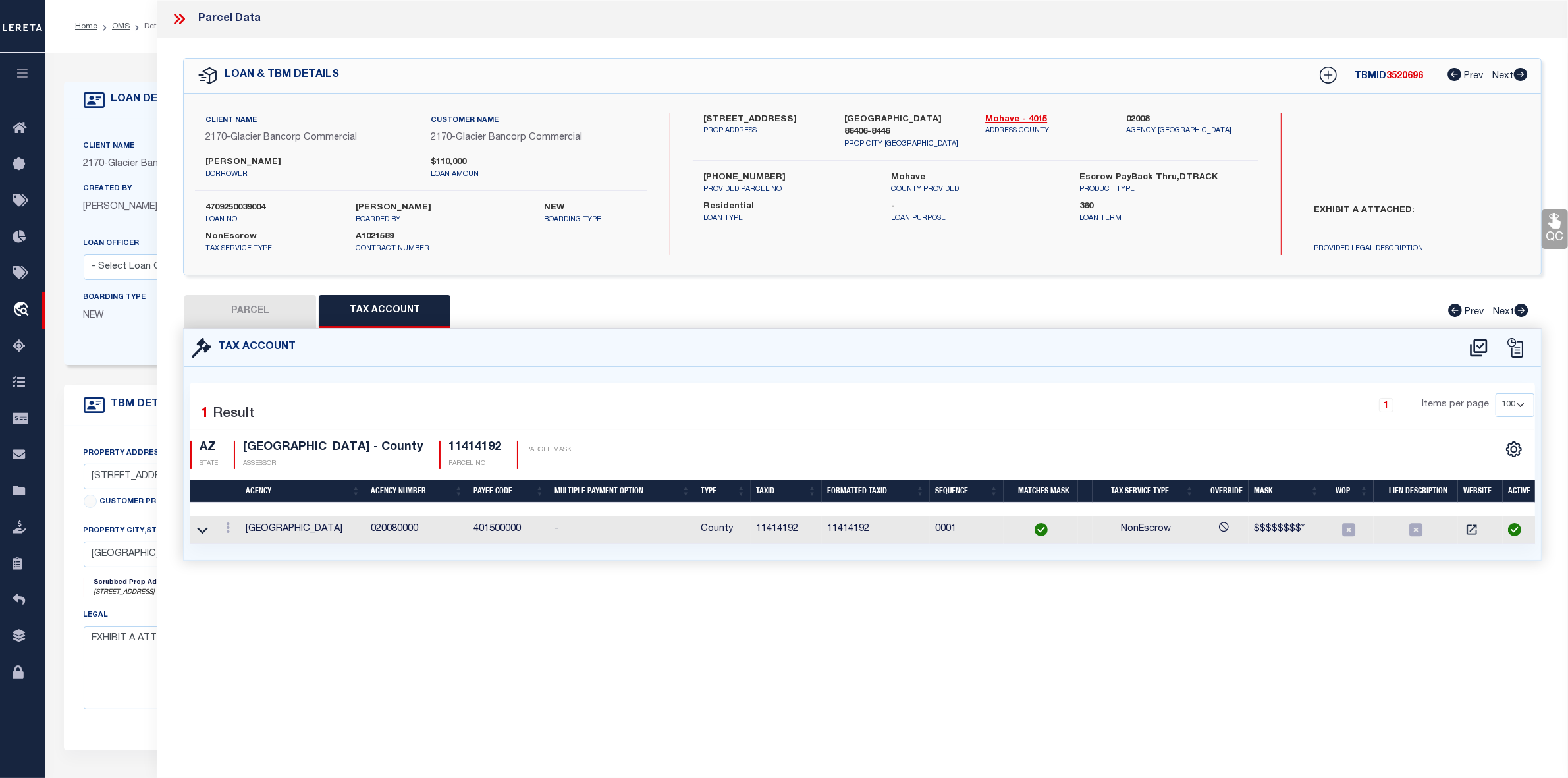
click at [260, 308] on button "PARCEL" at bounding box center [250, 311] width 132 height 33
select select "AS"
select select
checkbox input "false"
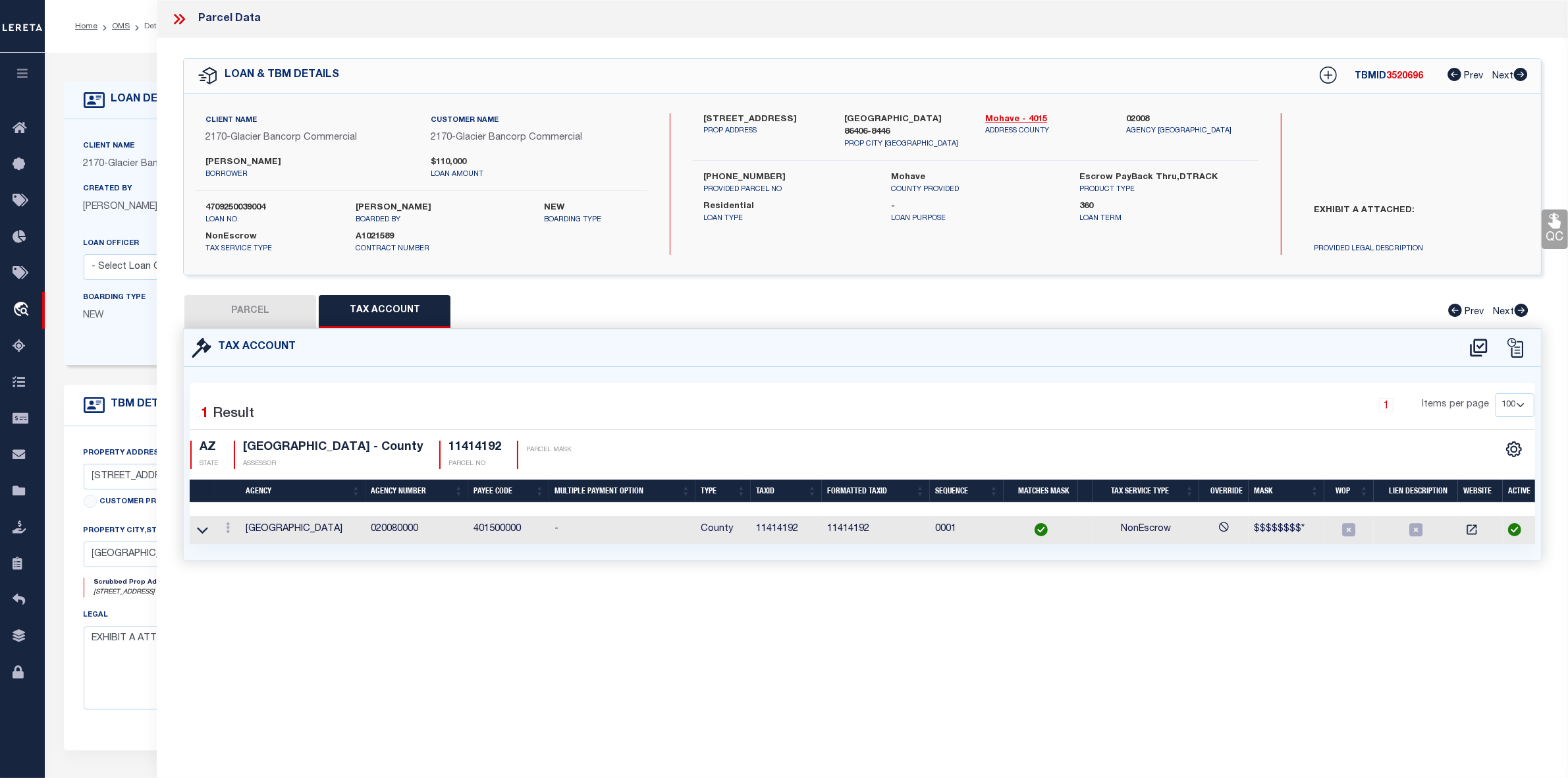
checkbox input "false"
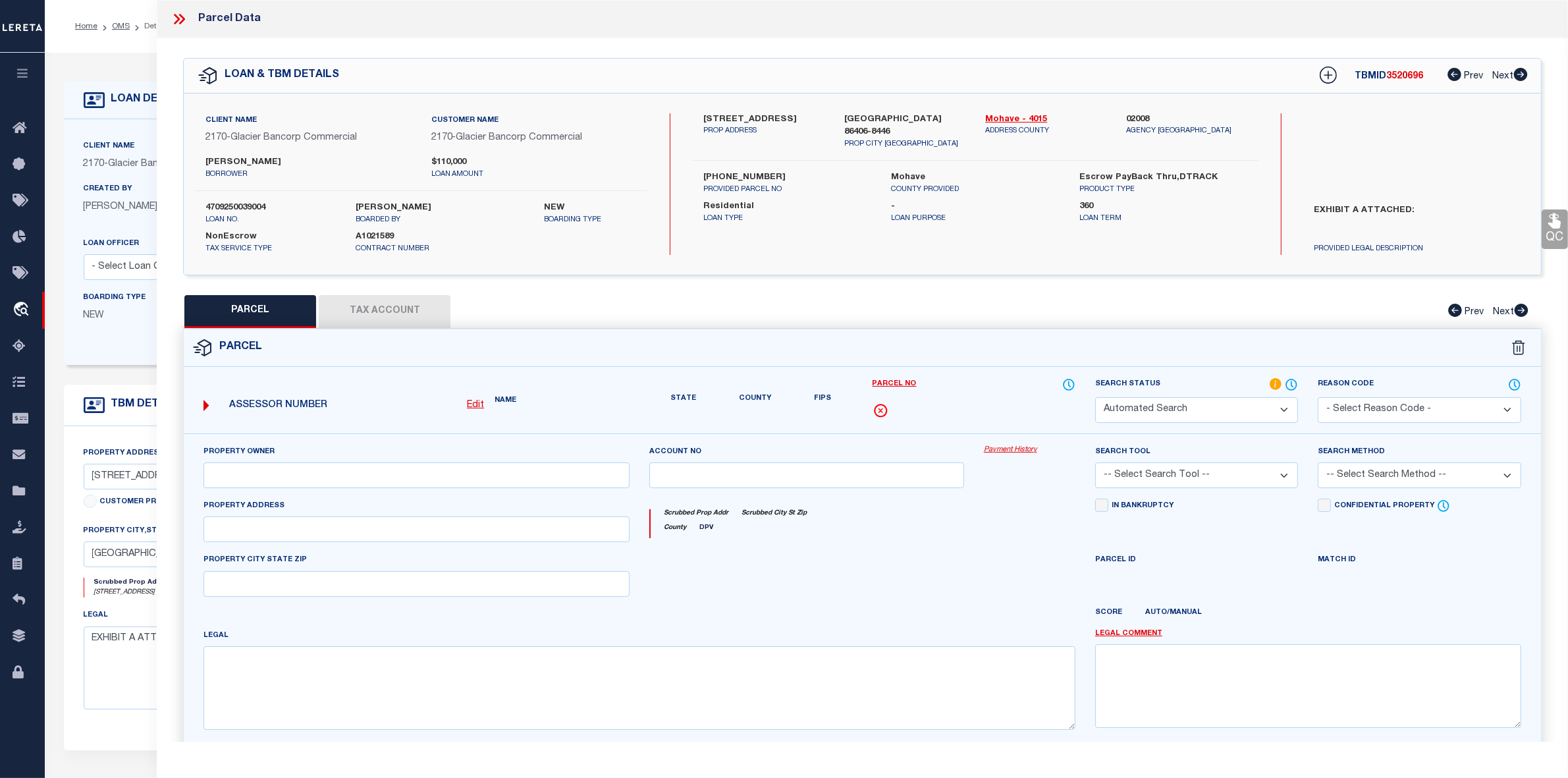
select select "IP"
type input "[PERSON_NAME]"
select select "AGW"
select select "LEG"
type input "[STREET_ADDRESS]"
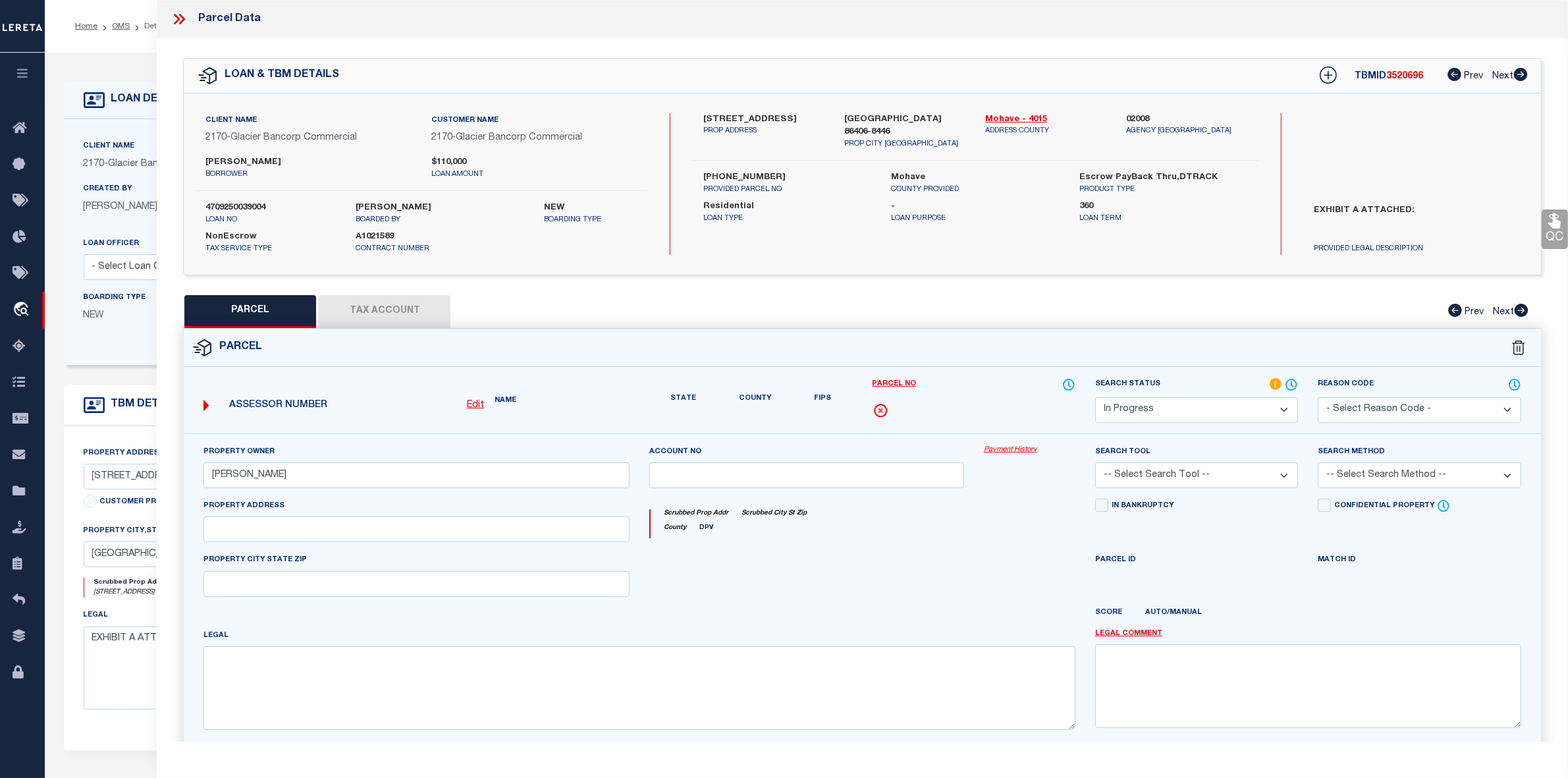
type input "[GEOGRAPHIC_DATA]"
type textarea "[GEOGRAPHIC_DATA] 2273 BLK 12 LOT 10 SEC 7 & 18 13N 19W SEC 13 13N 20W"
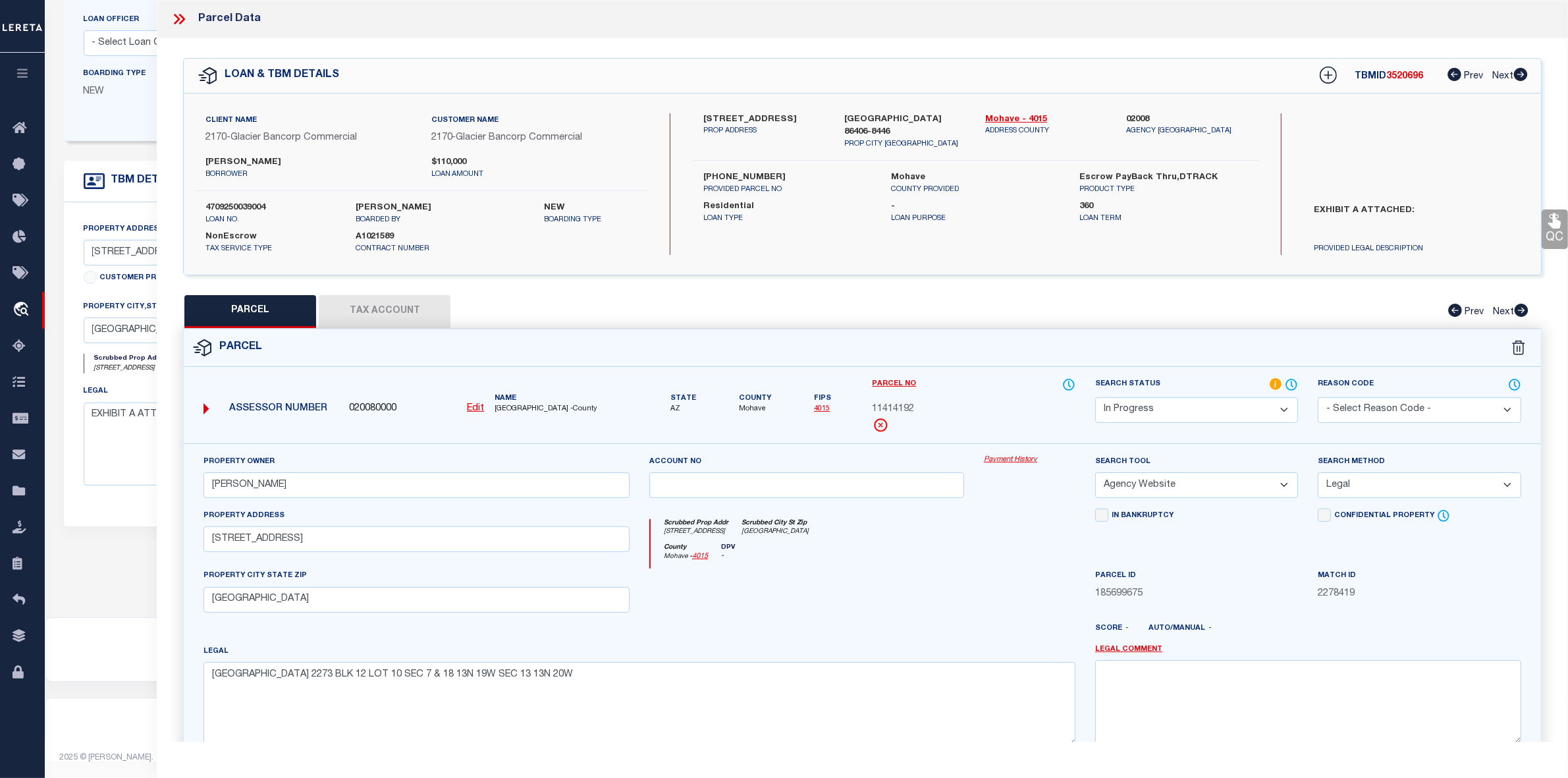
click at [176, 18] on icon at bounding box center [179, 19] width 17 height 17
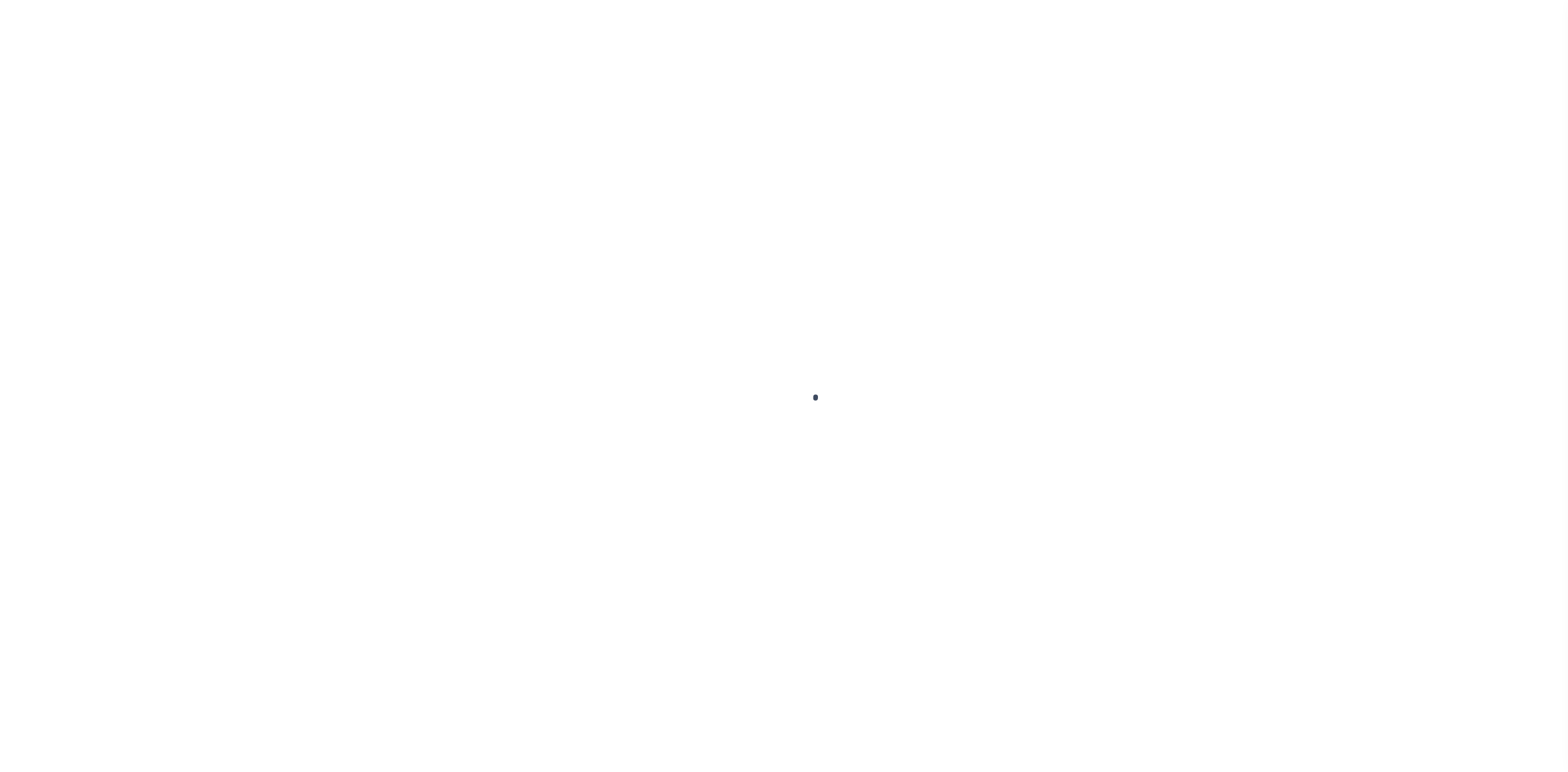
select select "10"
select select "NonEscrow"
type input "[STREET_ADDRESS]"
type input "[PHONE_NUMBER]"
select select
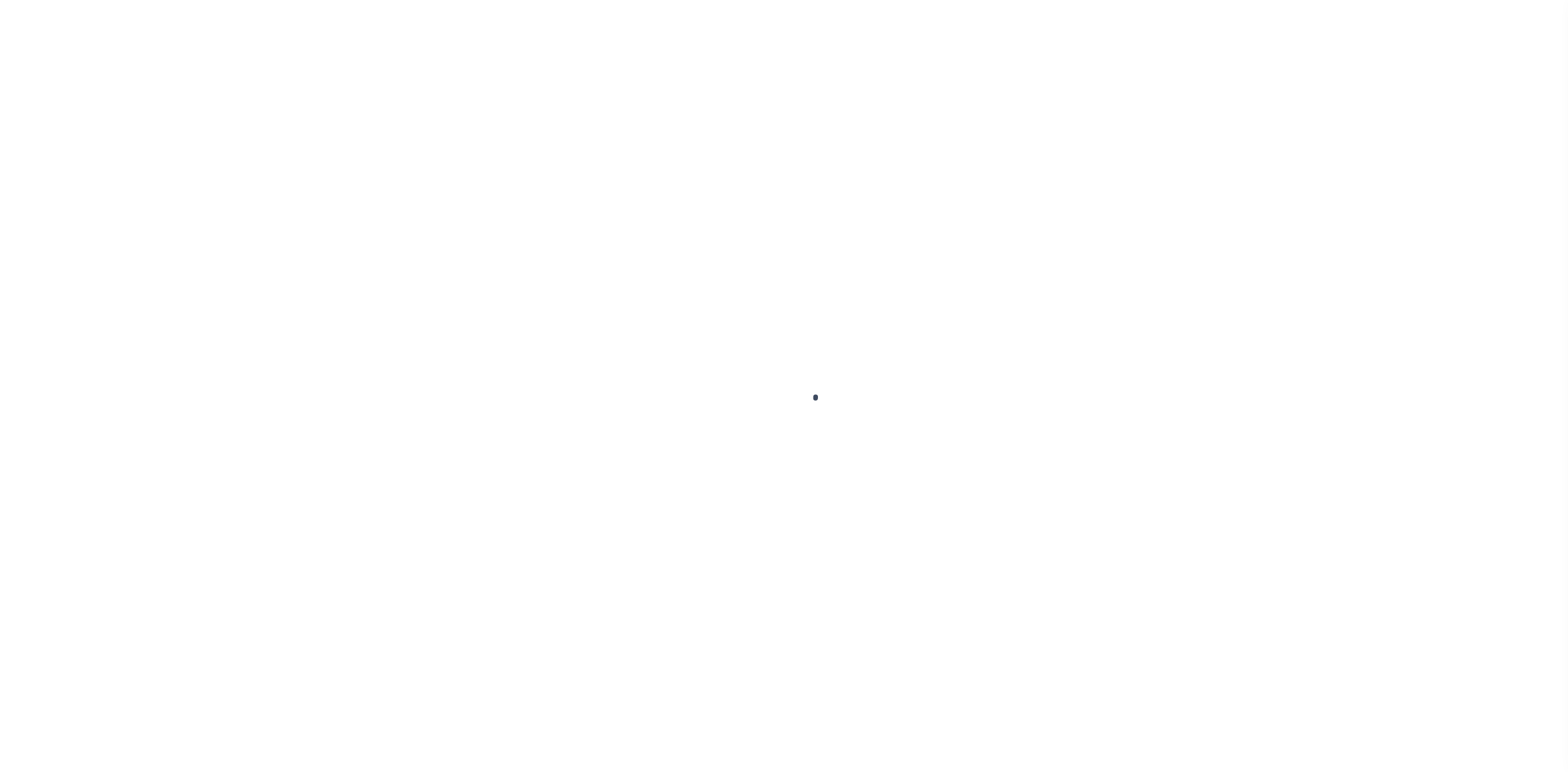
type input "[GEOGRAPHIC_DATA] 86406-8446"
type input "AZ"
select select
type textarea "EXHIBIT A ATTACHED:"
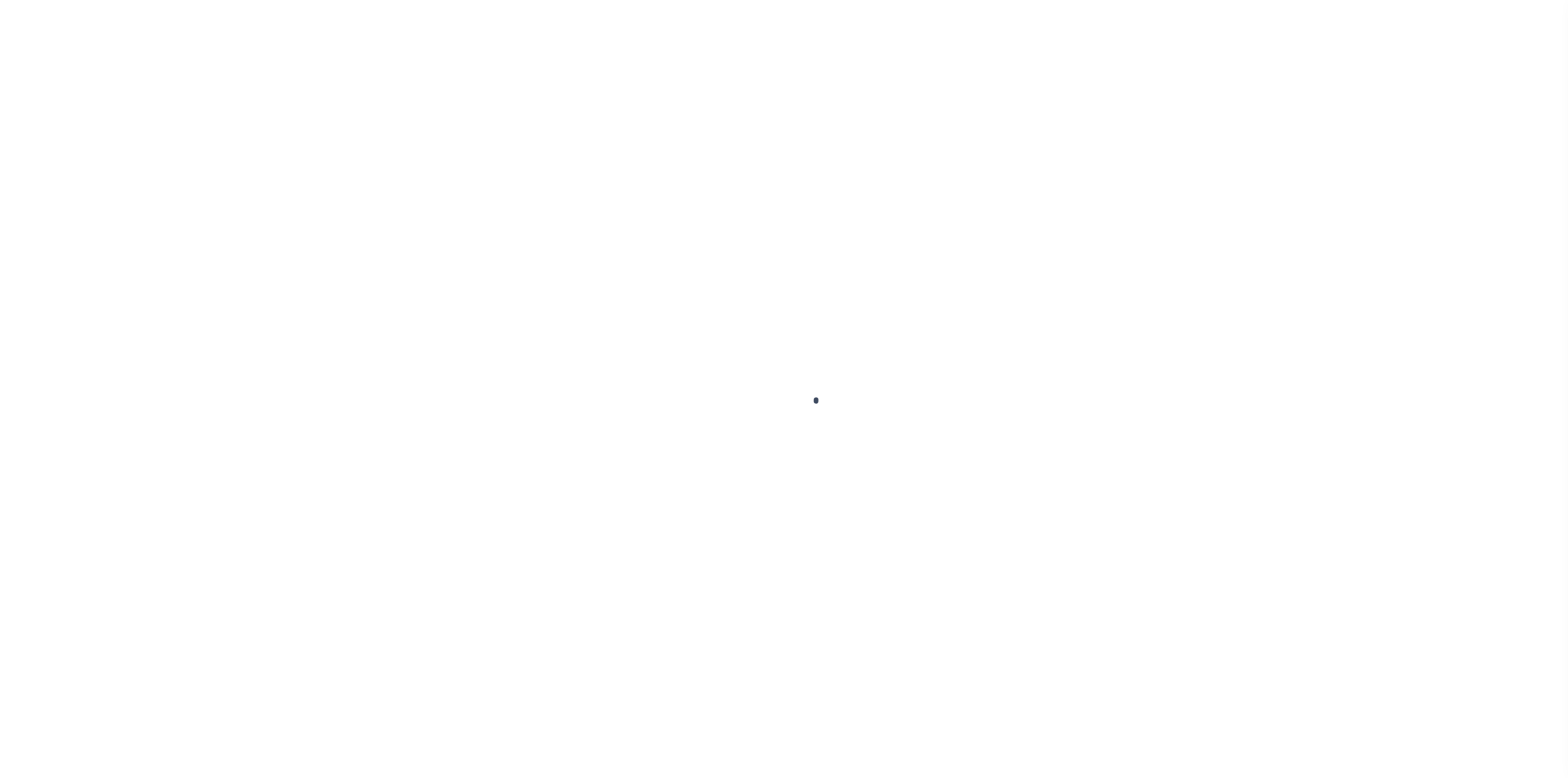
select select "4582"
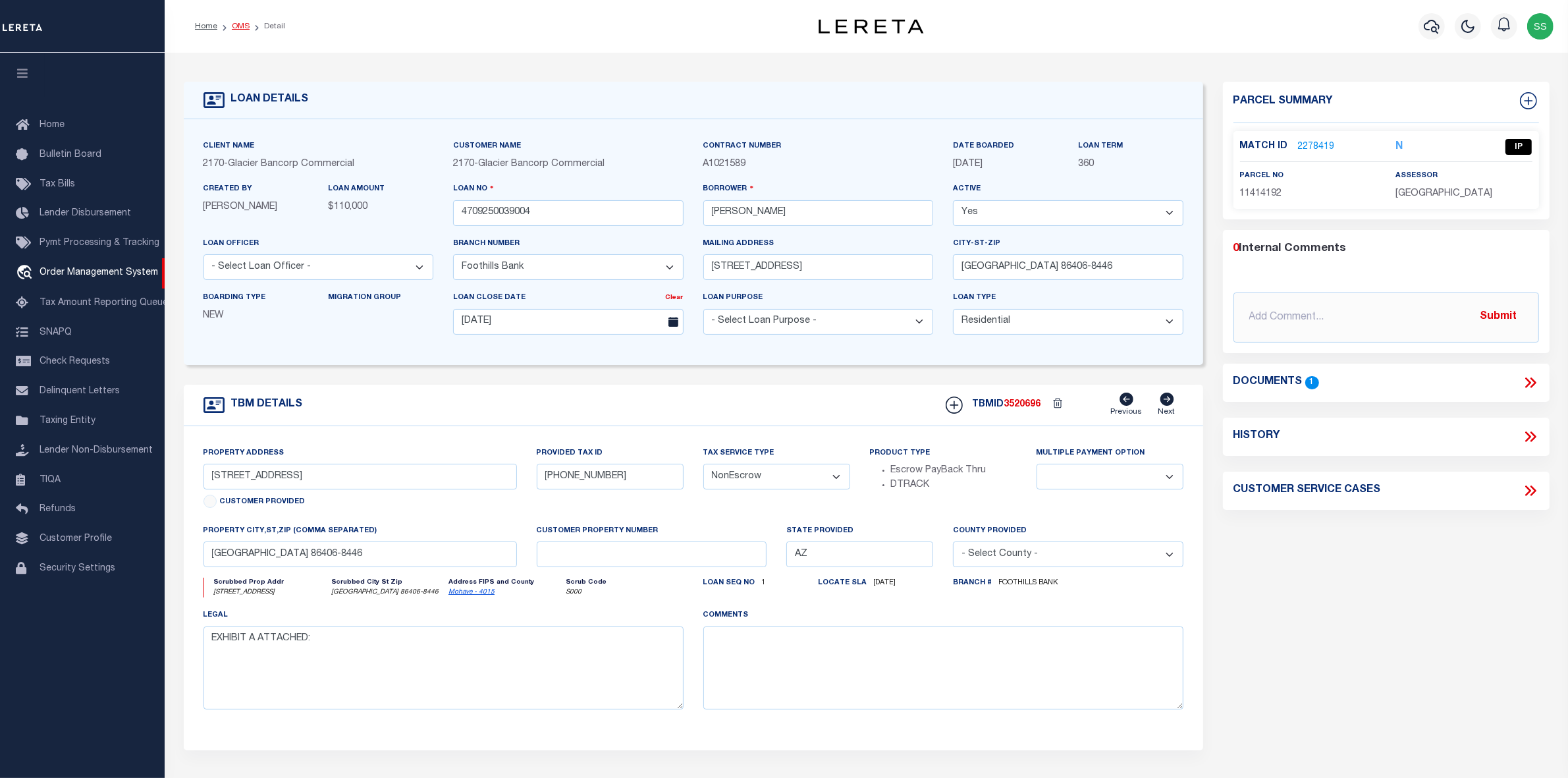
click at [245, 26] on link "OMS" at bounding box center [240, 26] width 18 height 8
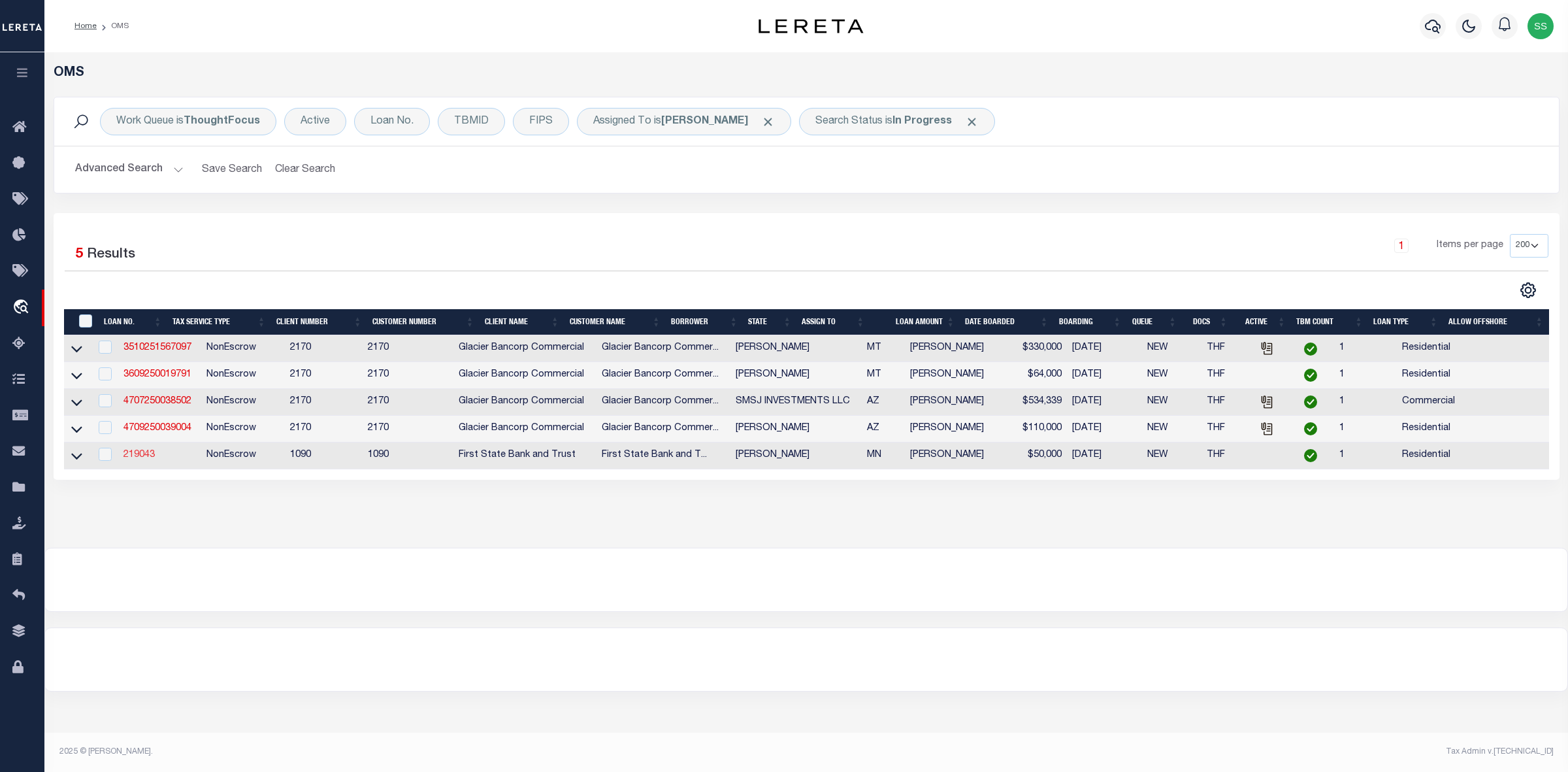
click at [131, 459] on link "219043" at bounding box center [139, 454] width 32 height 9
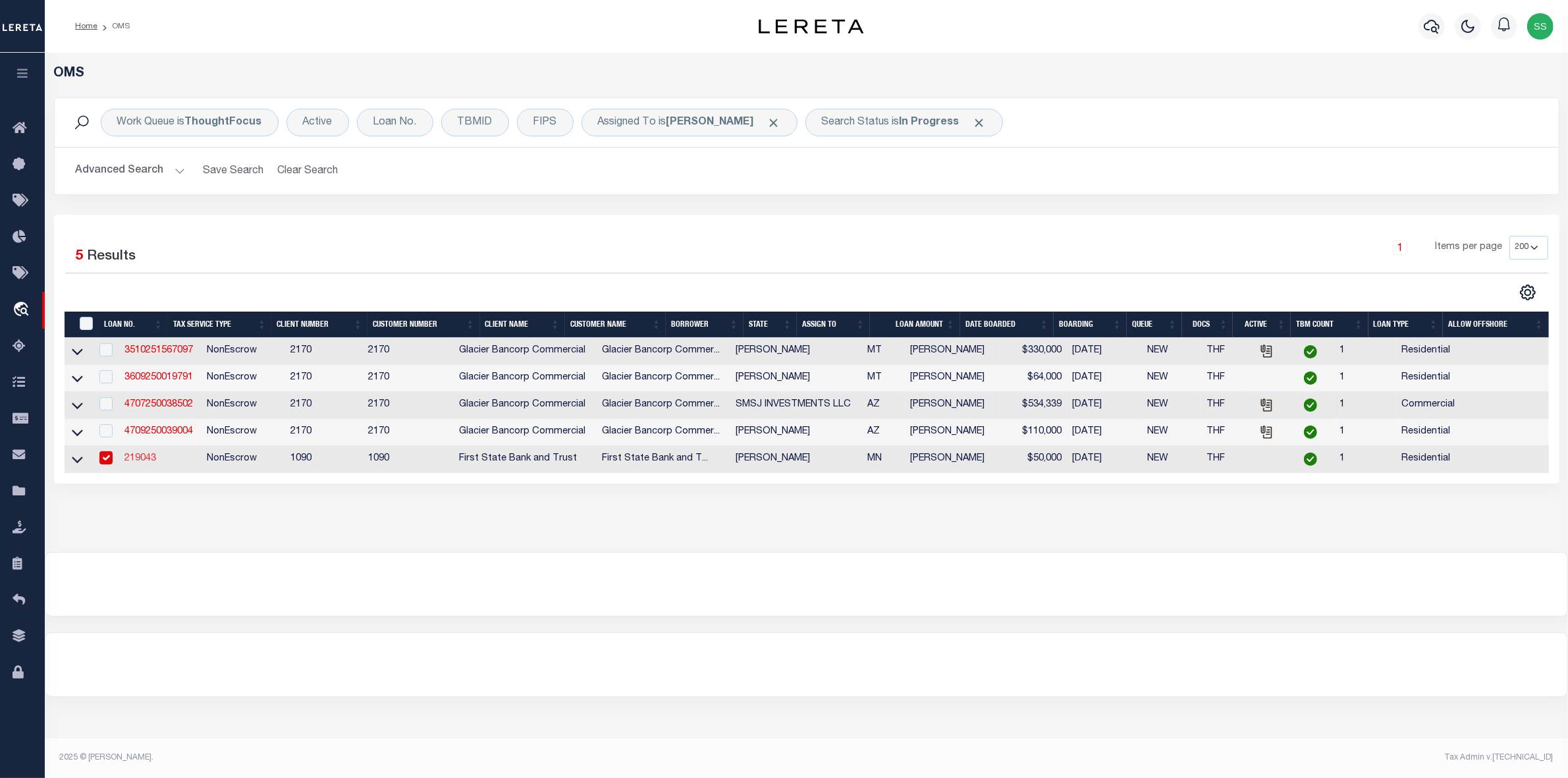
type input "219043"
type input "[PERSON_NAME]"
select select
type input "10/05/2025"
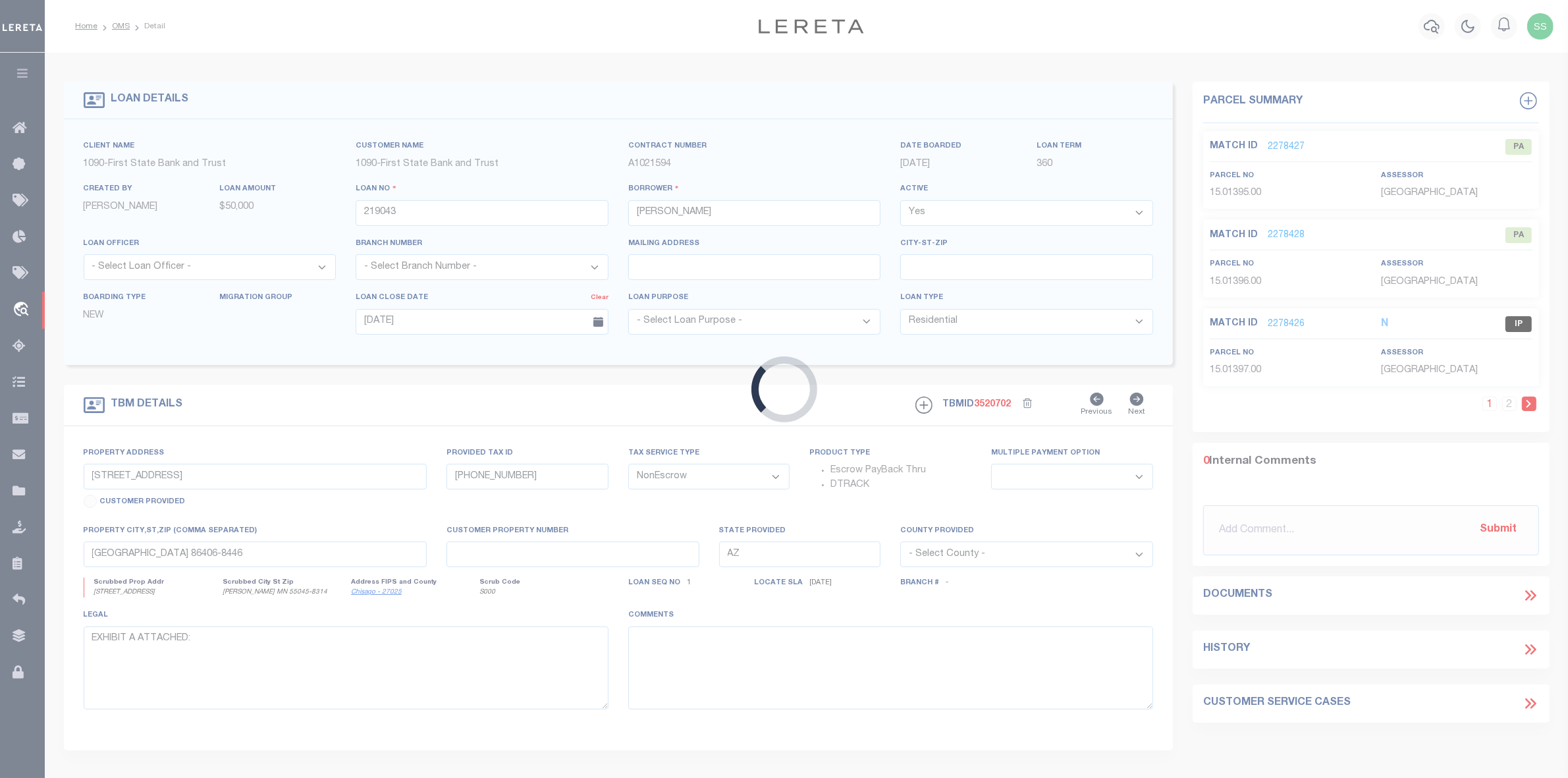
type input "28015 LAKELAWN DR"
type input "15.01397.00, 15.01395.00, 15.01396.00, 15.01398.00"
select select
type input "LINDSTROM MN 55045-8314"
type input "MN"
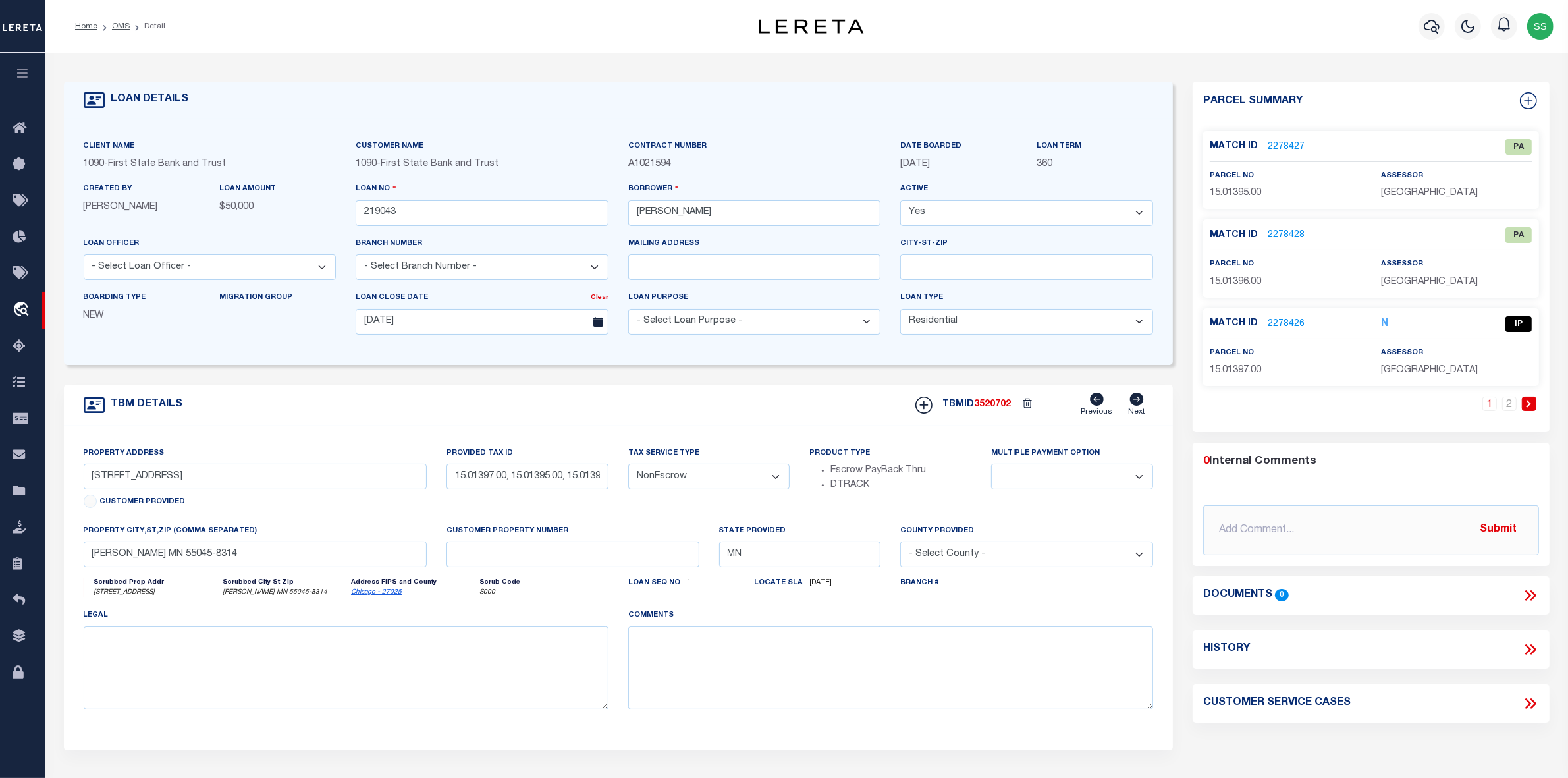
click at [1526, 404] on icon at bounding box center [1529, 404] width 6 height 8
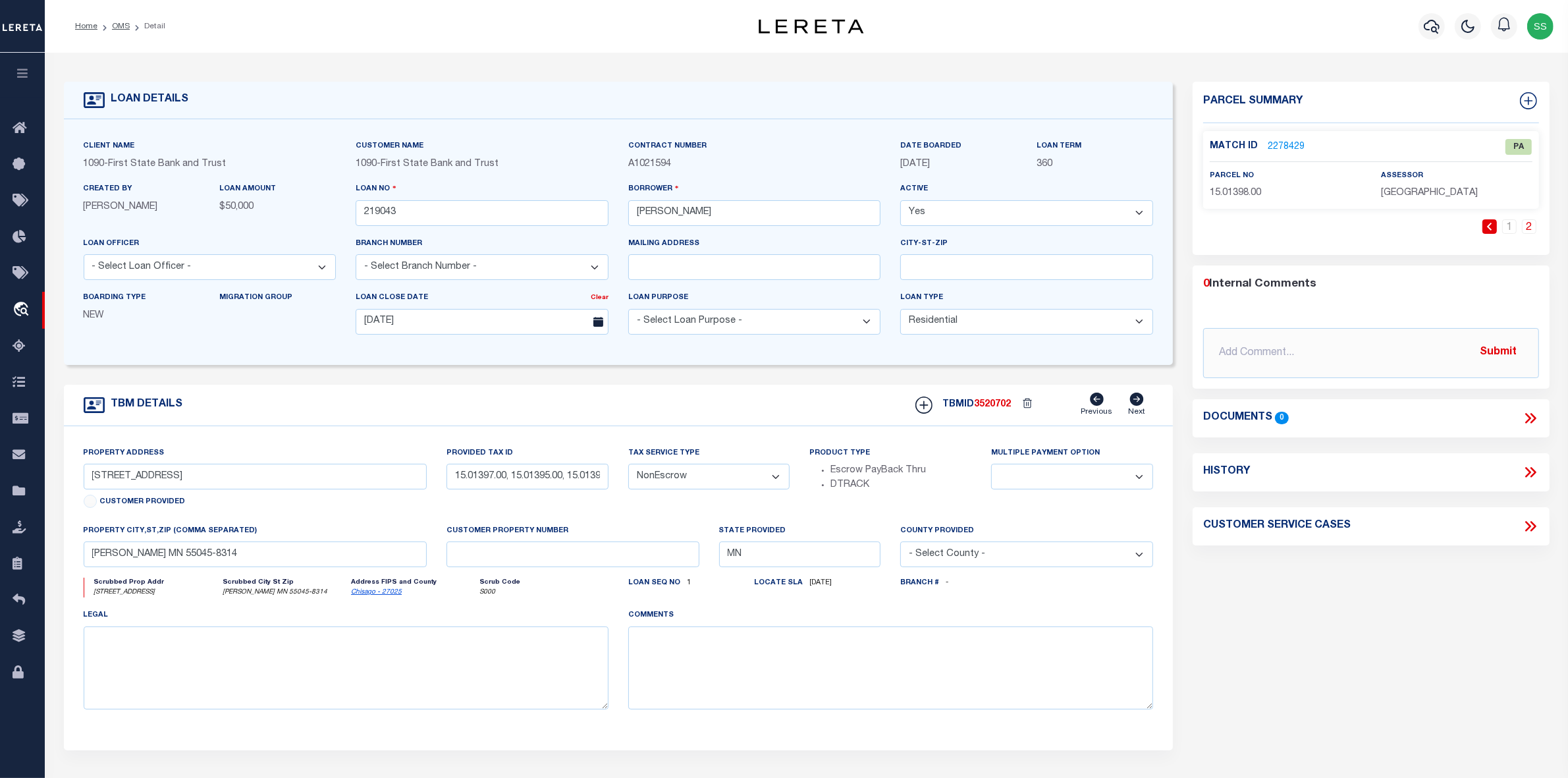
click at [1529, 225] on link "2" at bounding box center [1529, 226] width 15 height 15
click at [1285, 143] on link "2278429" at bounding box center [1286, 148] width 37 height 14
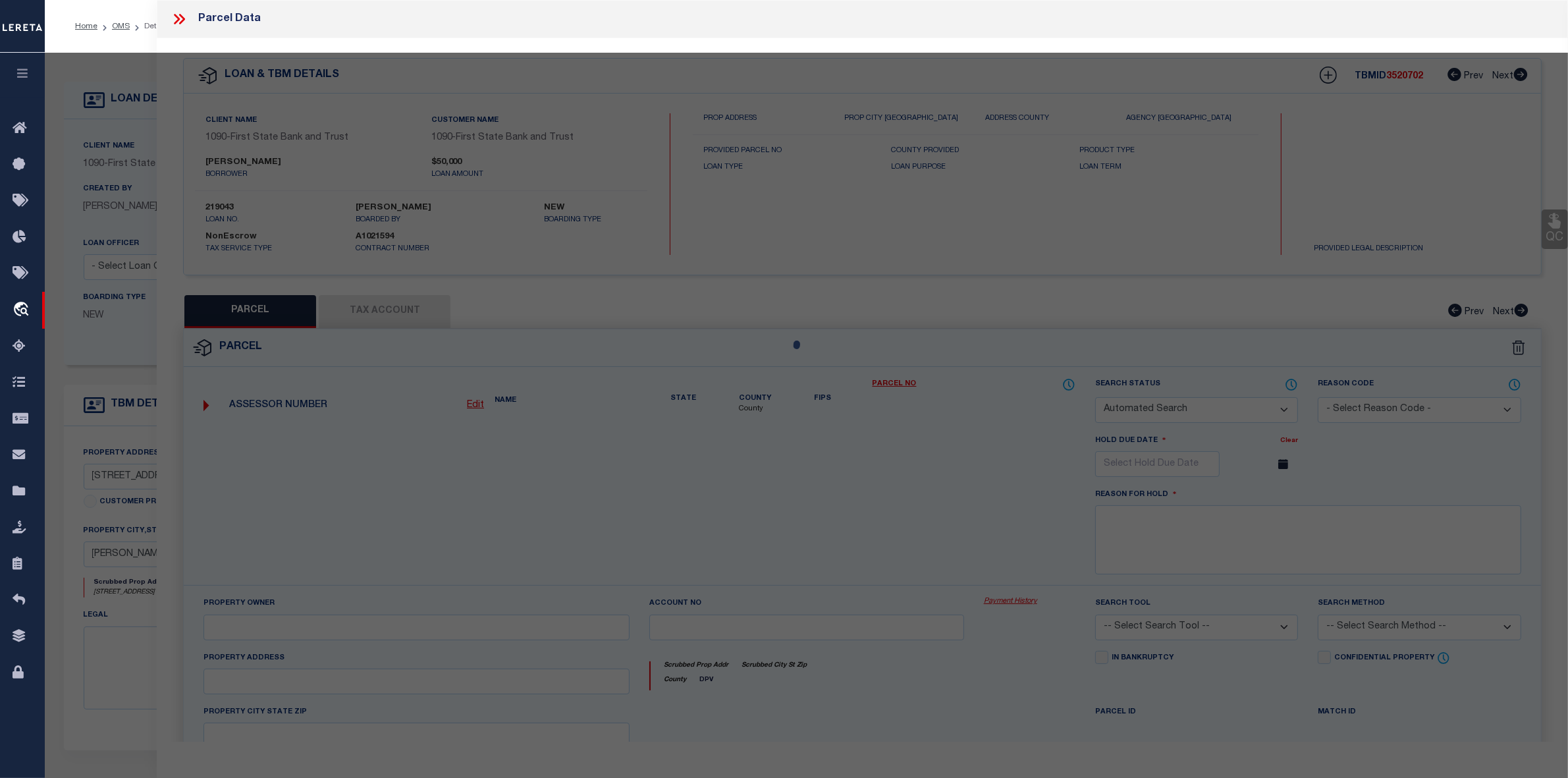
checkbox input "false"
select select "PA"
type input "LISA A BEVENS"
select select "ATL"
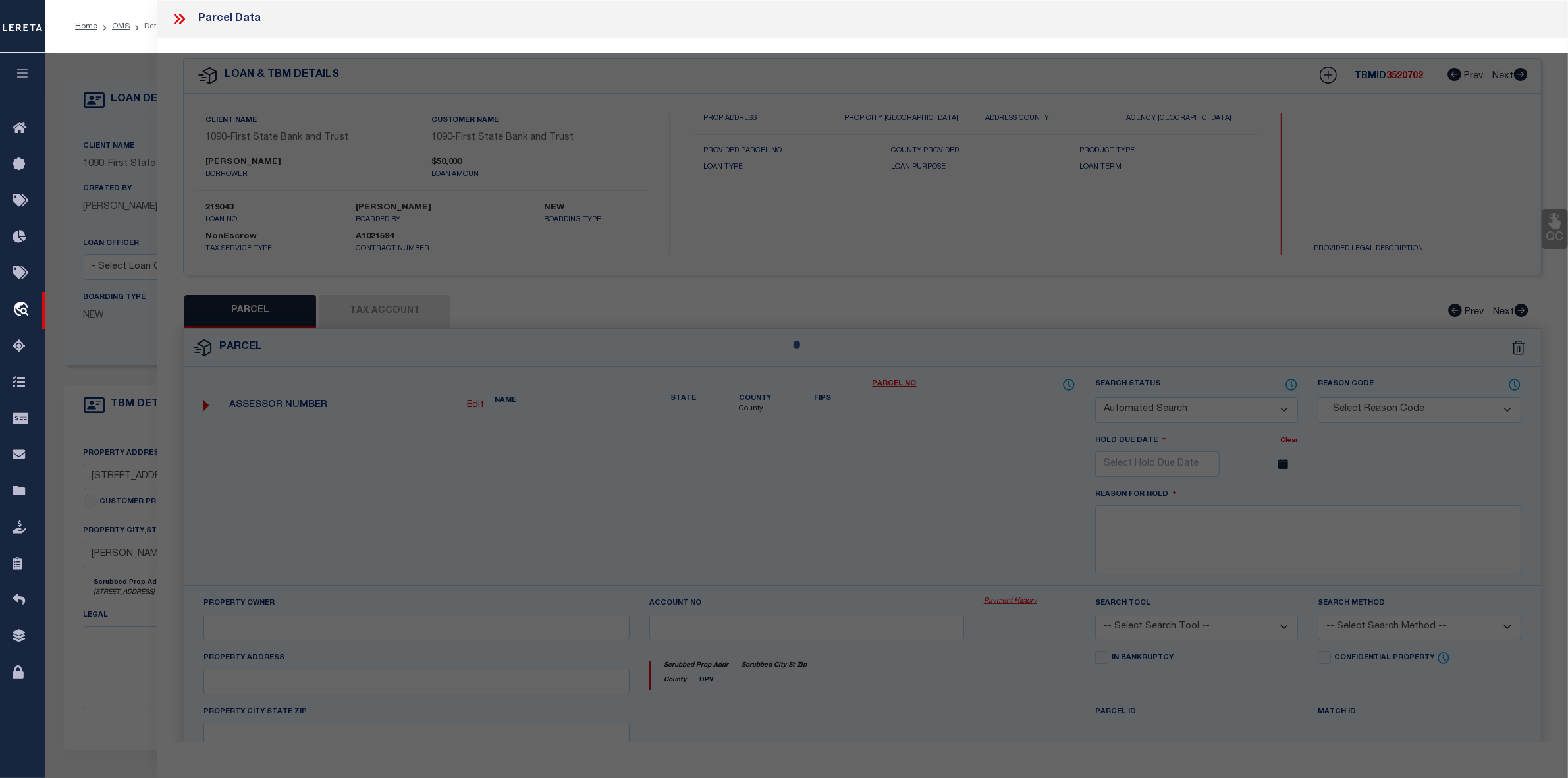
select select "ADD"
type input "28015 Lakelawn Drive"
checkbox input "false"
type input "Lindstrom MN 55045"
type textarea "SubdivisionName LAKELAWN BEACH Lot 006 SubdivisionCd 02330"
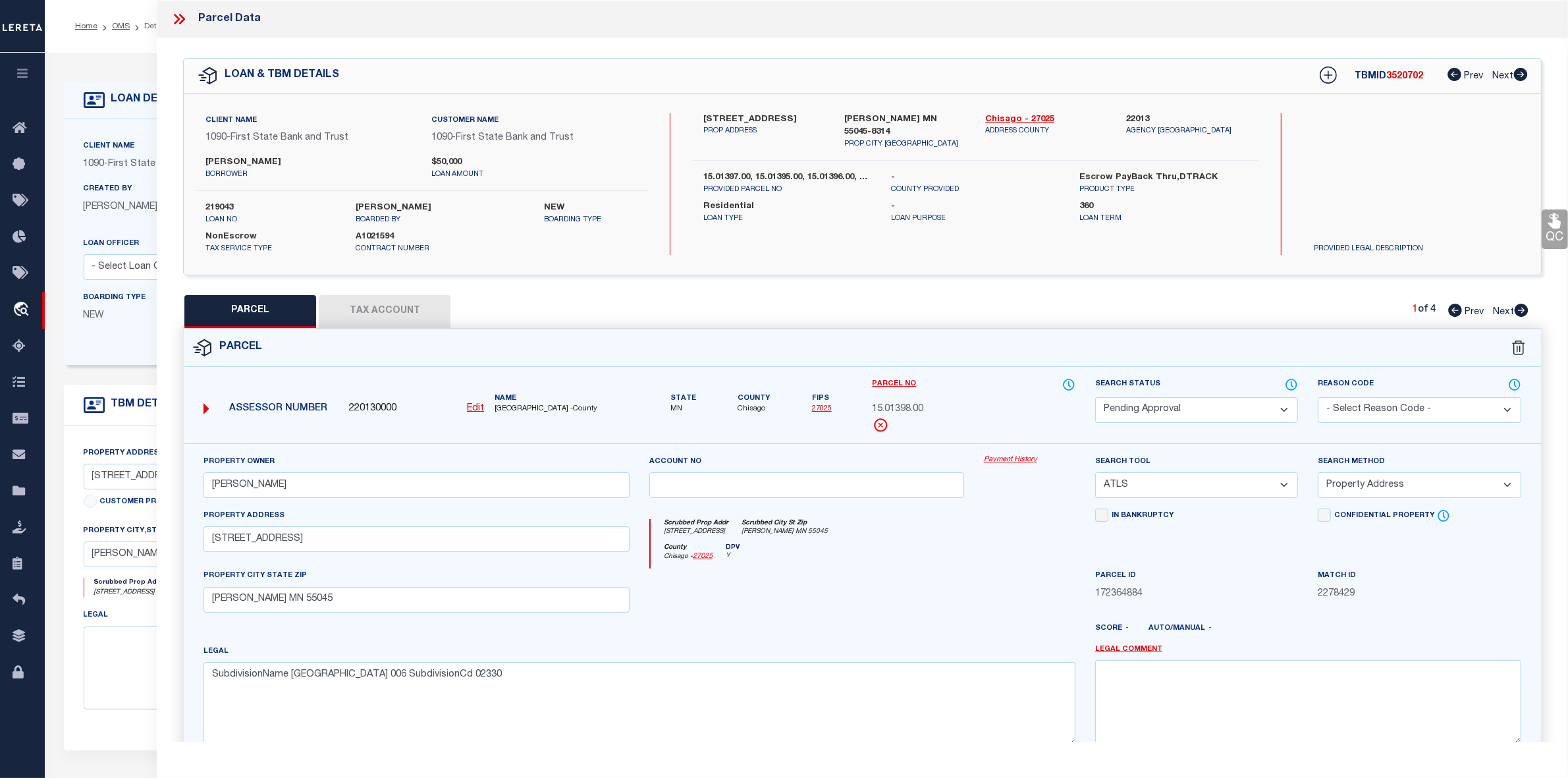
click at [1519, 309] on icon at bounding box center [1522, 309] width 14 height 13
select select "AS"
select select
checkbox input "false"
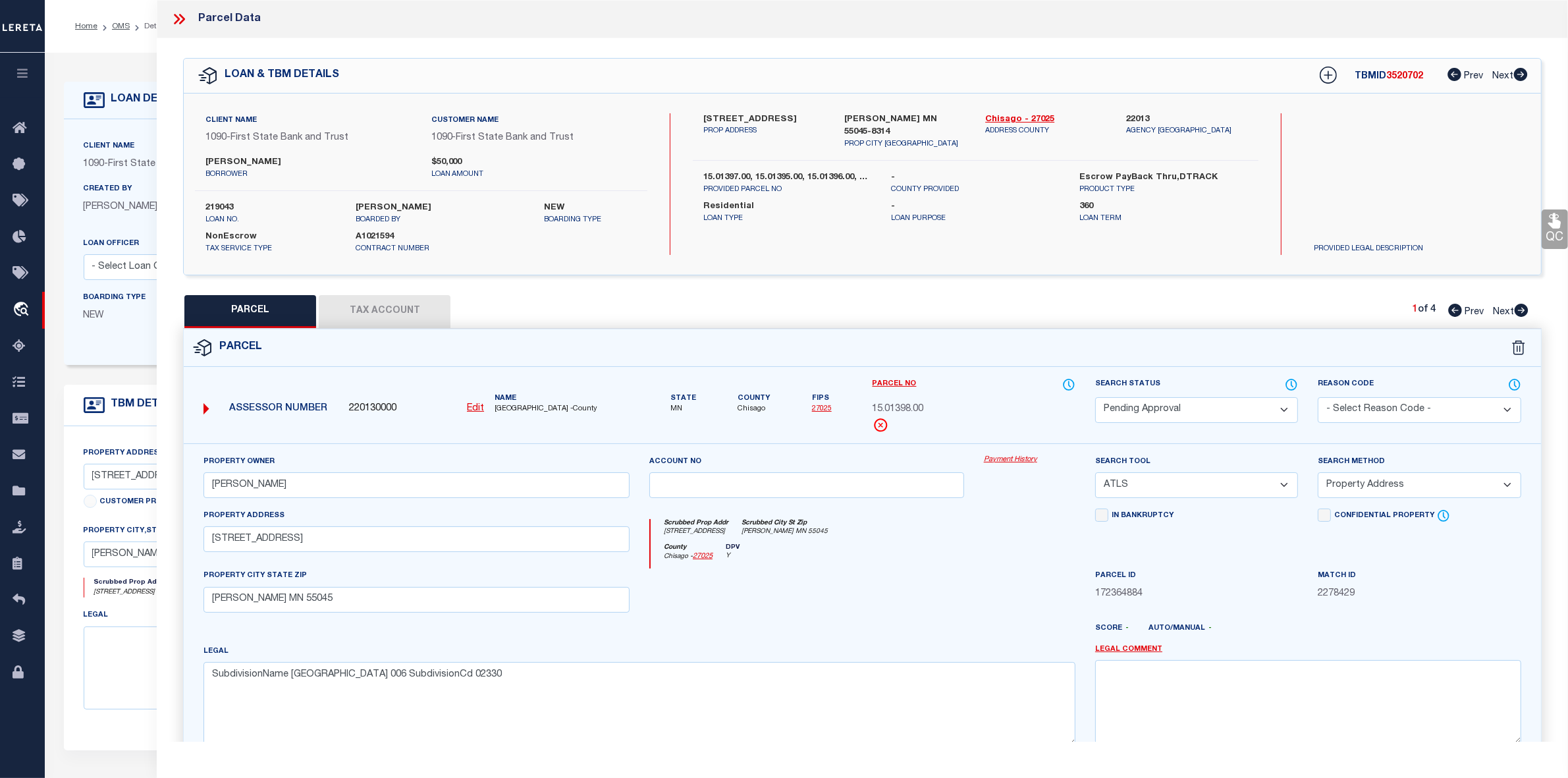
checkbox input "false"
select select "PA"
type input "LISA A BEVENS"
select select "ATL"
select select "ADD"
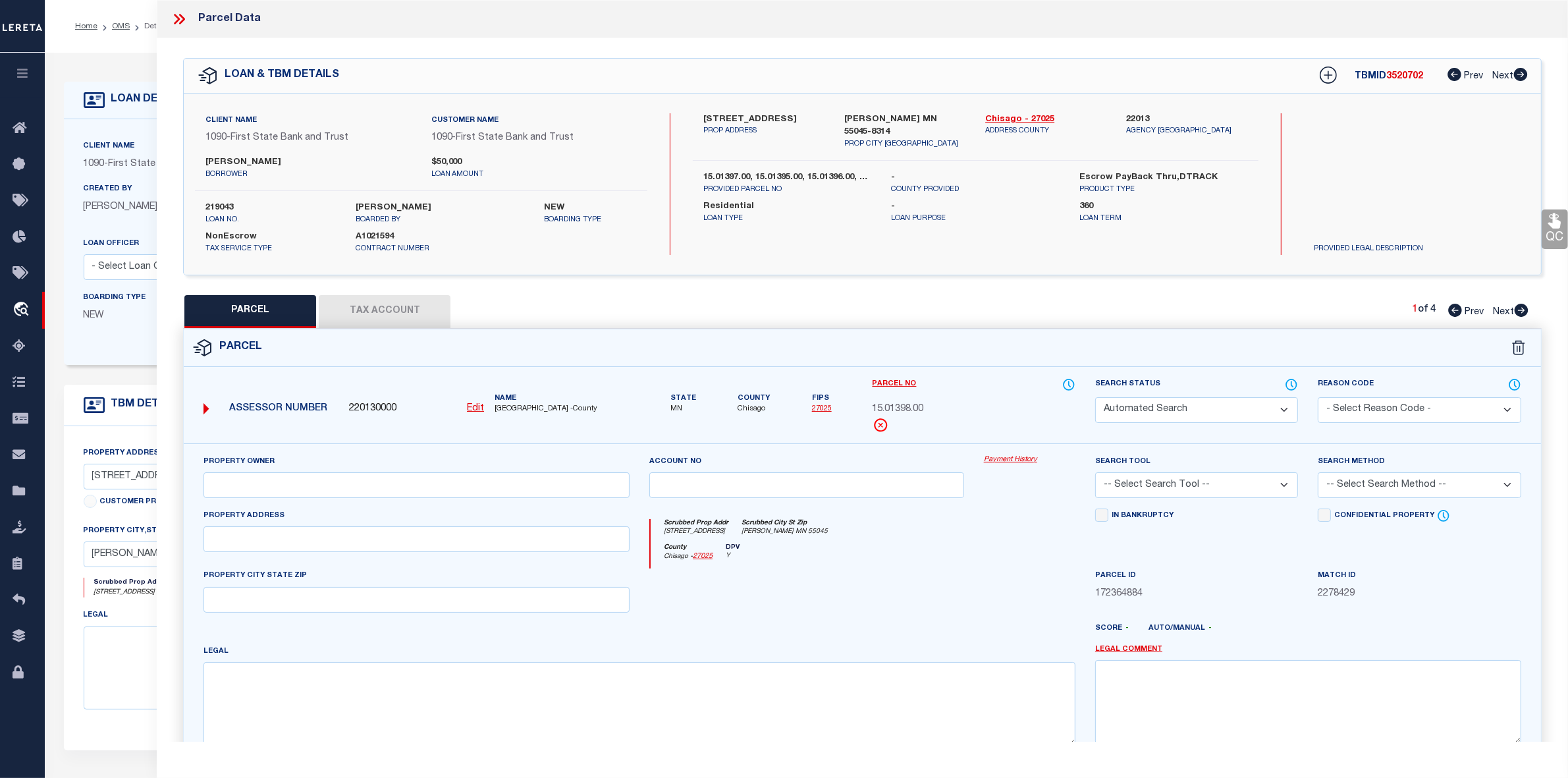
type input "28015 Lakelawn Drive"
checkbox input "false"
type input "Lindstrom MN 55045"
type textarea "SubdivisionName LAKELAWN BEACH Lot 004 SubdivisionCd 02330"
click at [1519, 309] on icon at bounding box center [1522, 309] width 14 height 13
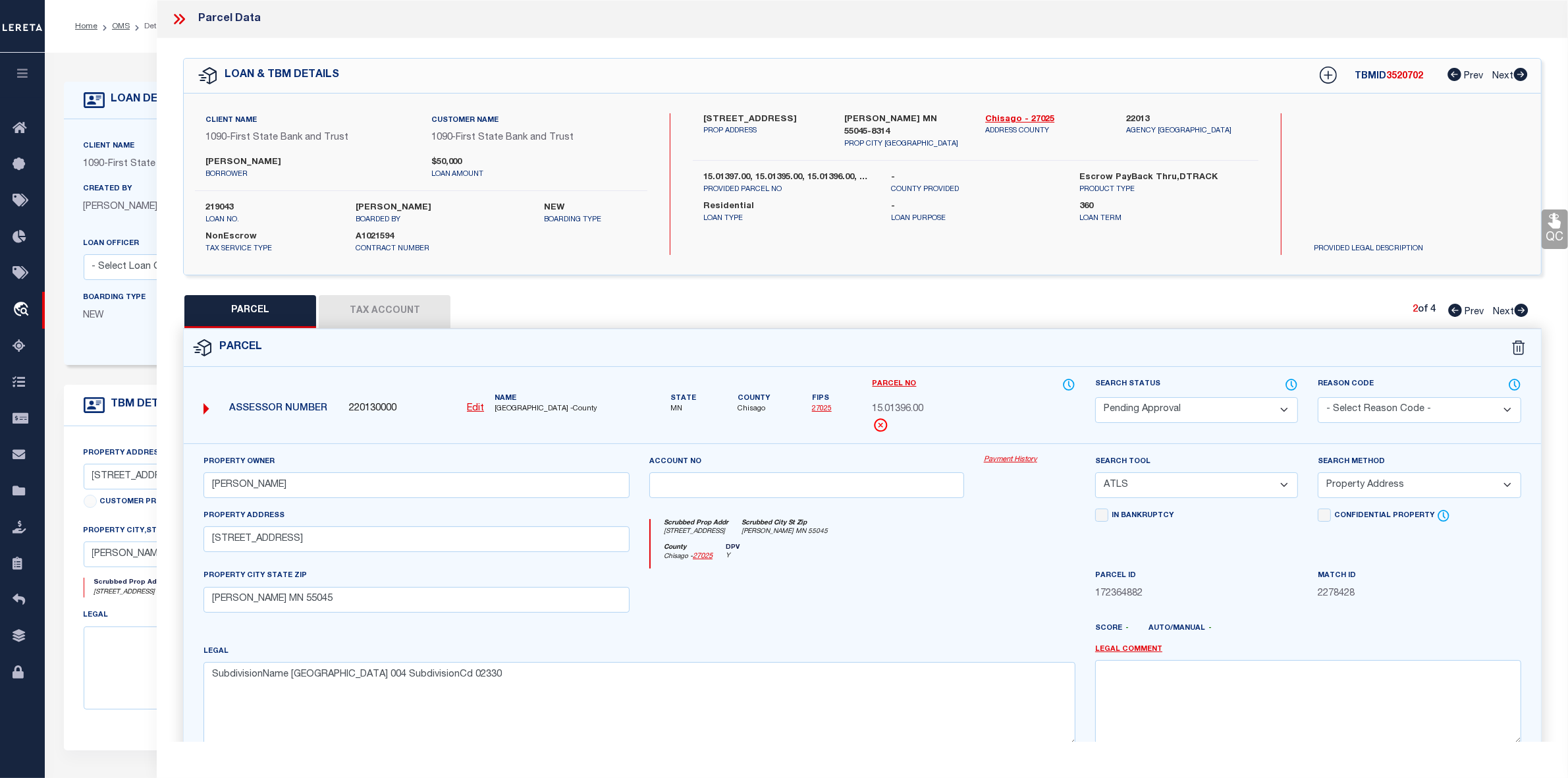
select select "AS"
select select
checkbox input "false"
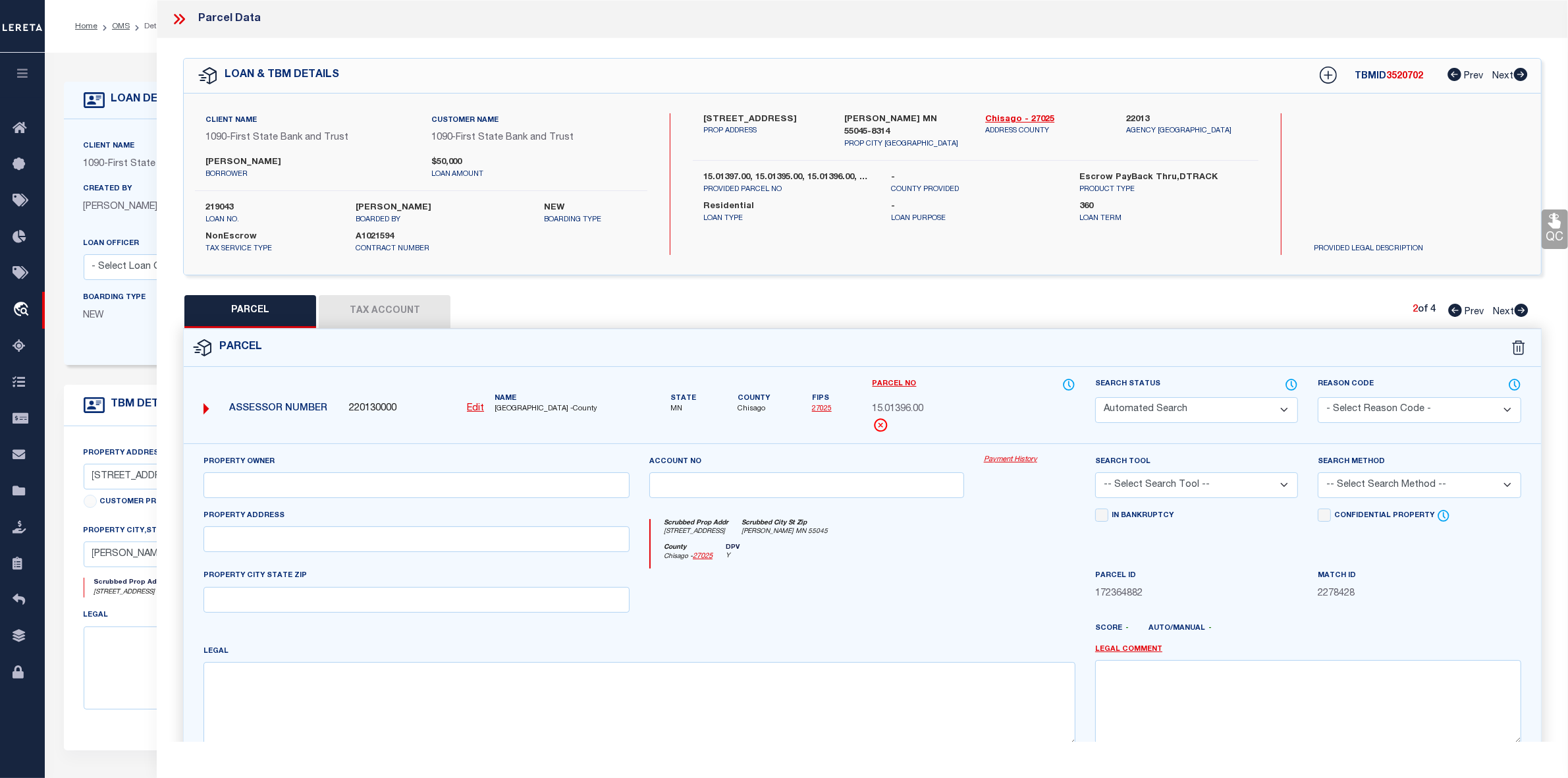
select select "IP"
type input "LISA A BEVENS"
select select "ATL"
select select "ADD"
type input "28015 Lakelawn Drive"
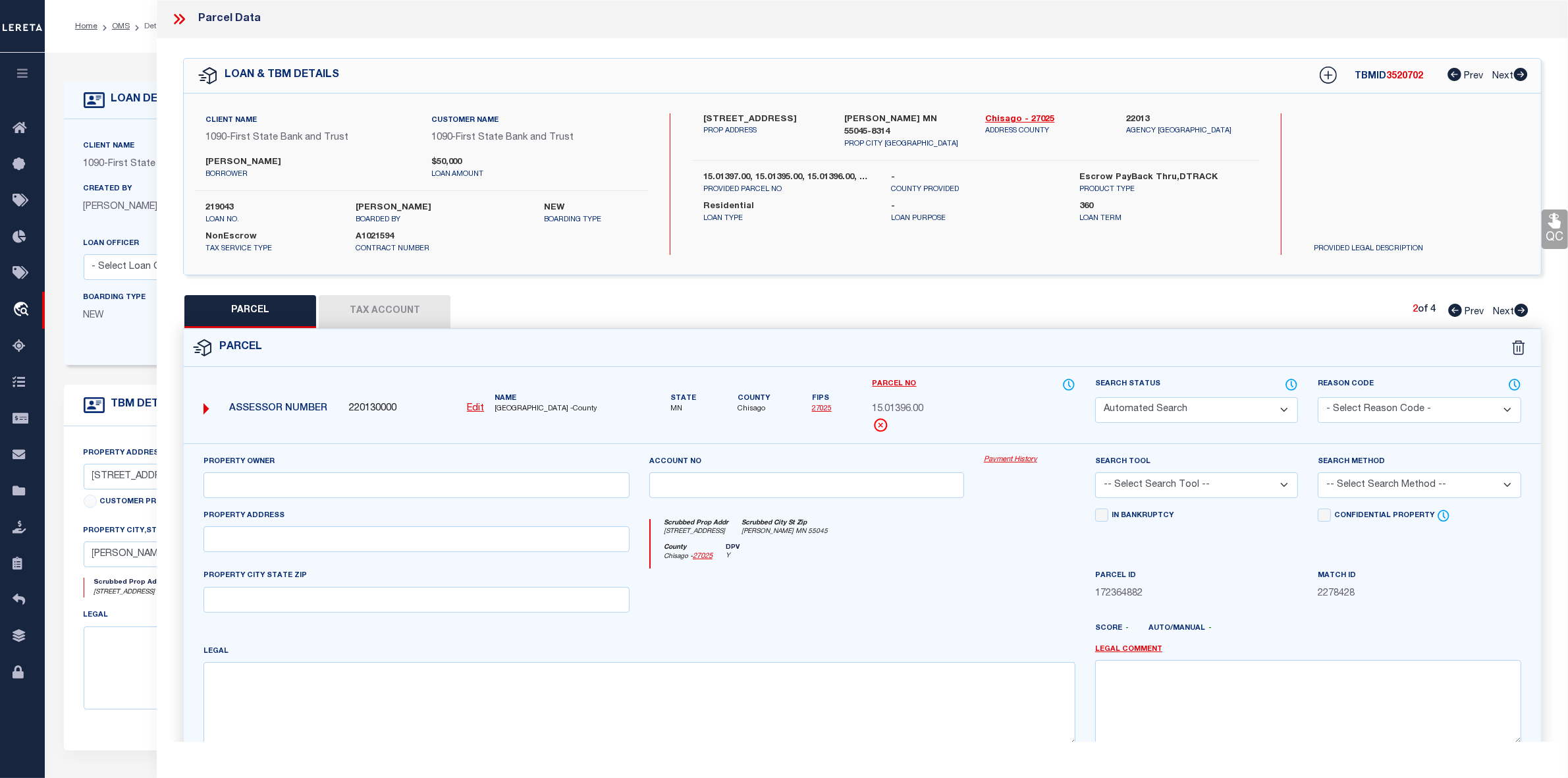
checkbox input "false"
type input "Lindstrom MN 55045"
type textarea "LAKELAWN BEACH Lot 005 SubdivisionCd 02330"
click at [1519, 309] on icon at bounding box center [1522, 309] width 14 height 13
select select "AS"
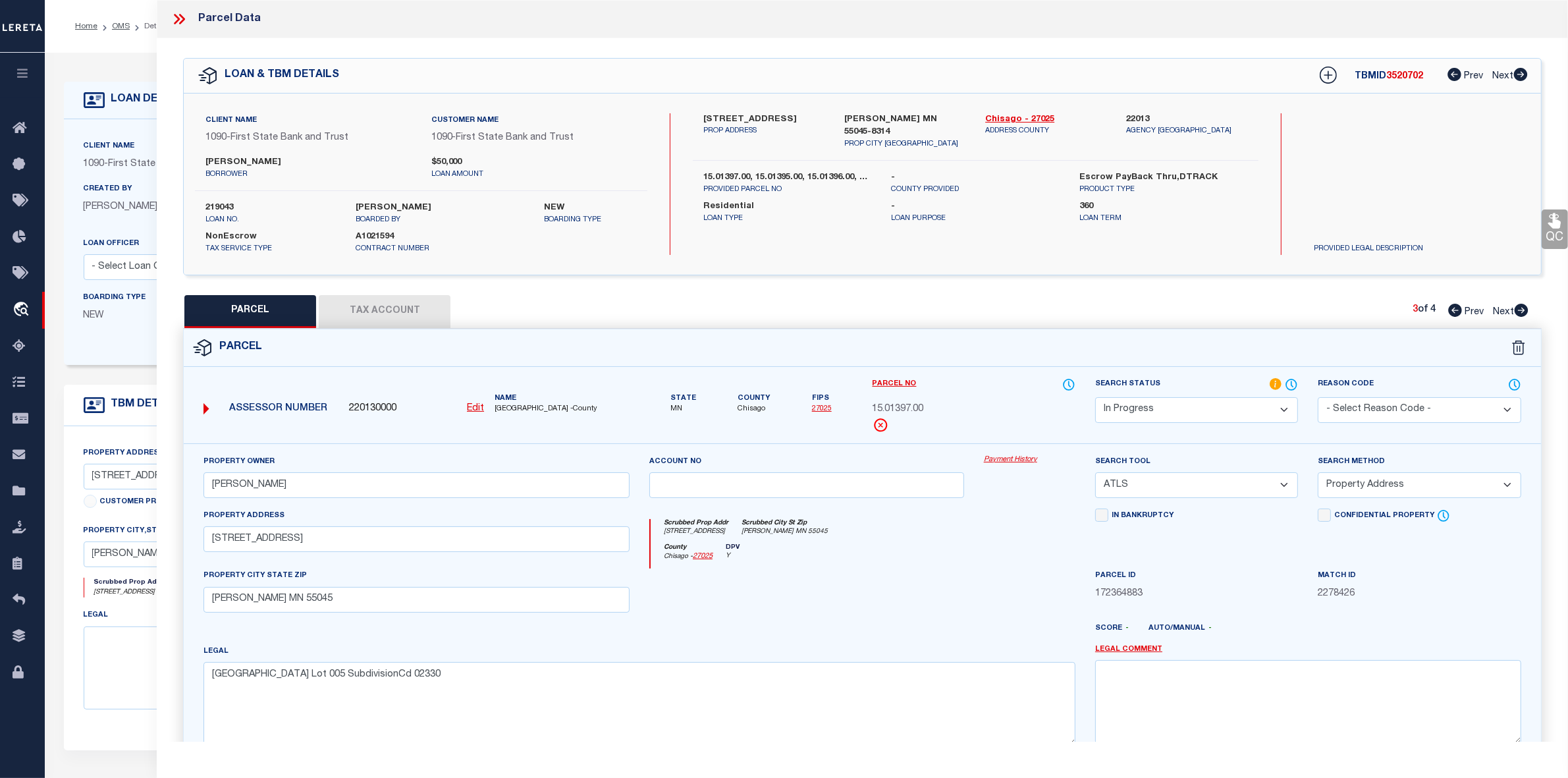
select select
checkbox input "false"
select select "PA"
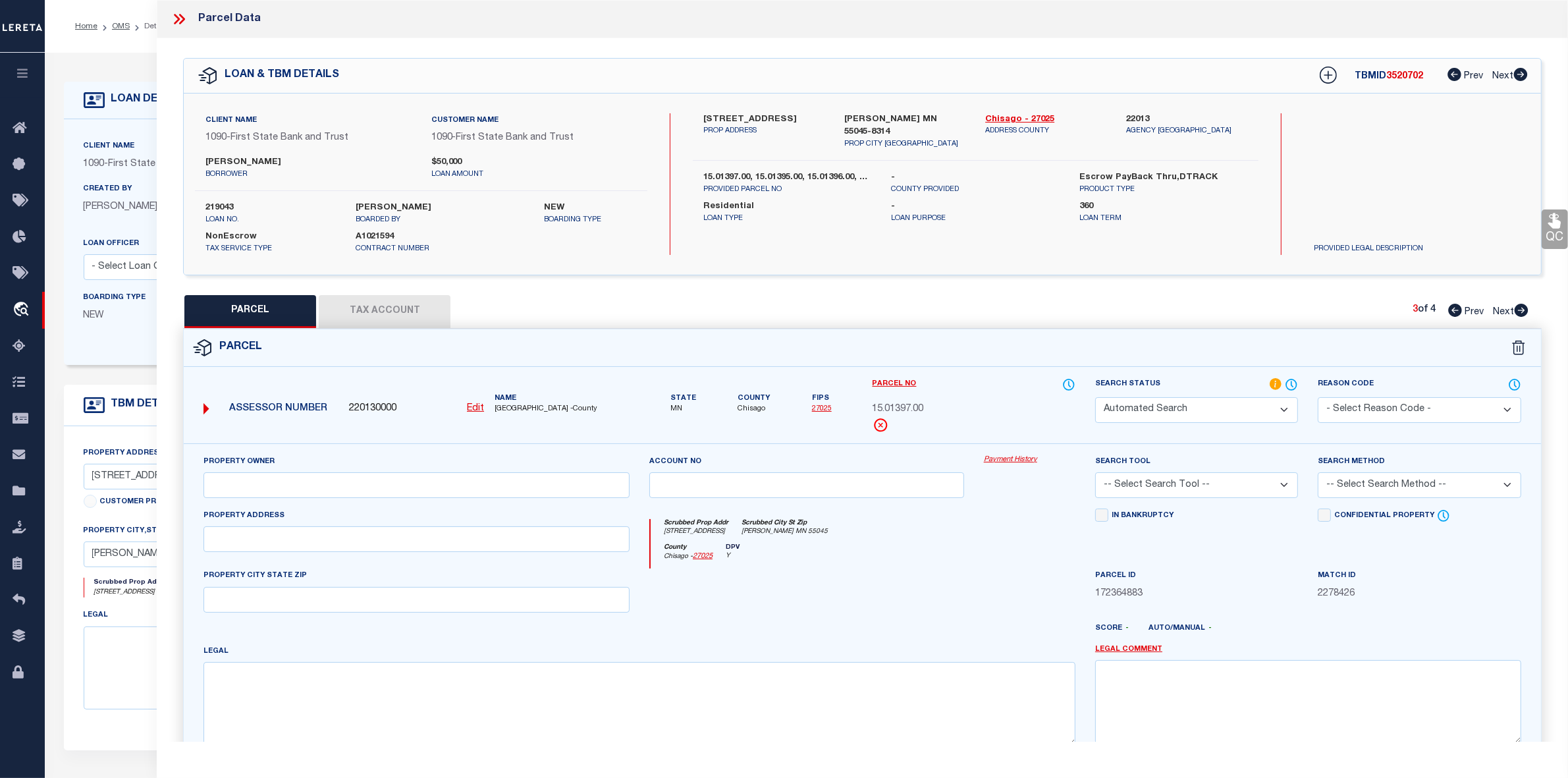
type input "LISA A BEVENS"
select select "ATL"
select select "ADD"
type input "28015 Lakelawn Drive"
checkbox input "false"
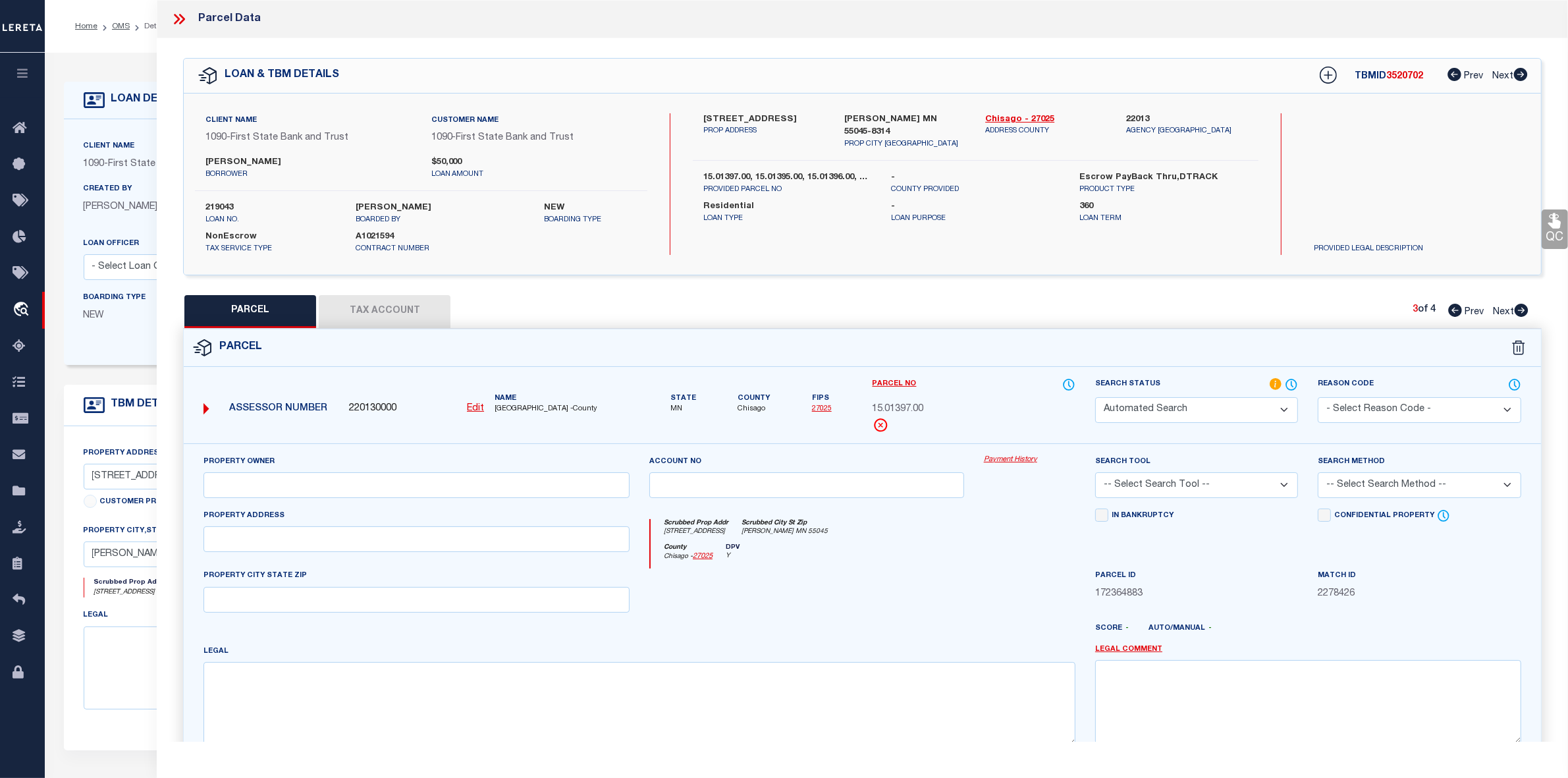
type input "Lindstrom MN 55045"
type textarea "LAKELAWN BEACH Lot 003 SubdivisionCd 02330"
click at [1519, 309] on icon at bounding box center [1522, 309] width 14 height 13
click at [1450, 310] on icon at bounding box center [1455, 309] width 14 height 13
select select "AS"
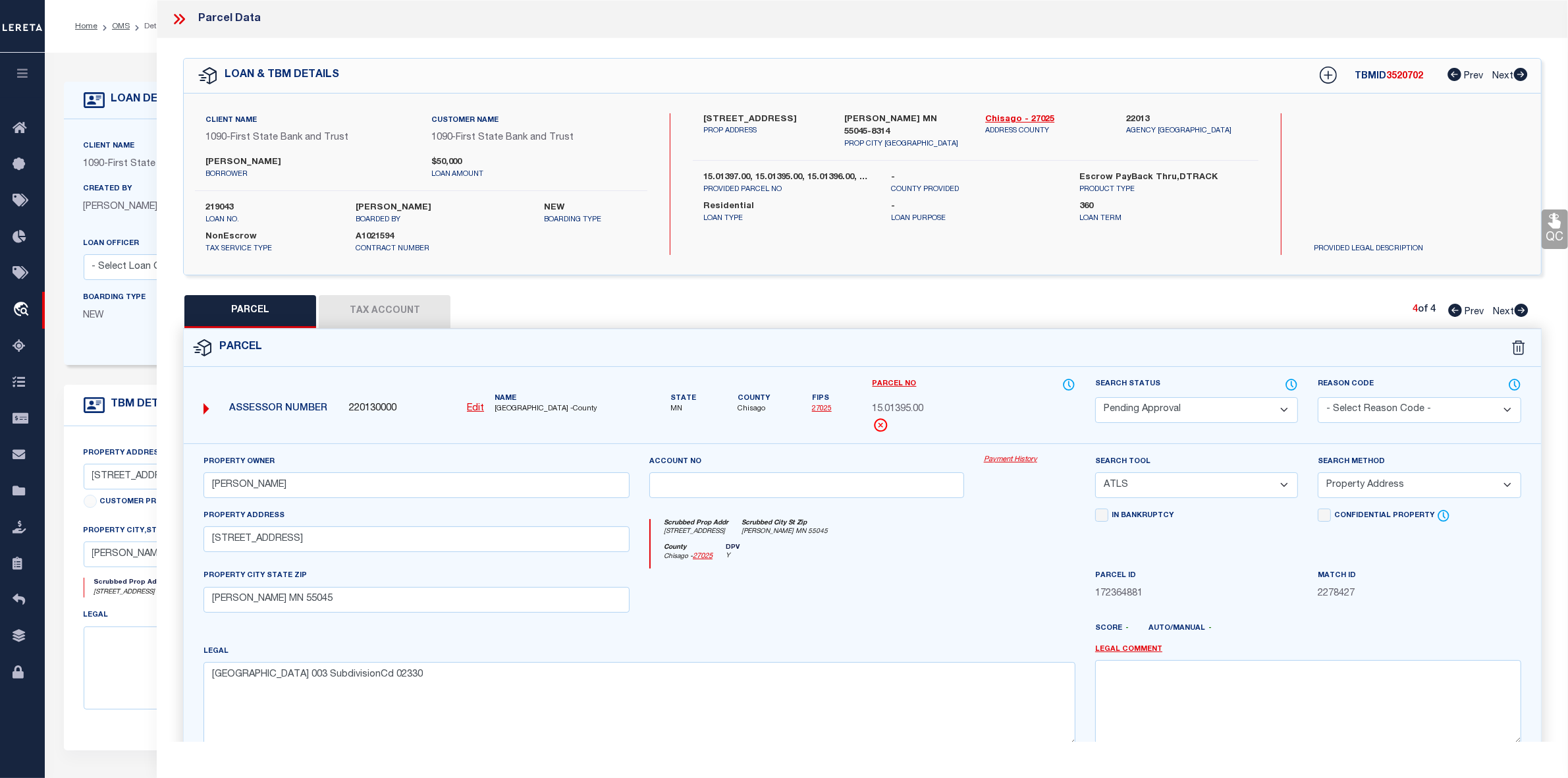
select select
checkbox input "false"
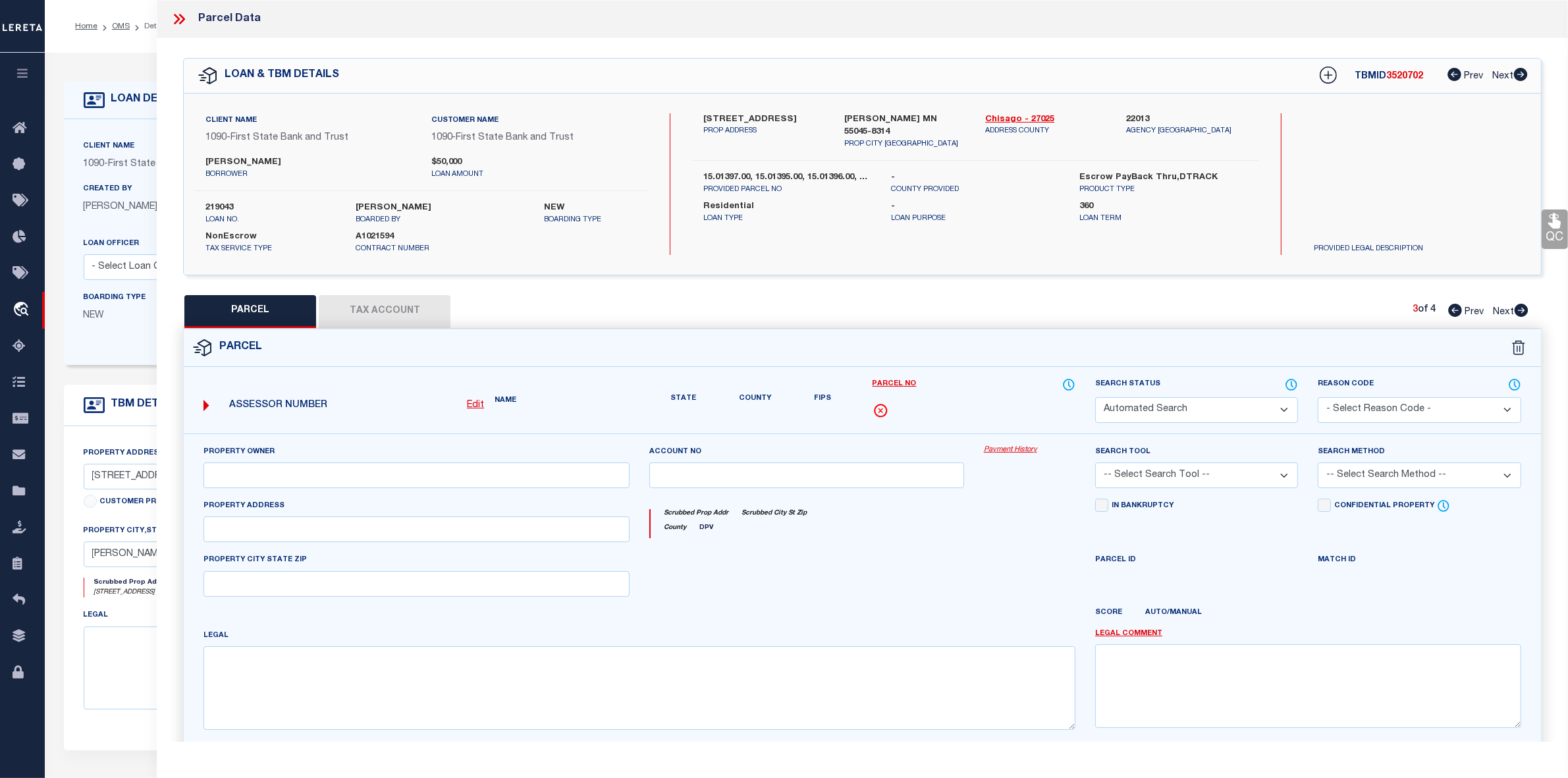
select select "IP"
type input "LISA A BEVENS"
select select "ATL"
select select "ADD"
type input "28015 Lakelawn Drive"
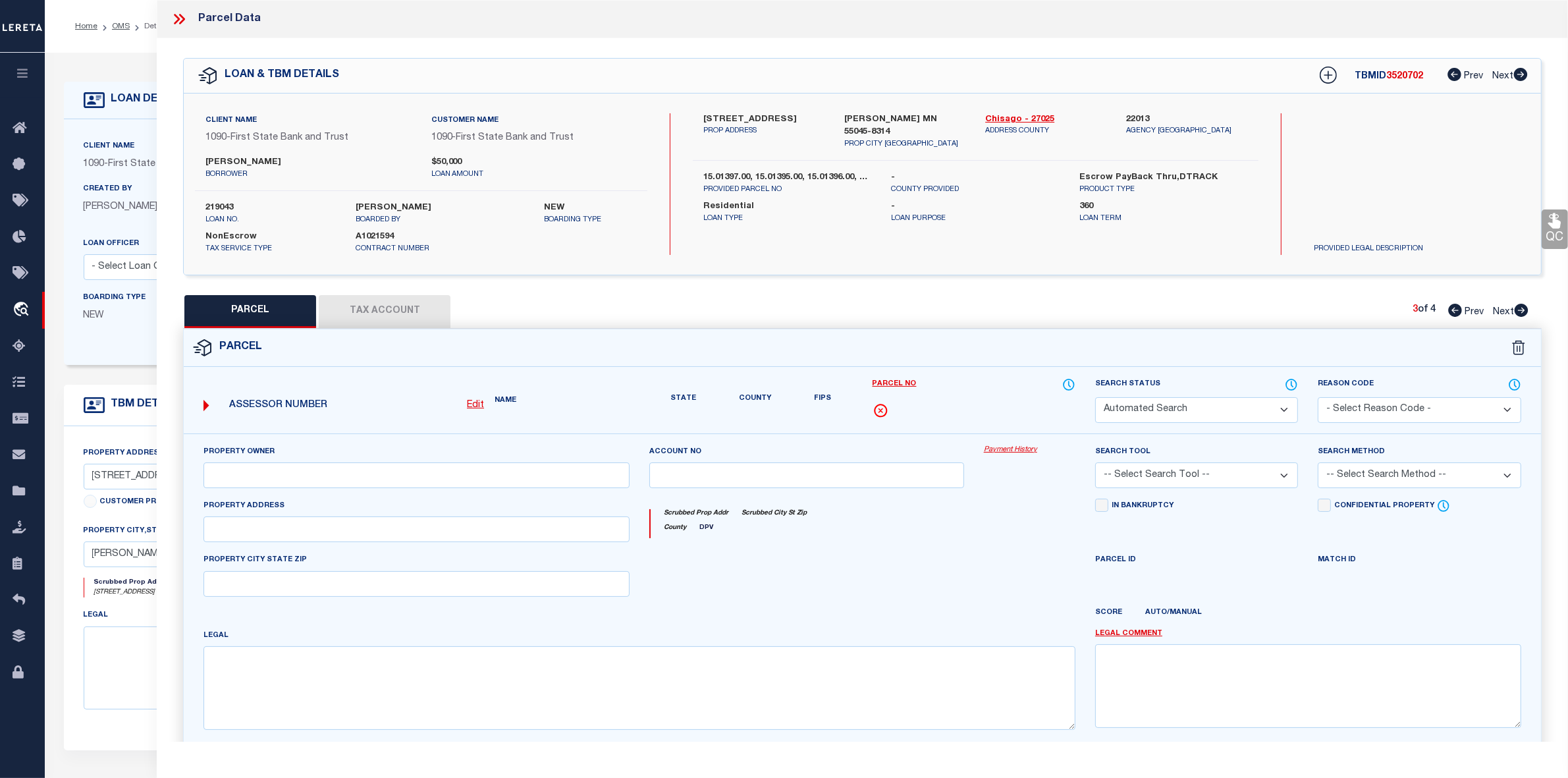
checkbox input "false"
type input "Lindstrom MN 55045"
type textarea "LAKELAWN BEACH Lot 005 SubdivisionCd 02330"
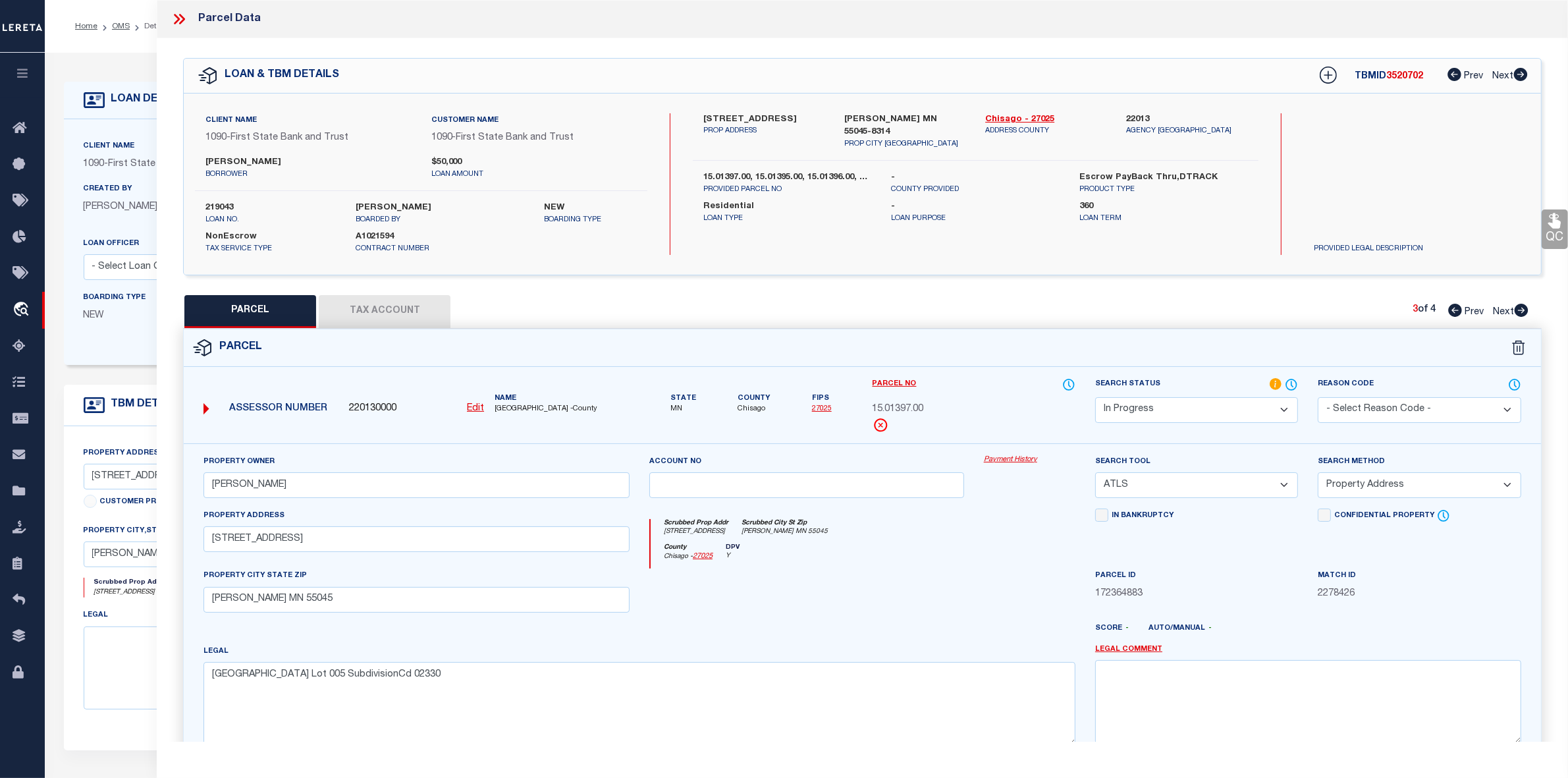
click at [1450, 310] on icon at bounding box center [1455, 309] width 14 height 13
select select "AS"
select select
checkbox input "false"
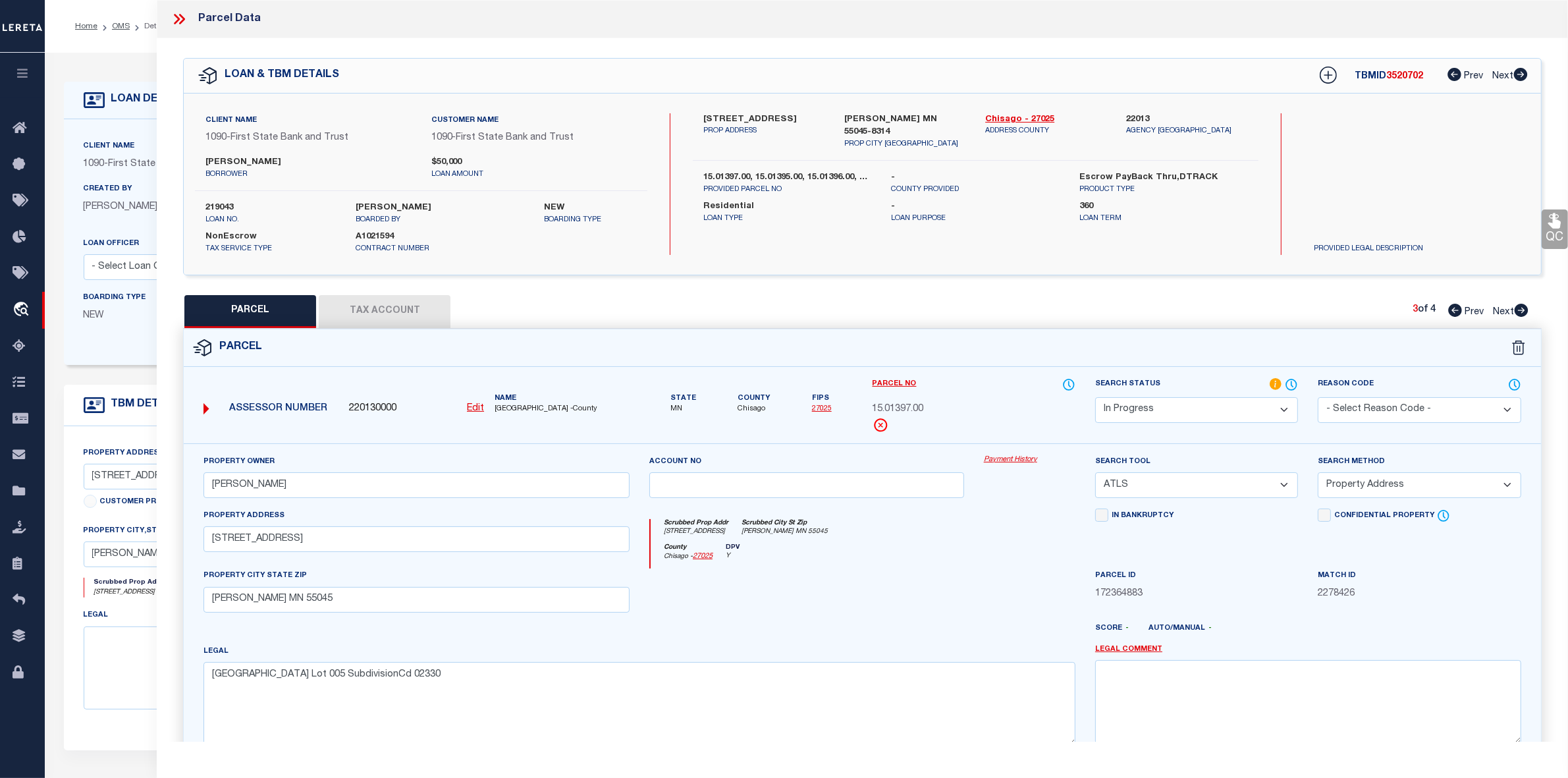
checkbox input "false"
select select "PA"
type input "LISA A BEVENS"
select select "ATL"
select select "ADD"
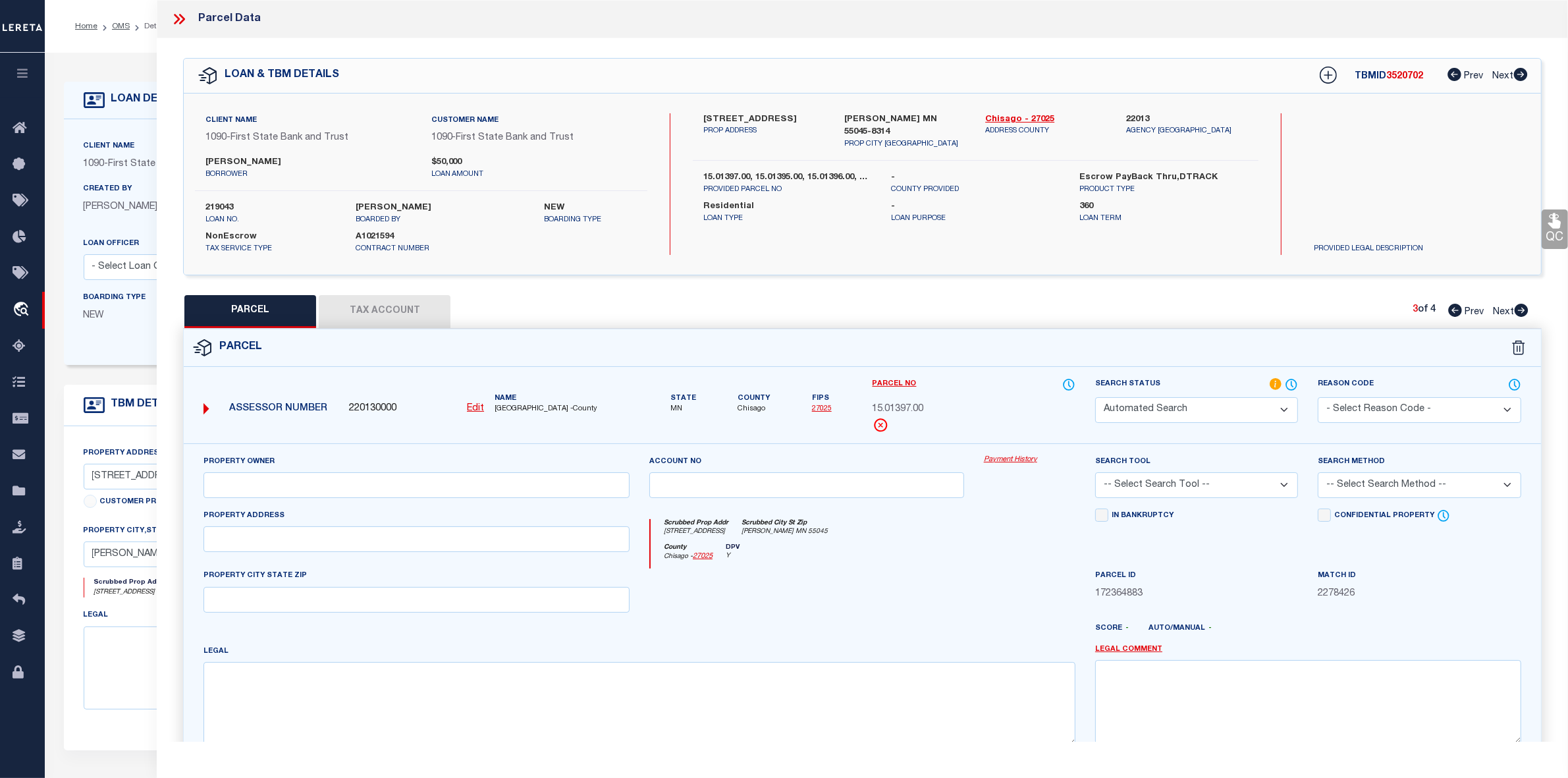
type input "28015 Lakelawn Drive"
checkbox input "false"
type input "Lindstrom MN 55045"
type textarea "SubdivisionName LAKELAWN BEACH Lot 004 SubdivisionCd 02330"
click at [1450, 310] on icon at bounding box center [1455, 309] width 14 height 13
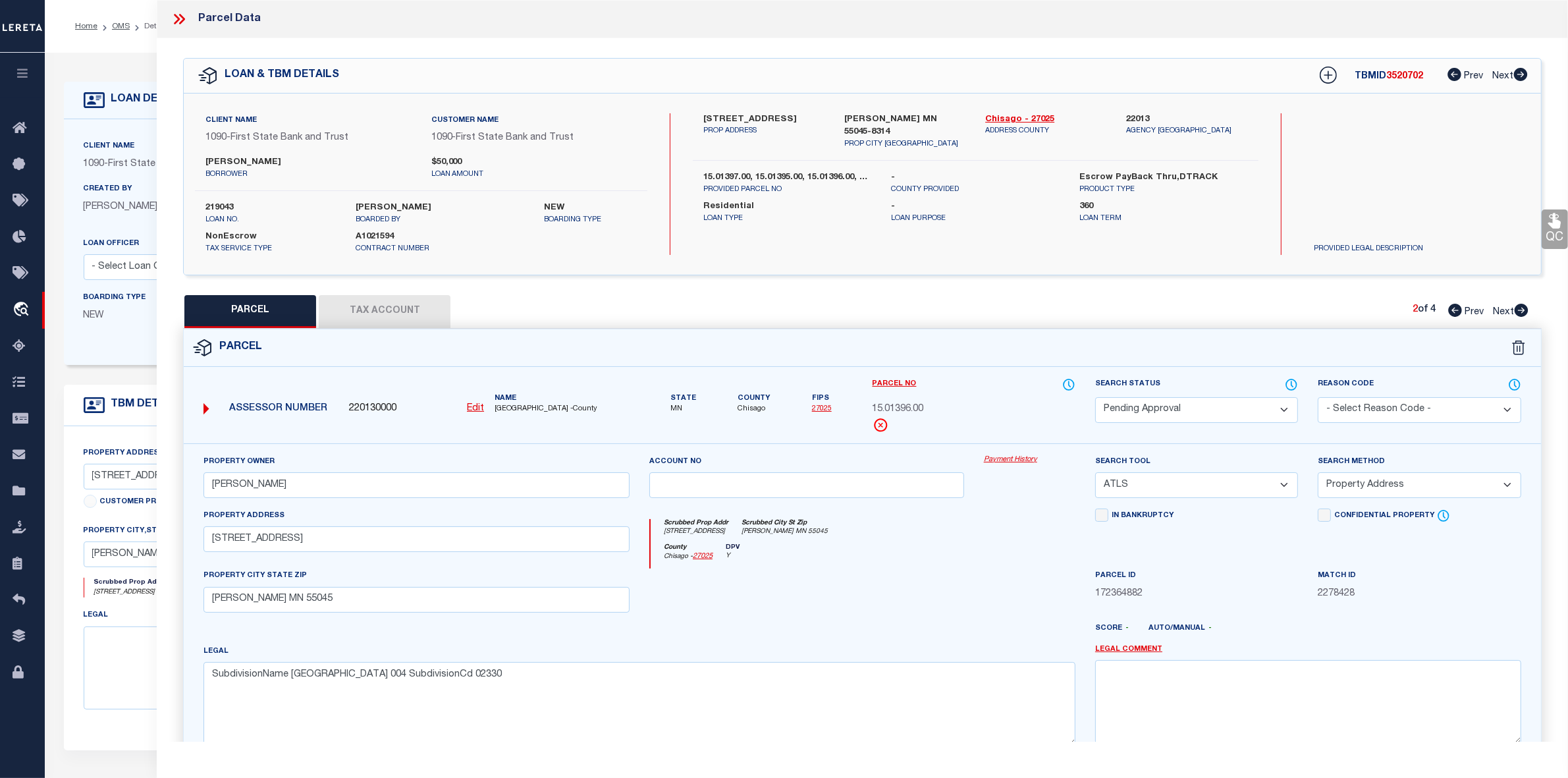
select select "AS"
select select
checkbox input "false"
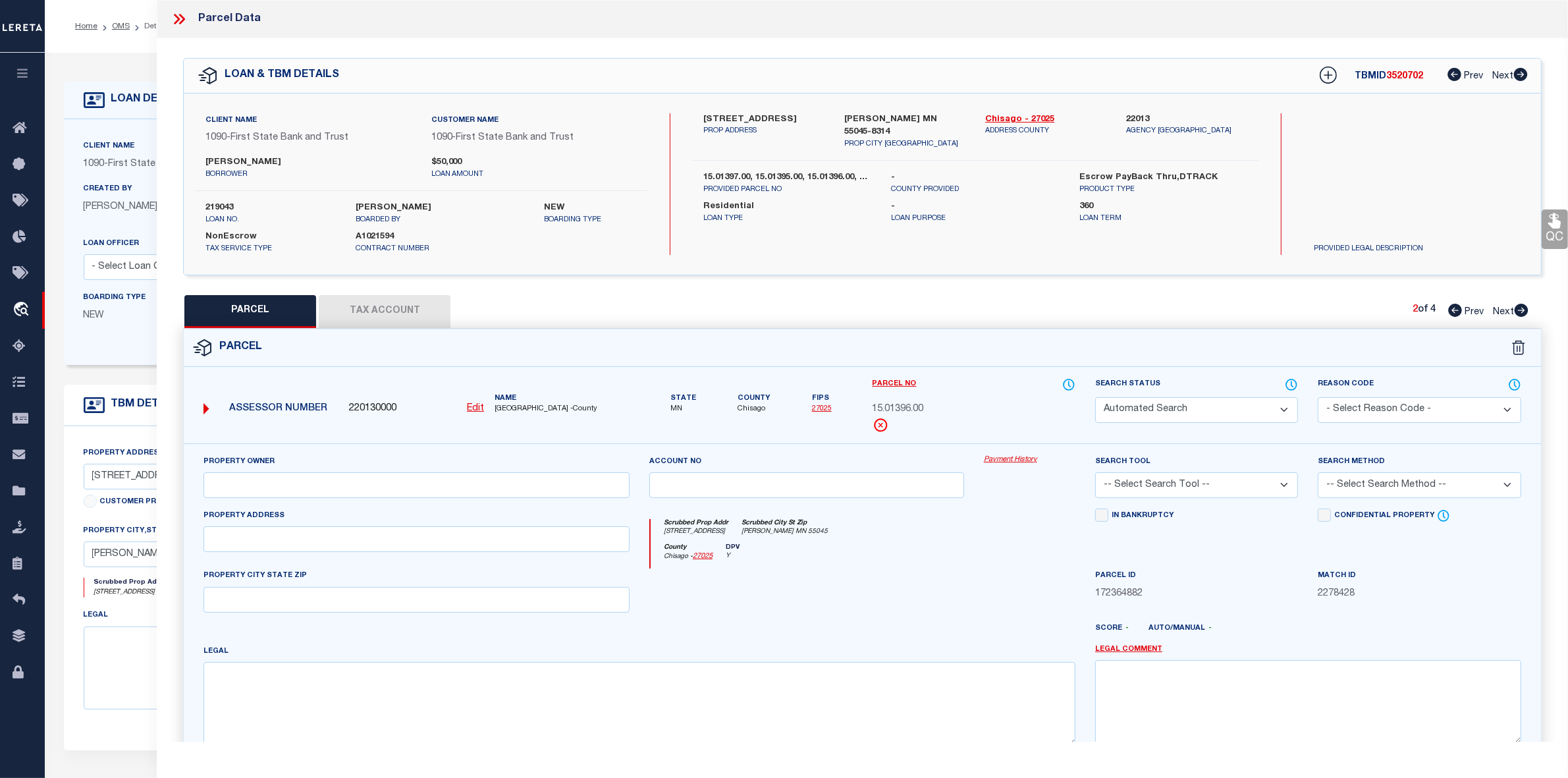
select select "PA"
type input "LISA A BEVENS"
select select "ATL"
select select "ADD"
type input "28015 Lakelawn Drive"
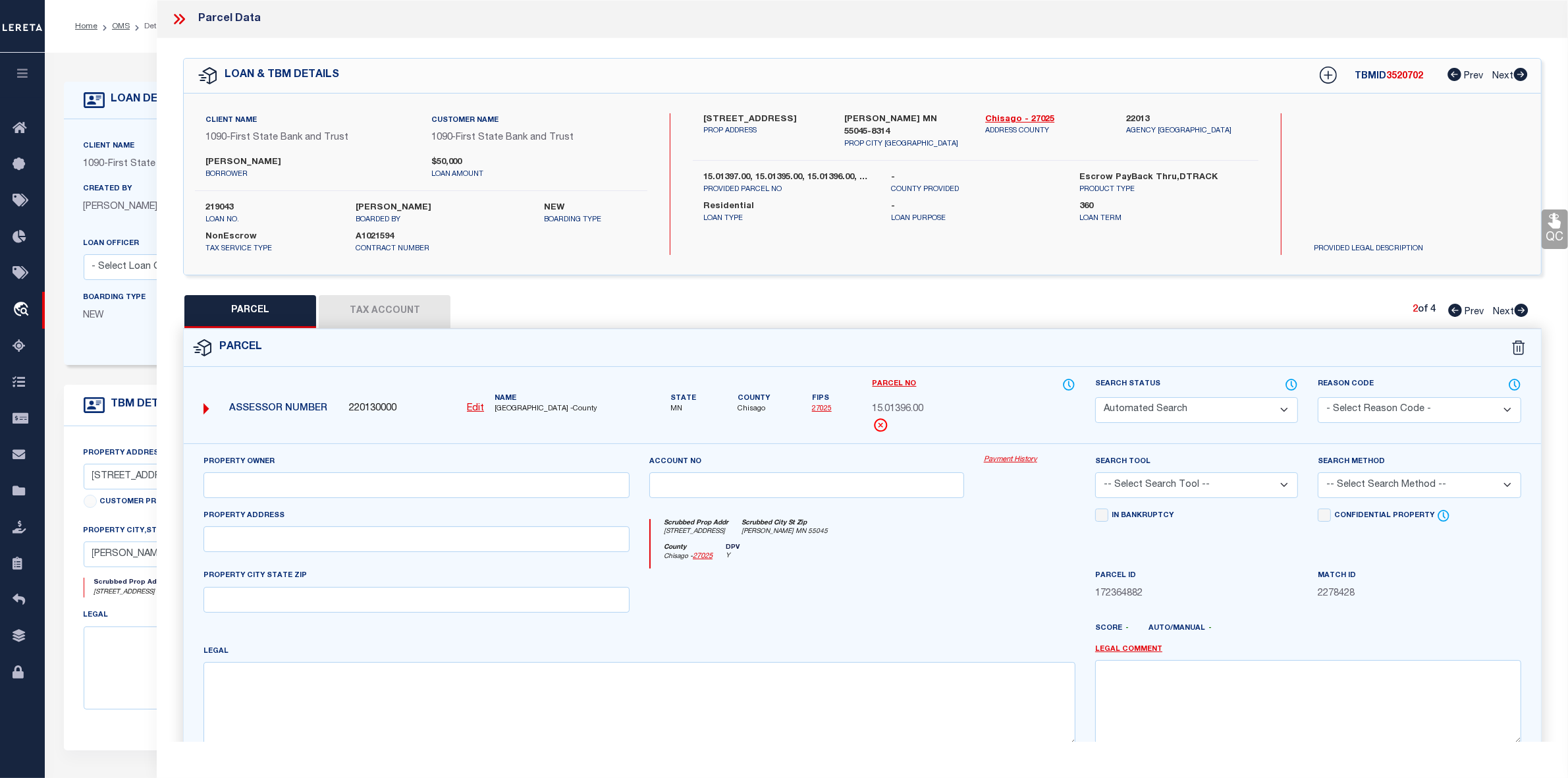
checkbox input "false"
type input "Lindstrom MN 55045"
type textarea "SubdivisionName LAKELAWN BEACH Lot 006 SubdivisionCd 02330"
click at [1398, 73] on span "3520702" at bounding box center [1404, 76] width 37 height 9
click at [1520, 310] on icon at bounding box center [1522, 309] width 14 height 13
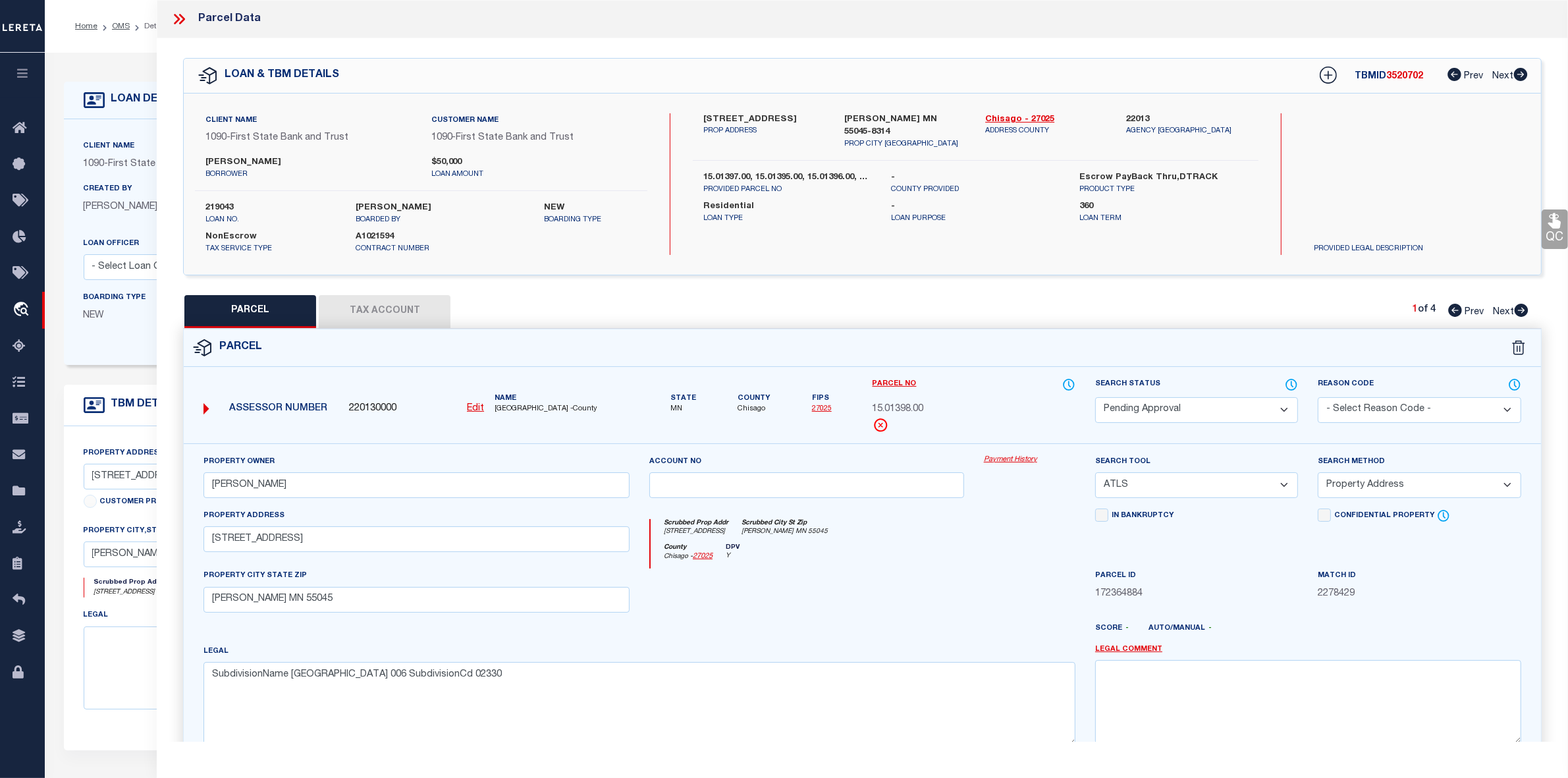
select select "AS"
select select
checkbox input "false"
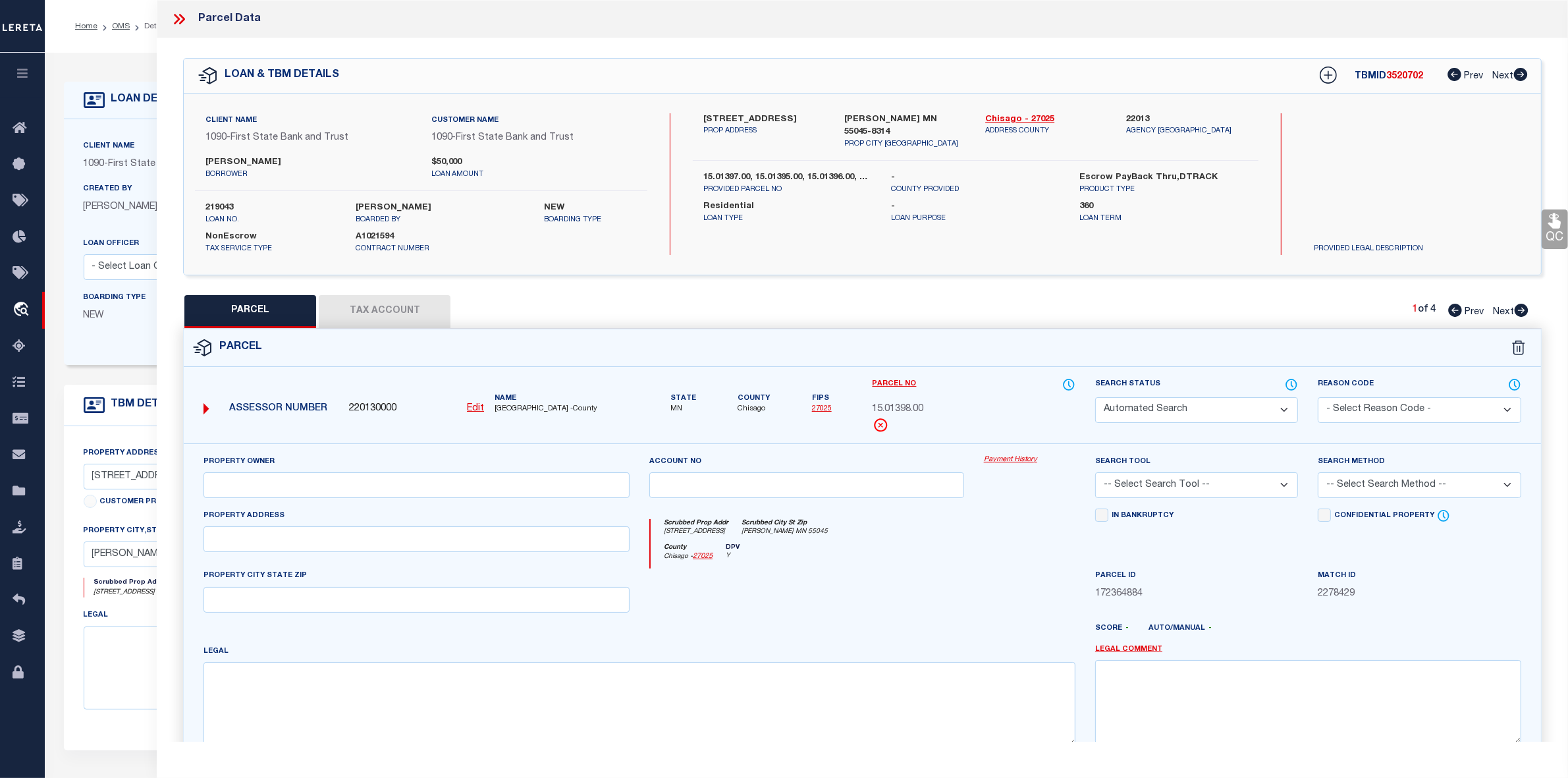
select select "PA"
type input "LISA A BEVENS"
select select "ATL"
select select "ADD"
type input "28015 Lakelawn Drive"
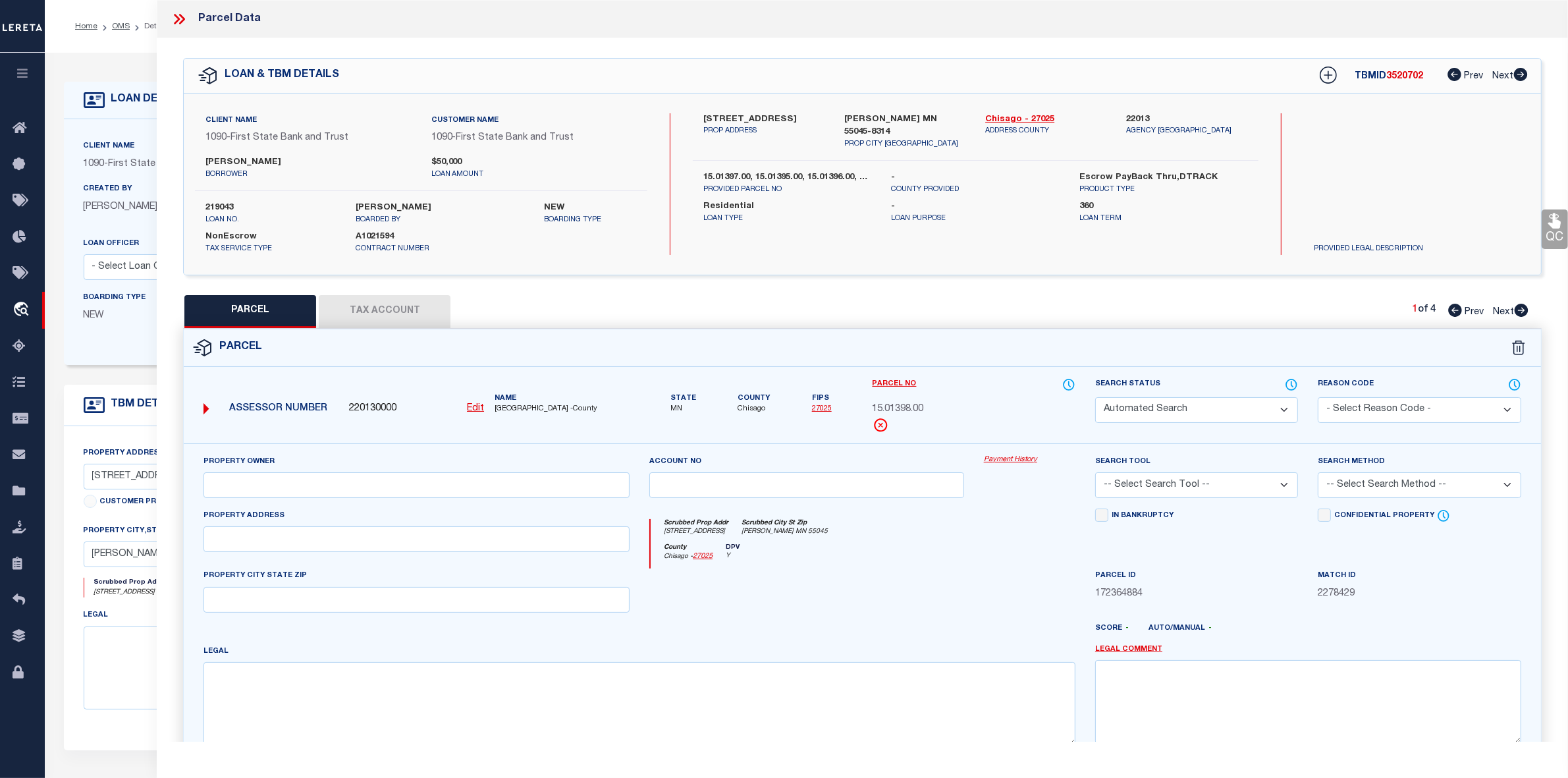
checkbox input "false"
type input "Lindstrom MN 55045"
type textarea "SubdivisionName LAKELAWN BEACH Lot 004 SubdivisionCd 02330"
click at [1519, 309] on icon at bounding box center [1522, 309] width 14 height 13
select select "AS"
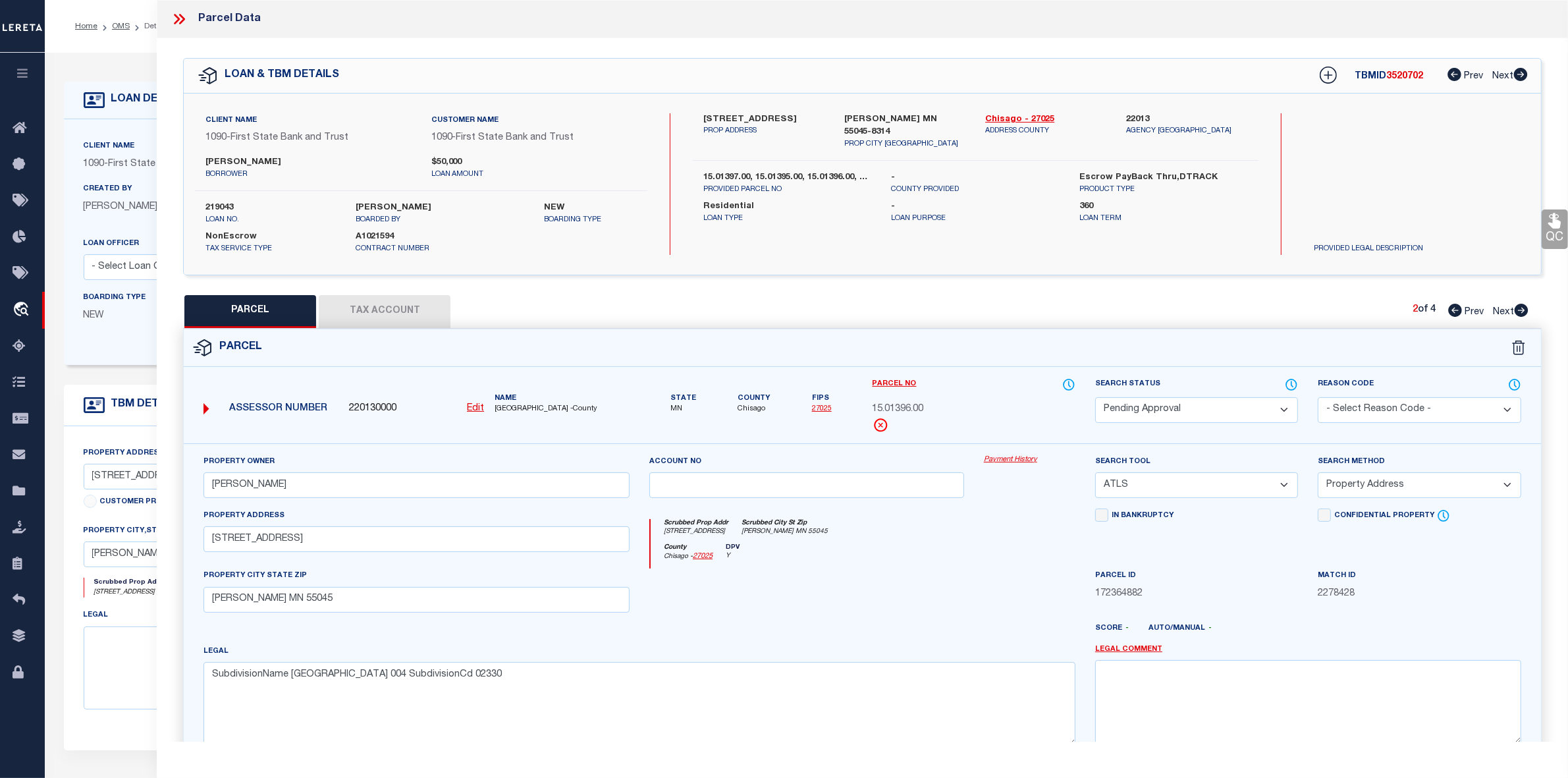
select select
checkbox input "false"
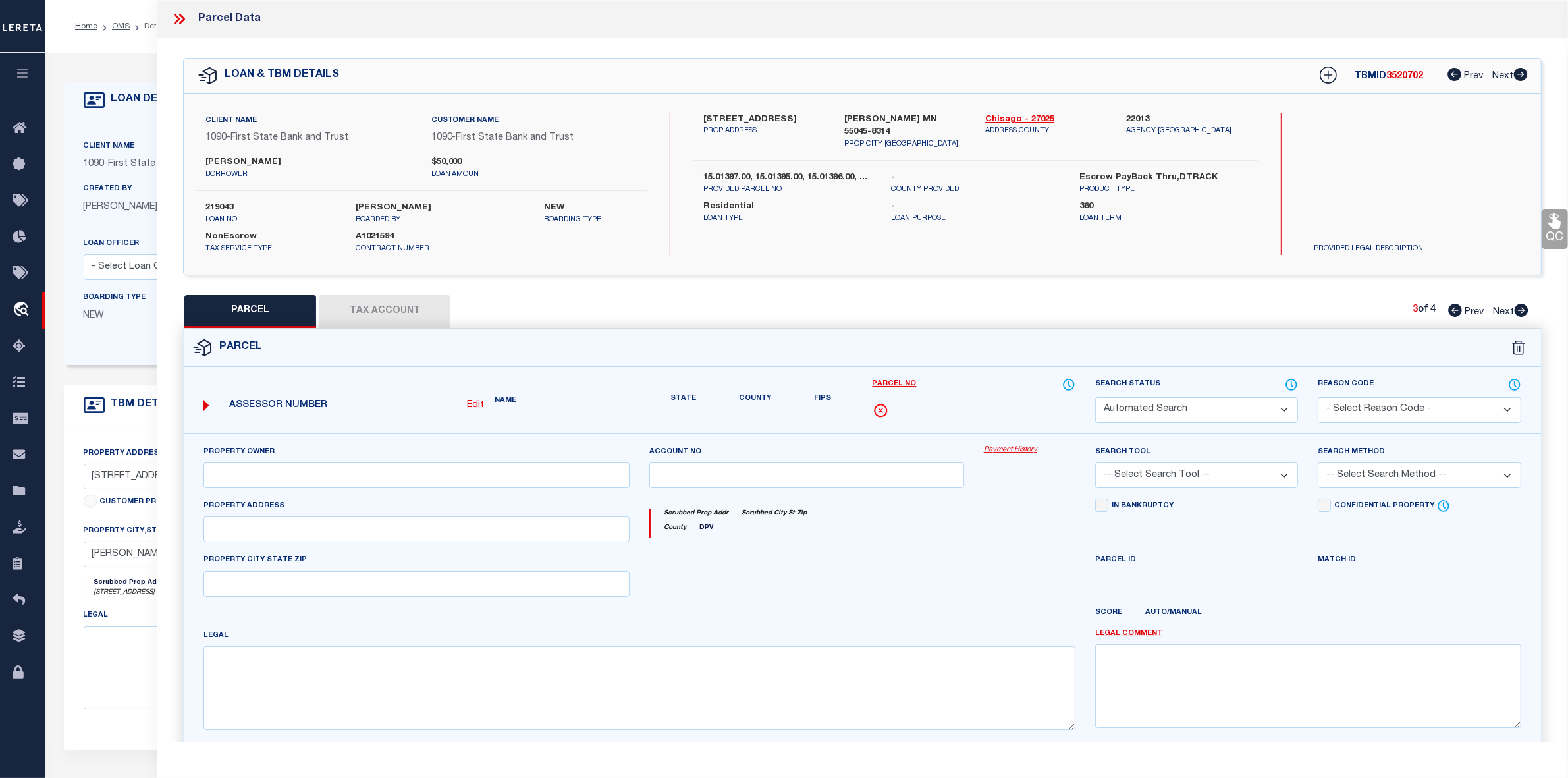
select select "IP"
type input "LISA A BEVENS"
select select "ATL"
select select "ADD"
type input "28015 Lakelawn Drive"
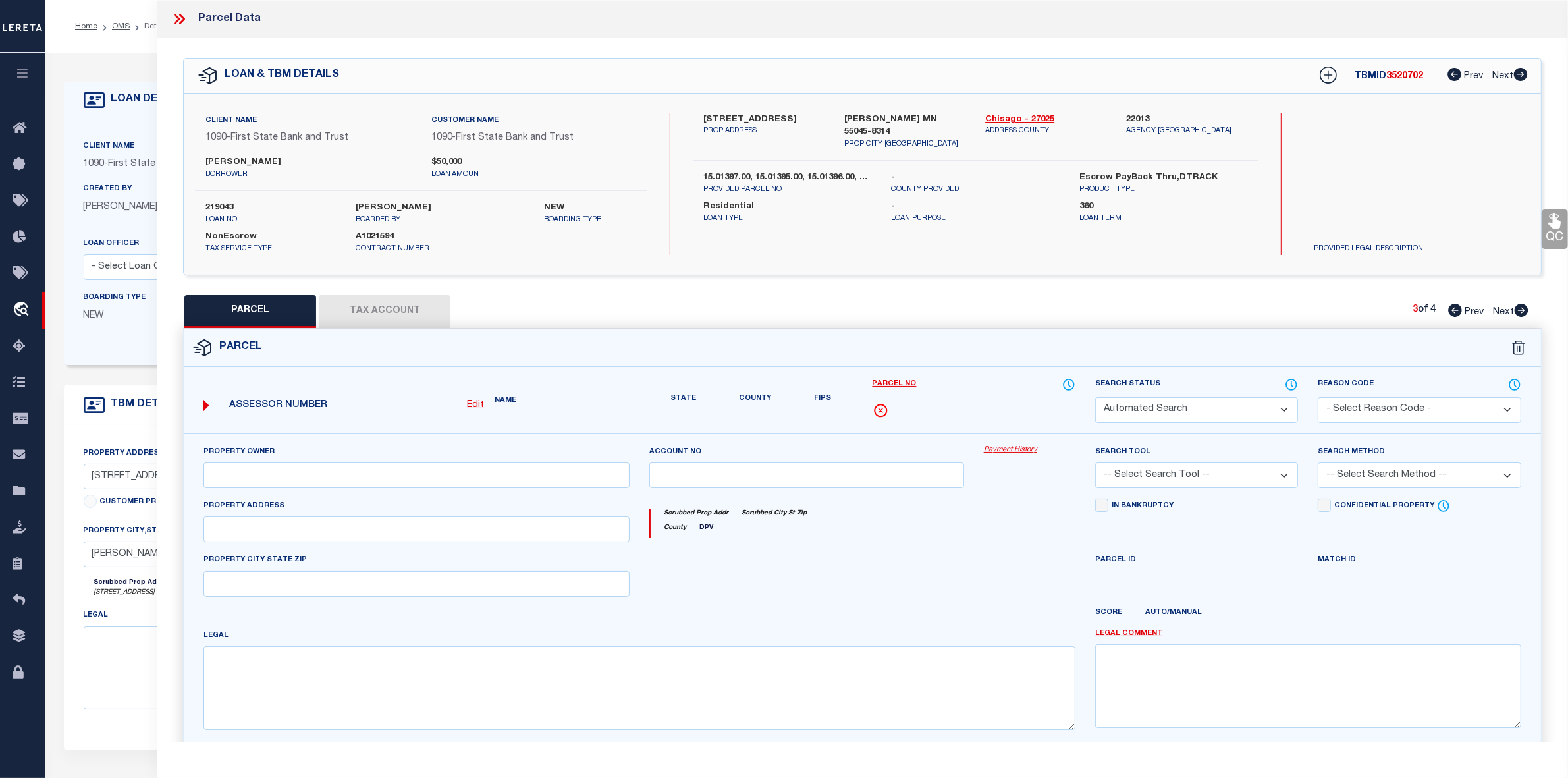
checkbox input "false"
type input "Lindstrom MN 55045"
type textarea "LAKELAWN BEACH Lot 005 SubdivisionCd 02330"
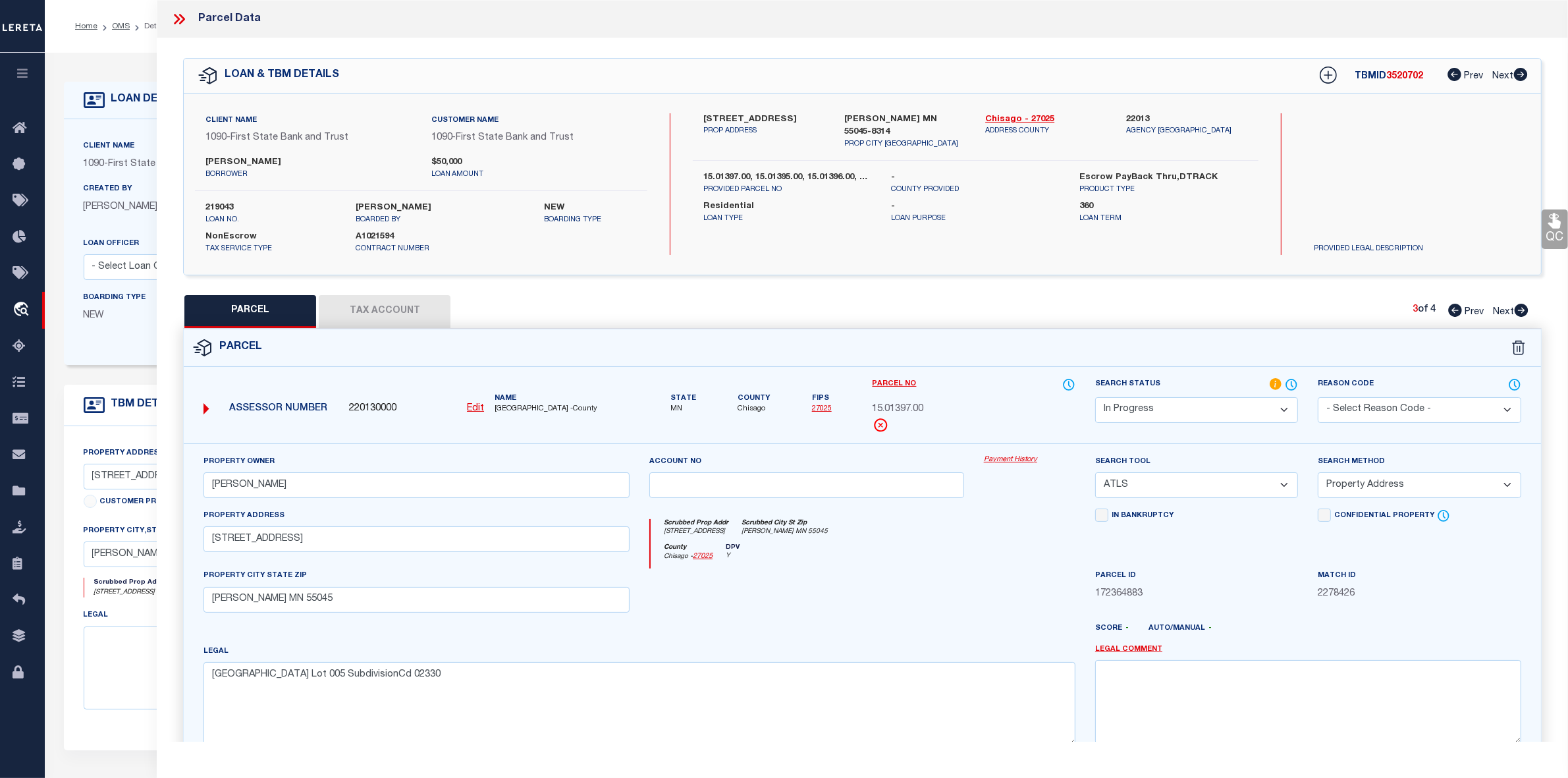
click at [822, 224] on div "28015 LAKELAWN DR PROP ADDRESS LINDSTROM MN 55045-8314 PROP CITY ST ZIP Chisago…" at bounding box center [976, 185] width 566 height 142
click at [1450, 311] on icon at bounding box center [1455, 309] width 14 height 13
select select "AS"
select select
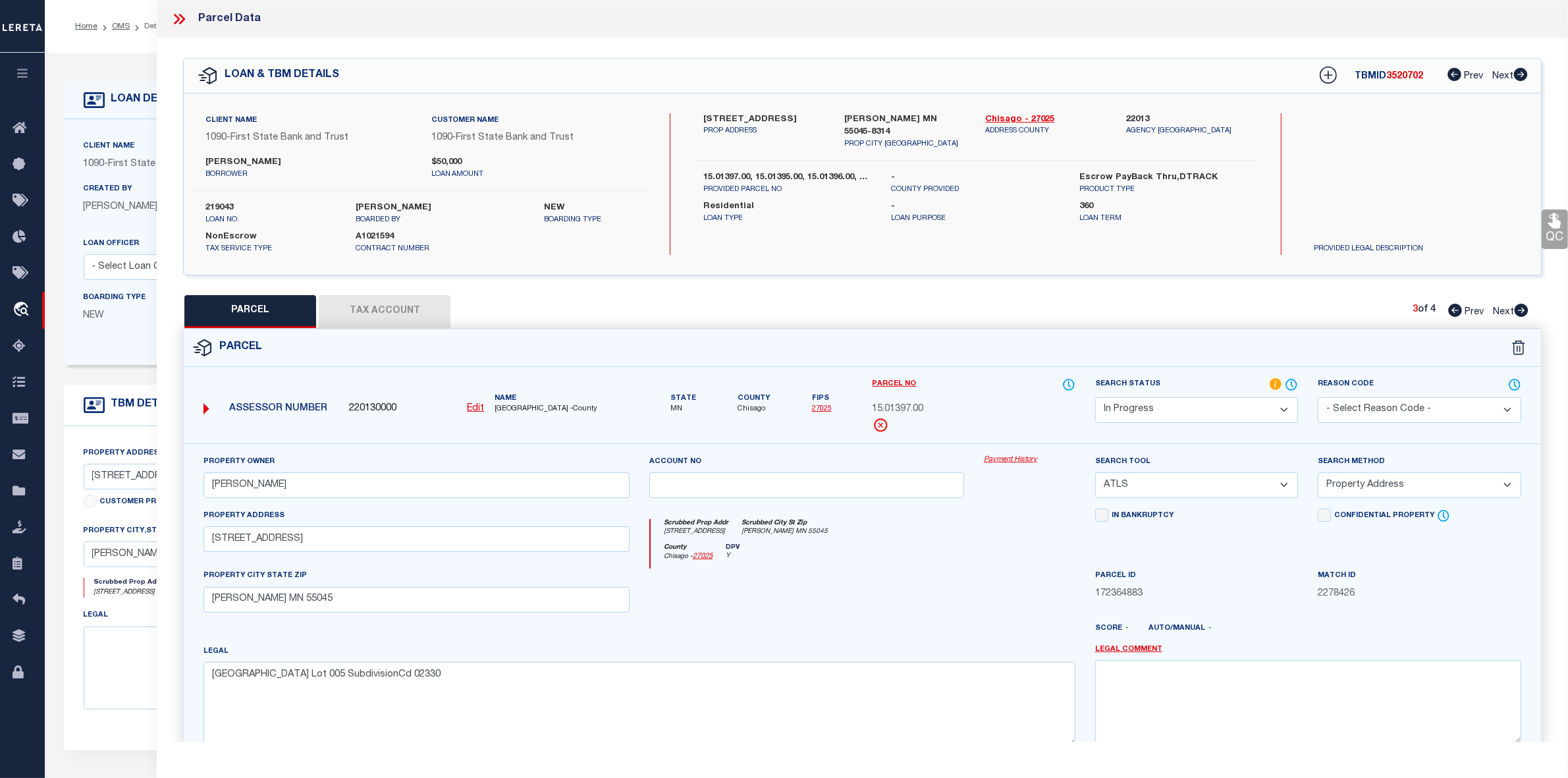
checkbox input "false"
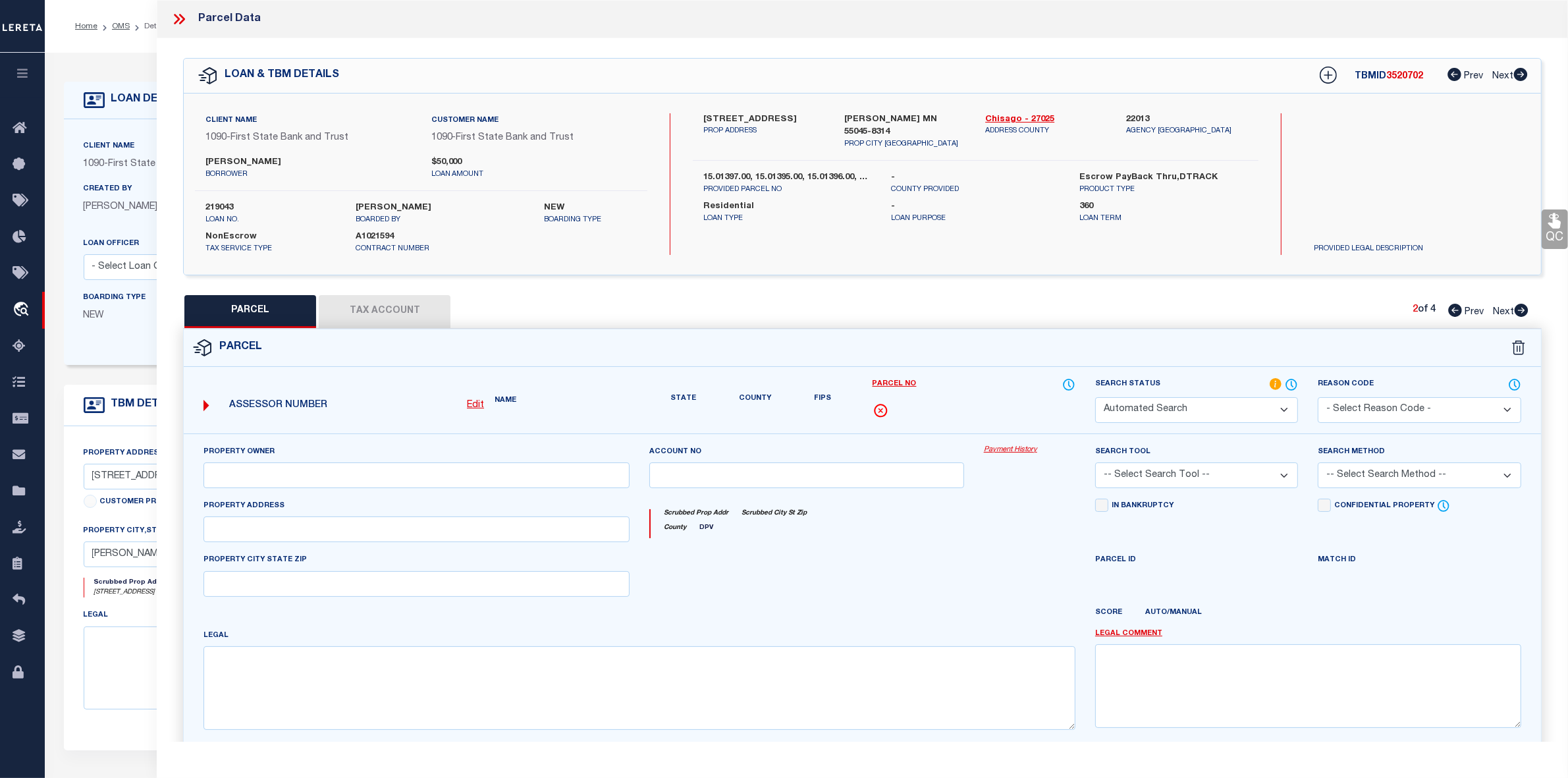
select select "PA"
type input "LISA A BEVENS"
select select "ATL"
select select "ADD"
type input "28015 Lakelawn Drive"
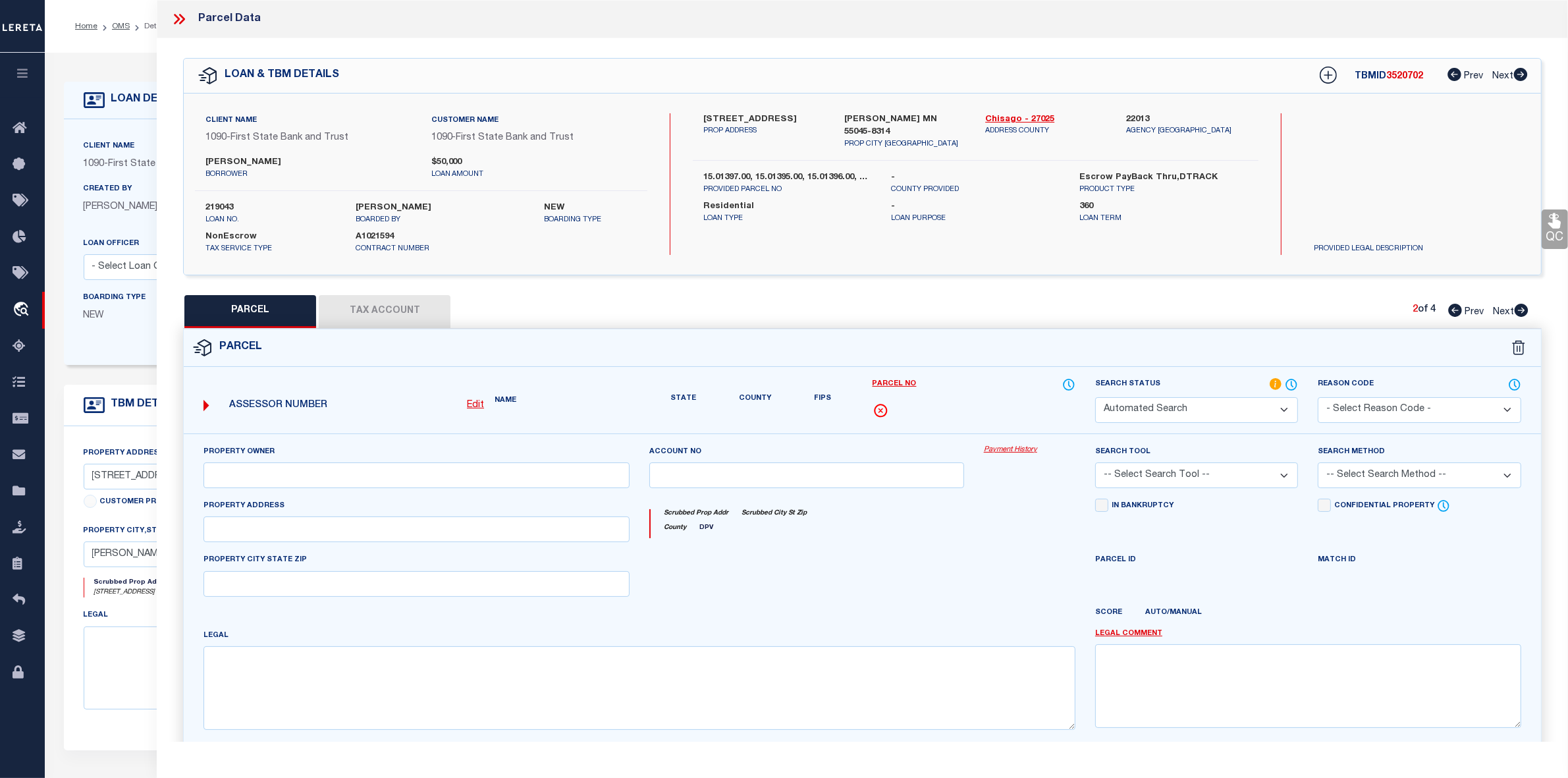
checkbox input "false"
type input "Lindstrom MN 55045"
type textarea "SubdivisionName LAKELAWN BEACH Lot 004 SubdivisionCd 02330"
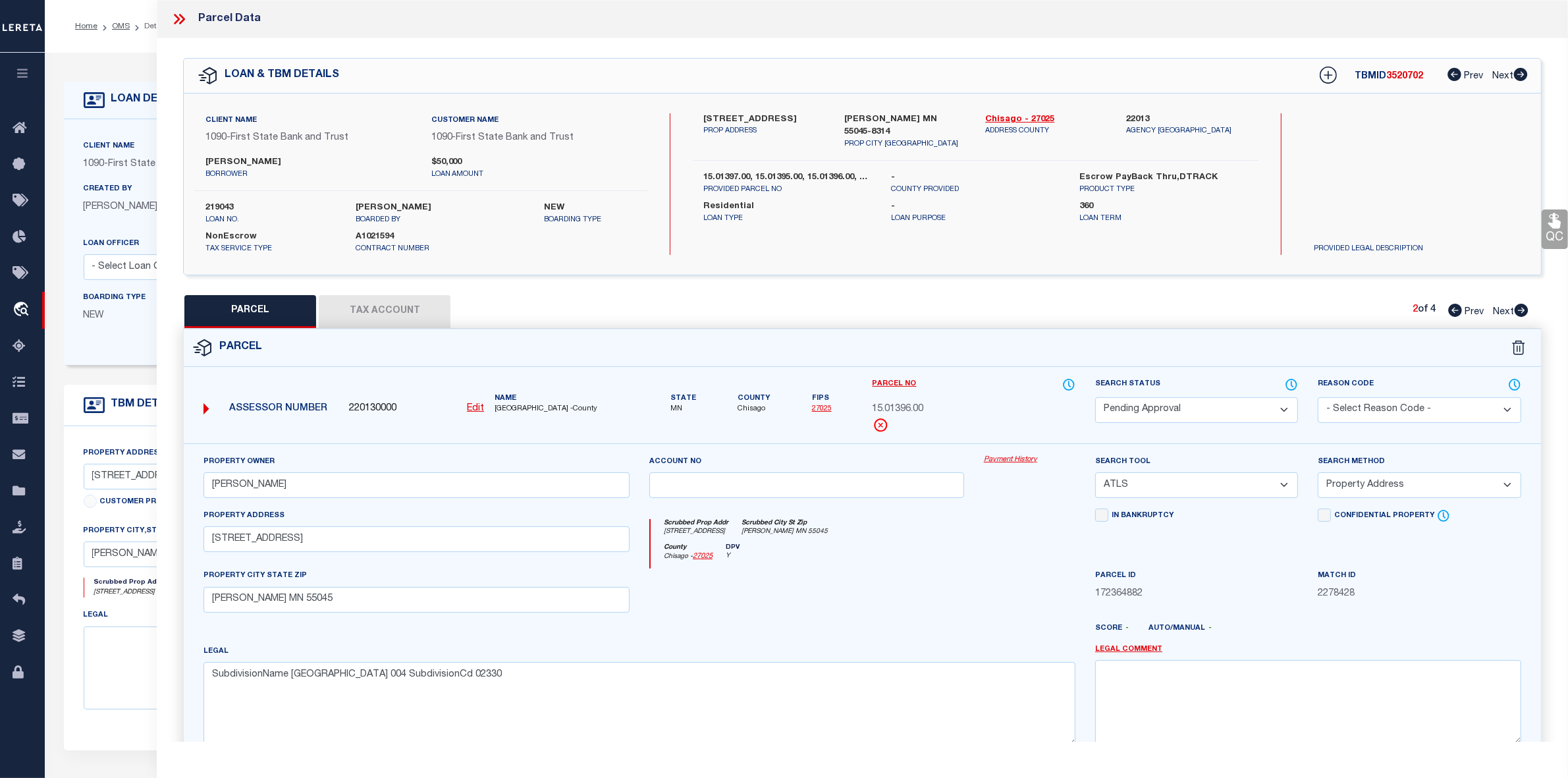
click at [182, 18] on icon at bounding box center [179, 19] width 17 height 17
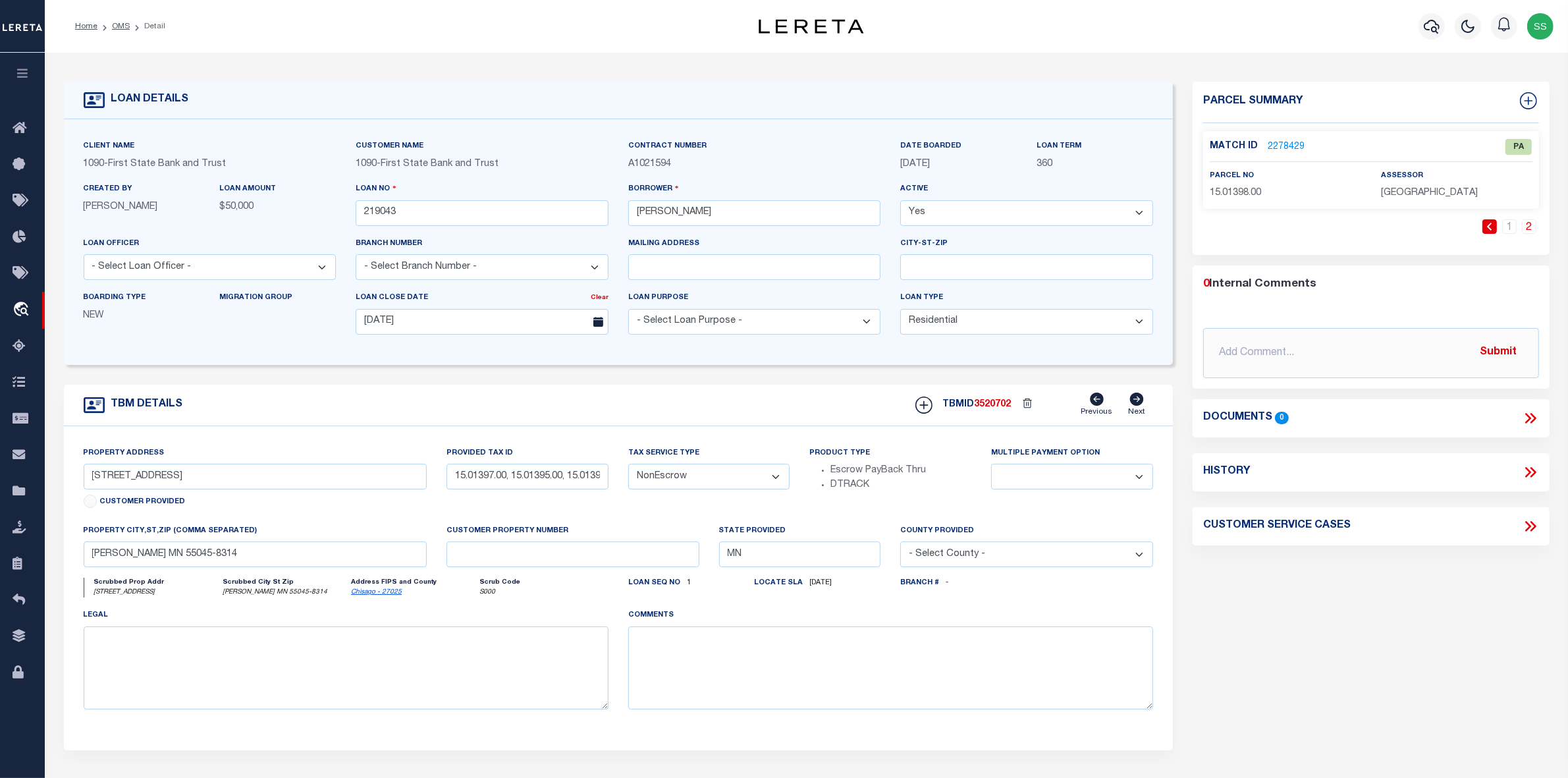
click at [1285, 147] on link "2278429" at bounding box center [1286, 148] width 37 height 14
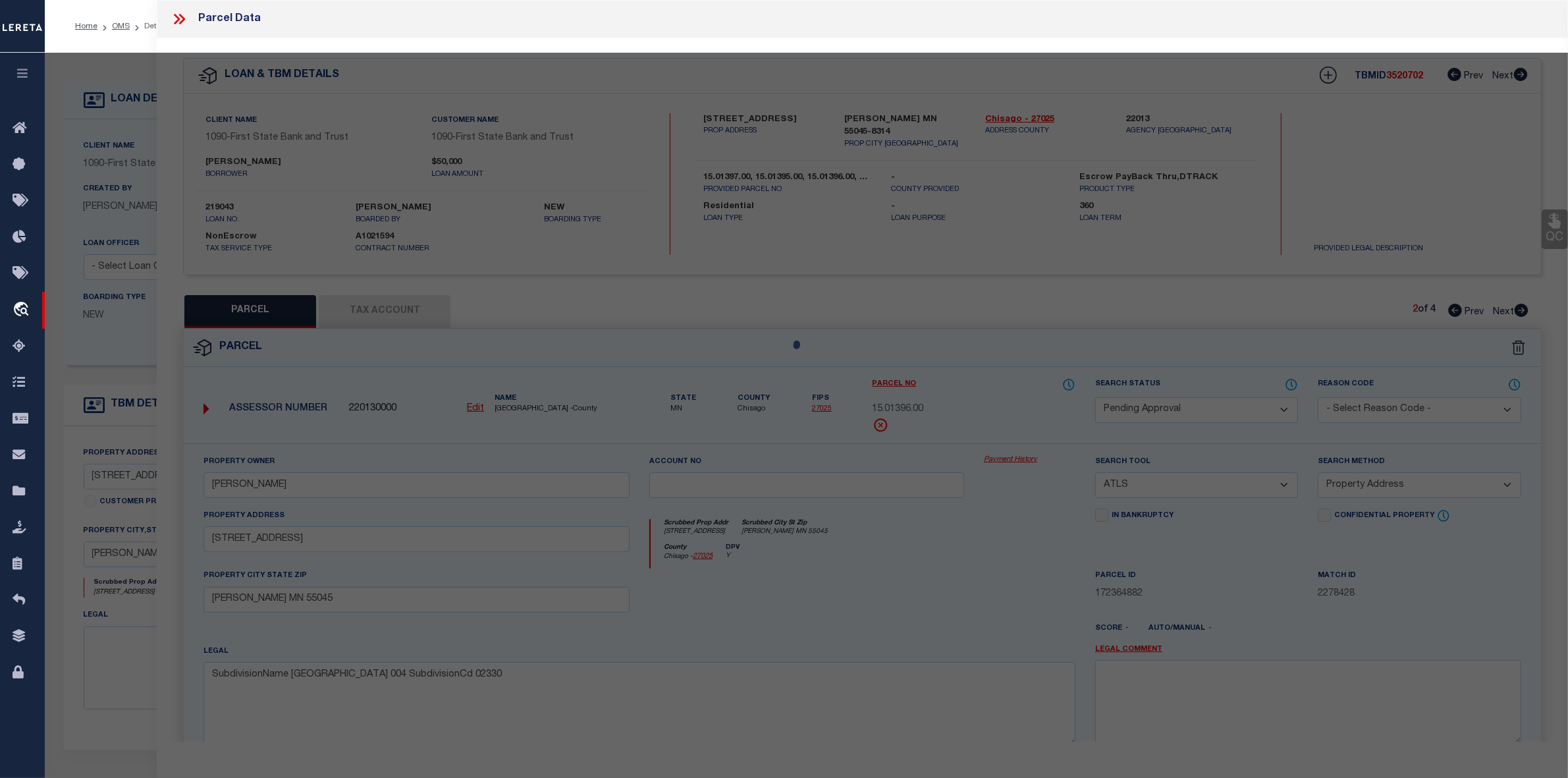
select select "AS"
select select
checkbox input "false"
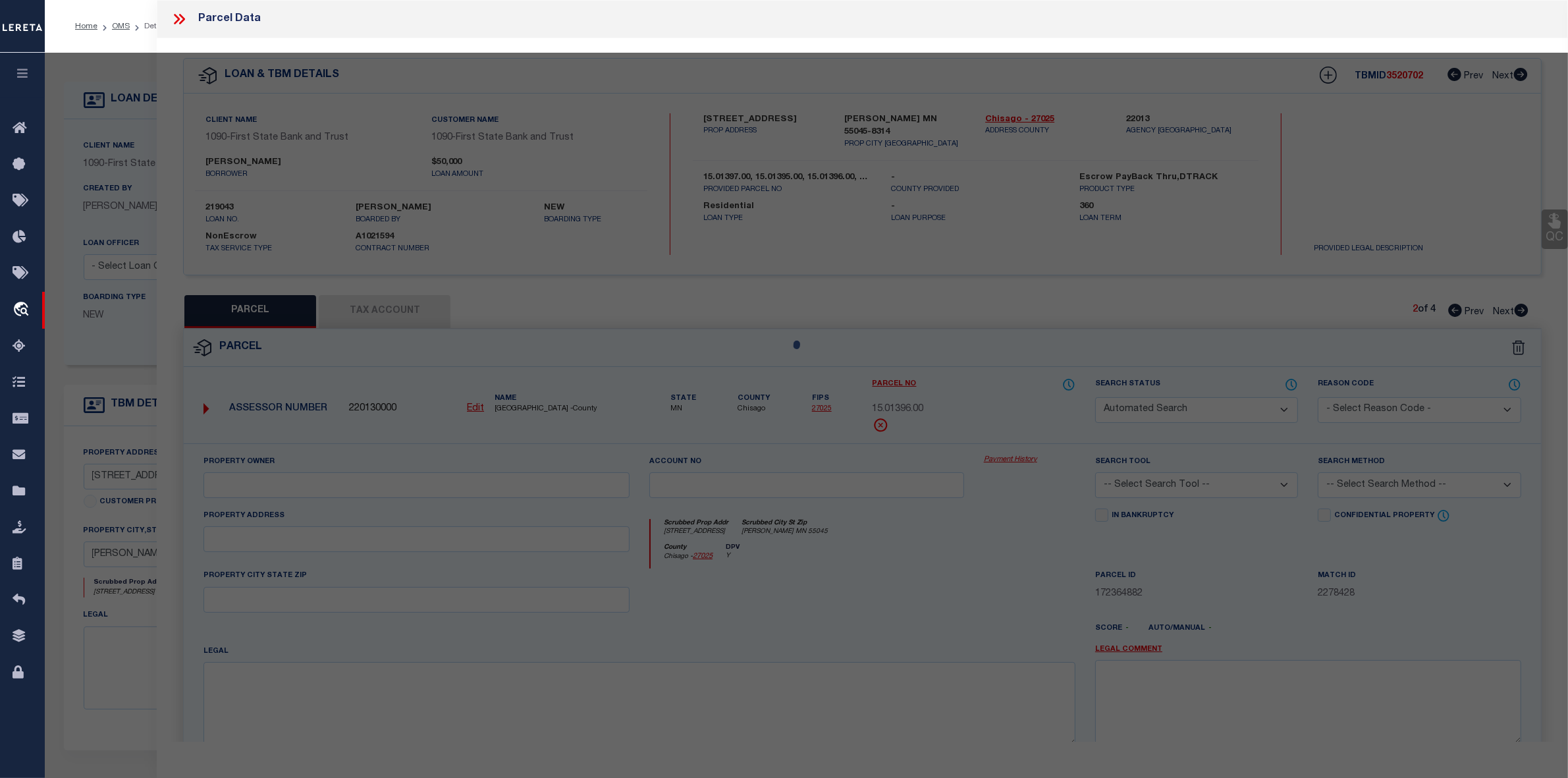
select select "PA"
type input "LISA A BEVENS"
select select "ATL"
select select "ADD"
type input "28015 Lakelawn Drive"
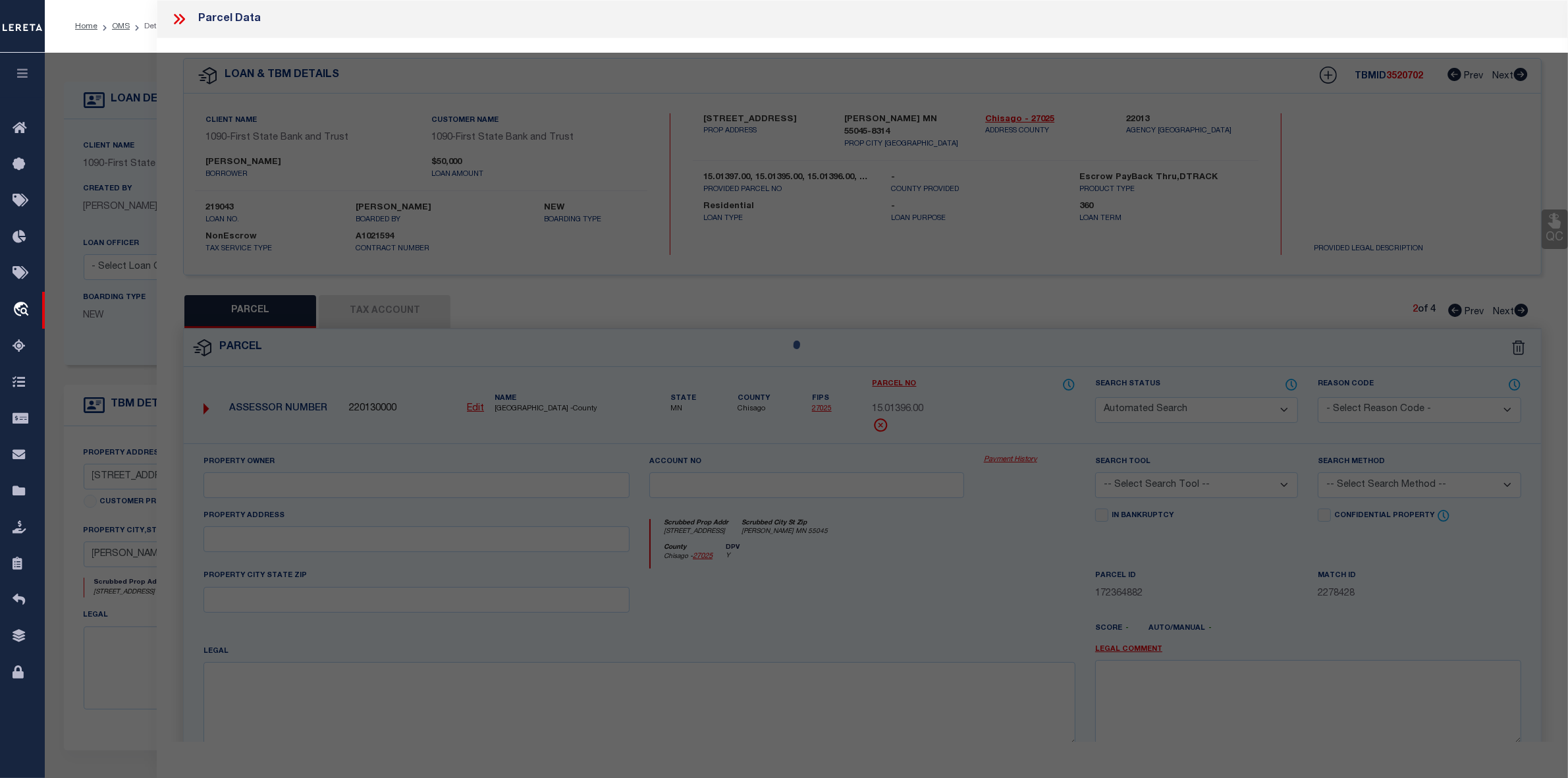
checkbox input "false"
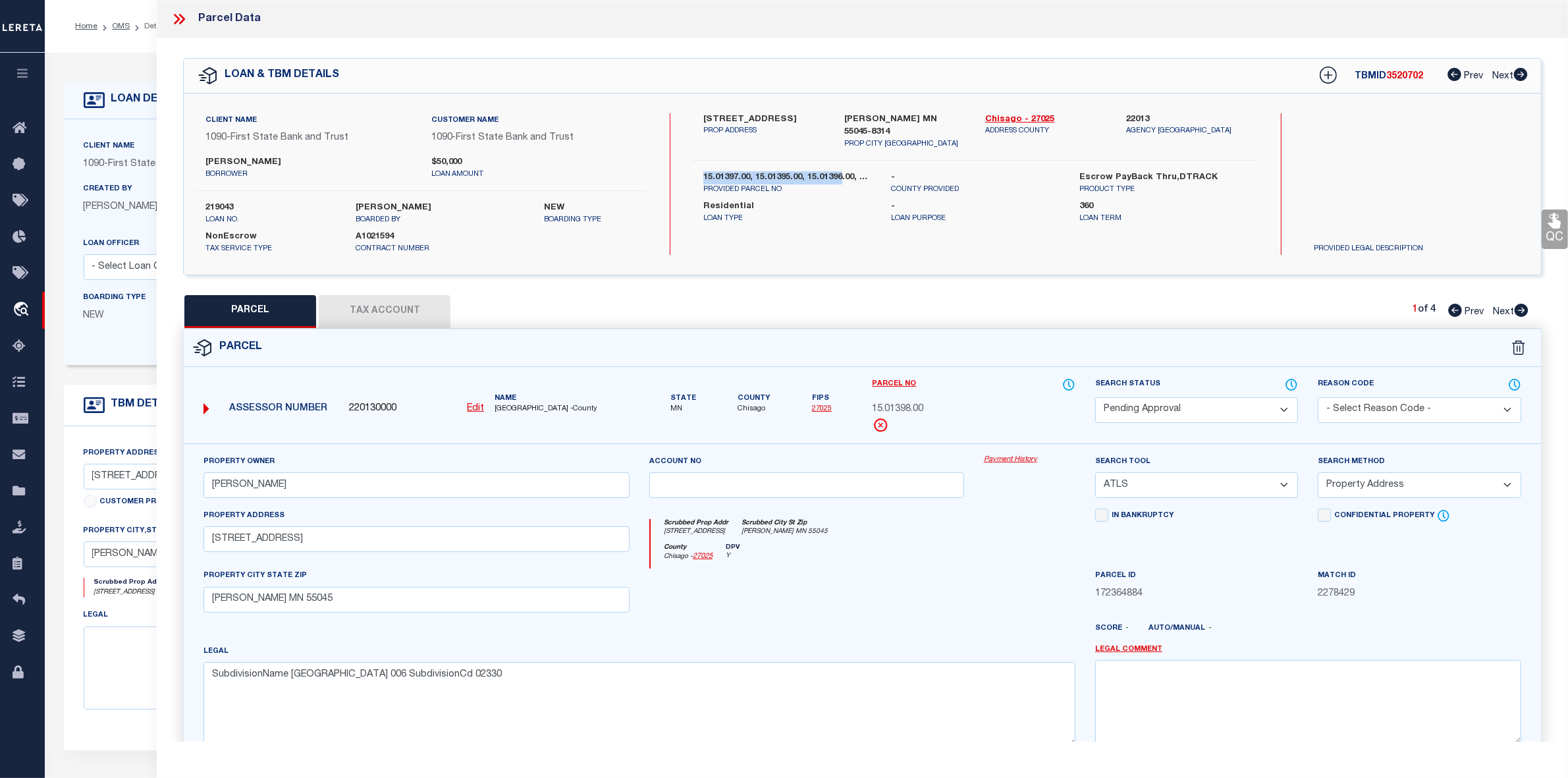
drag, startPoint x: 699, startPoint y: 166, endPoint x: 842, endPoint y: 160, distance: 143.1
click at [842, 172] on div "15.01397.00, 15.01395.00, 15.01396.00, 15.01398.00 PROVIDED PARCEL NO" at bounding box center [787, 184] width 189 height 24
click at [842, 212] on div "28015 LAKELAWN DR PROP ADDRESS LINDSTROM MN 55045-8314 PROP CITY ST ZIP Chisago…" at bounding box center [976, 185] width 566 height 142
click at [1522, 309] on icon at bounding box center [1522, 309] width 14 height 13
click at [1523, 311] on icon at bounding box center [1521, 309] width 15 height 13
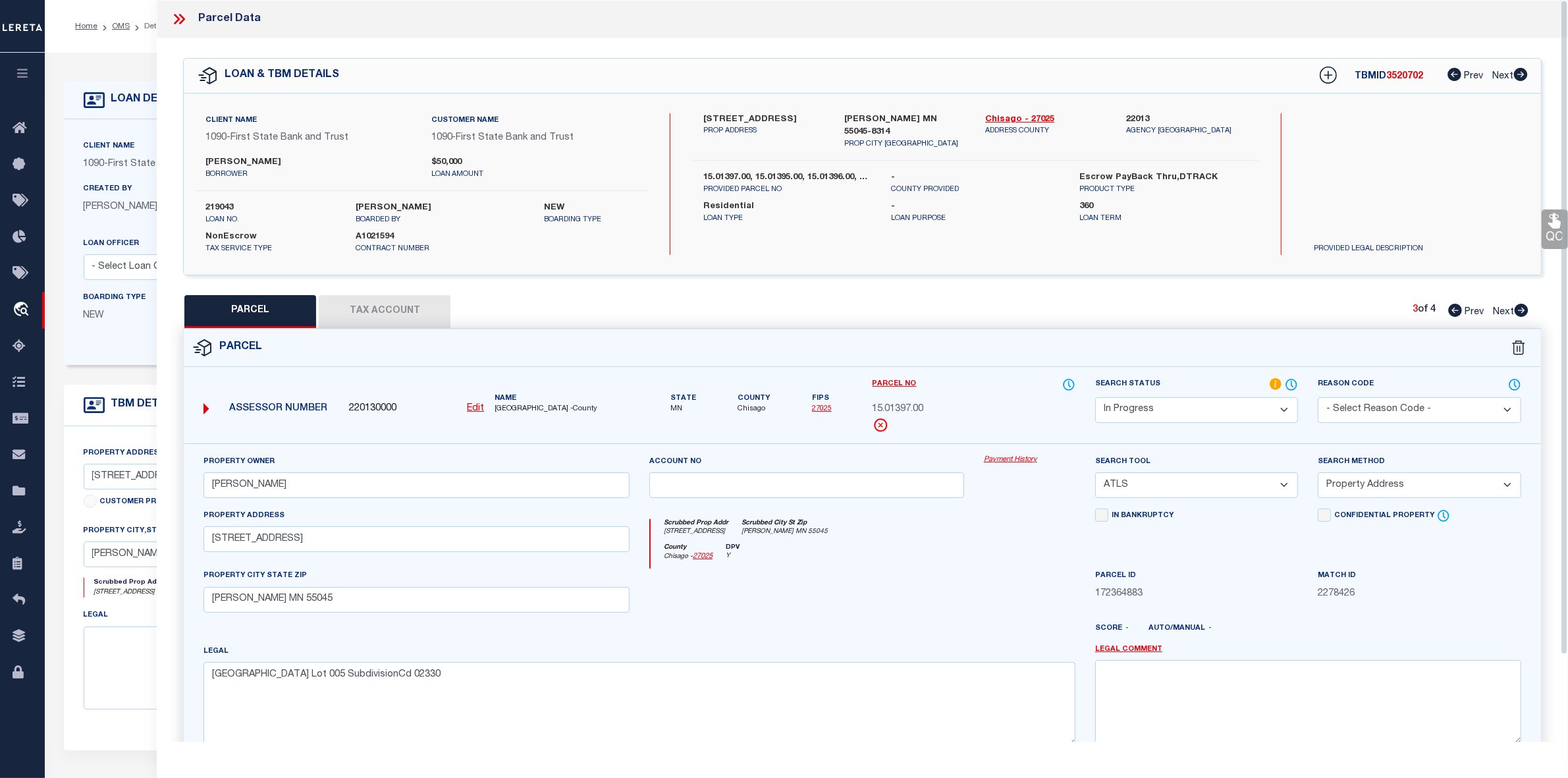
click at [1522, 311] on icon at bounding box center [1521, 309] width 15 height 13
click at [715, 116] on label "28015 LAKELAWN DR" at bounding box center [764, 120] width 122 height 13
copy label "28015"
click at [765, 126] on p "PROP ADDRESS" at bounding box center [764, 131] width 122 height 11
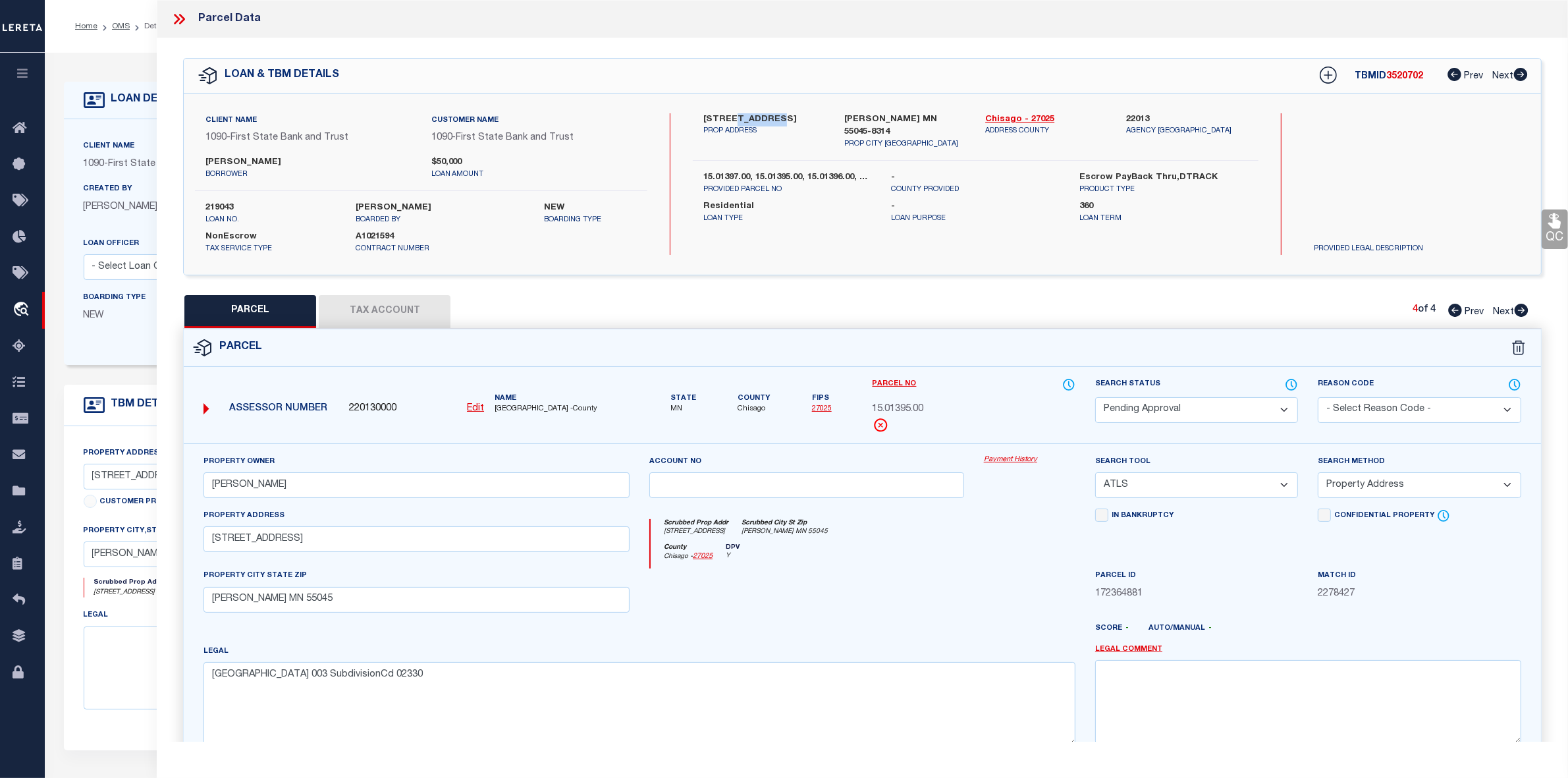
drag, startPoint x: 731, startPoint y: 117, endPoint x: 778, endPoint y: 116, distance: 47.0
click at [778, 116] on label "28015 LAKELAWN DR" at bounding box center [764, 120] width 122 height 13
copy label "LAKELAWN"
drag, startPoint x: 876, startPoint y: 410, endPoint x: 913, endPoint y: 413, distance: 37.1
click at [913, 413] on span "15.01395.00" at bounding box center [899, 409] width 52 height 15
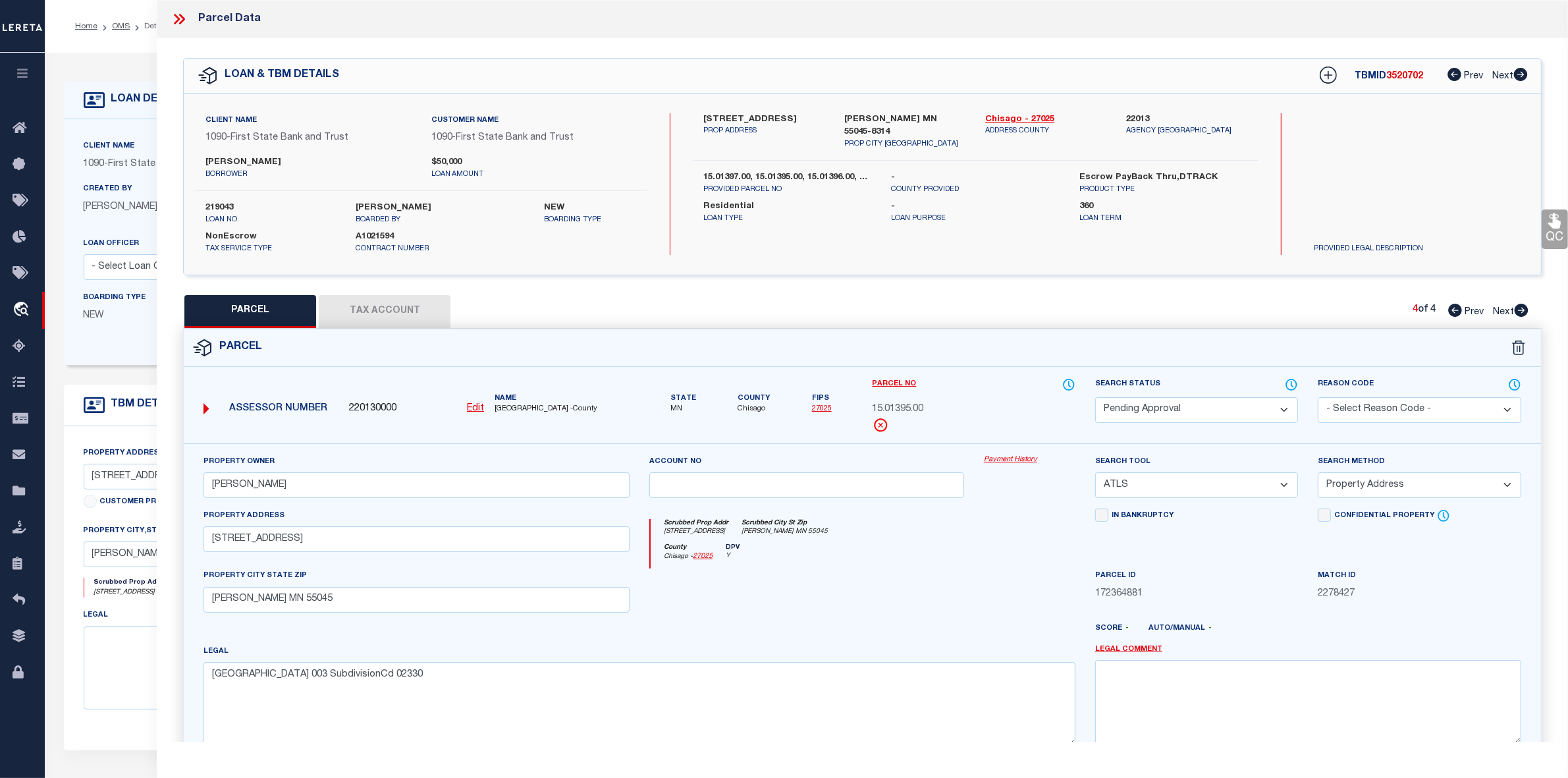
click at [929, 428] on div "Parcel No 15.01395.00" at bounding box center [974, 404] width 202 height 55
drag, startPoint x: 204, startPoint y: 160, endPoint x: 287, endPoint y: 157, distance: 83.1
click at [287, 157] on div "Michael Bevens borrower" at bounding box center [308, 169] width 225 height 24
copy label "[PERSON_NAME]"
click at [933, 567] on div "County Chisago - 27025 DPV Y" at bounding box center [863, 557] width 425 height 26
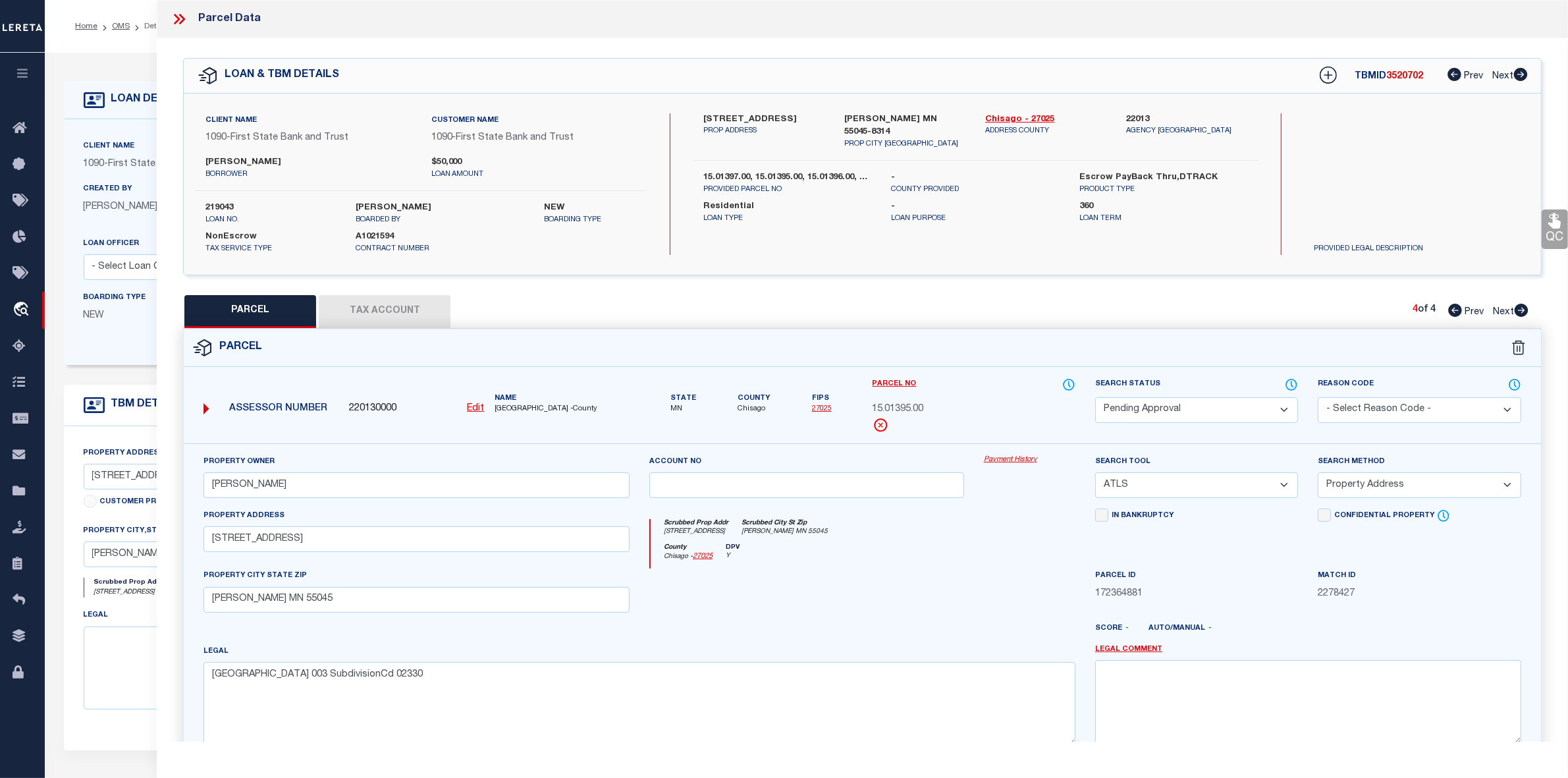
click at [1454, 313] on icon at bounding box center [1455, 309] width 14 height 13
click at [1194, 409] on select "Automated Search Bad Parcel Complete Duplicate Parcel High Dollar Reporting In …" at bounding box center [1196, 410] width 202 height 26
drag, startPoint x: 1194, startPoint y: 408, endPoint x: 1183, endPoint y: 412, distance: 11.7
click at [1194, 408] on select "Automated Search Bad Parcel Complete Duplicate Parcel High Dollar Reporting In …" at bounding box center [1196, 410] width 202 height 26
drag, startPoint x: 220, startPoint y: 482, endPoint x: 125, endPoint y: 479, distance: 95.0
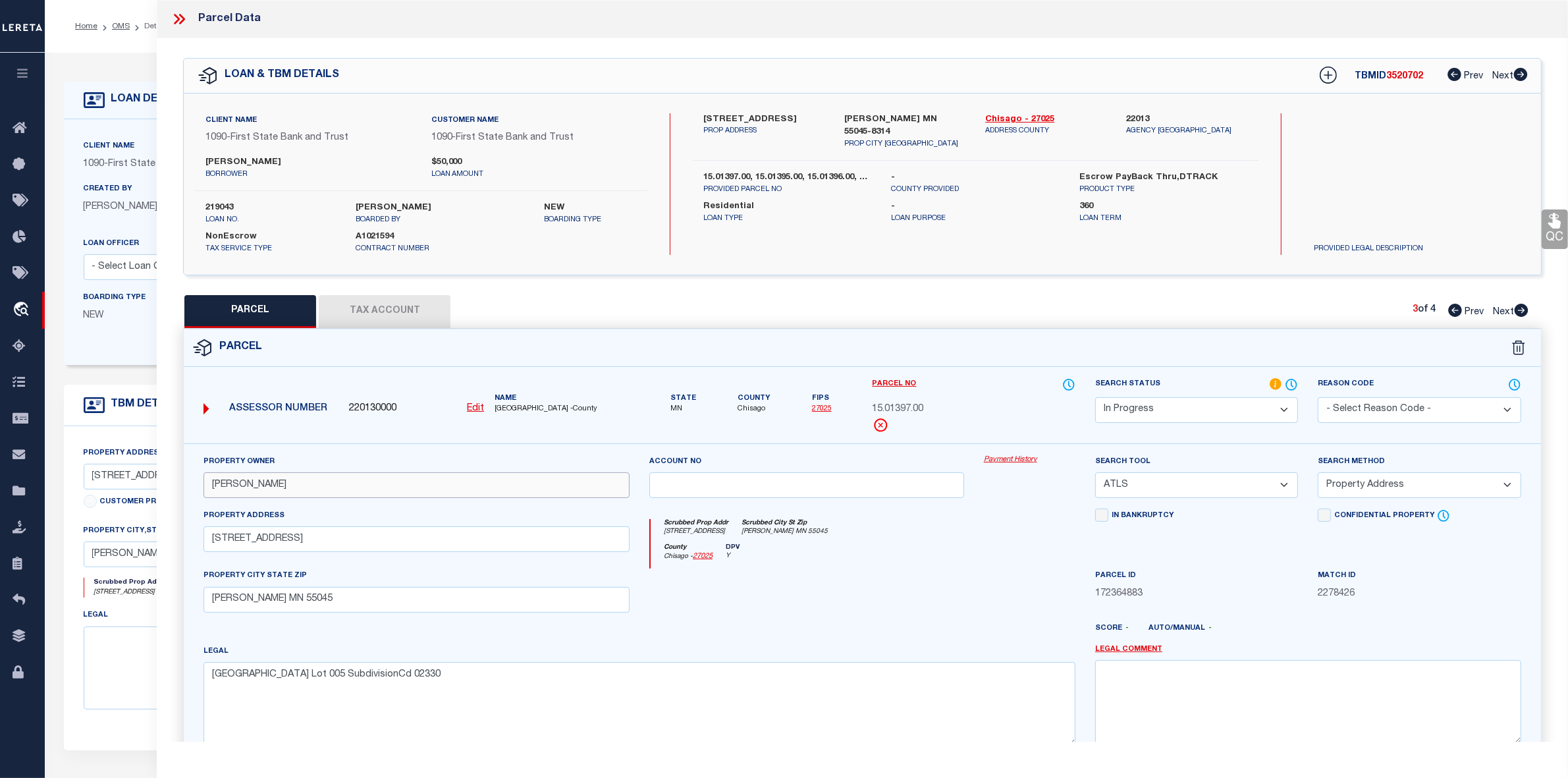
click at [125, 479] on div "OMS Work Queue is ThoughtFocus Active Loan No. TBMID FIPS Assigned To is Suresh…" at bounding box center [806, 520] width 1523 height 934
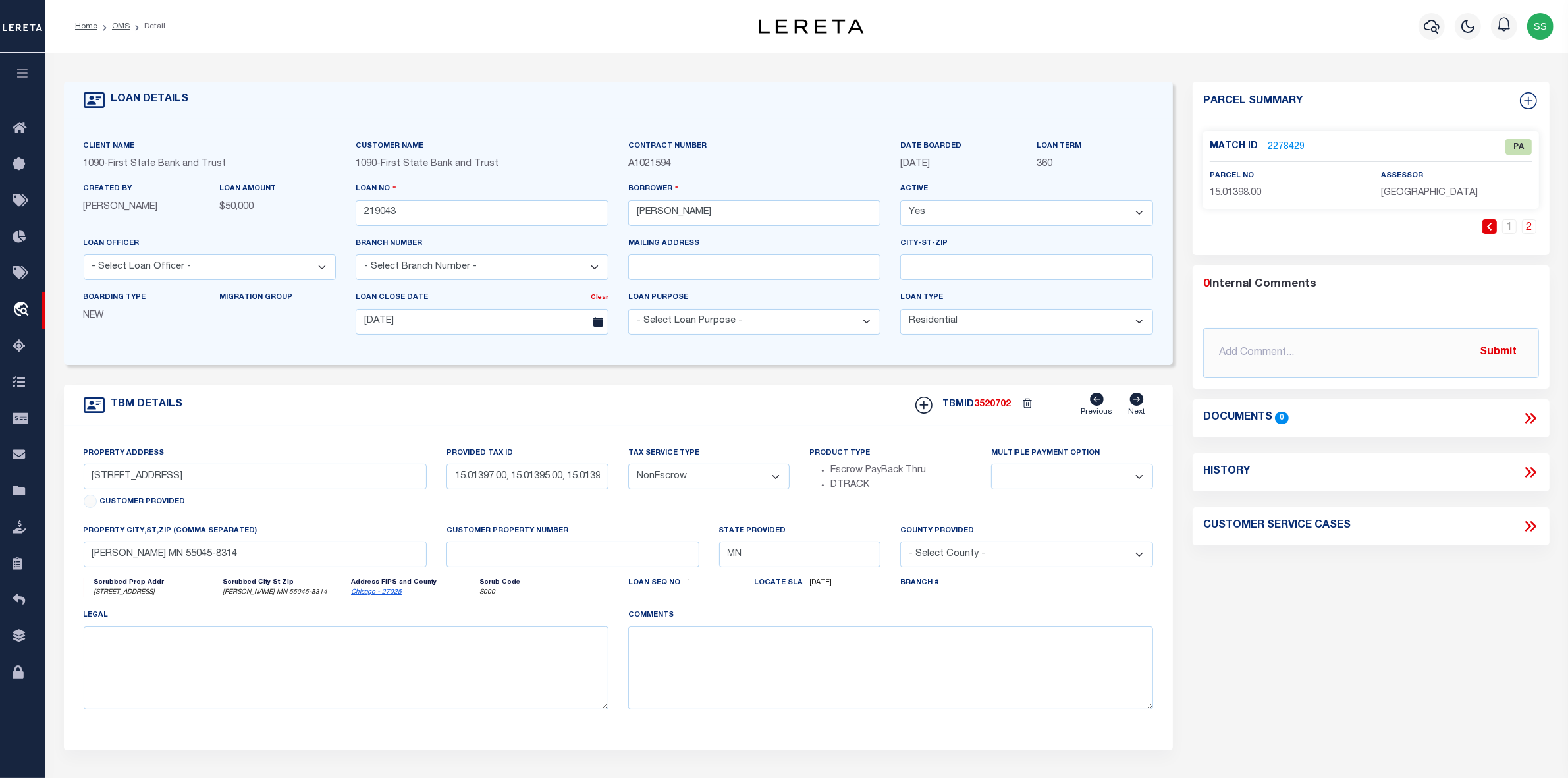
click at [1292, 143] on link "2278429" at bounding box center [1286, 148] width 37 height 14
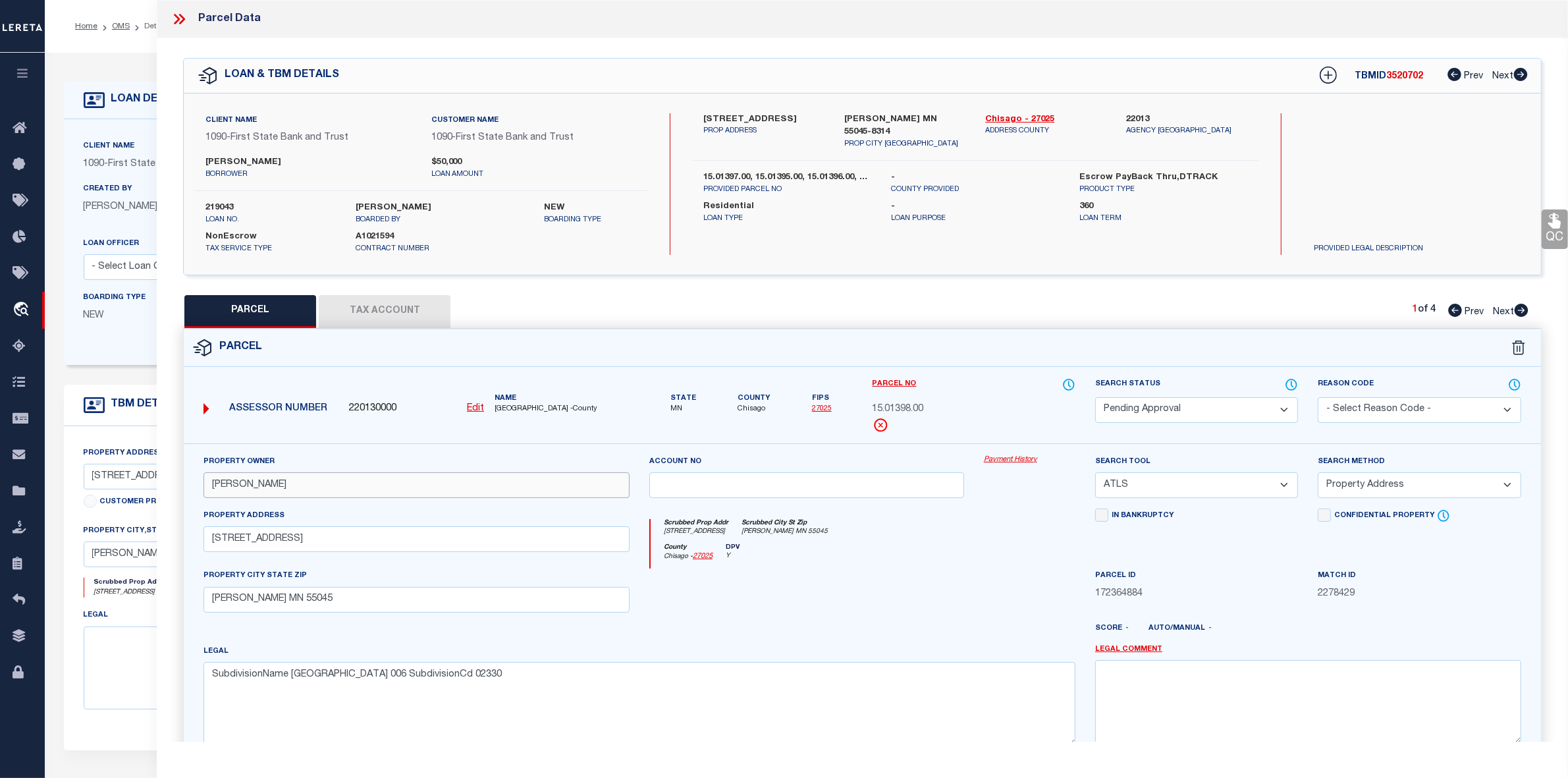
click at [299, 482] on input "LISA A BEVENS" at bounding box center [416, 485] width 426 height 26
click at [1519, 308] on icon at bounding box center [1522, 309] width 14 height 13
click at [1519, 311] on icon at bounding box center [1522, 309] width 14 height 13
drag, startPoint x: 305, startPoint y: 485, endPoint x: 147, endPoint y: 485, distance: 158.0
click at [147, 485] on div "OMS Work Queue is ThoughtFocus Active Loan No. TBMID FIPS Assigned To is Suresh…" at bounding box center [806, 520] width 1523 height 934
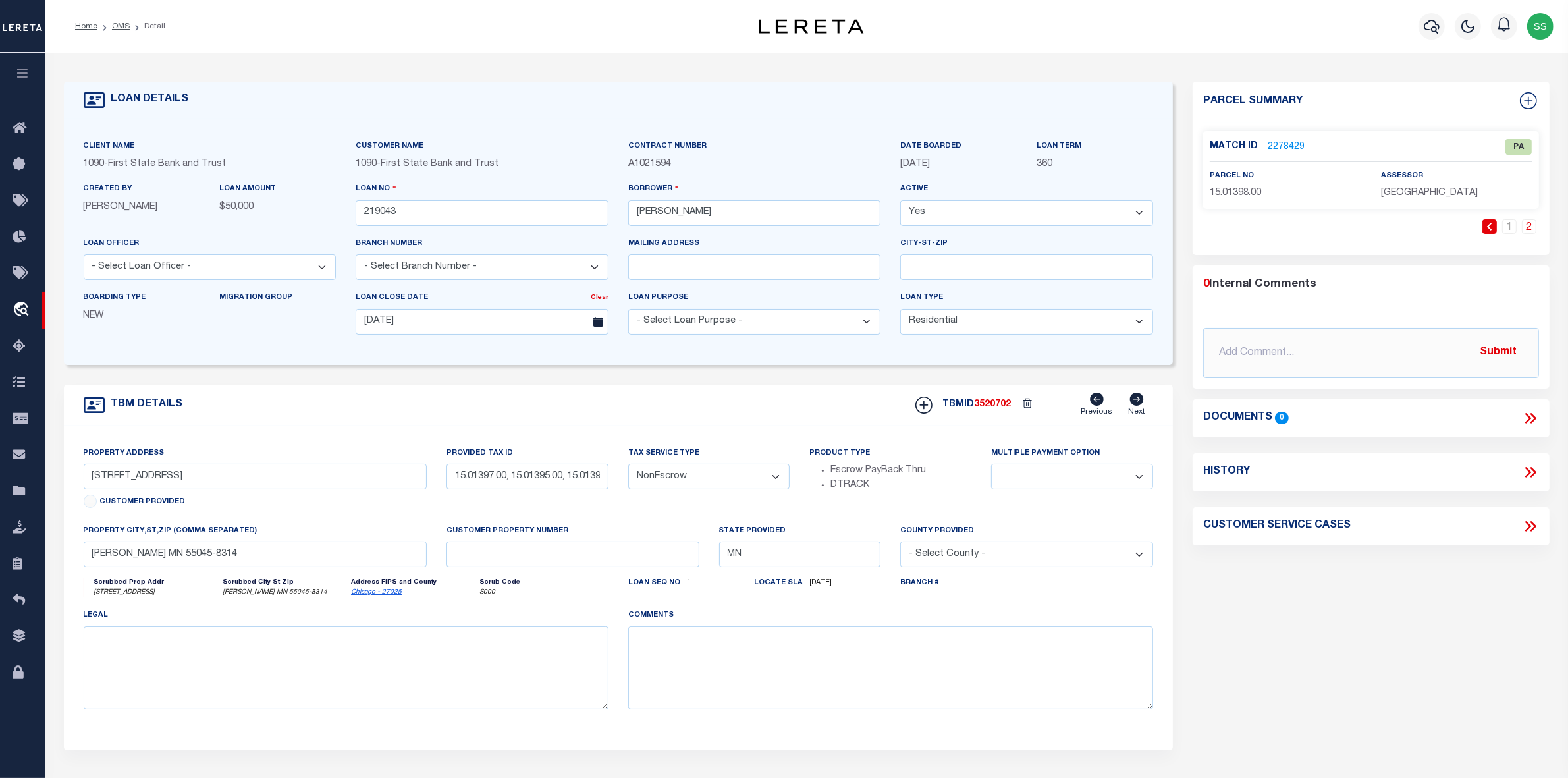
click at [1285, 143] on link "2278429" at bounding box center [1286, 148] width 37 height 14
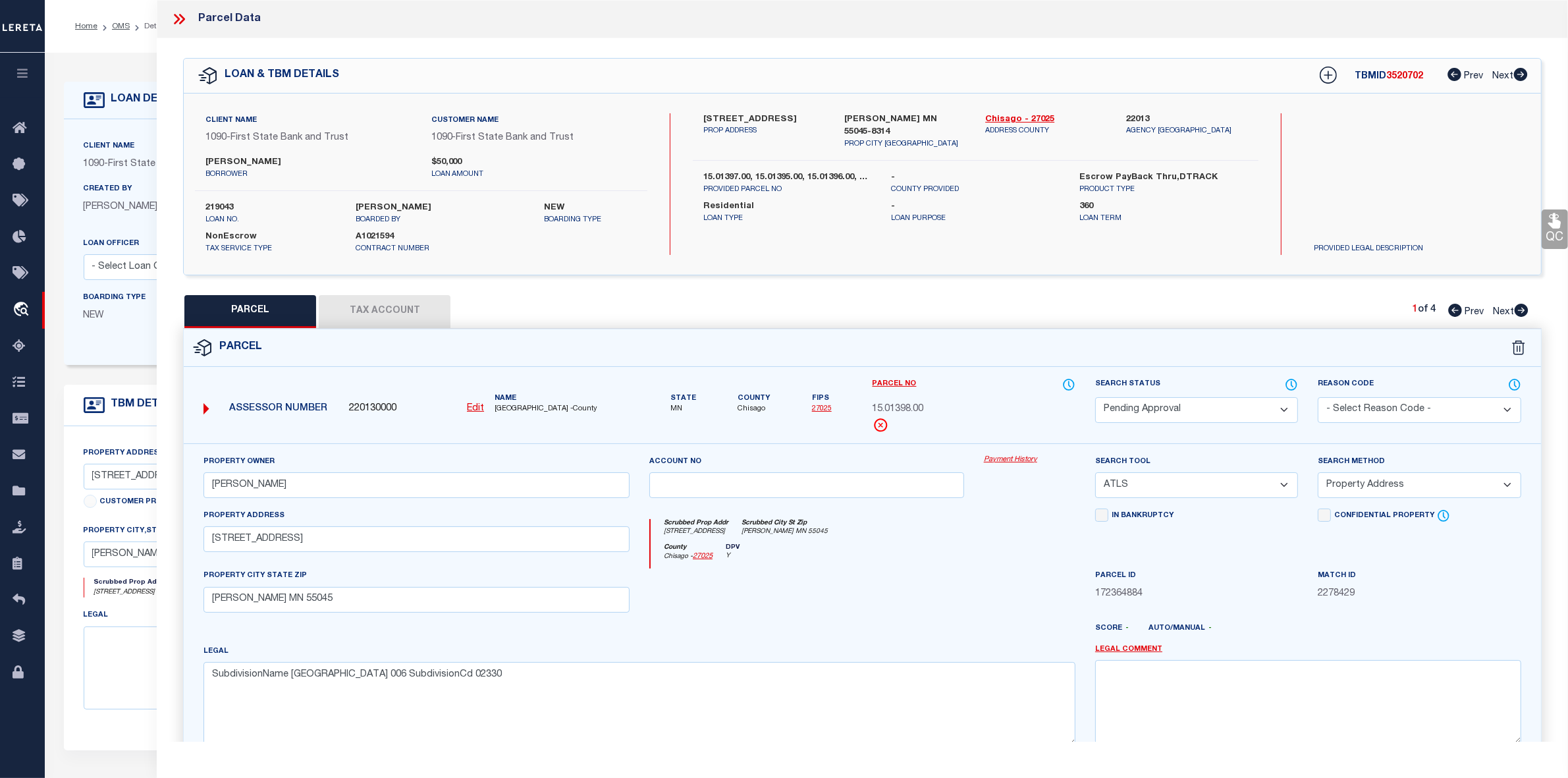
click at [1519, 310] on icon at bounding box center [1522, 309] width 14 height 13
click at [253, 488] on input "LISA A BEVENS" at bounding box center [416, 485] width 426 height 26
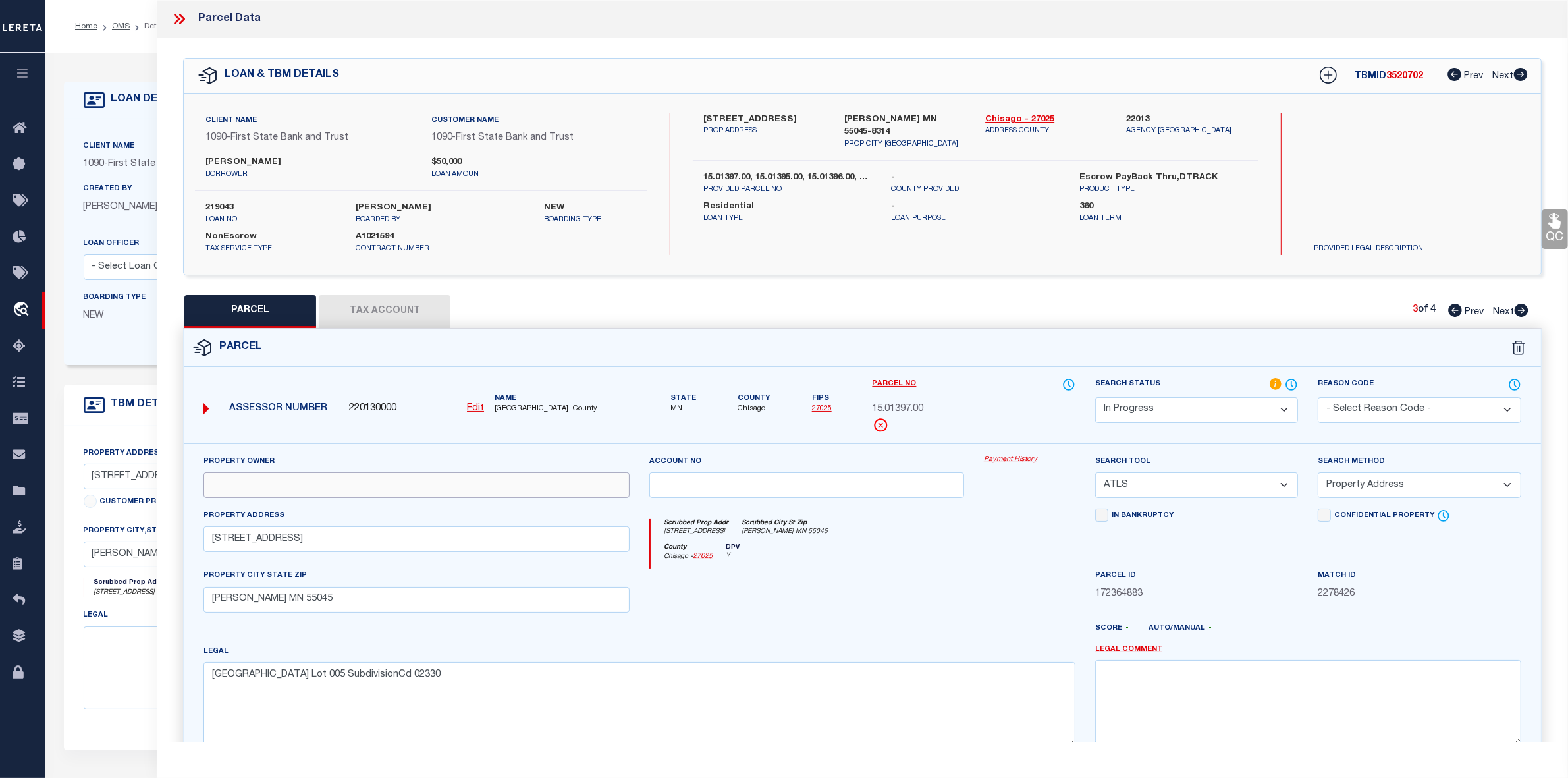
paste input "LISA A BEVENS"
click at [276, 548] on input "28015 Lakelawn Drive" at bounding box center [416, 540] width 426 height 26
paste input "AKELAWN DR"
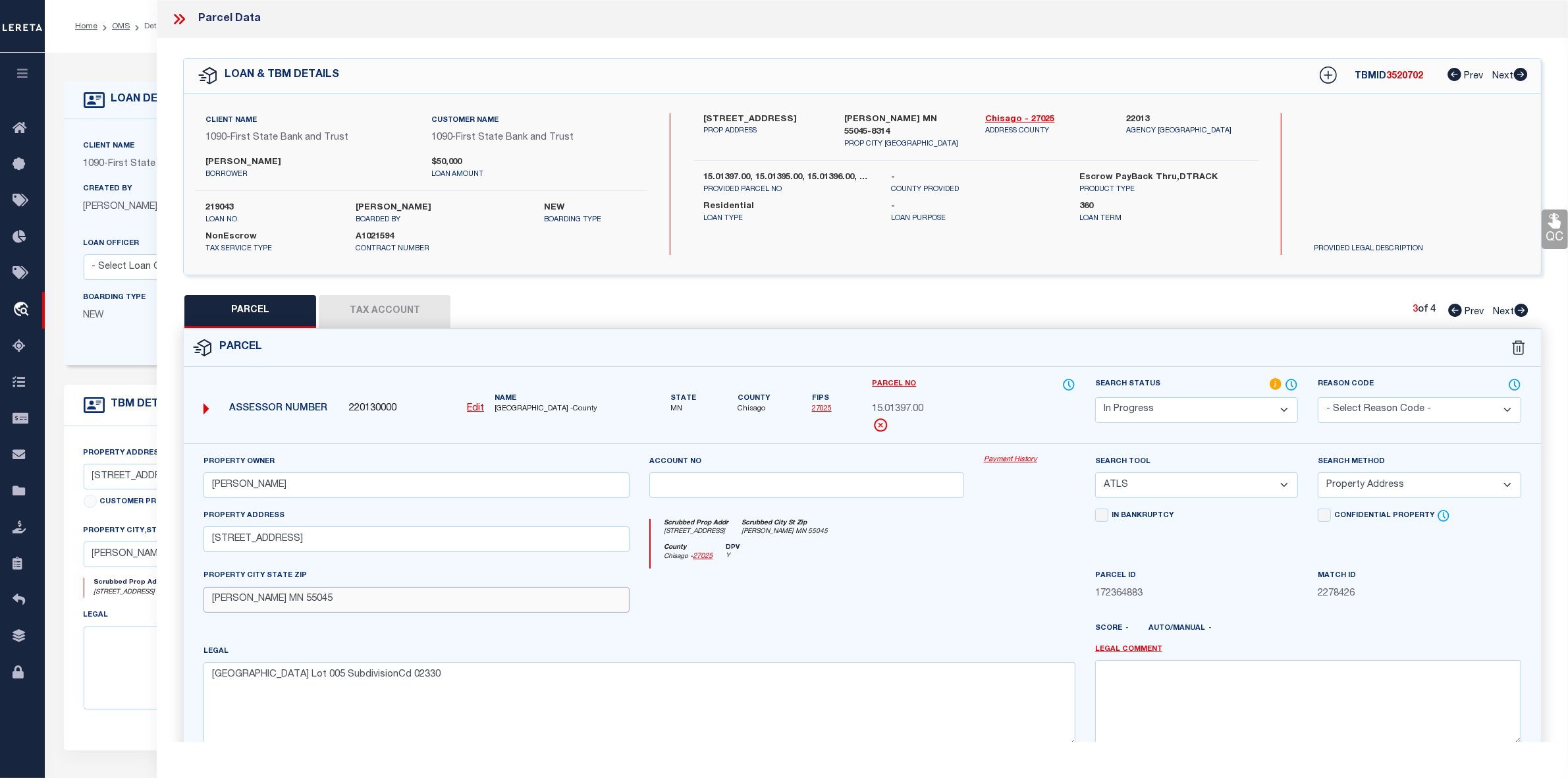
click at [280, 607] on input "Lindstrom MN 55045" at bounding box center [416, 599] width 426 height 26
paste input "INDSTROM"
click at [351, 683] on textarea "LAKELAWN BEACH Lot 005 SubdivisionCd 02330" at bounding box center [639, 703] width 872 height 83
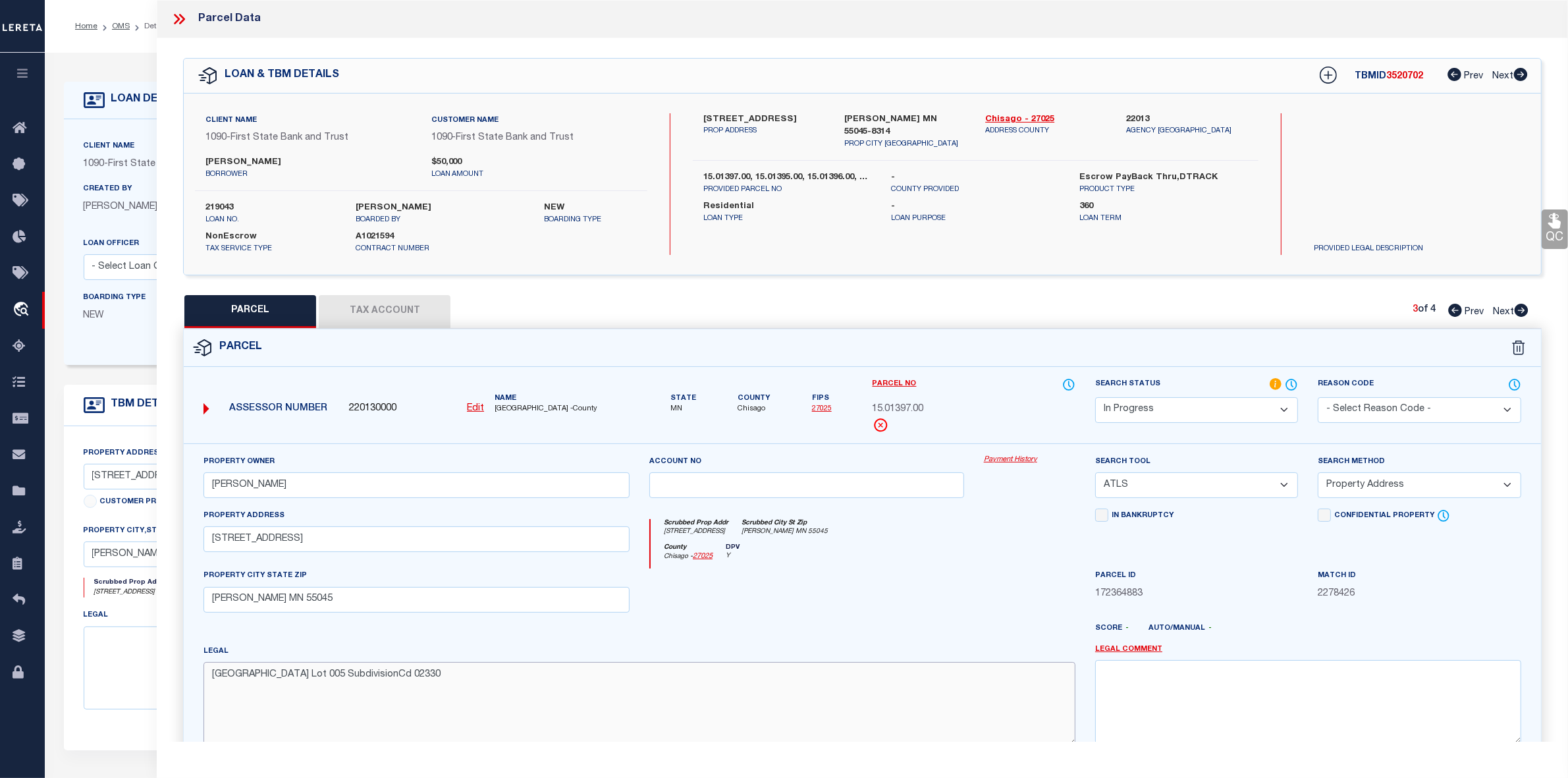
click at [351, 683] on textarea "LAKELAWN BEACH Lot 005 SubdivisionCd 02330" at bounding box center [639, 703] width 872 height 83
click at [1151, 488] on select "-- Select Search Tool -- 3rd Party Website Agency File Agency Website ATLS CNV-…" at bounding box center [1196, 485] width 202 height 26
click at [1095, 474] on select "-- Select Search Tool -- 3rd Party Website Agency File Agency Website ATLS CNV-…" at bounding box center [1196, 485] width 202 height 26
click at [1381, 488] on select "-- Select Search Method -- Property Address Legal Liability Info Provided" at bounding box center [1418, 485] width 202 height 26
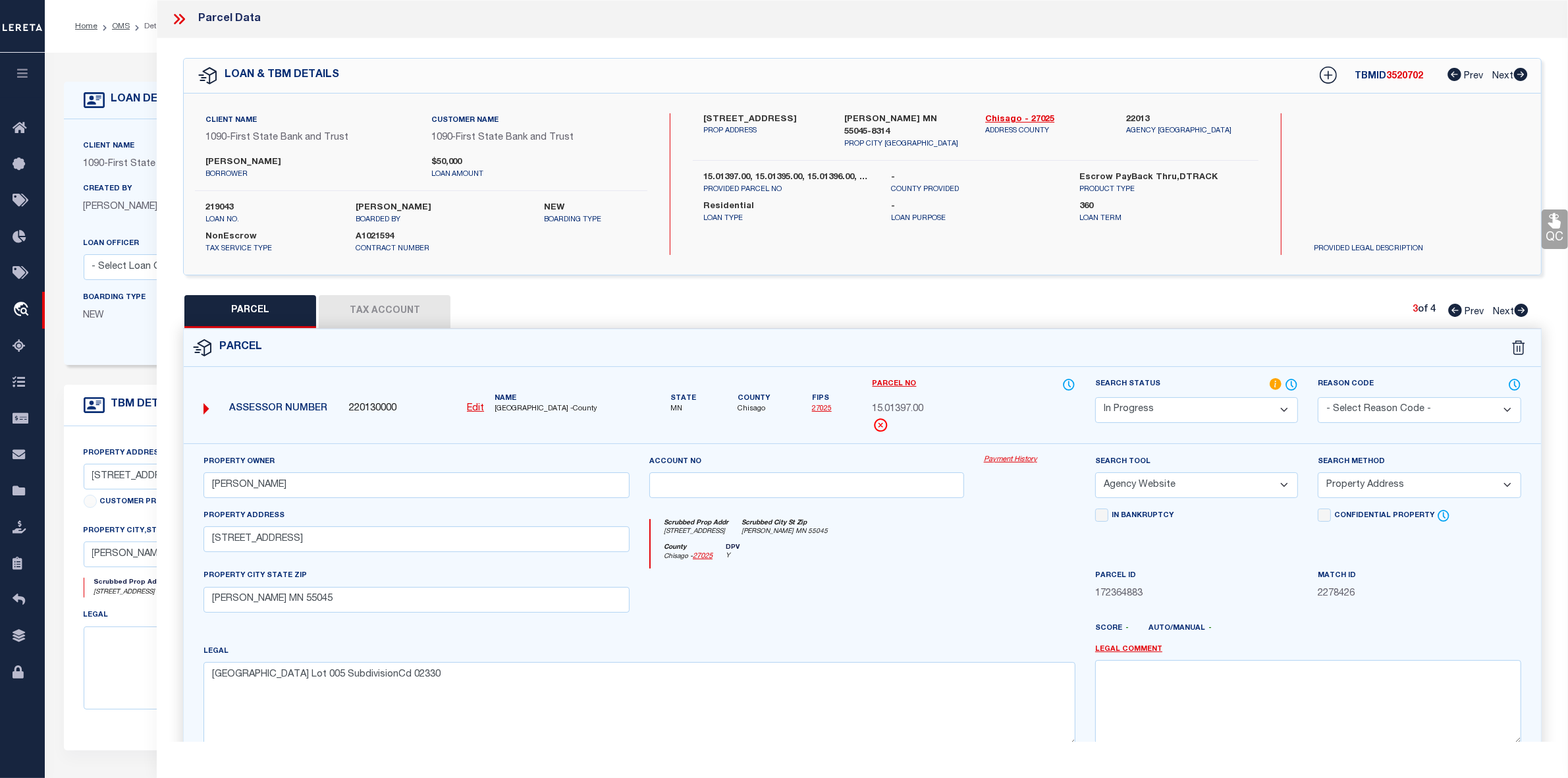
click at [1318, 474] on select "-- Select Search Method -- Property Address Legal Liability Info Provided" at bounding box center [1418, 485] width 202 height 26
click at [847, 544] on div "Scrubbed Prop Addr 28015 Lakelawn Drive Scrubbed City St Zip Lindstrom MN 55045" at bounding box center [863, 531] width 425 height 24
click at [469, 406] on u "Edit" at bounding box center [475, 408] width 17 height 9
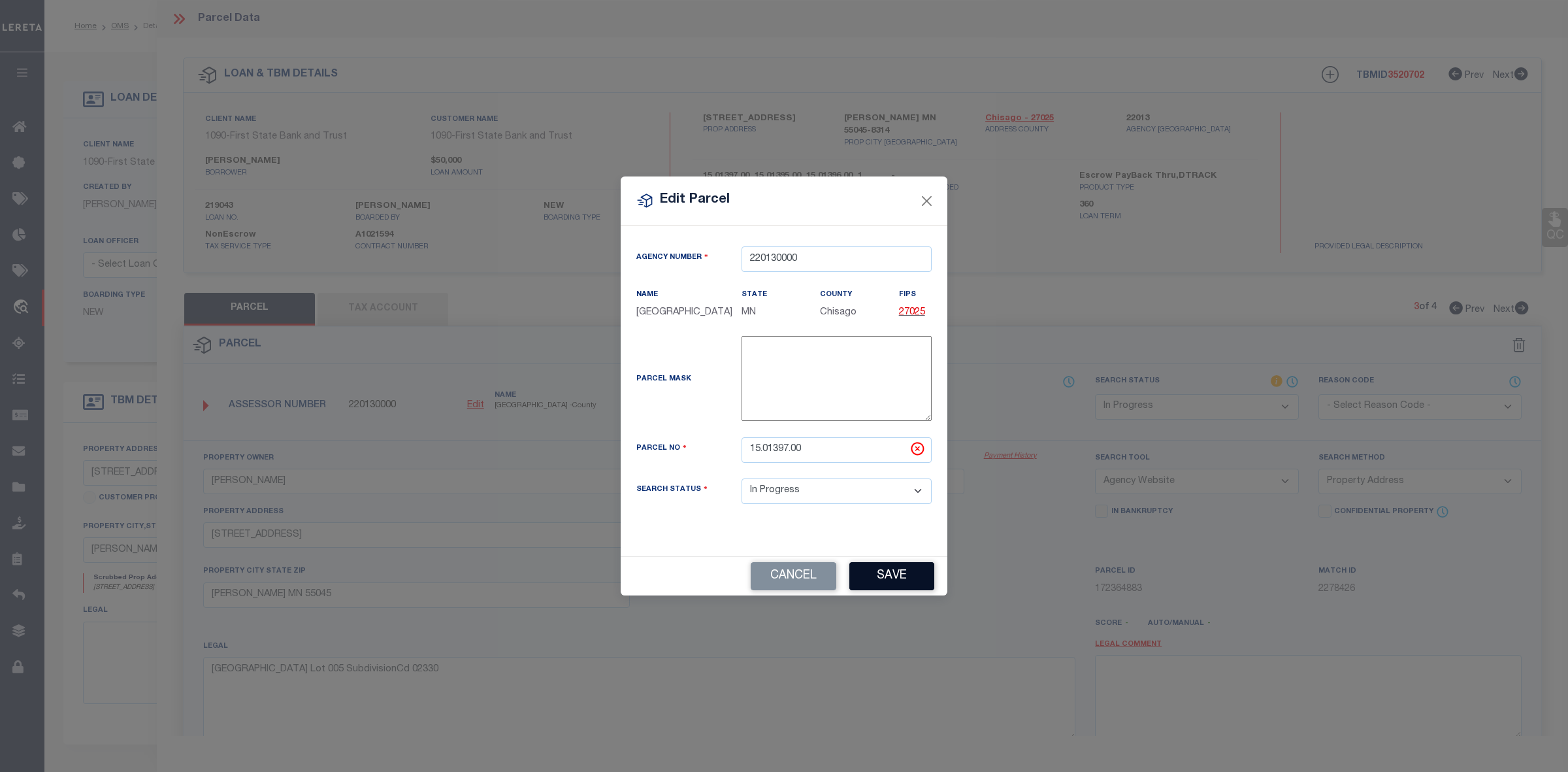
click at [889, 578] on button "Save" at bounding box center [891, 576] width 85 height 28
click at [926, 198] on button "Close" at bounding box center [926, 200] width 17 height 17
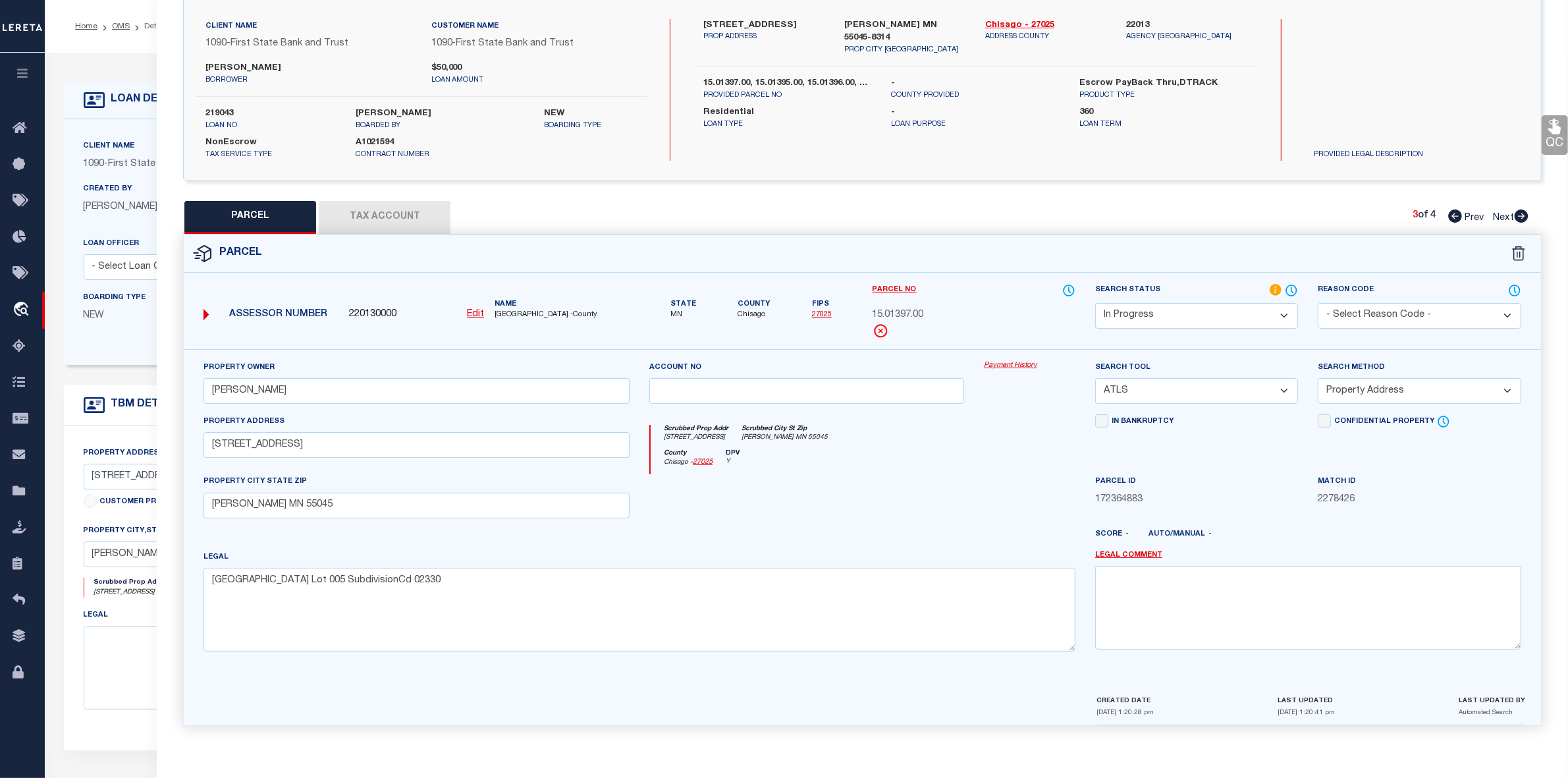
scroll to position [231, 0]
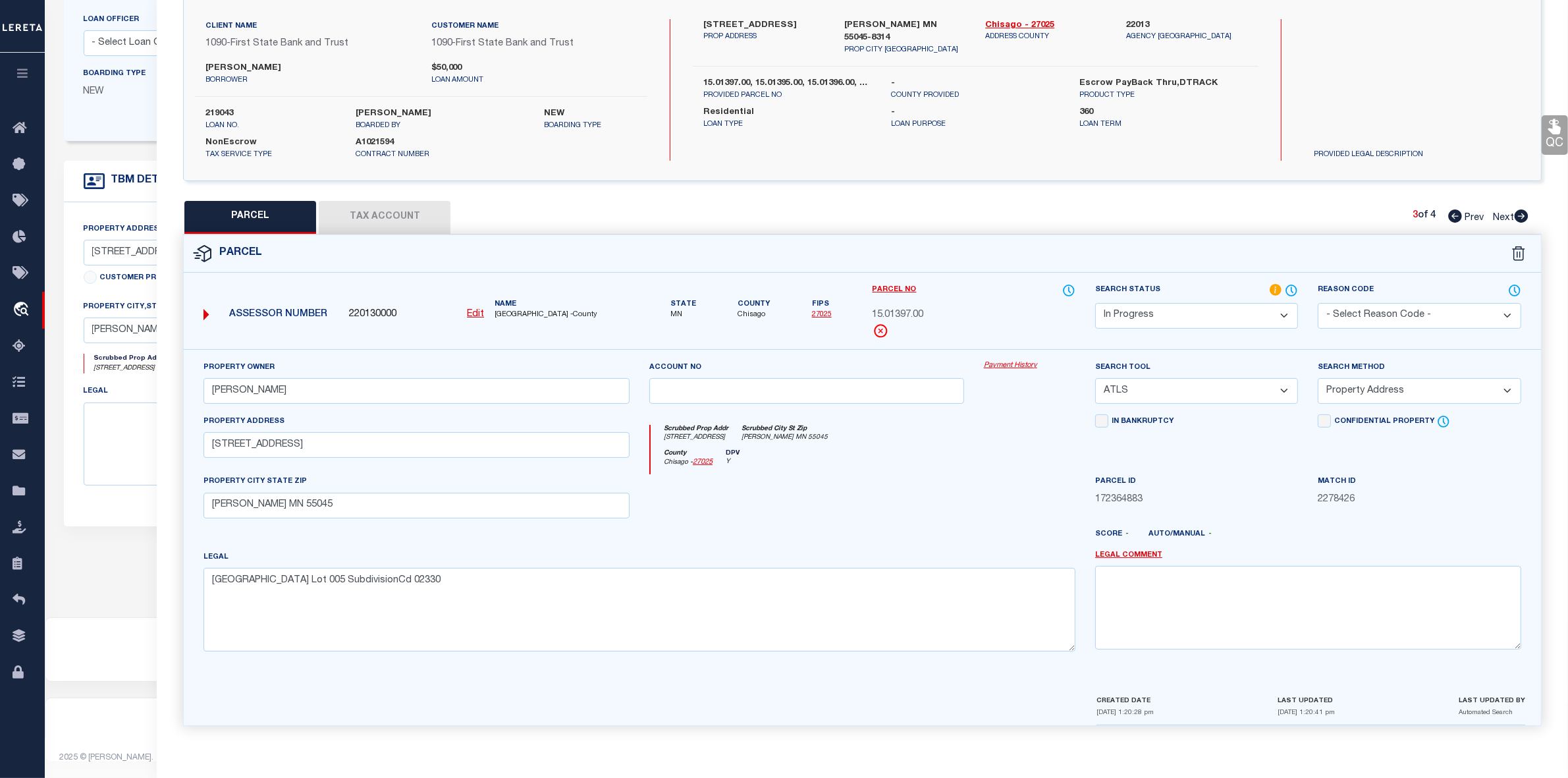
click at [1203, 390] on select "-- Select Search Tool -- 3rd Party Website Agency File Agency Website ATLS CNV-…" at bounding box center [1196, 391] width 202 height 26
click at [1095, 378] on select "-- Select Search Tool -- 3rd Party Website Agency File Agency Website ATLS CNV-…" at bounding box center [1196, 391] width 202 height 26
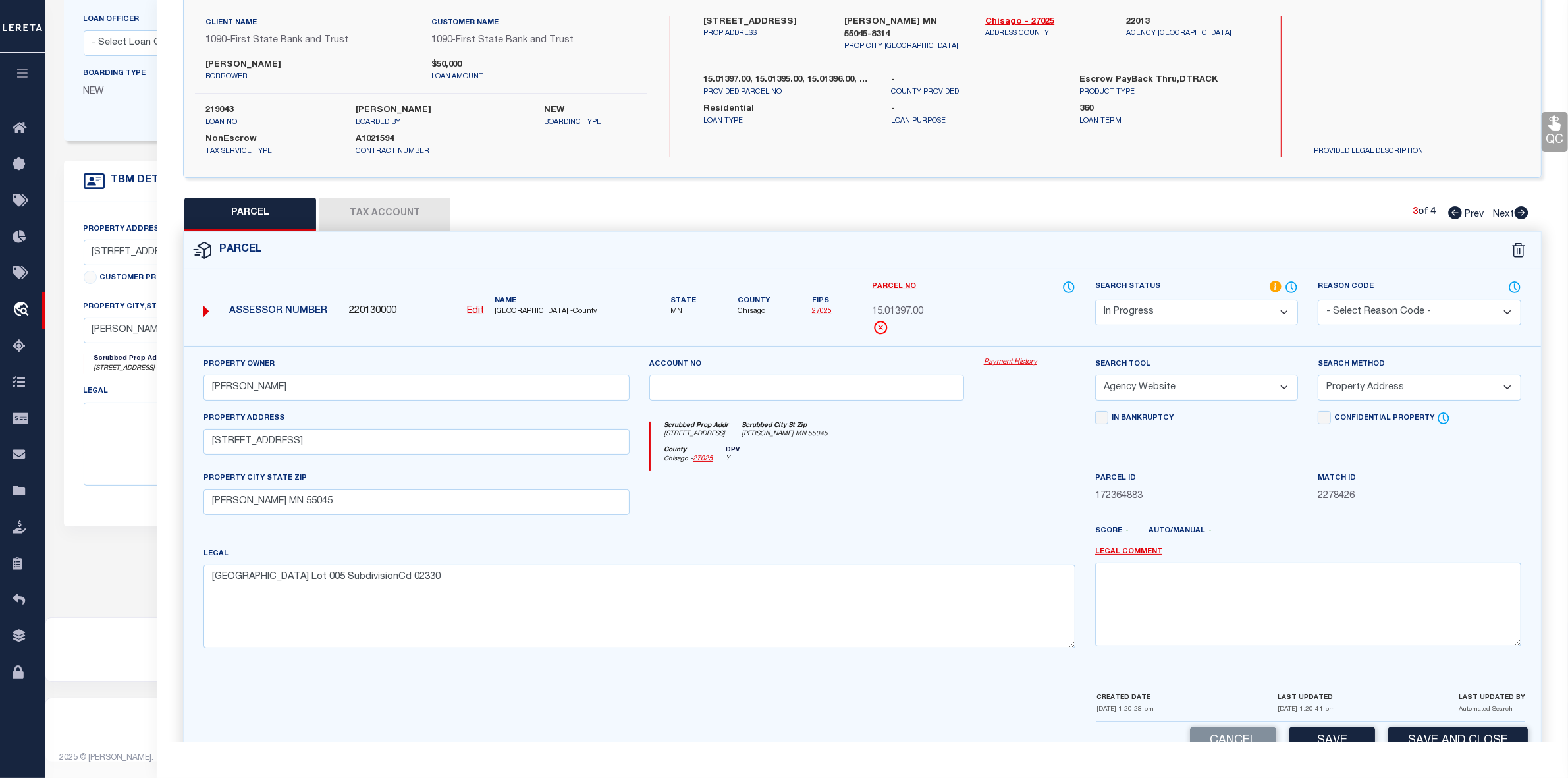
scroll to position [137, 0]
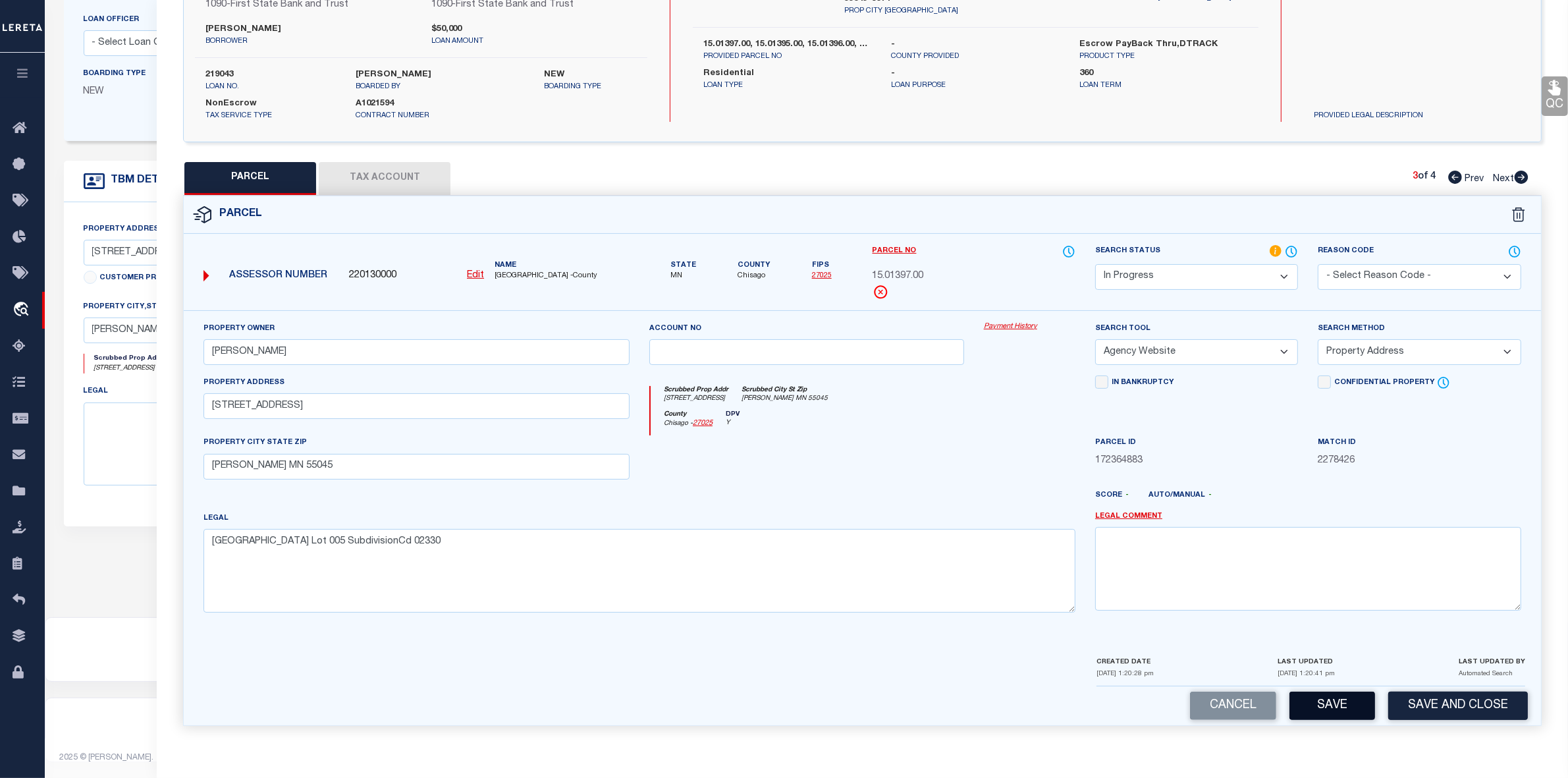
click at [1338, 705] on button "Save" at bounding box center [1333, 705] width 86 height 28
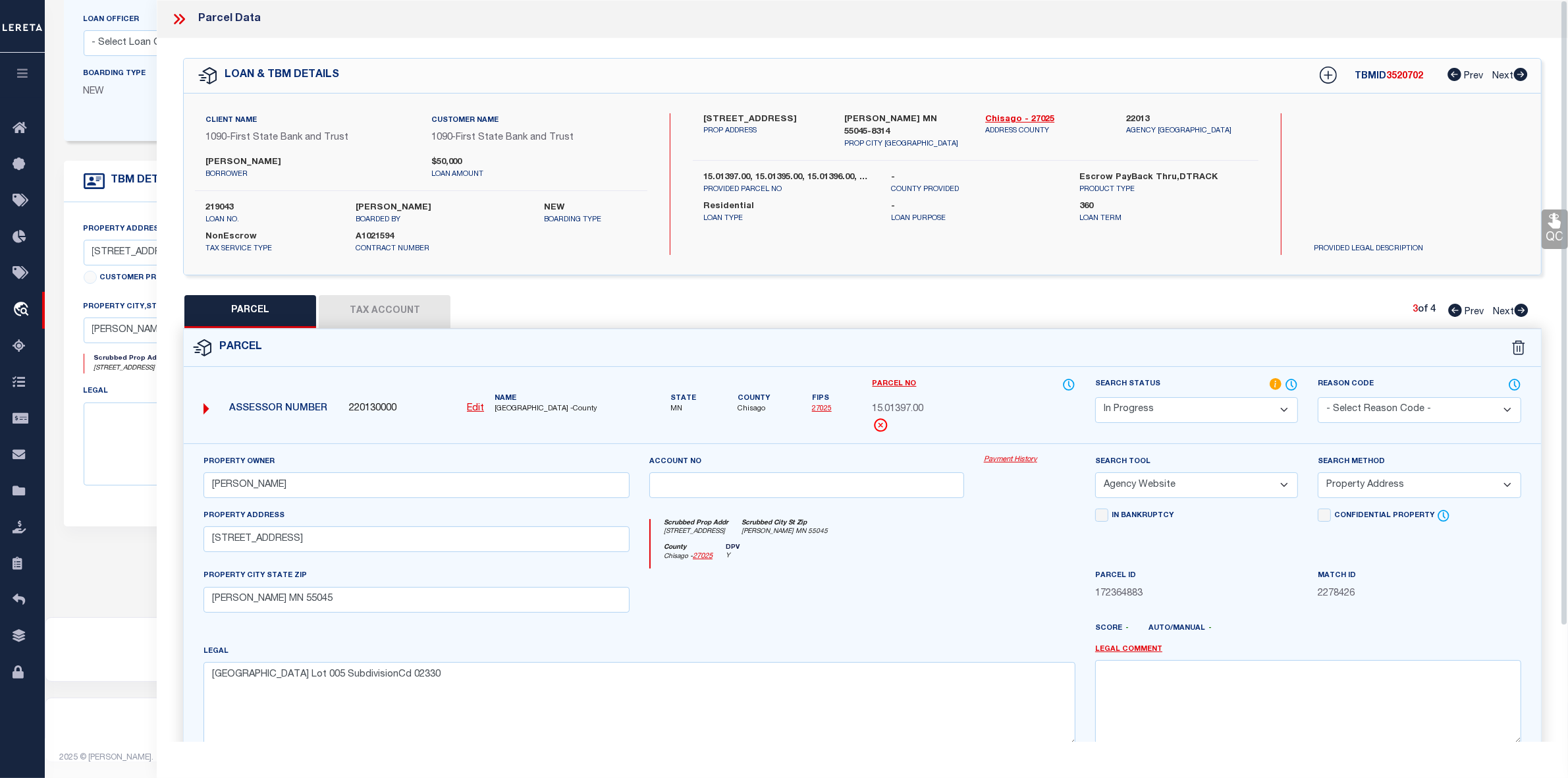
click at [374, 317] on button "Tax Account" at bounding box center [385, 311] width 132 height 33
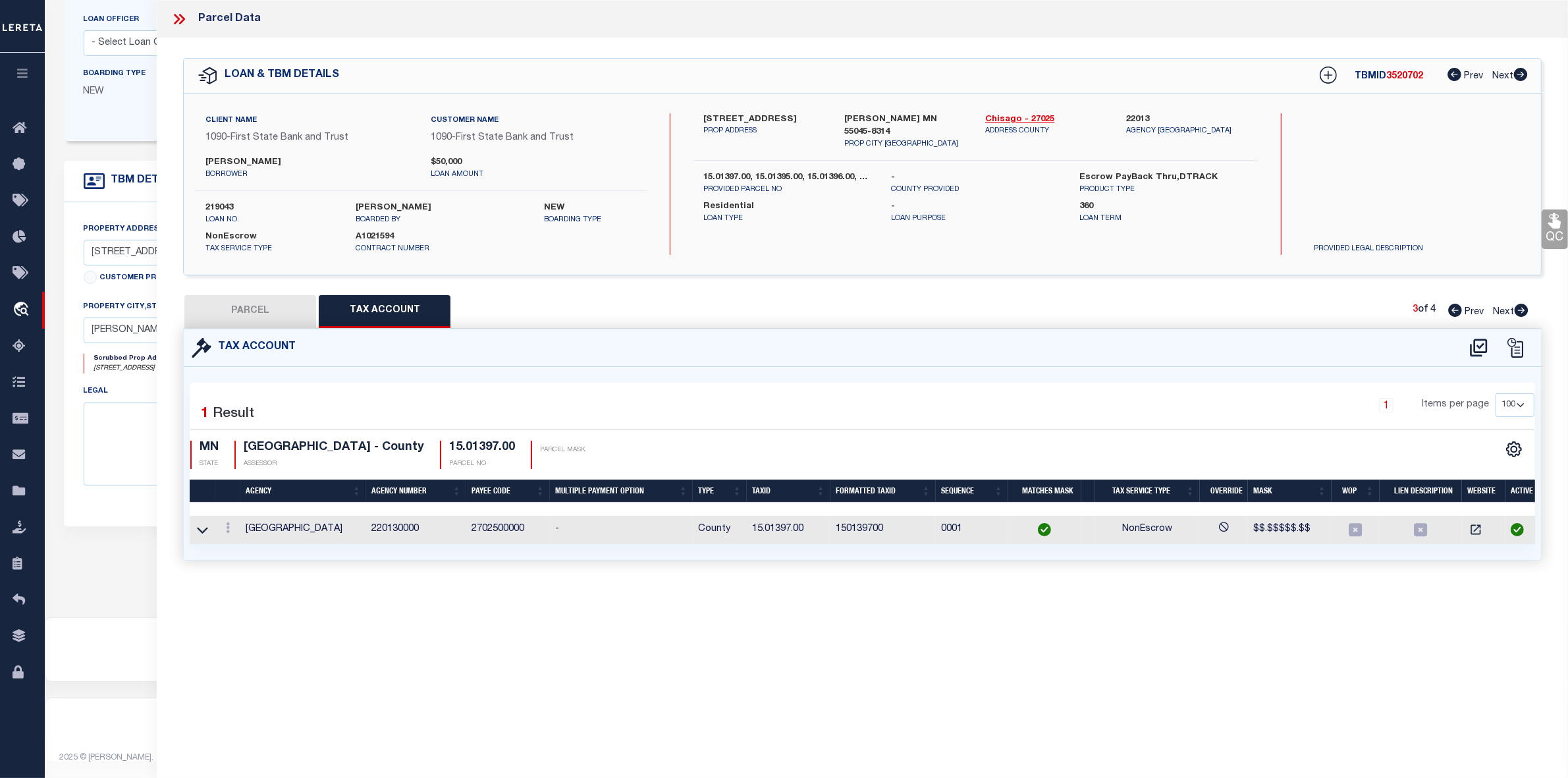
click at [257, 307] on button "PARCEL" at bounding box center [250, 311] width 132 height 33
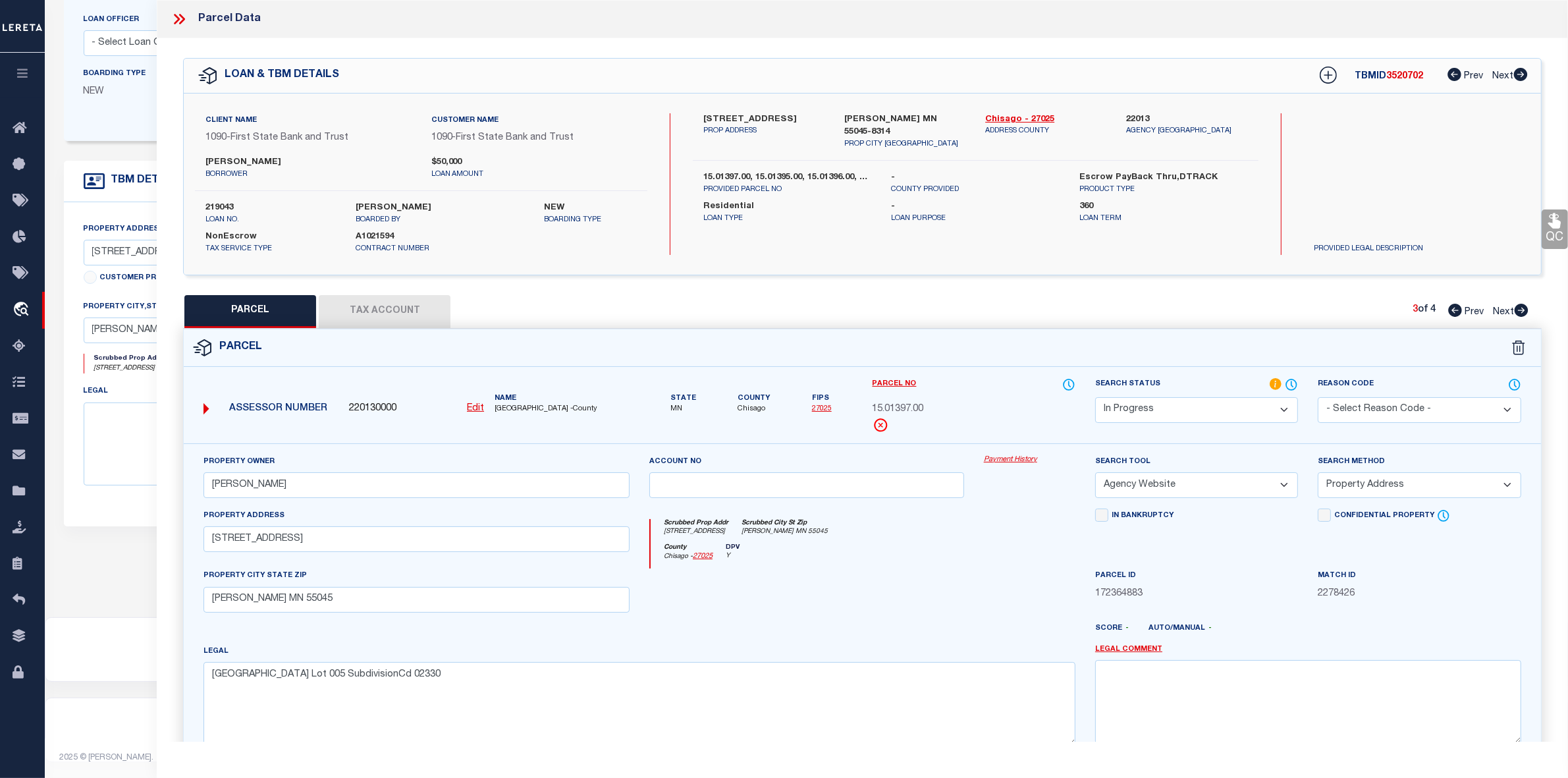
click at [1452, 311] on icon at bounding box center [1455, 309] width 14 height 13
click at [1153, 408] on select "Automated Search Bad Parcel Complete Duplicate Parcel High Dollar Reporting In …" at bounding box center [1196, 410] width 202 height 26
click at [1095, 397] on select "Automated Search Bad Parcel Complete Duplicate Parcel High Dollar Reporting In …" at bounding box center [1196, 410] width 202 height 26
click at [1381, 410] on select "- Select Reason Code - 099 - Other (Provide additional detail) ACT - Agency Cha…" at bounding box center [1418, 410] width 202 height 26
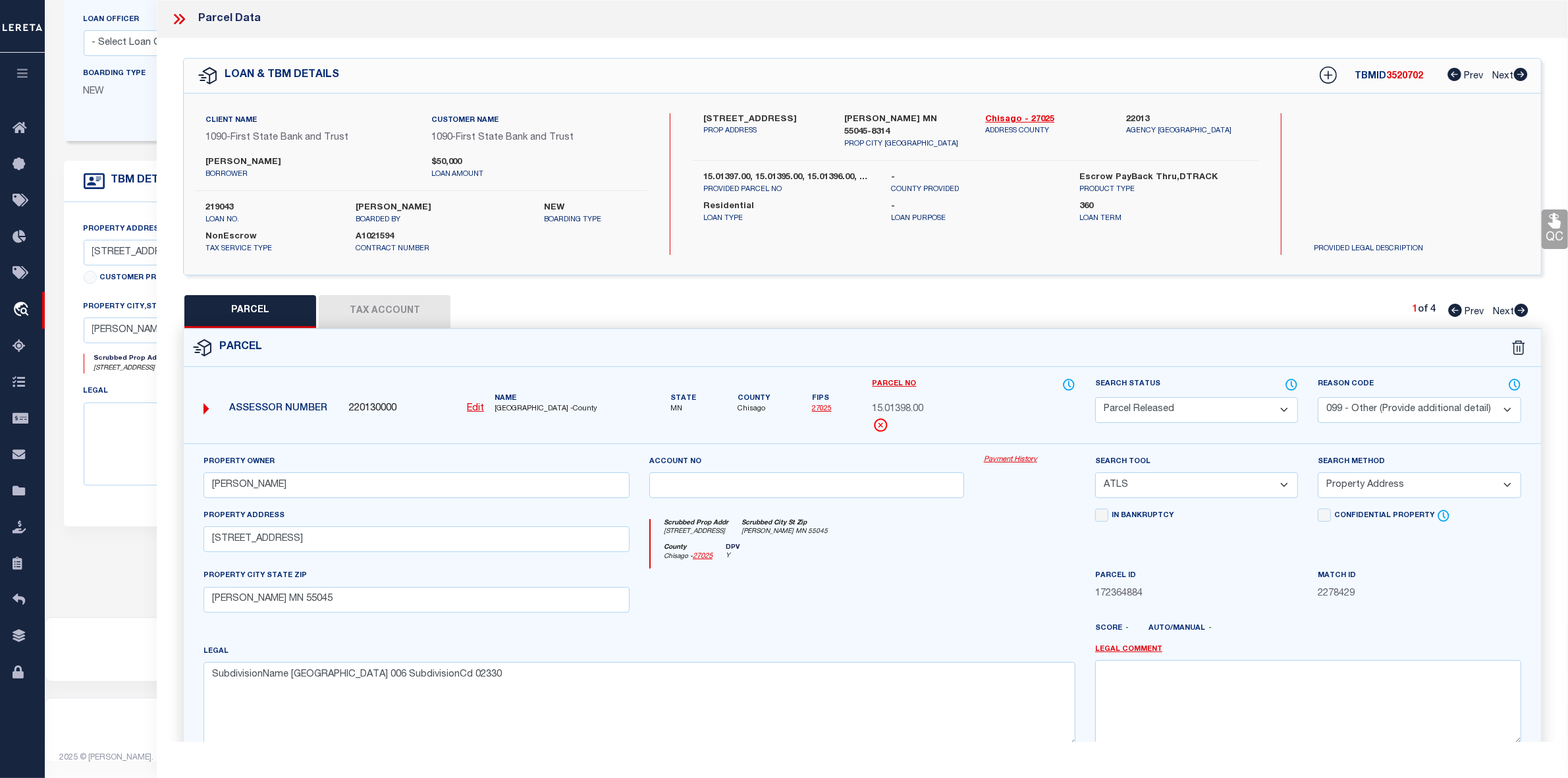
click at [1318, 397] on select "- Select Reason Code - 099 - Other (Provide additional detail) ACT - Agency Cha…" at bounding box center [1418, 410] width 202 height 26
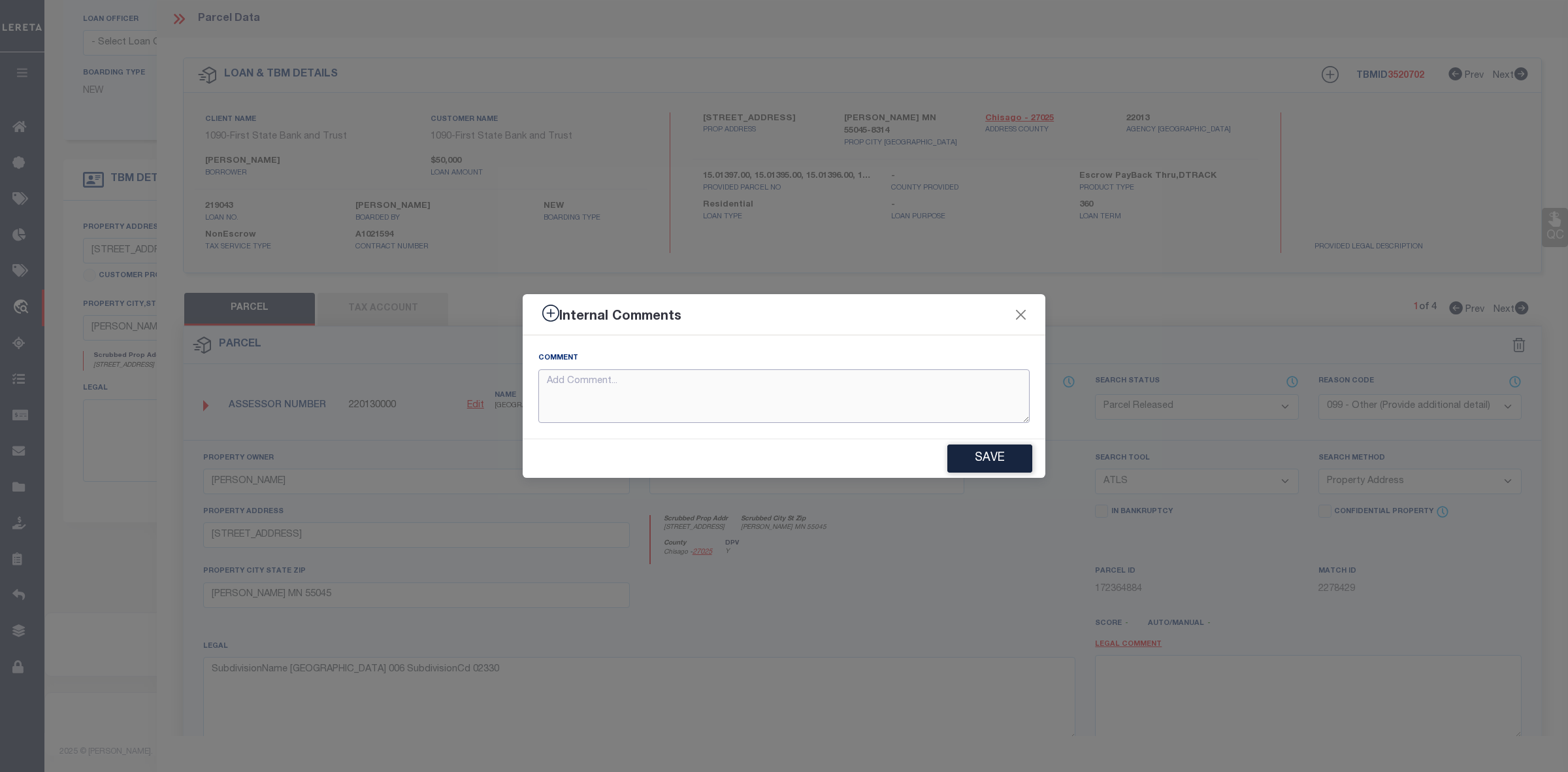
click at [772, 394] on textarea at bounding box center [784, 396] width 492 height 54
click at [1021, 312] on button "Close" at bounding box center [1021, 314] width 17 height 17
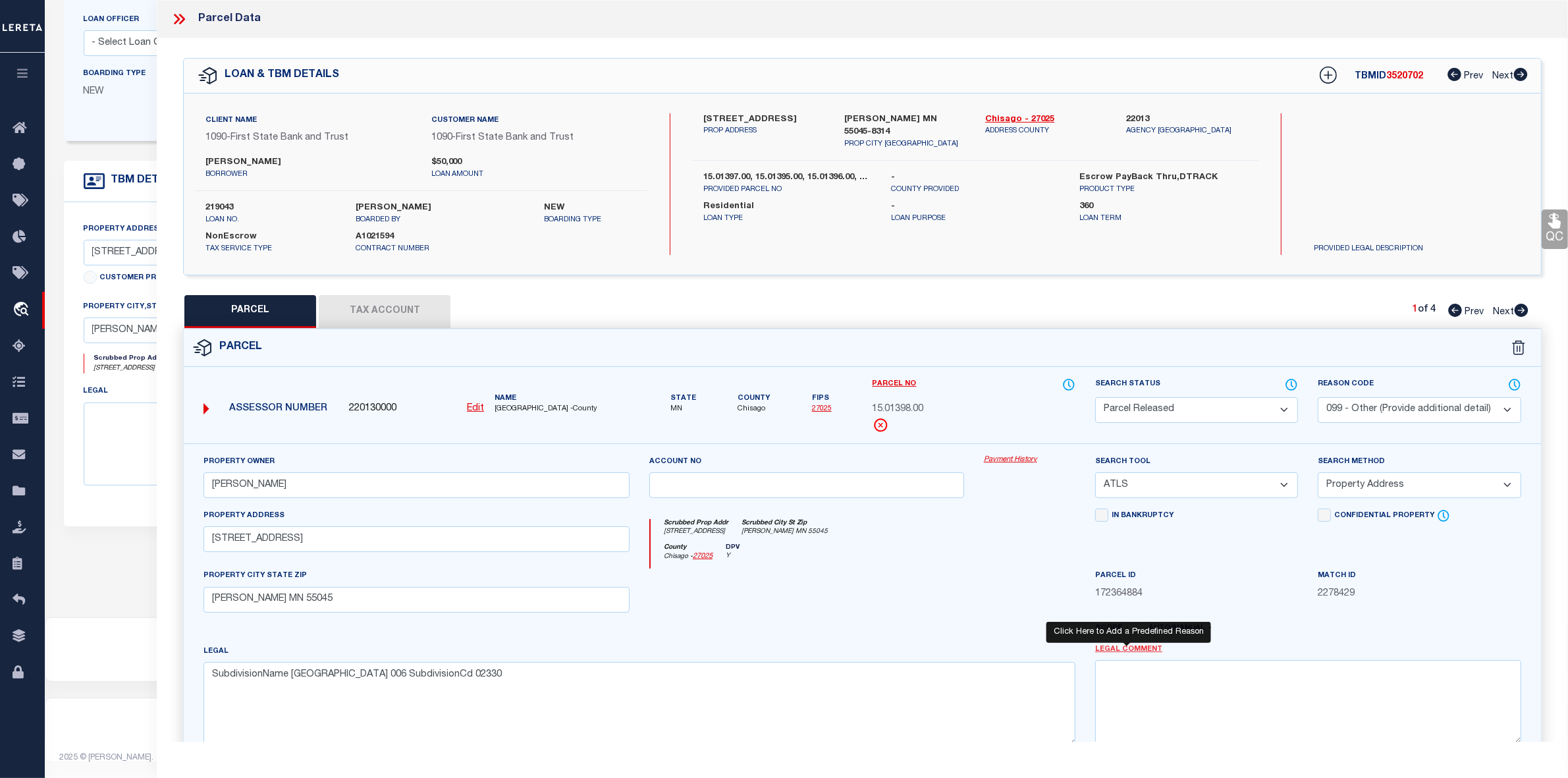
click at [1137, 652] on link "Legal Comment" at bounding box center [1128, 649] width 67 height 11
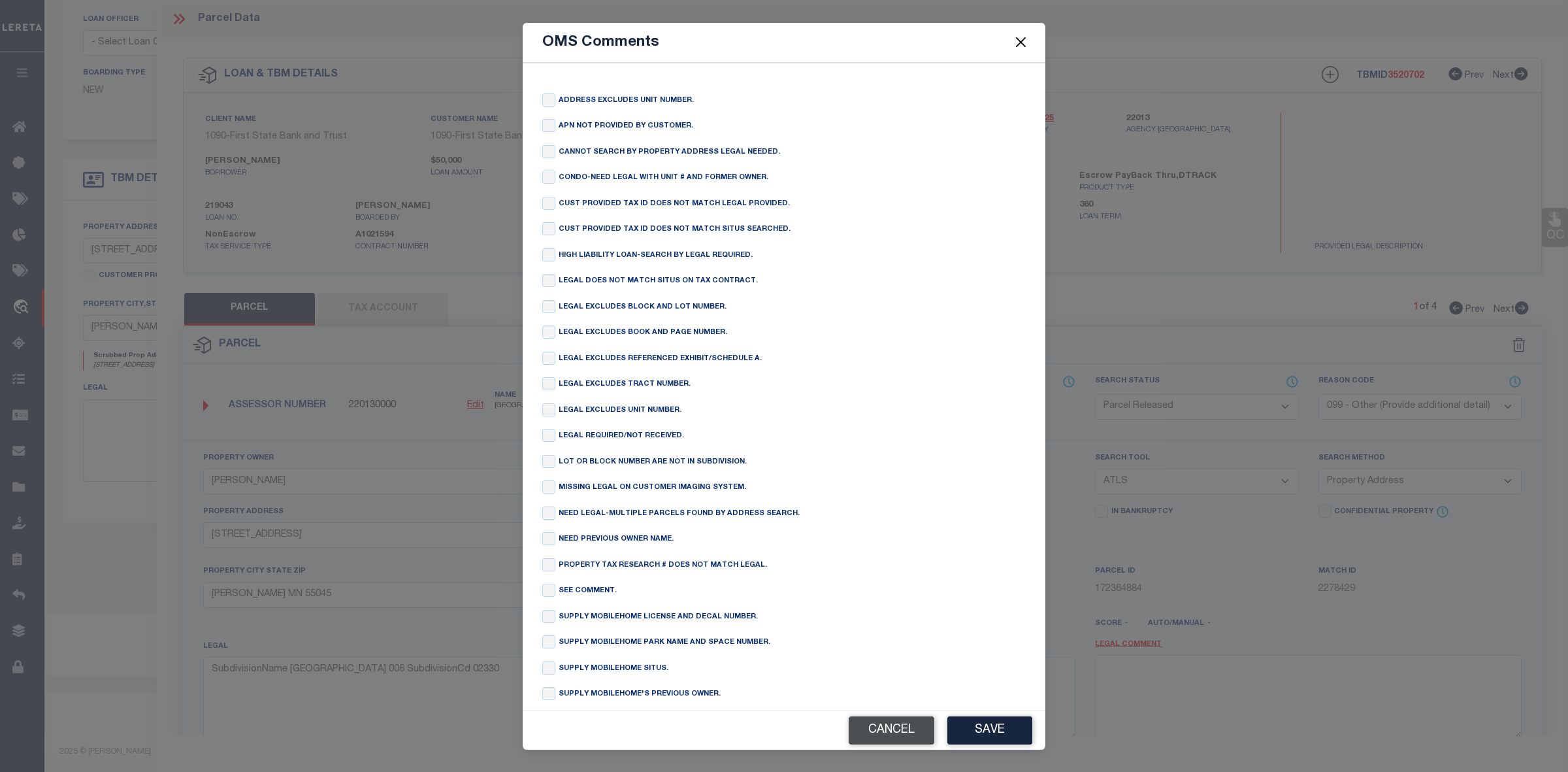
click at [909, 730] on button "Cancel" at bounding box center [891, 730] width 86 height 28
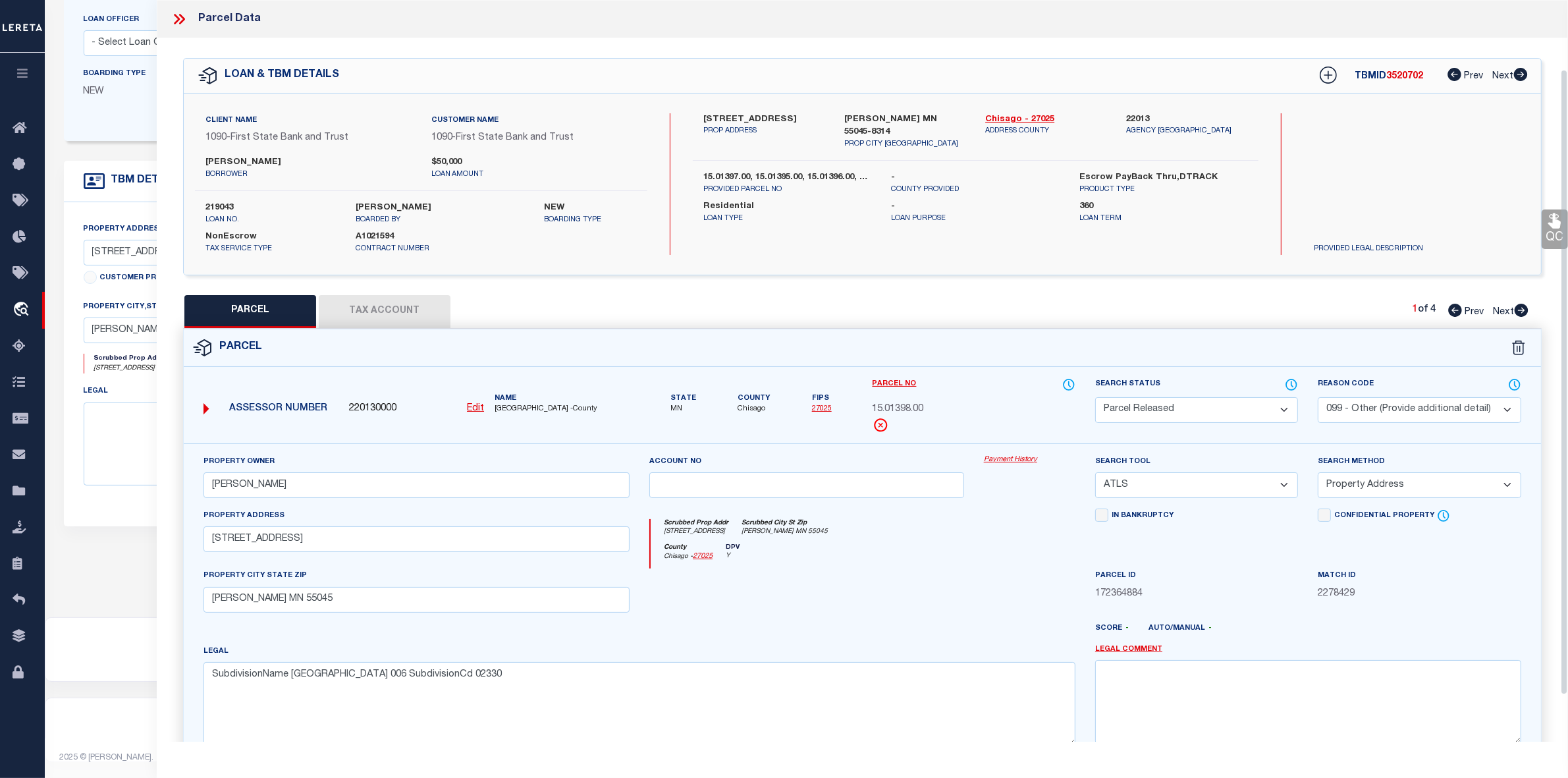
scroll to position [137, 0]
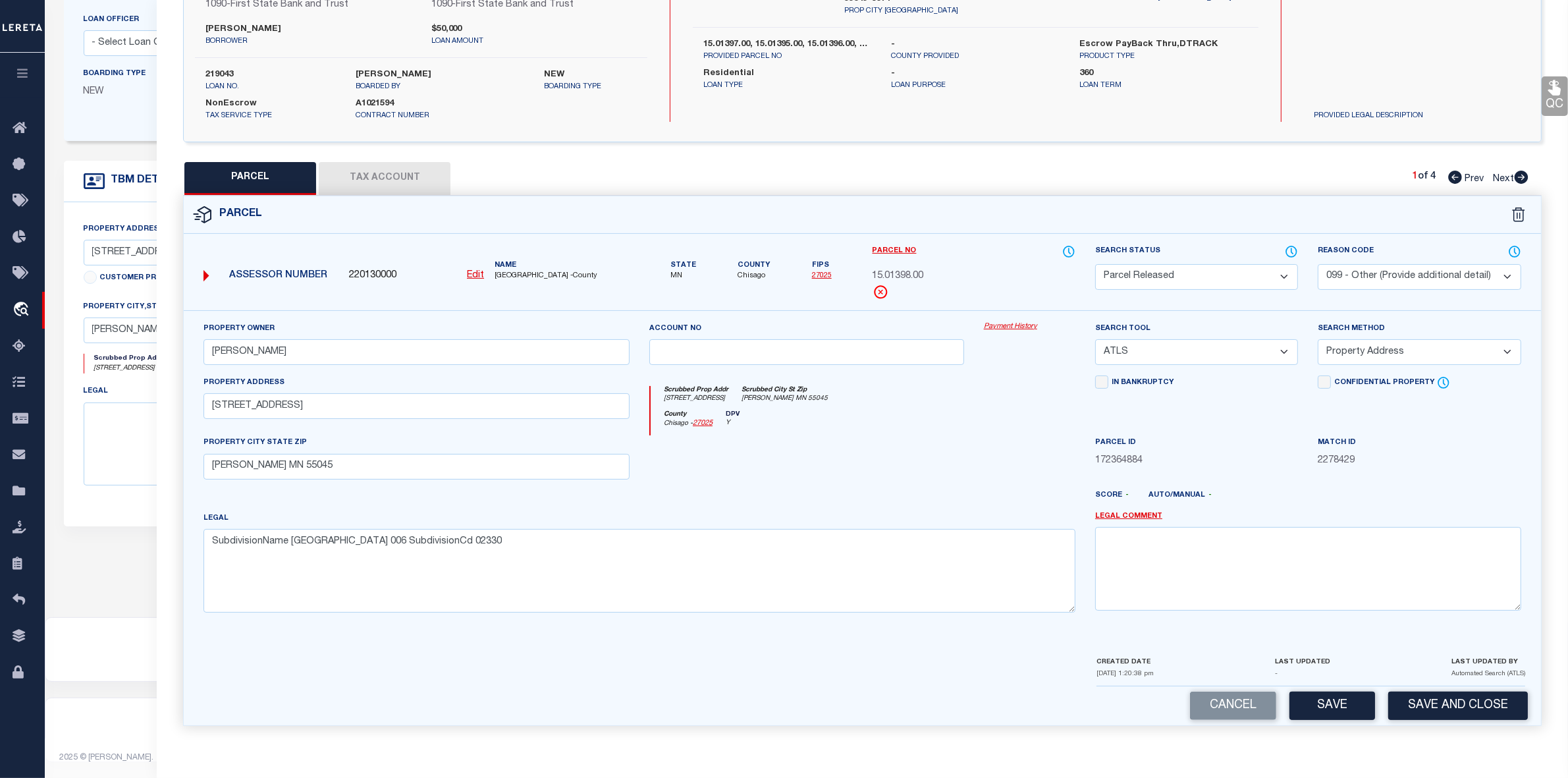
click at [1375, 270] on select "- Select Reason Code - 099 - Other (Provide additional detail) ACT - Agency Cha…" at bounding box center [1418, 277] width 202 height 26
click at [1318, 264] on select "- Select Reason Code - 099 - Other (Provide additional detail) ACT - Agency Cha…" at bounding box center [1418, 277] width 202 height 26
click at [1204, 568] on textarea at bounding box center [1308, 568] width 426 height 83
click at [1455, 172] on icon at bounding box center [1455, 177] width 14 height 13
click at [1518, 171] on icon at bounding box center [1522, 177] width 14 height 13
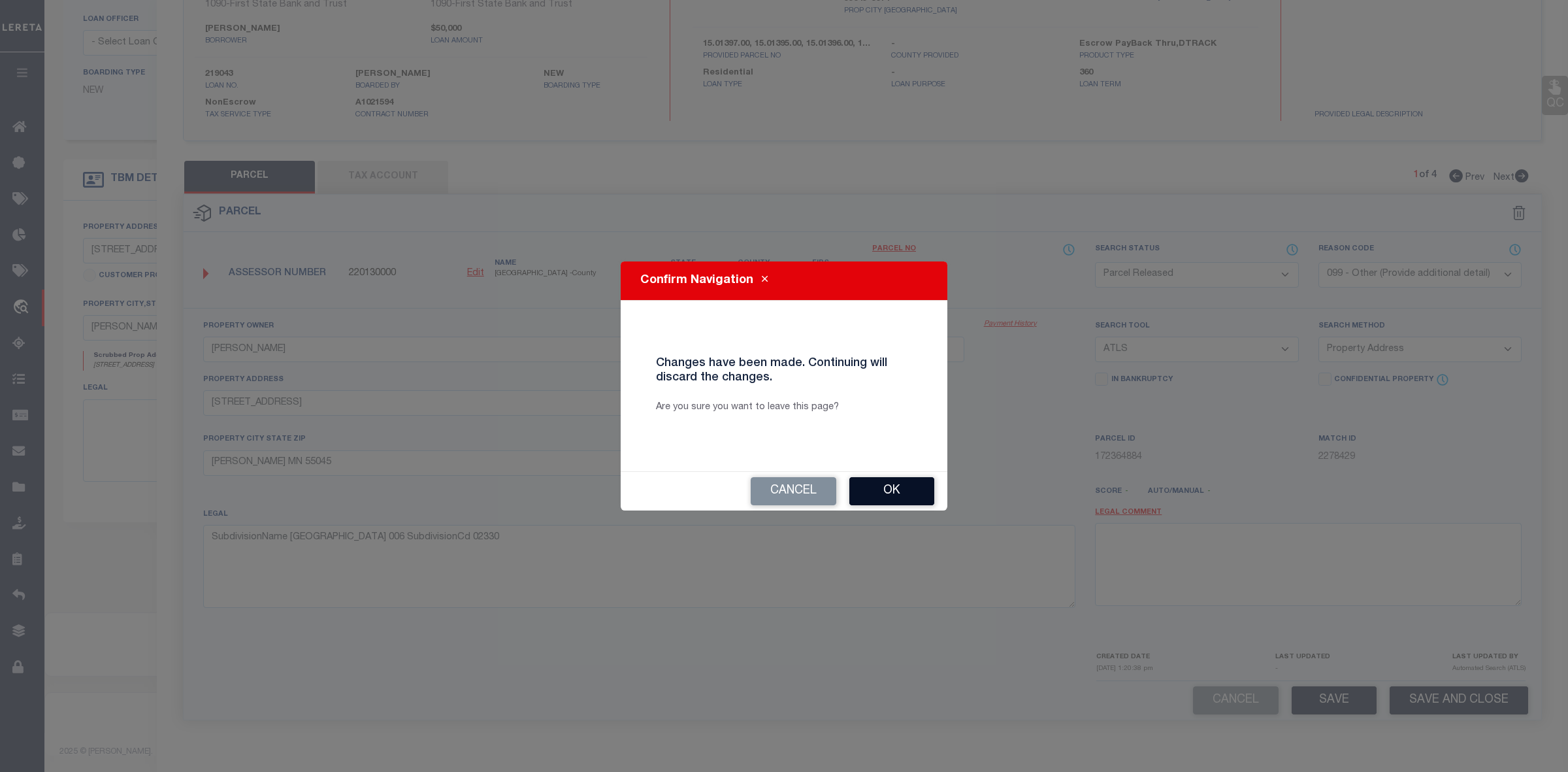
click at [913, 496] on button "Ok" at bounding box center [891, 491] width 85 height 28
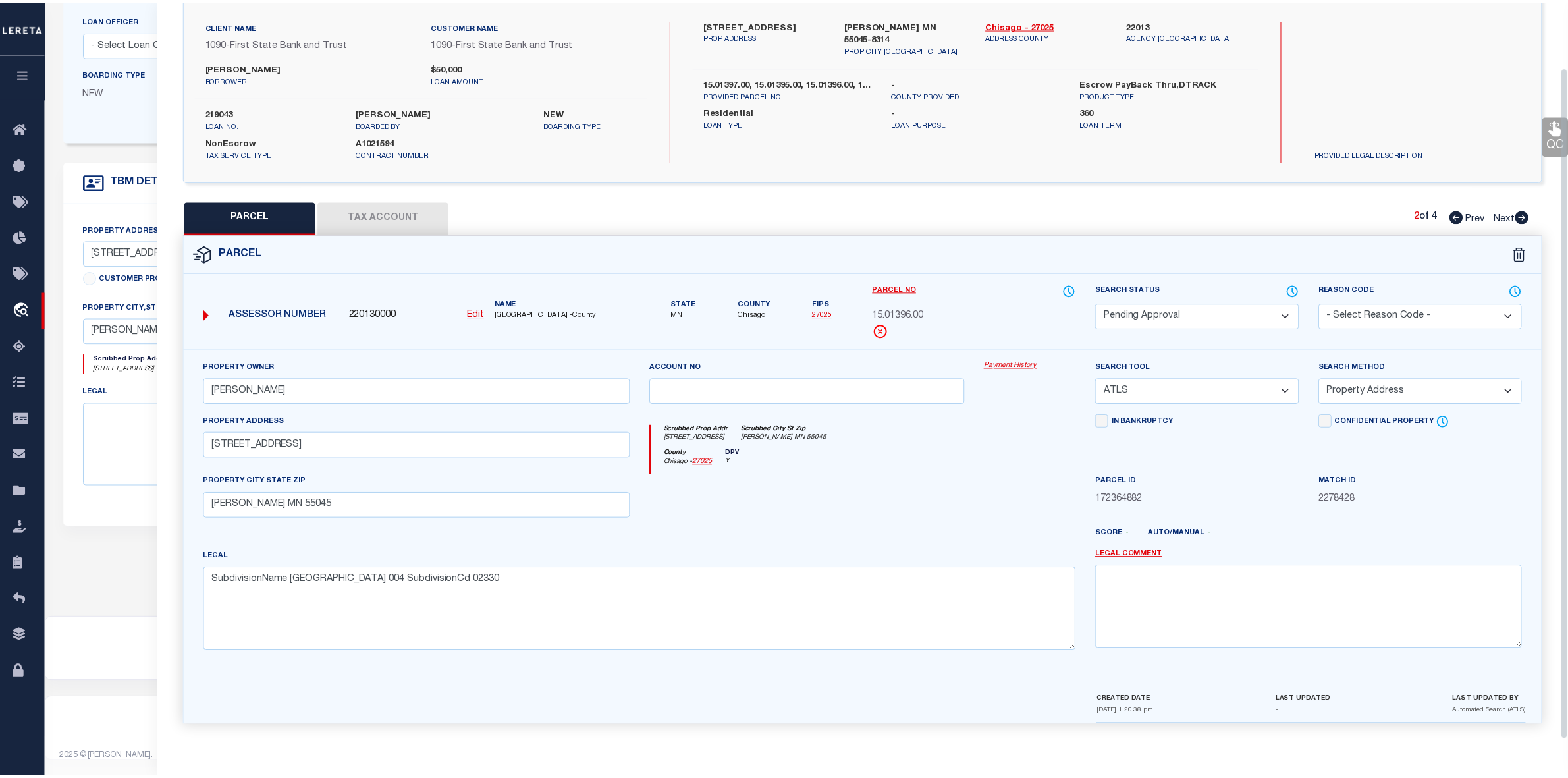
scroll to position [98, 0]
click at [1457, 209] on icon at bounding box center [1455, 215] width 14 height 13
click at [1176, 309] on select "Automated Search Bad Parcel Complete Duplicate Parcel High Dollar Reporting In …" at bounding box center [1196, 316] width 202 height 26
click at [1095, 303] on select "Automated Search Bad Parcel Complete Duplicate Parcel High Dollar Reporting In …" at bounding box center [1196, 316] width 202 height 26
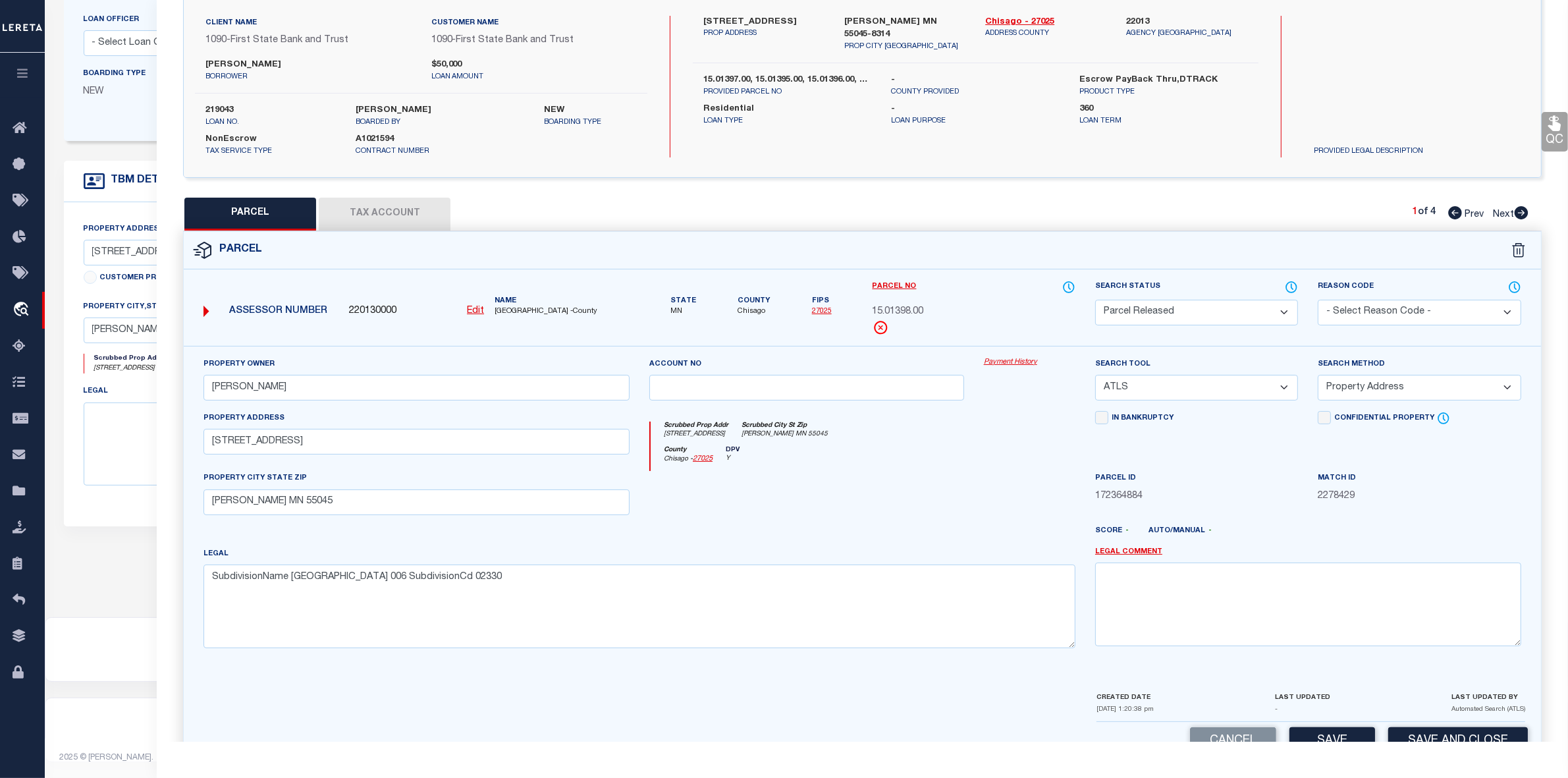
click at [1383, 306] on select "- Select Reason Code - 099 - Other (Provide additional detail) ACT - Agency Cha…" at bounding box center [1418, 312] width 202 height 26
click at [1318, 299] on select "- Select Reason Code - 099 - Other (Provide additional detail) ACT - Agency Cha…" at bounding box center [1418, 312] width 202 height 26
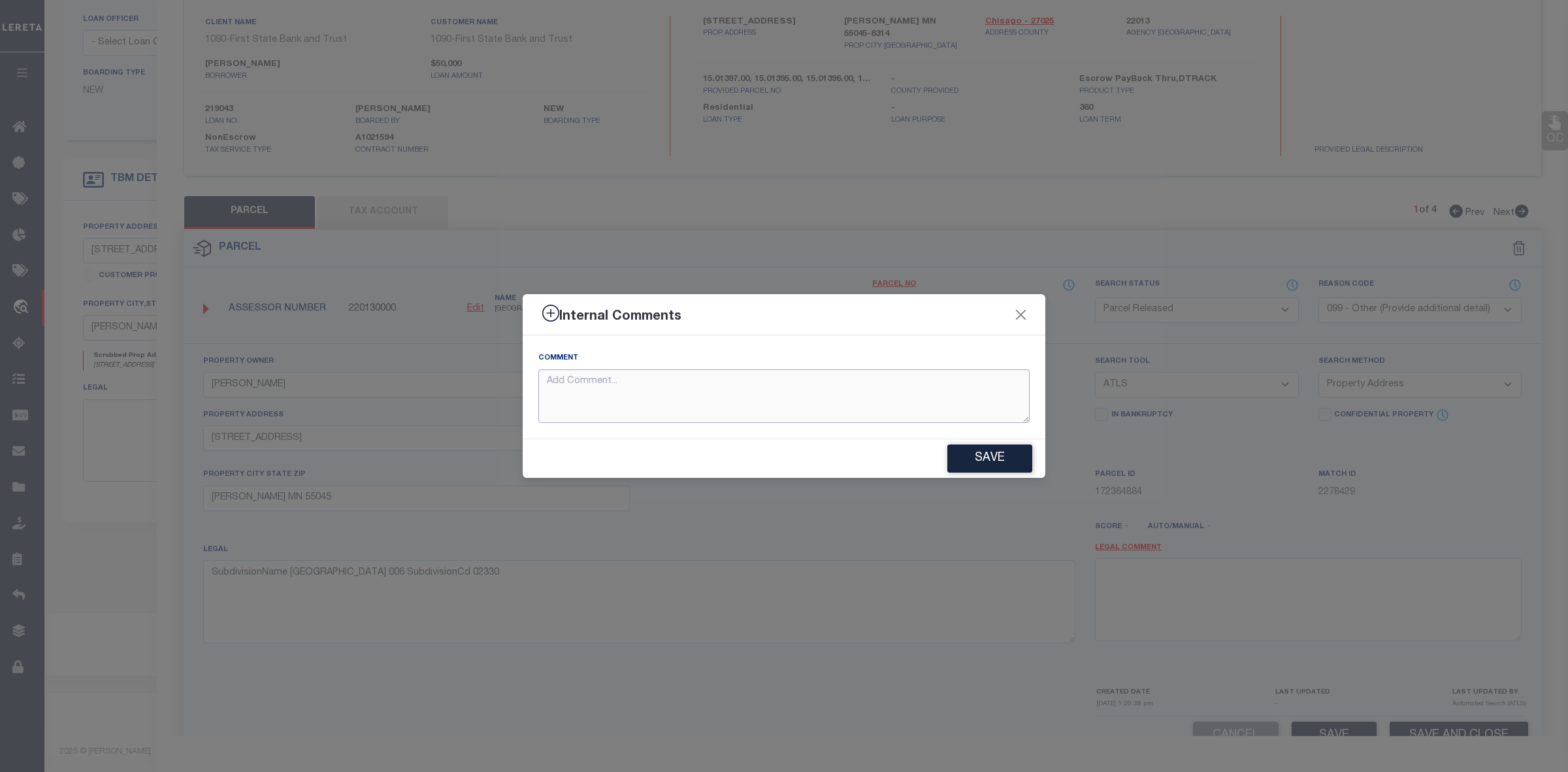
click at [746, 396] on textarea at bounding box center [784, 396] width 492 height 54
click at [1016, 314] on button "Close" at bounding box center [1021, 314] width 17 height 17
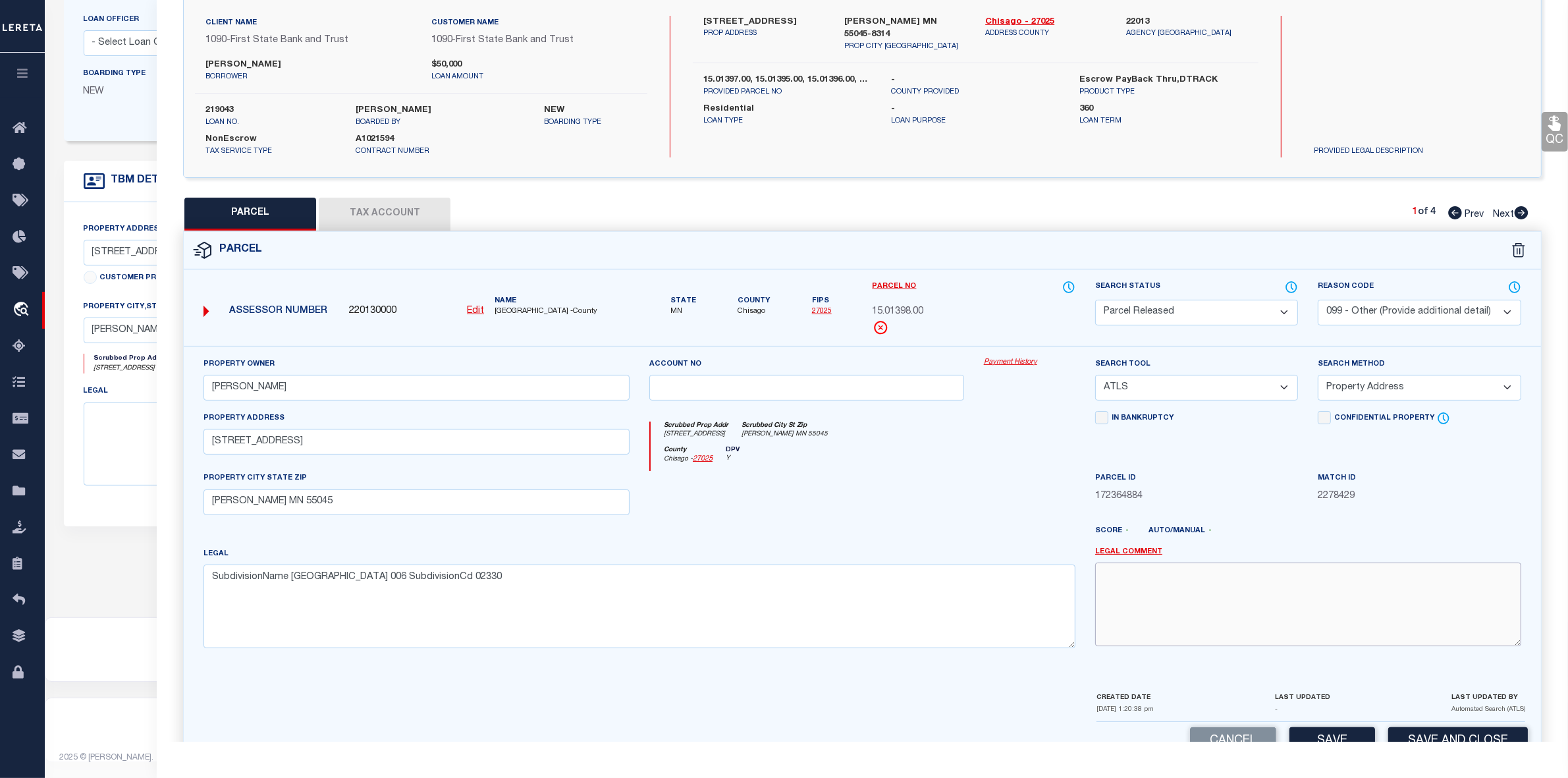
click at [1216, 594] on textarea at bounding box center [1308, 603] width 426 height 83
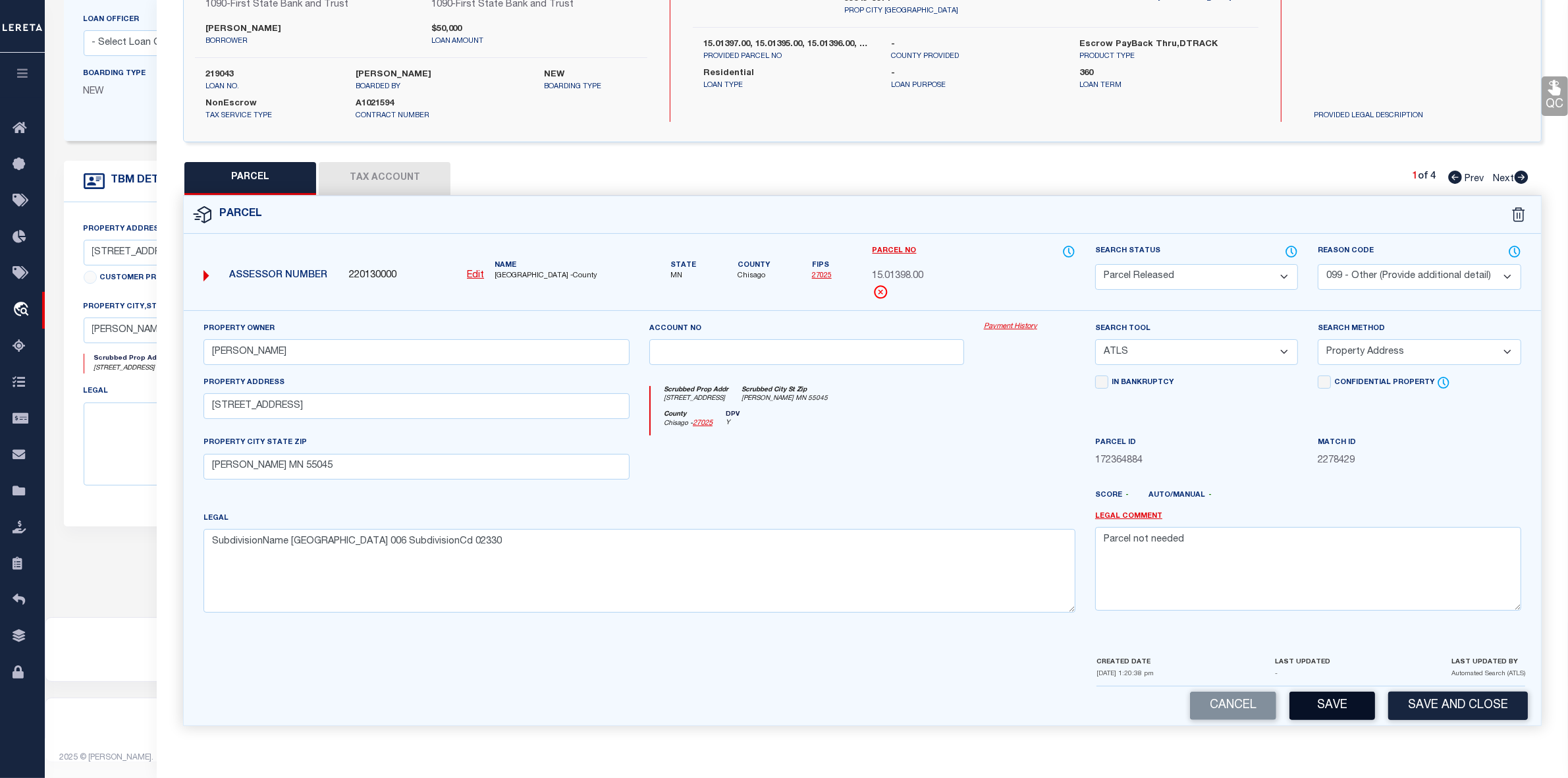
click at [1341, 707] on button "Save" at bounding box center [1333, 705] width 86 height 28
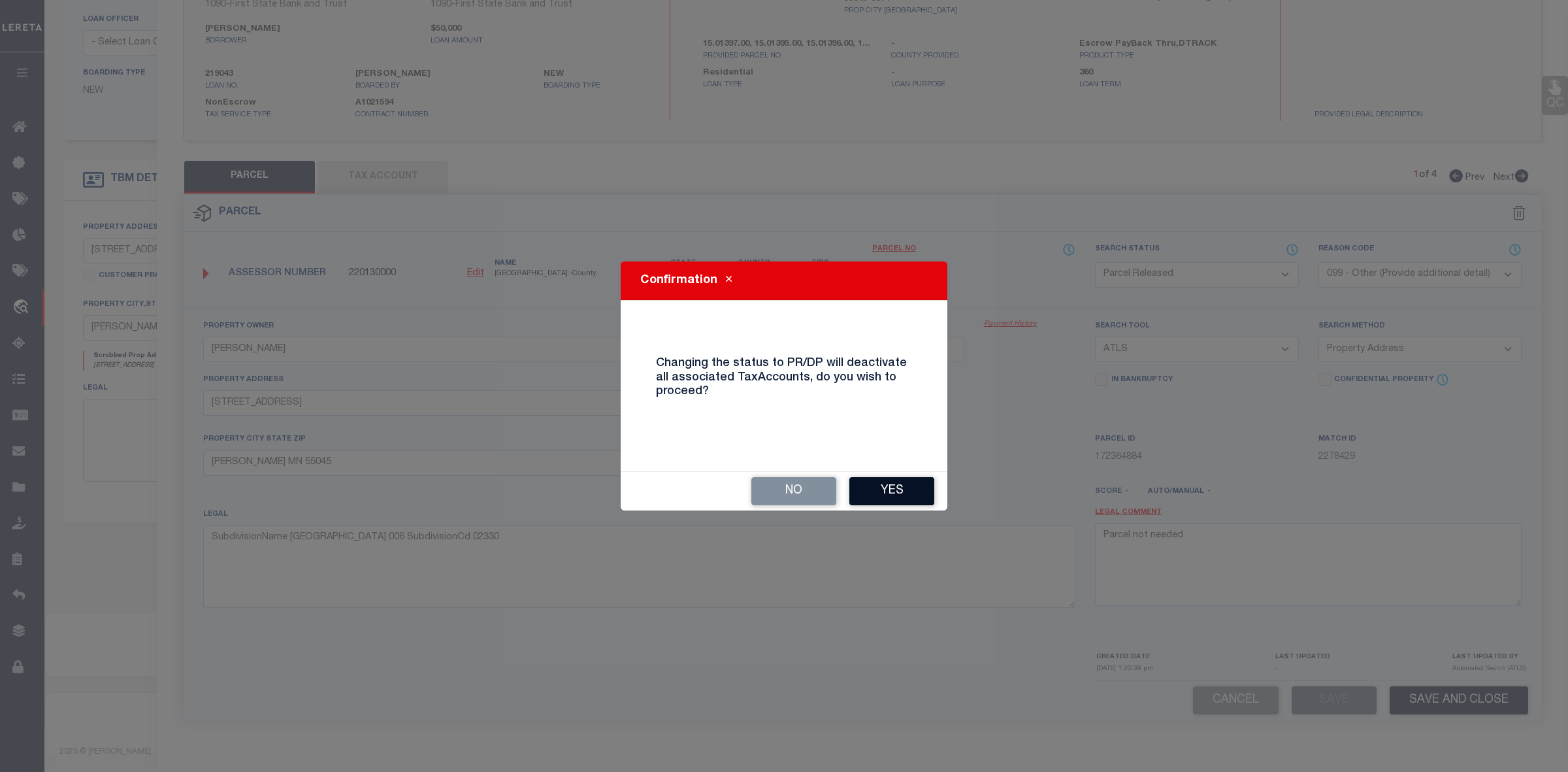
click at [889, 489] on button "Yes" at bounding box center [891, 491] width 85 height 28
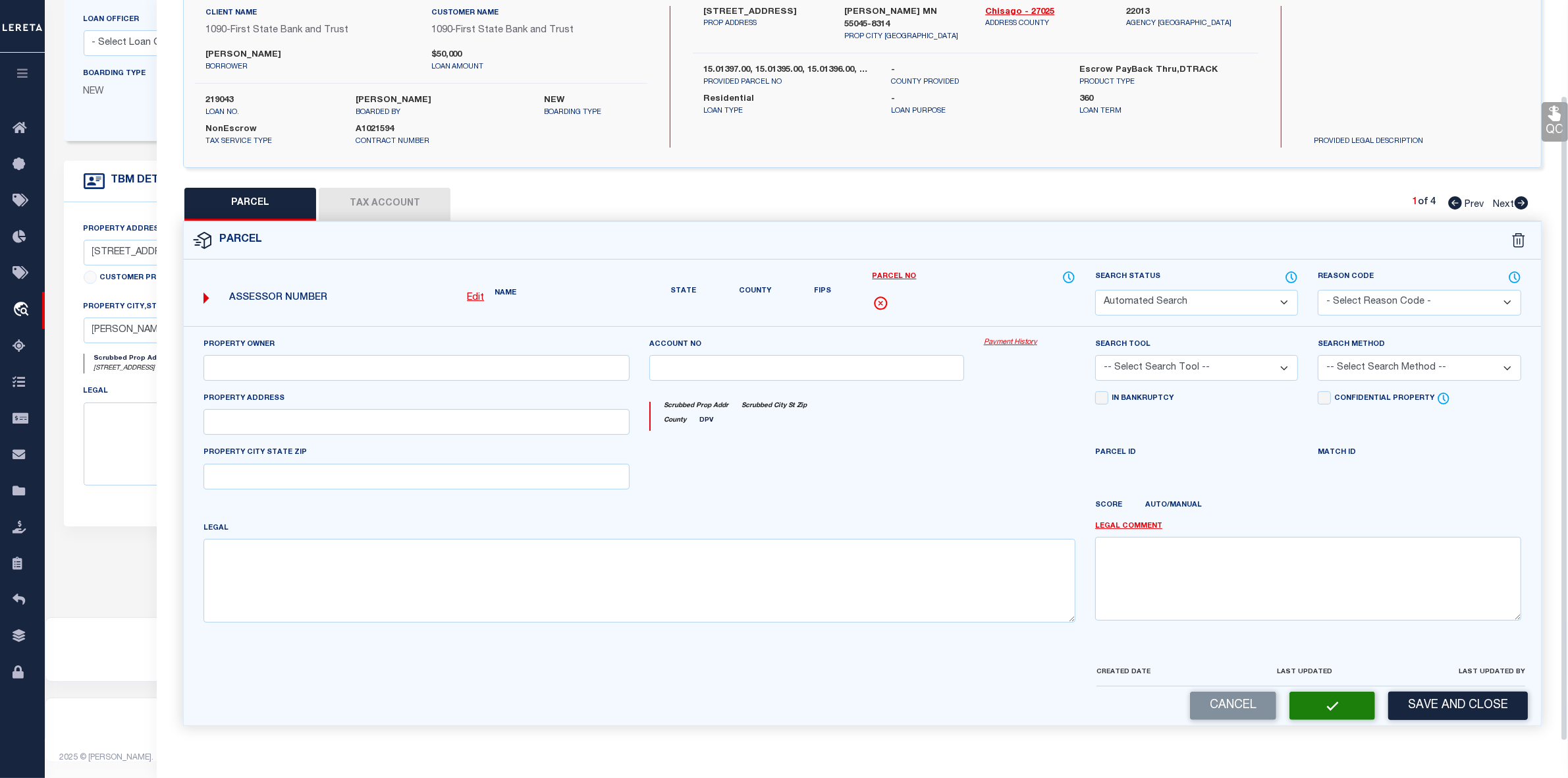
click at [1520, 173] on div "QC QC QC" at bounding box center [862, 336] width 1411 height 811
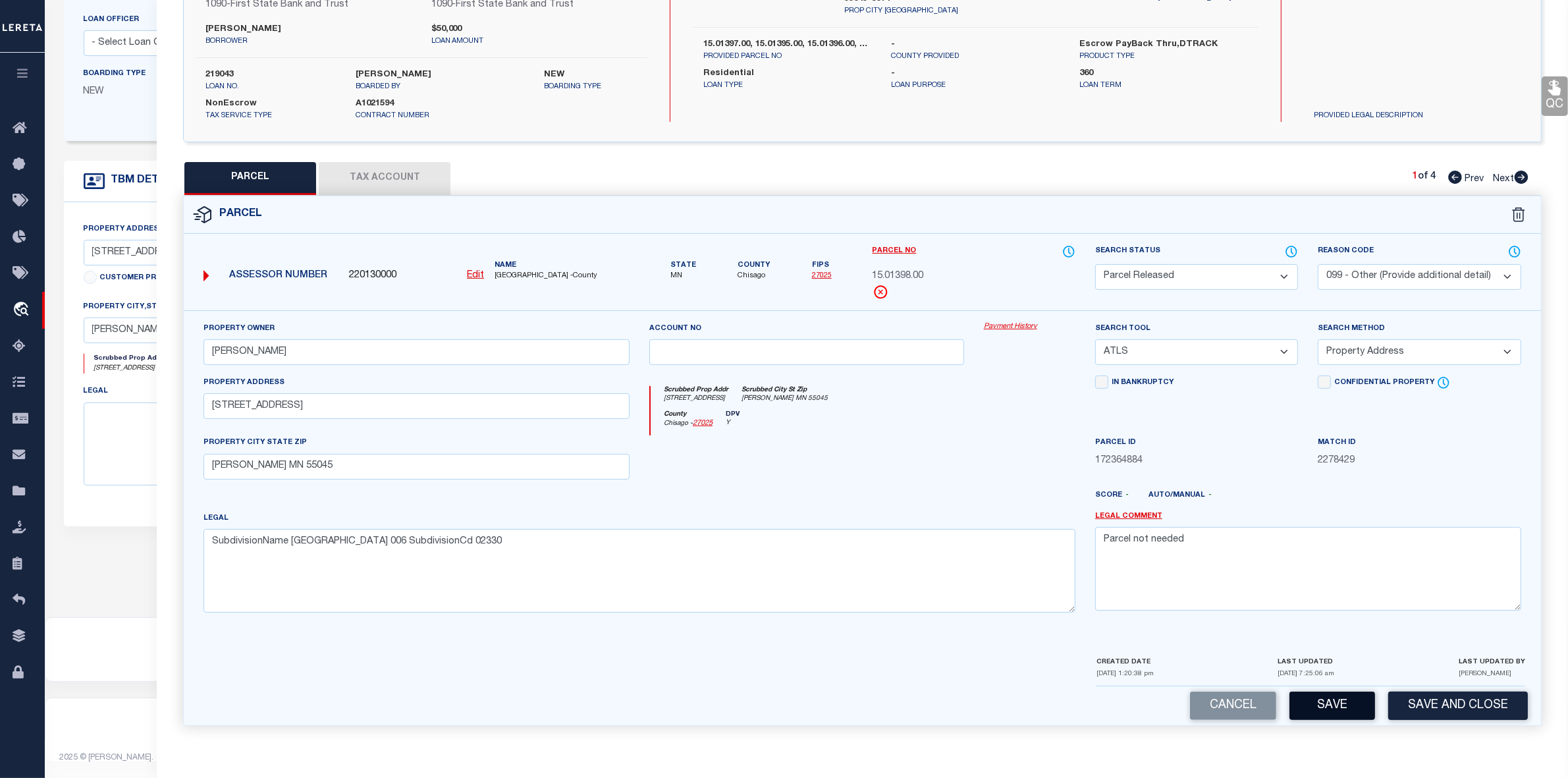
click at [1341, 703] on button "Save" at bounding box center [1333, 705] width 86 height 28
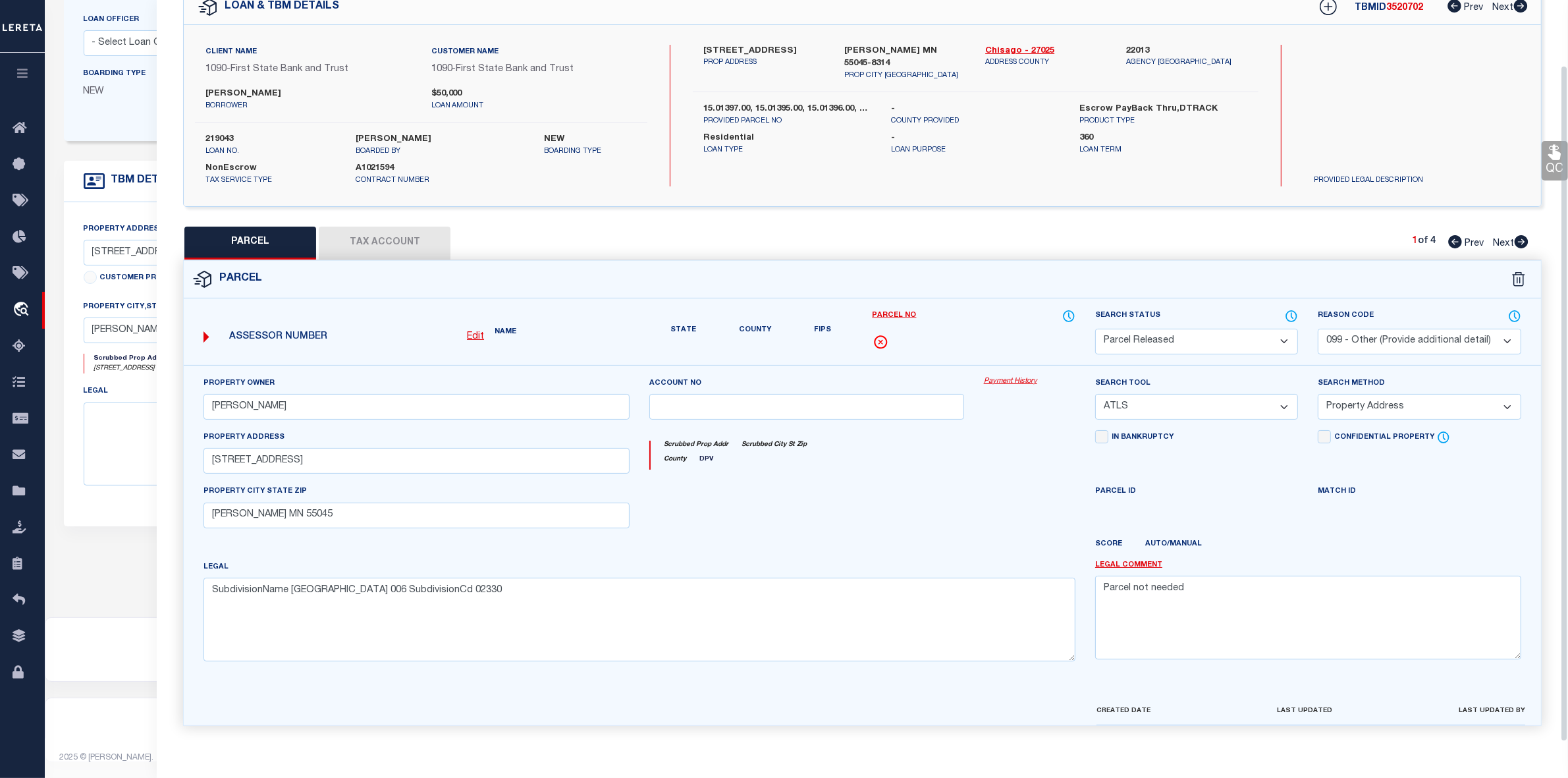
scroll to position [98, 0]
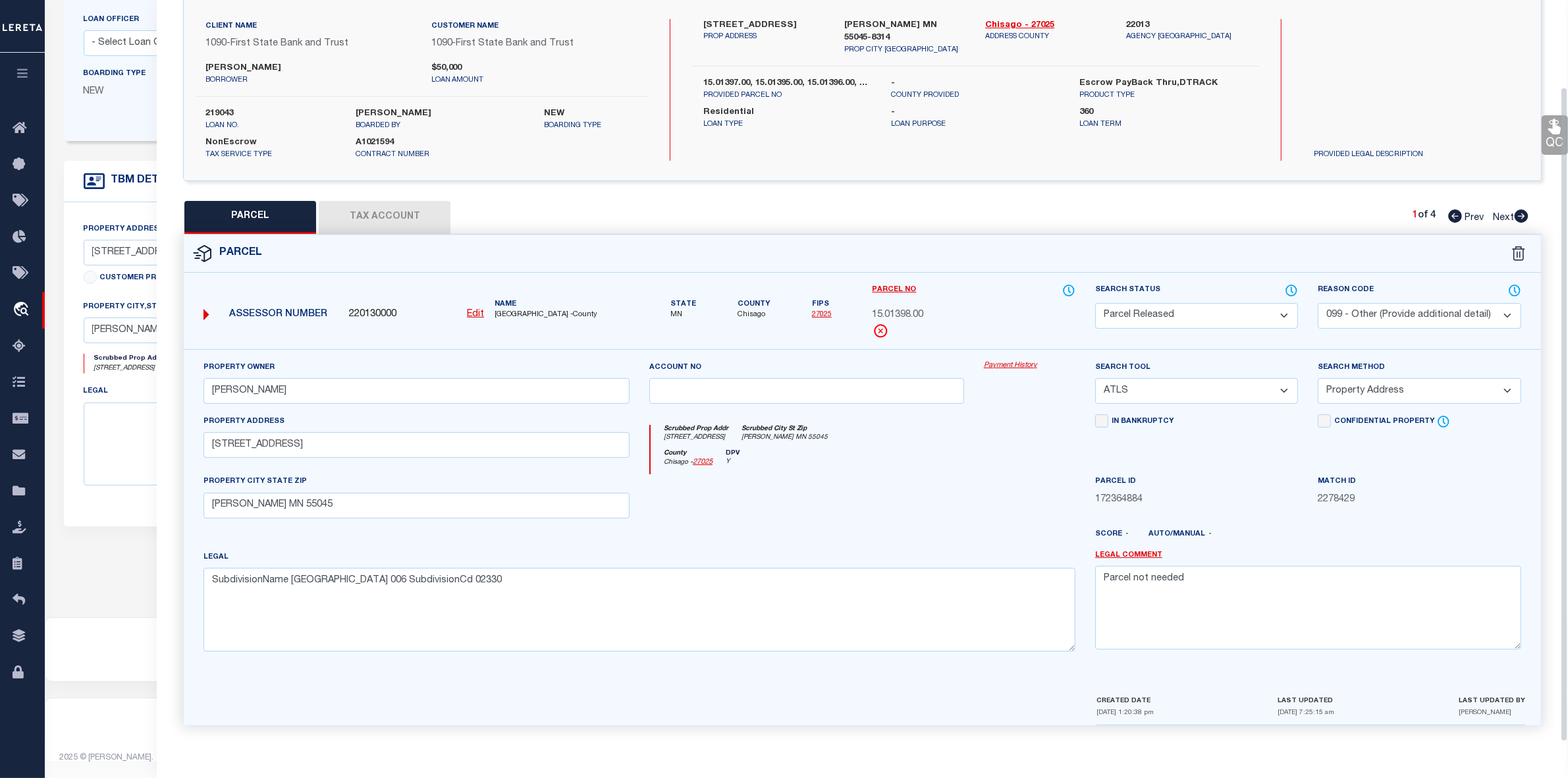
click at [1523, 172] on div "Client Name 1090 - First State Bank and Trust Customer Name 1090 - First State …" at bounding box center [862, 90] width 1358 height 182
click at [1519, 211] on icon at bounding box center [1522, 215] width 14 height 13
click at [1153, 311] on select "Automated Search Bad Parcel Complete Duplicate Parcel High Dollar Reporting In …" at bounding box center [1196, 316] width 202 height 26
click at [1095, 303] on select "Automated Search Bad Parcel Complete Duplicate Parcel High Dollar Reporting In …" at bounding box center [1196, 316] width 202 height 26
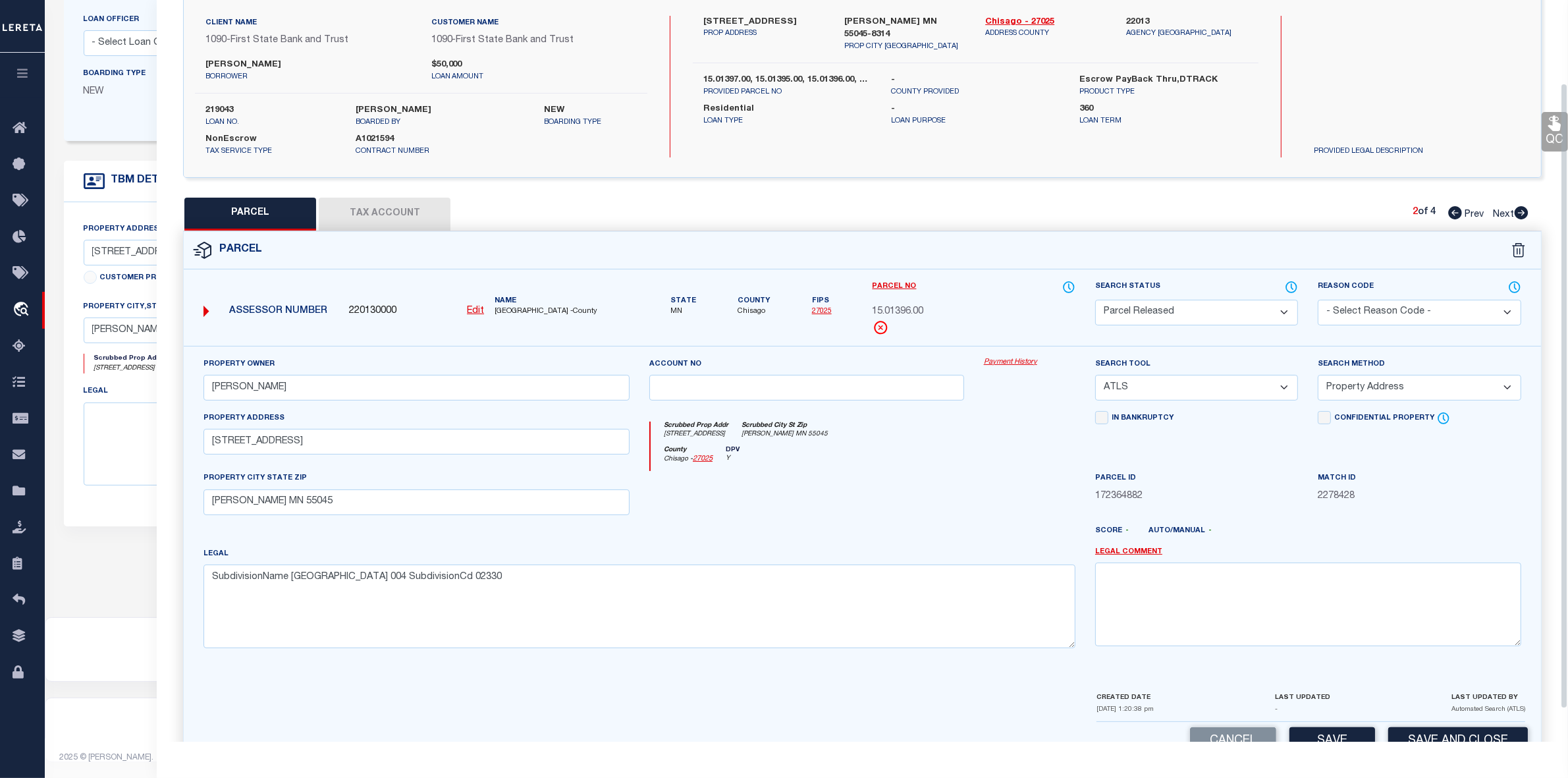
click at [1369, 310] on select "- Select Reason Code - 099 - Other (Provide additional detail) ACT - Agency Cha…" at bounding box center [1418, 312] width 202 height 26
click at [1318, 299] on select "- Select Reason Code - 099 - Other (Provide additional detail) ACT - Agency Cha…" at bounding box center [1418, 312] width 202 height 26
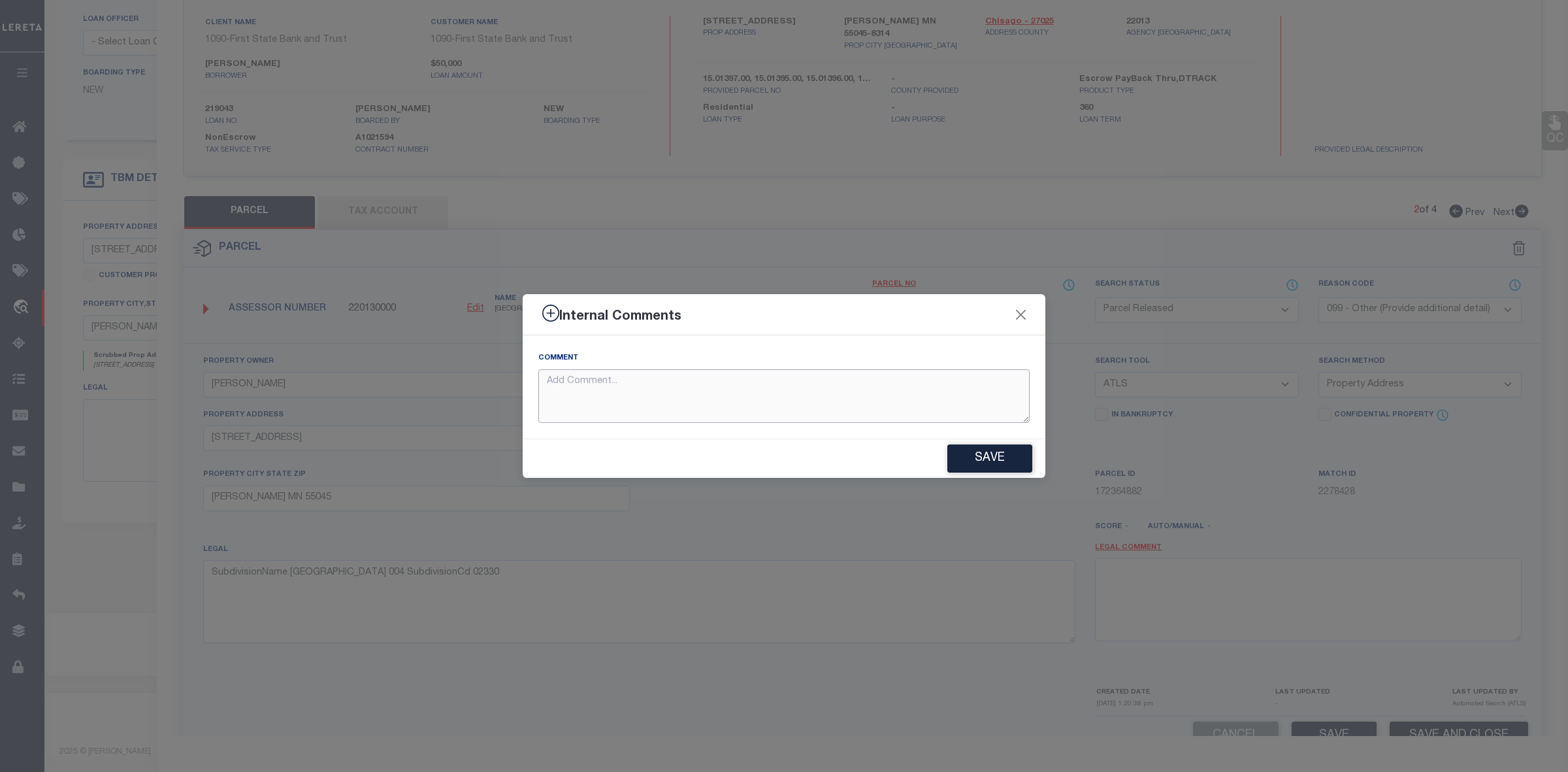
click at [761, 393] on textarea at bounding box center [784, 396] width 492 height 54
paste textarea "LAKELAWN BEACH Lot 005 SubdivisionCd 02330"
drag, startPoint x: 769, startPoint y: 383, endPoint x: 462, endPoint y: 372, distance: 307.2
click at [462, 372] on div "Internal Comments Comment LAKELAWN BEACH Lot 005 SubdivisionCd 02330 Save" at bounding box center [784, 386] width 1568 height 772
click at [983, 455] on button "Save" at bounding box center [990, 458] width 85 height 28
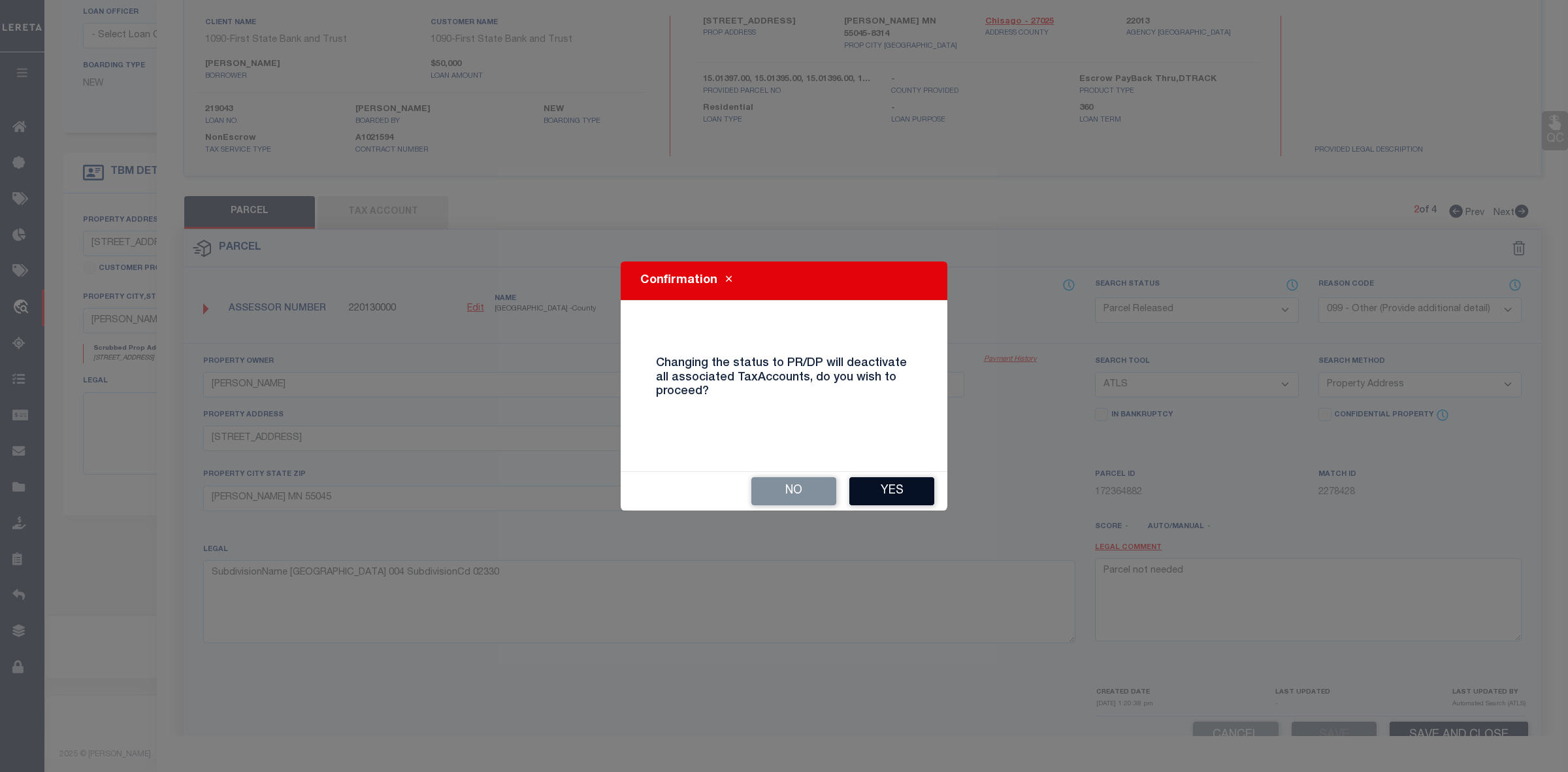
click at [899, 492] on button "Yes" at bounding box center [891, 491] width 85 height 28
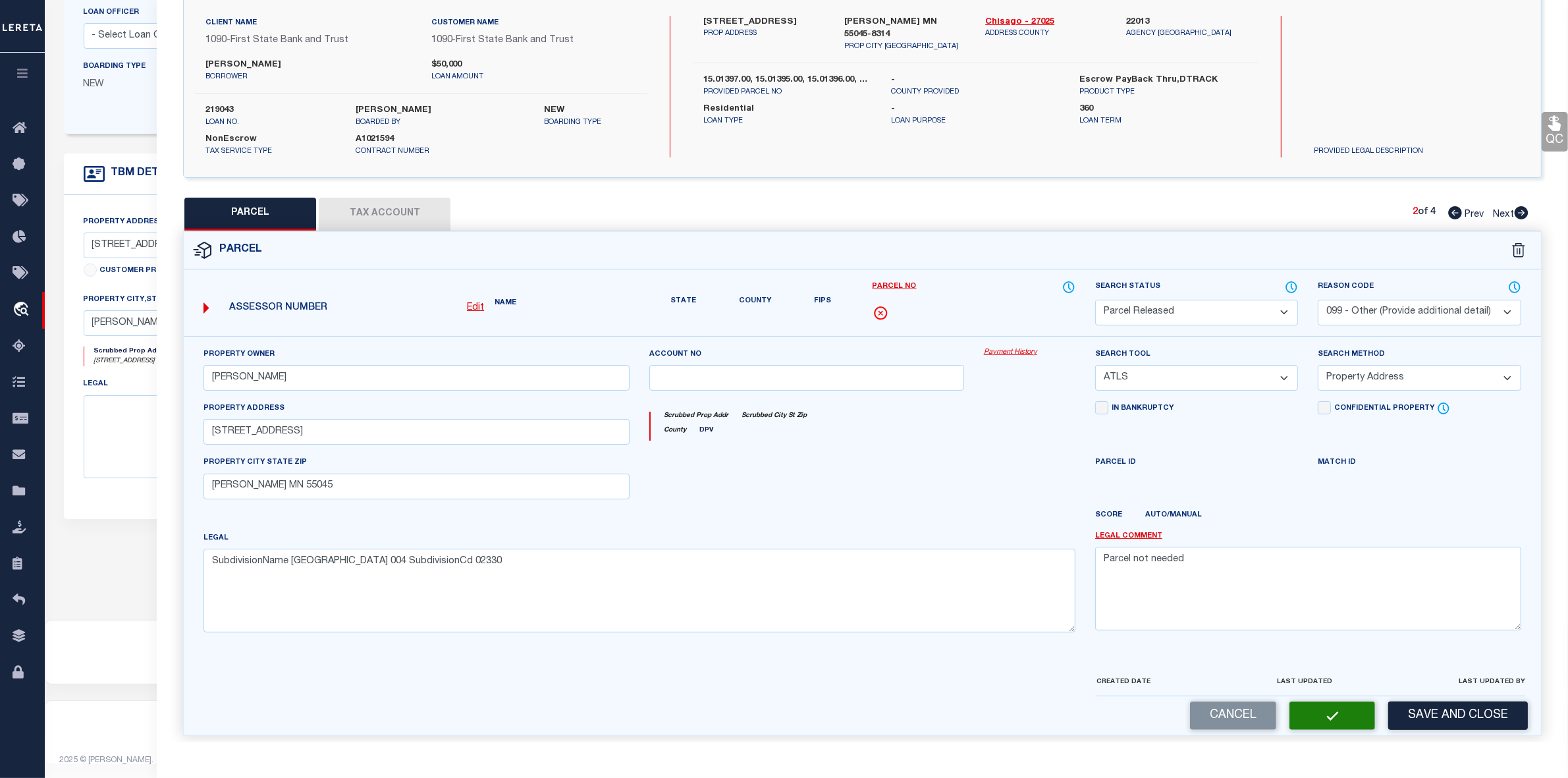
click at [1519, 211] on icon at bounding box center [1522, 212] width 14 height 13
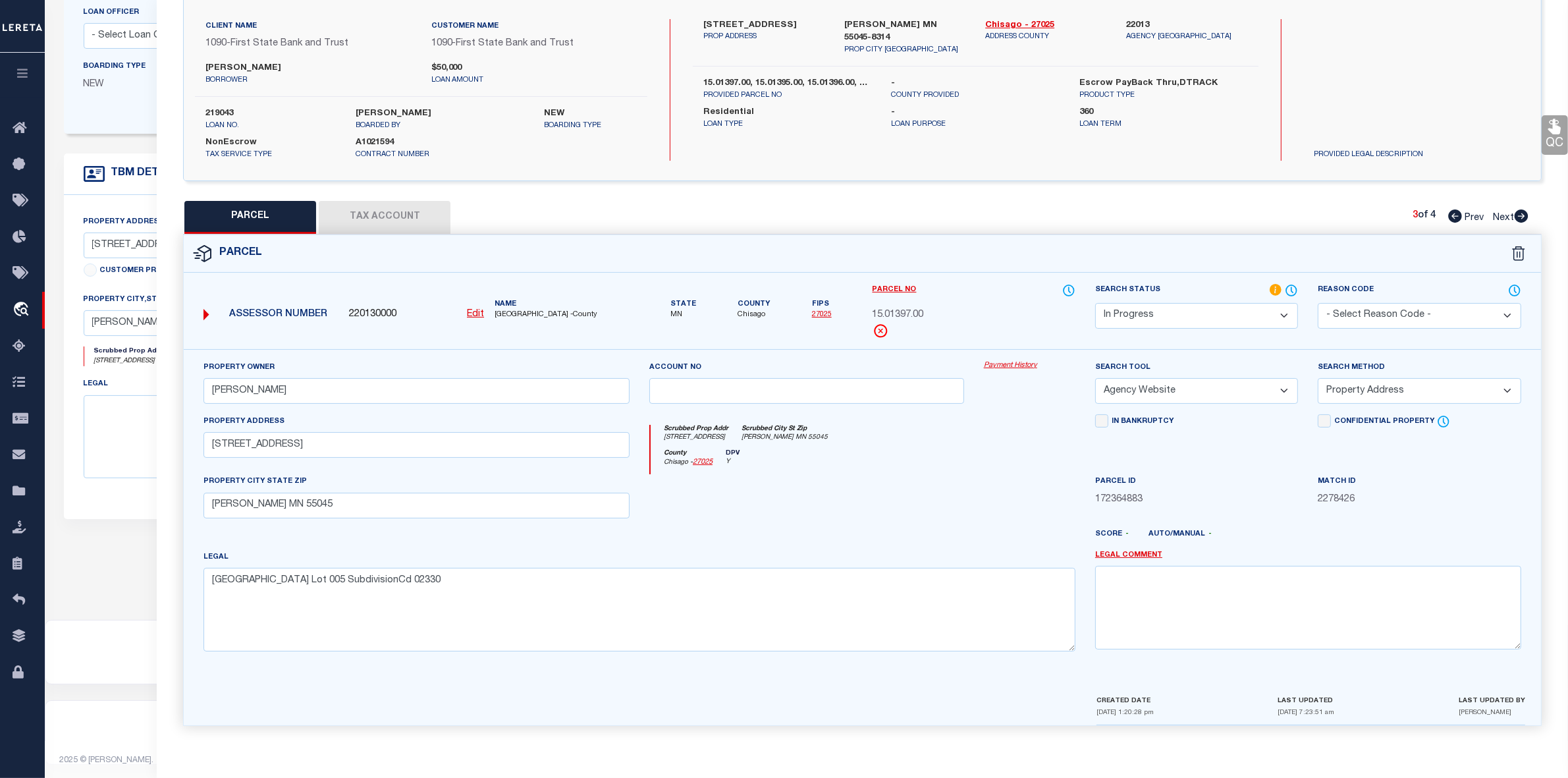
click at [1518, 212] on icon at bounding box center [1522, 215] width 14 height 13
click at [1190, 307] on select "Automated Search Bad Parcel Complete Duplicate Parcel High Dollar Reporting In …" at bounding box center [1196, 316] width 202 height 26
click at [1095, 303] on select "Automated Search Bad Parcel Complete Duplicate Parcel High Dollar Reporting In …" at bounding box center [1196, 316] width 202 height 26
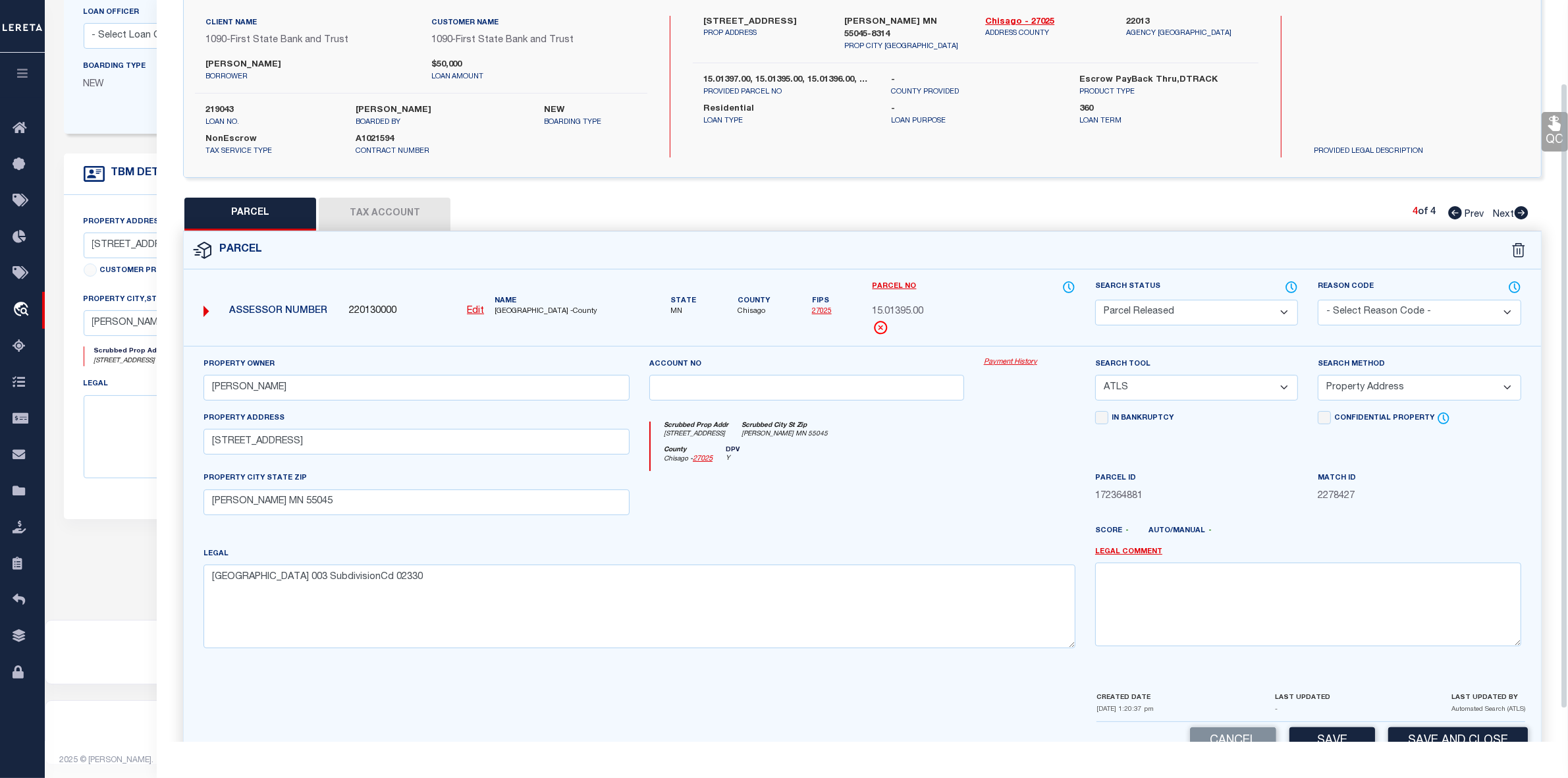
click at [1380, 307] on select "- Select Reason Code - 099 - Other (Provide additional detail) ACT - Agency Cha…" at bounding box center [1418, 312] width 202 height 26
click at [1318, 299] on select "- Select Reason Code - 099 - Other (Provide additional detail) ACT - Agency Cha…" at bounding box center [1418, 312] width 202 height 26
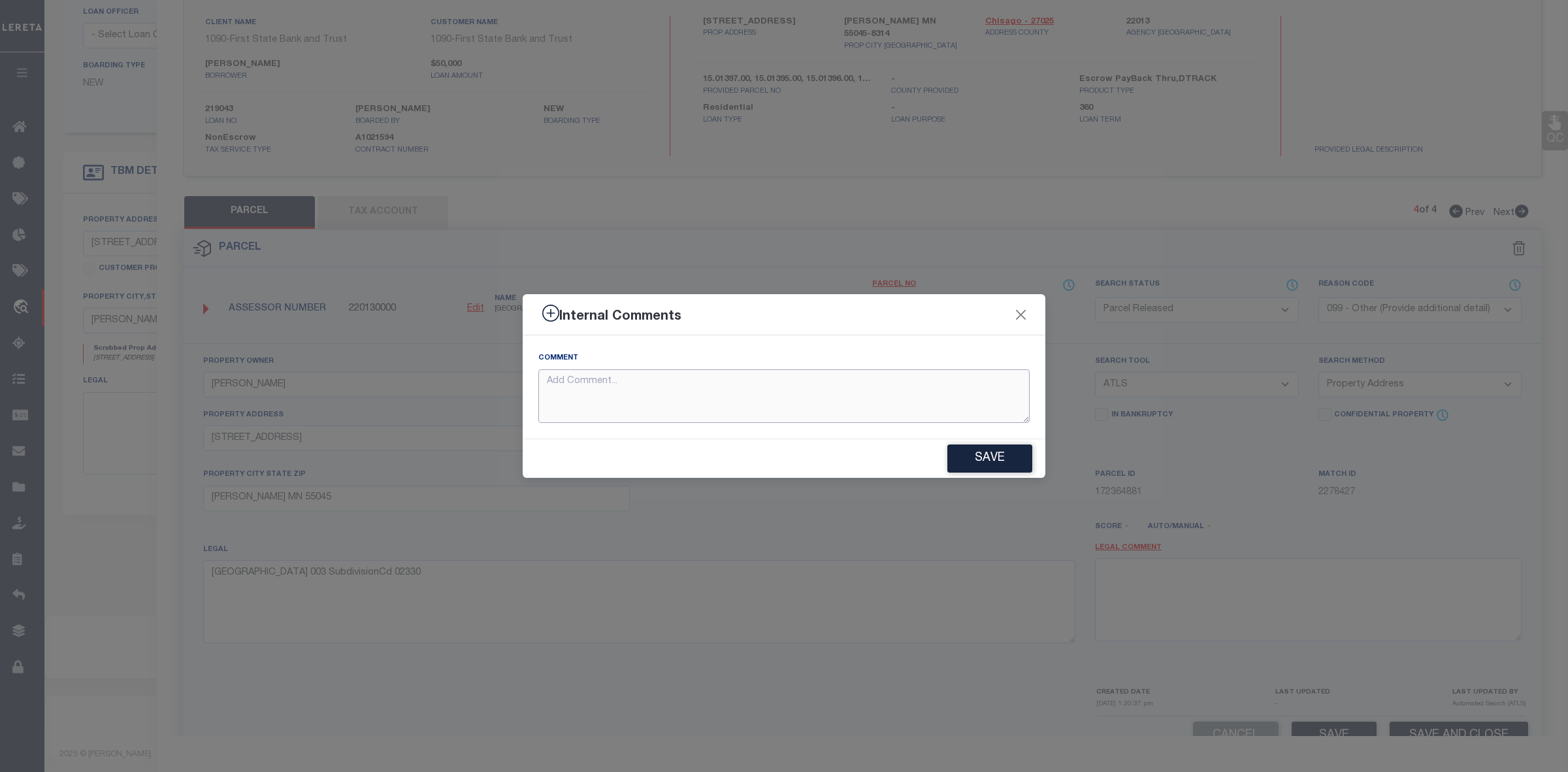
click at [720, 392] on textarea at bounding box center [784, 396] width 492 height 54
paste textarea "LAKELAWN BEACH Lot 005 SubdivisionCd 02330"
drag, startPoint x: 776, startPoint y: 381, endPoint x: 430, endPoint y: 386, distance: 346.0
click at [430, 386] on div "Internal Comments Comment LAKELAWN BEACH Lot 005 SubdivisionCd 02330 Save" at bounding box center [784, 386] width 1568 height 772
click at [991, 452] on button "Save" at bounding box center [990, 458] width 85 height 28
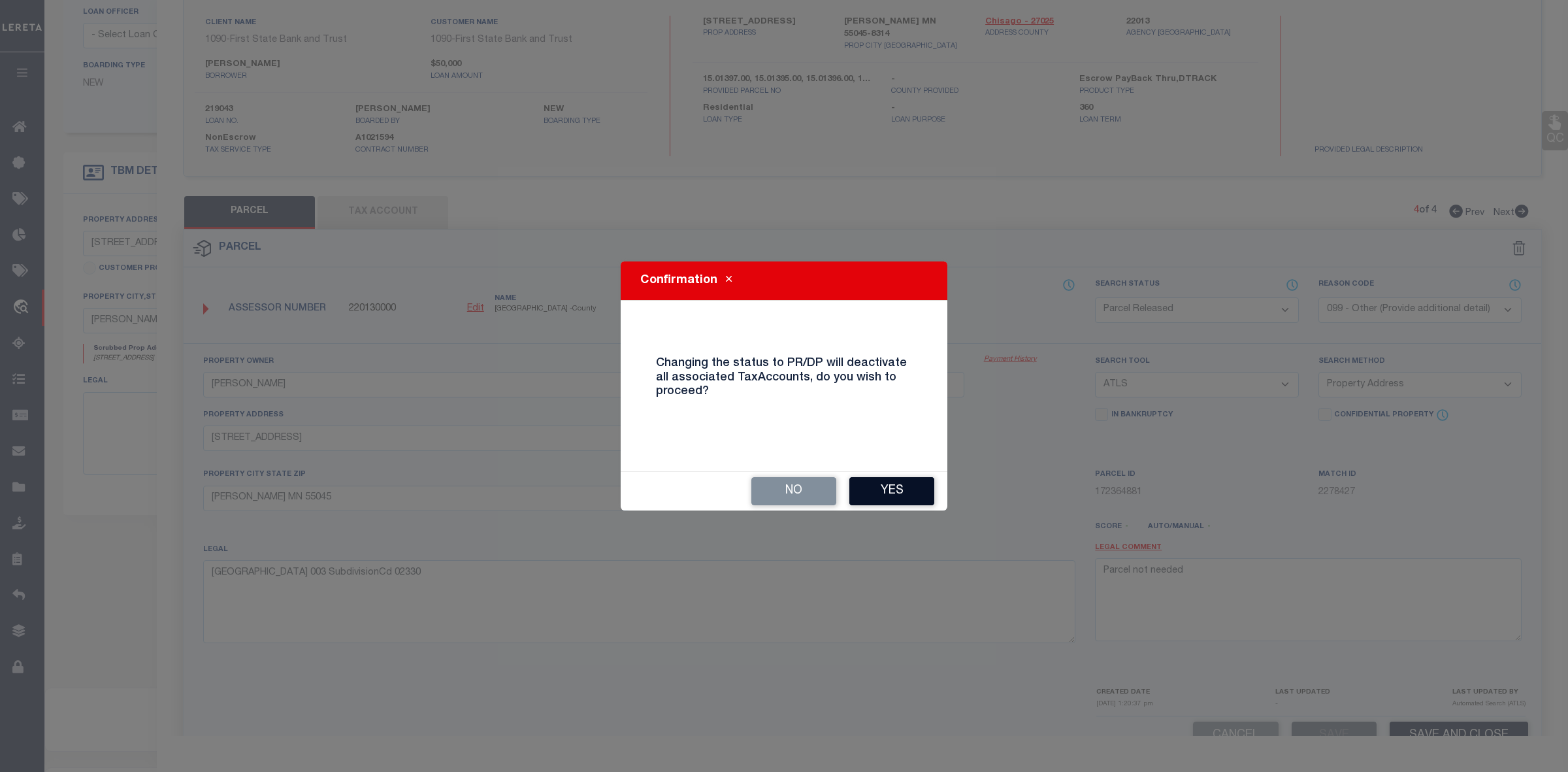
click at [910, 491] on button "Yes" at bounding box center [891, 491] width 85 height 28
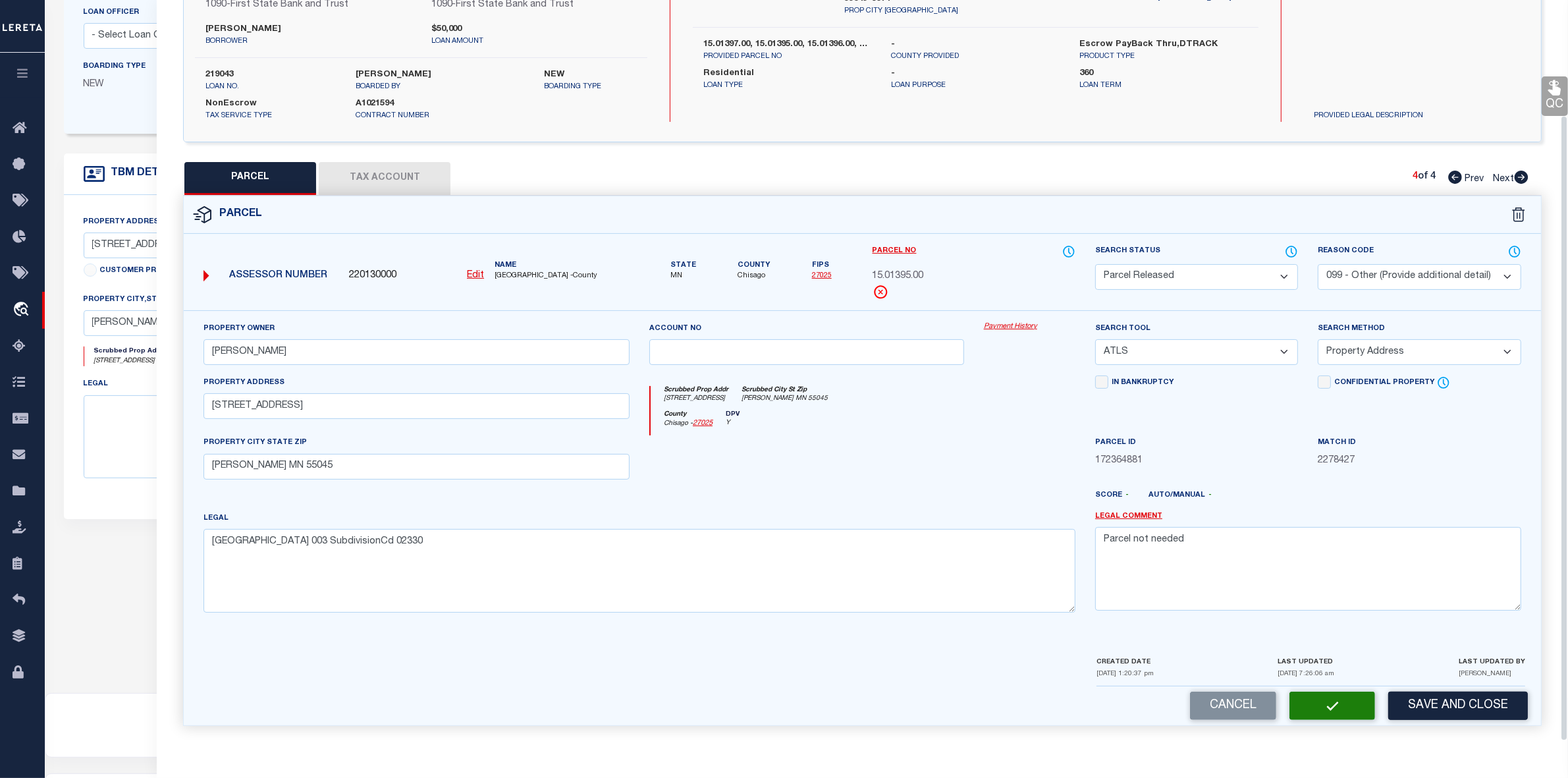
scroll to position [0, 0]
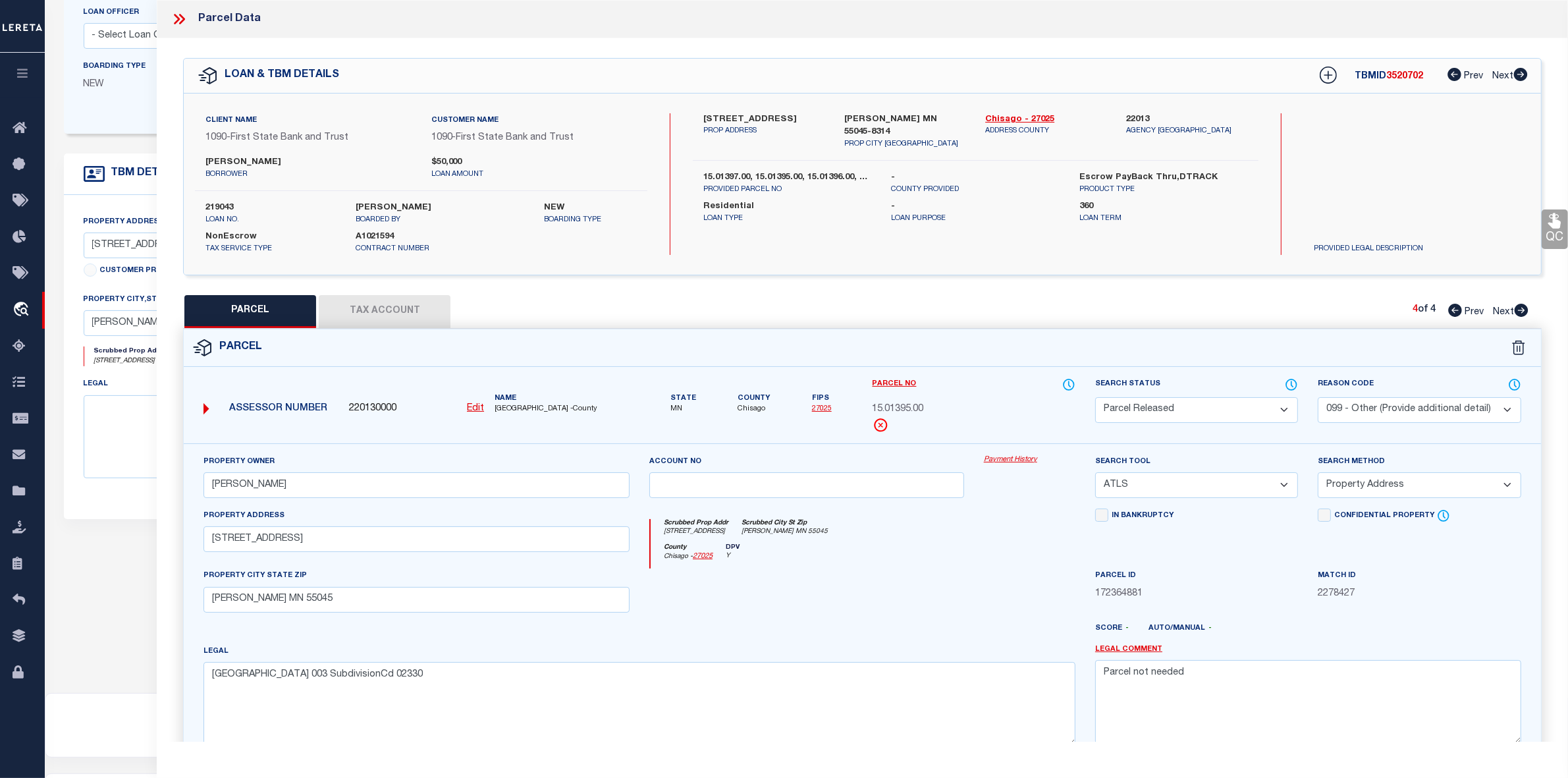
click at [1453, 307] on icon at bounding box center [1455, 309] width 14 height 13
drag, startPoint x: 982, startPoint y: 116, endPoint x: 1016, endPoint y: 114, distance: 34.1
click at [1016, 114] on div "Chisago - 27025 ADDRESS COUNTY" at bounding box center [1045, 132] width 141 height 37
copy link "Chisago"
click at [1453, 311] on icon at bounding box center [1455, 309] width 14 height 13
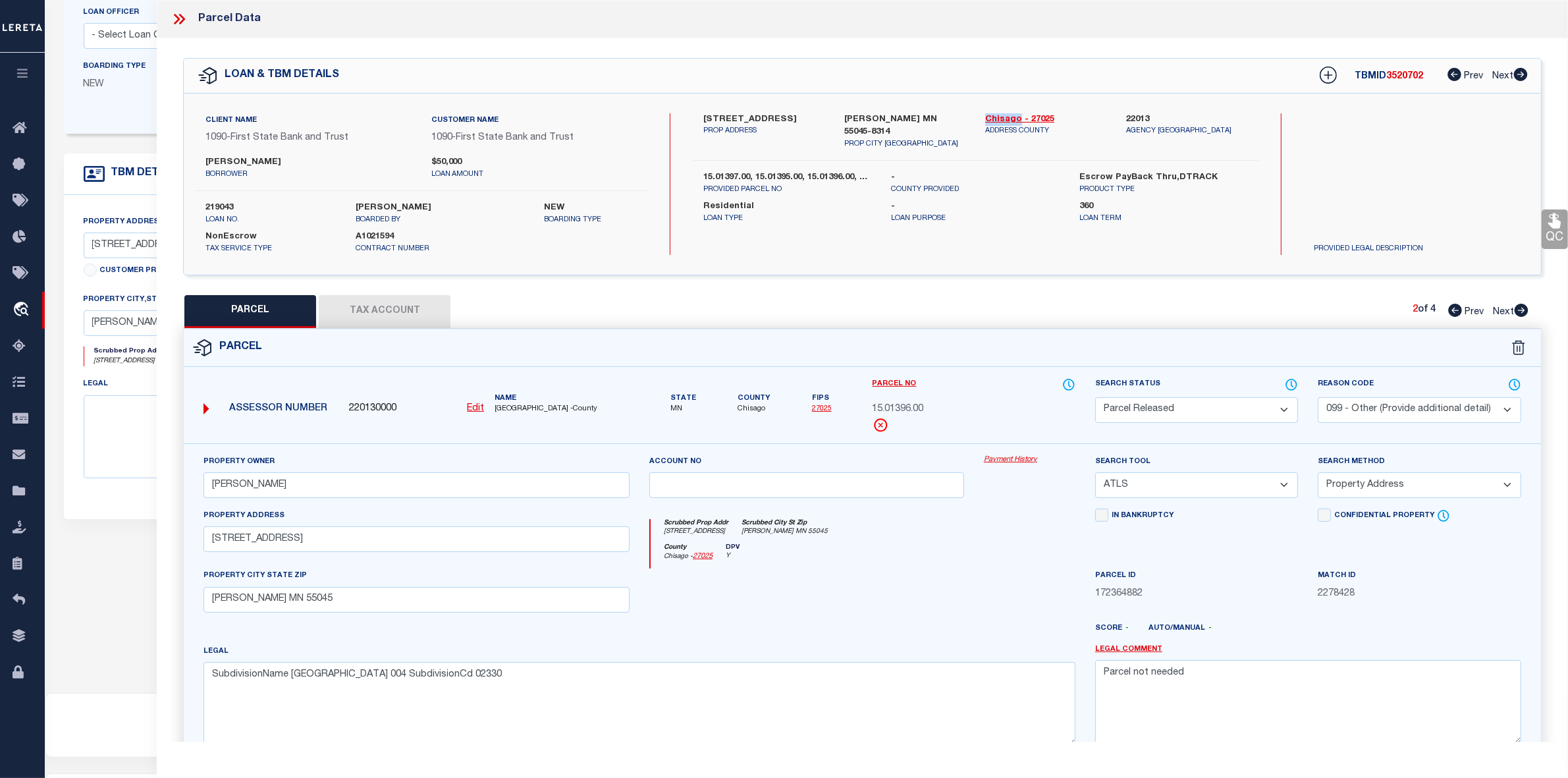
click at [1453, 311] on icon at bounding box center [1455, 309] width 14 height 13
click at [180, 17] on icon at bounding box center [179, 19] width 17 height 17
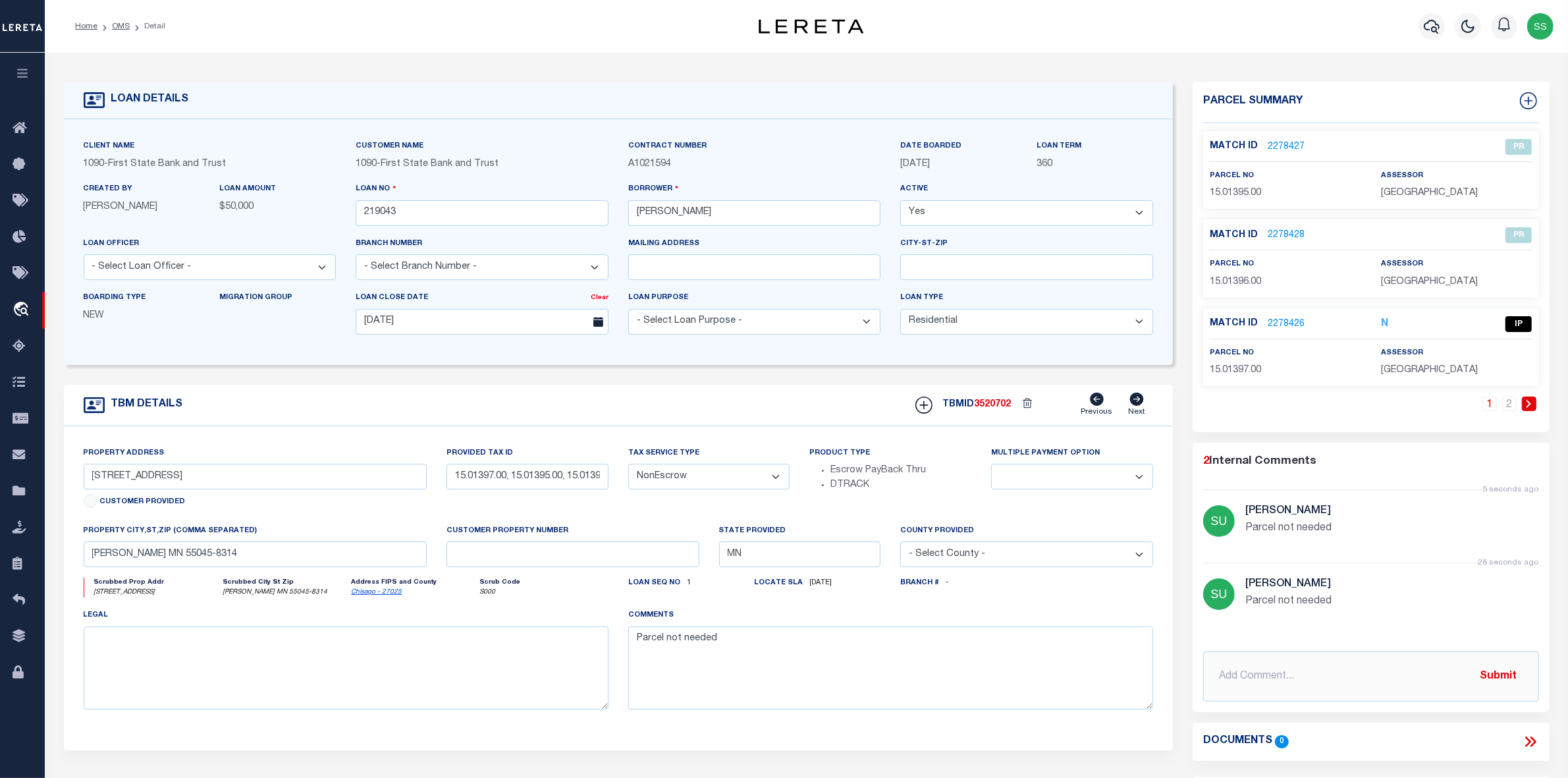
click at [1288, 323] on link "2278426" at bounding box center [1286, 324] width 37 height 14
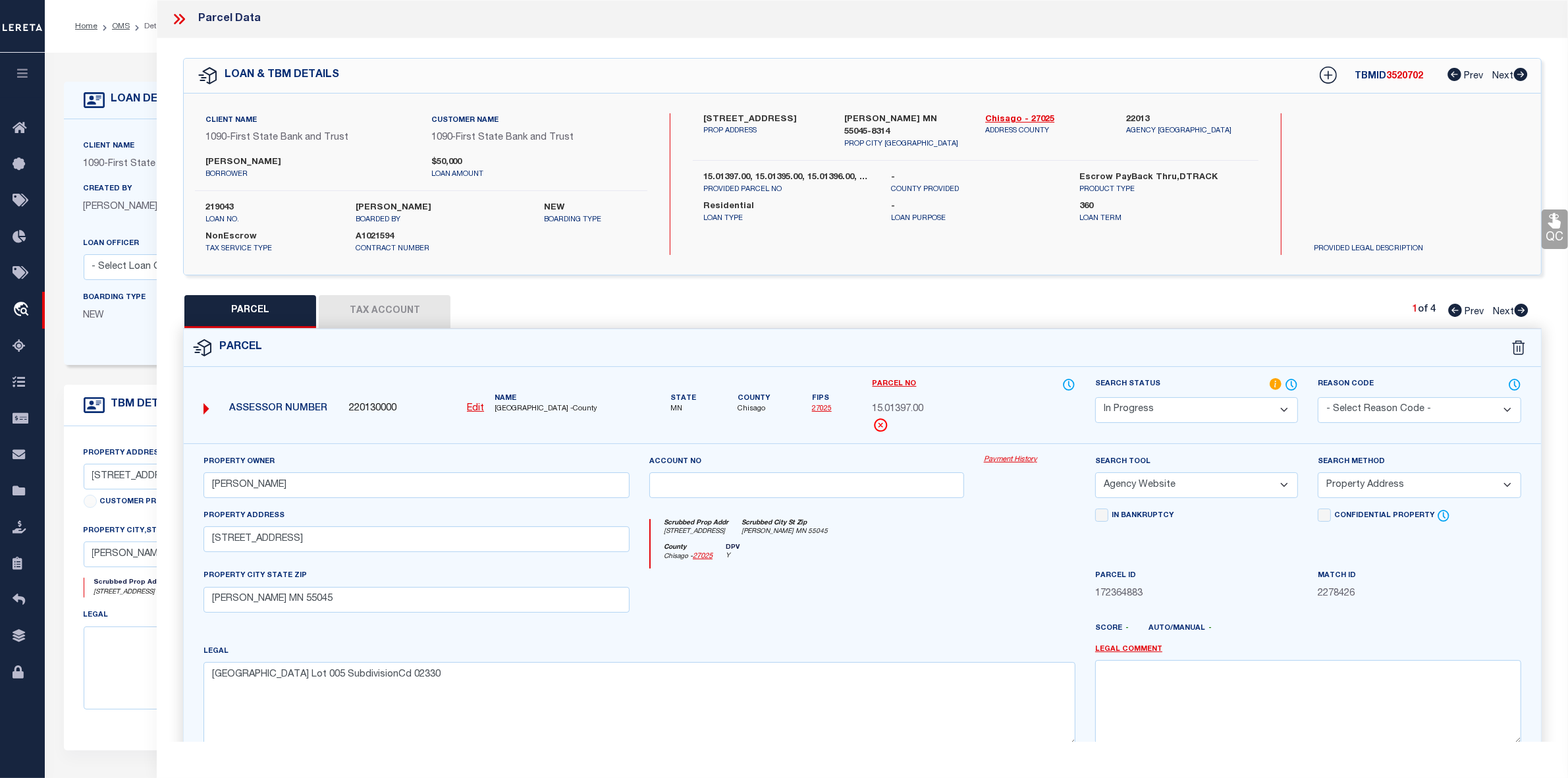
click at [1520, 307] on icon at bounding box center [1522, 309] width 14 height 13
click at [1393, 74] on span "3520702" at bounding box center [1404, 76] width 37 height 9
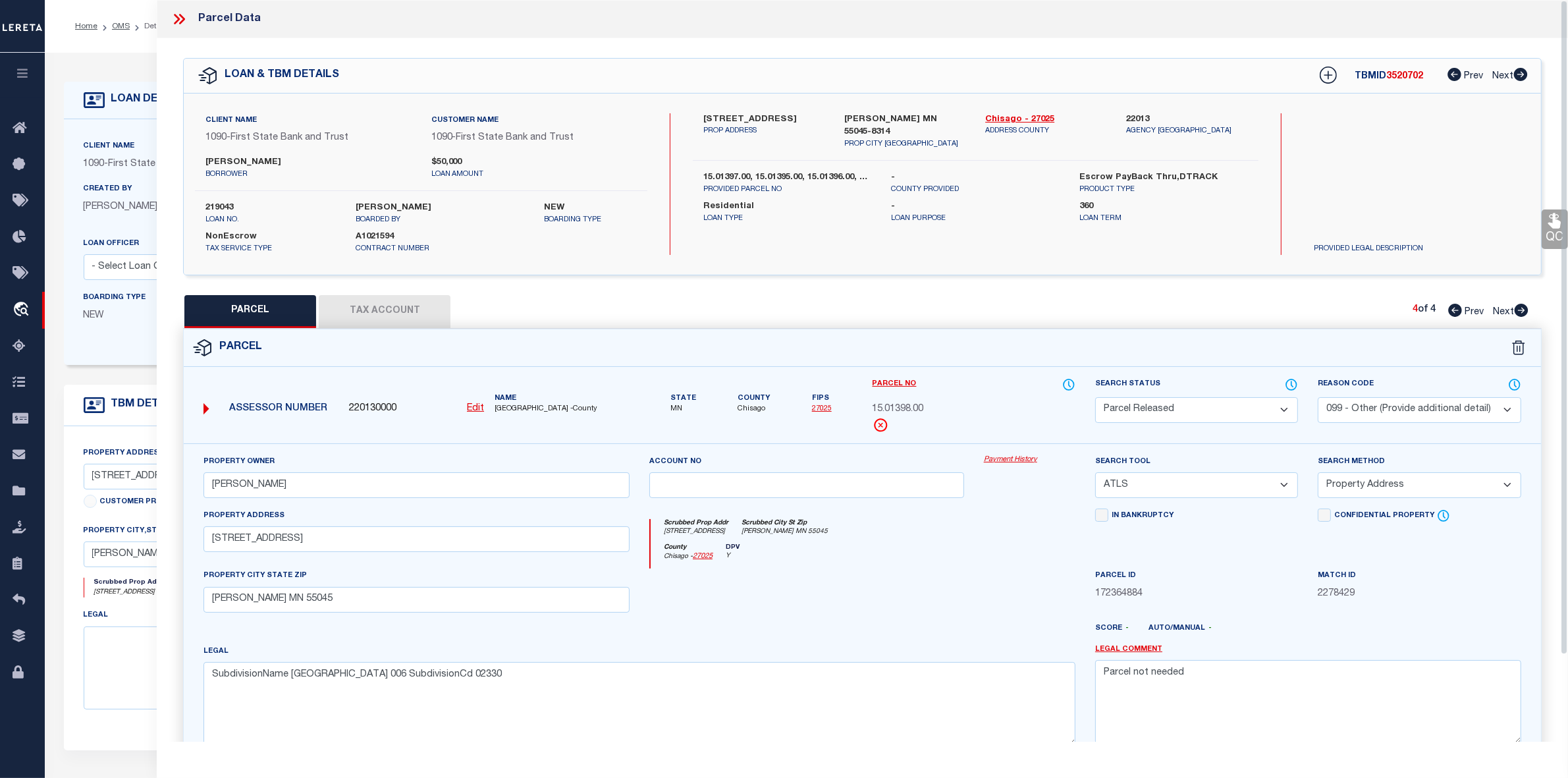
click at [175, 17] on icon at bounding box center [179, 19] width 17 height 17
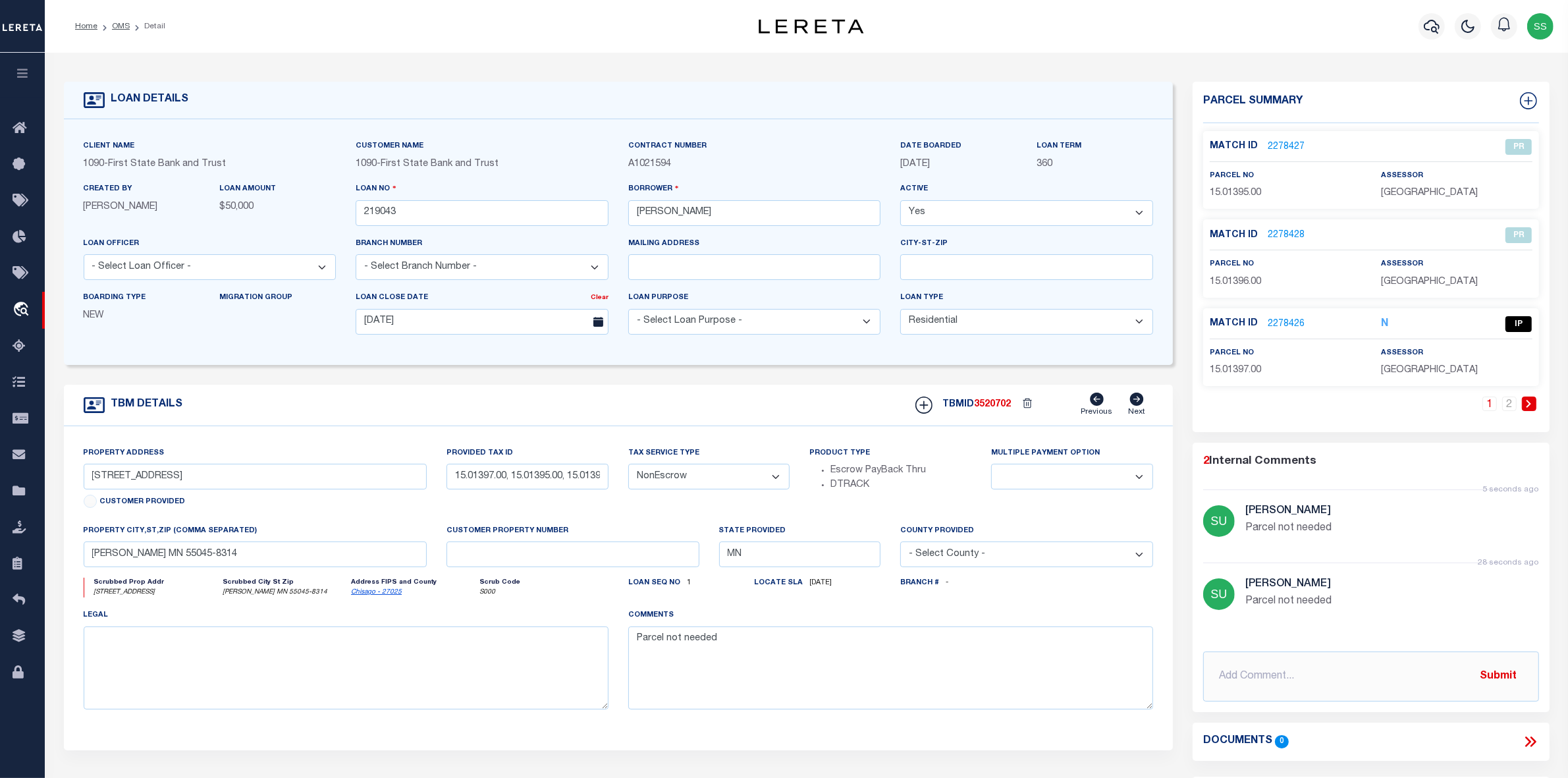
click at [1526, 403] on icon at bounding box center [1529, 404] width 6 height 8
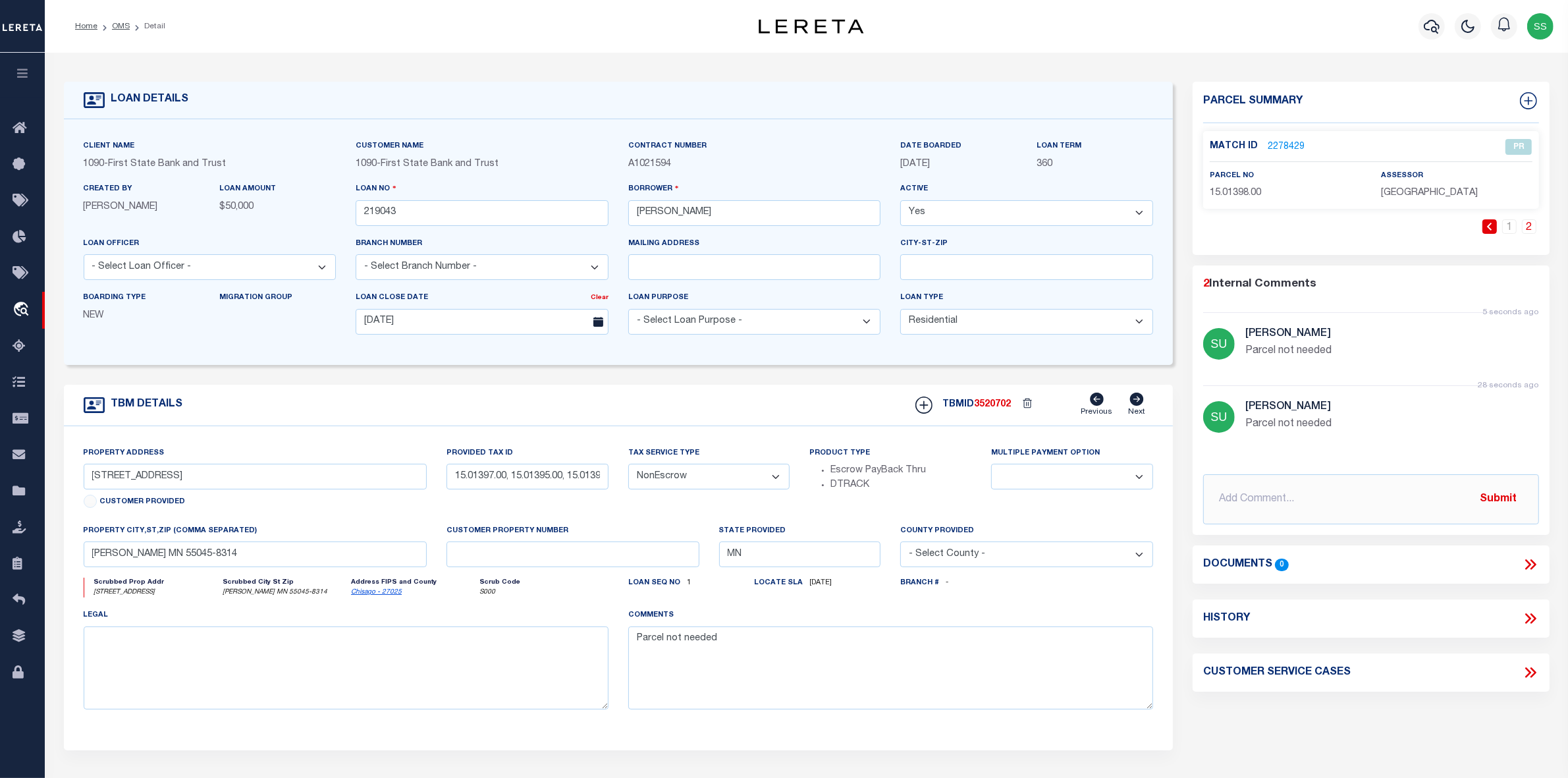
click at [1490, 227] on icon at bounding box center [1489, 226] width 5 height 8
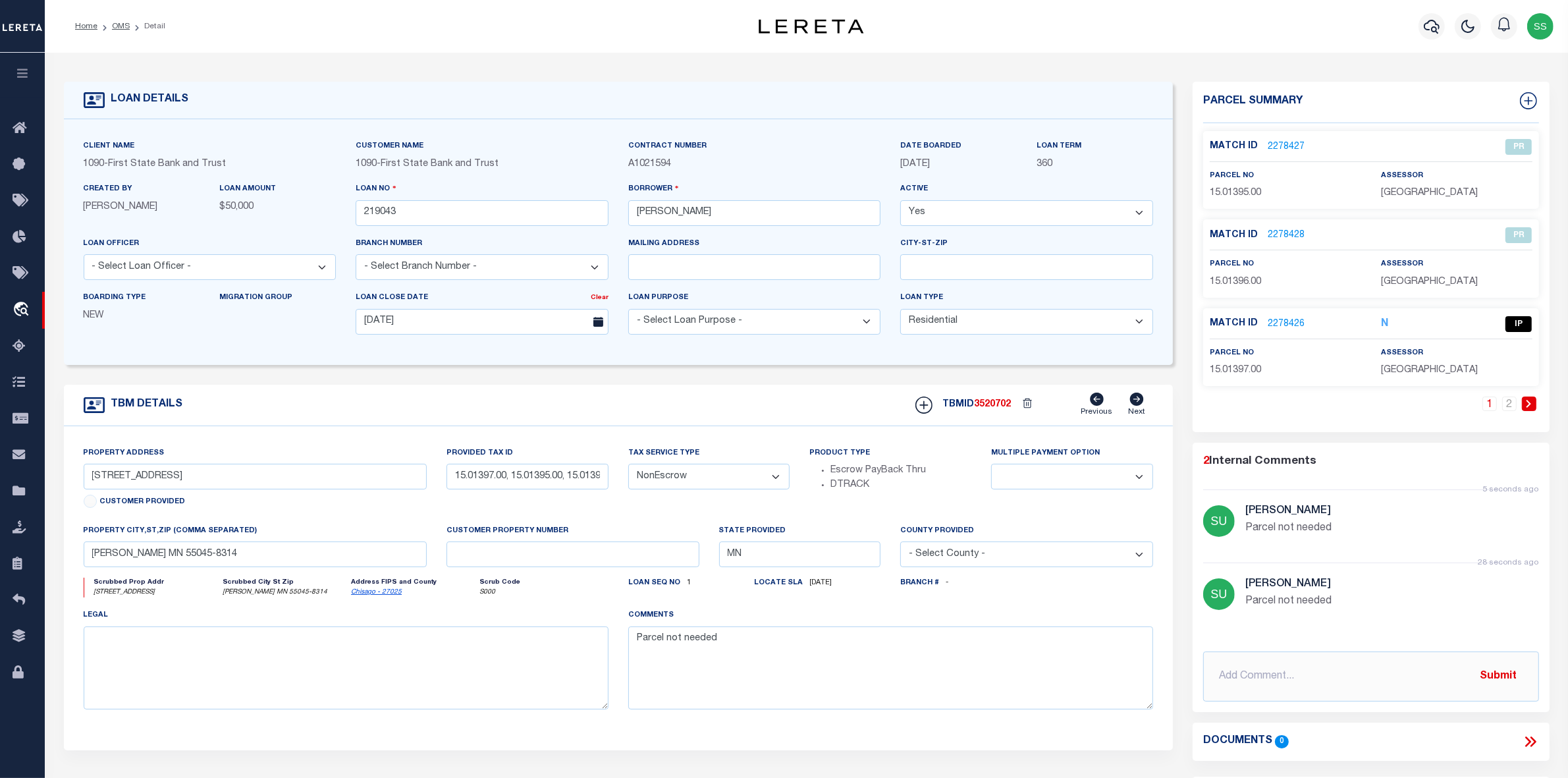
click at [1523, 403] on link at bounding box center [1529, 404] width 15 height 15
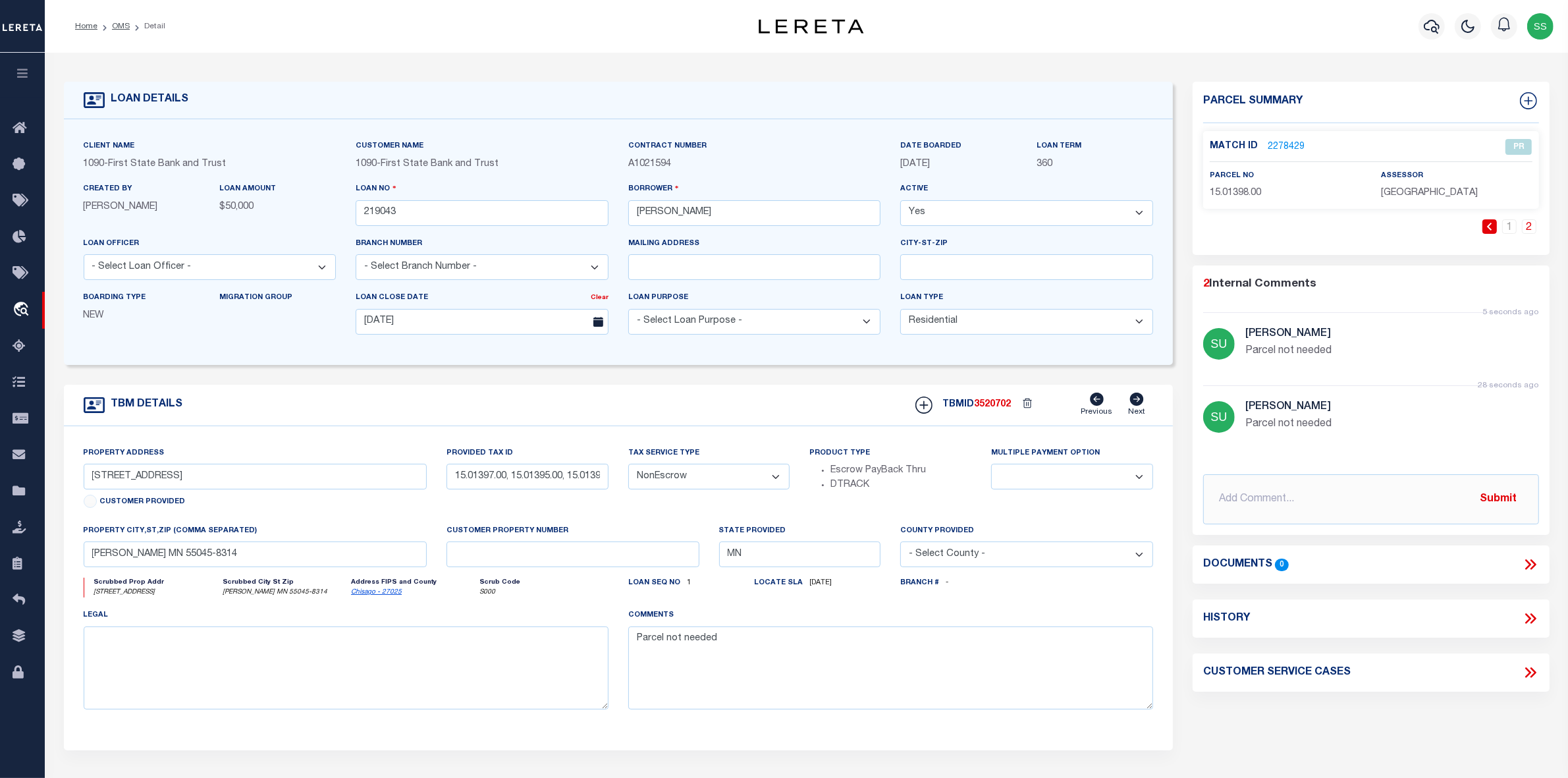
click at [1285, 147] on link "2278429" at bounding box center [1286, 148] width 37 height 14
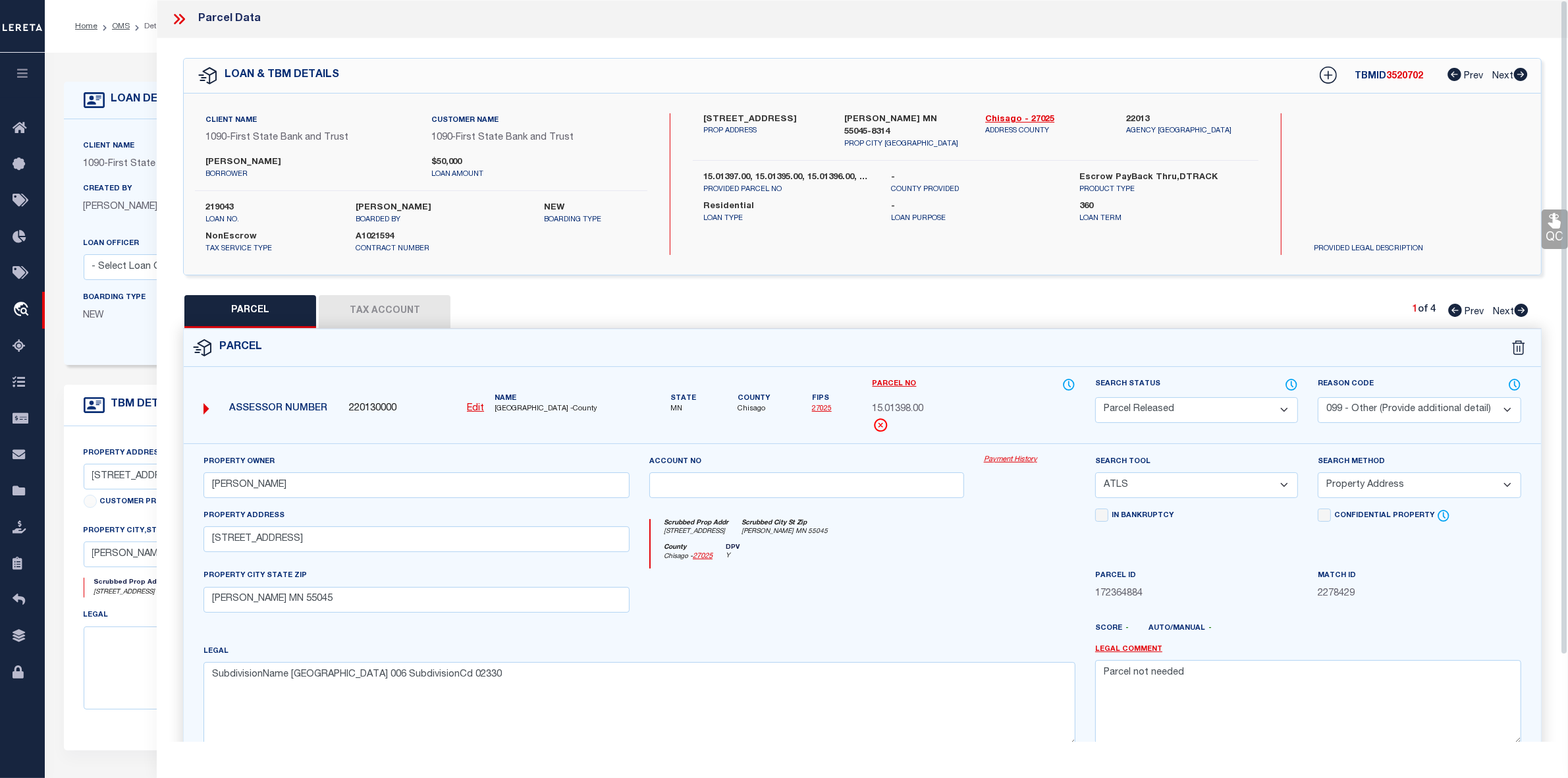
click at [176, 18] on icon at bounding box center [179, 19] width 17 height 17
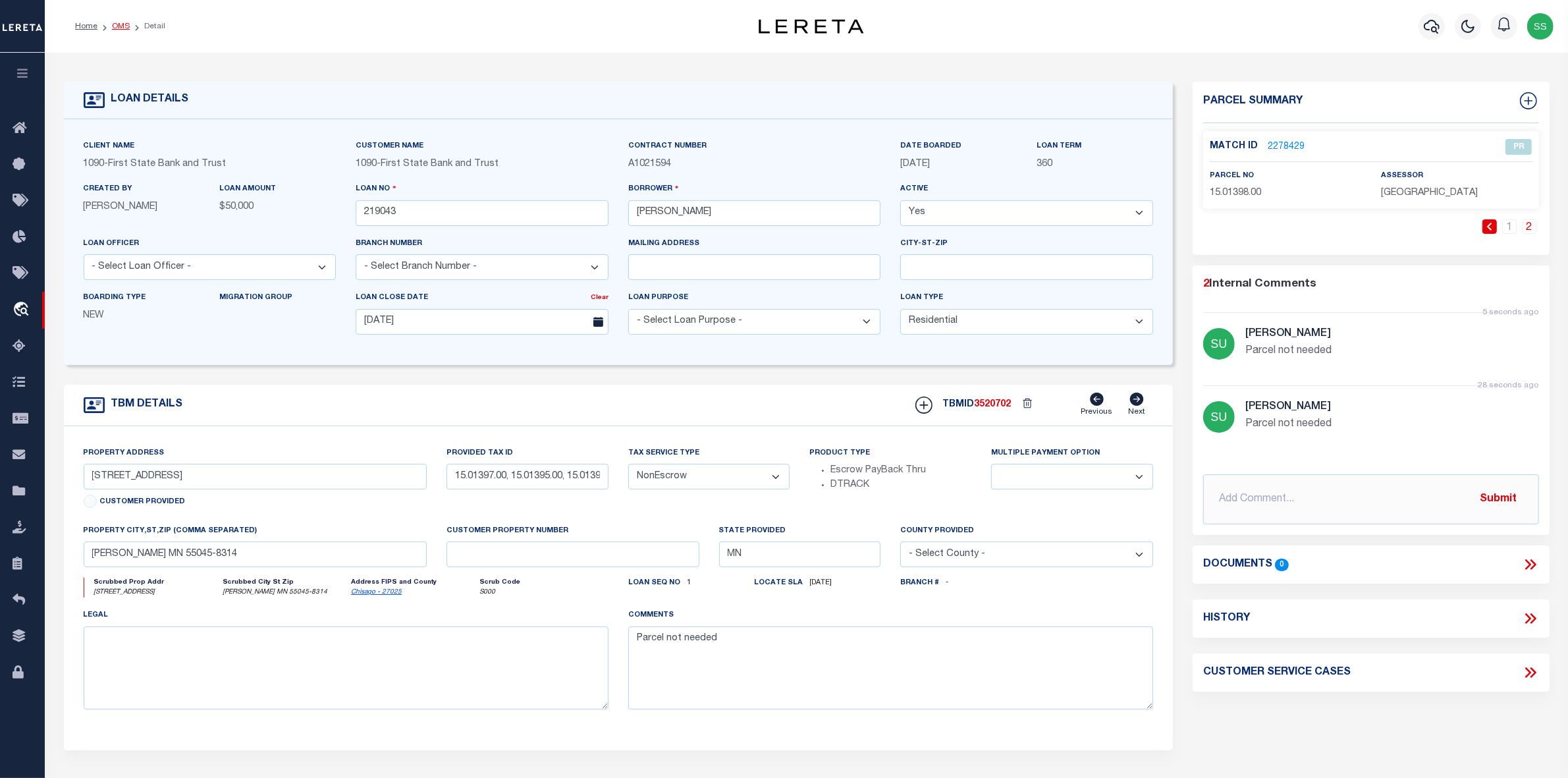
click at [119, 24] on link "OMS" at bounding box center [121, 26] width 18 height 8
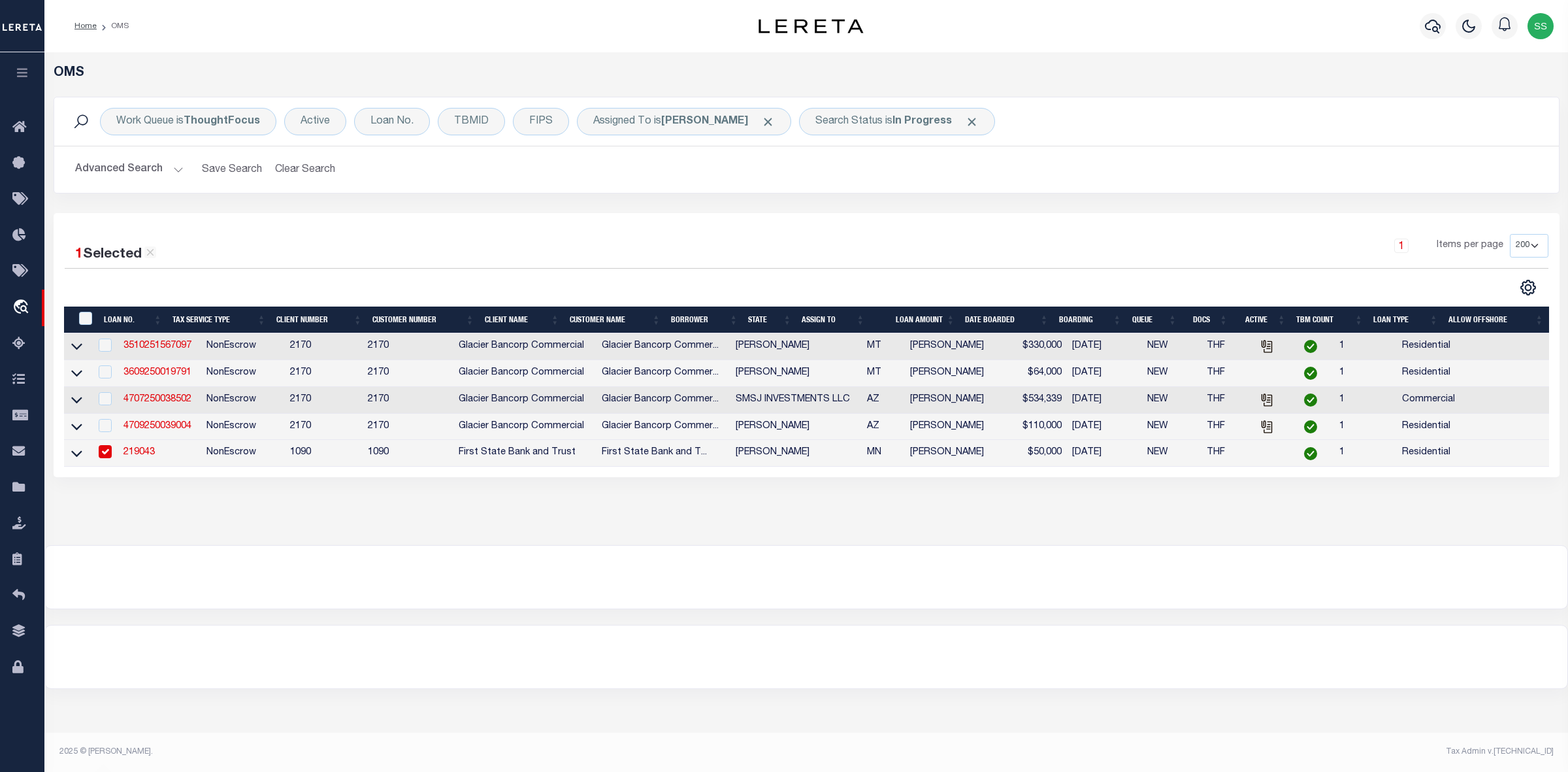
click at [124, 457] on link "219043" at bounding box center [139, 451] width 32 height 9
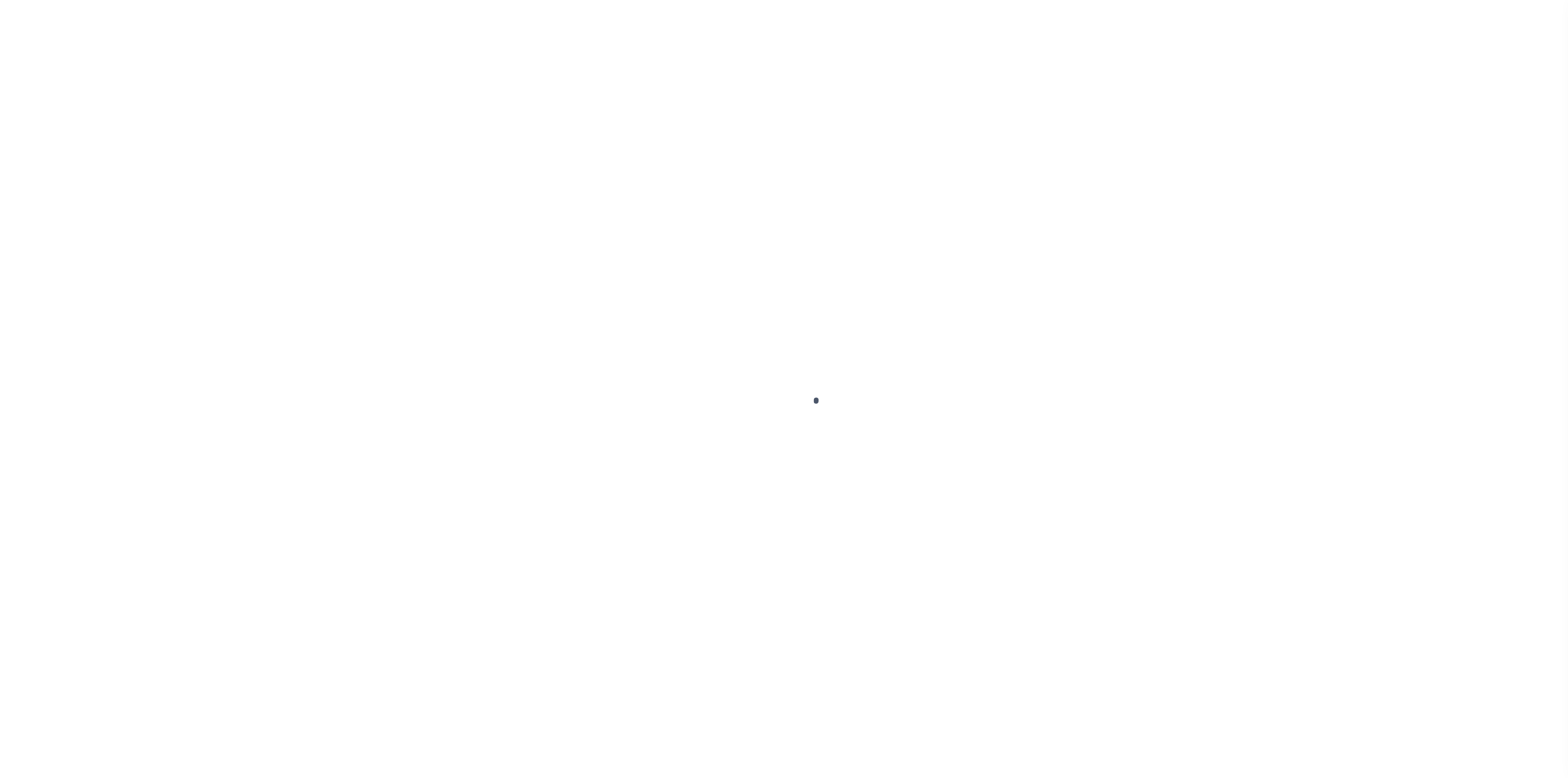
select select "10"
select select "NonEscrow"
type input "28015 LAKELAWN DR"
type input "15.01397.00, 15.01395.00, 15.01396.00, 15.01398.00"
select select
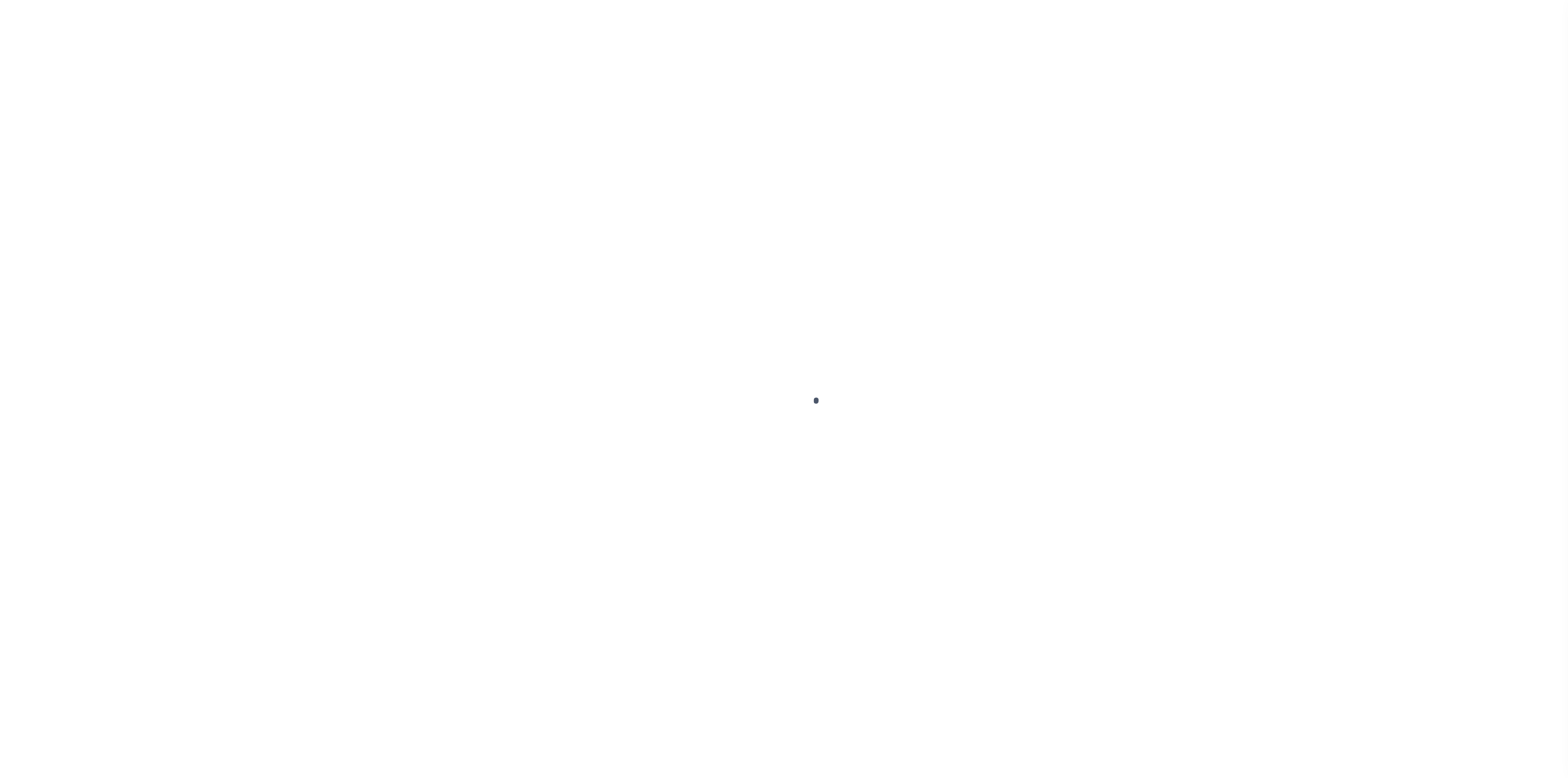
type input "LINDSTROM MN 55045-8314"
type input "MN"
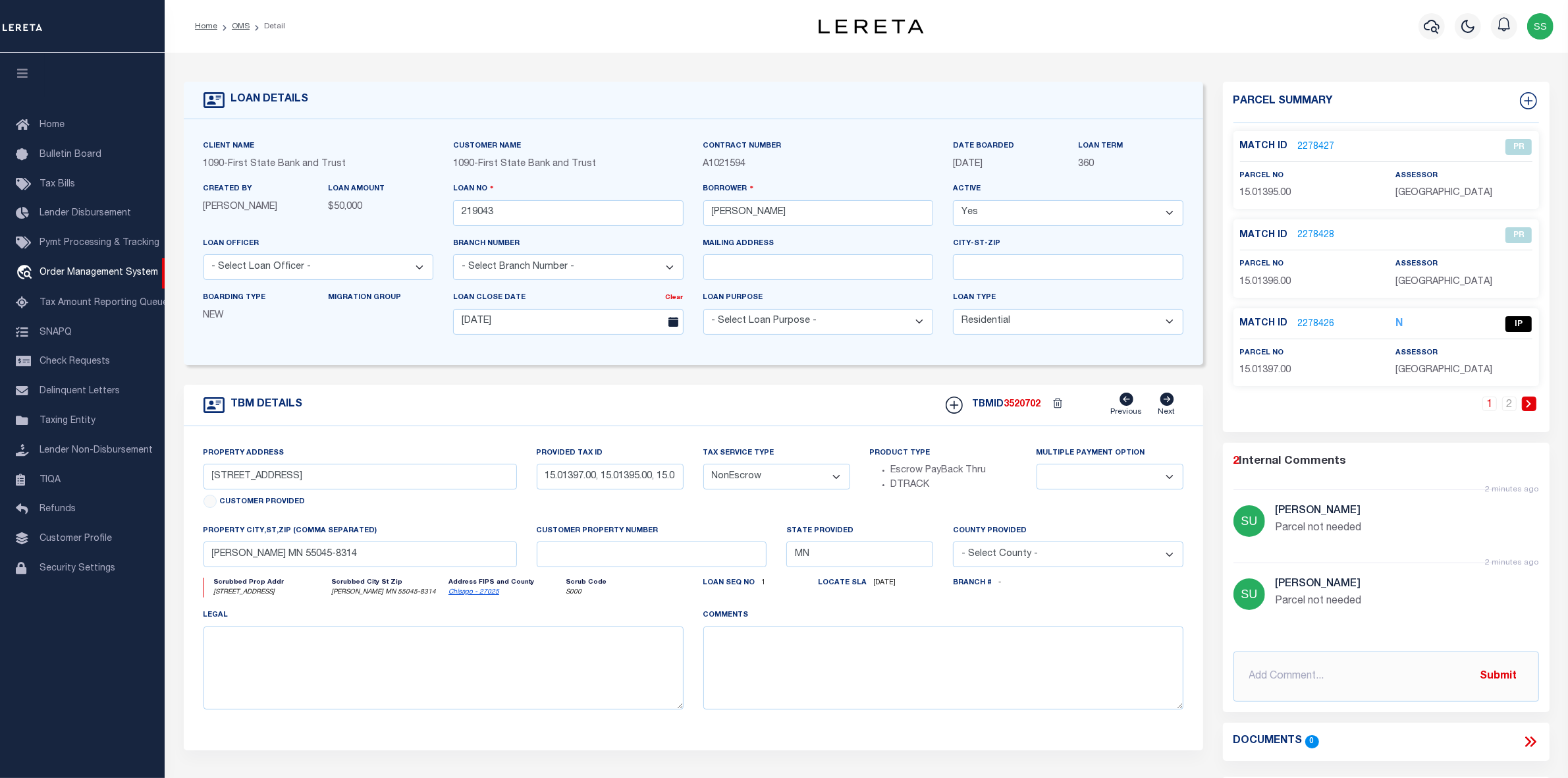
click at [1318, 323] on link "2278426" at bounding box center [1317, 324] width 37 height 14
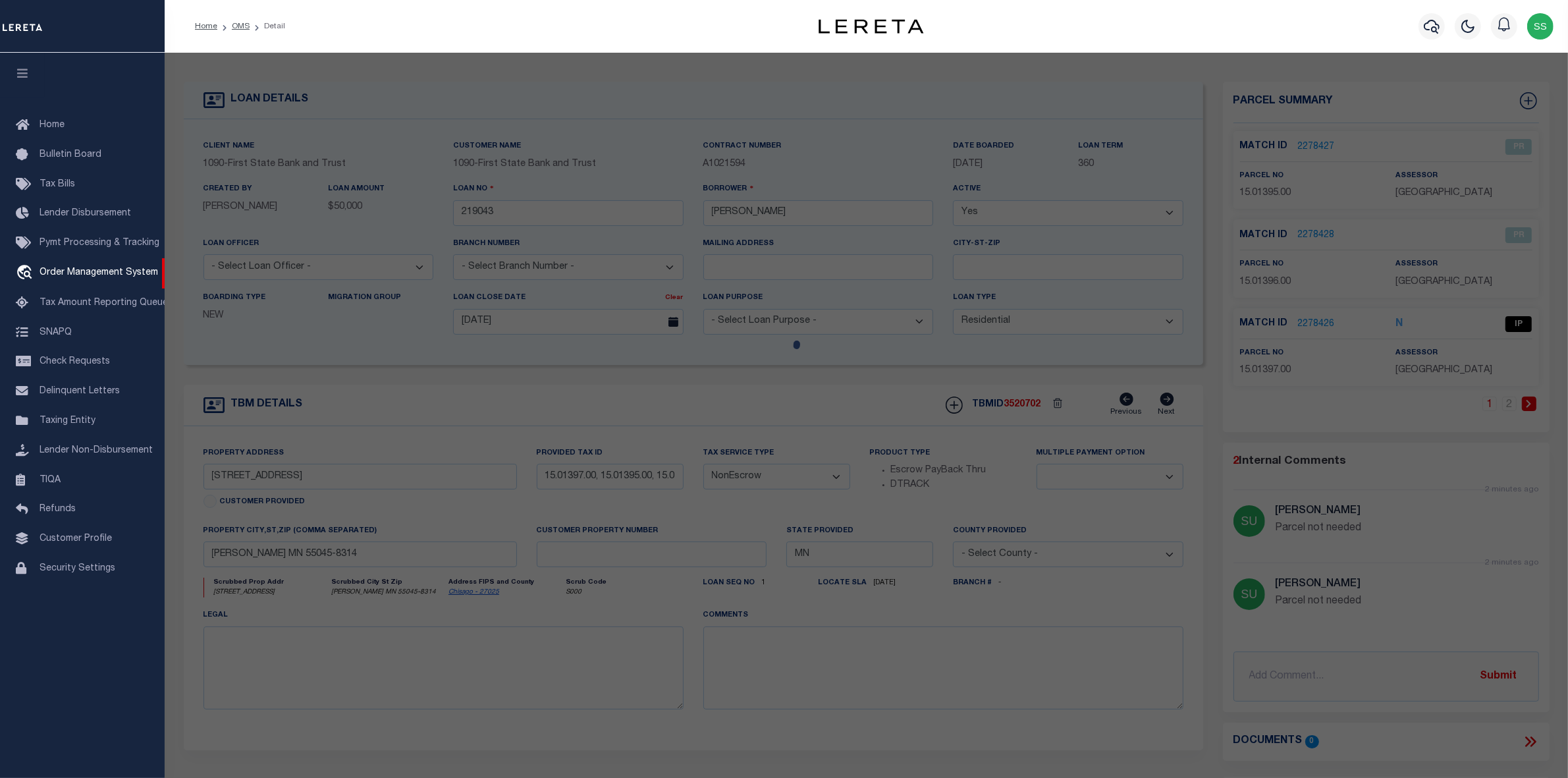
checkbox input "false"
select select "IP"
type input "LISA A BEVENS"
select select "AGW"
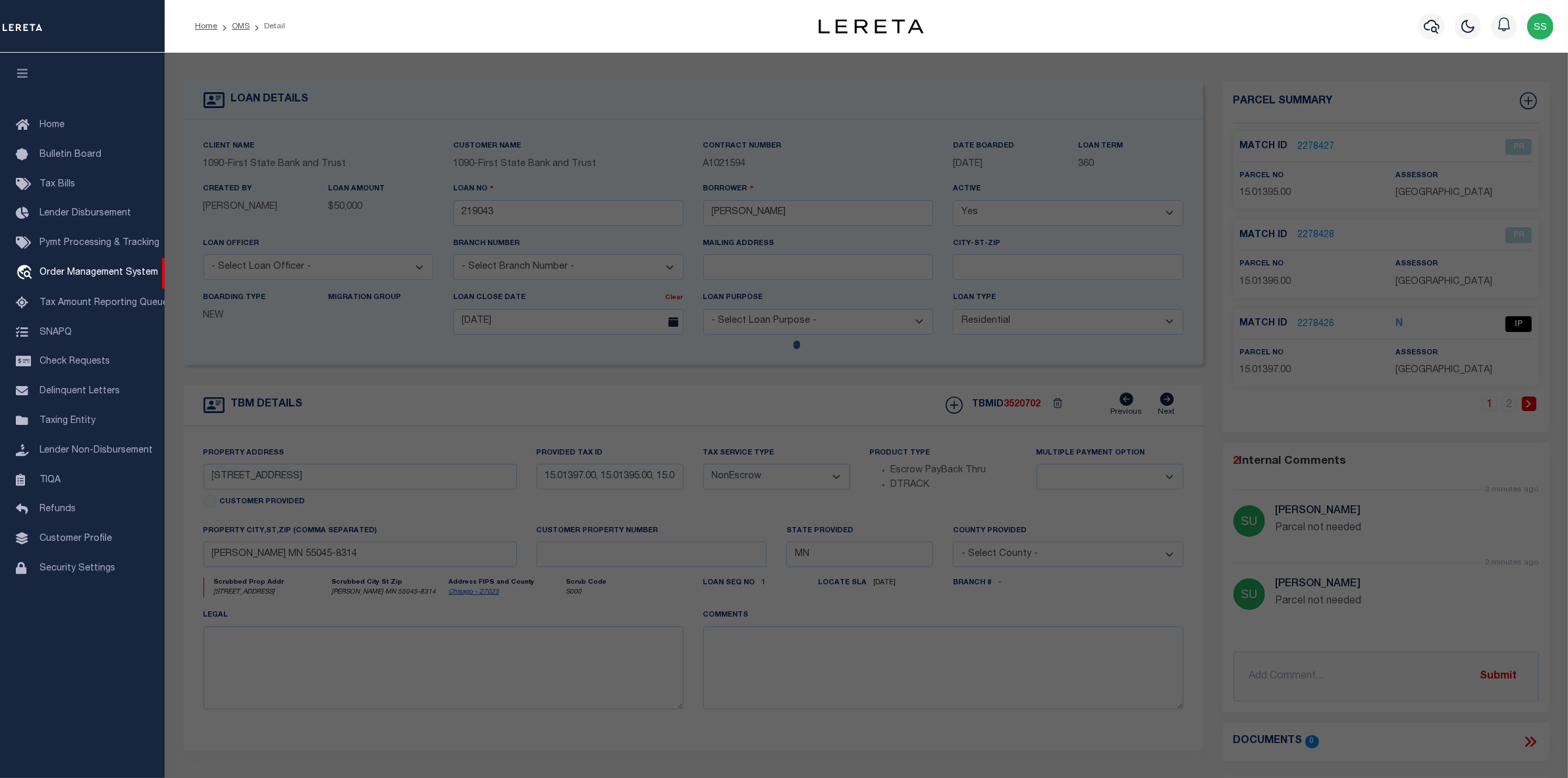
select select "ADD"
type input "28015 Lakelawn Drive"
type input "Lindstrom MN 55045"
type textarea "LAKELAWN BEACH Lot 005 SubdivisionCd 02330"
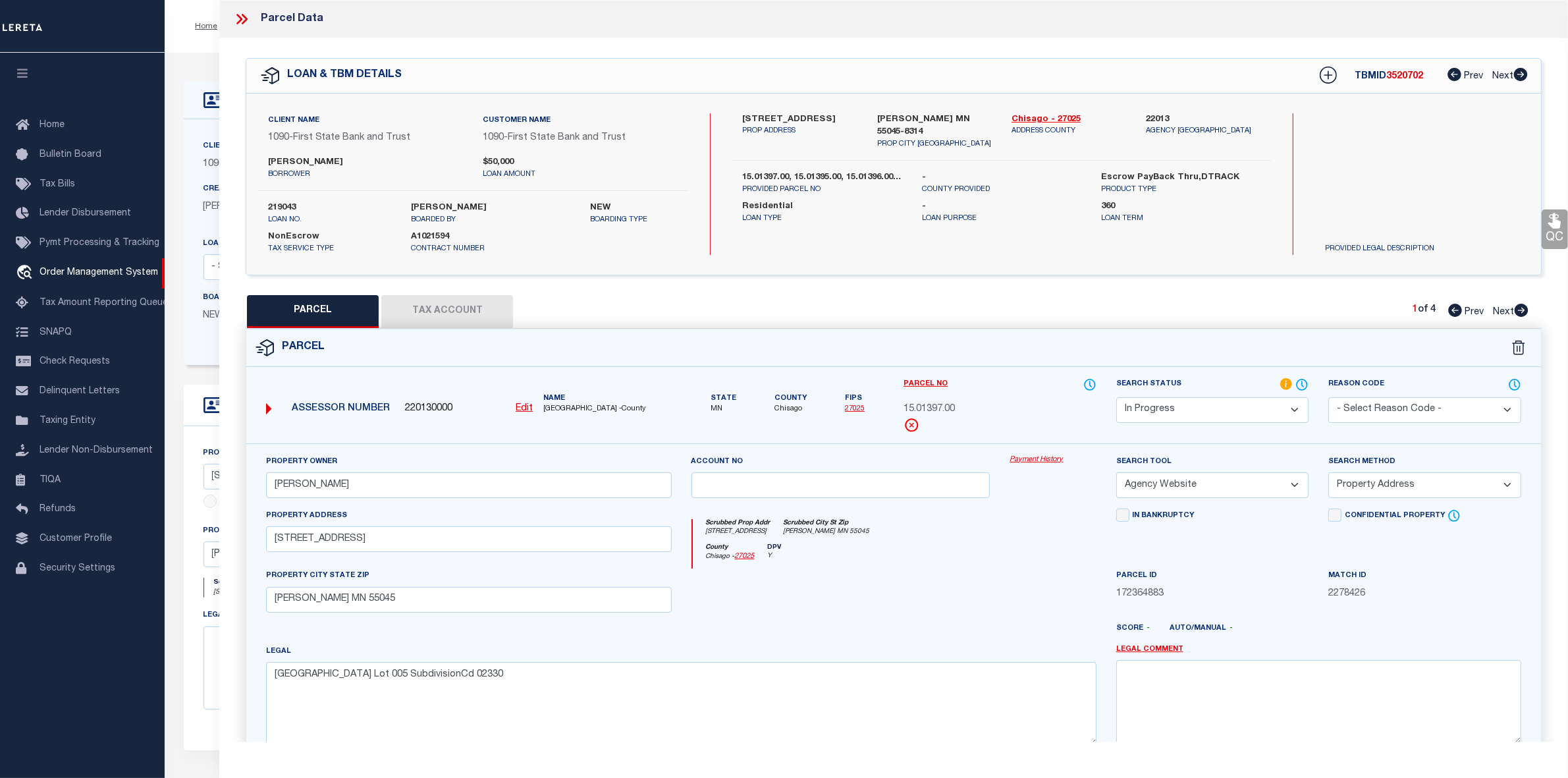
click at [244, 18] on icon at bounding box center [241, 19] width 17 height 17
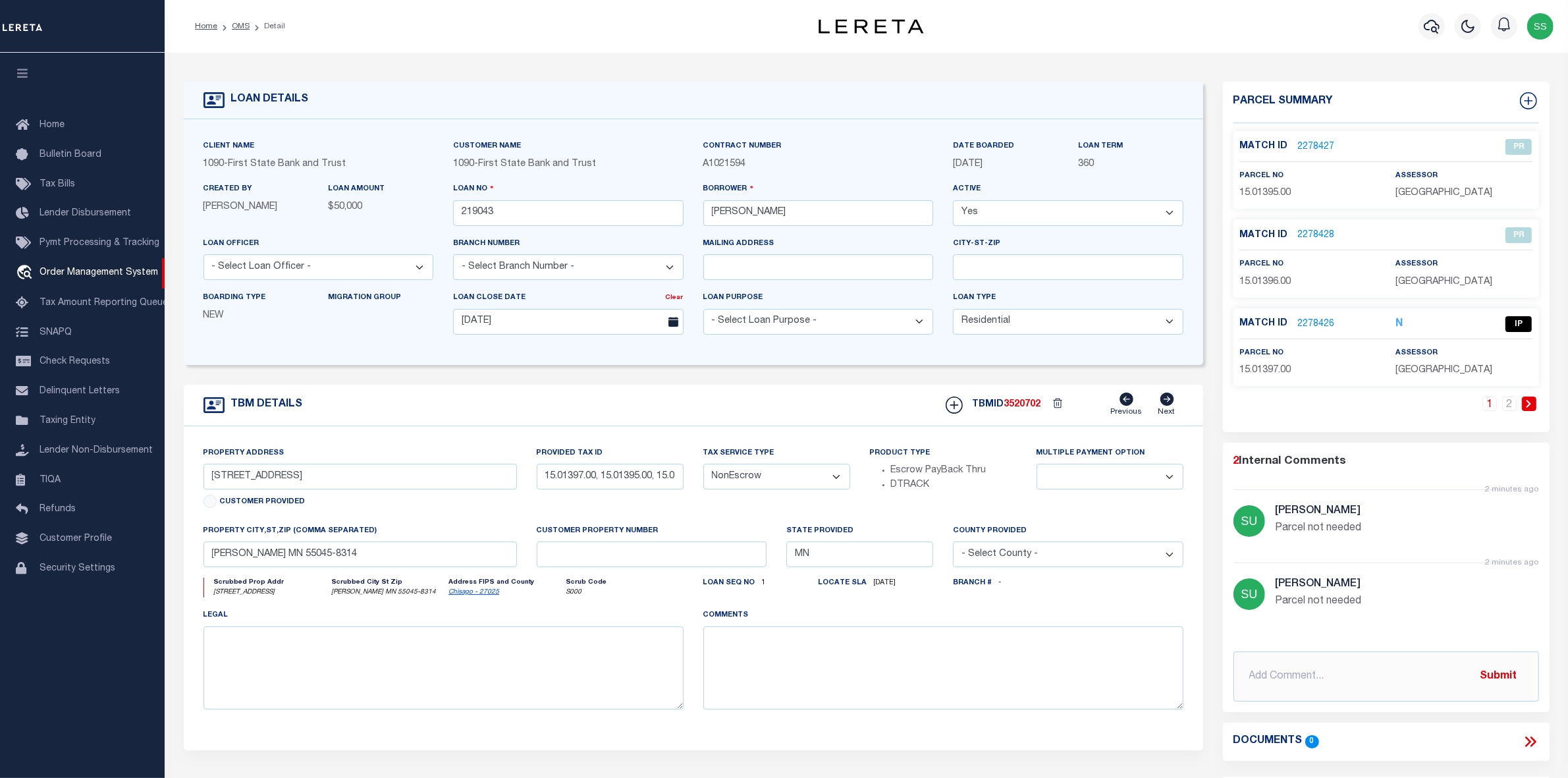
click at [1302, 321] on link "2278426" at bounding box center [1317, 324] width 37 height 14
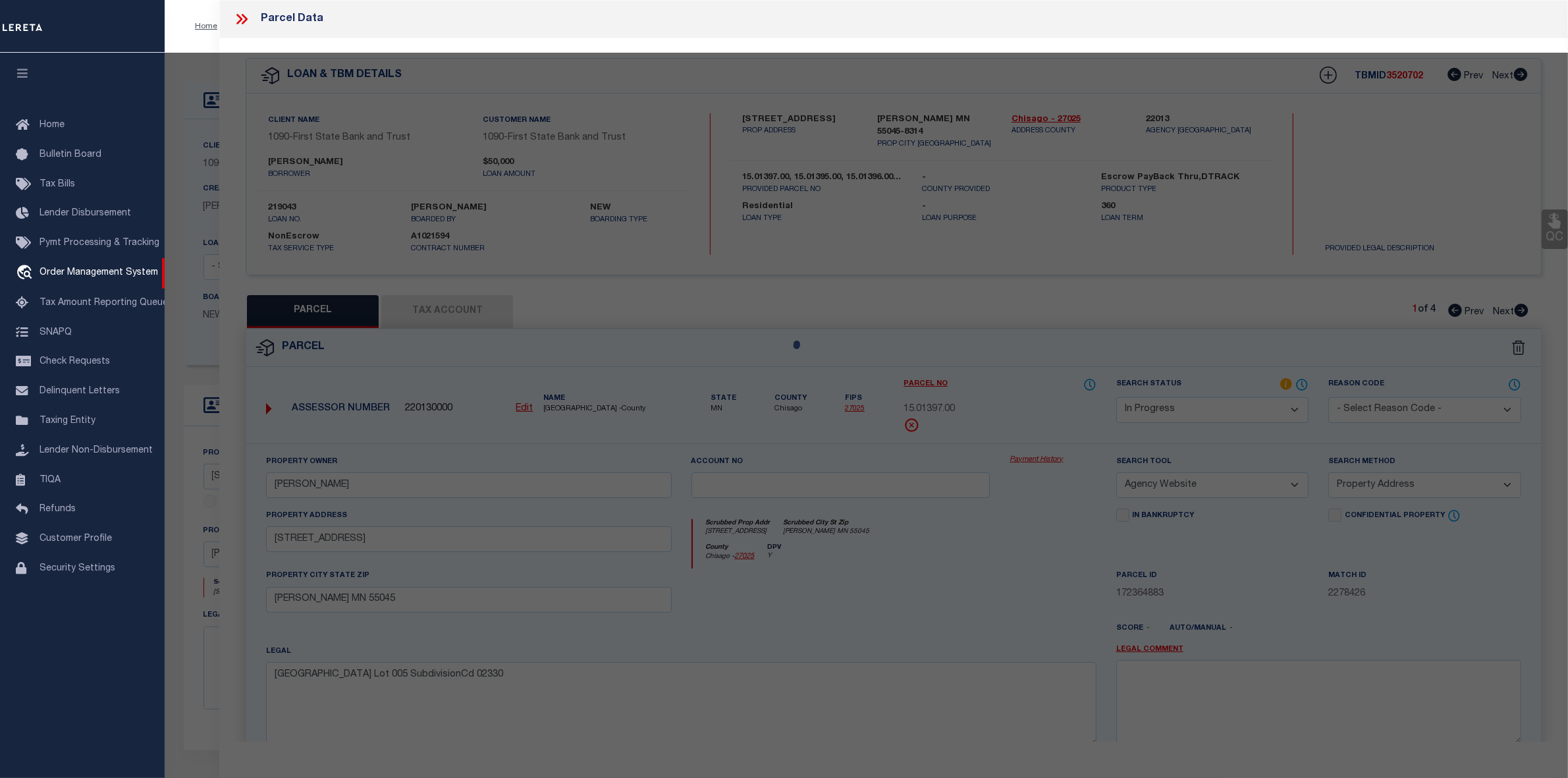
select select "AS"
select select
checkbox input "false"
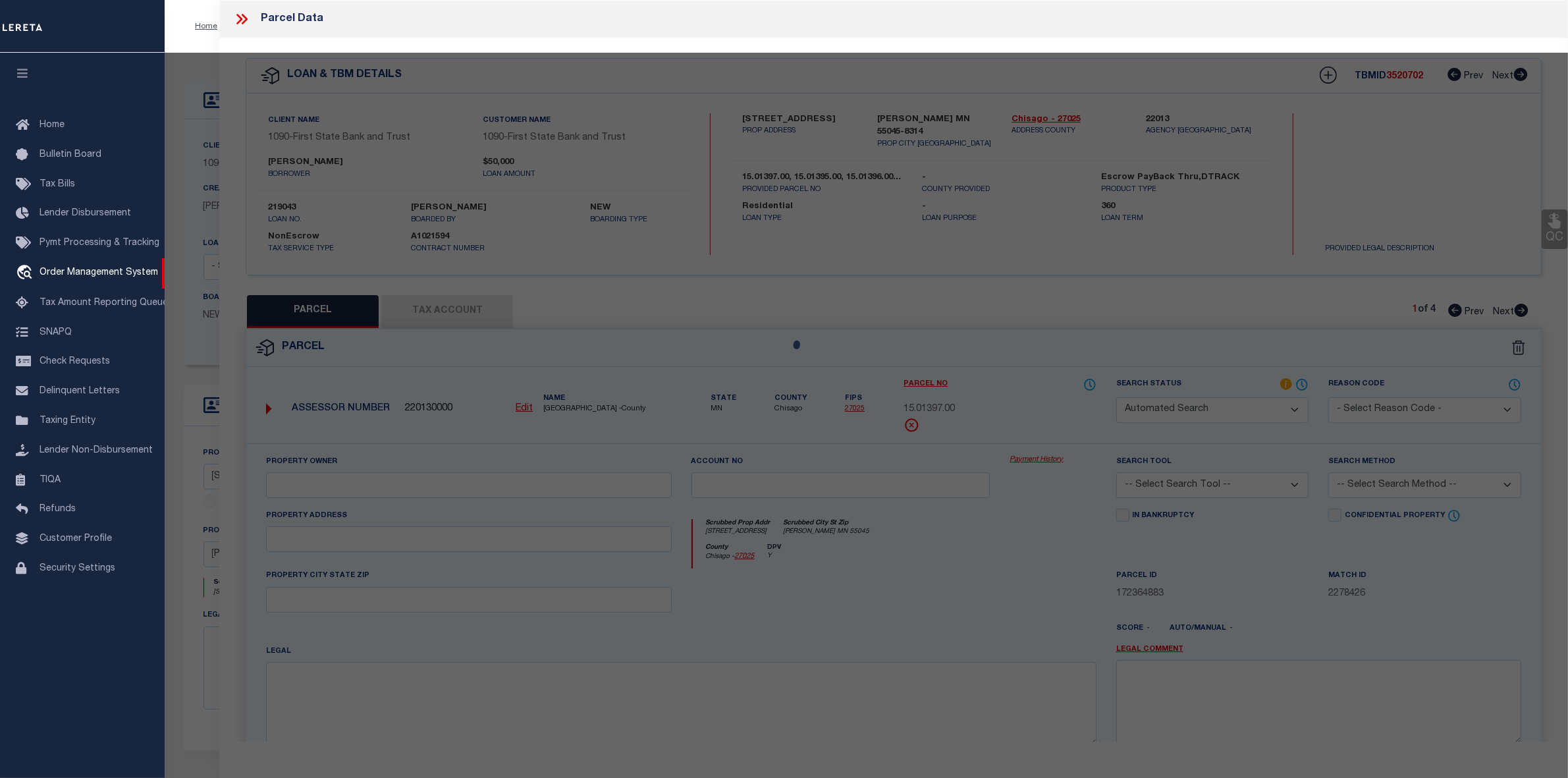
select select "IP"
type input "LISA A BEVENS"
select select "AGW"
select select "ADD"
type input "28015 Lakelawn Drive"
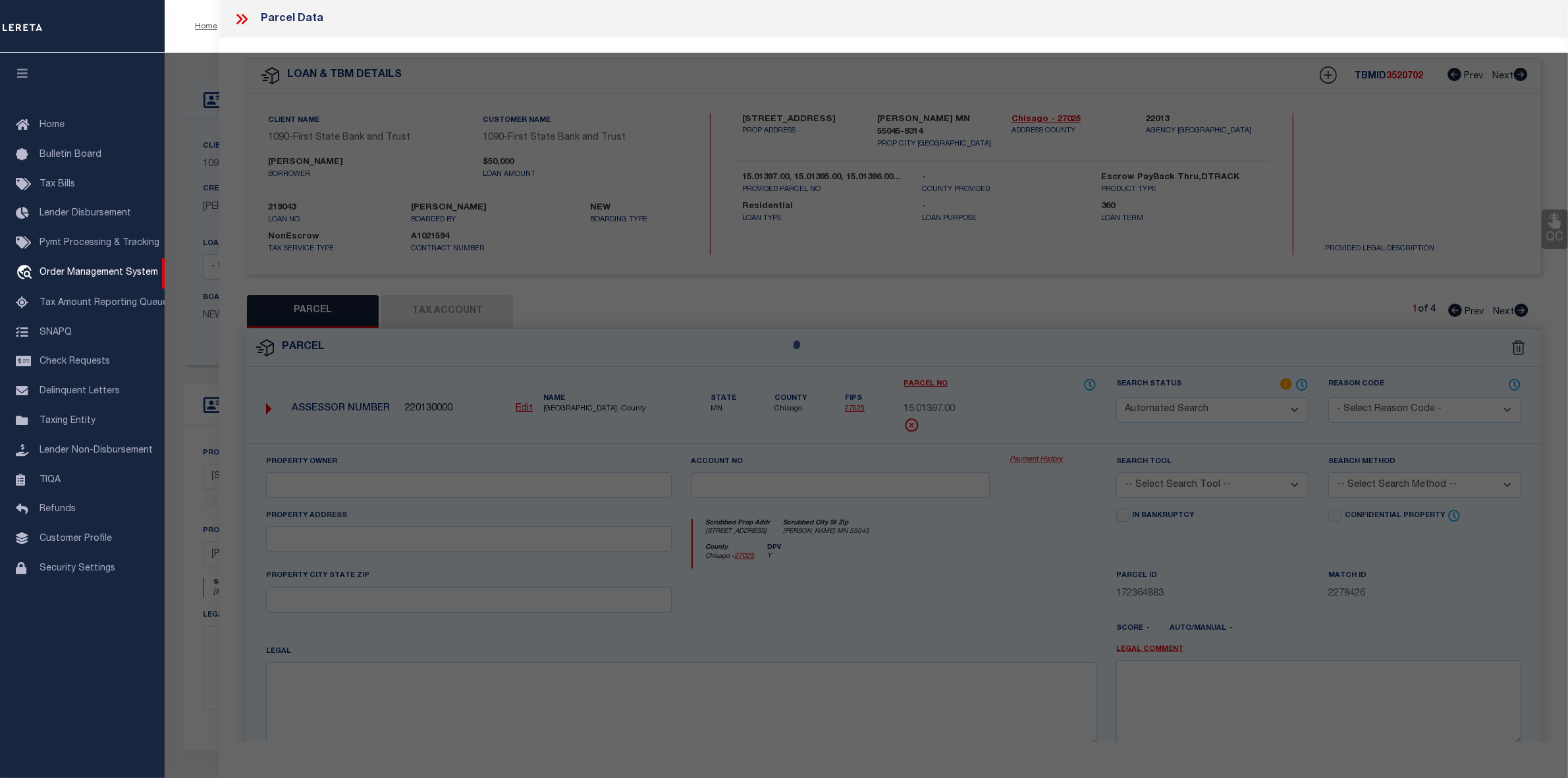
type input "Lindstrom MN 55045"
type textarea "LAKELAWN BEACH Lot 005 SubdivisionCd 02330"
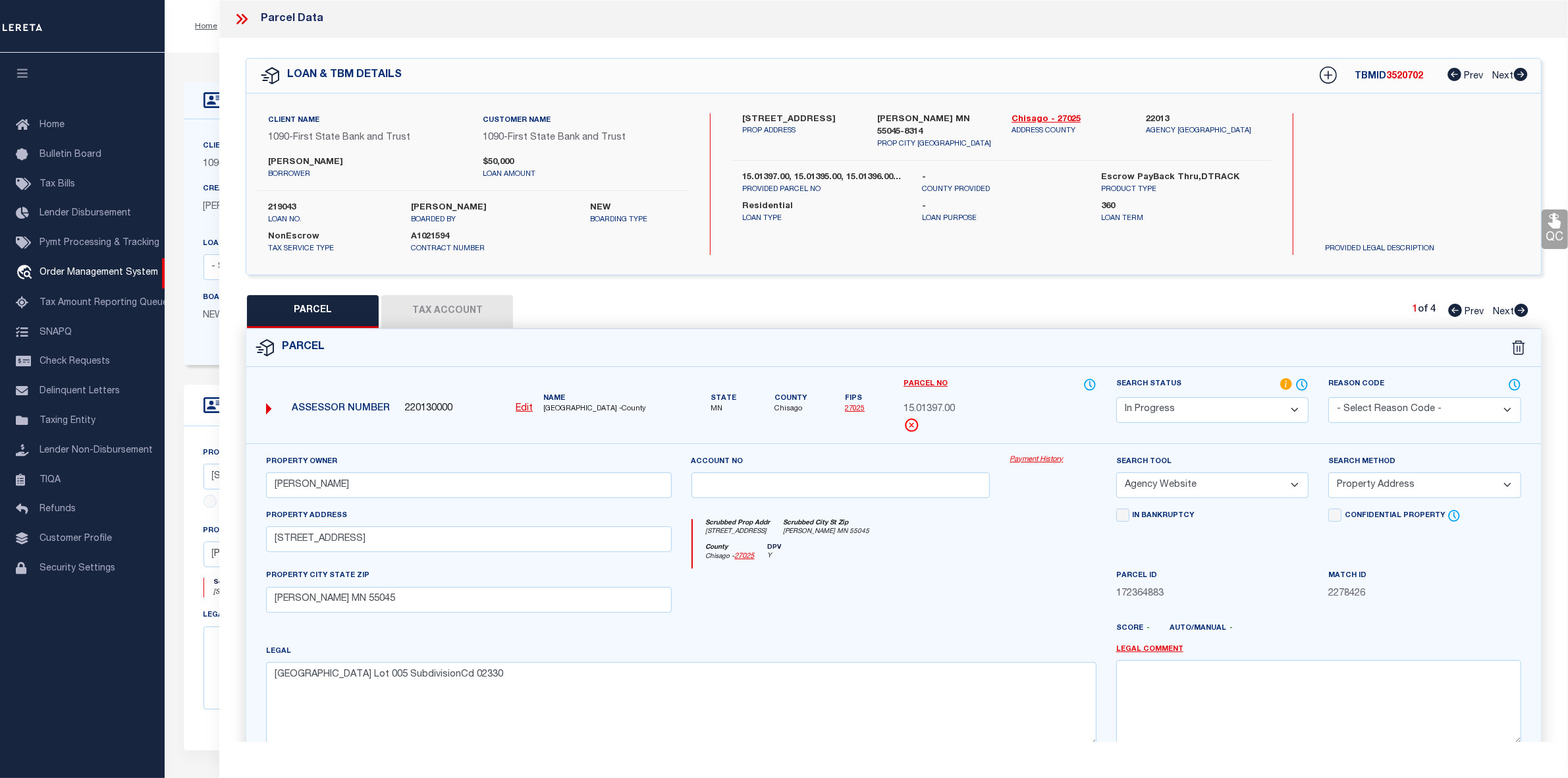
click at [238, 14] on icon at bounding box center [241, 19] width 17 height 17
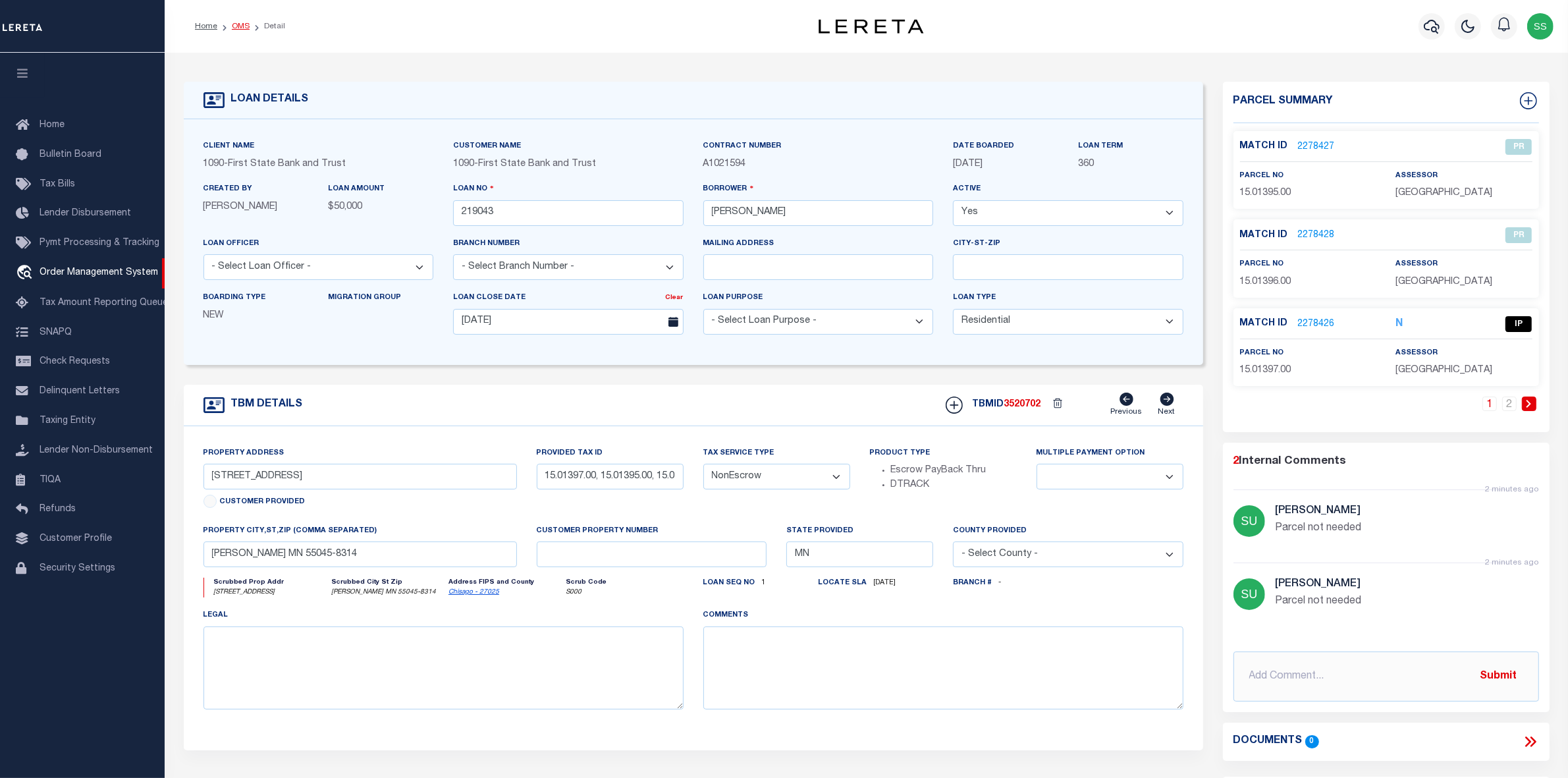
click at [241, 23] on link "OMS" at bounding box center [240, 26] width 18 height 8
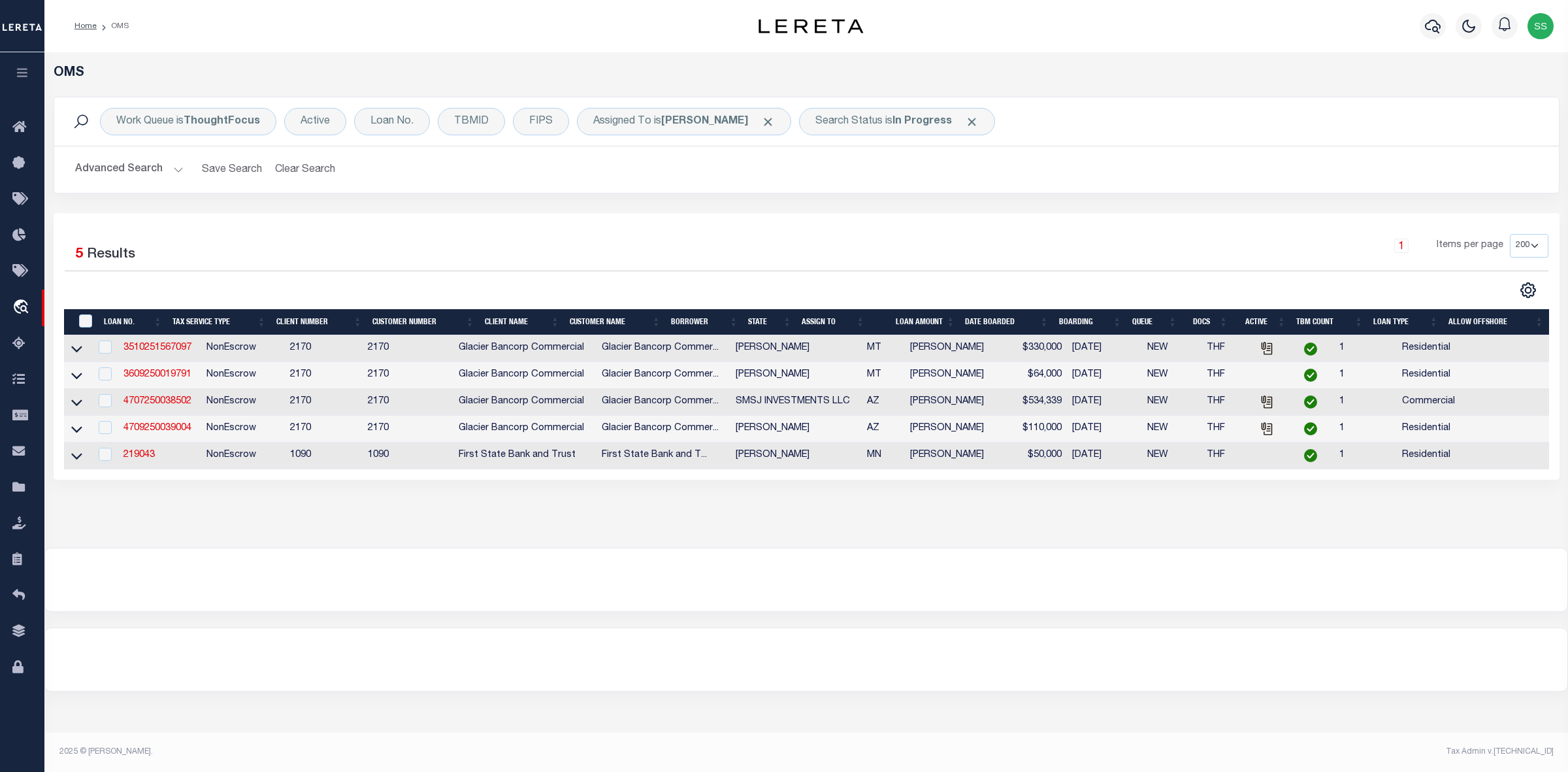
click at [957, 580] on div at bounding box center [806, 579] width 1522 height 62
click at [912, 121] on b "In Progress" at bounding box center [922, 122] width 59 height 11
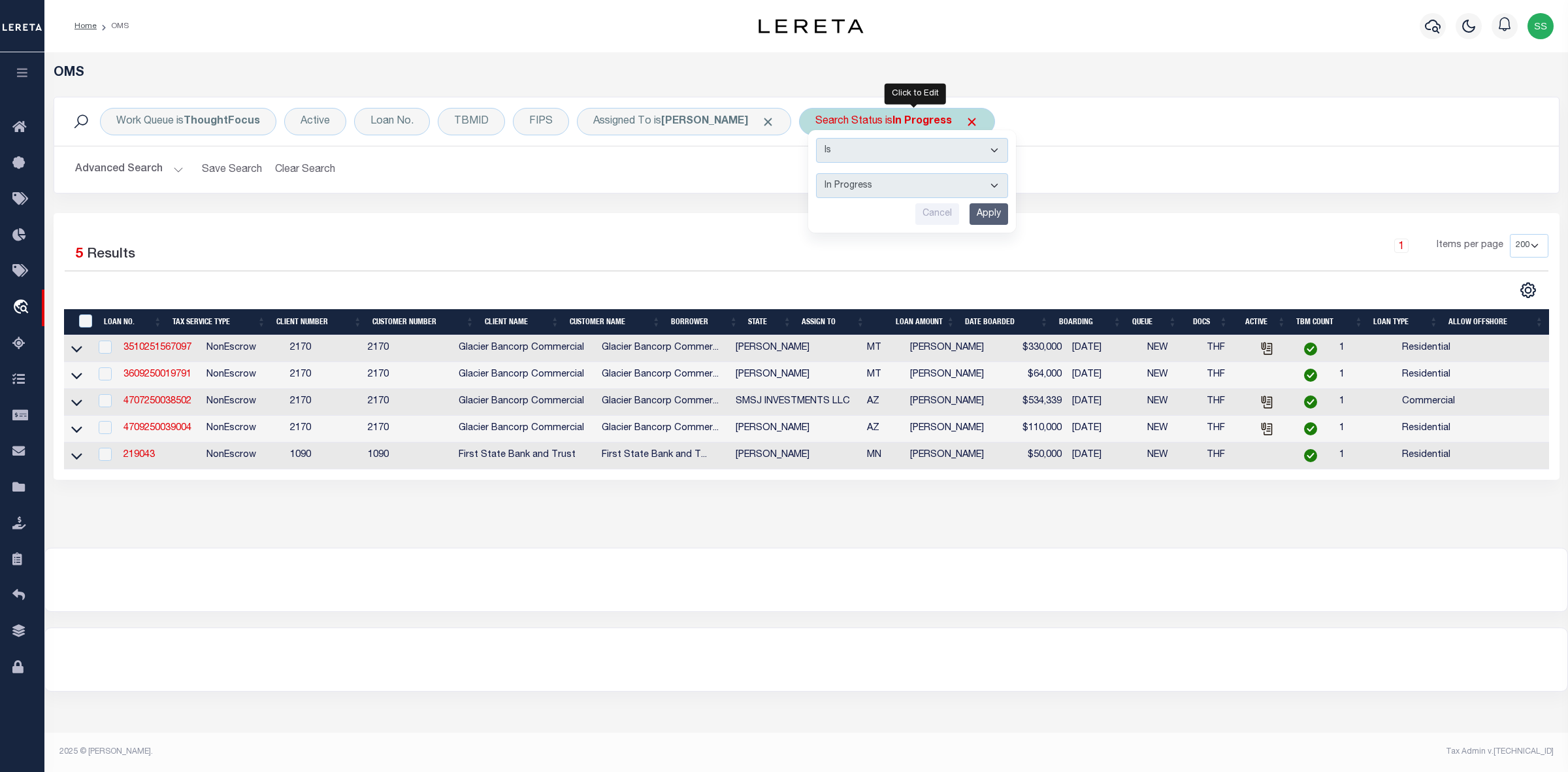
click at [903, 186] on select "Automated Search Bad Parcel Complete Duplicate Parcel High Dollar Reporting In …" at bounding box center [912, 185] width 192 height 25
select select "RD"
click at [833, 174] on select "Automated Search Bad Parcel Complete Duplicate Parcel High Dollar Reporting In …" at bounding box center [912, 185] width 192 height 25
click at [1005, 216] on input "Apply" at bounding box center [988, 214] width 39 height 22
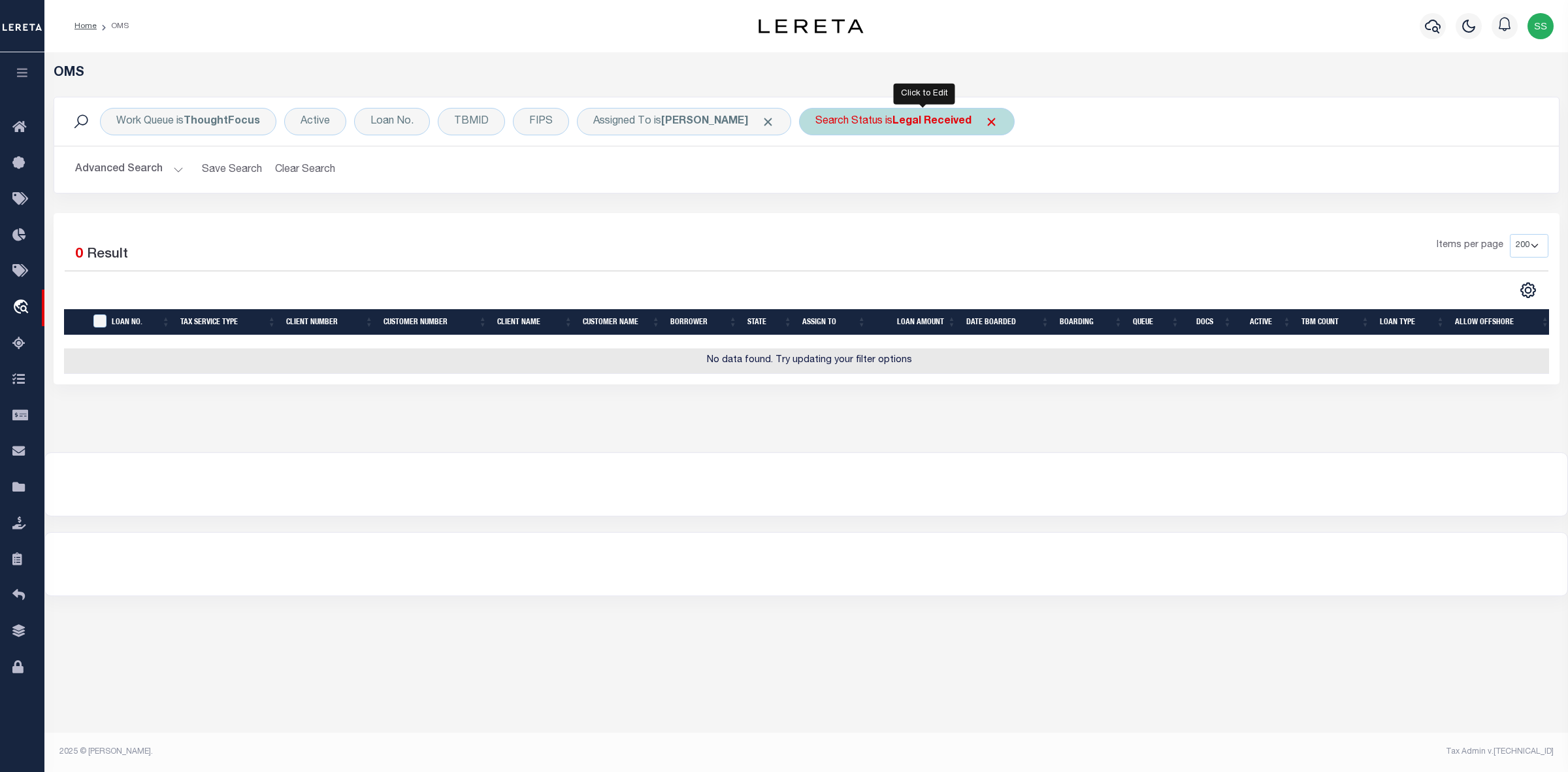
click at [908, 119] on div "Search Status is Legal Received" at bounding box center [907, 122] width 216 height 28
select select "RD"
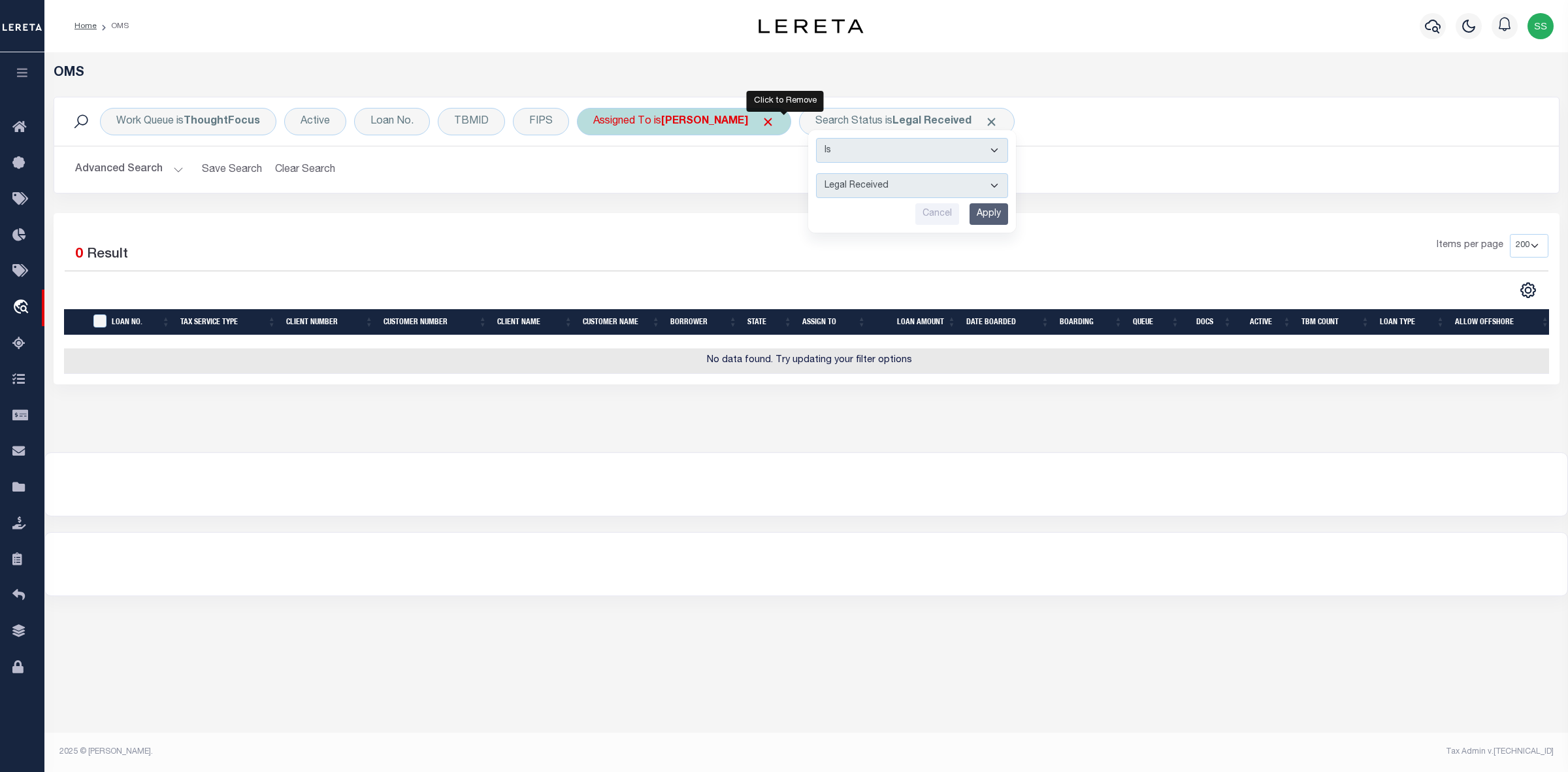
click at [775, 120] on span "Click to Remove" at bounding box center [768, 122] width 14 height 14
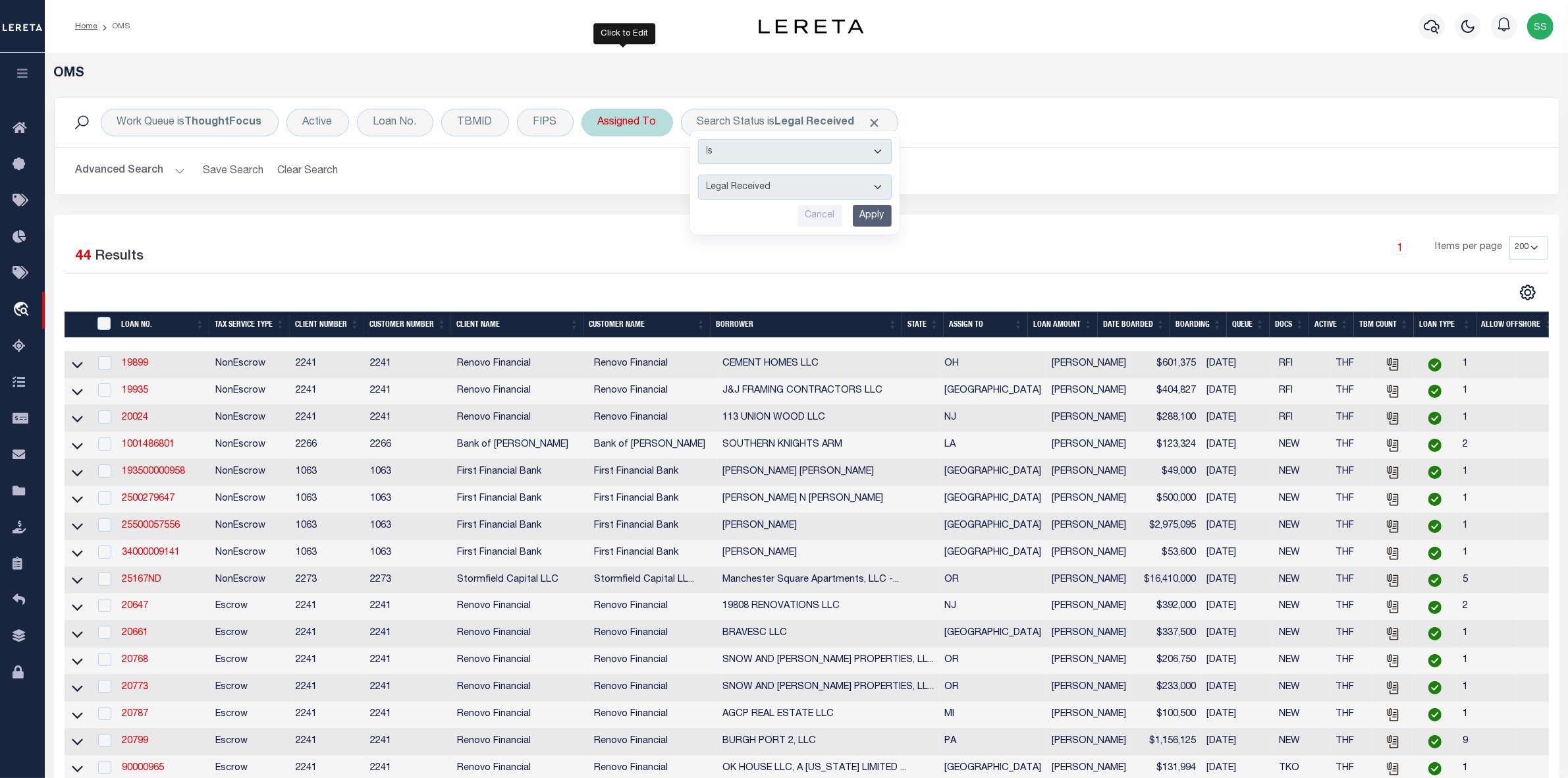
click at [629, 119] on div "Assigned To" at bounding box center [627, 123] width 92 height 28
select select "[PERSON_NAME]"
click at [676, 186] on select "--Unassigned-- Abdul Muzain Adrienne Cayea Agustin Fernandez Ahmad Darwish Albe…" at bounding box center [695, 187] width 194 height 25
click at [734, 189] on select "--Unassigned-- Abdul Muzain Adrienne Cayea Agustin Fernandez Ahmad Darwish Albe…" at bounding box center [695, 187] width 194 height 25
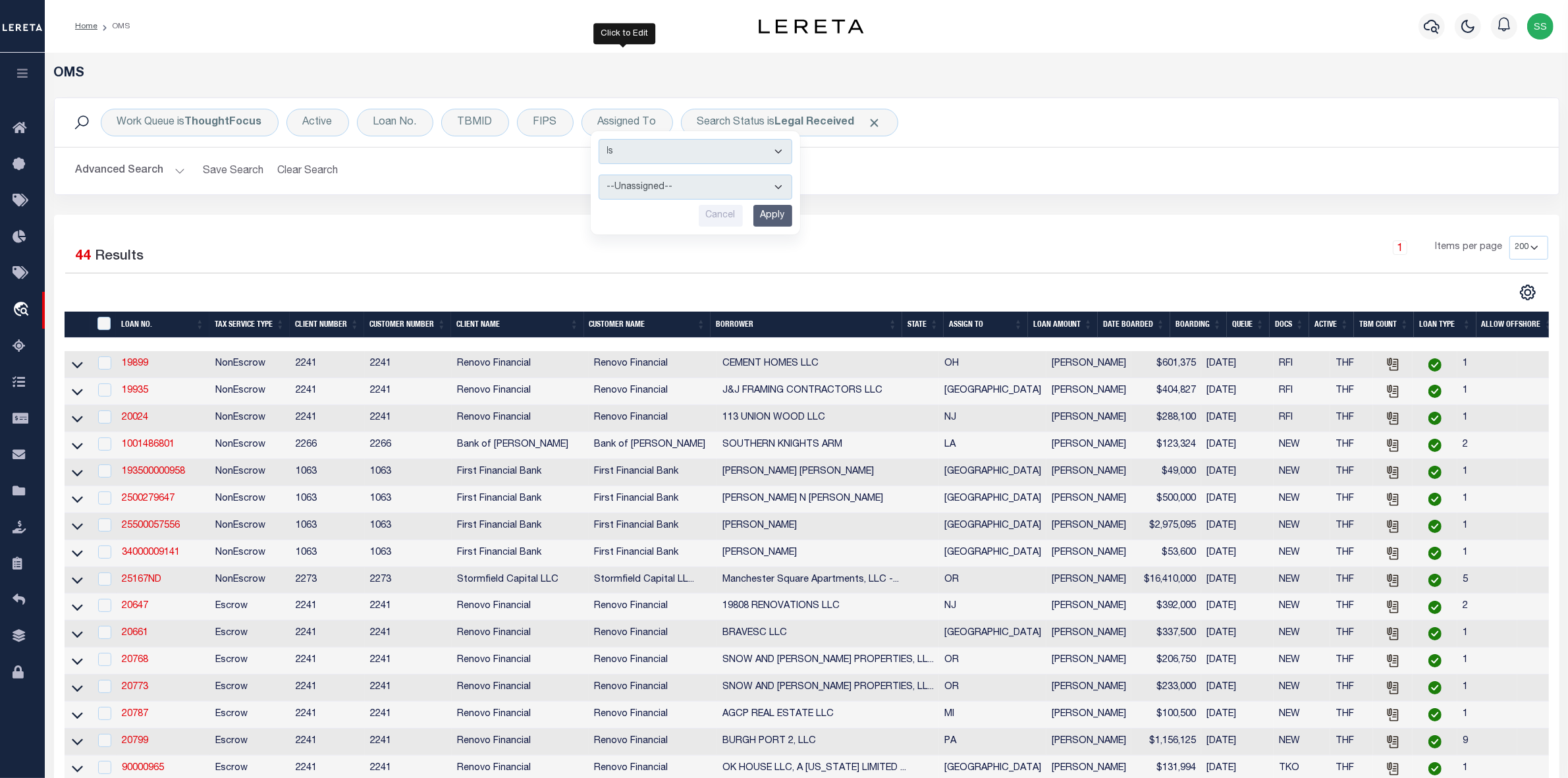
drag, startPoint x: 768, startPoint y: 215, endPoint x: 805, endPoint y: 139, distance: 84.5
click at [769, 215] on input "Apply" at bounding box center [772, 215] width 39 height 22
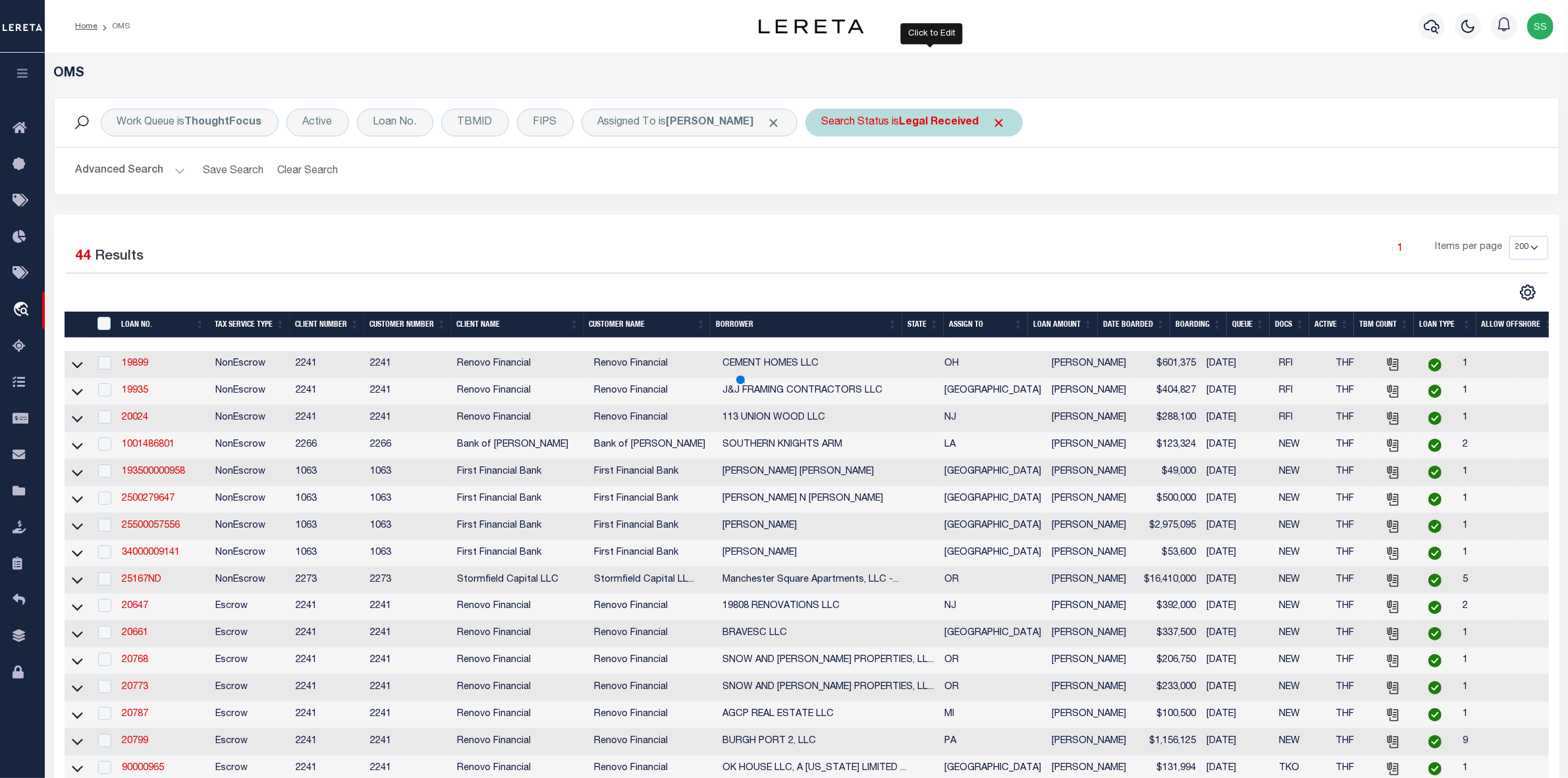
click at [872, 120] on div "Search Status is Legal Received" at bounding box center [915, 123] width 217 height 28
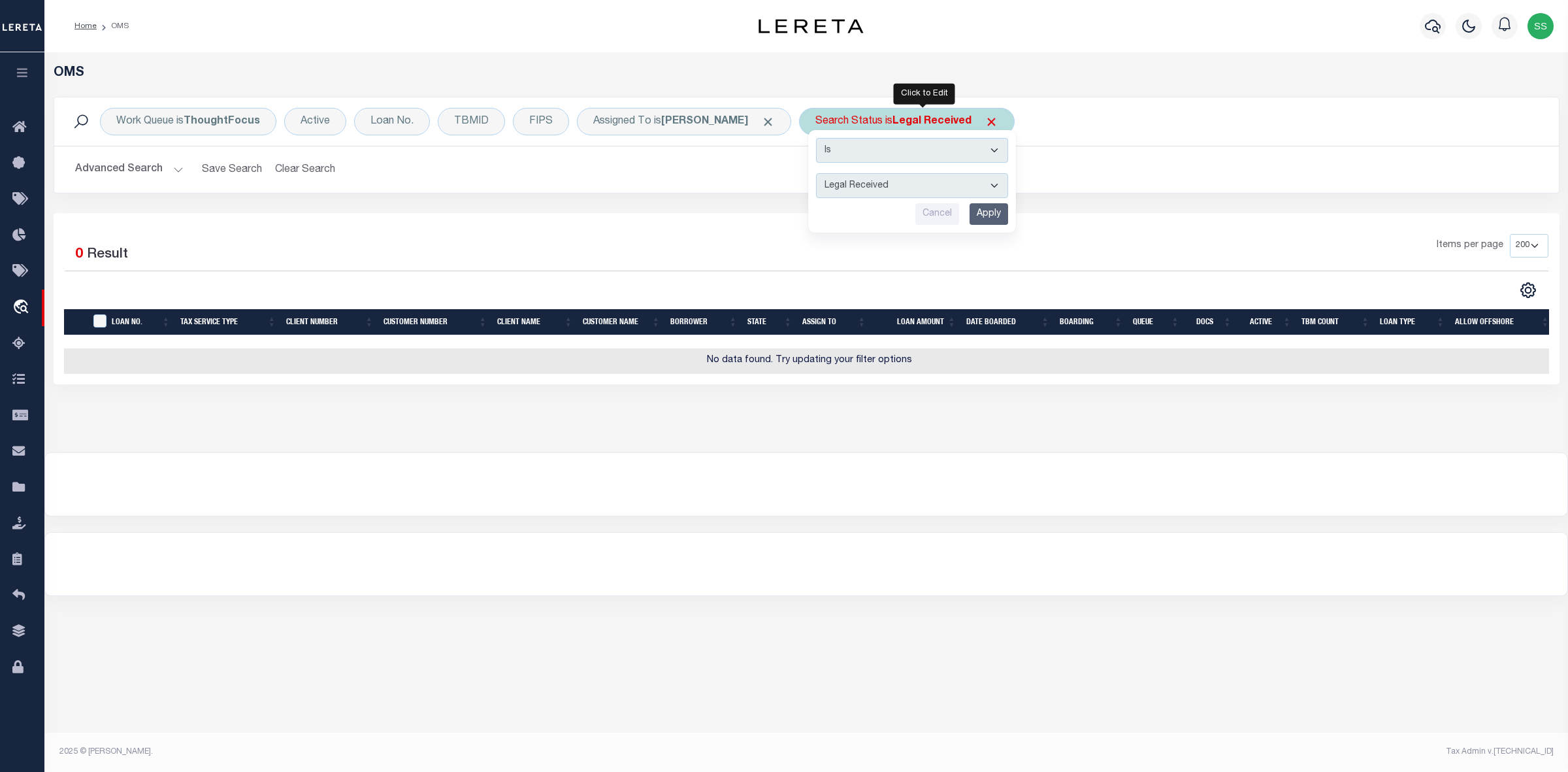
click at [882, 187] on select "Automated Search Bad Parcel Complete Duplicate Parcel High Dollar Reporting In …" at bounding box center [912, 185] width 192 height 25
select select "IP"
click at [833, 174] on select "Automated Search Bad Parcel Complete Duplicate Parcel High Dollar Reporting In …" at bounding box center [912, 185] width 192 height 25
click at [1008, 215] on input "Apply" at bounding box center [988, 214] width 39 height 22
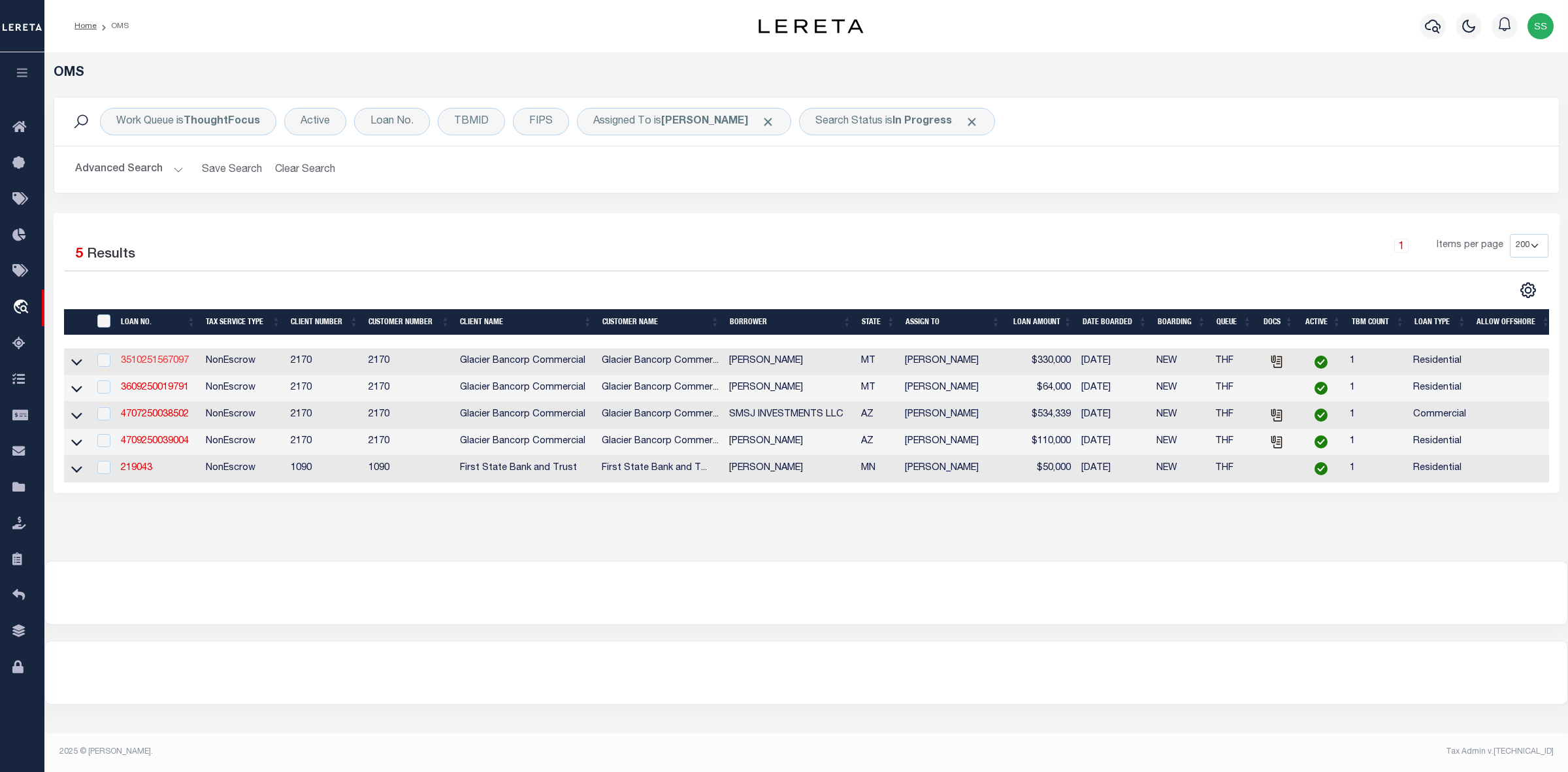
click at [176, 361] on link "3510251567097" at bounding box center [154, 360] width 68 height 9
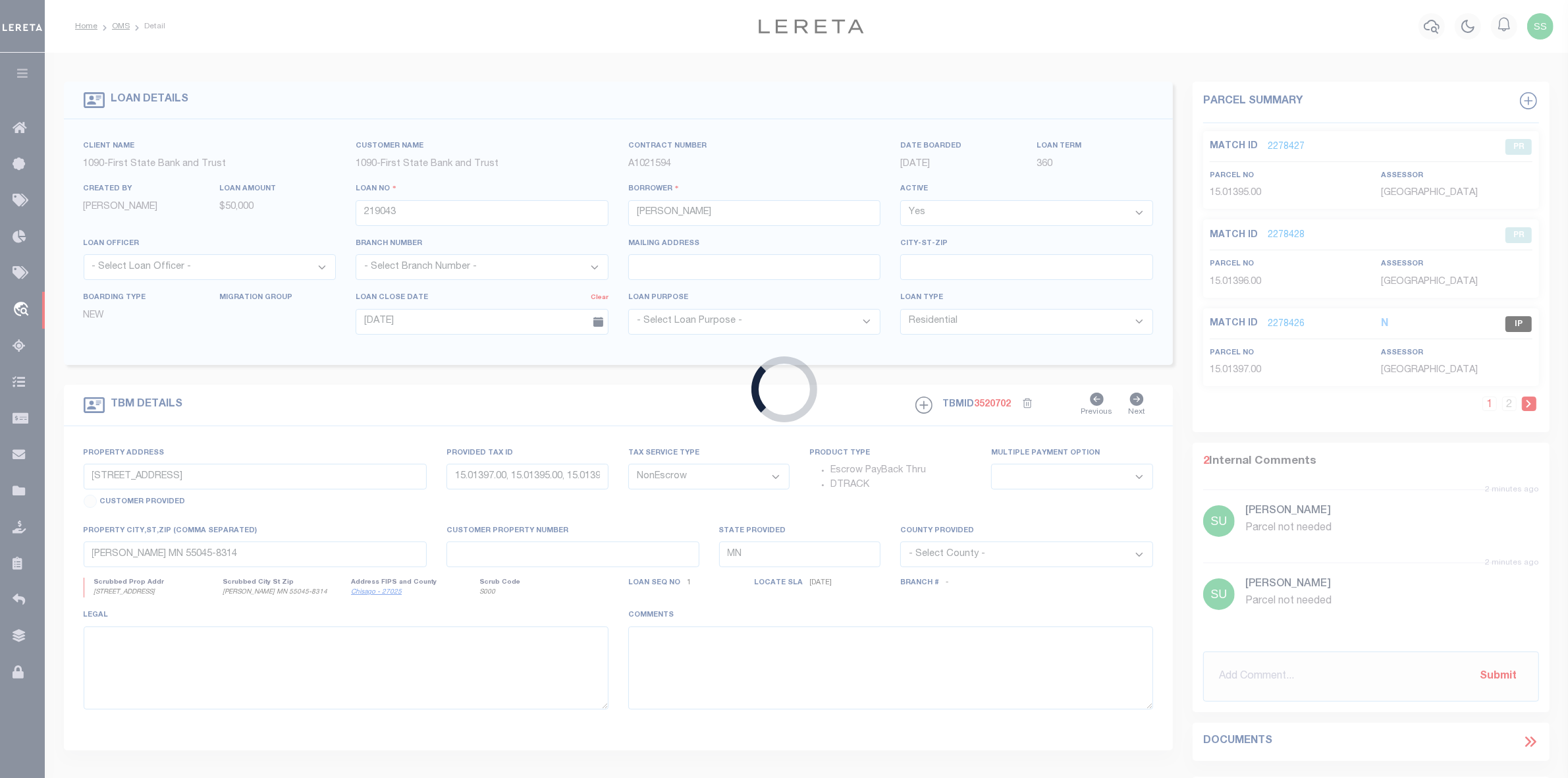
type input "3510251567097"
type input "[PERSON_NAME]"
select select
type input "[STREET_ADDRESS]"
type input "MISSOULA MT 59802-3375"
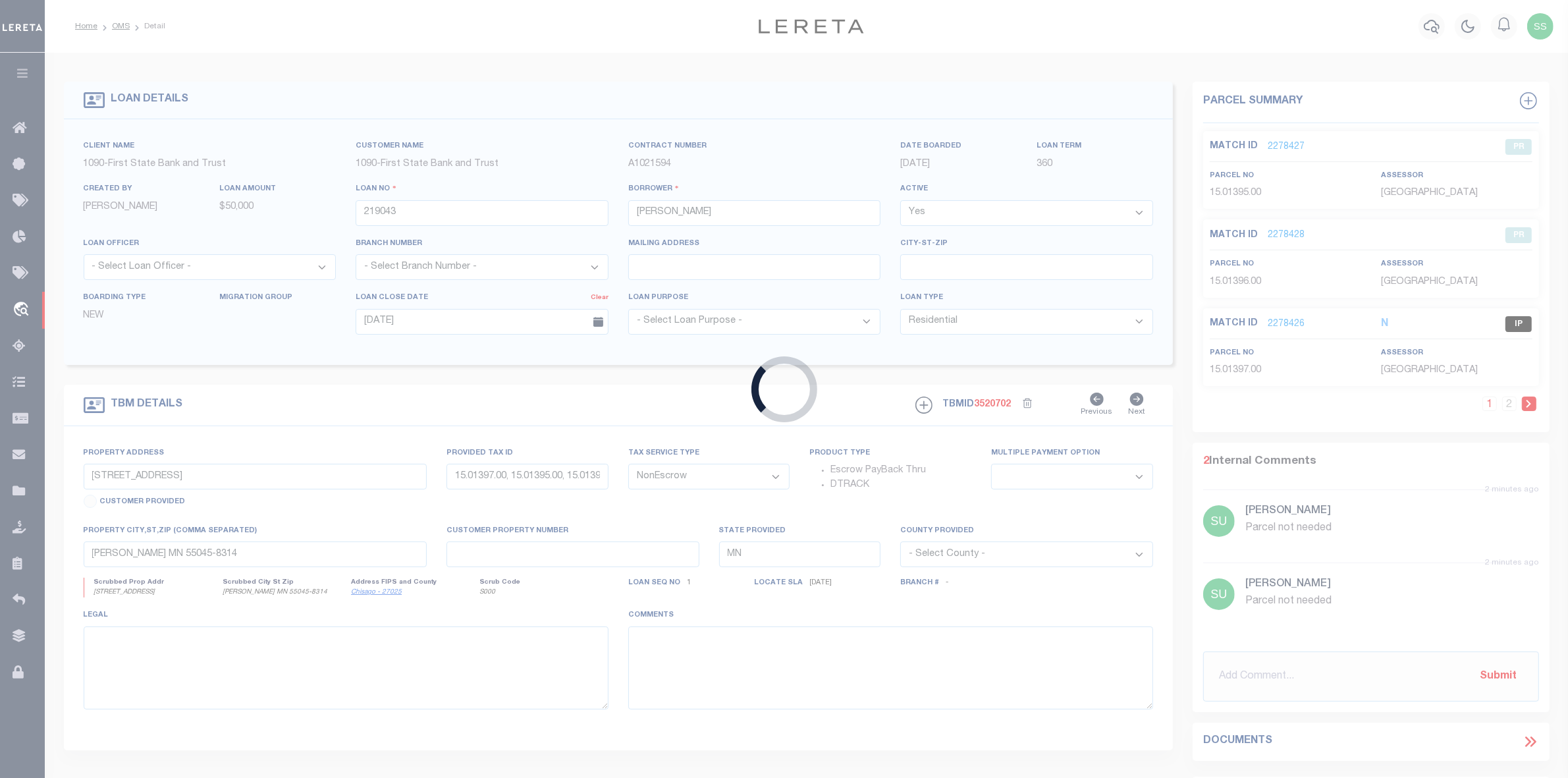
type input "[DATE]"
select select "200"
type input "[STREET_ADDRESS]"
type input "5904616"
select select
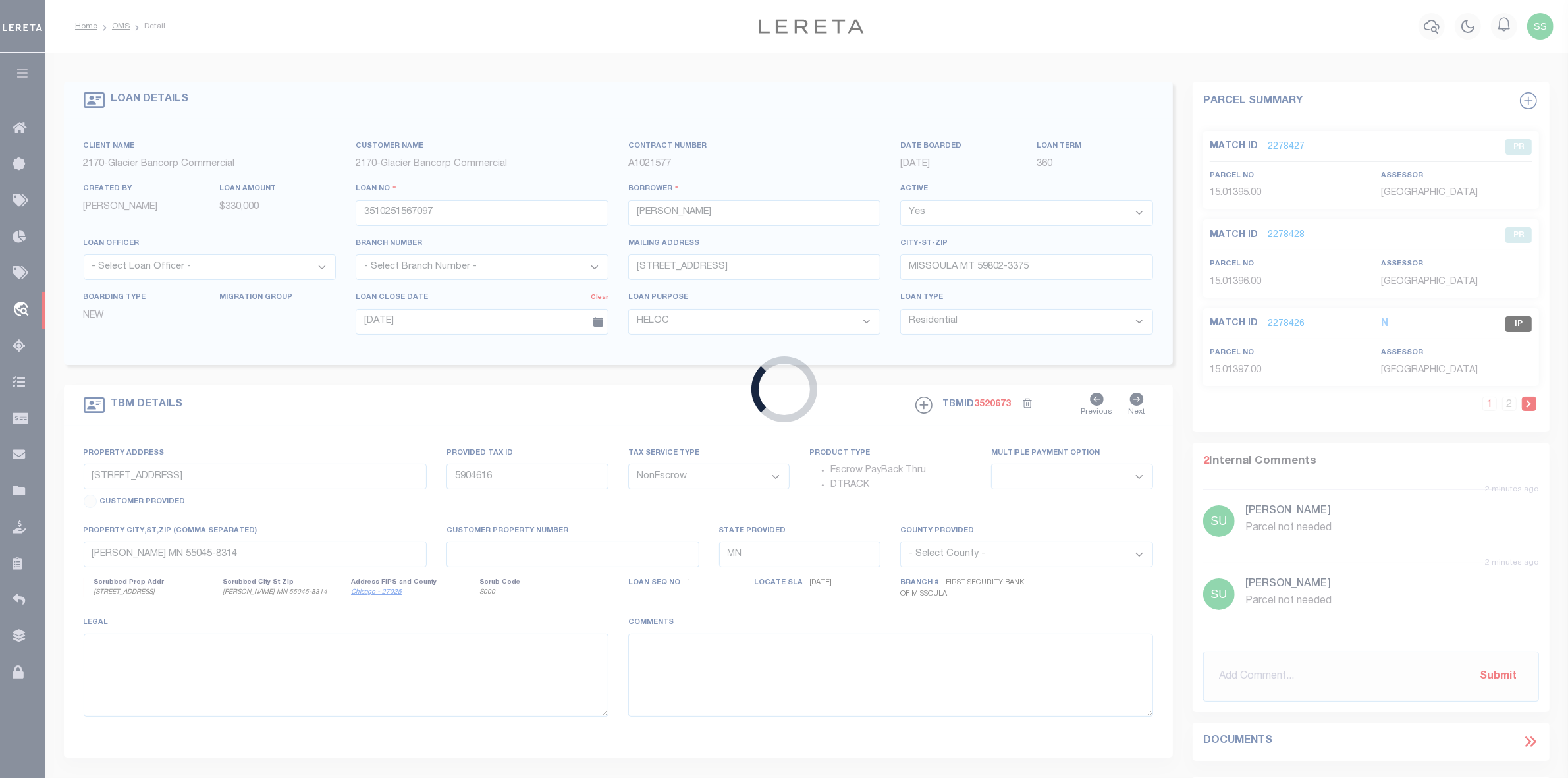
type input "MISSOULA MT 59802-3375"
type input "MT"
select select
select select "4570"
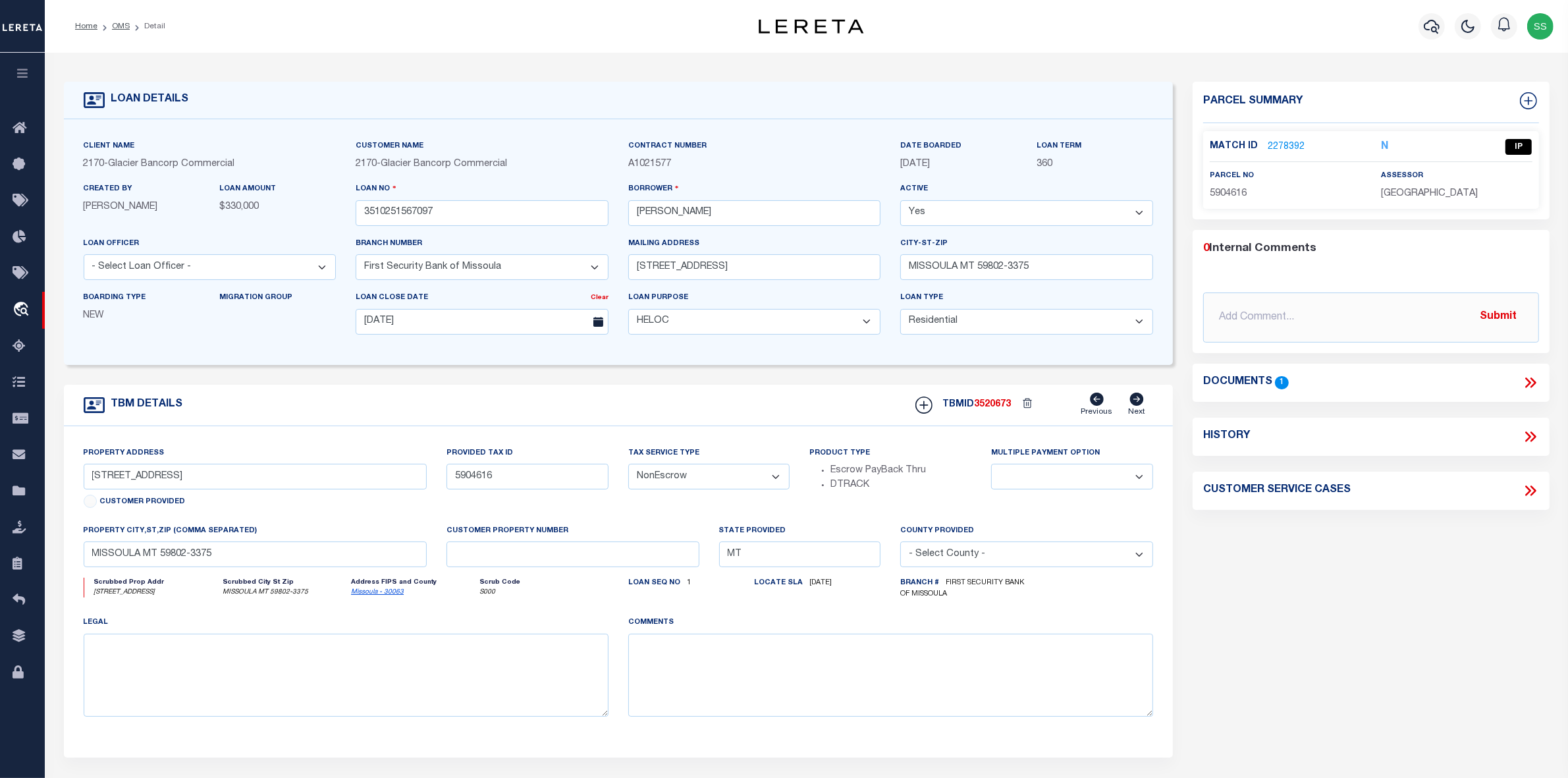
click at [1529, 379] on icon at bounding box center [1530, 382] width 17 height 17
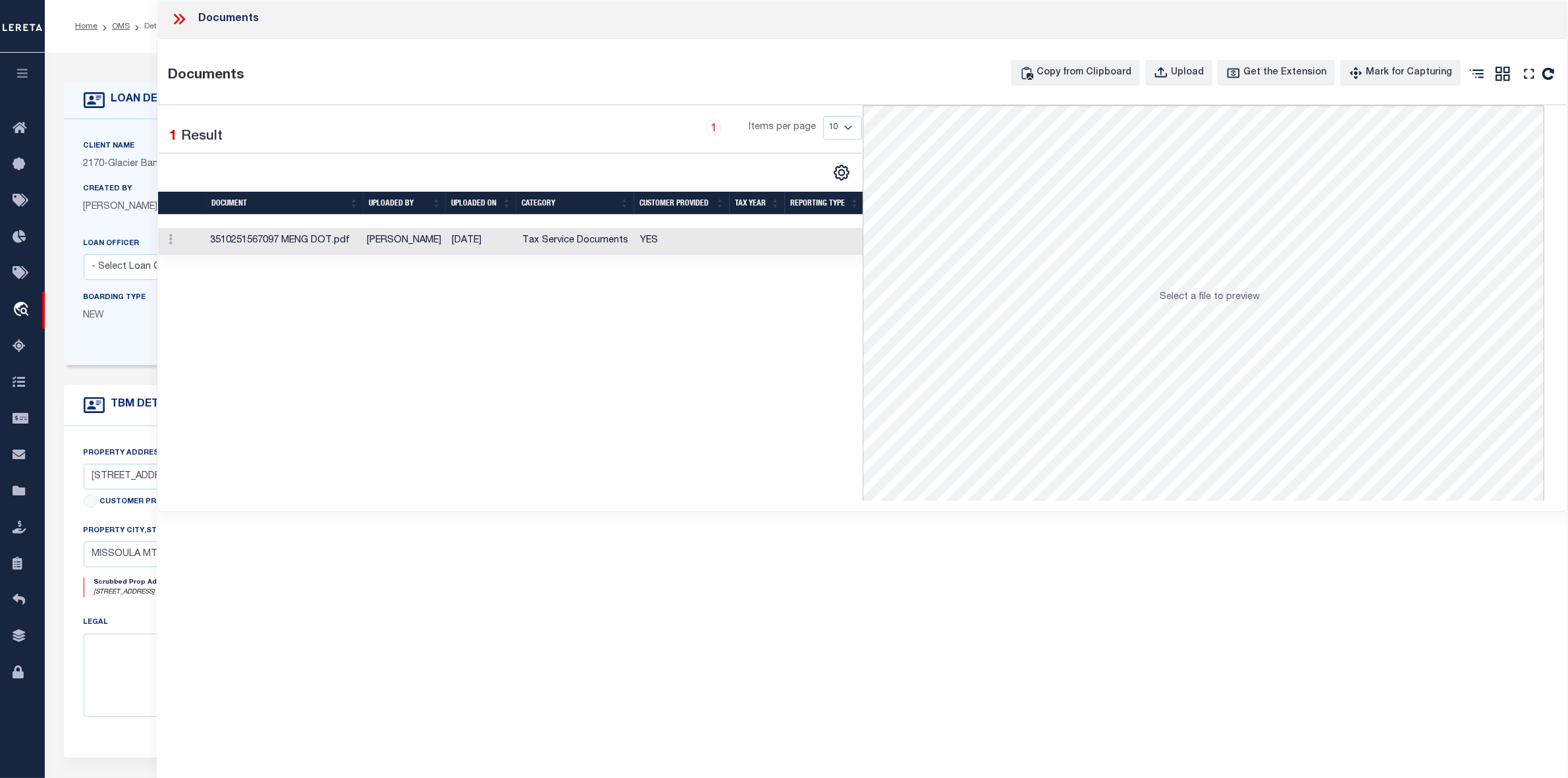
click at [299, 240] on td "3510251567097 MENG DOT.pdf" at bounding box center [282, 240] width 157 height 27
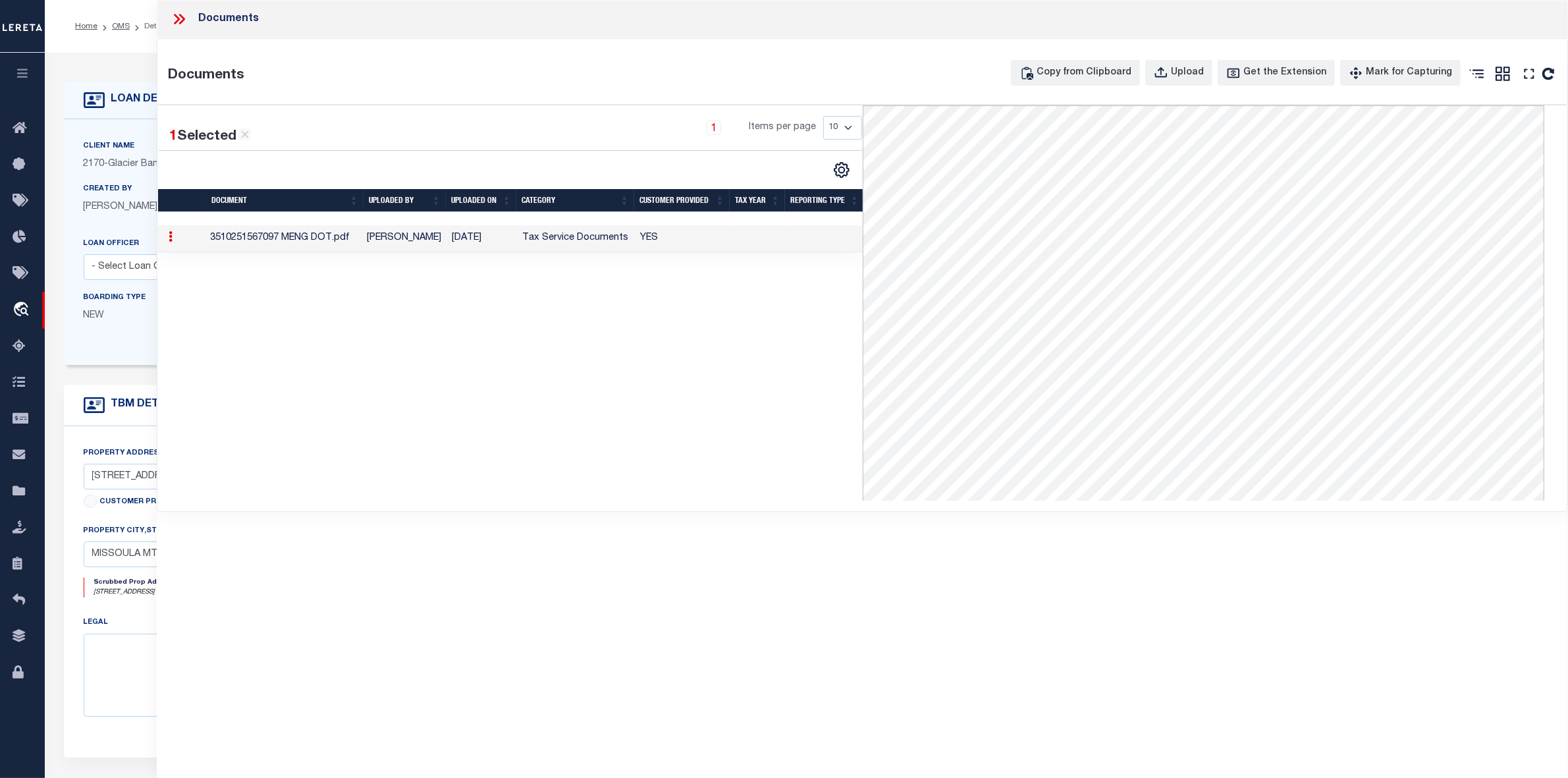
click at [182, 17] on icon at bounding box center [183, 19] width 6 height 11
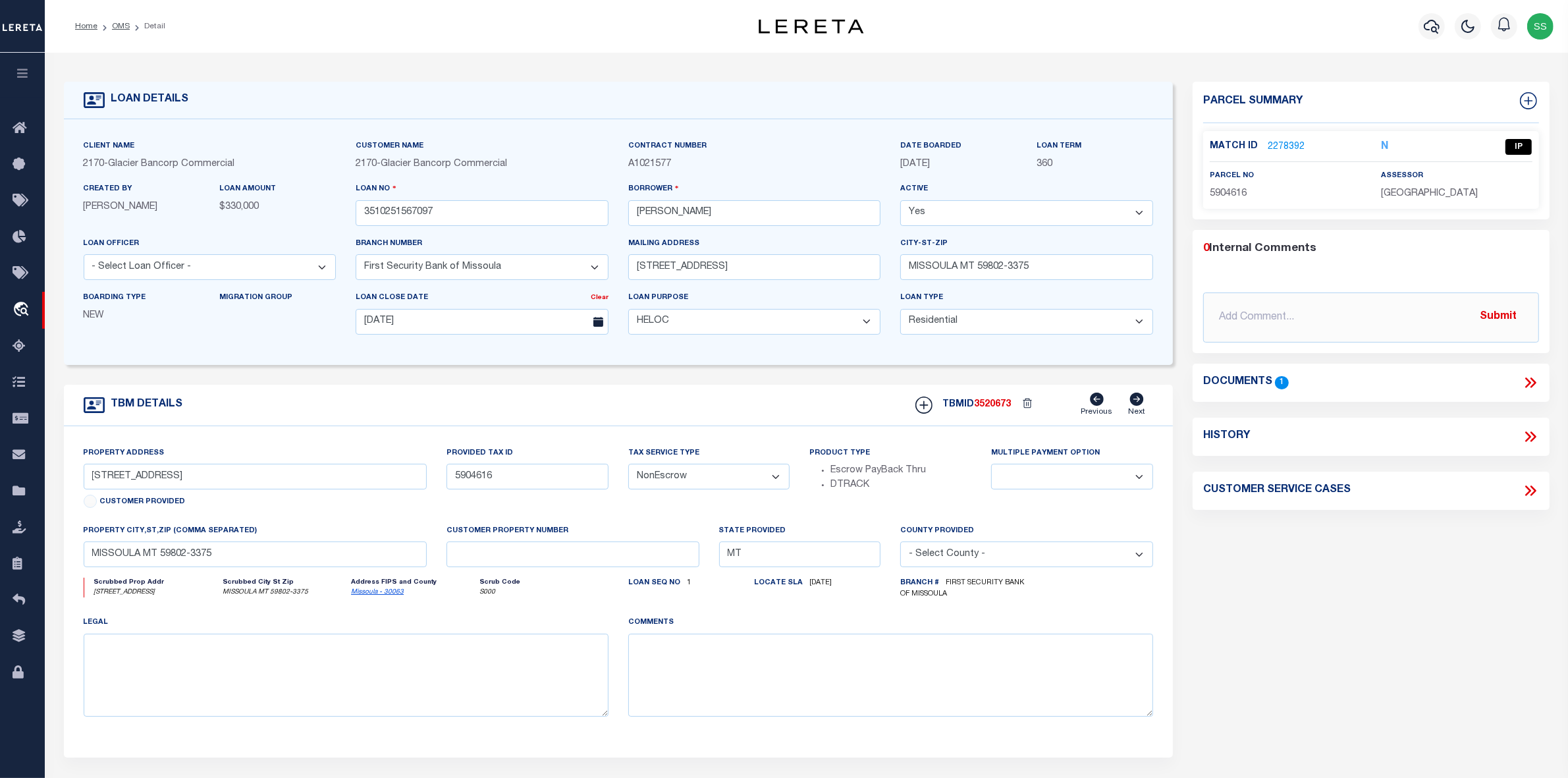
click at [1290, 146] on link "2278392" at bounding box center [1286, 148] width 37 height 14
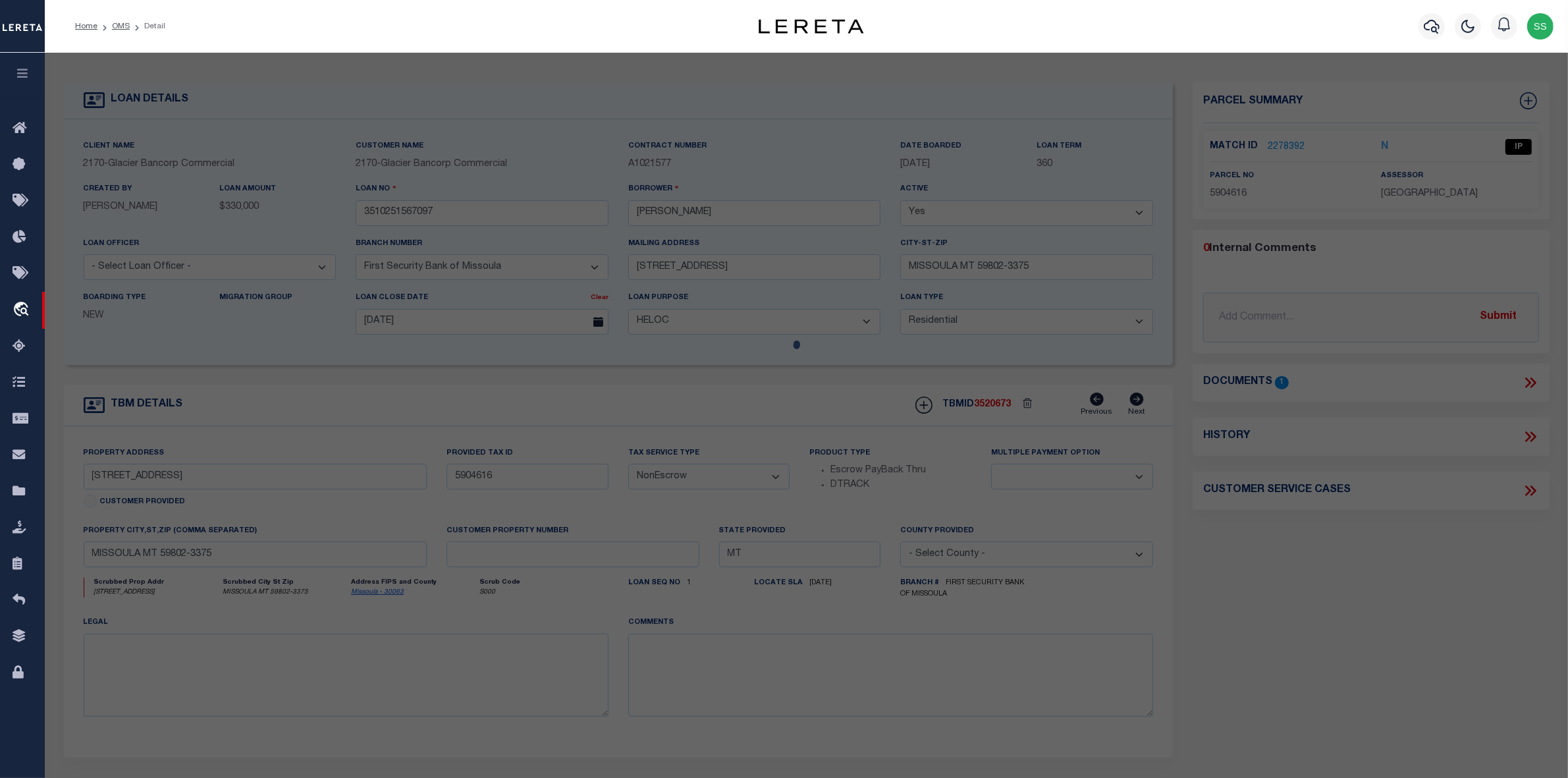
select select "AS"
select select
checkbox input "false"
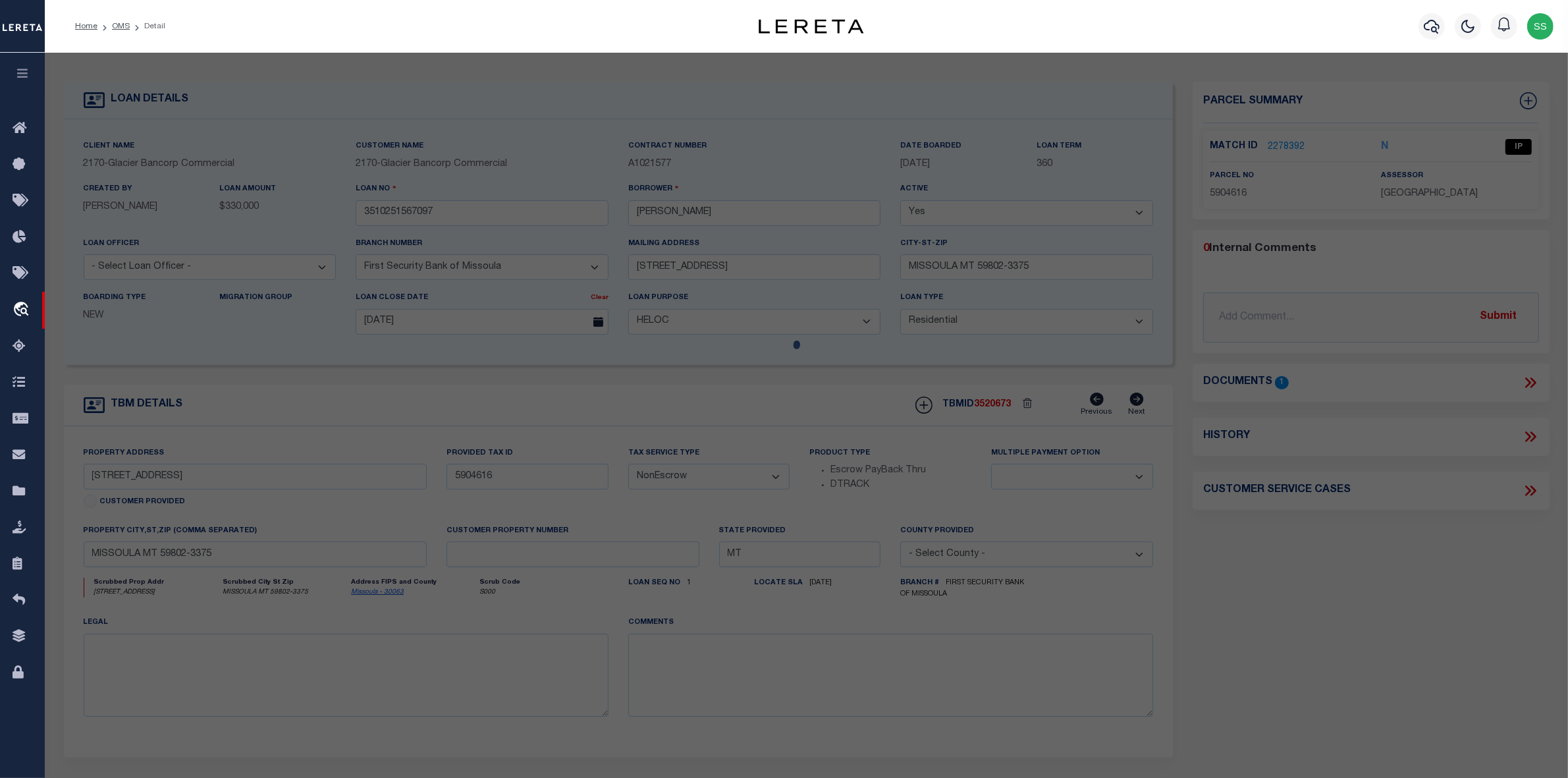
select select "IP"
type input "[PERSON_NAME]"
select select "AGW"
select select "LEG"
type input "[STREET_ADDRESS]"
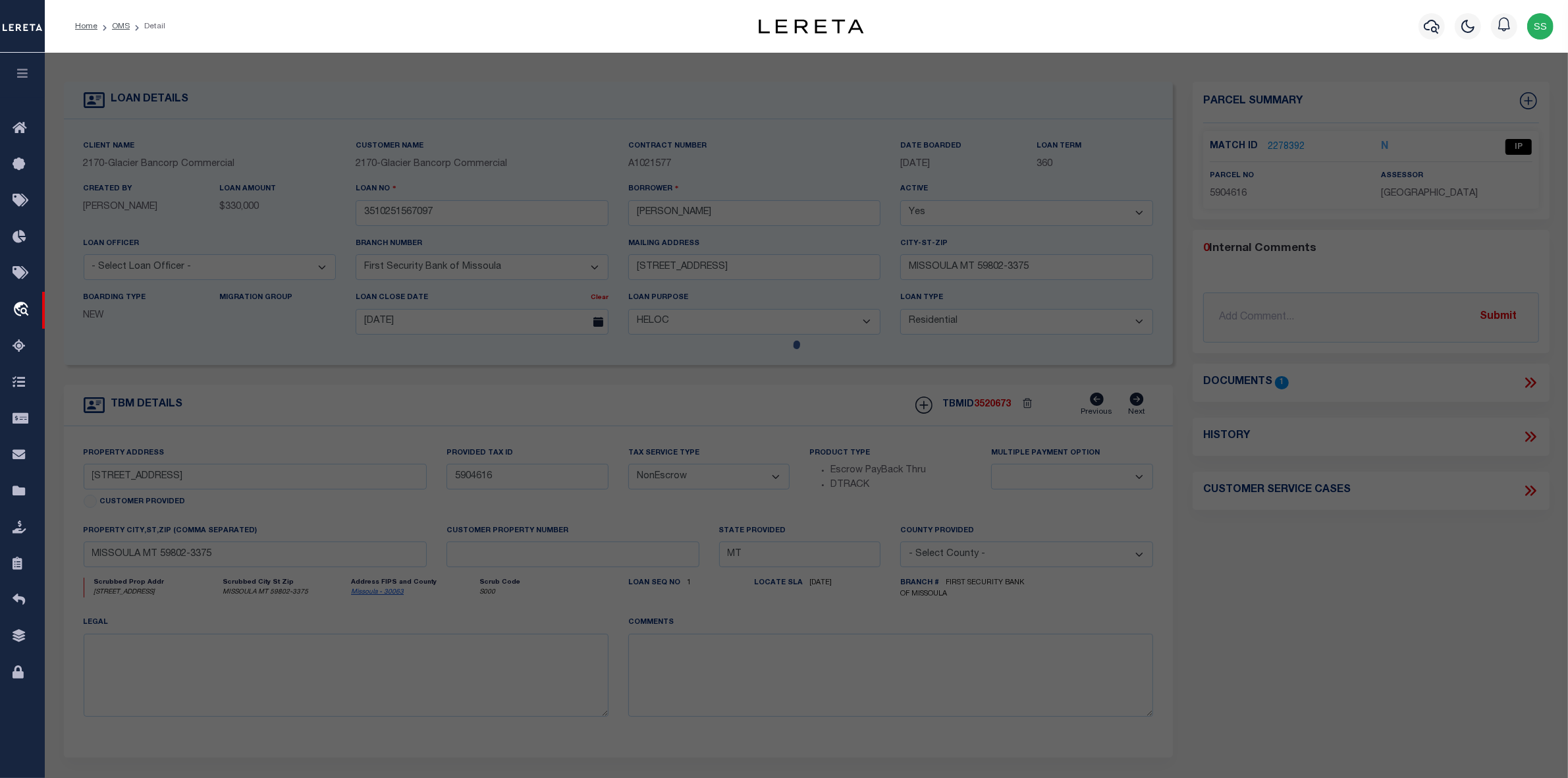
type input "MISSOULA, MT 59802"
type textarea "[STREET_ADDRESS]"
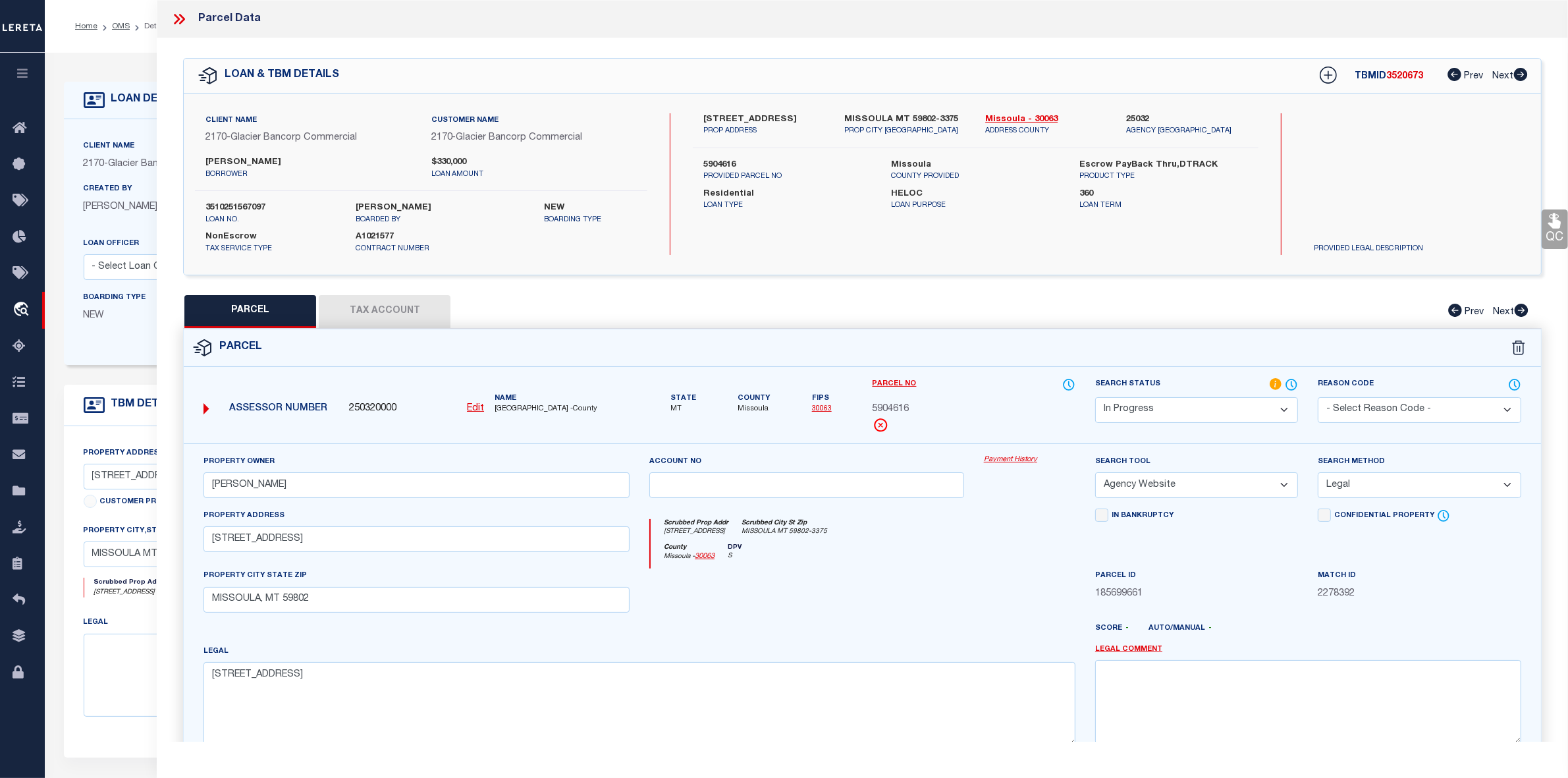
click at [863, 592] on div at bounding box center [806, 595] width 334 height 54
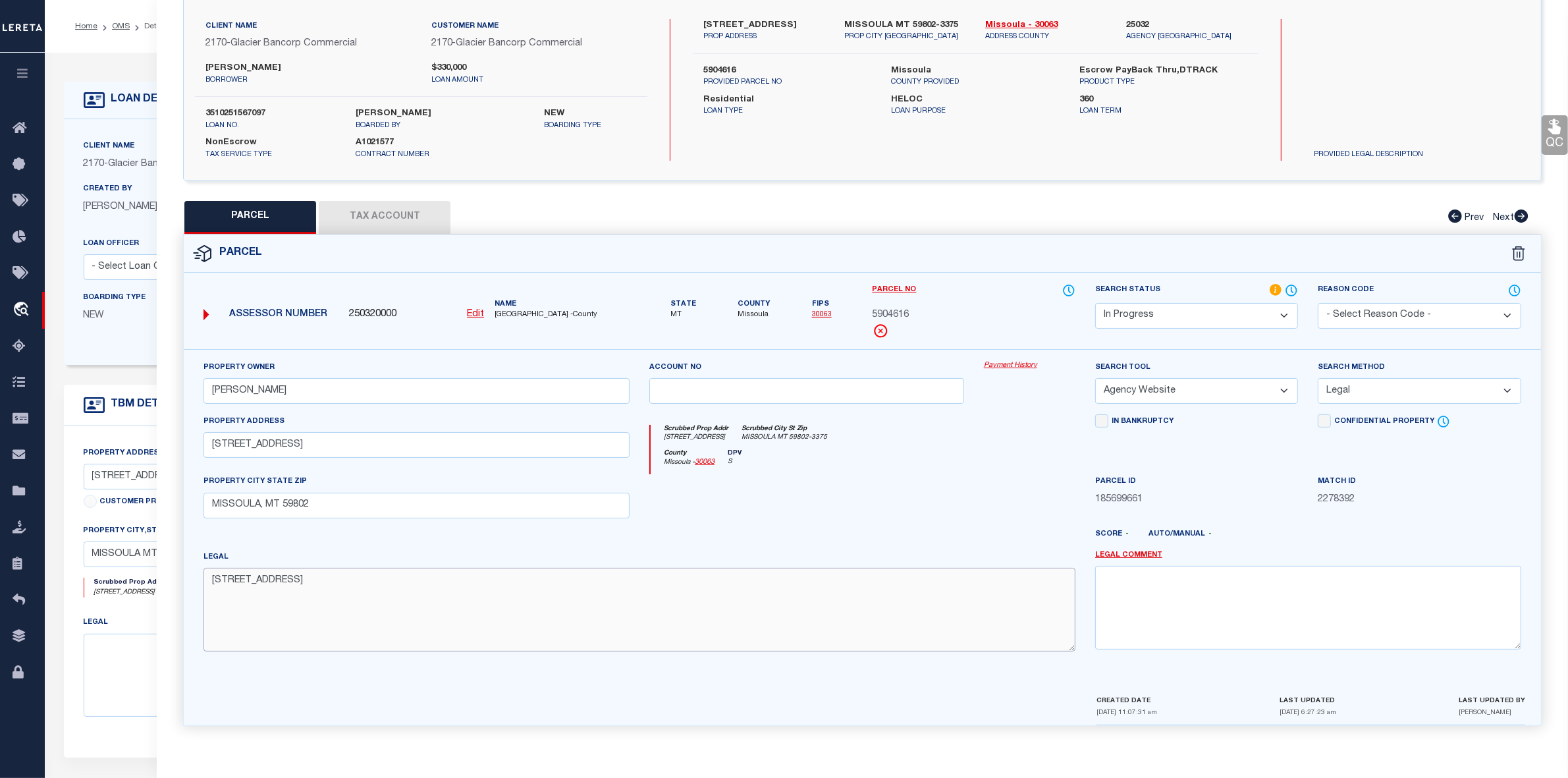
click at [415, 581] on textarea "[STREET_ADDRESS]" at bounding box center [639, 608] width 872 height 83
click at [1003, 19] on link "Missoula - 30063" at bounding box center [1046, 25] width 122 height 13
drag, startPoint x: 703, startPoint y: 18, endPoint x: 824, endPoint y: 18, distance: 121.0
click at [824, 19] on label "[STREET_ADDRESS]" at bounding box center [764, 25] width 122 height 13
copy label "[STREET_ADDRESS]"
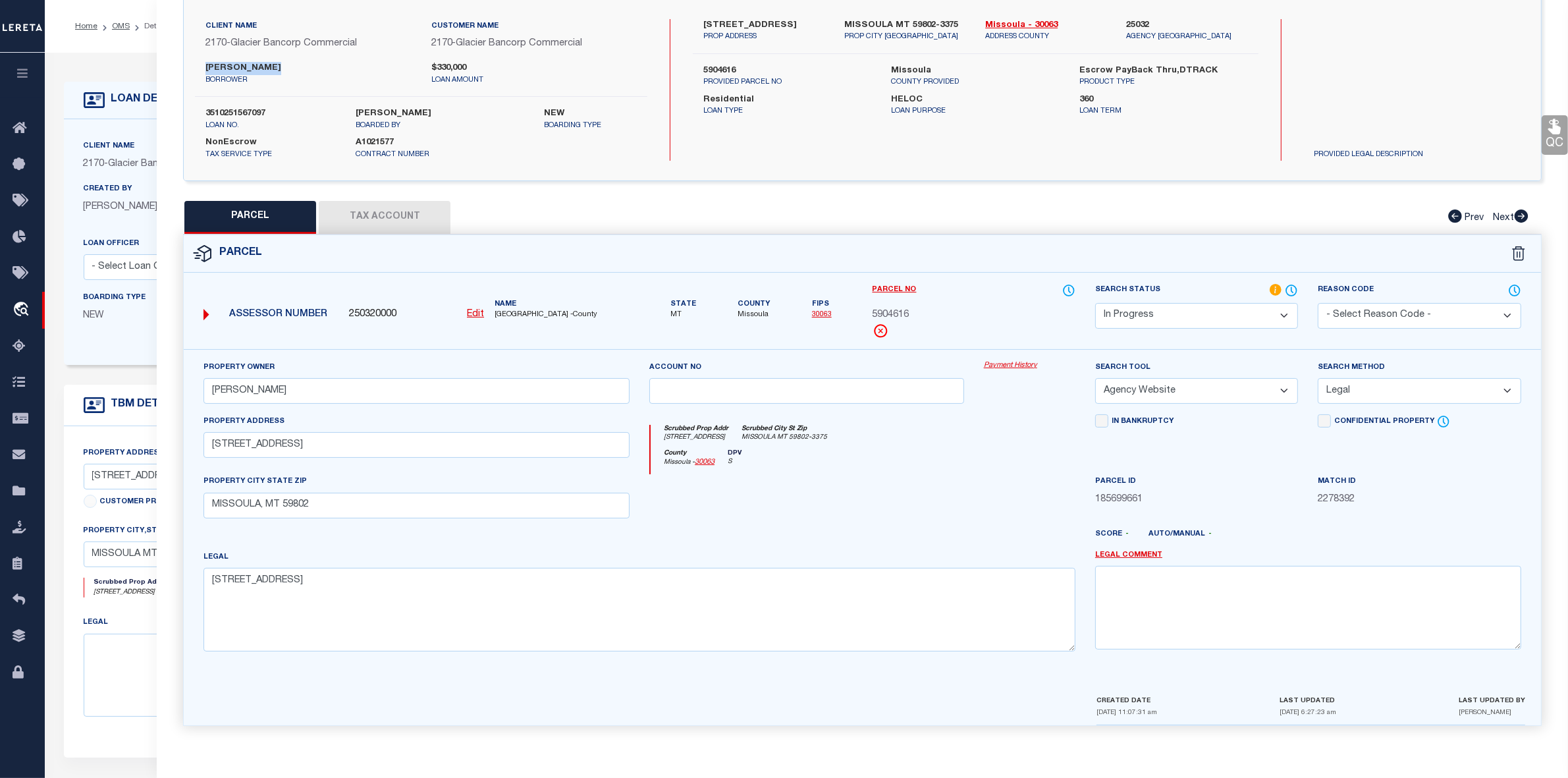
drag, startPoint x: 205, startPoint y: 64, endPoint x: 295, endPoint y: 60, distance: 90.1
click at [295, 62] on label "[PERSON_NAME]" at bounding box center [308, 68] width 205 height 13
click at [330, 383] on input "[PERSON_NAME]" at bounding box center [416, 391] width 426 height 26
click at [524, 592] on textarea "[STREET_ADDRESS]" at bounding box center [639, 608] width 872 height 83
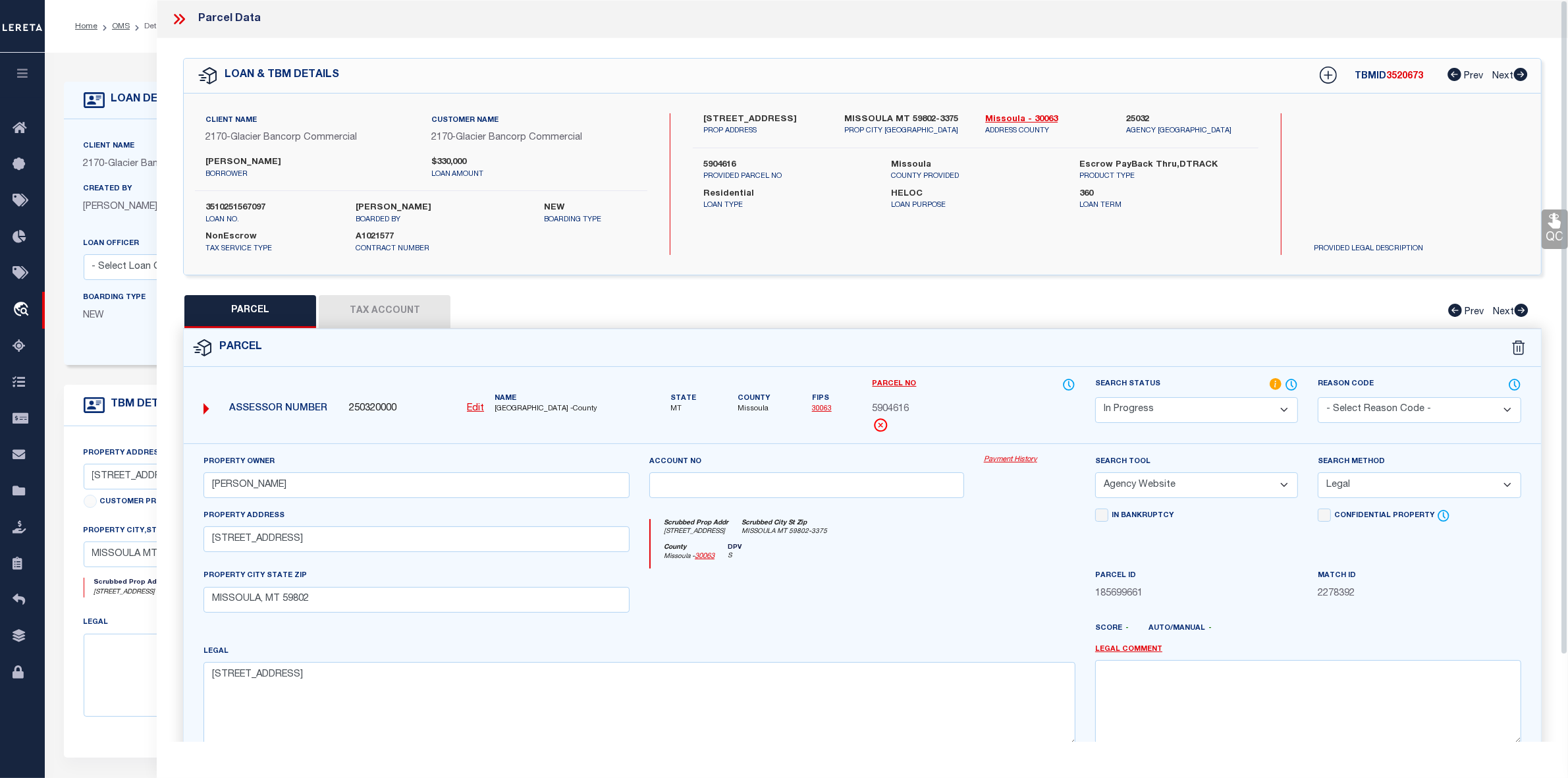
click at [183, 20] on icon at bounding box center [179, 19] width 17 height 17
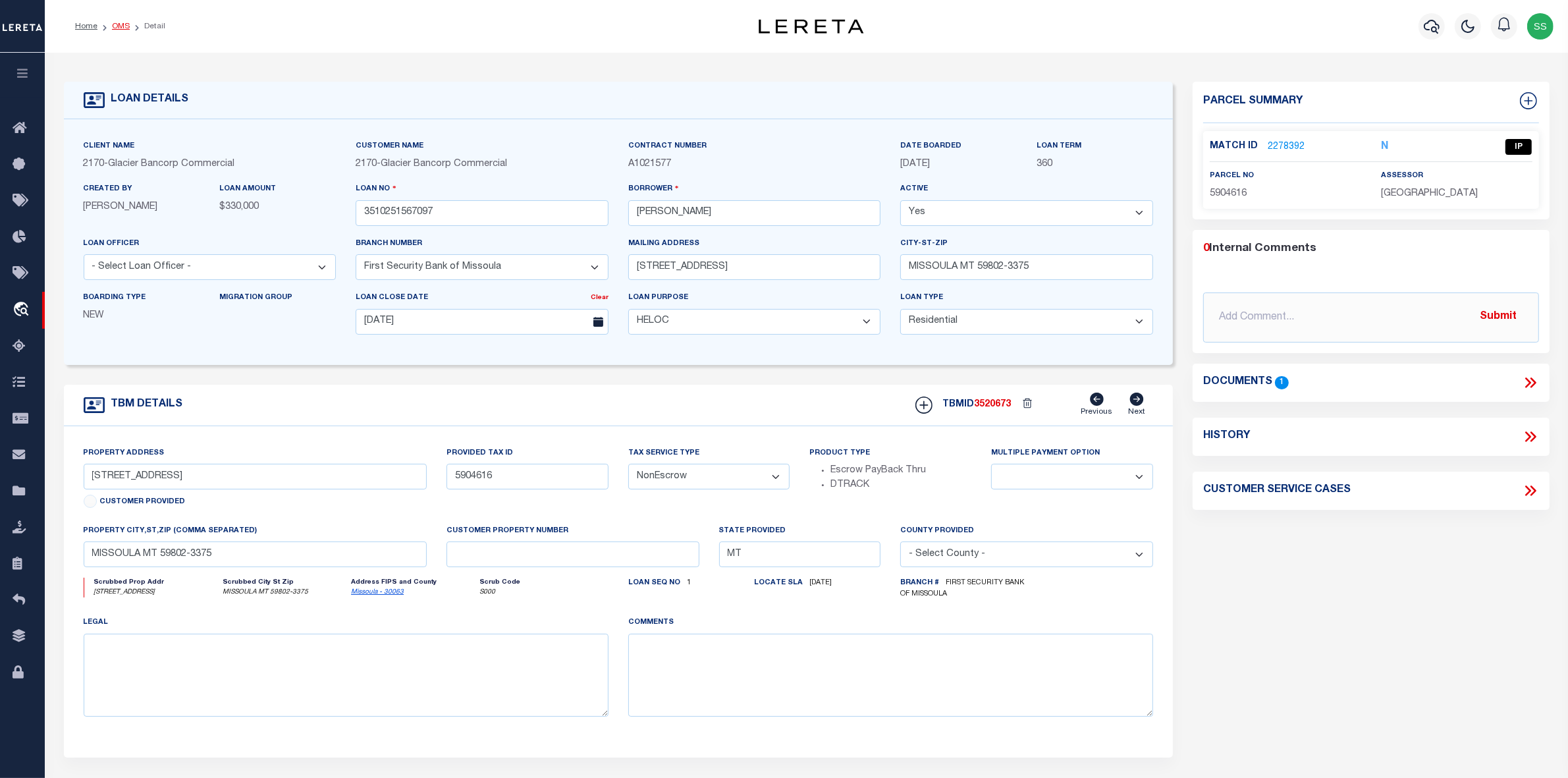
click at [123, 25] on link "OMS" at bounding box center [121, 26] width 18 height 8
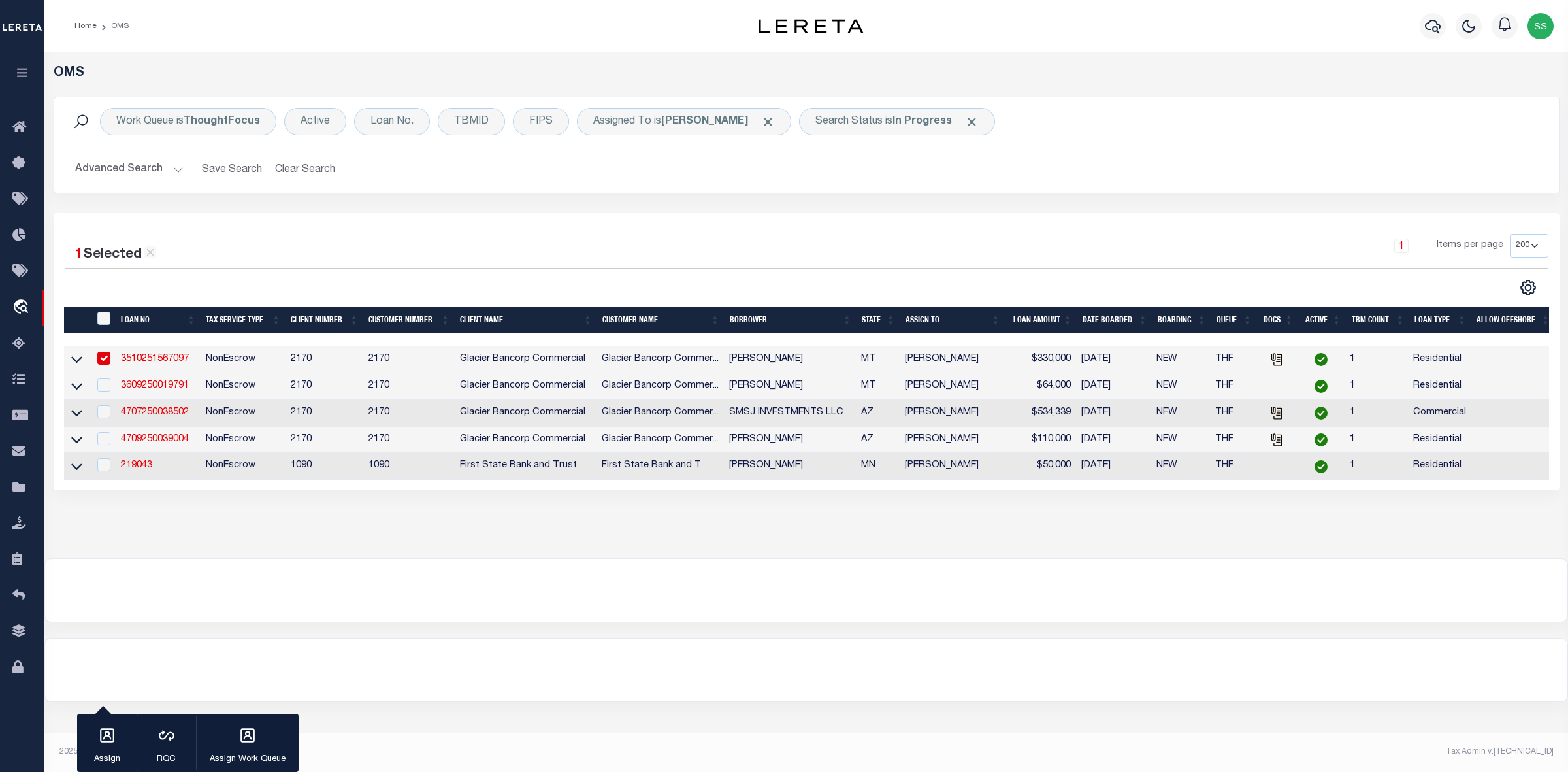
click at [105, 361] on input "checkbox" at bounding box center [103, 357] width 13 height 13
checkbox input "false"
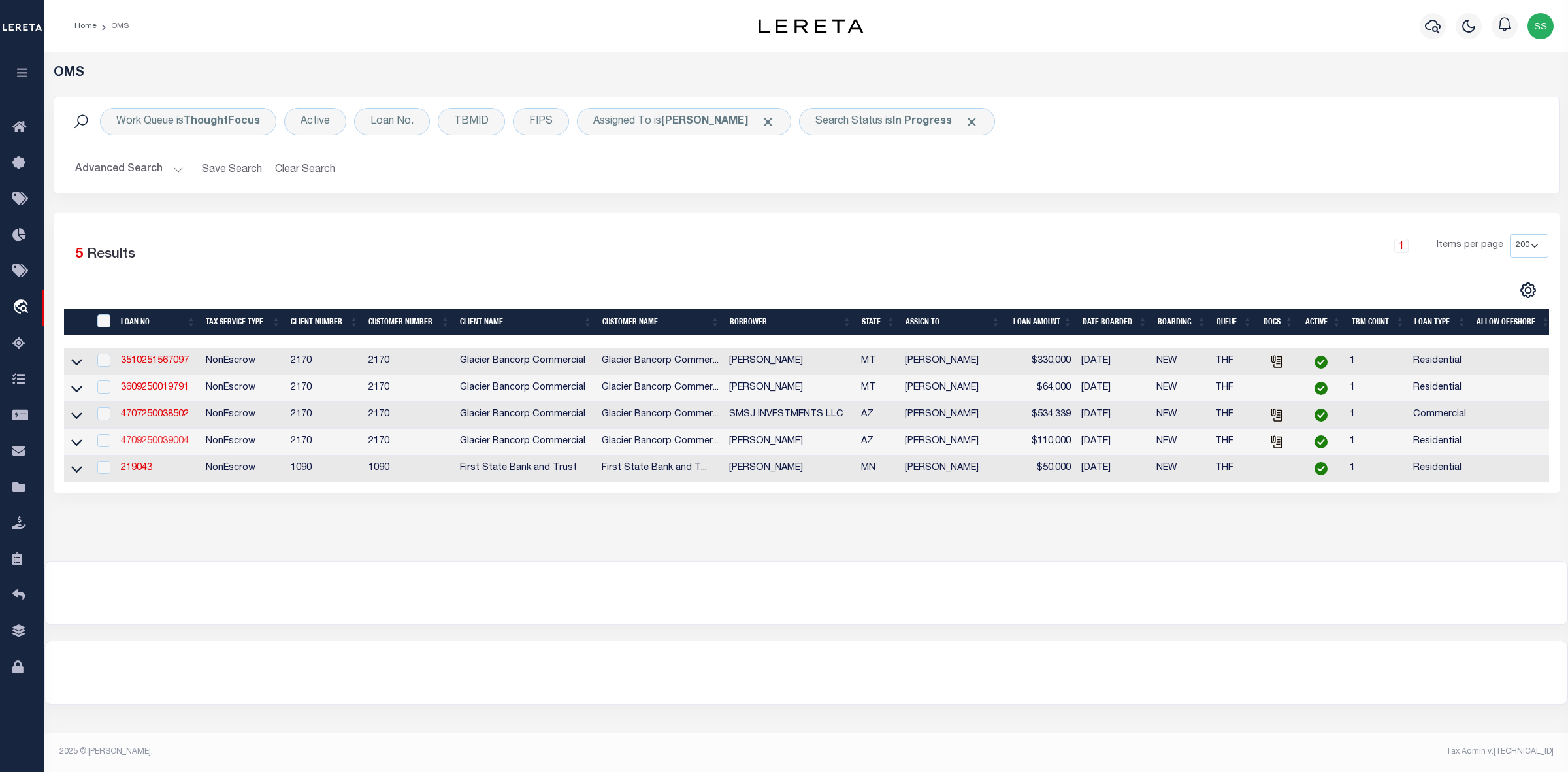
click at [154, 444] on link "4709250039004" at bounding box center [154, 440] width 68 height 9
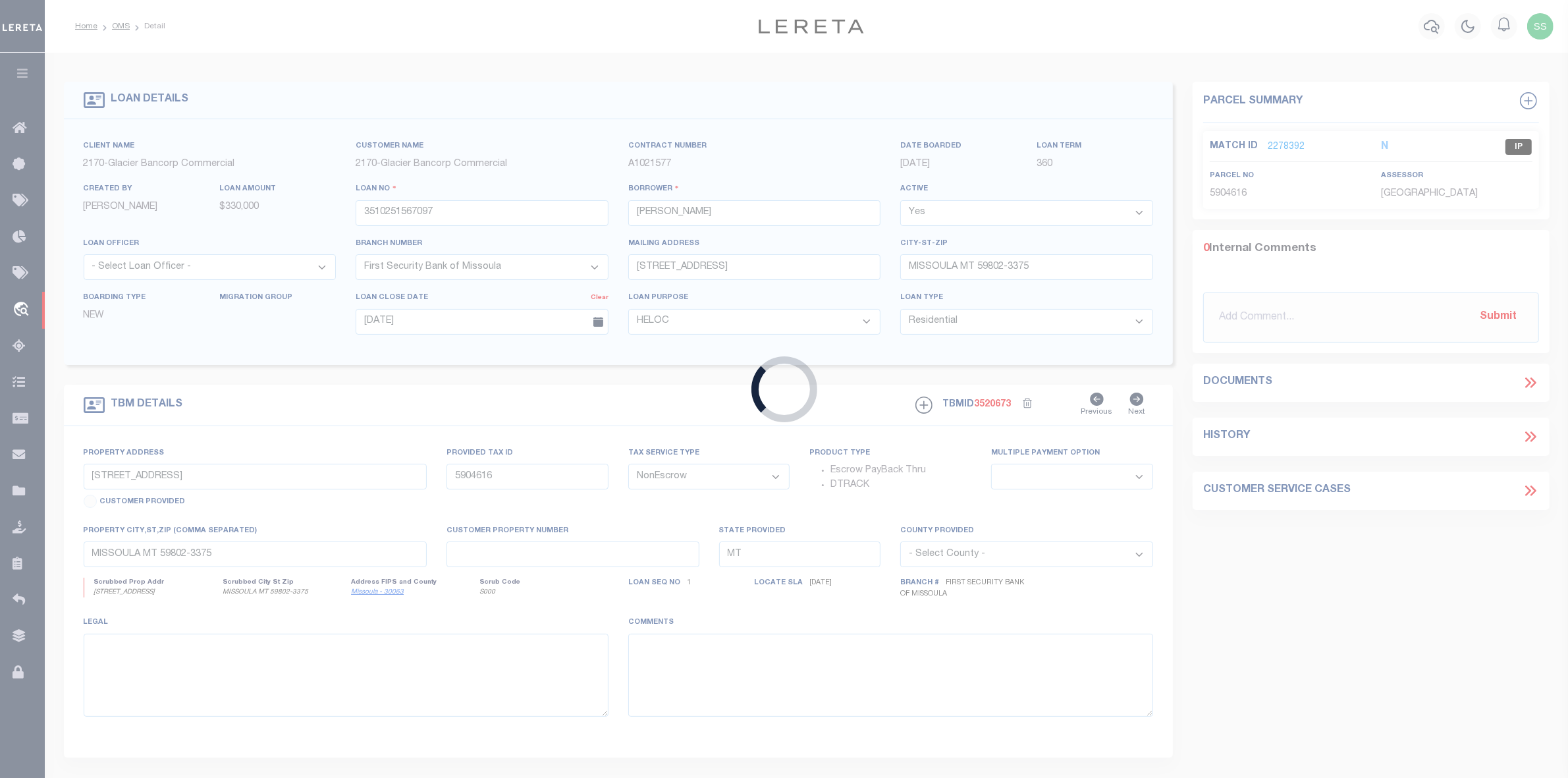
type input "4709250039004"
type input "[PERSON_NAME]"
select select "4582"
type input "[STREET_ADDRESS]"
type input "[GEOGRAPHIC_DATA] 86406-8446"
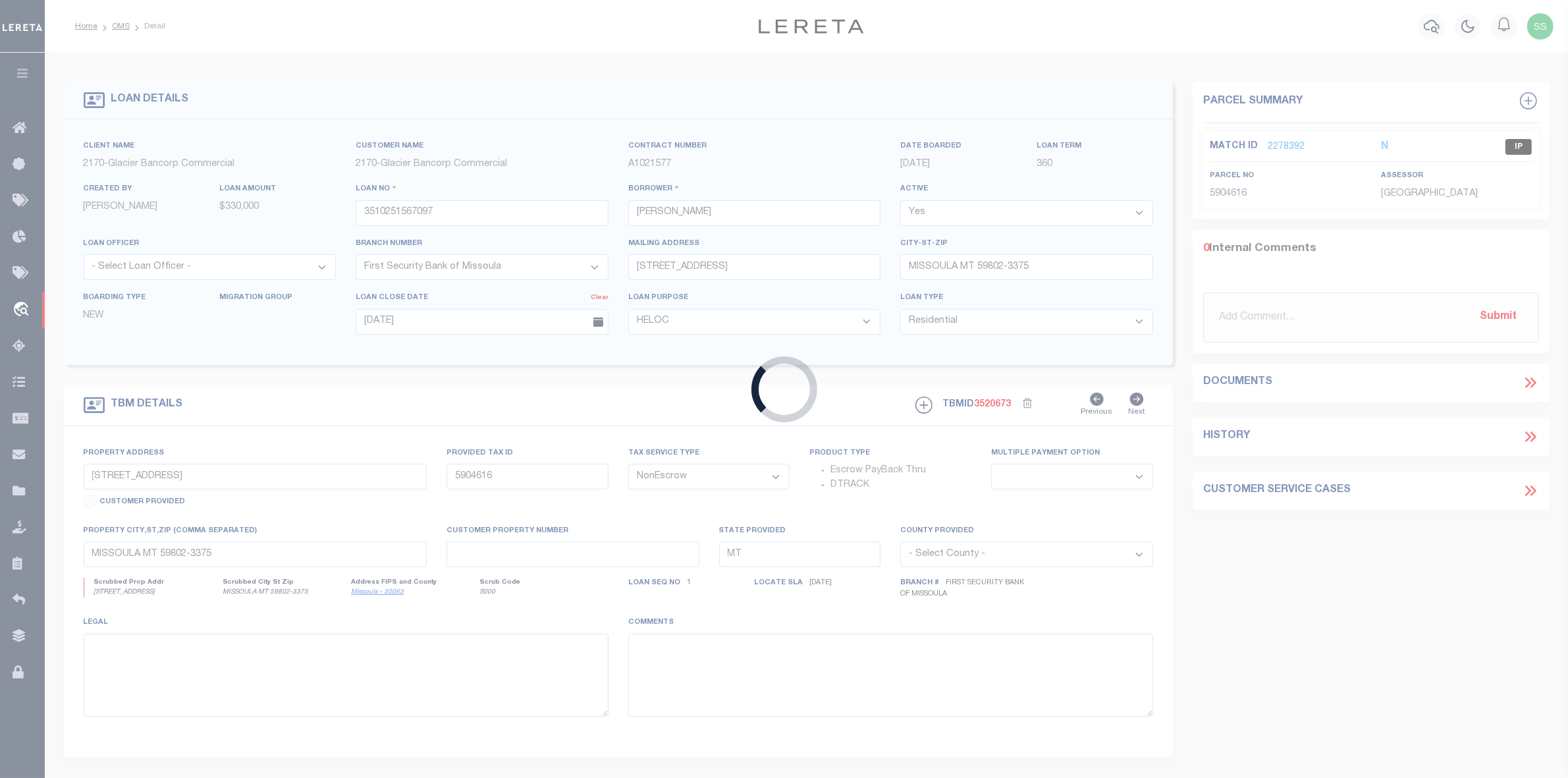
type input "[DATE]"
select select
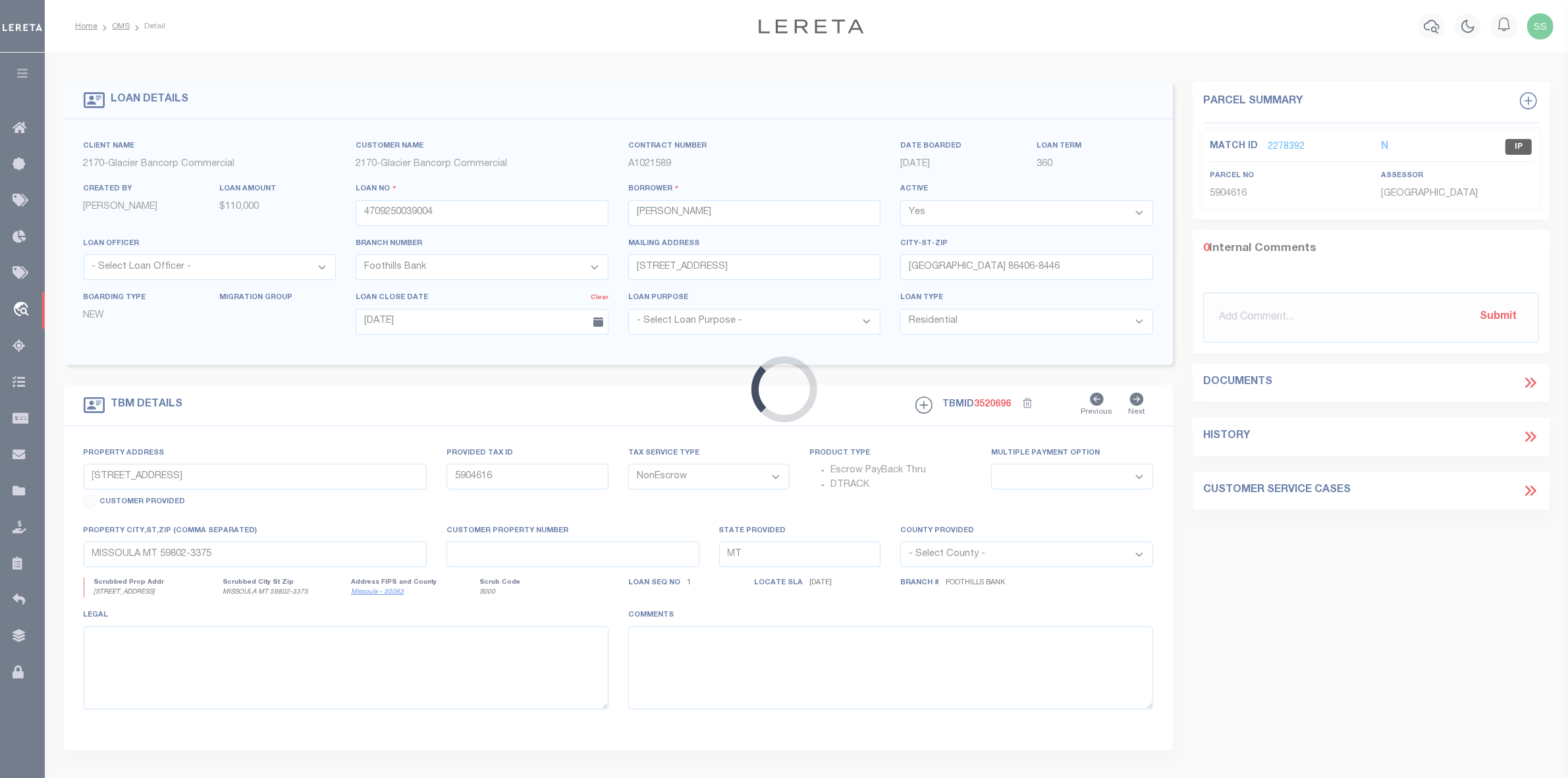
type input "[STREET_ADDRESS]"
type input "[PHONE_NUMBER]"
select select
type input "[GEOGRAPHIC_DATA] 86406-8446"
type input "AZ"
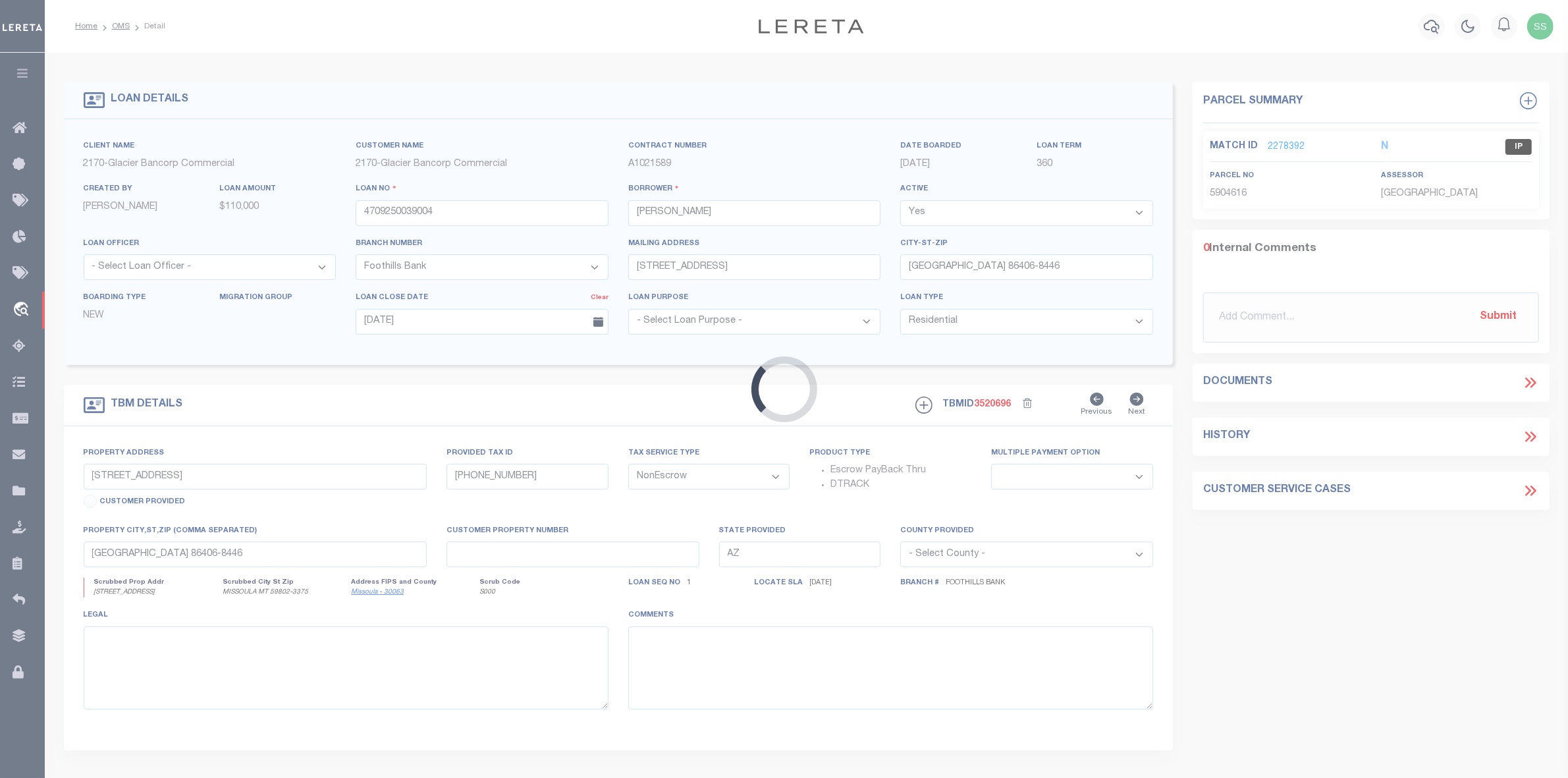
select select
type textarea "EXHIBIT A ATTACHED:"
select select "4582"
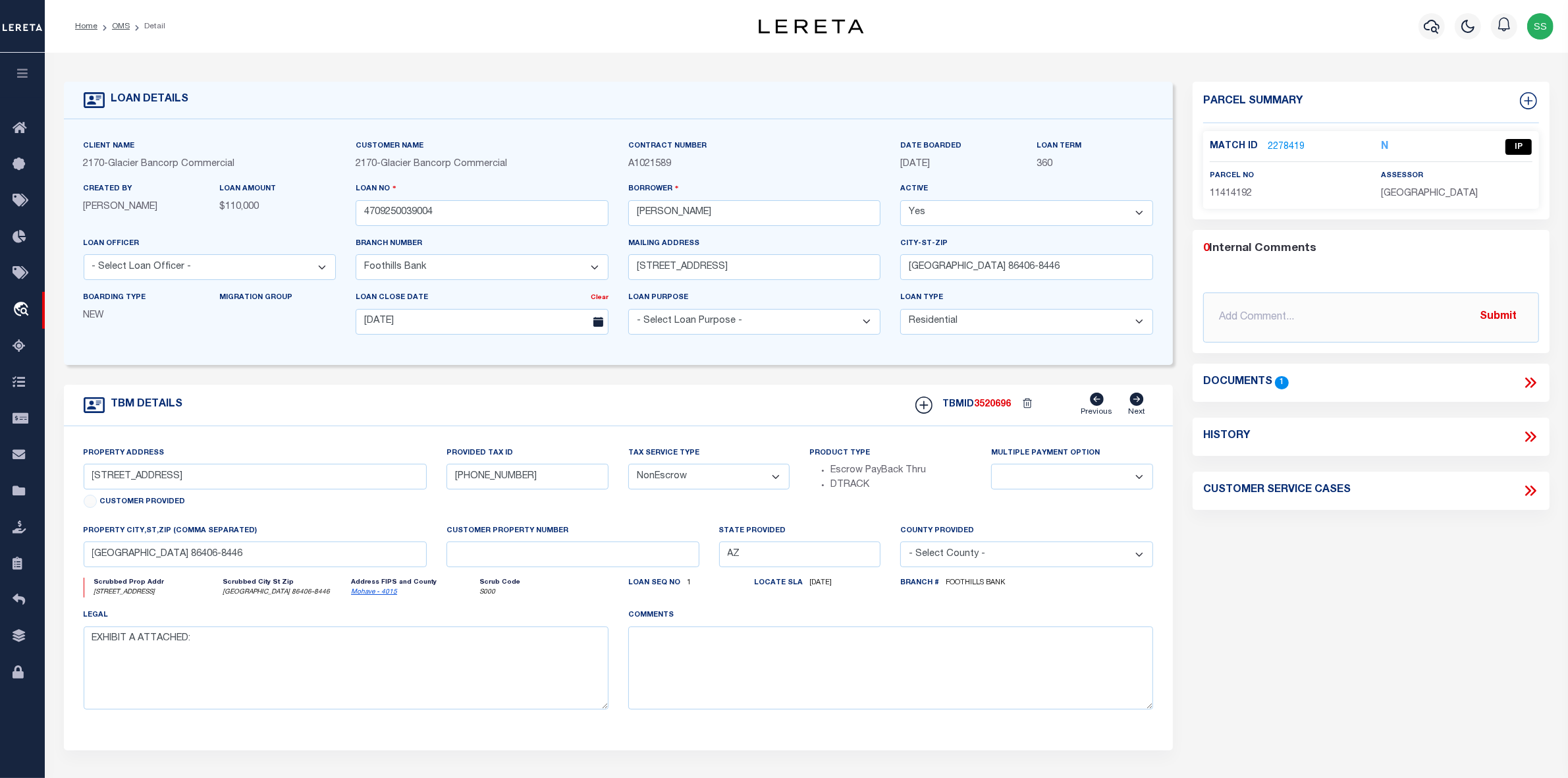
click at [1531, 379] on icon at bounding box center [1530, 382] width 17 height 17
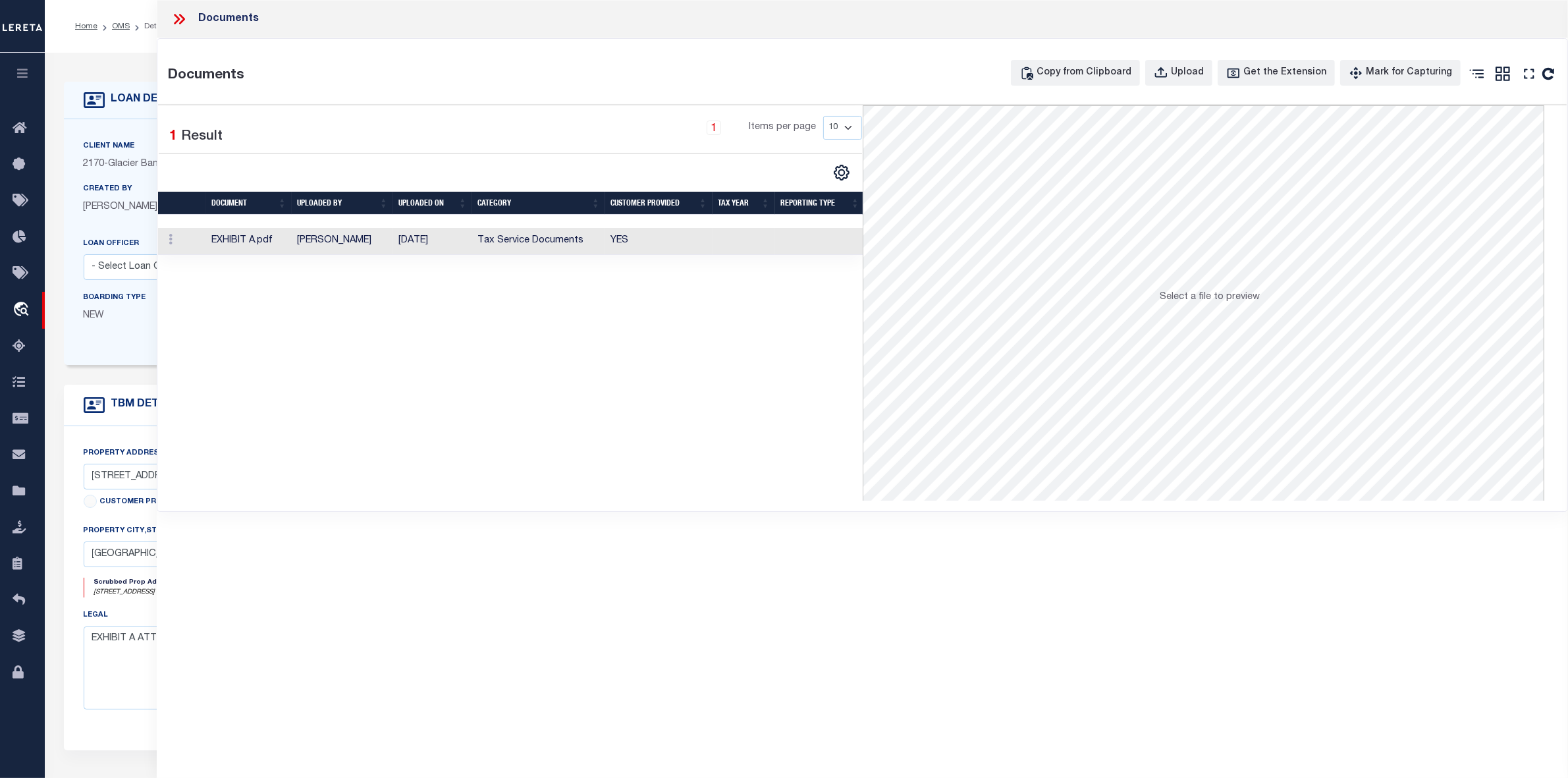
click at [240, 244] on td "EXHIBIT A.pdf" at bounding box center [249, 240] width 86 height 27
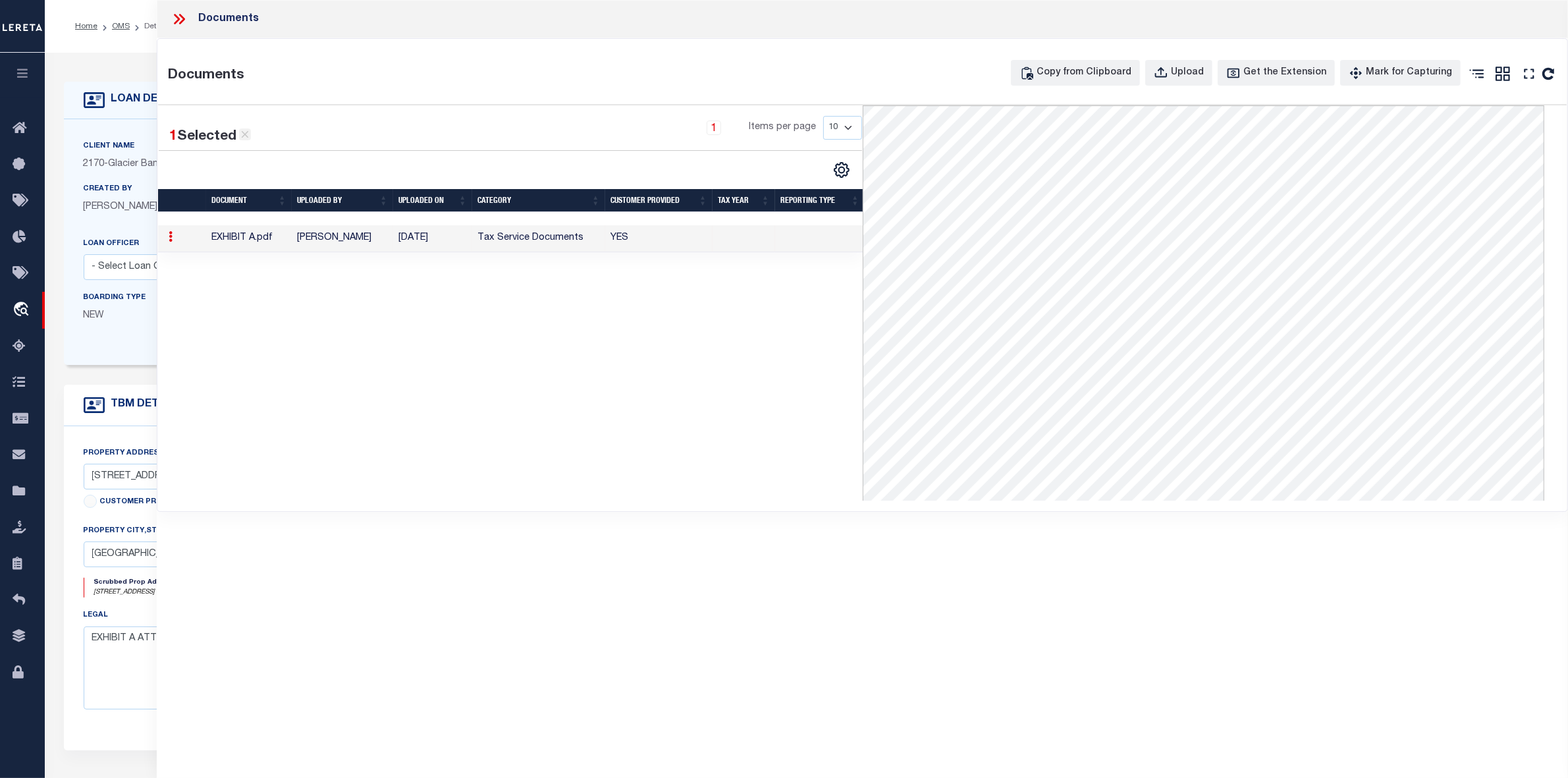
click at [247, 137] on icon at bounding box center [244, 134] width 7 height 7
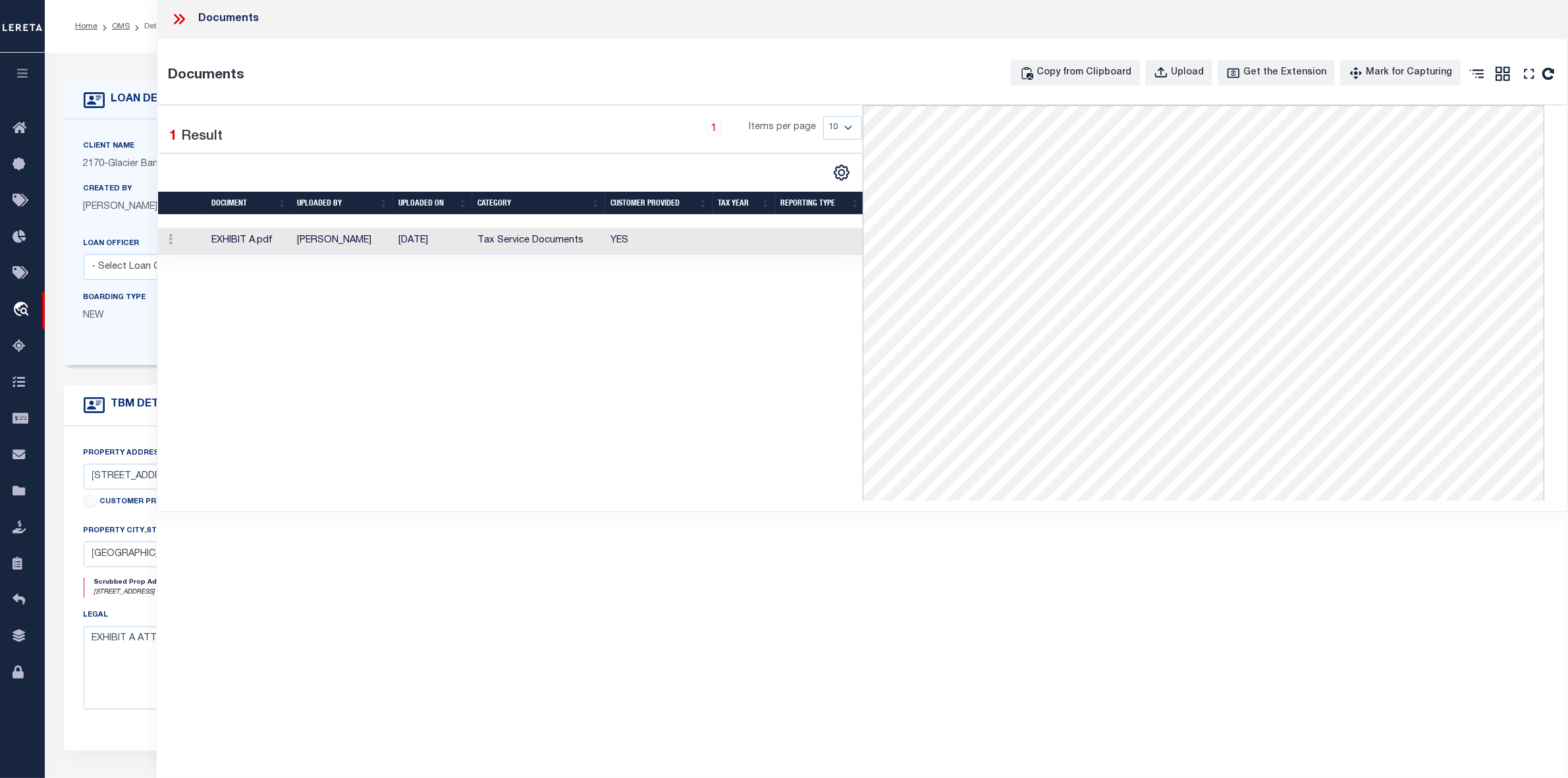
click at [180, 17] on icon at bounding box center [179, 19] width 17 height 17
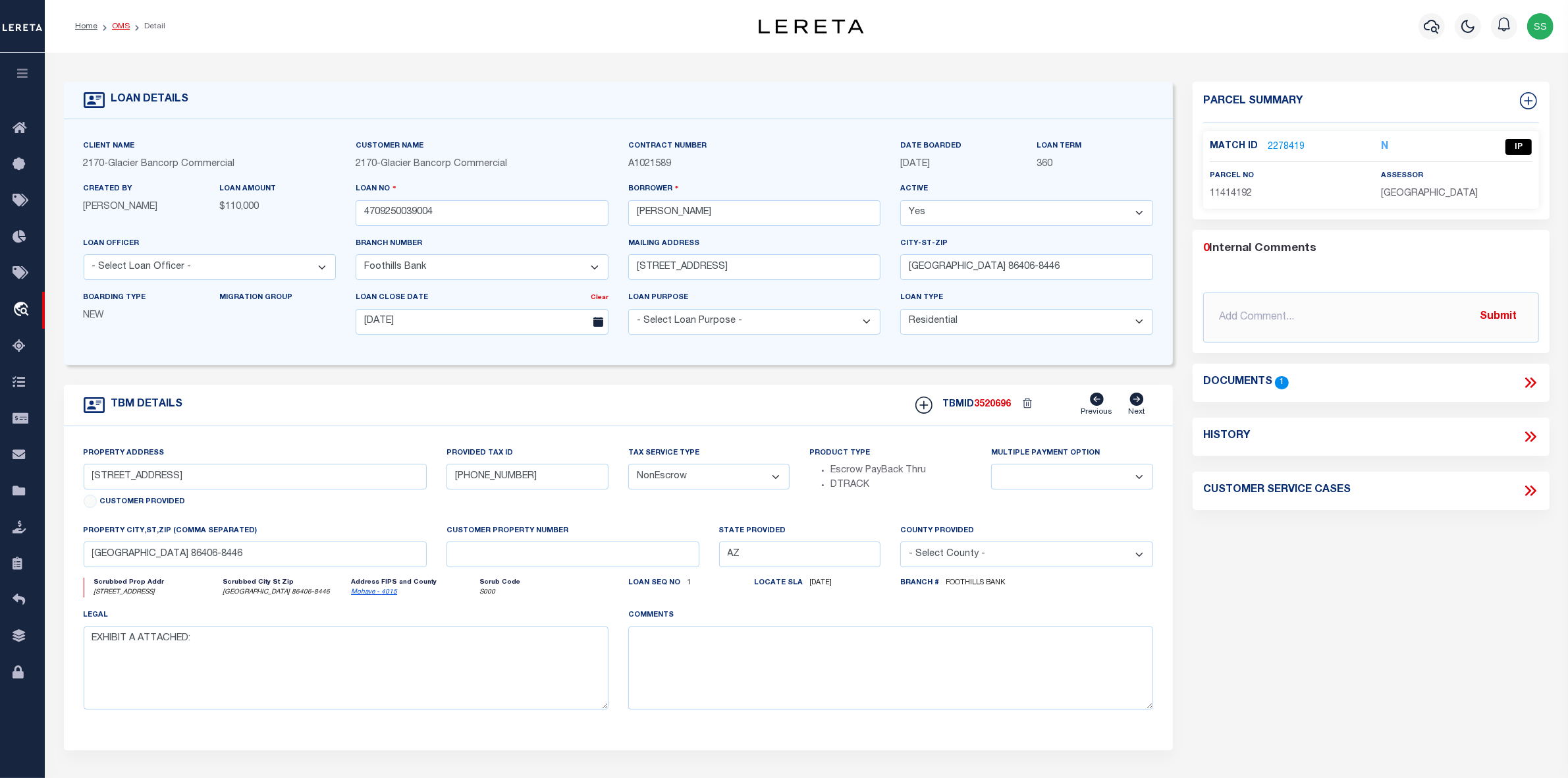
click at [118, 23] on link "OMS" at bounding box center [121, 26] width 18 height 8
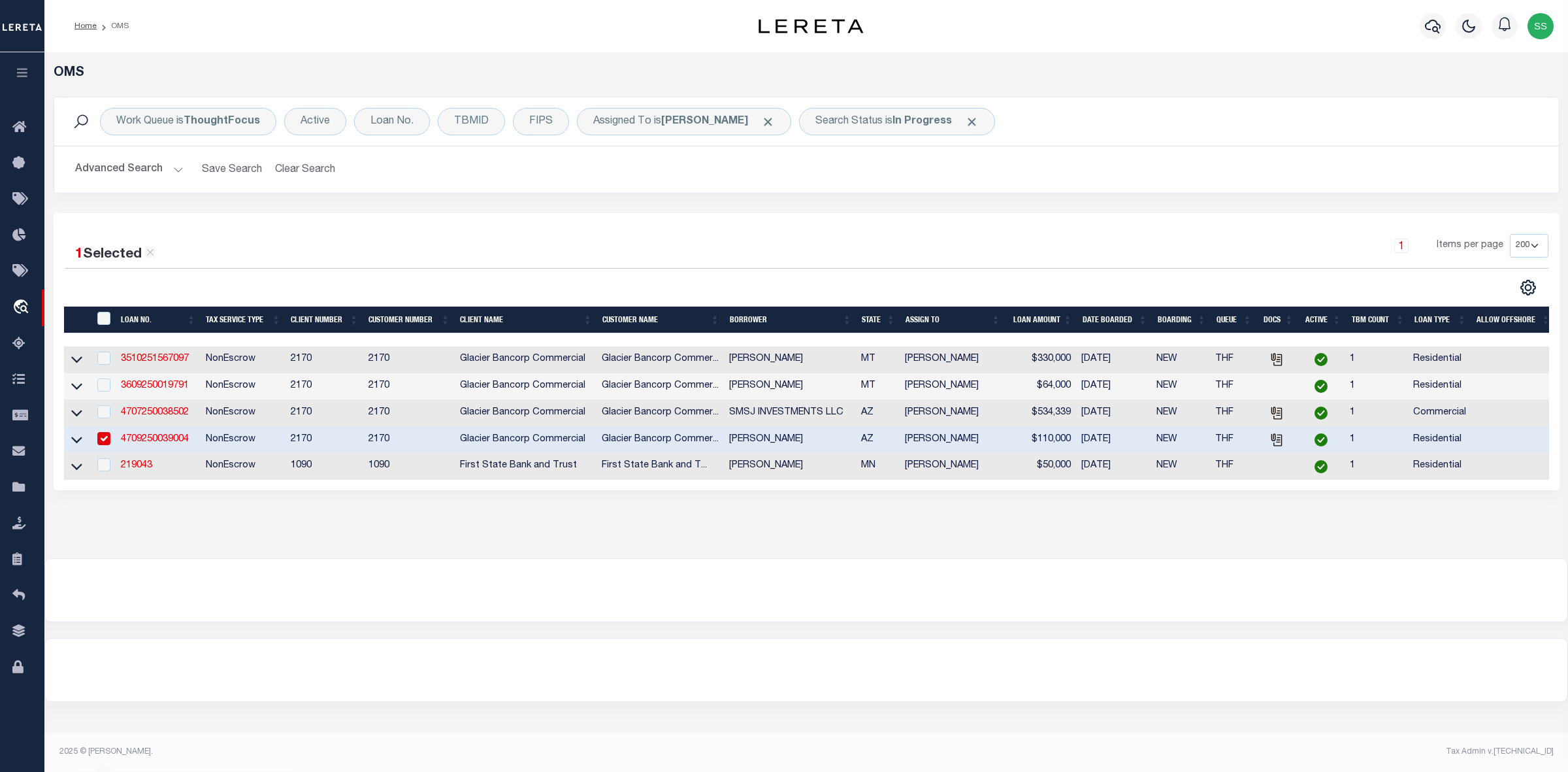
click at [103, 444] on input "checkbox" at bounding box center [103, 437] width 13 height 13
checkbox input "false"
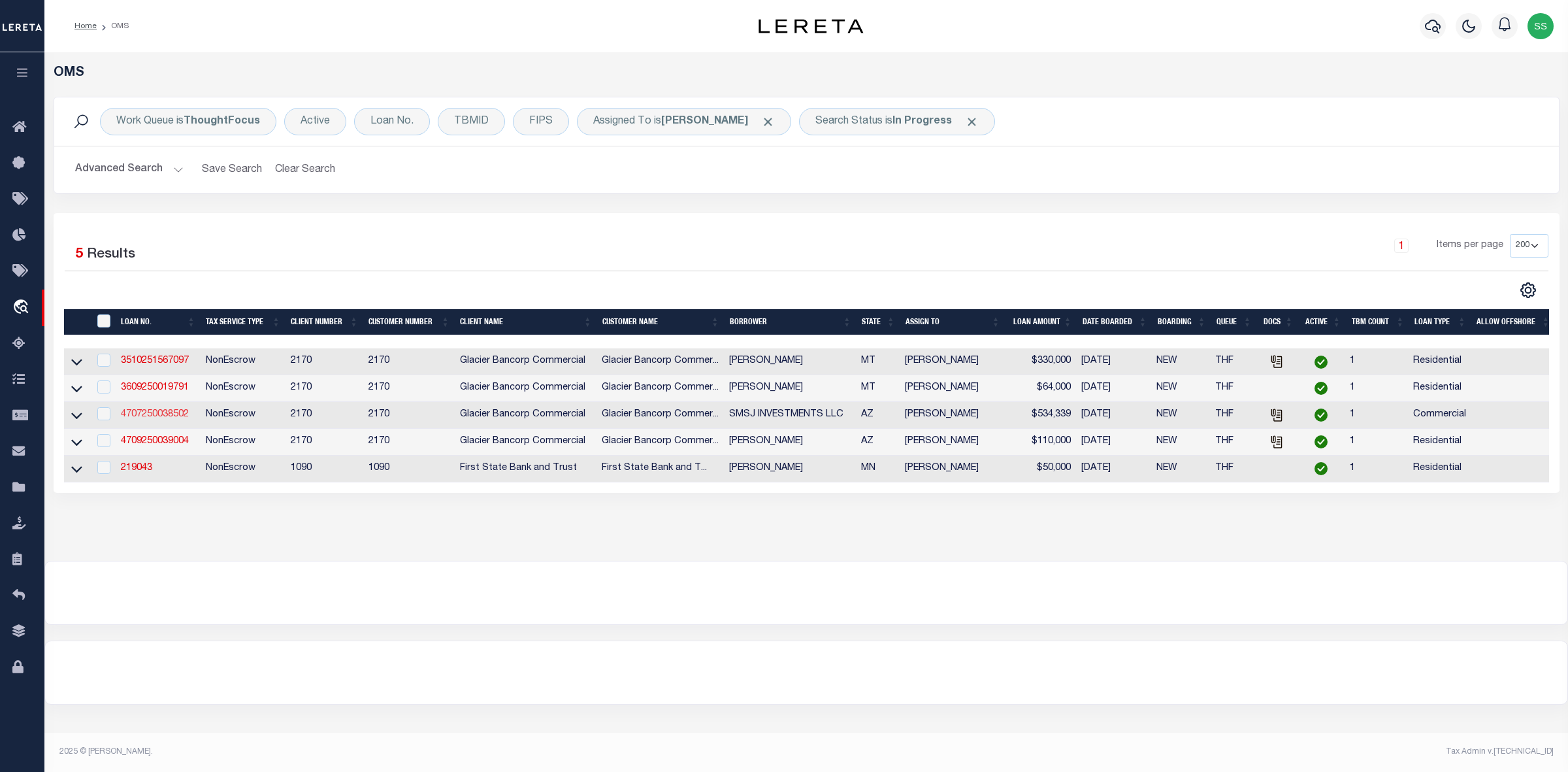
click at [174, 419] on link "4707250038502" at bounding box center [154, 414] width 68 height 9
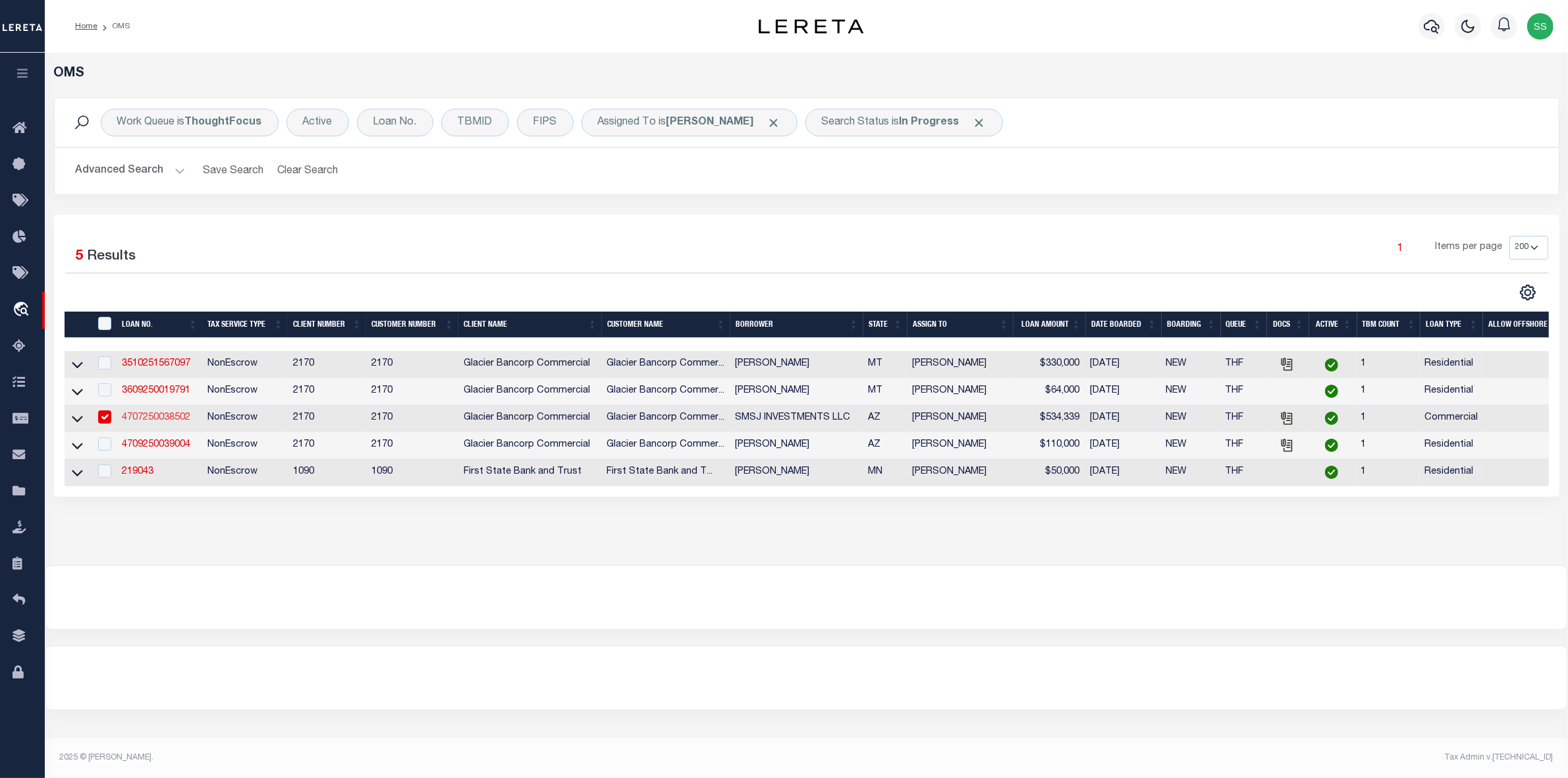
type input "4707250038502"
type input "SMSJ INVESTMENTS LLC"
type input "[STREET_ADDRESS]"
type input "PRESCOTT AZ 86305-4157"
select select "20"
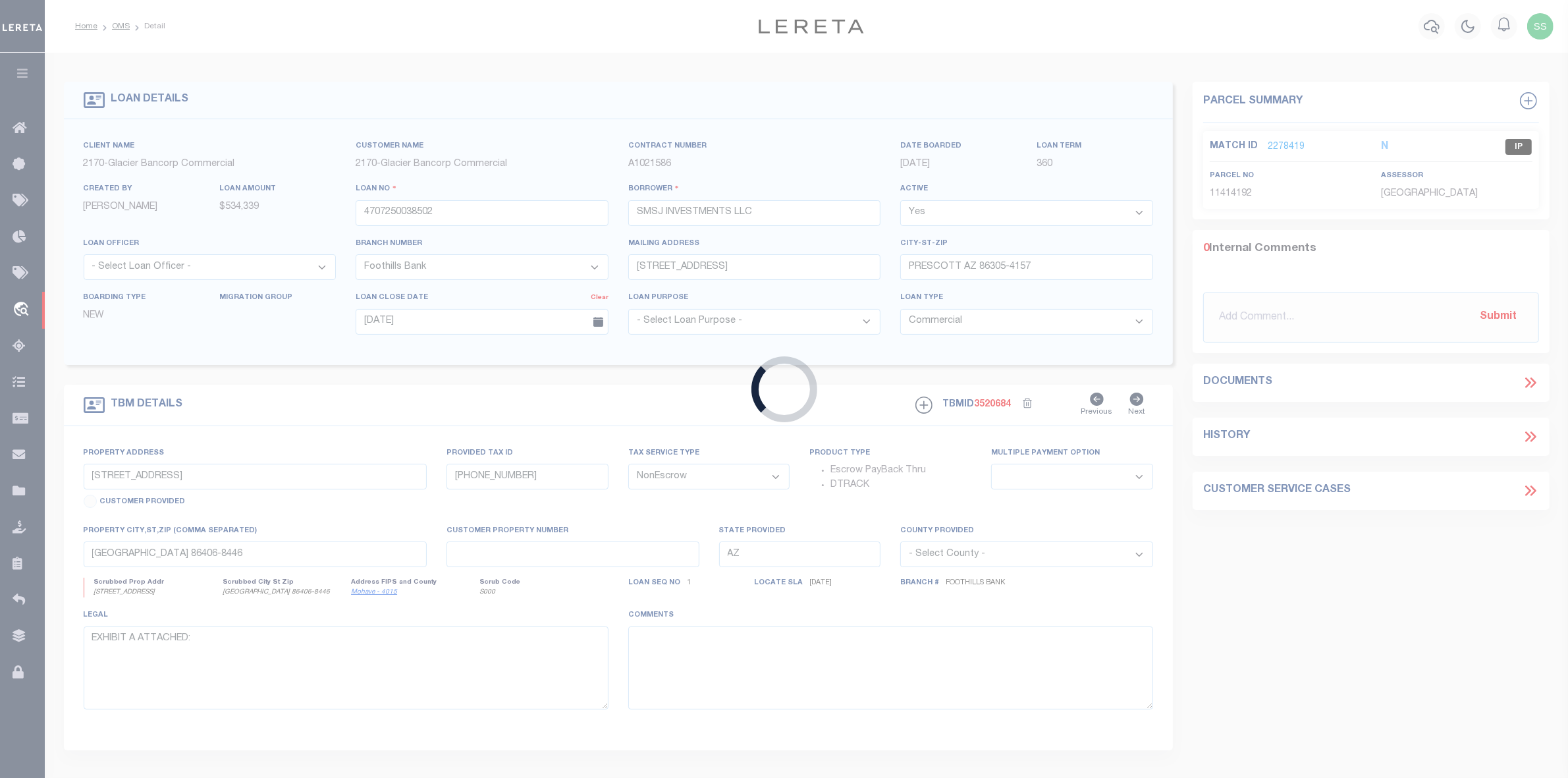
type input "3227 LAKESIDE VLG"
type input "106-47-327A0"
select select
type input "PRESCOTT AZ 86301-7656"
type textarea "SEE EXHIBIT A ATTACHED"
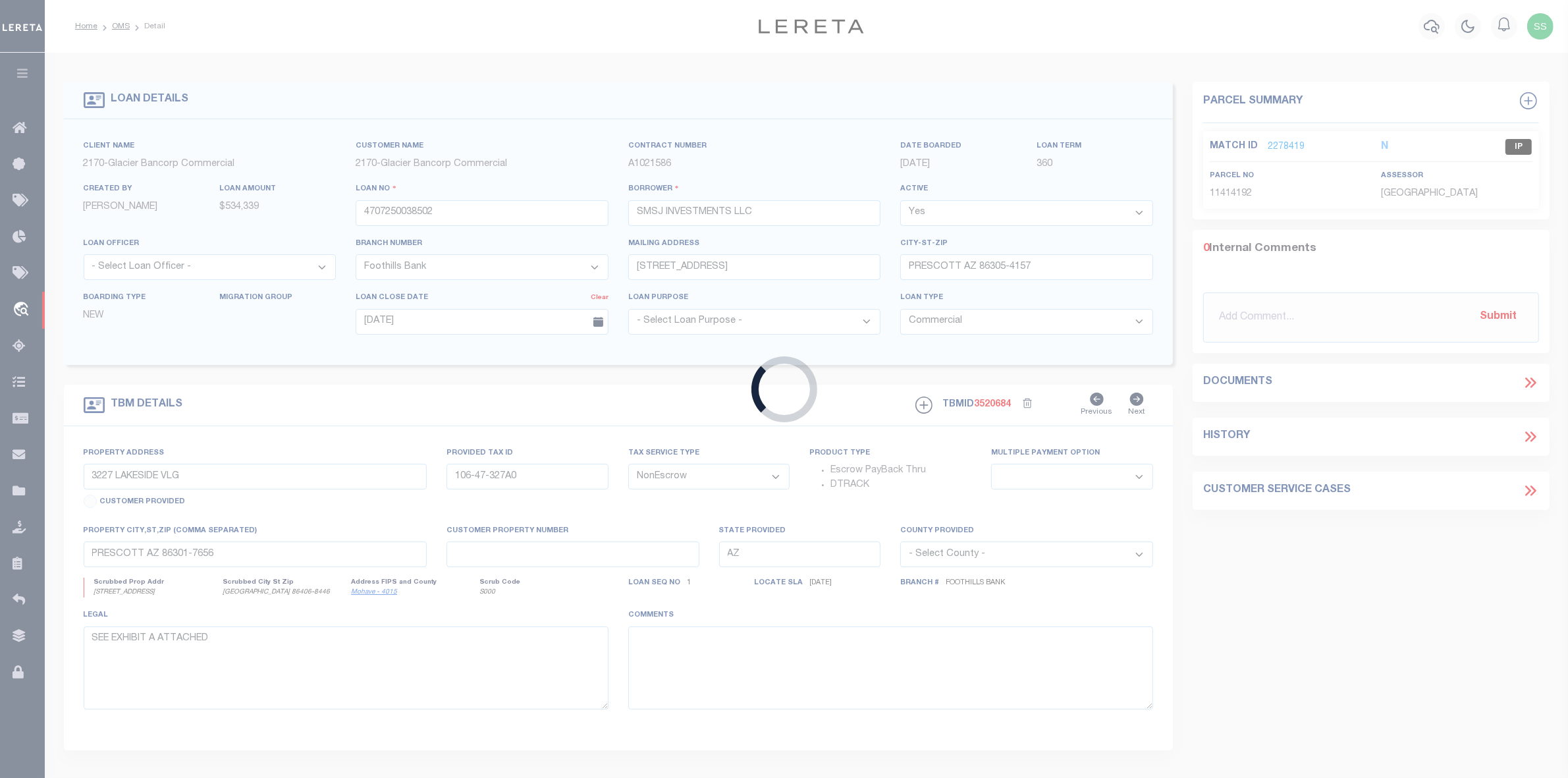
select select "4582"
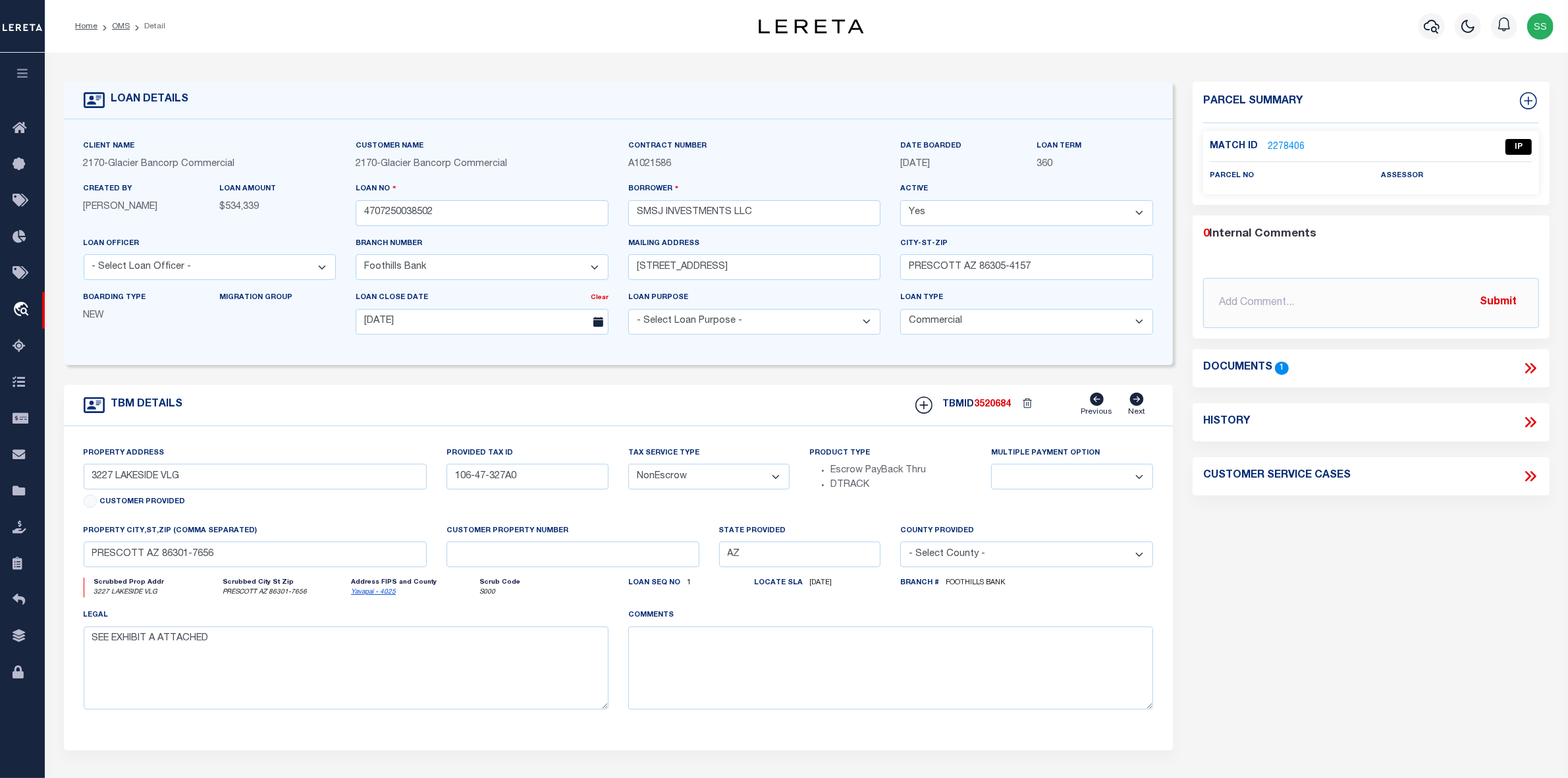
click at [1523, 364] on icon at bounding box center [1530, 368] width 17 height 17
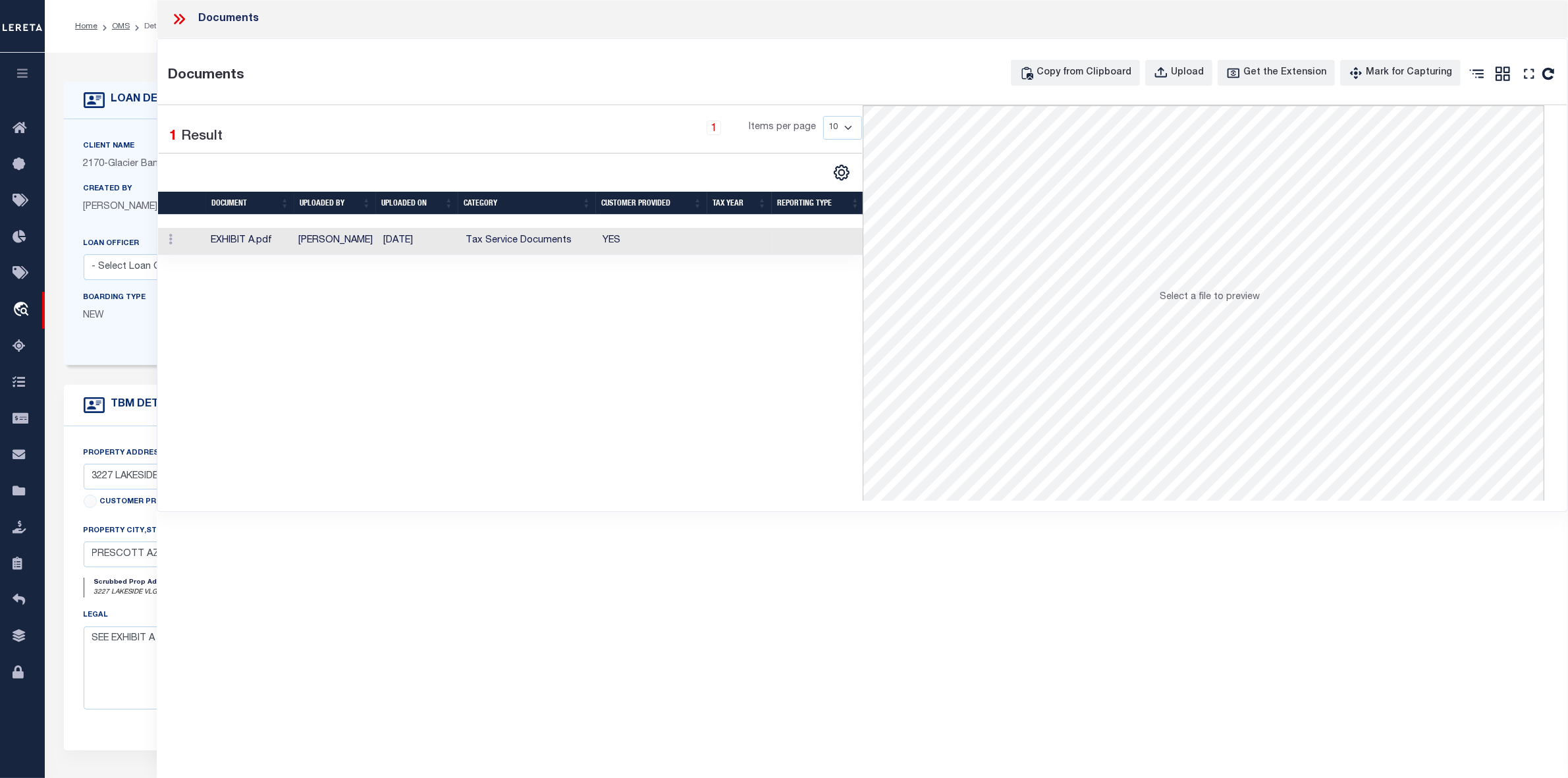
click at [241, 242] on td "EXHIBIT A.pdf" at bounding box center [249, 240] width 88 height 27
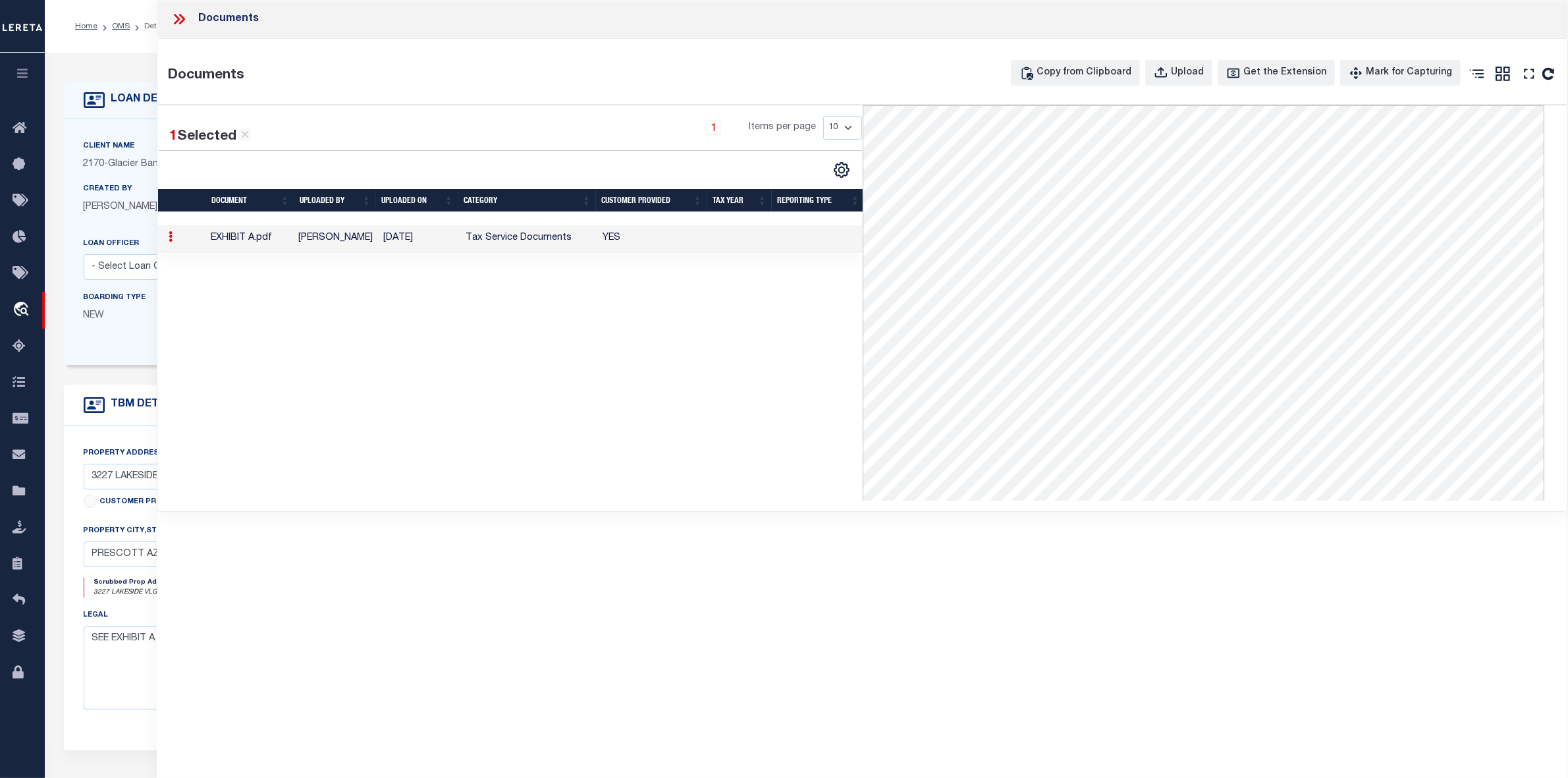
click at [182, 21] on icon at bounding box center [179, 19] width 17 height 17
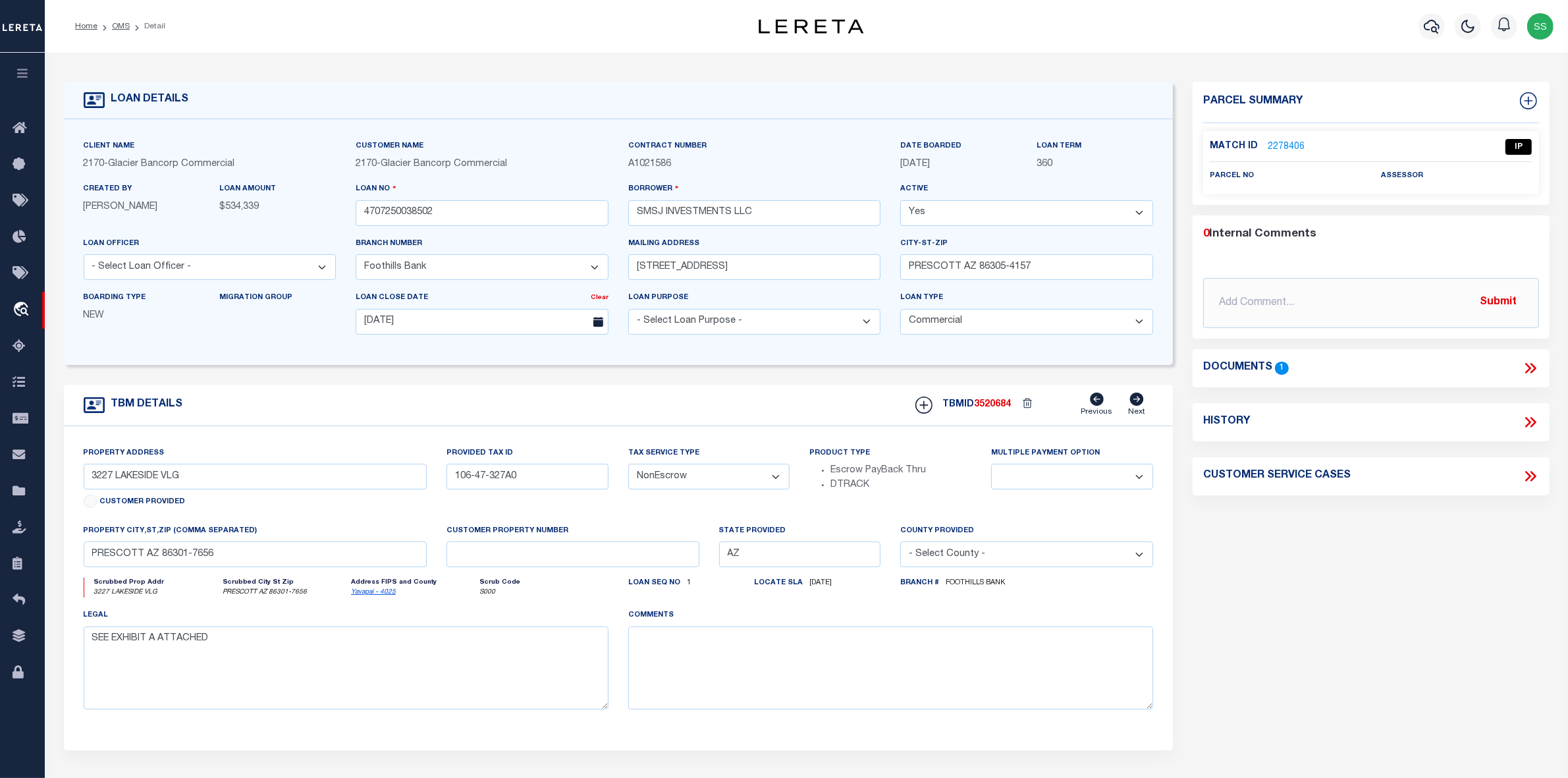
click at [1283, 144] on link "2278406" at bounding box center [1286, 148] width 37 height 14
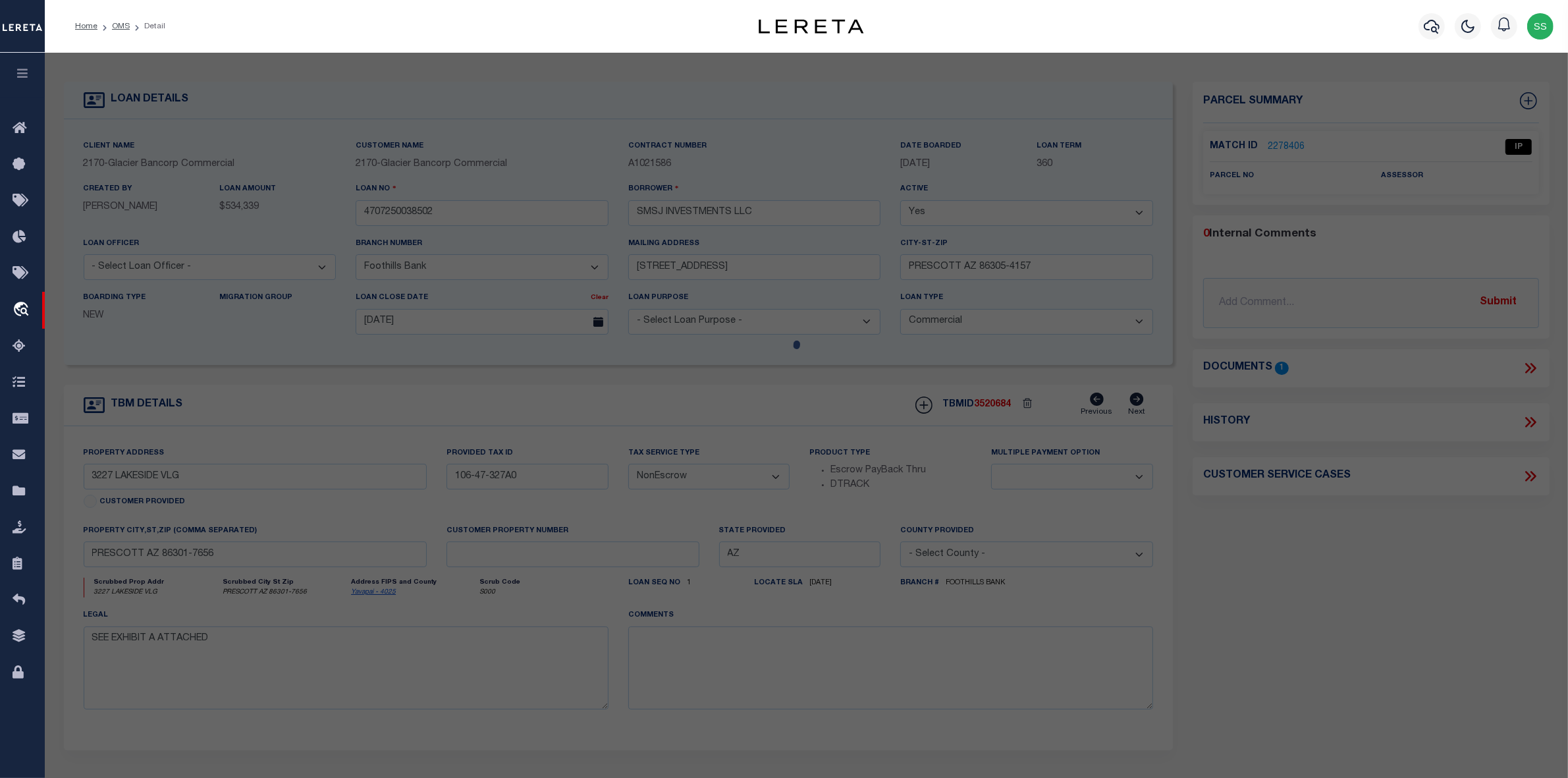
select select "AS"
select select
checkbox input "false"
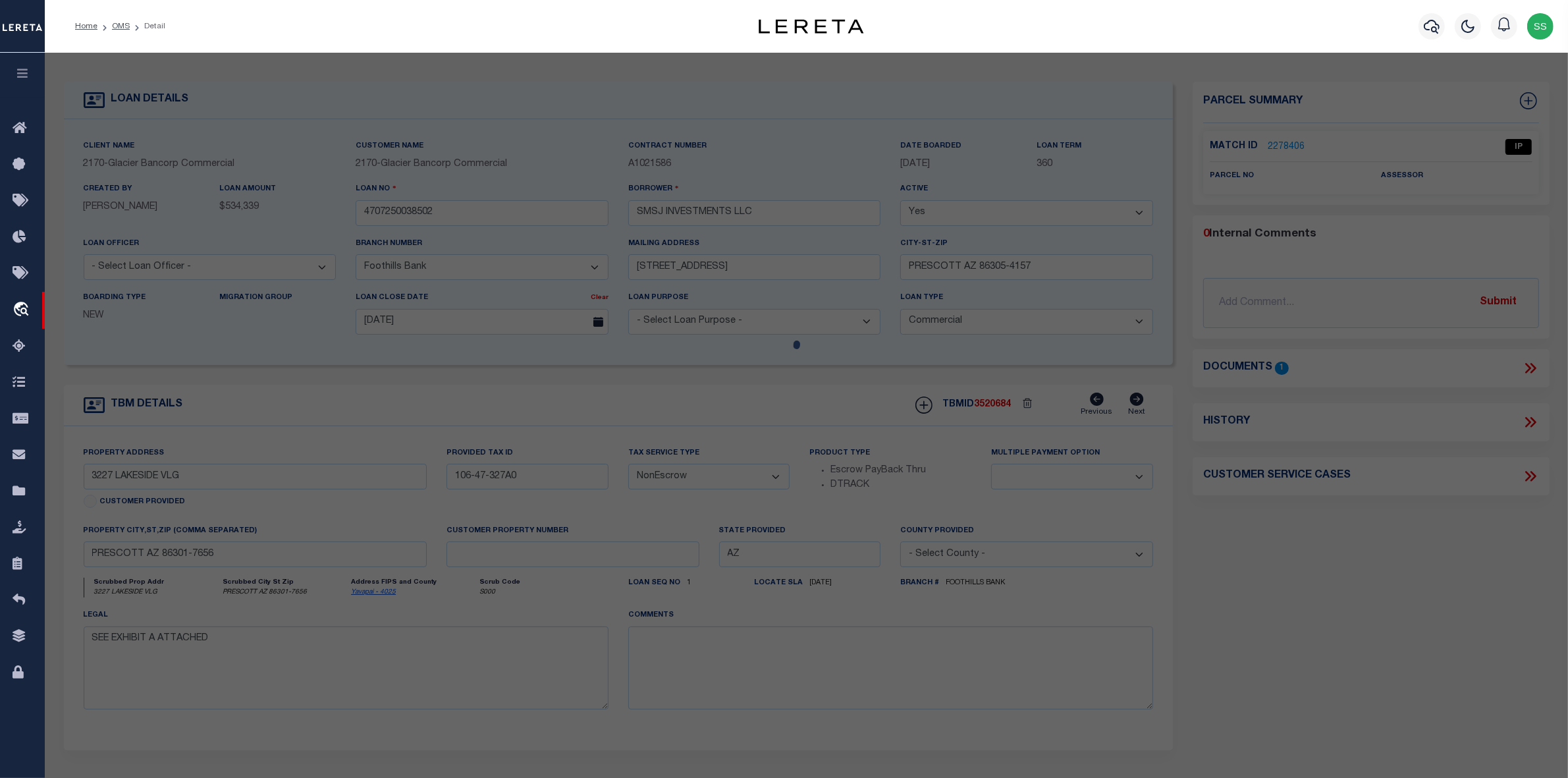
select select "IP"
checkbox input "false"
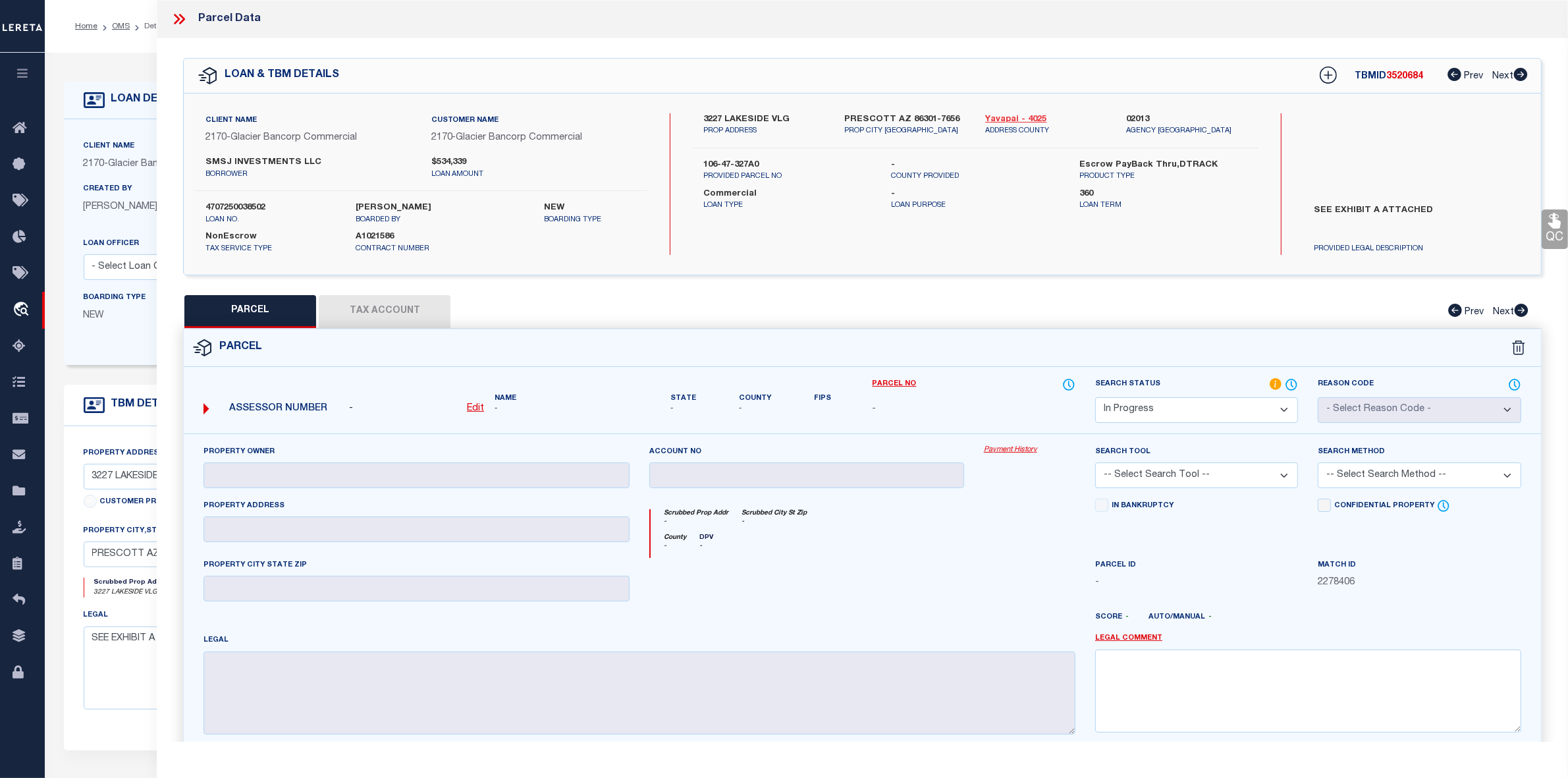
click at [1004, 116] on link "Yavapai - 4025" at bounding box center [1046, 120] width 122 height 13
click at [995, 179] on p "COUNTY PROVIDED" at bounding box center [976, 177] width 169 height 11
drag, startPoint x: 703, startPoint y: 118, endPoint x: 790, endPoint y: 118, distance: 87.0
click at [790, 118] on label "3227 LAKESIDE VLG" at bounding box center [764, 120] width 122 height 13
copy label "3227 LAKESIDE VLG"
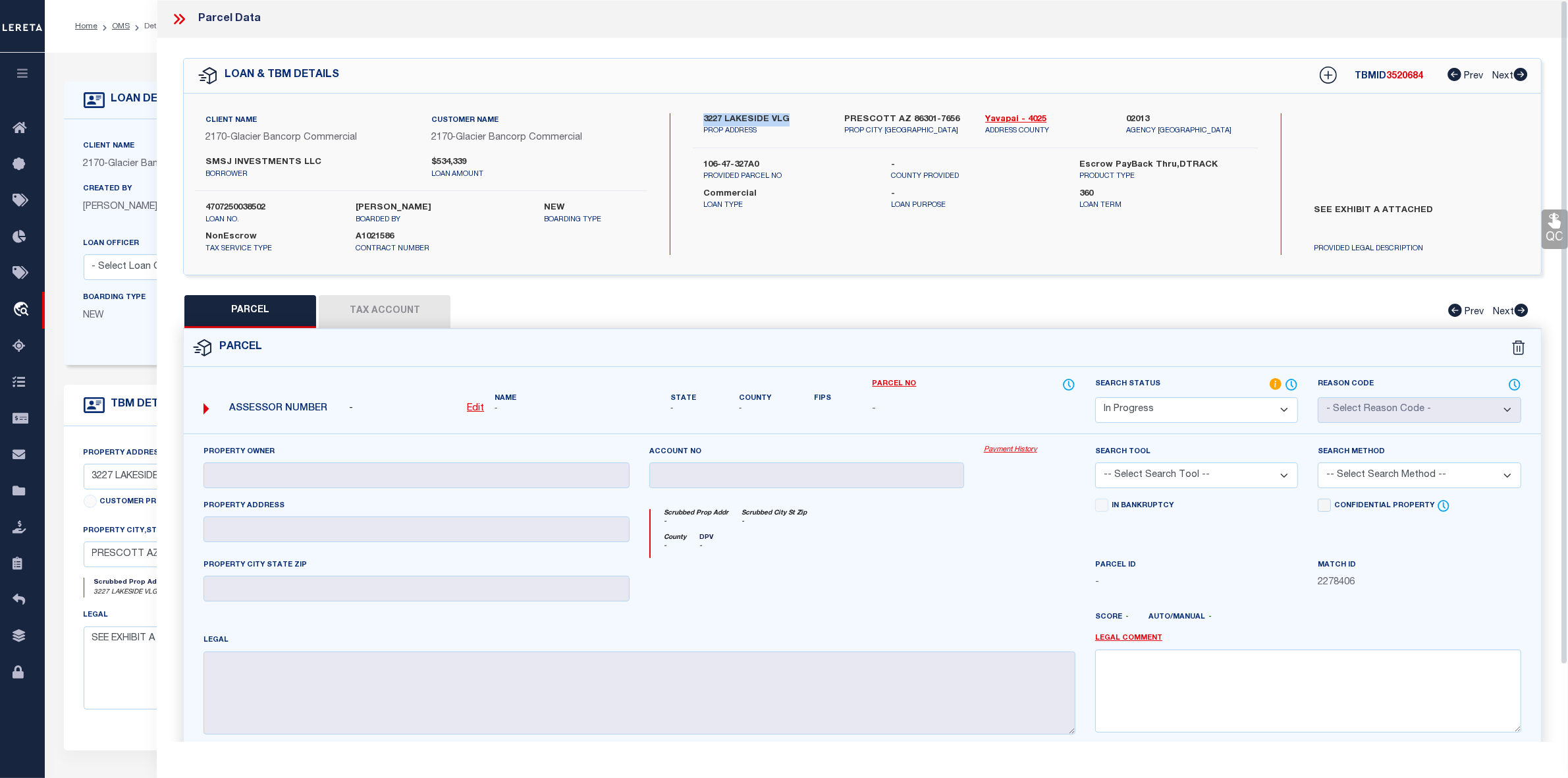
click at [926, 540] on div "County - DPV -" at bounding box center [863, 546] width 425 height 24
click at [774, 129] on p "PROP ADDRESS" at bounding box center [764, 131] width 122 height 11
drag, startPoint x: 701, startPoint y: 164, endPoint x: 779, endPoint y: 162, distance: 78.0
click at [779, 162] on div "106-47-327A0 PROVIDED PARCEL NO" at bounding box center [787, 171] width 189 height 24
copy label "106-47-327A0"
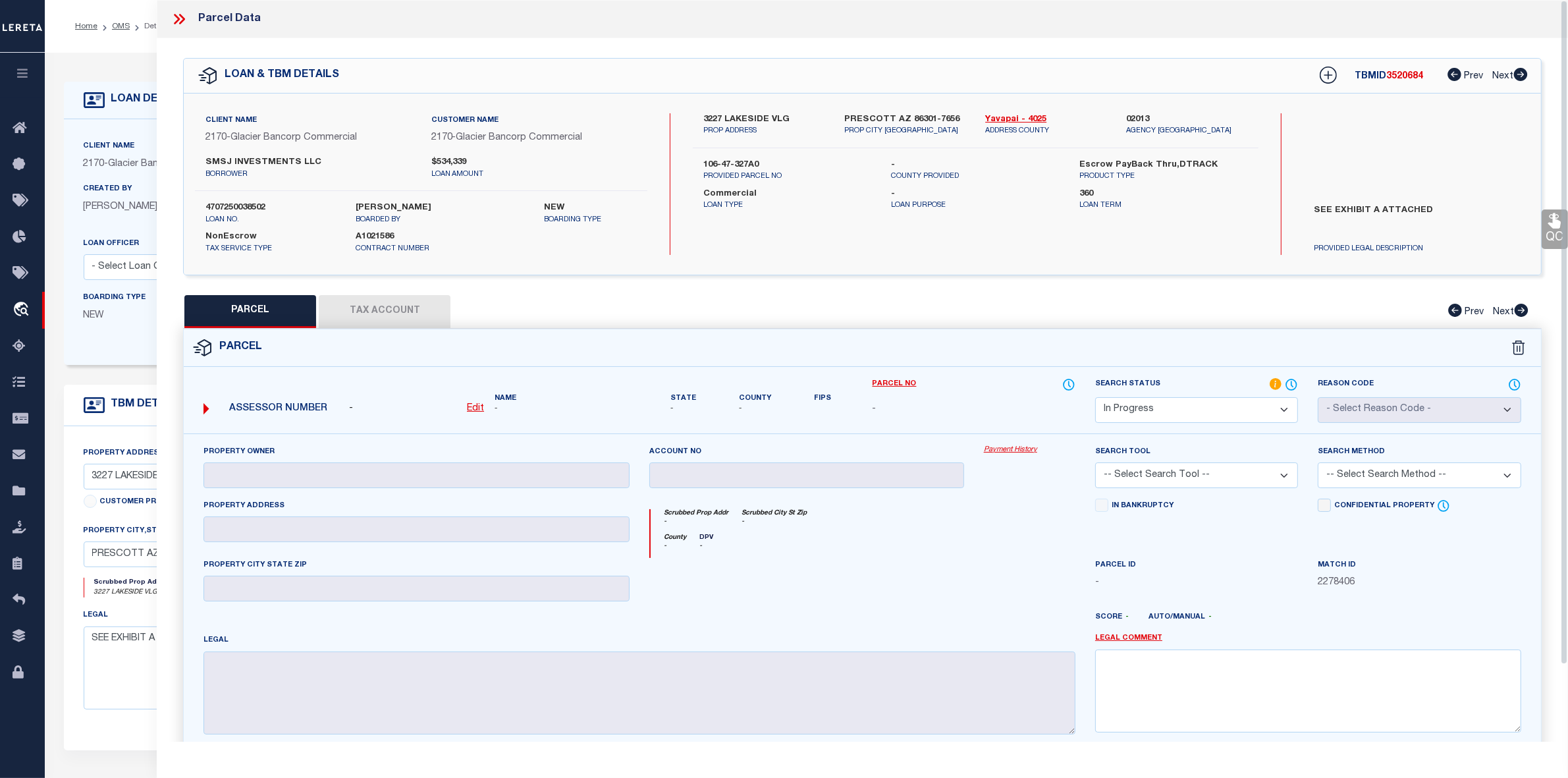
click at [180, 17] on icon at bounding box center [179, 19] width 17 height 17
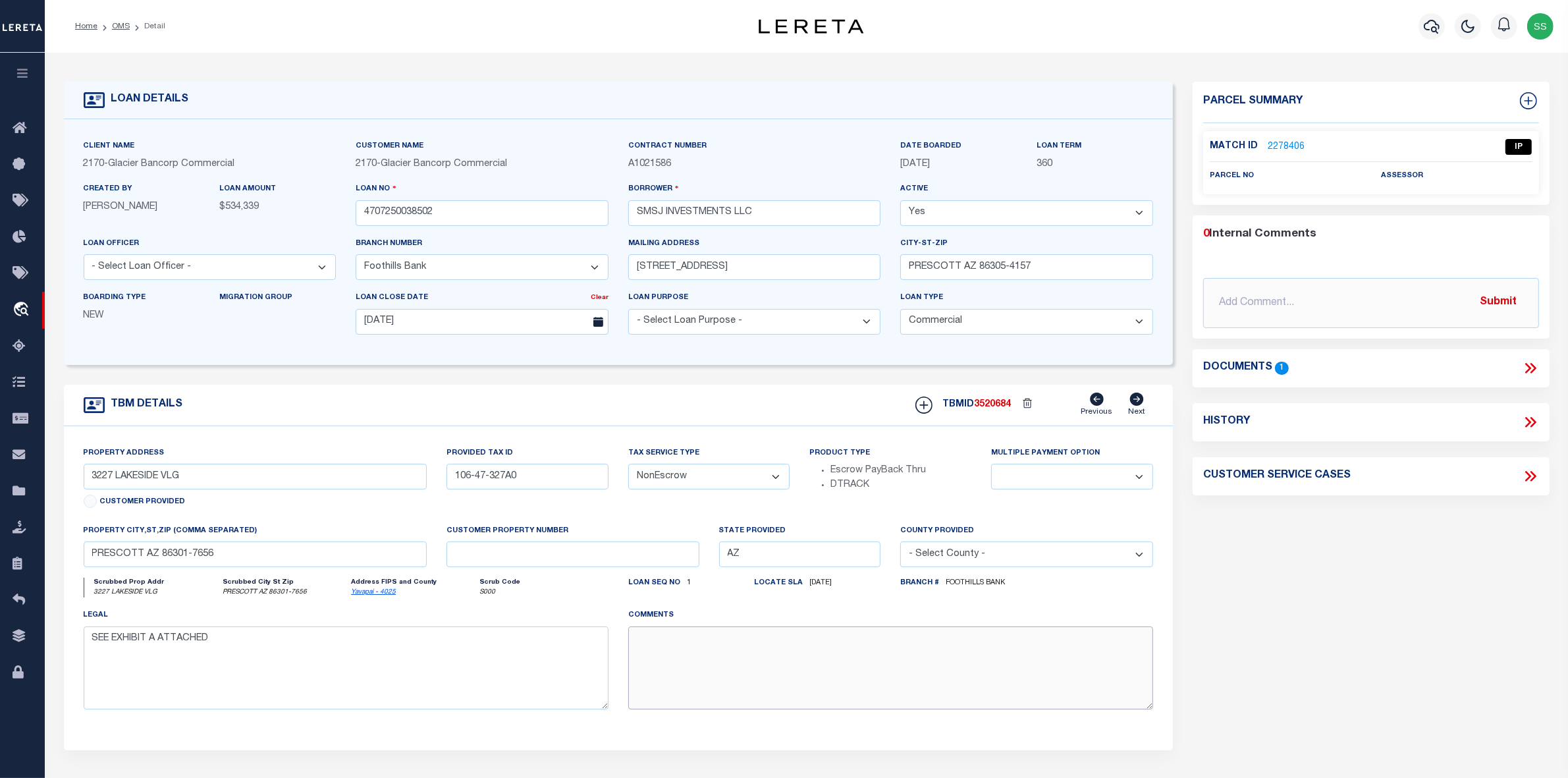
click at [1049, 663] on textarea at bounding box center [891, 667] width 525 height 83
click at [1414, 620] on div "Parcel Summary Match ID 2278406 0" at bounding box center [1372, 442] width 377 height 720
click at [1278, 143] on link "2278406" at bounding box center [1286, 148] width 37 height 14
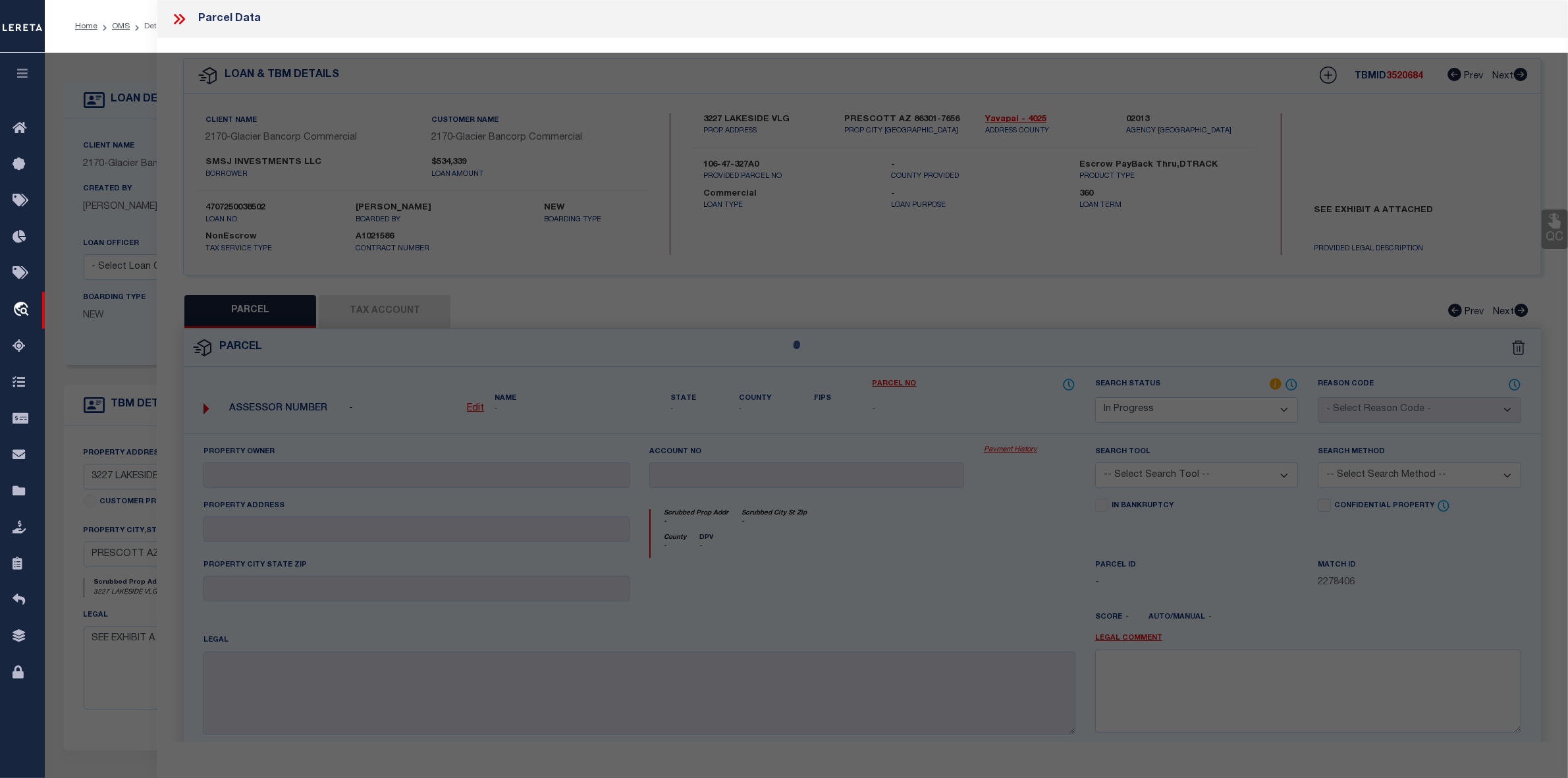
select select "AS"
checkbox input "false"
select select "IP"
checkbox input "false"
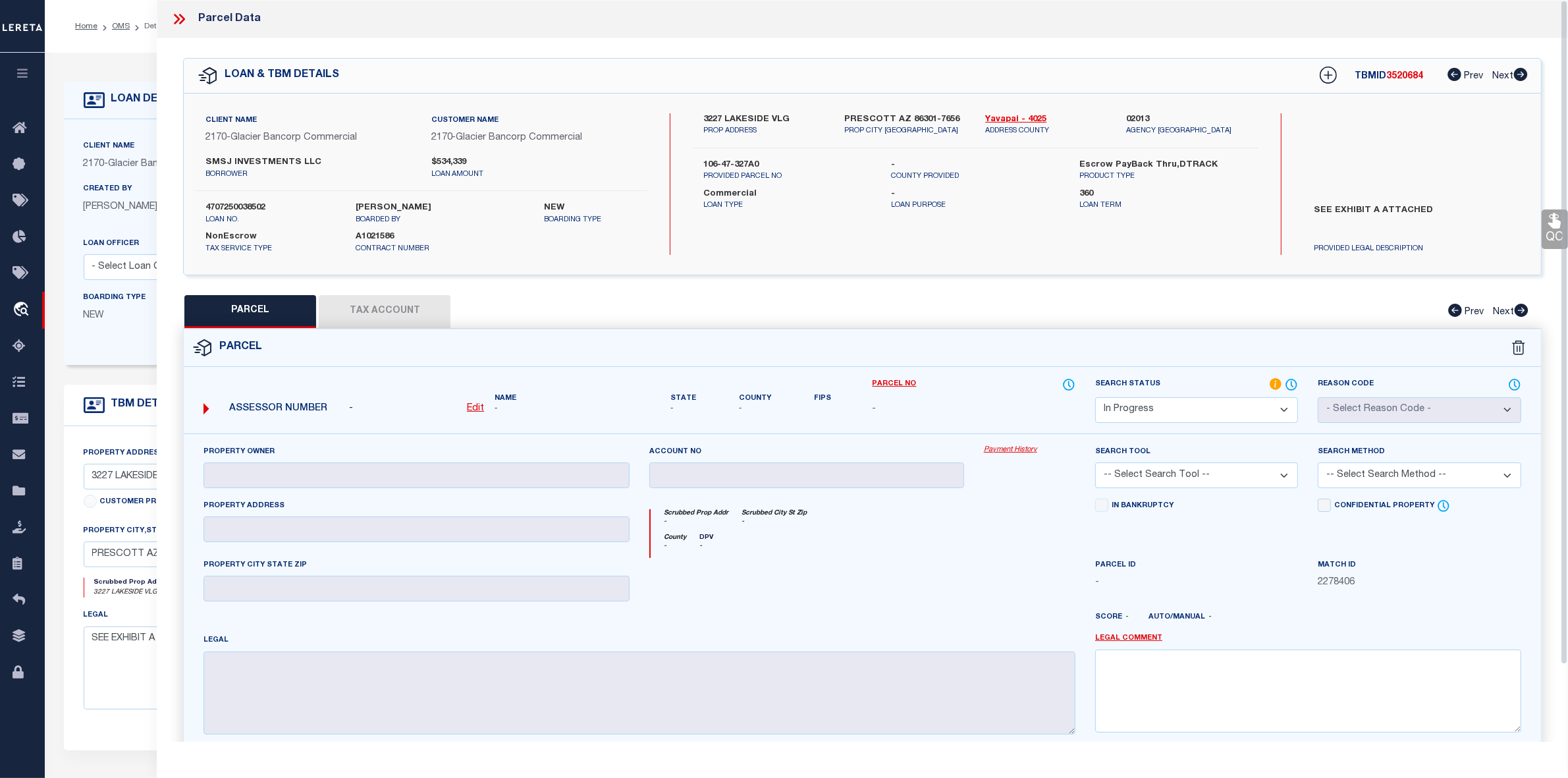
click at [173, 17] on icon at bounding box center [179, 19] width 17 height 17
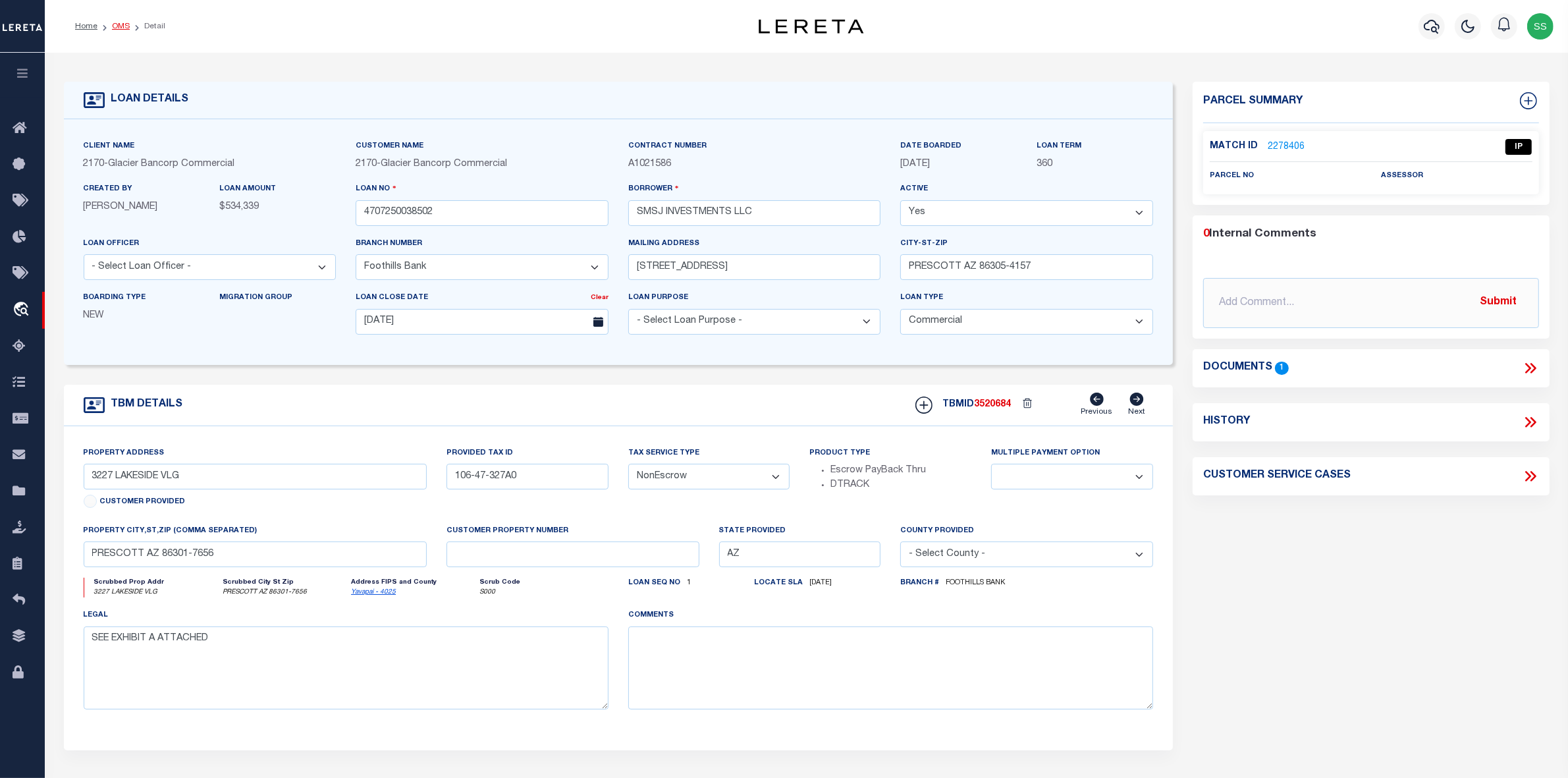
click at [121, 26] on link "OMS" at bounding box center [121, 26] width 18 height 8
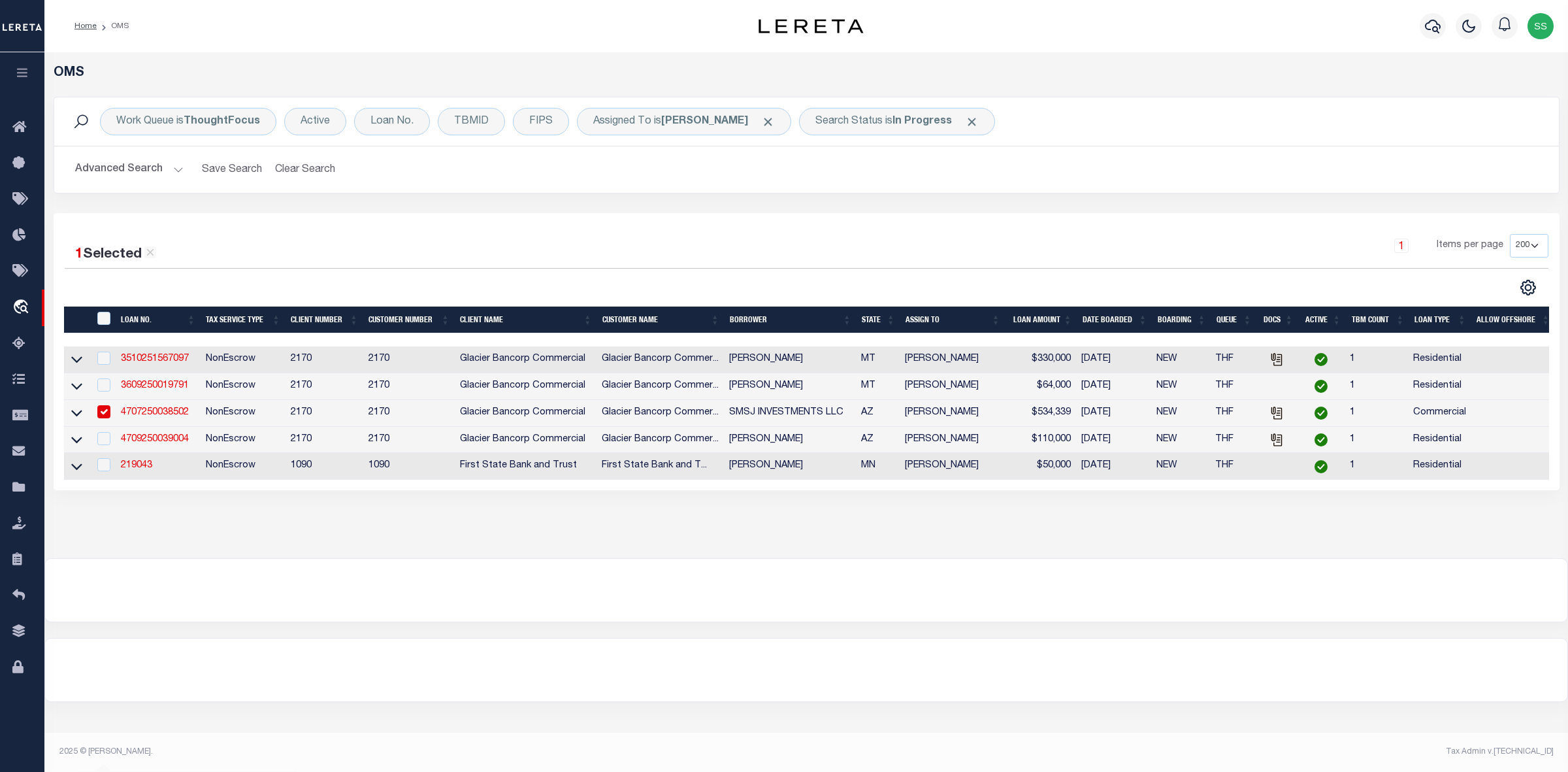
click at [107, 412] on input "checkbox" at bounding box center [103, 411] width 13 height 13
checkbox input "false"
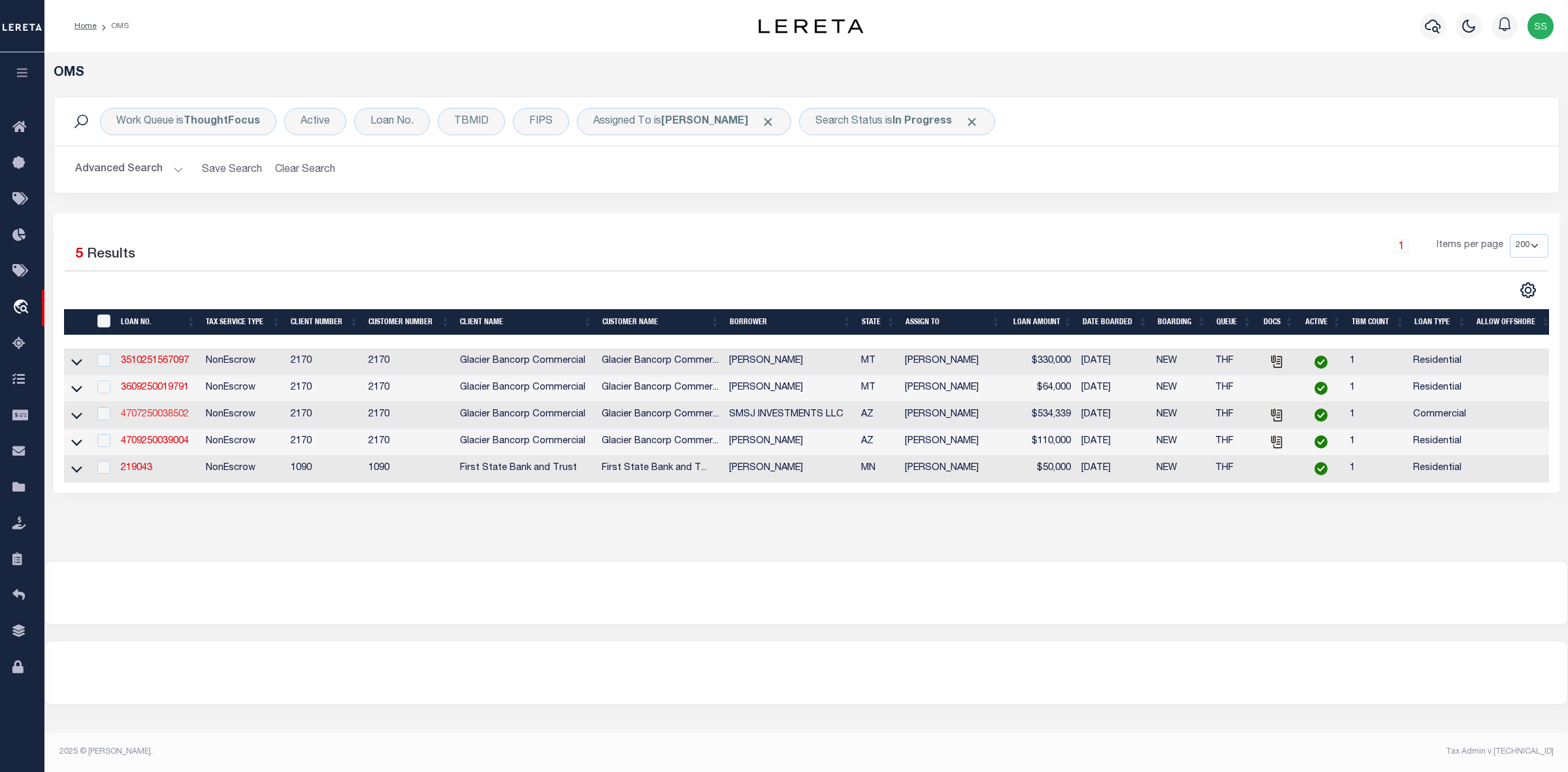
click at [166, 419] on link "4707250038502" at bounding box center [154, 414] width 68 height 9
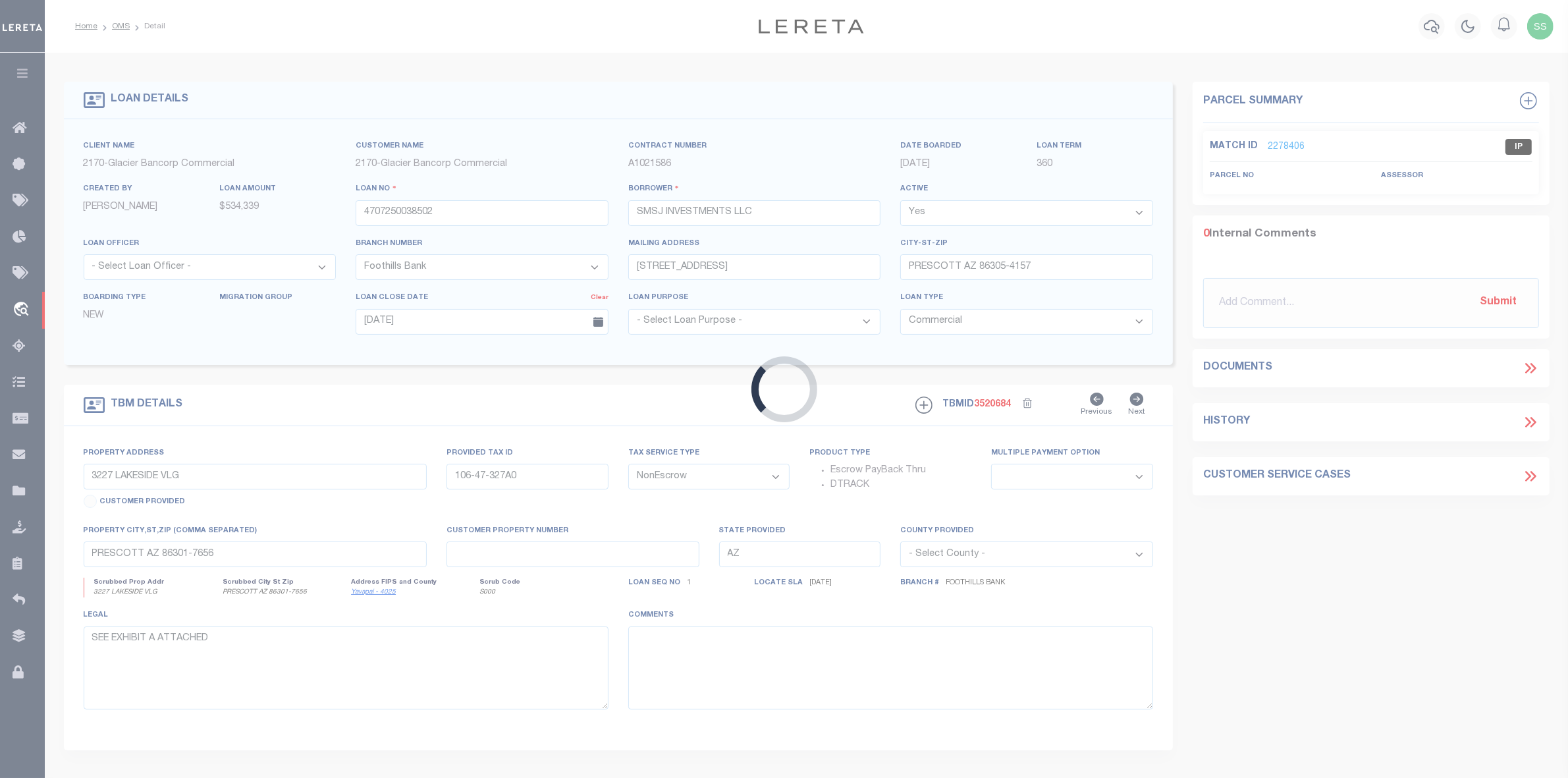
select select
select select "4582"
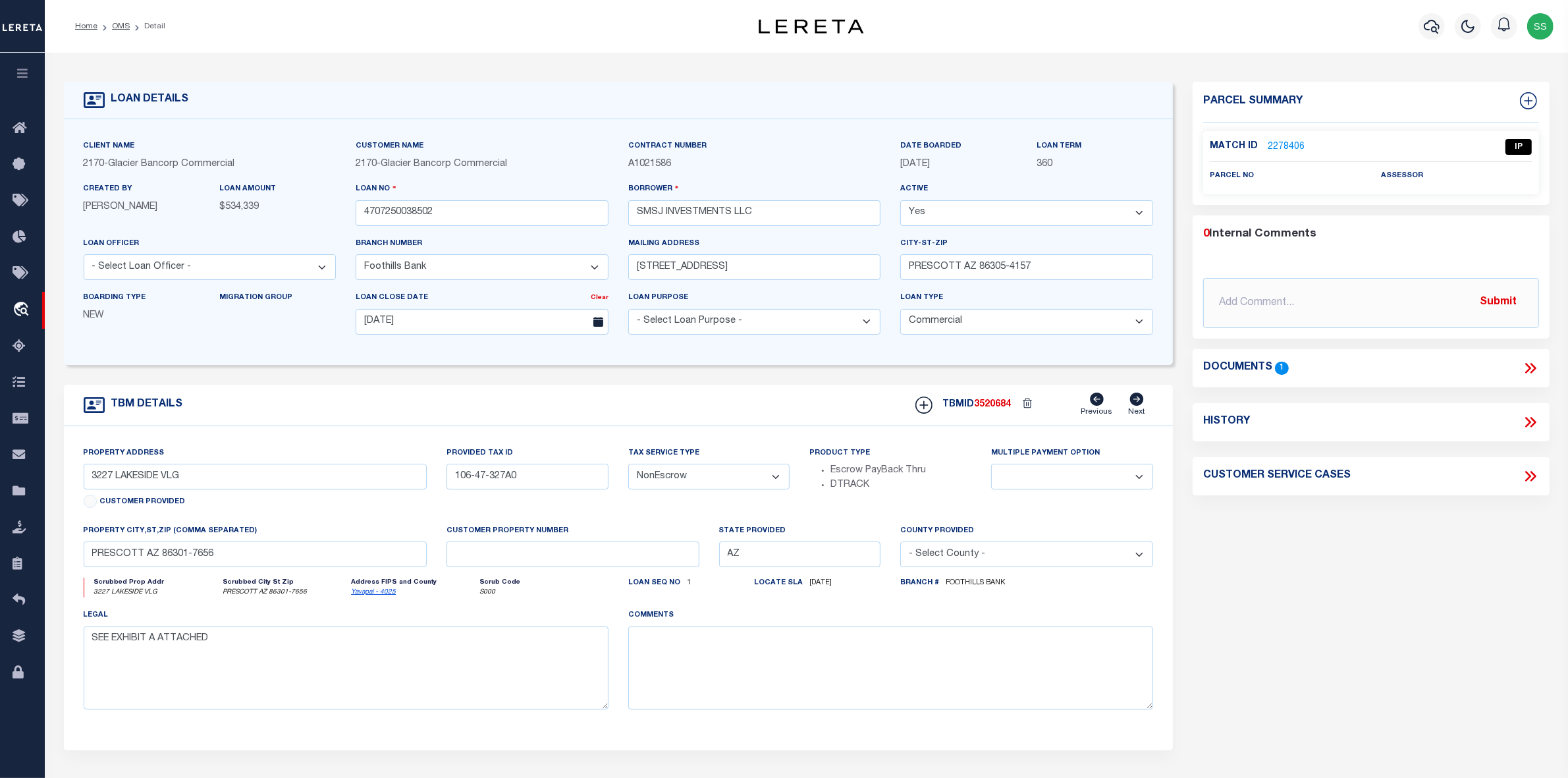
click at [1280, 143] on link "2278406" at bounding box center [1286, 148] width 37 height 14
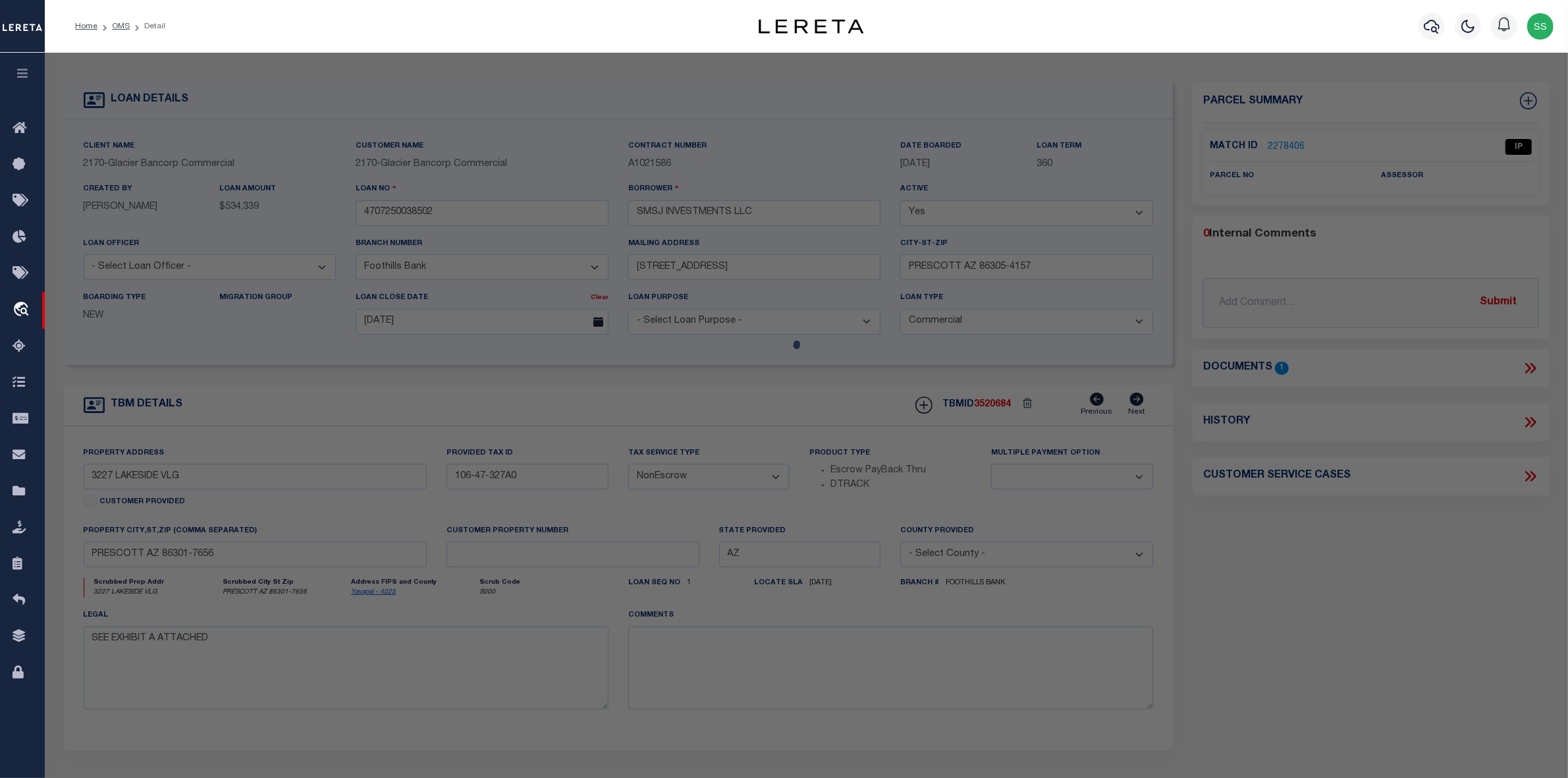
select select "AS"
checkbox input "false"
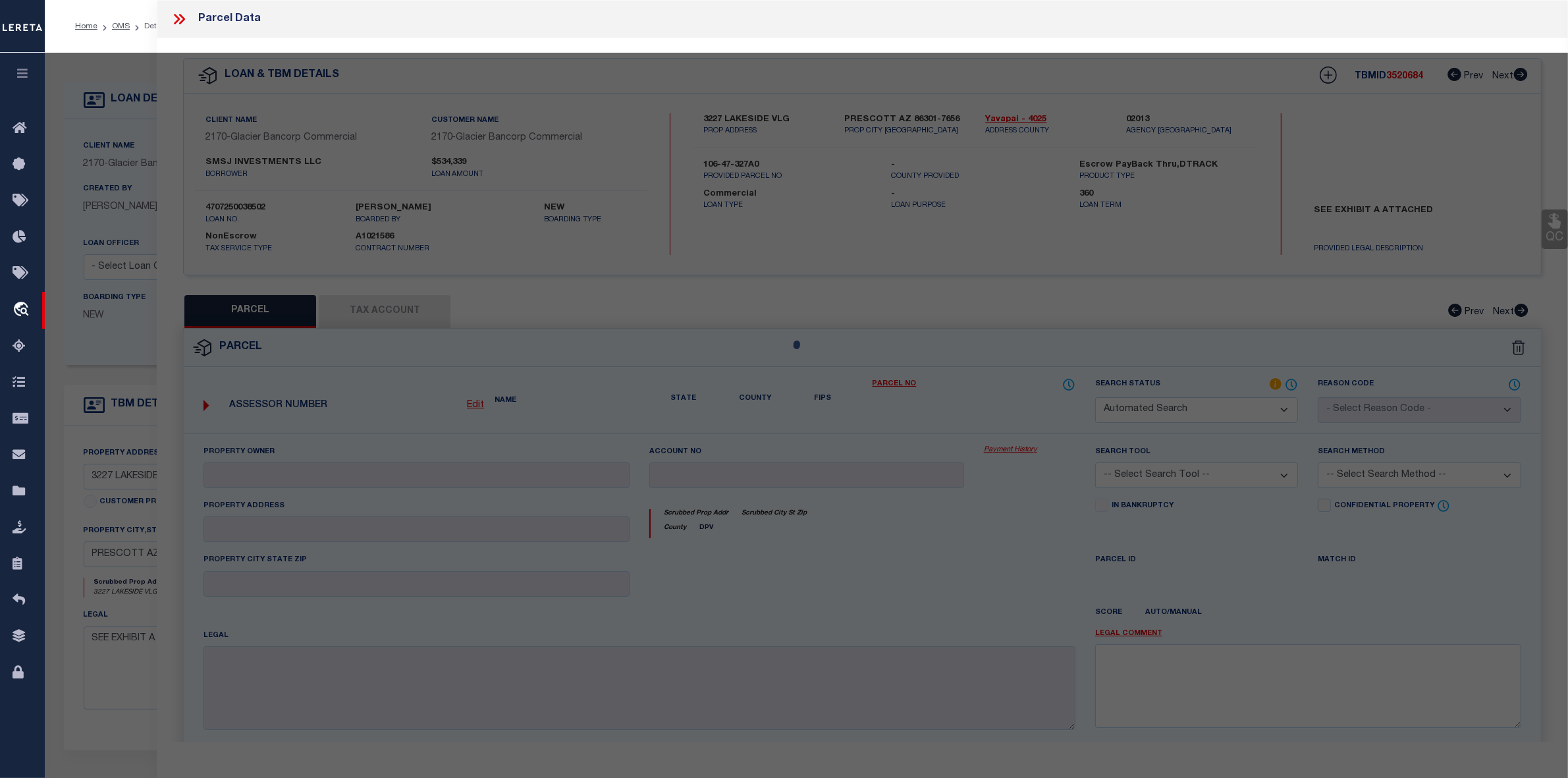
select select "IP"
checkbox input "false"
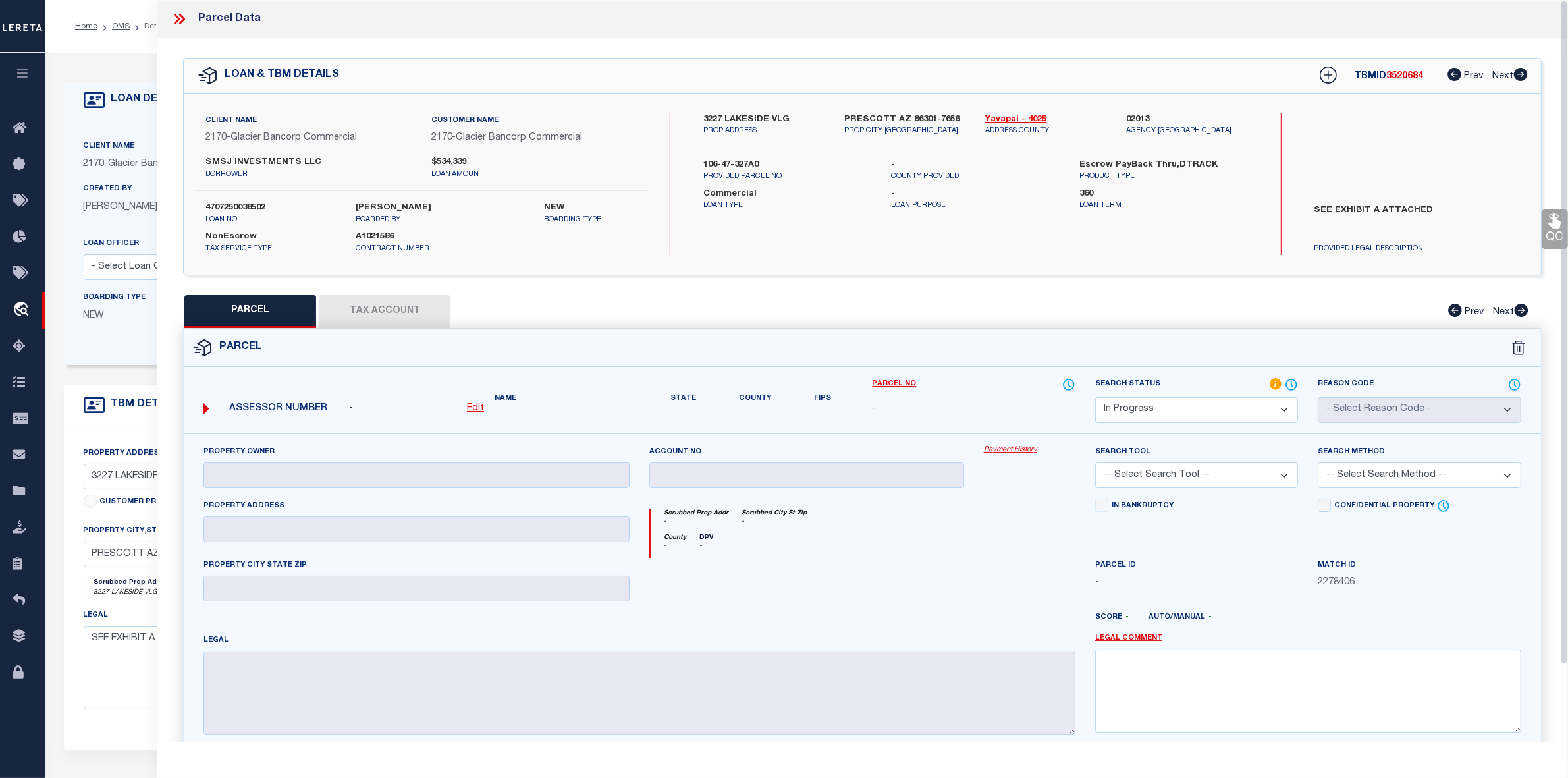
drag, startPoint x: 178, startPoint y: 18, endPoint x: 162, endPoint y: 20, distance: 16.1
click at [178, 18] on icon at bounding box center [177, 19] width 6 height 11
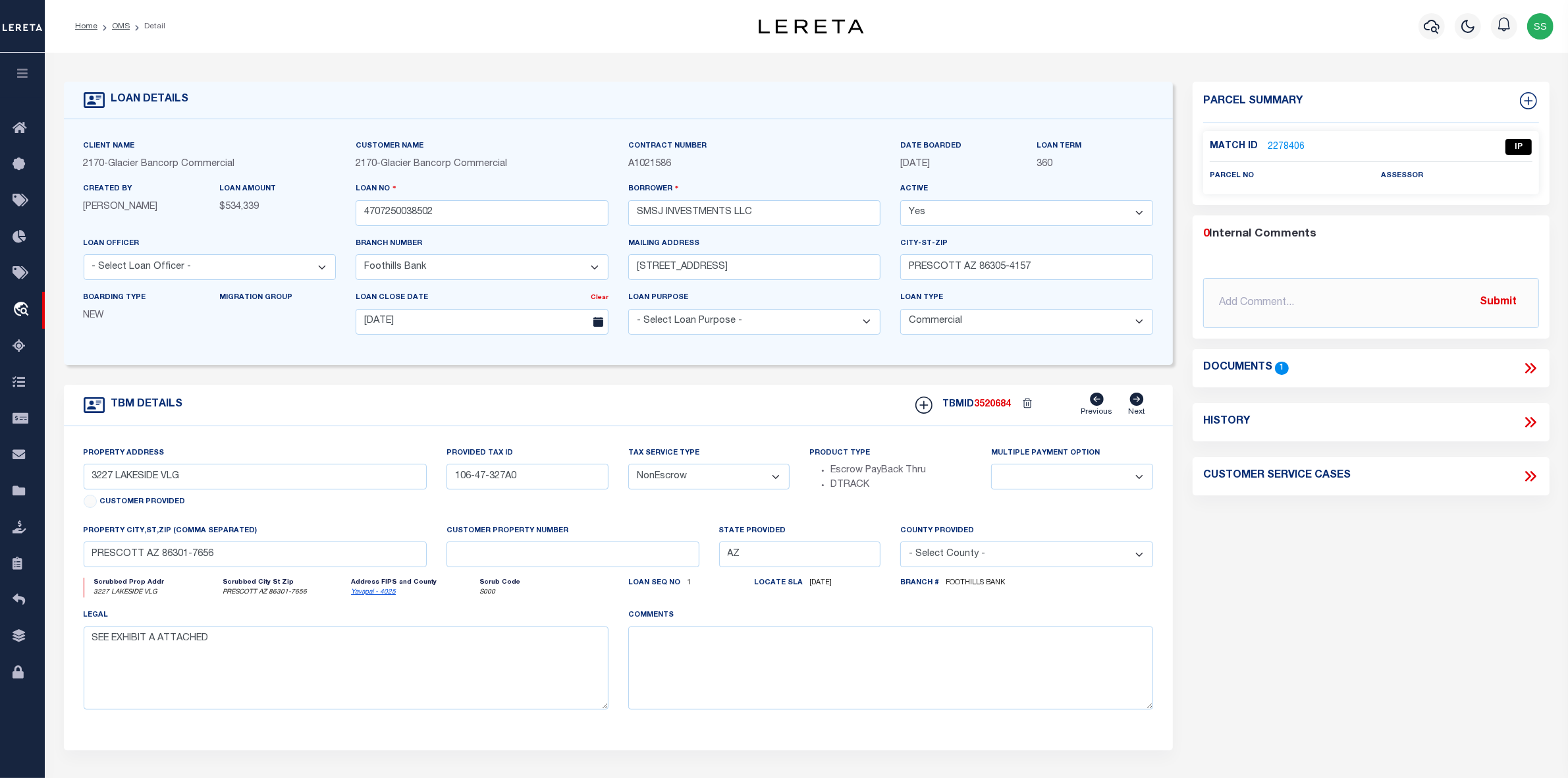
drag, startPoint x: 120, startPoint y: 25, endPoint x: 147, endPoint y: 43, distance: 32.4
click at [121, 25] on link "OMS" at bounding box center [121, 26] width 18 height 8
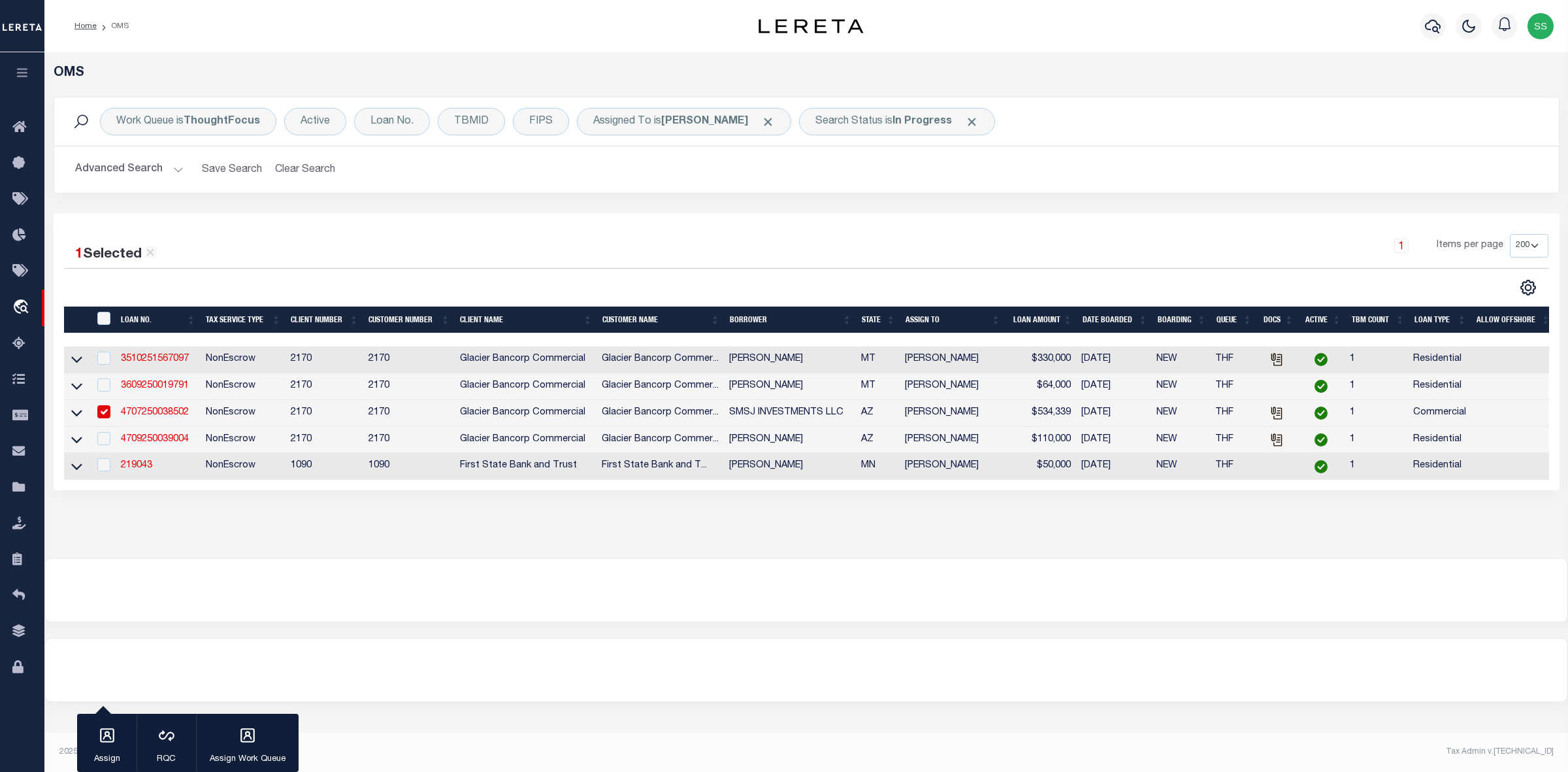
click at [918, 551] on div "OMS Work Queue is ThoughtFocus Active Loan No. TBMID FIPS Assigned To is Suresh…" at bounding box center [806, 305] width 1523 height 506
click at [885, 119] on div "Search Status is In Progress" at bounding box center [897, 122] width 196 height 28
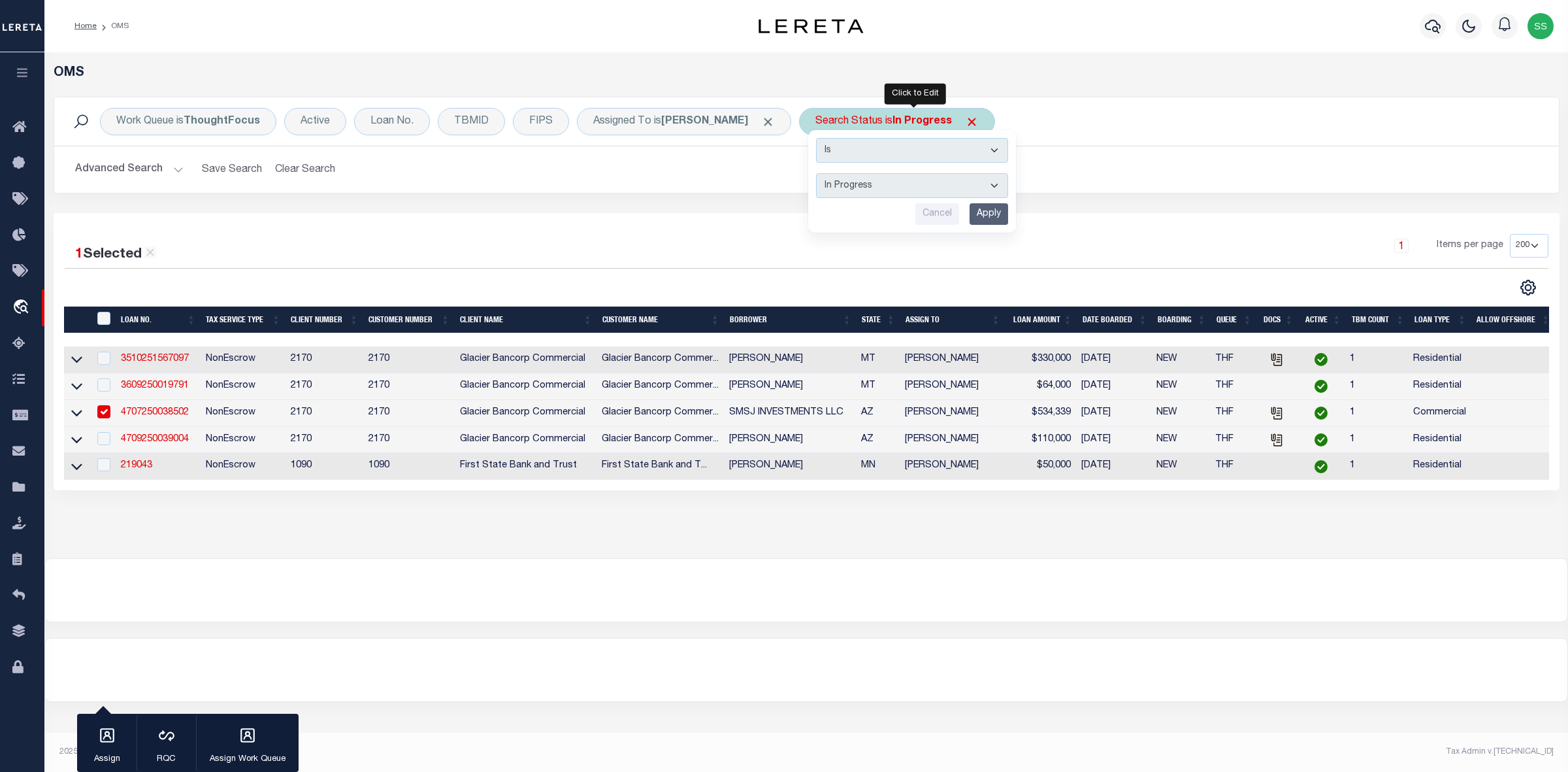
click at [876, 186] on select "Automated Search Bad Parcel Complete Duplicate Parcel High Dollar Reporting In …" at bounding box center [912, 185] width 192 height 25
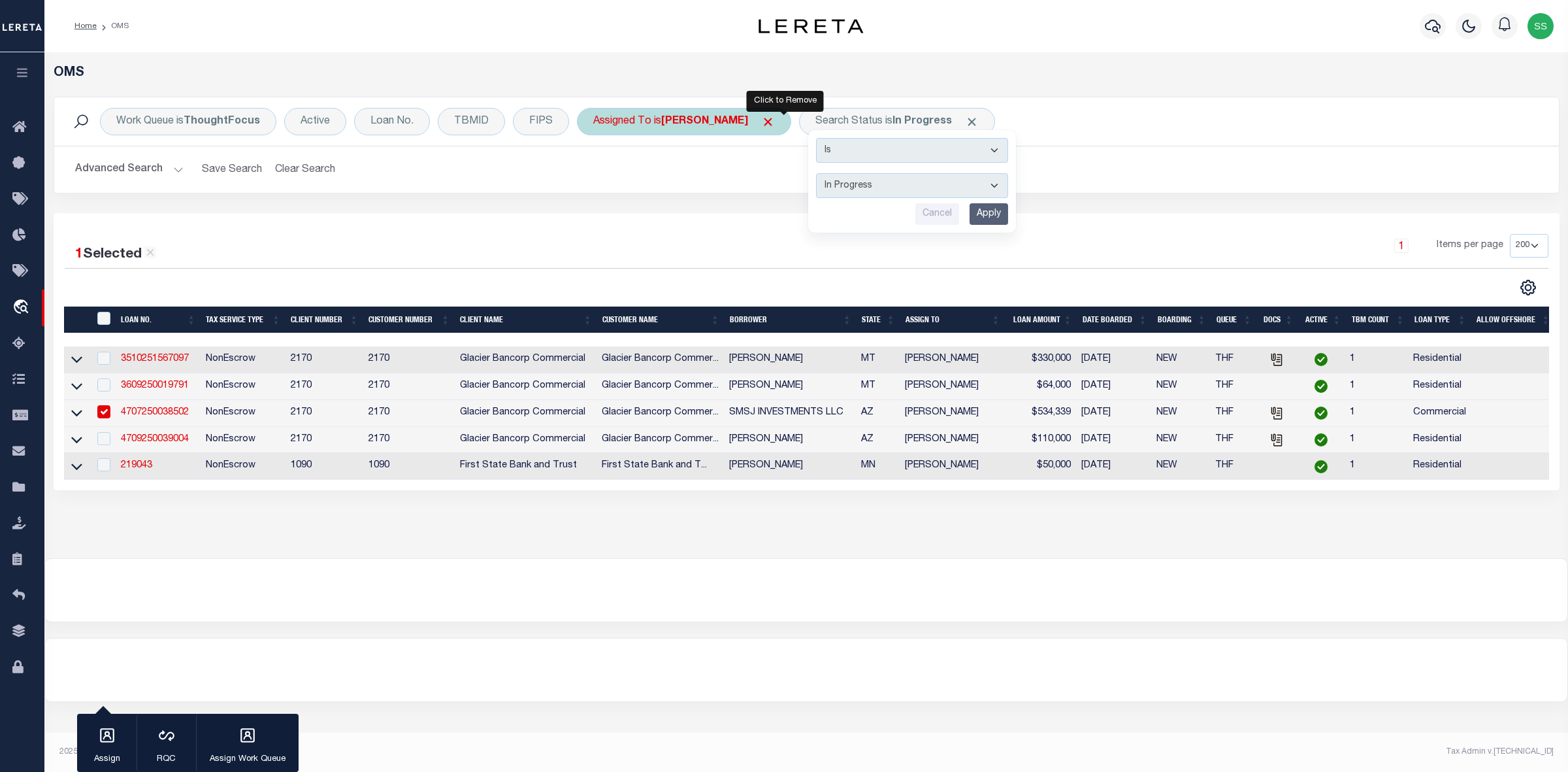
click at [775, 119] on span "Click to Remove" at bounding box center [768, 122] width 14 height 14
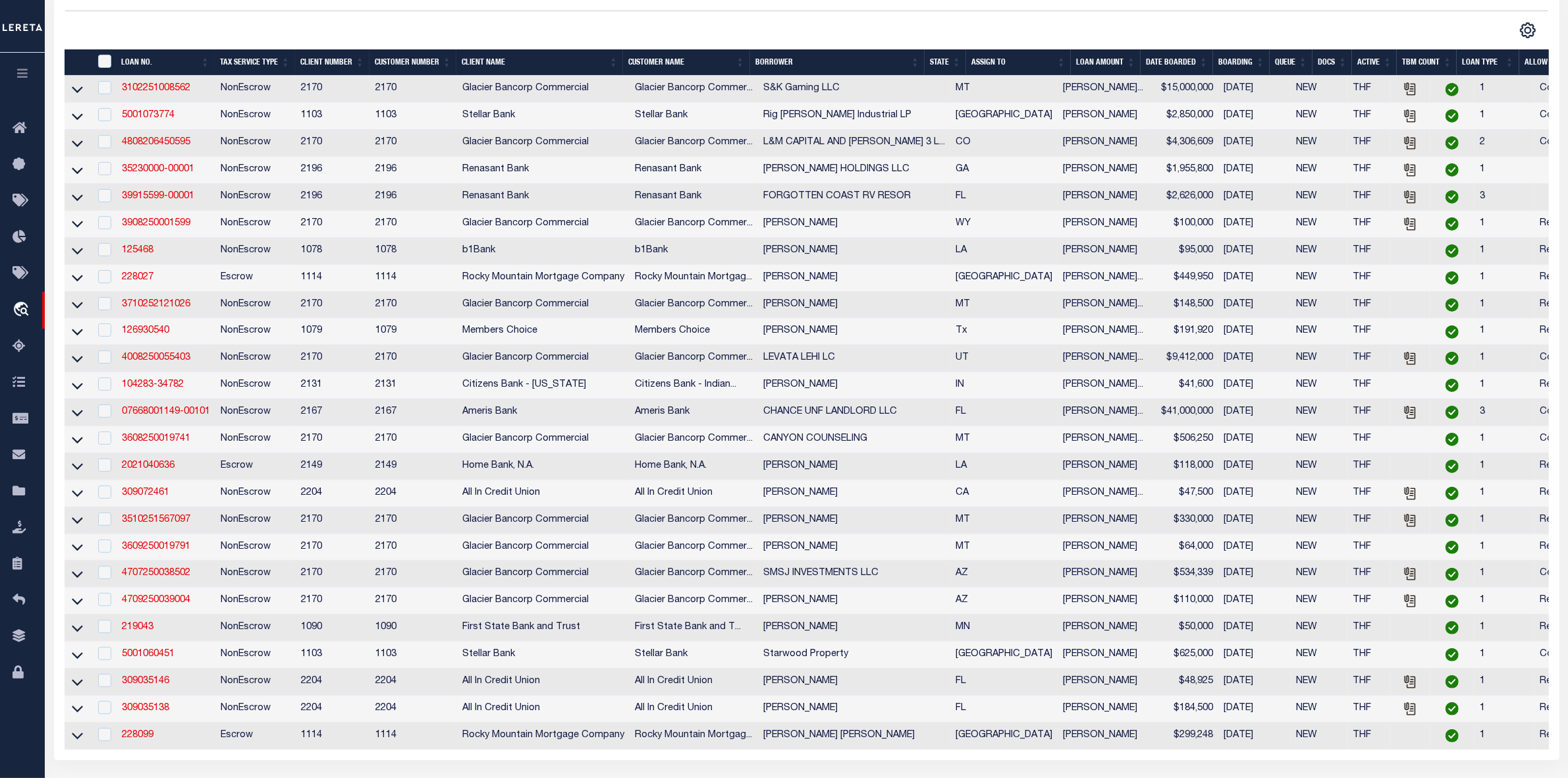
scroll to position [15, 0]
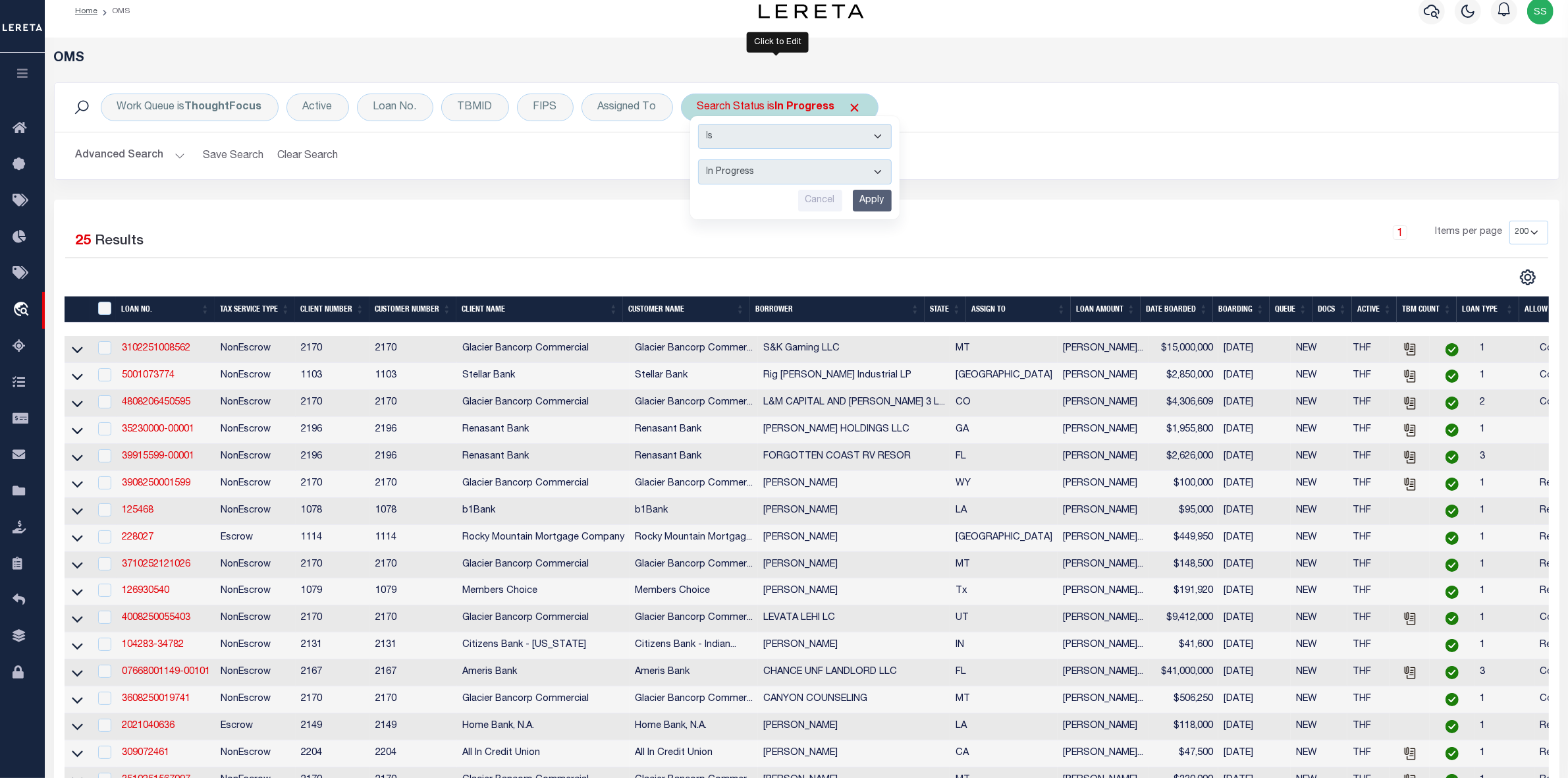
click at [808, 165] on select "Automated Search Bad Parcel Complete Duplicate Parcel High Dollar Reporting In …" at bounding box center [795, 172] width 194 height 25
select select "RD"
click at [698, 160] on select "Automated Search Bad Parcel Complete Duplicate Parcel High Dollar Reporting In …" at bounding box center [795, 172] width 194 height 25
click at [871, 200] on input "Apply" at bounding box center [872, 200] width 39 height 22
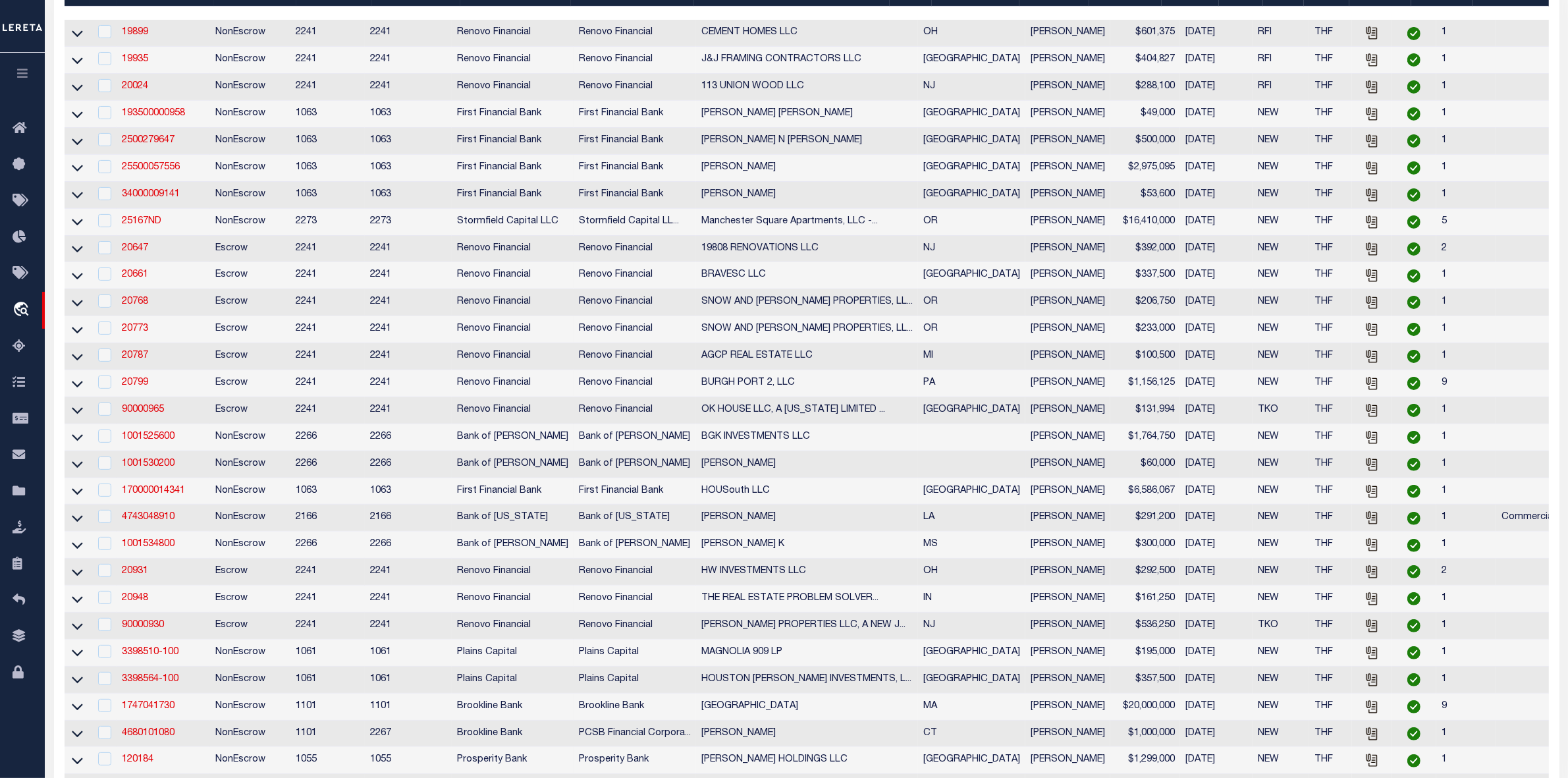
scroll to position [0, 0]
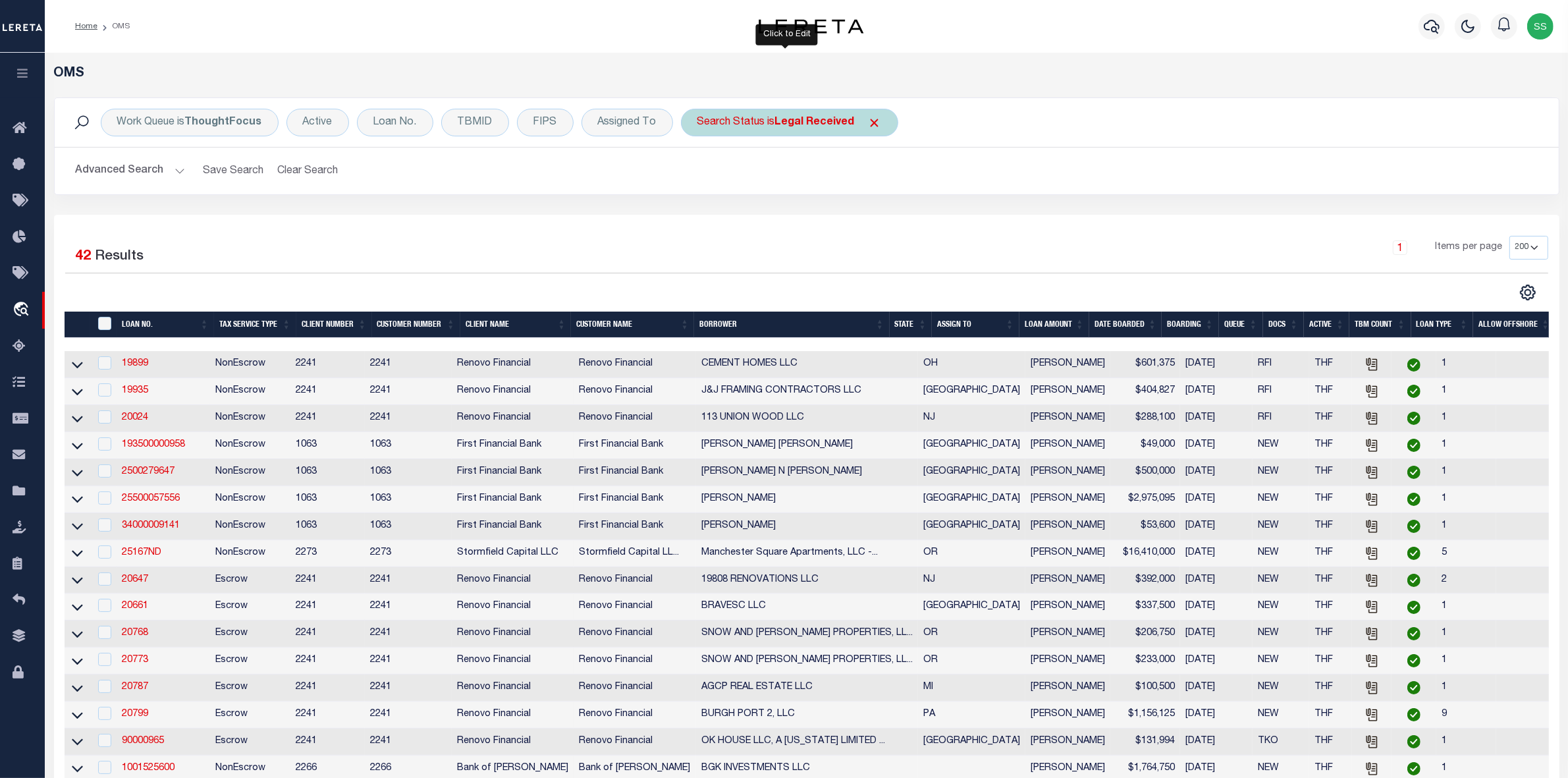
click at [736, 118] on div "Search Status is Legal Received" at bounding box center [790, 123] width 217 height 28
click at [761, 188] on select "Automated Search Bad Parcel Complete Duplicate Parcel High Dollar Reporting In …" at bounding box center [795, 187] width 194 height 25
select select "IP"
click at [698, 176] on select "Automated Search Bad Parcel Complete Duplicate Parcel High Dollar Reporting In …" at bounding box center [795, 187] width 194 height 25
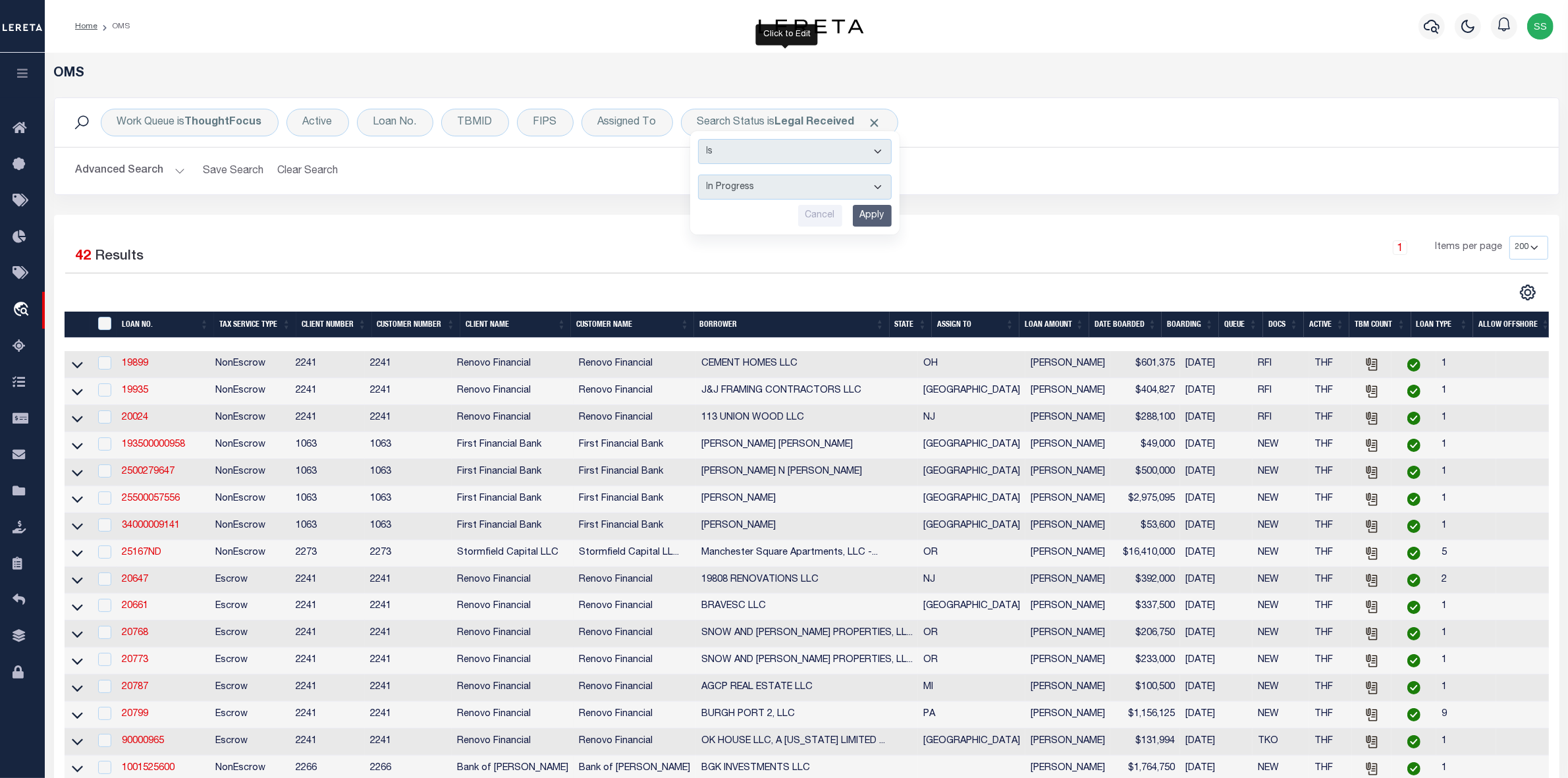
click at [878, 217] on input "Apply" at bounding box center [872, 215] width 39 height 22
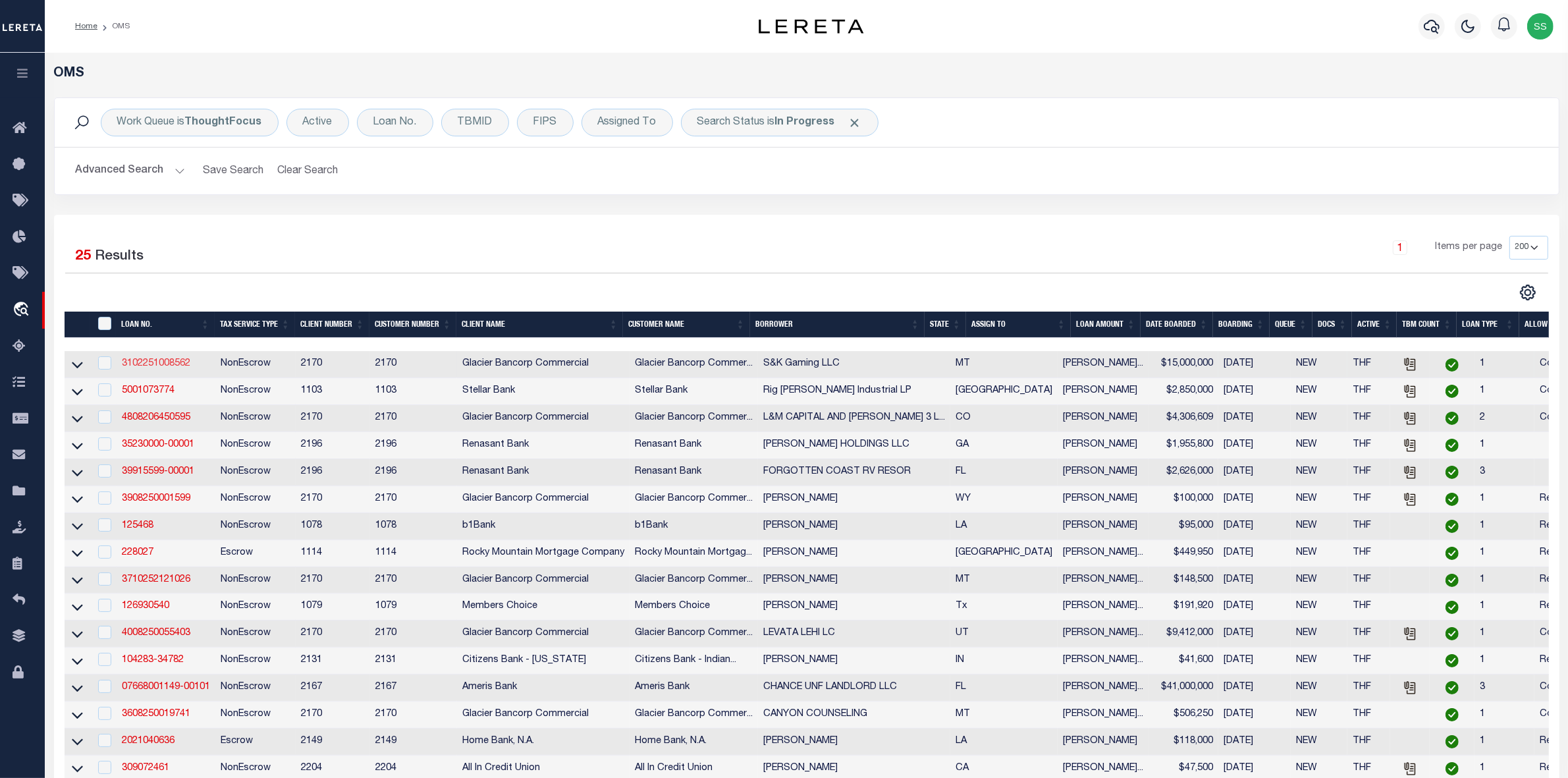
click at [172, 366] on link "3102251008562" at bounding box center [156, 363] width 69 height 9
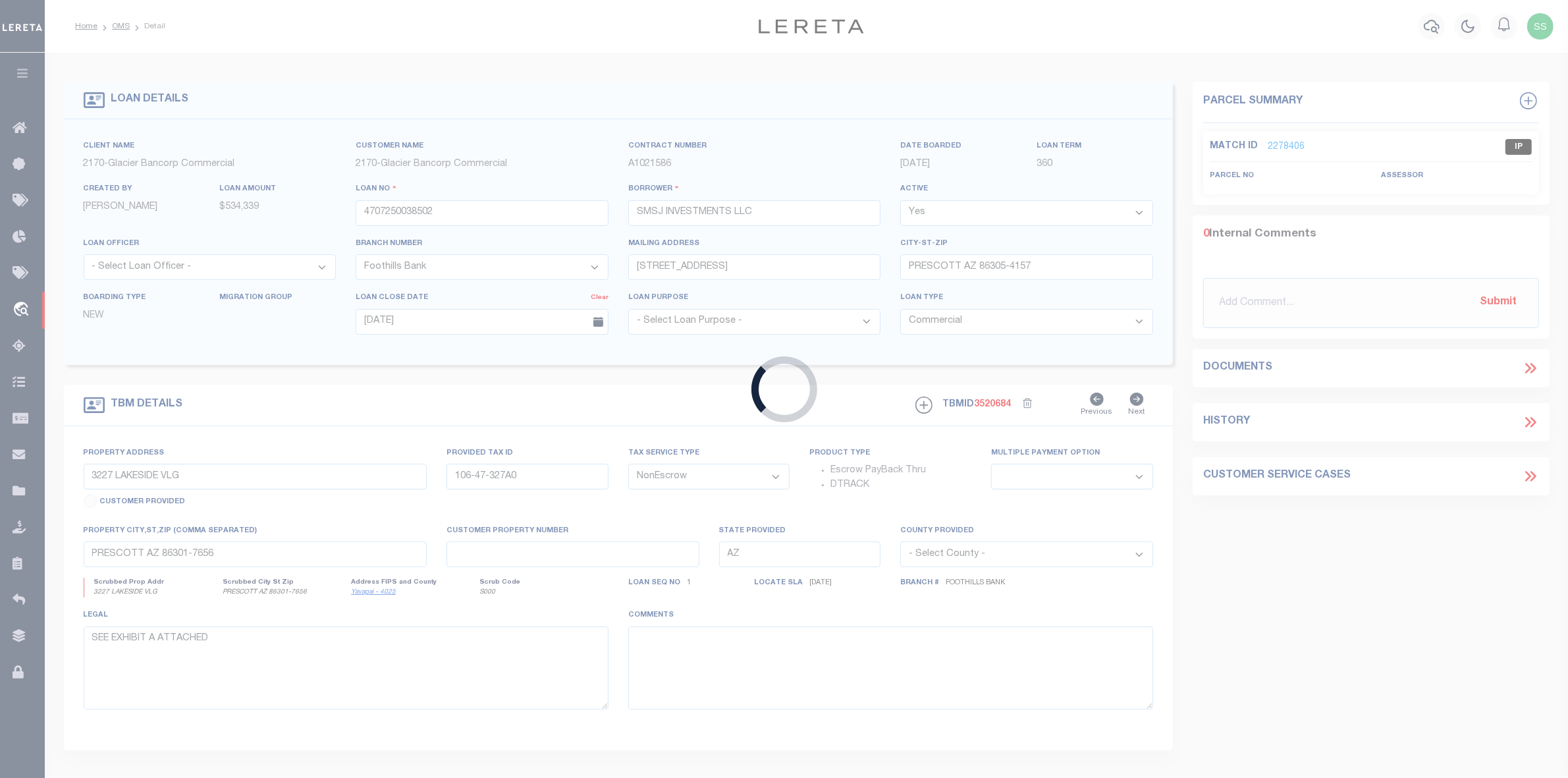
type input "3102251008562"
type input "S&K Gaming LLC"
select select "4569"
type input "PO BOX 969"
type input "POLSON MT 59860-0969"
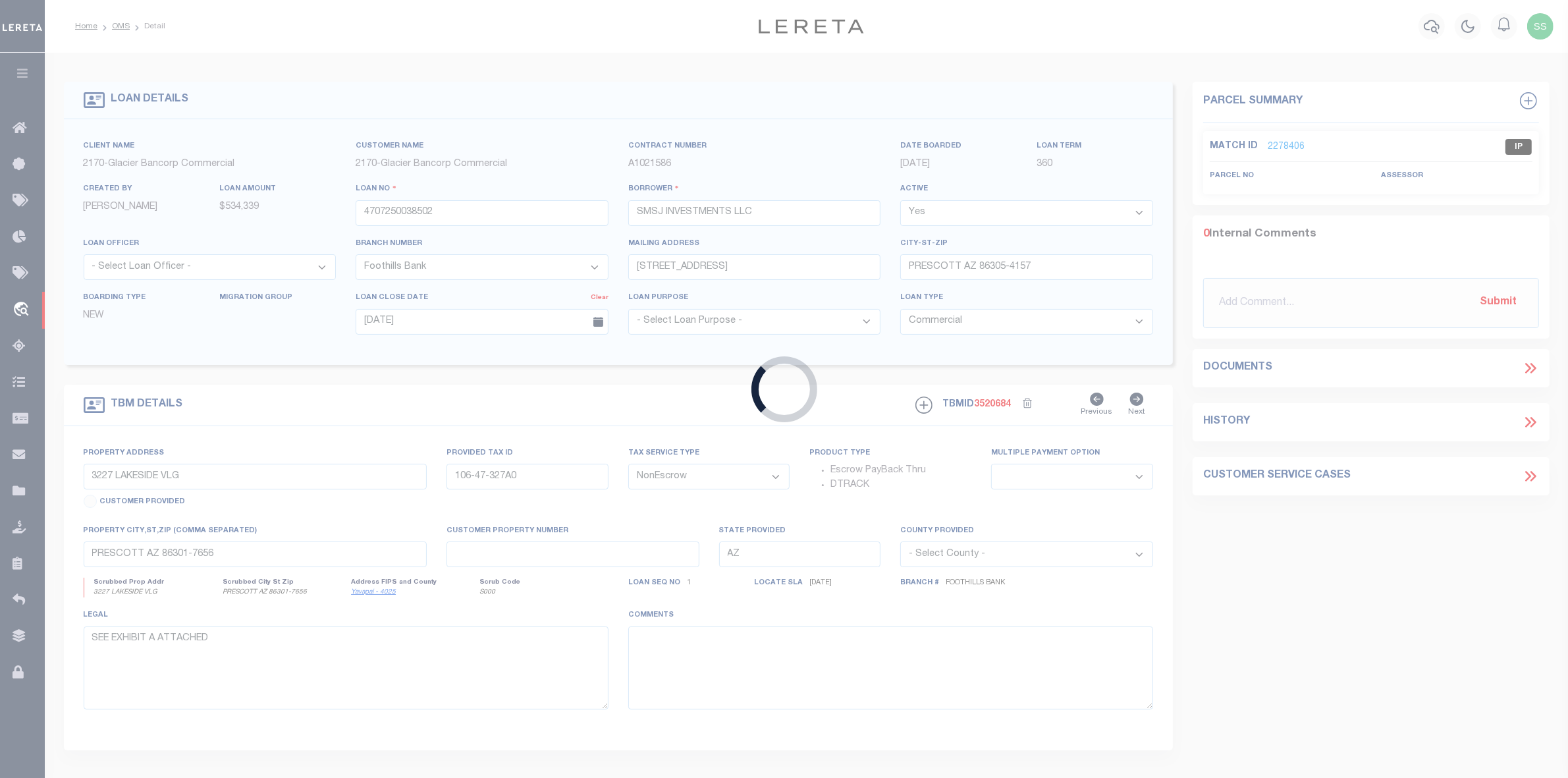
type input "05/13/2025"
select select "500"
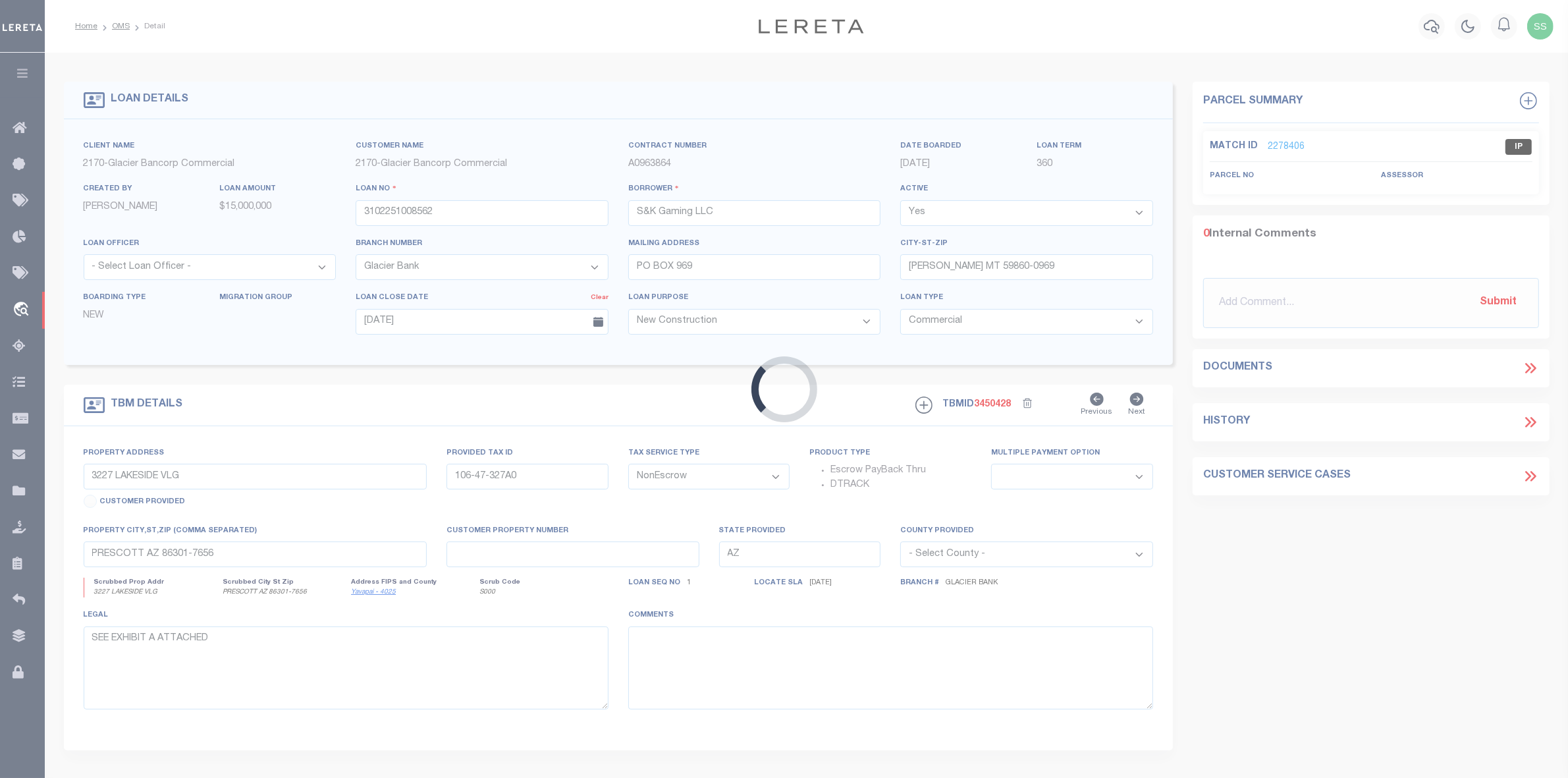
type input "NHN IRVINE FLATS RD"
type input "56-2605934"
select select
type input "POLSON MT 59860"
type input "MT"
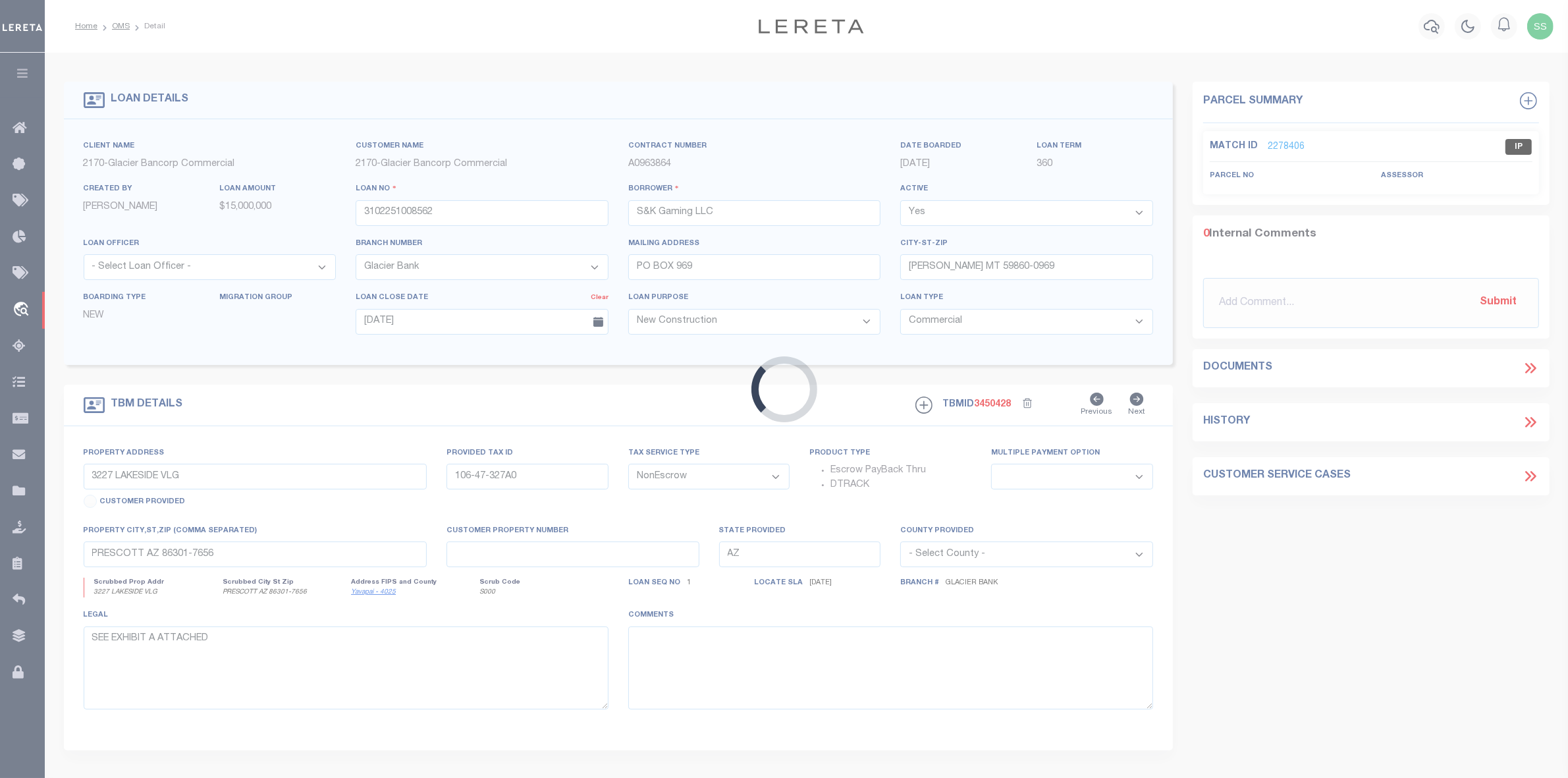
type textarea "A portion of Government Lots 1 and 2, Section 5, Township 22 North, Range 20 We…"
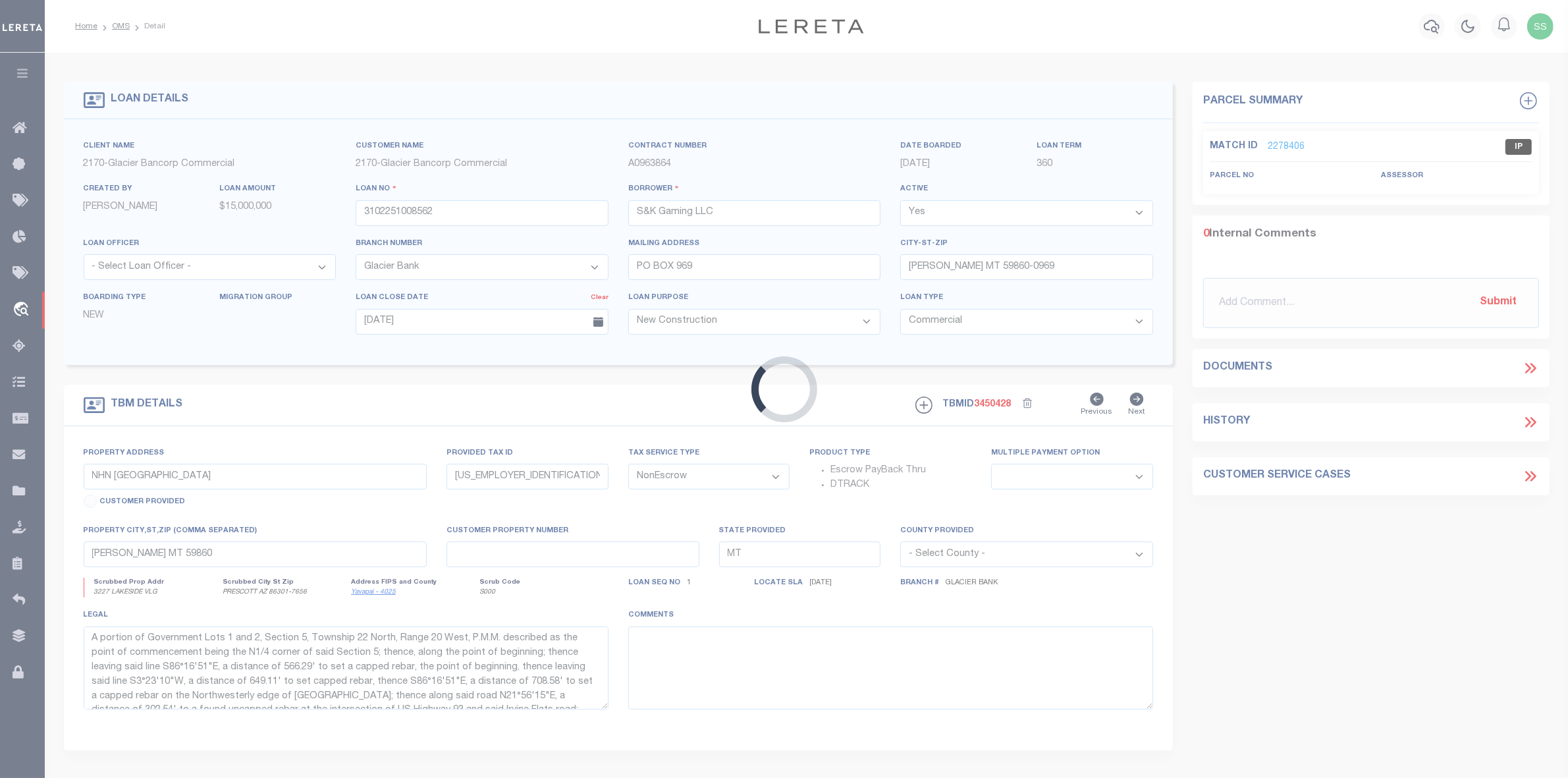
select select "4569"
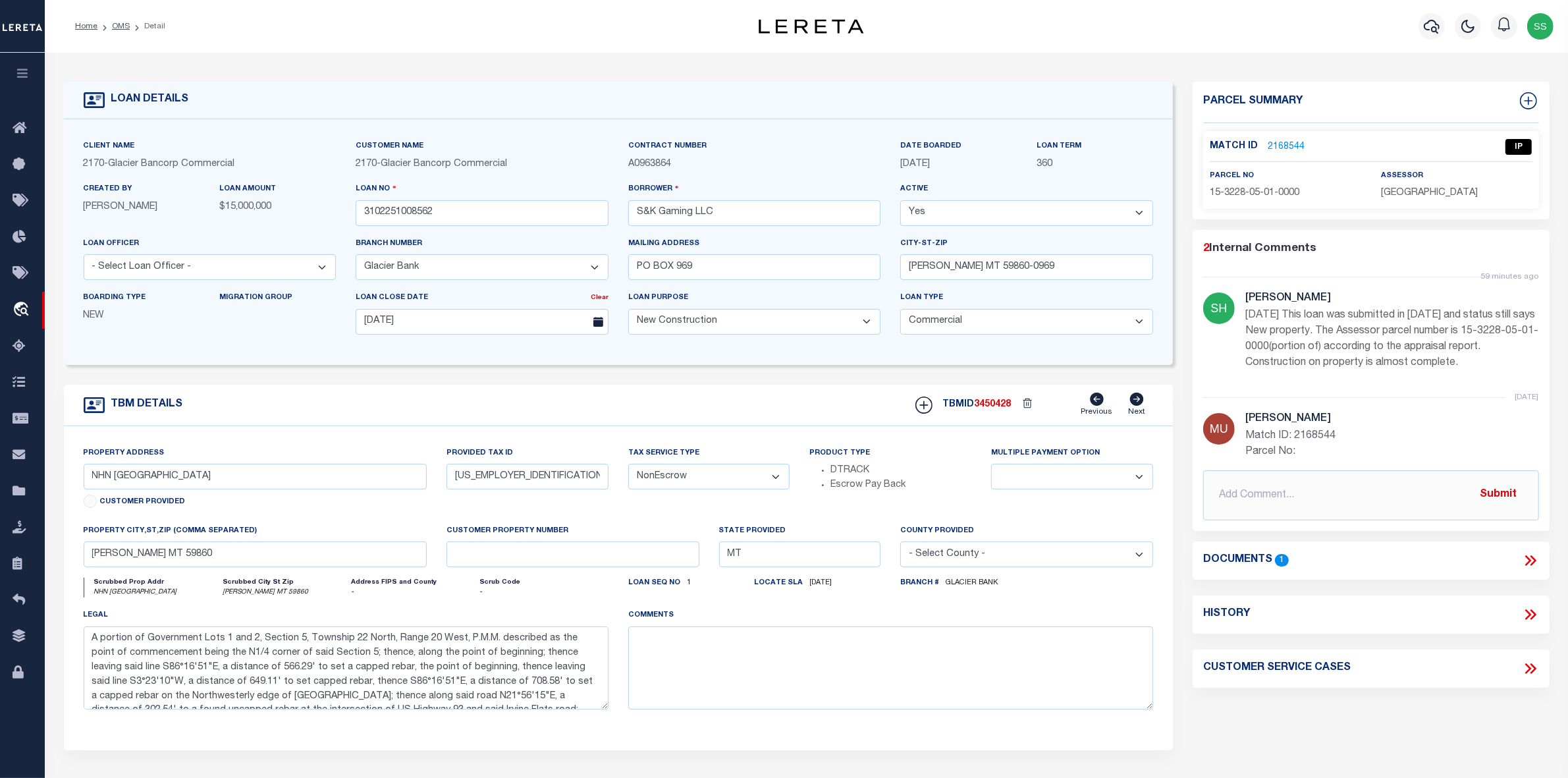
click at [1291, 149] on link "2168544" at bounding box center [1286, 148] width 37 height 14
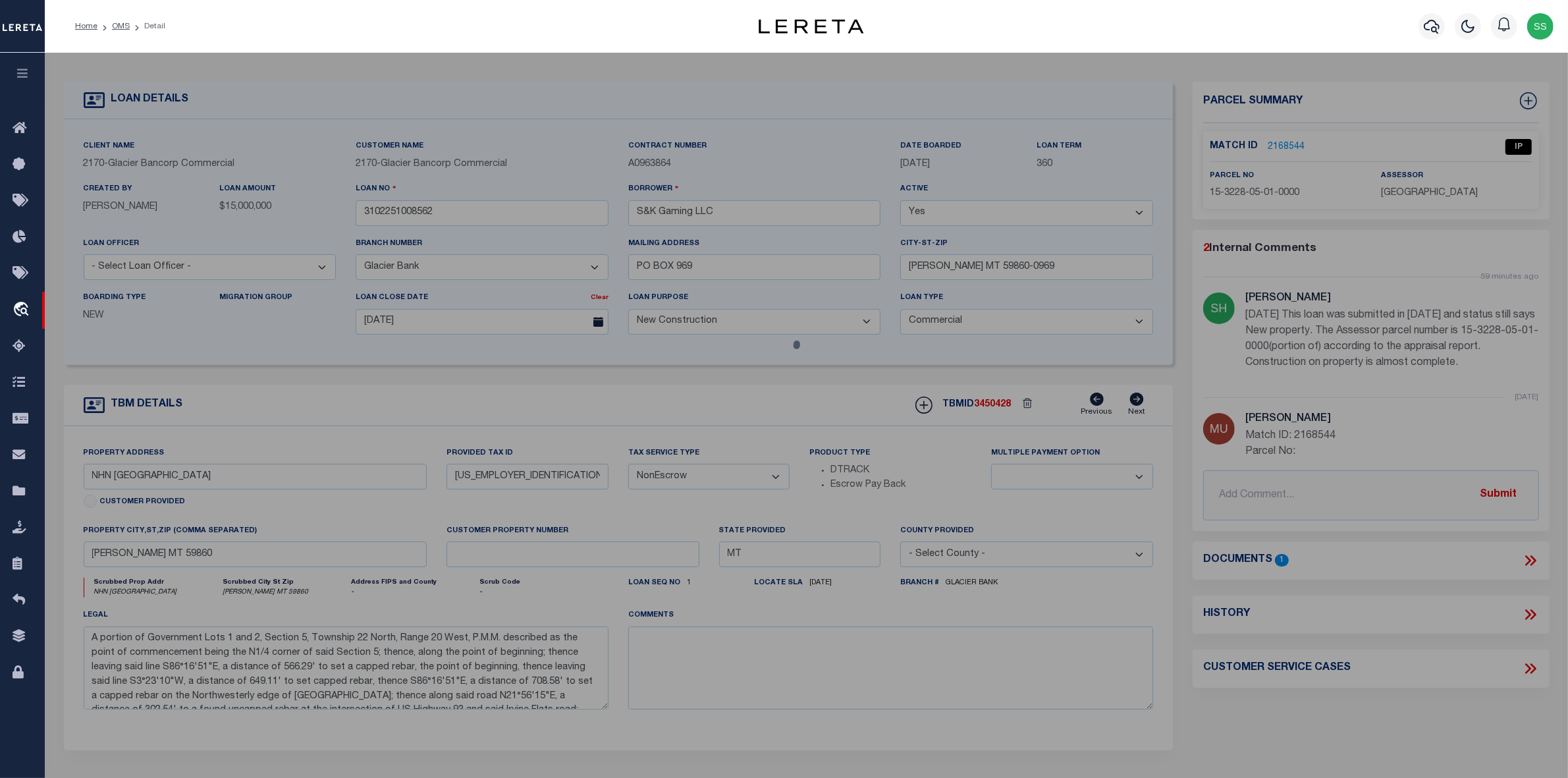
select select "AS"
checkbox input "false"
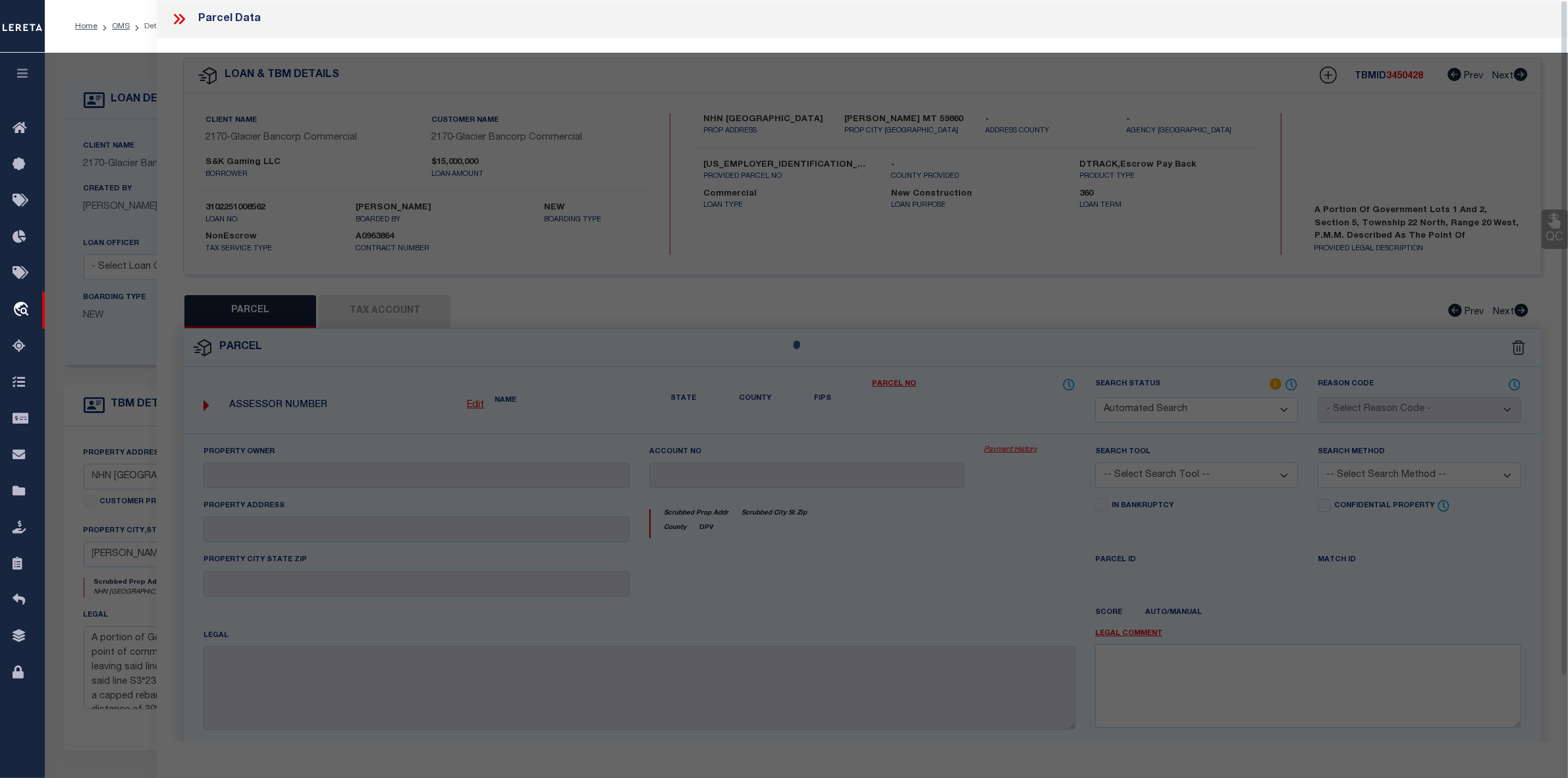
select select "IP"
type input "30353 BORCHERS LN UNIT 309"
checkbox input "false"
type input "MT"
type textarea "BORCHERS OF FINLEY POINT, S07, T23 N, R19 W"
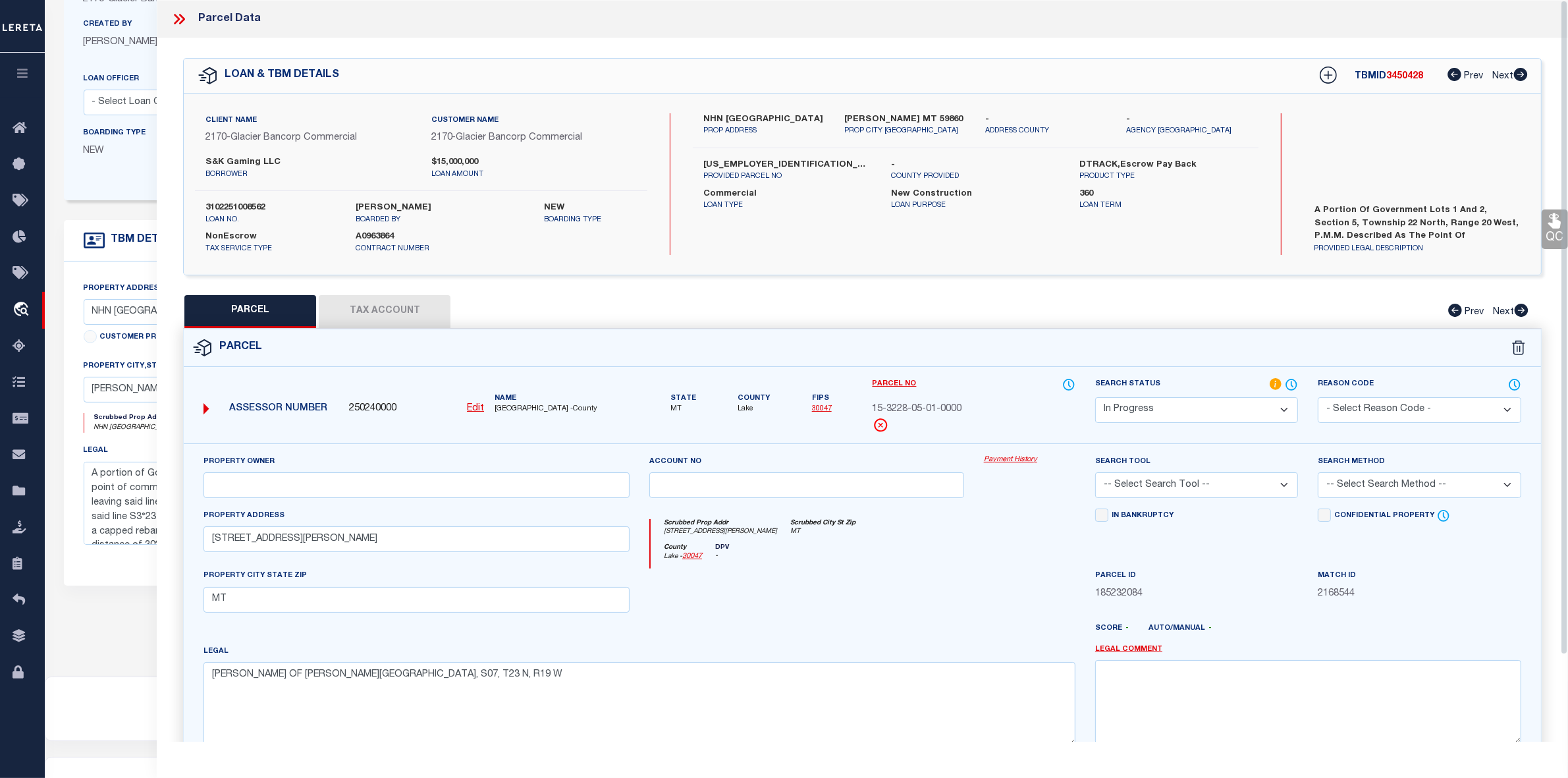
click at [172, 17] on icon at bounding box center [179, 19] width 17 height 17
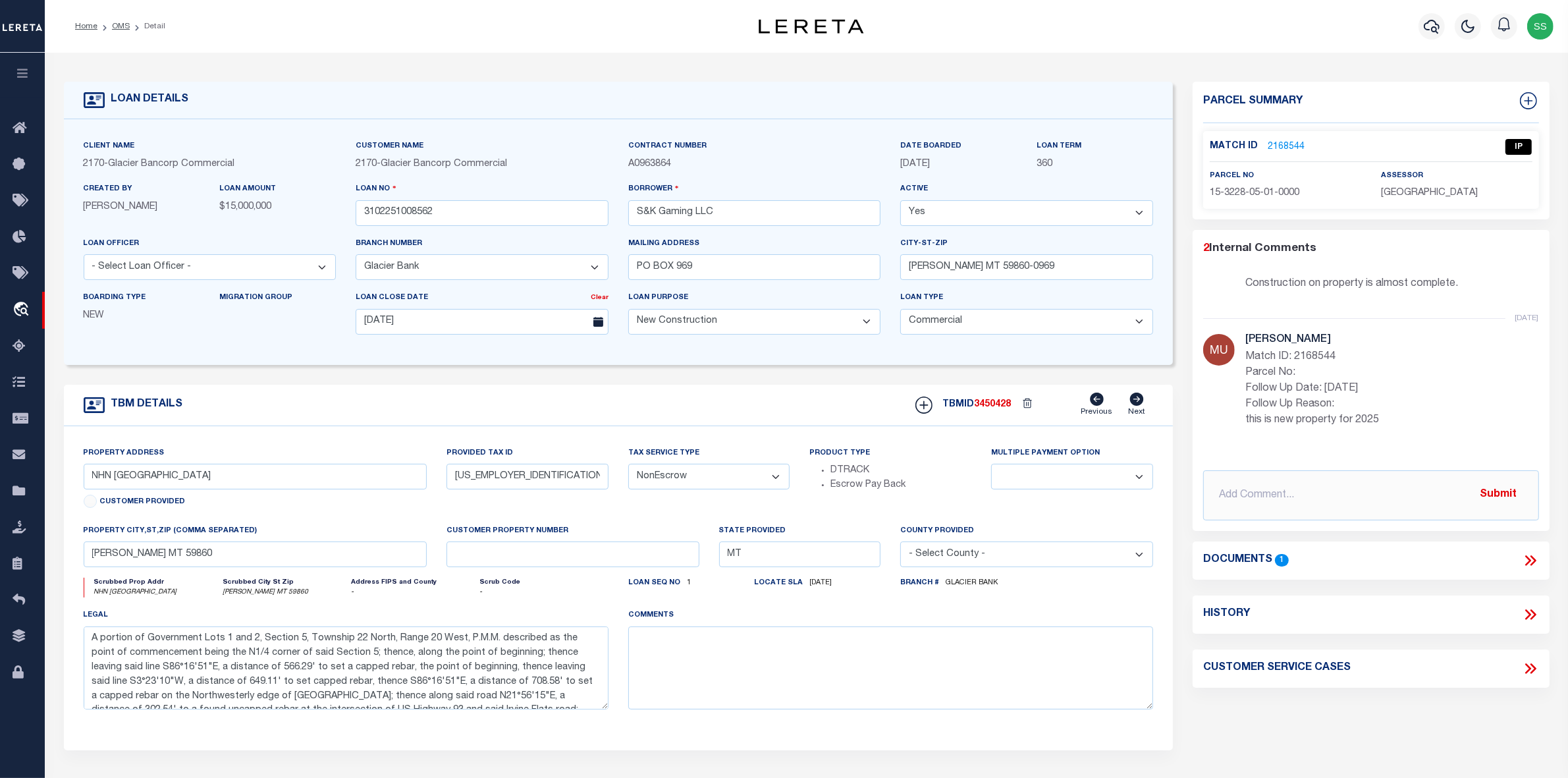
click at [122, 24] on link "OMS" at bounding box center [121, 26] width 18 height 8
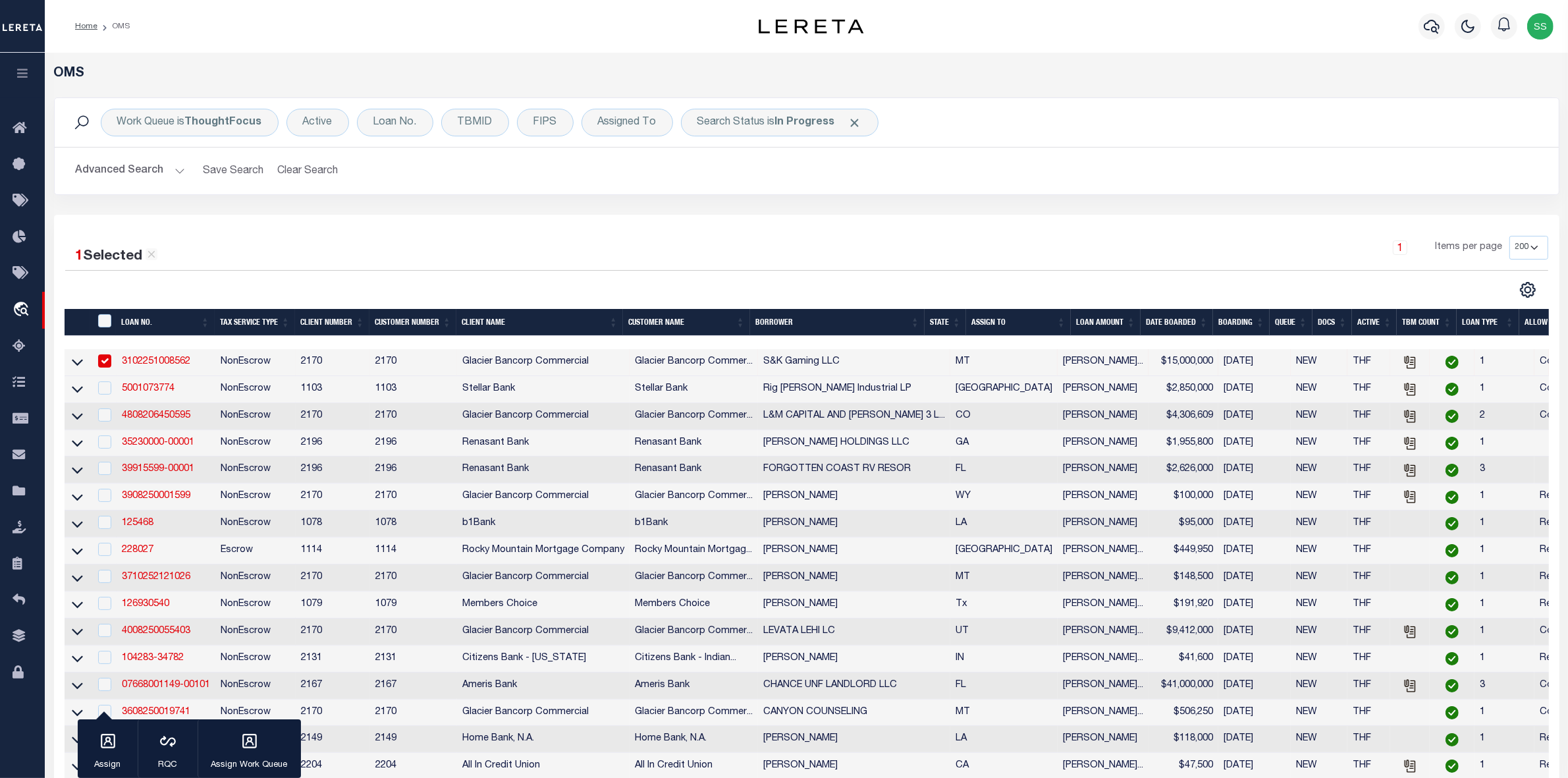
click at [107, 362] on input "checkbox" at bounding box center [104, 360] width 13 height 13
checkbox input "false"
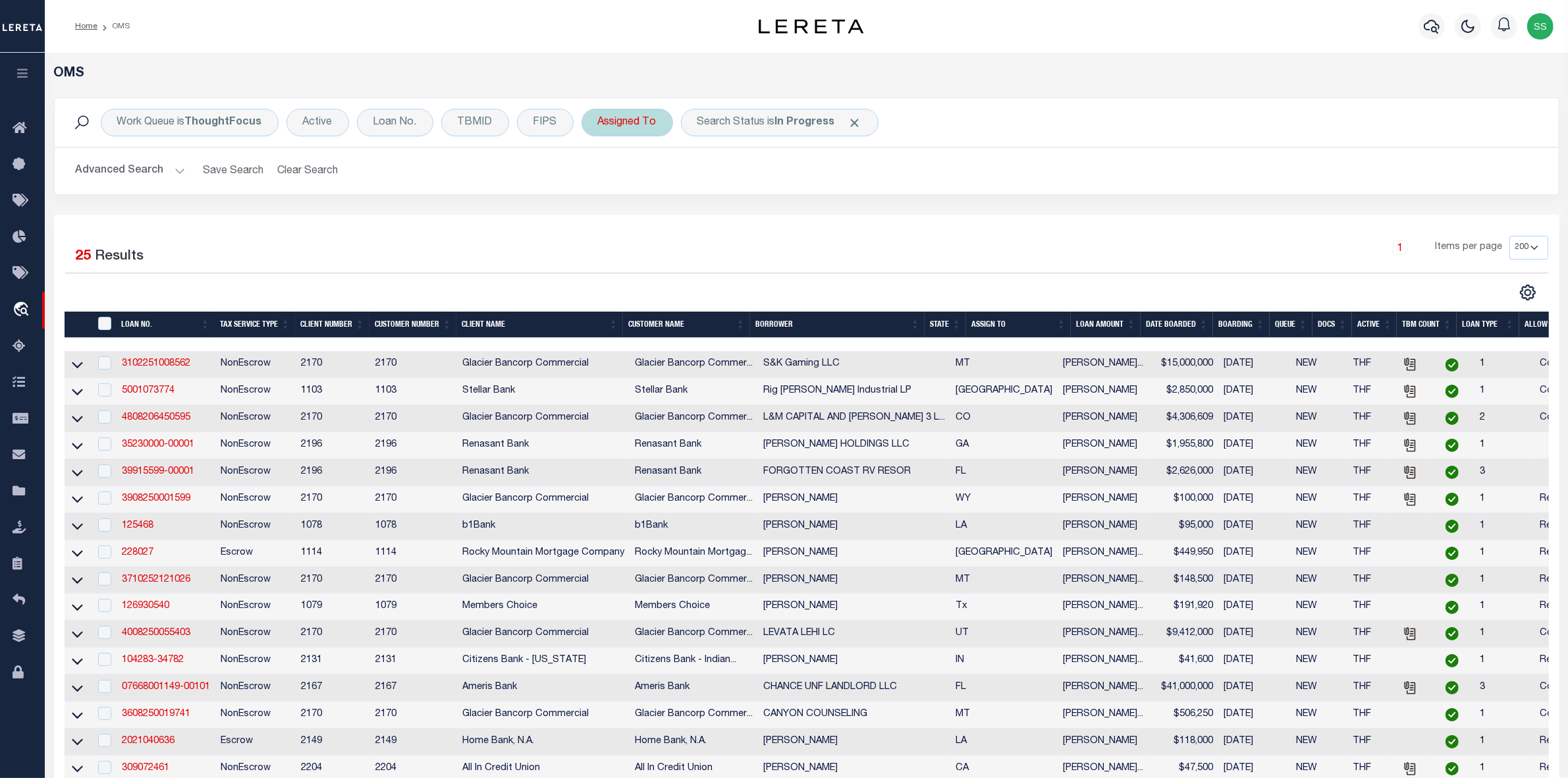
click at [630, 117] on div "Assigned To" at bounding box center [627, 123] width 92 height 28
click at [631, 186] on select "--Unassigned-- Abdul Muzain Adrienne Cayea Agustin Fernandez Ahmad Darwish Albe…" at bounding box center [695, 187] width 194 height 25
select select "[PERSON_NAME]"
click at [598, 176] on select "--Unassigned-- Abdul Muzain Adrienne Cayea Agustin Fernandez Ahmad Darwish Albe…" at bounding box center [695, 187] width 194 height 25
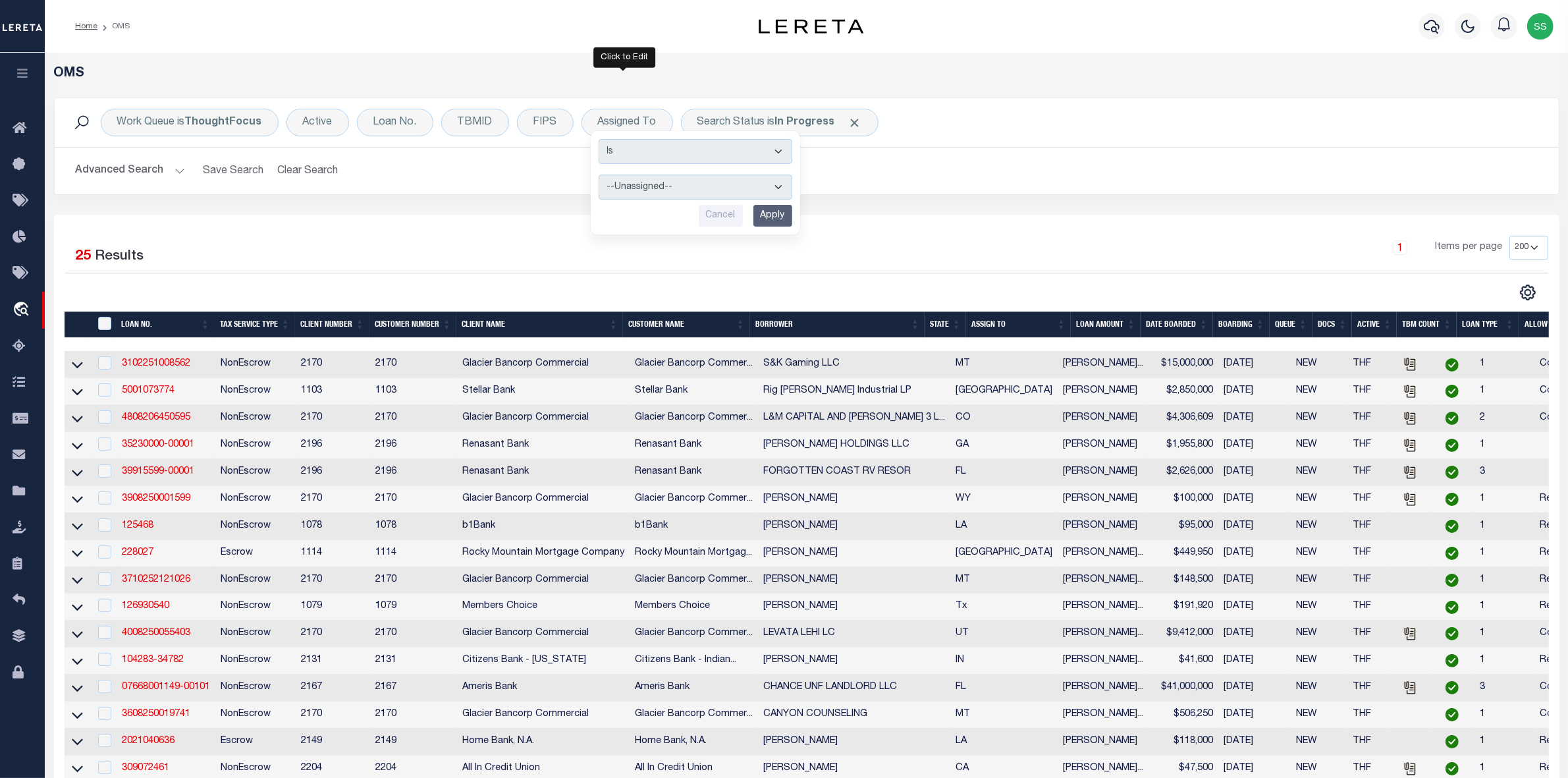
drag, startPoint x: 775, startPoint y: 221, endPoint x: 775, endPoint y: 214, distance: 7.0
click at [775, 221] on input "Apply" at bounding box center [772, 215] width 39 height 22
